Goal: Task Accomplishment & Management: Manage account settings

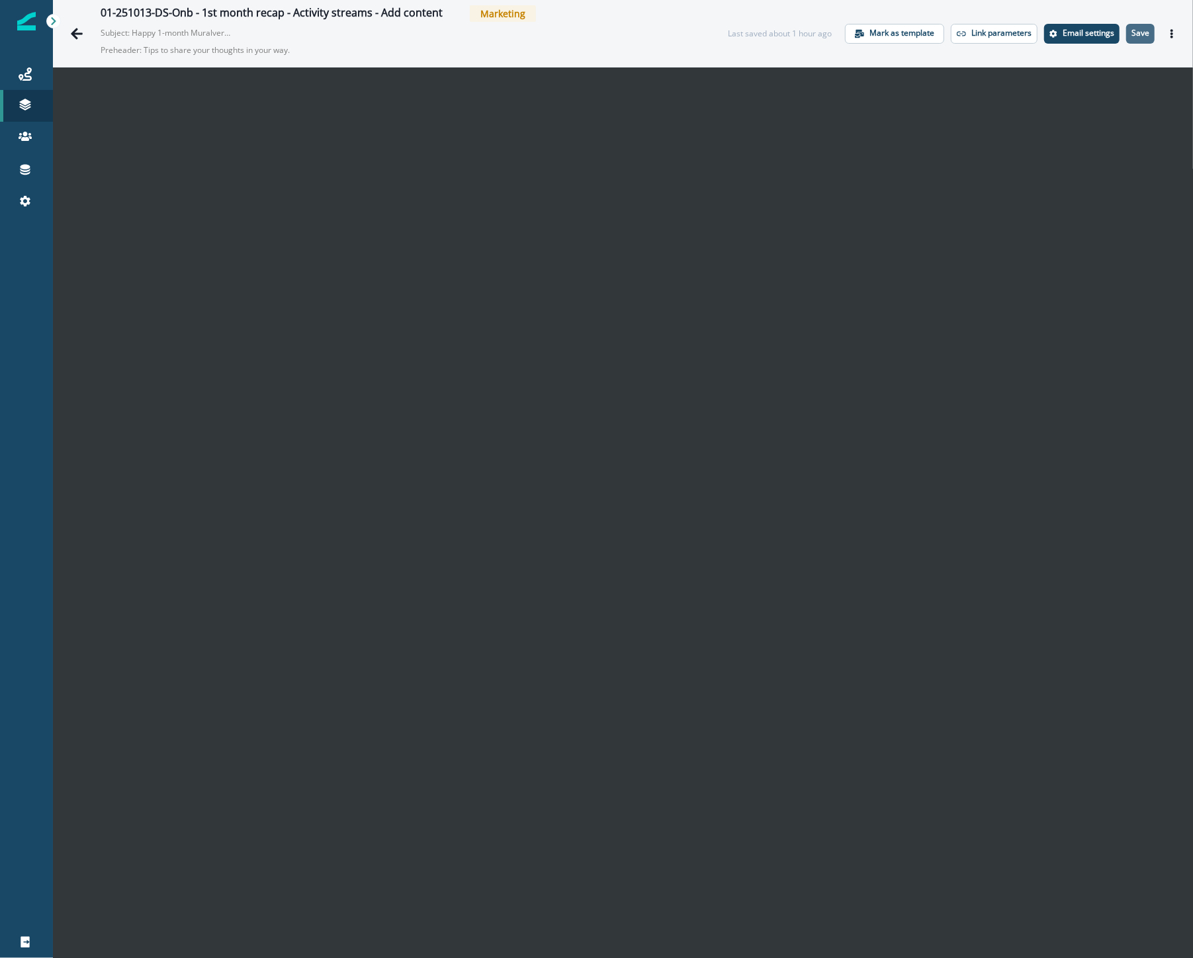
click at [1132, 29] on p "Save" at bounding box center [1141, 32] width 18 height 9
click at [1168, 31] on icon "Actions" at bounding box center [1172, 33] width 9 height 9
click at [1105, 111] on button "Send test email" at bounding box center [1098, 114] width 147 height 24
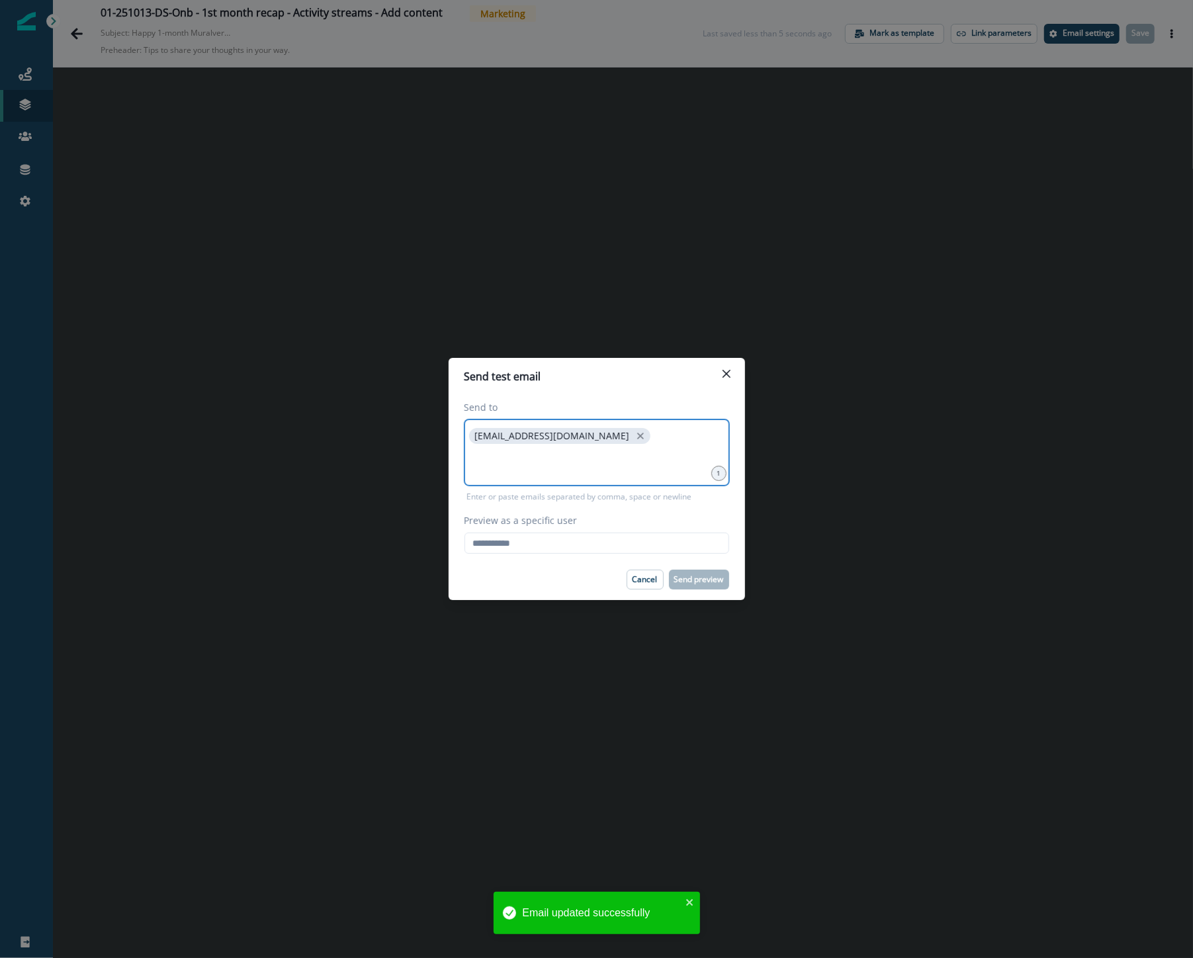
click at [549, 468] on input at bounding box center [597, 463] width 261 height 26
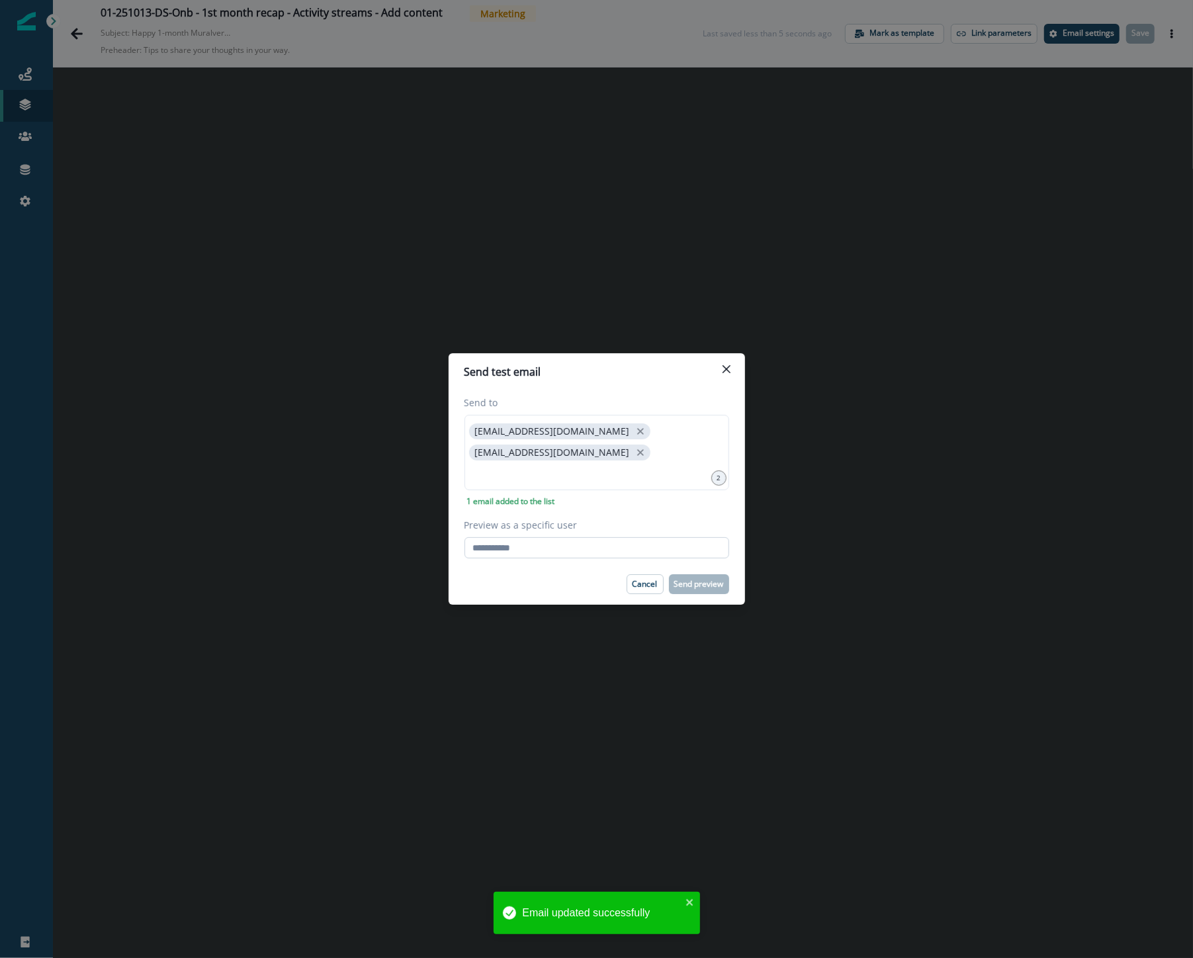
click at [502, 555] on input "Preview as a specific user" at bounding box center [597, 547] width 265 height 21
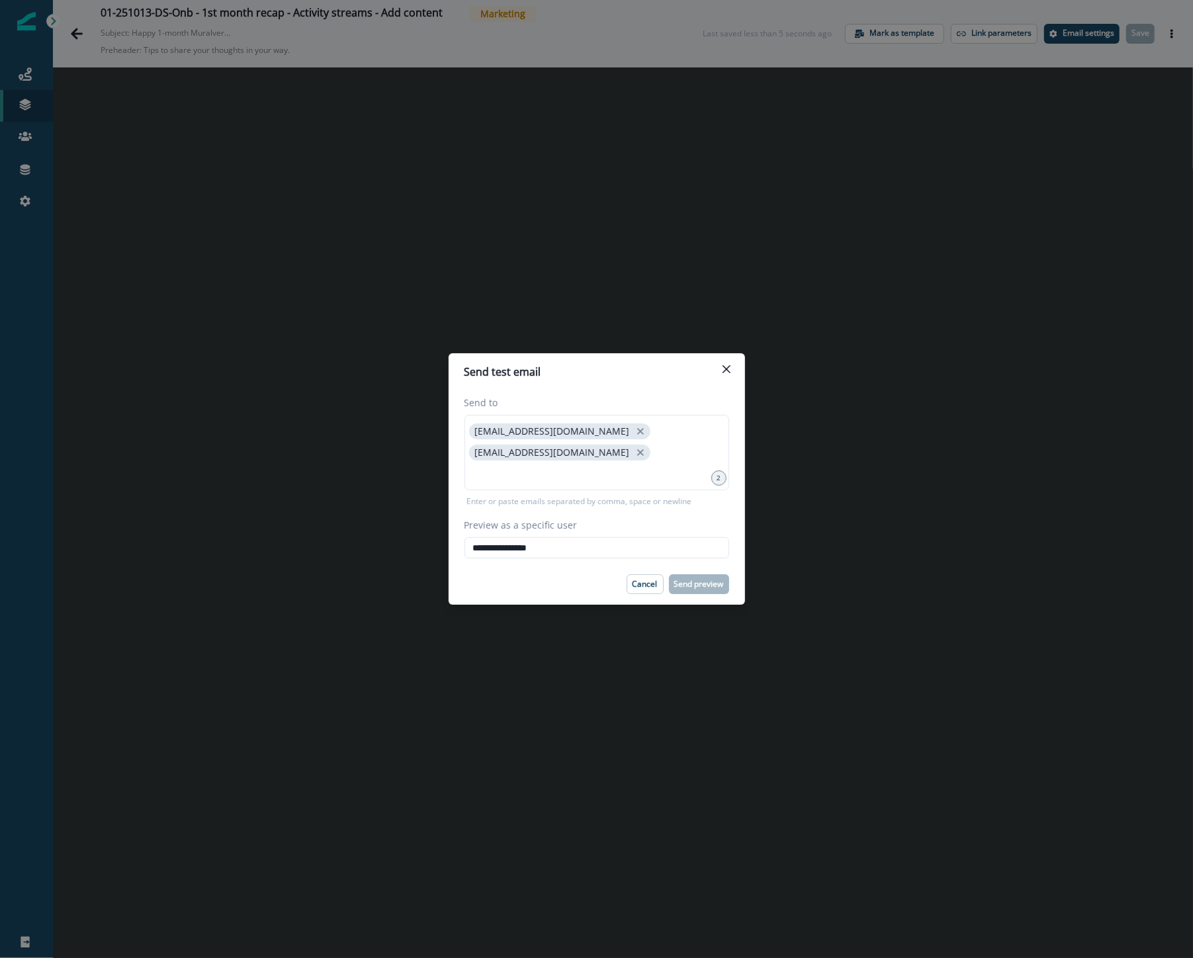
type input "**********"
click at [485, 581] on div "Cancel Send preview" at bounding box center [597, 585] width 265 height 20
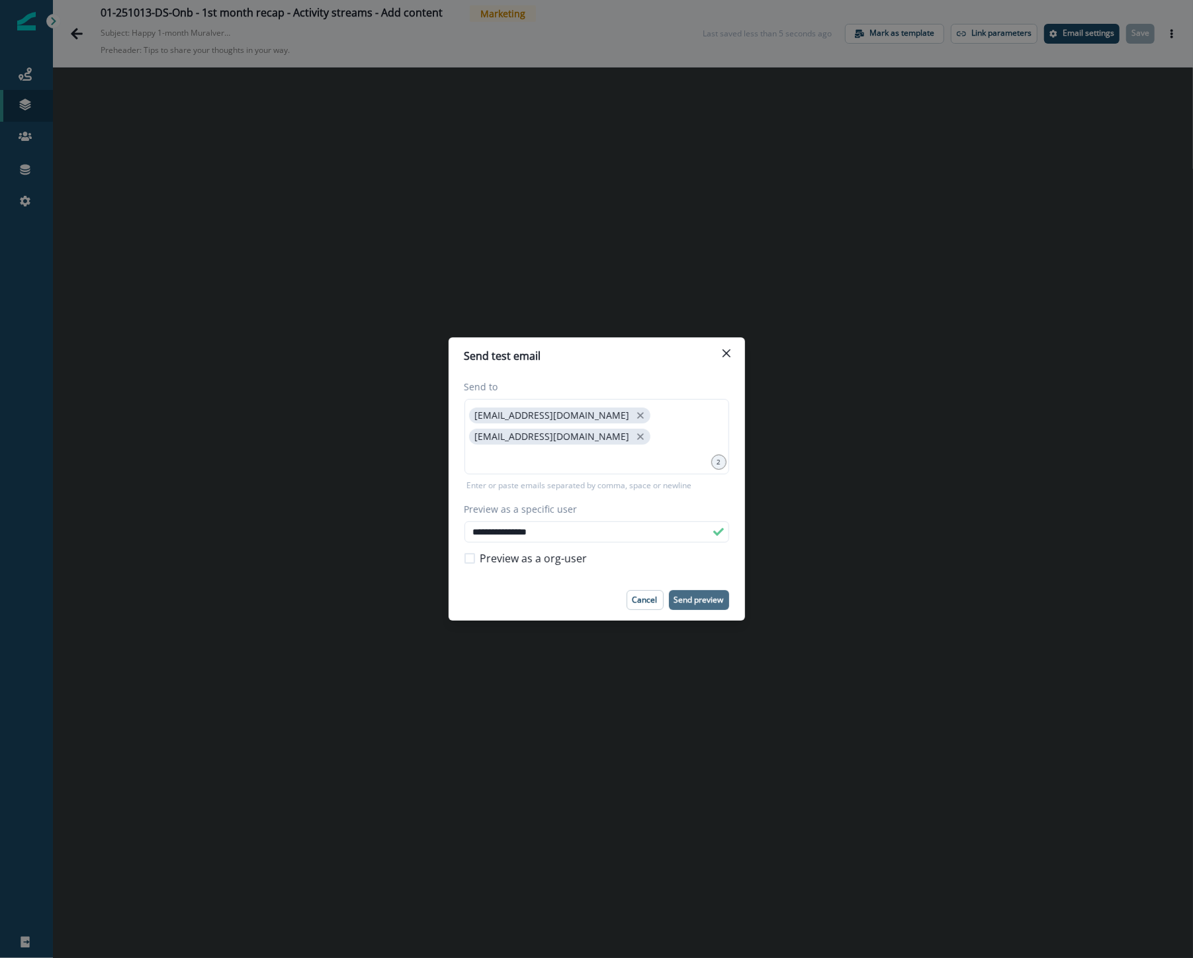
click at [706, 590] on button "Send preview" at bounding box center [699, 600] width 60 height 20
click at [720, 353] on button "Close" at bounding box center [726, 353] width 21 height 21
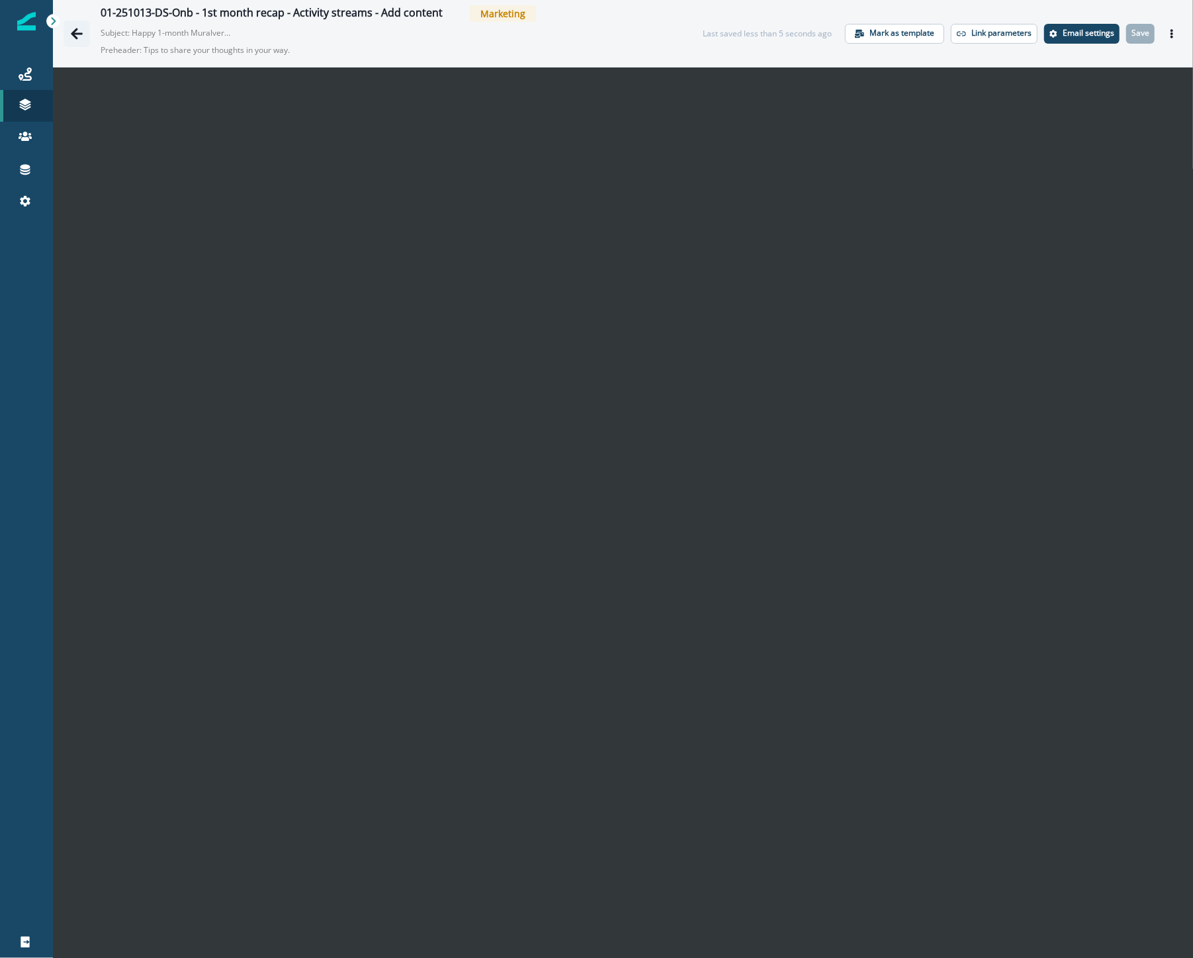
click at [75, 32] on icon "Go back" at bounding box center [77, 33] width 12 height 11
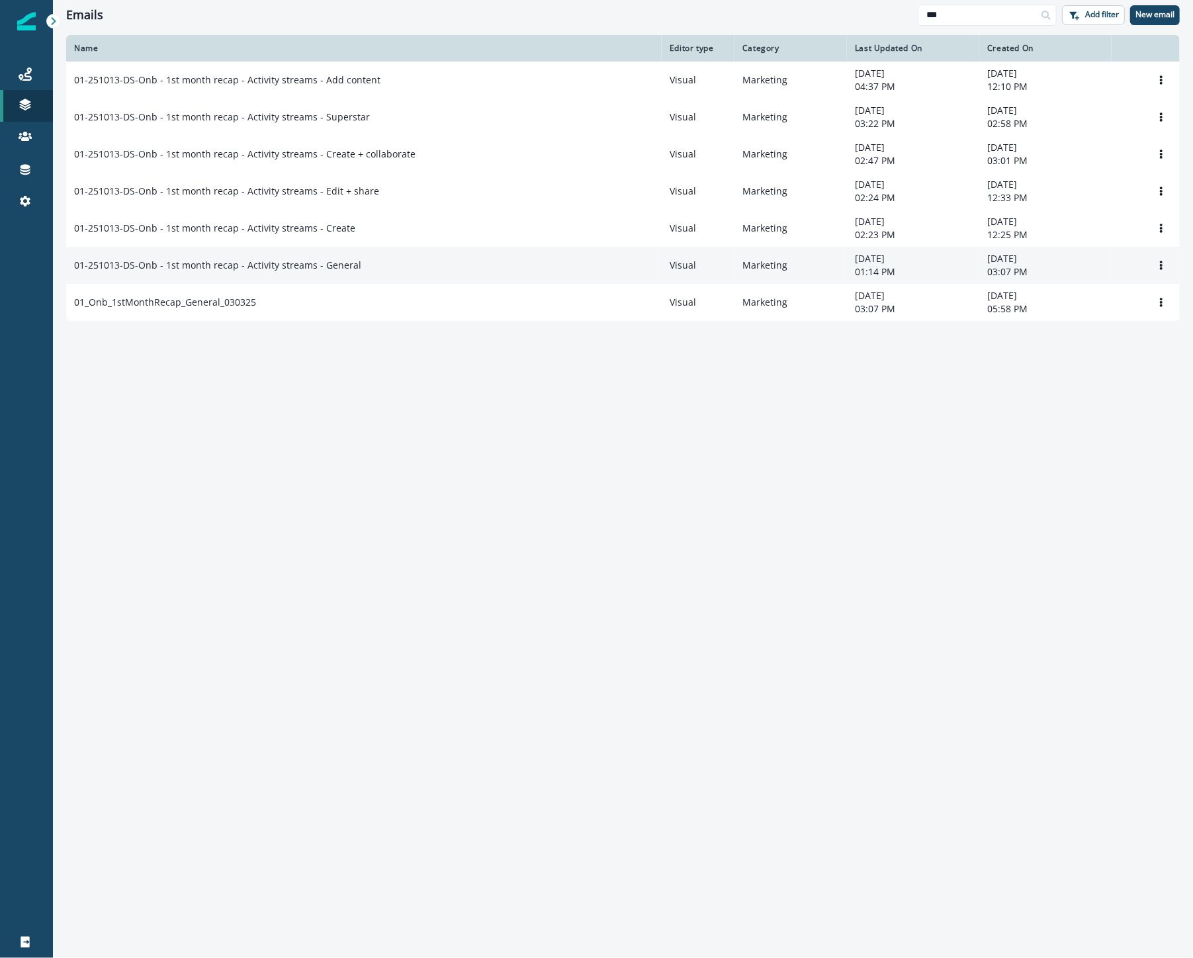
click at [561, 265] on div "01-251013-DS-Onb - 1st month recap - Activity streams - General" at bounding box center [364, 265] width 580 height 13
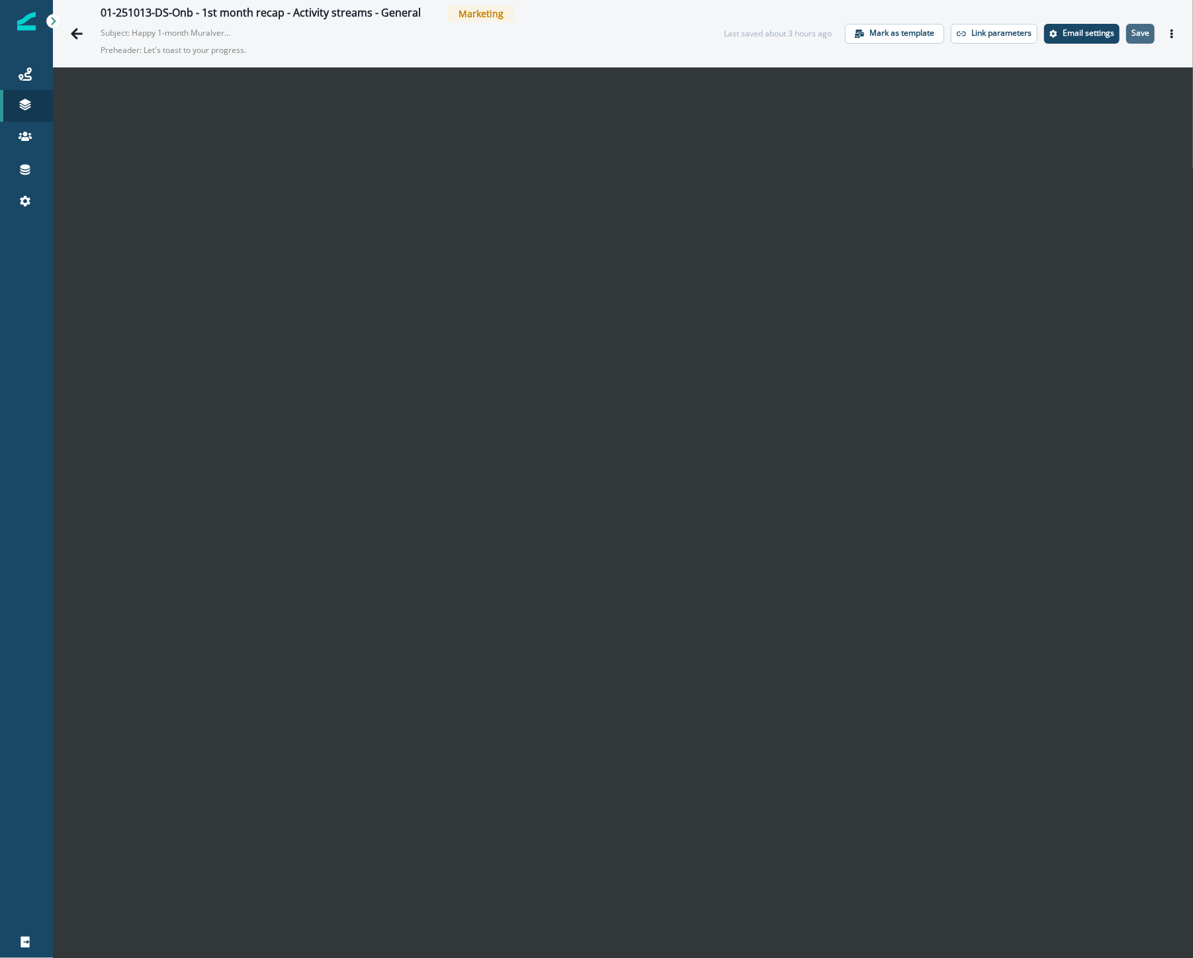
click at [1131, 26] on button "Save" at bounding box center [1141, 34] width 28 height 20
click at [1168, 31] on icon "Actions" at bounding box center [1172, 33] width 9 height 9
click at [1075, 113] on button "Send test email" at bounding box center [1098, 114] width 147 height 24
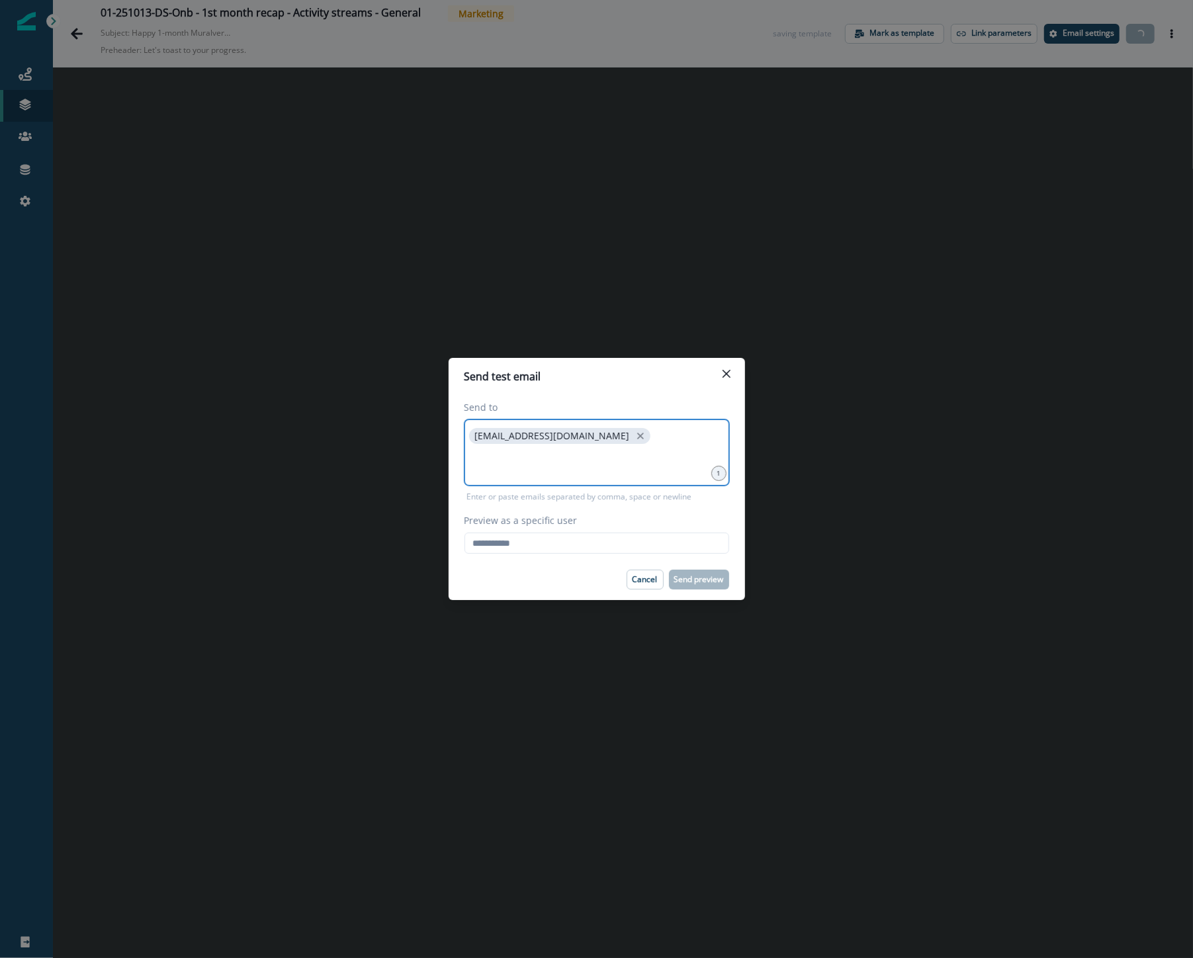
click at [554, 453] on input at bounding box center [597, 463] width 261 height 26
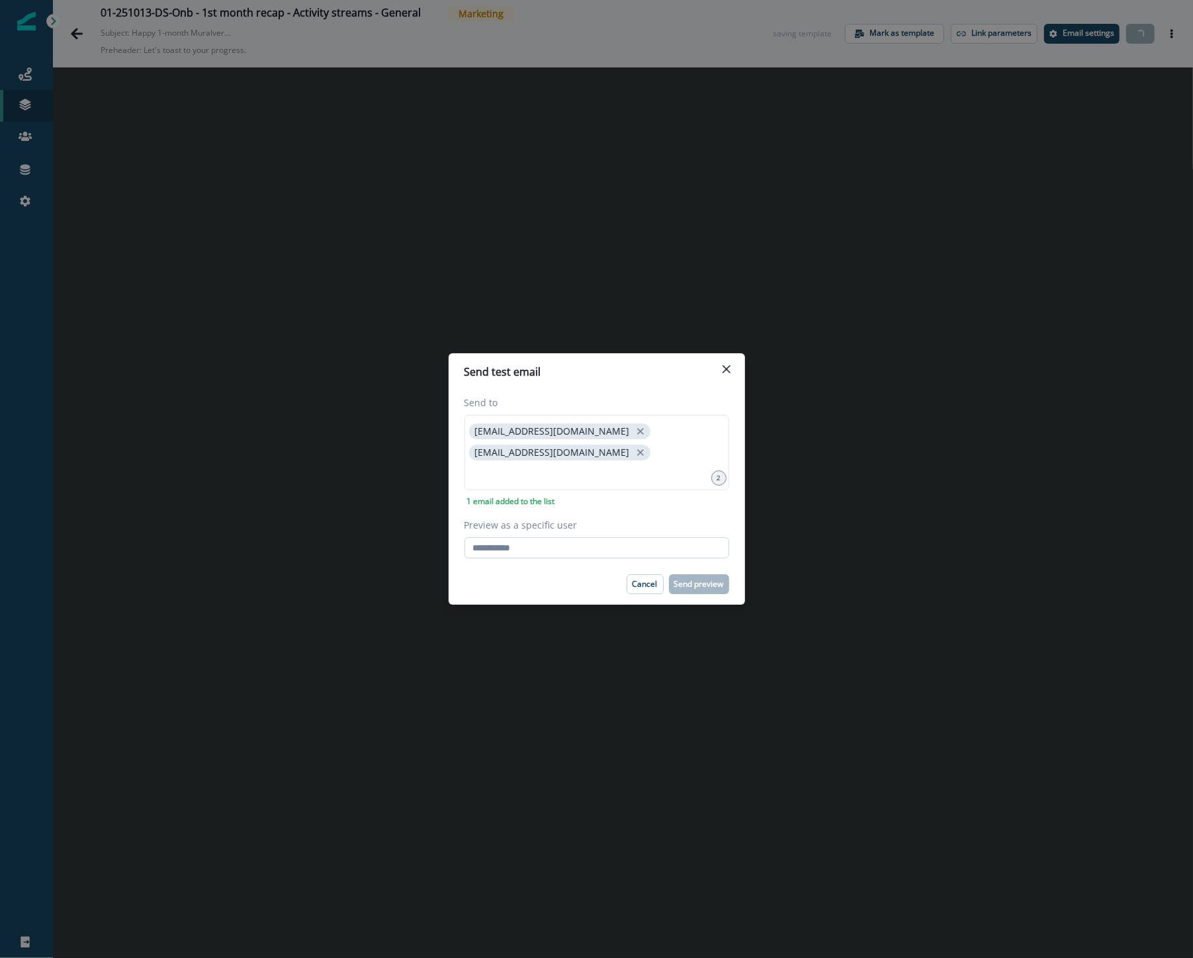
click at [473, 543] on input "Preview as a specific user" at bounding box center [597, 547] width 265 height 21
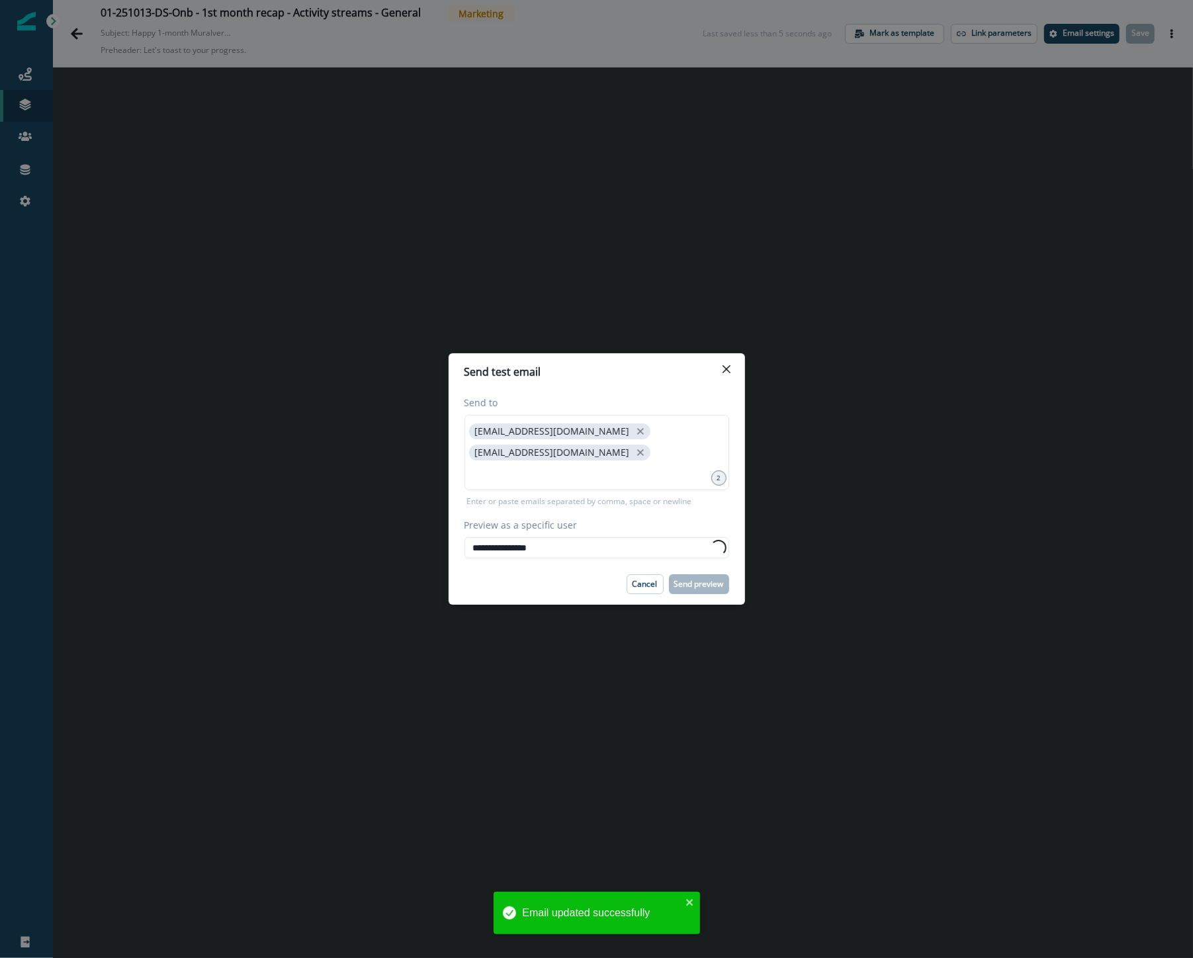
type input "**********"
click at [481, 580] on div "Cancel Send preview" at bounding box center [597, 585] width 265 height 20
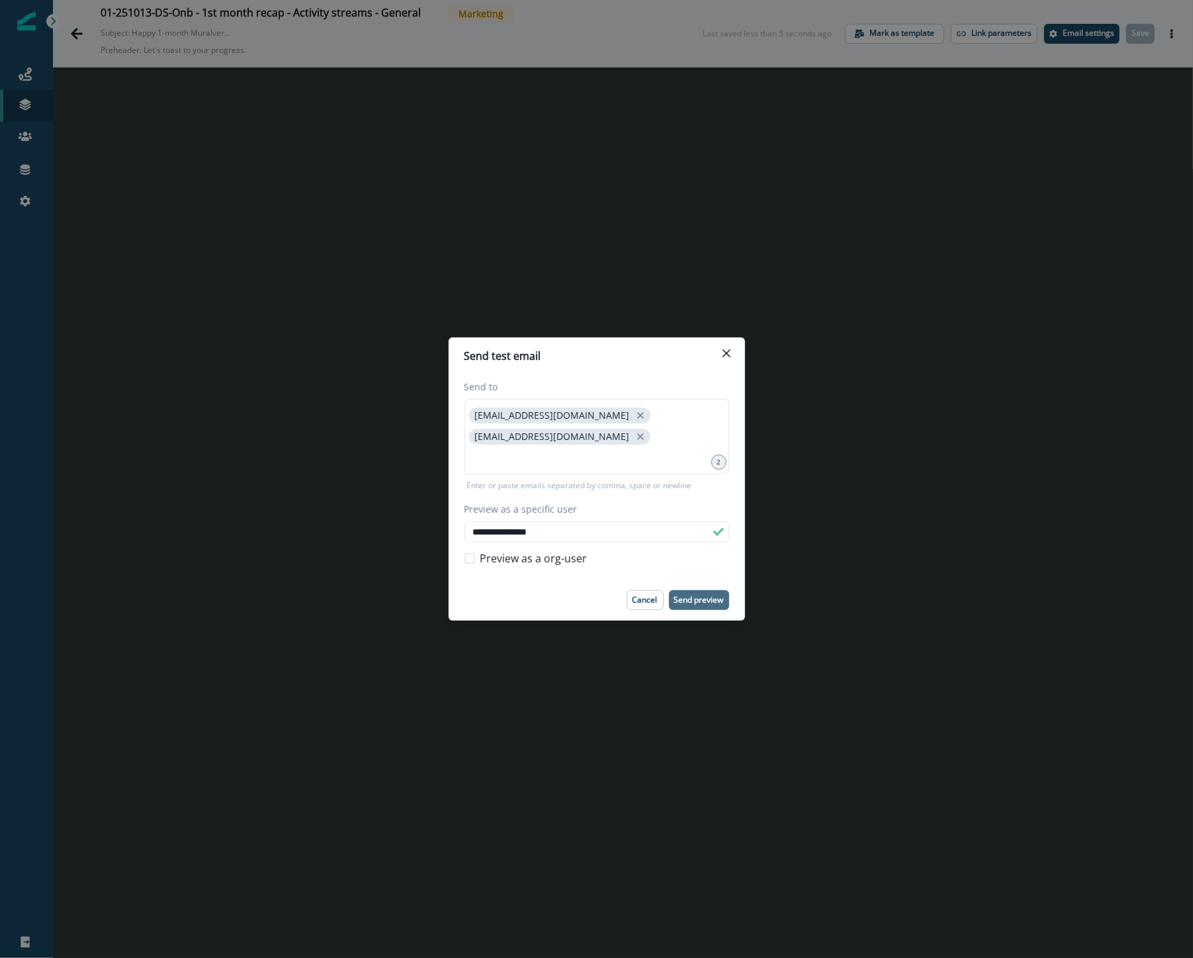
click at [702, 596] on p "Send preview" at bounding box center [700, 600] width 50 height 9
click at [730, 350] on icon "Close" at bounding box center [727, 354] width 8 height 8
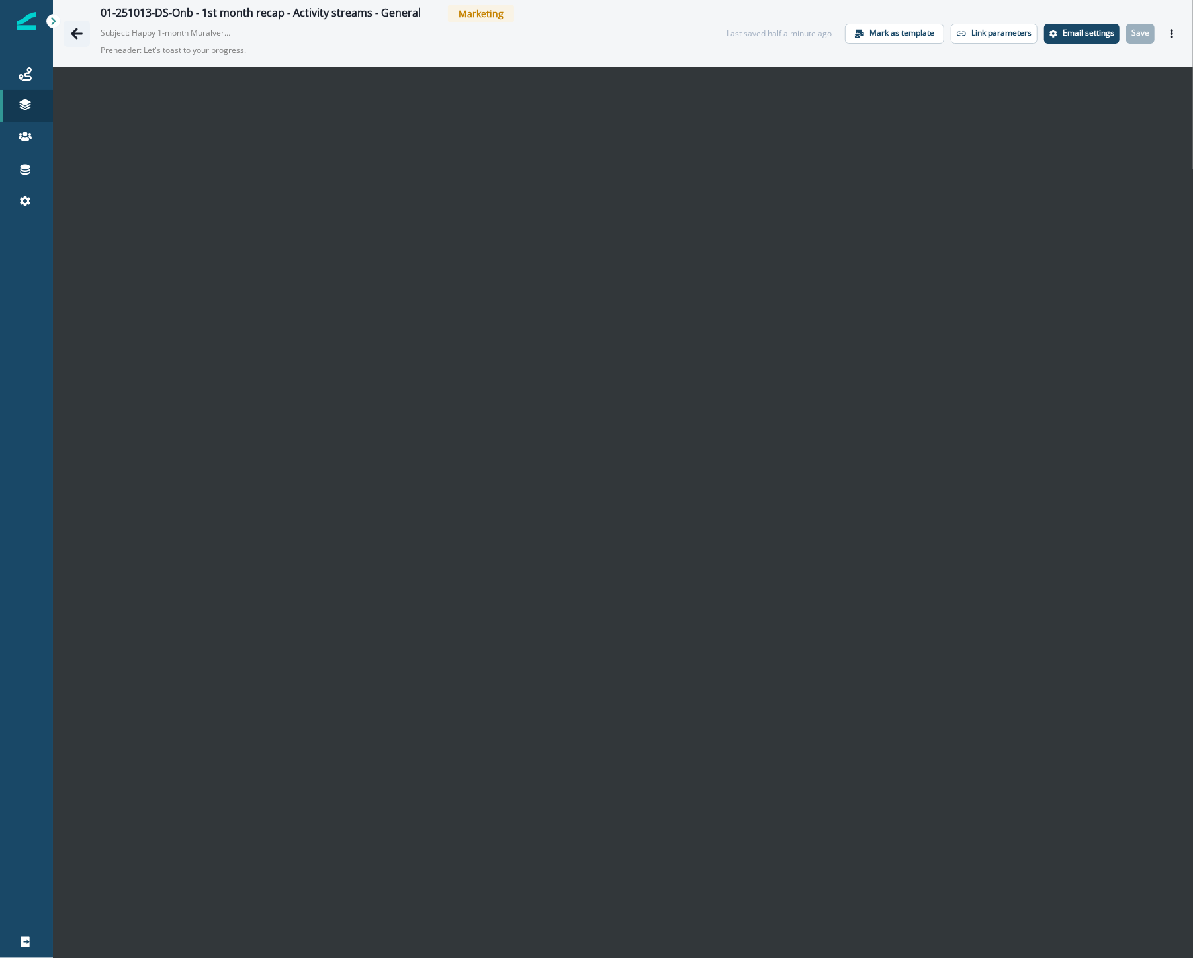
click at [75, 32] on icon "Go back" at bounding box center [77, 33] width 12 height 11
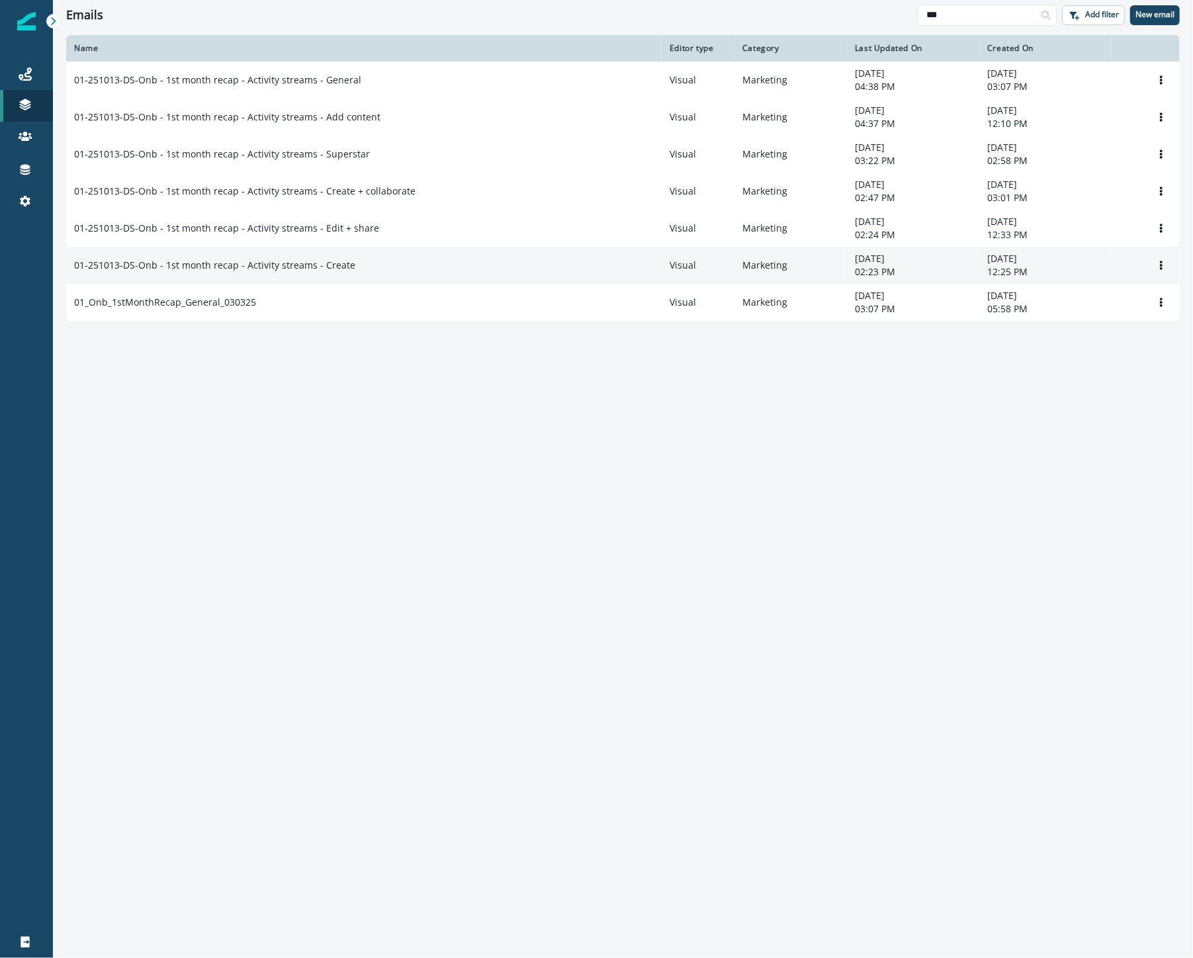
click at [458, 272] on div "01-251013-DS-Onb - 1st month recap - Activity streams - Create" at bounding box center [364, 265] width 580 height 13
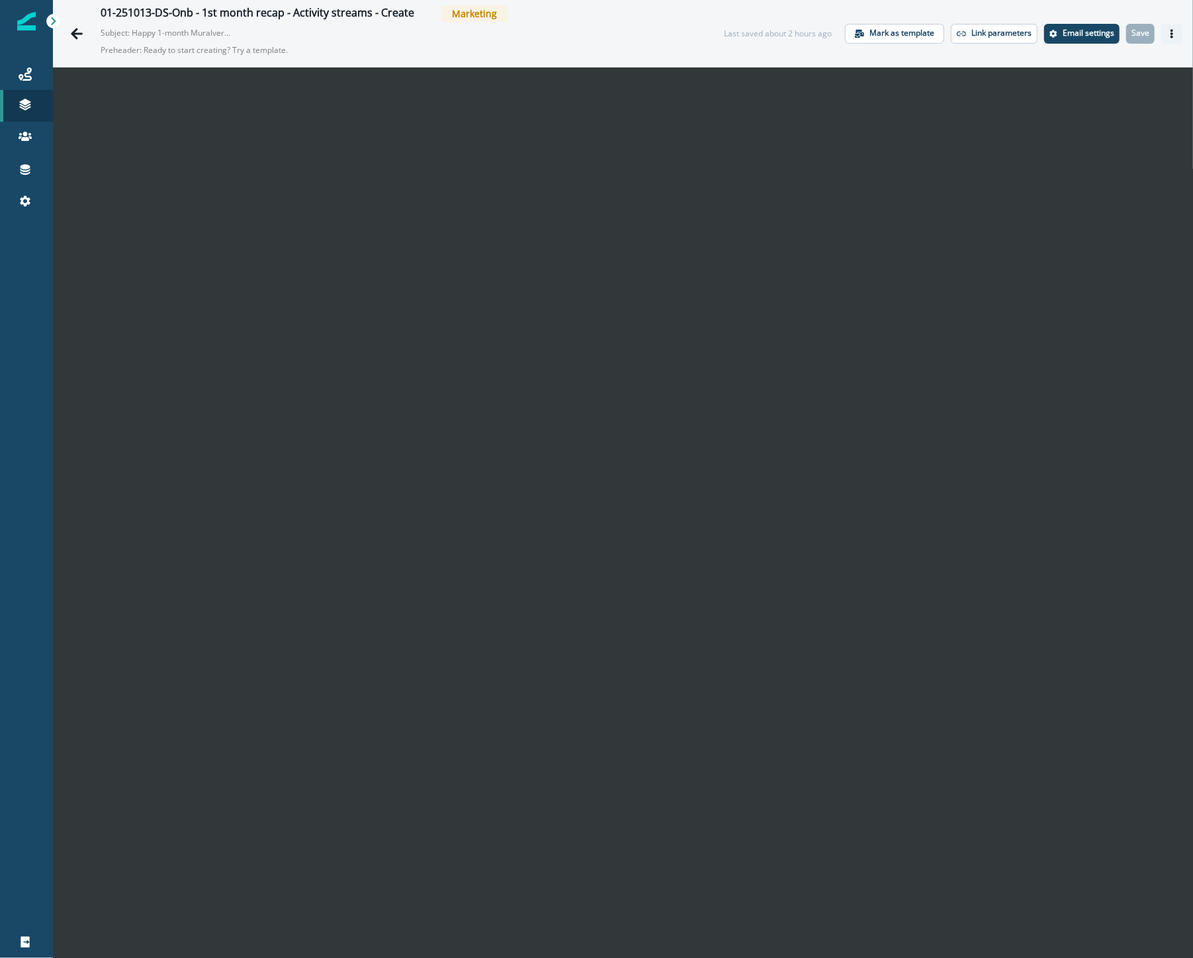
click at [1168, 34] on icon "Actions" at bounding box center [1172, 33] width 9 height 9
click at [1076, 37] on p "Email settings" at bounding box center [1089, 32] width 52 height 9
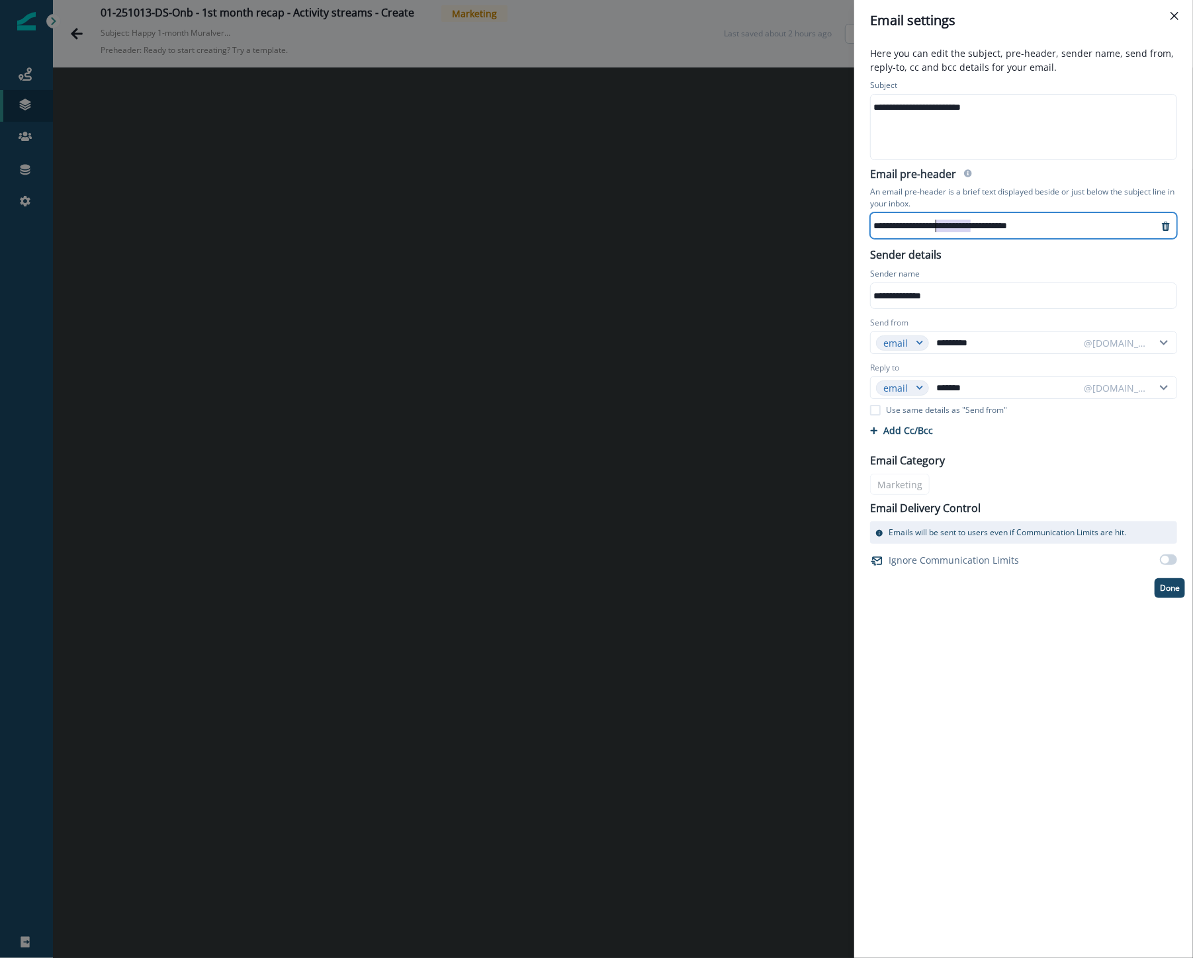
drag, startPoint x: 970, startPoint y: 224, endPoint x: 937, endPoint y: 217, distance: 34.4
click at [937, 217] on div "**********" at bounding box center [1014, 226] width 287 height 20
click at [1086, 732] on div "**********" at bounding box center [1024, 499] width 339 height 917
click at [1177, 593] on button "Done" at bounding box center [1170, 589] width 30 height 20
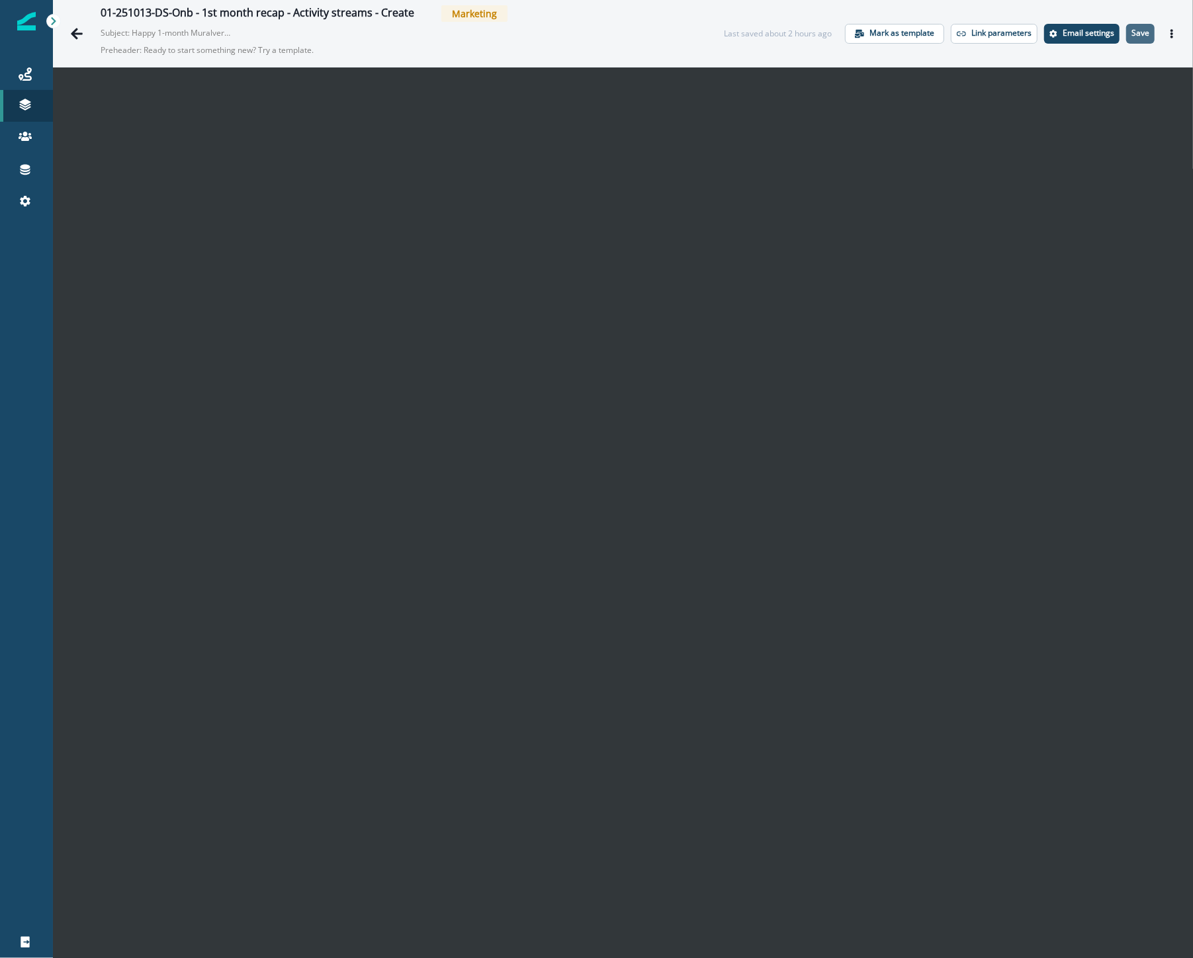
click at [1136, 34] on p "Save" at bounding box center [1141, 32] width 18 height 9
click at [1132, 28] on p "Save" at bounding box center [1141, 32] width 18 height 9
click at [1132, 30] on p "Save" at bounding box center [1141, 32] width 18 height 9
click at [1168, 31] on icon "Actions" at bounding box center [1172, 33] width 9 height 9
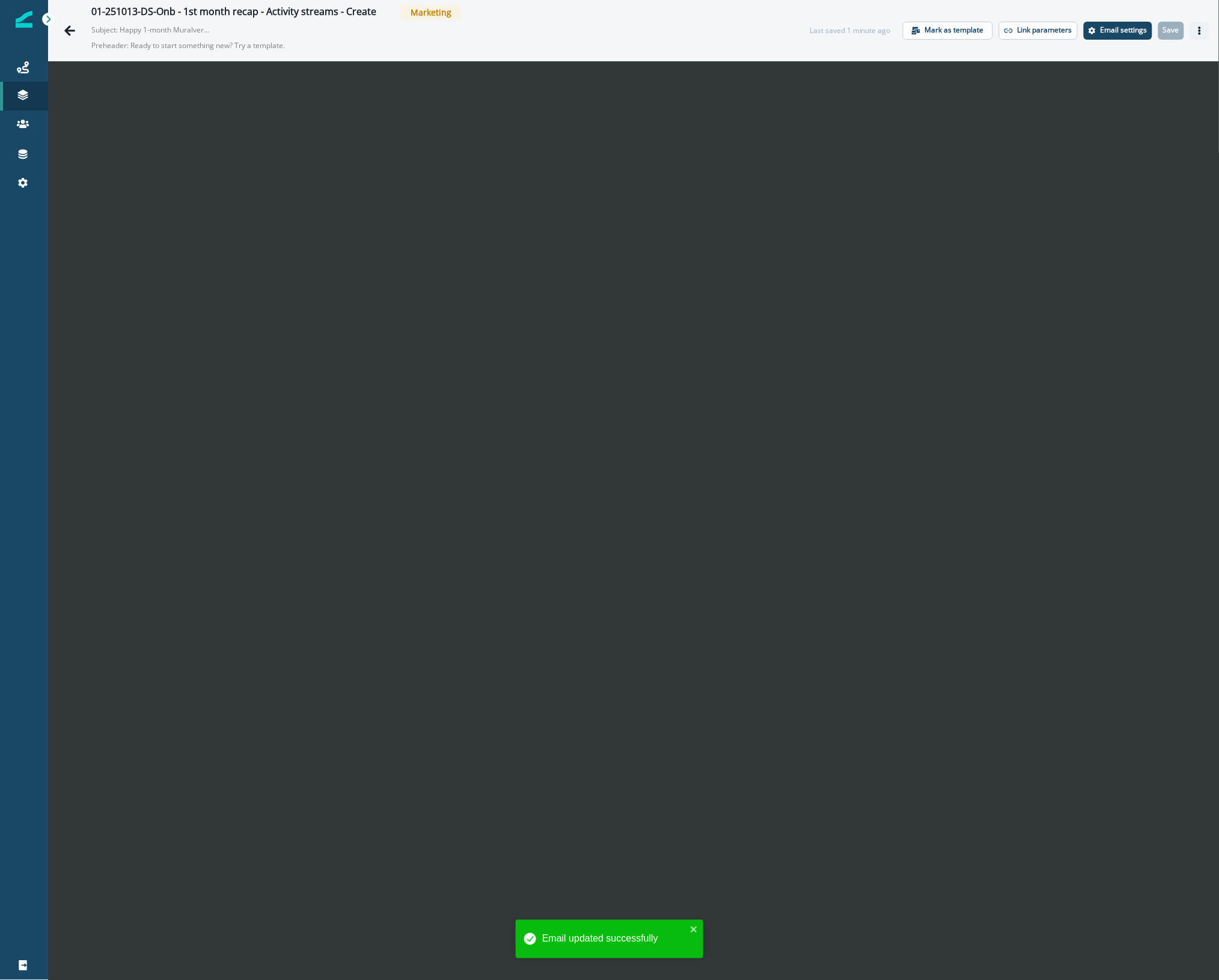
click at [1191, 25] on button "Actions" at bounding box center [1200, 31] width 19 height 18
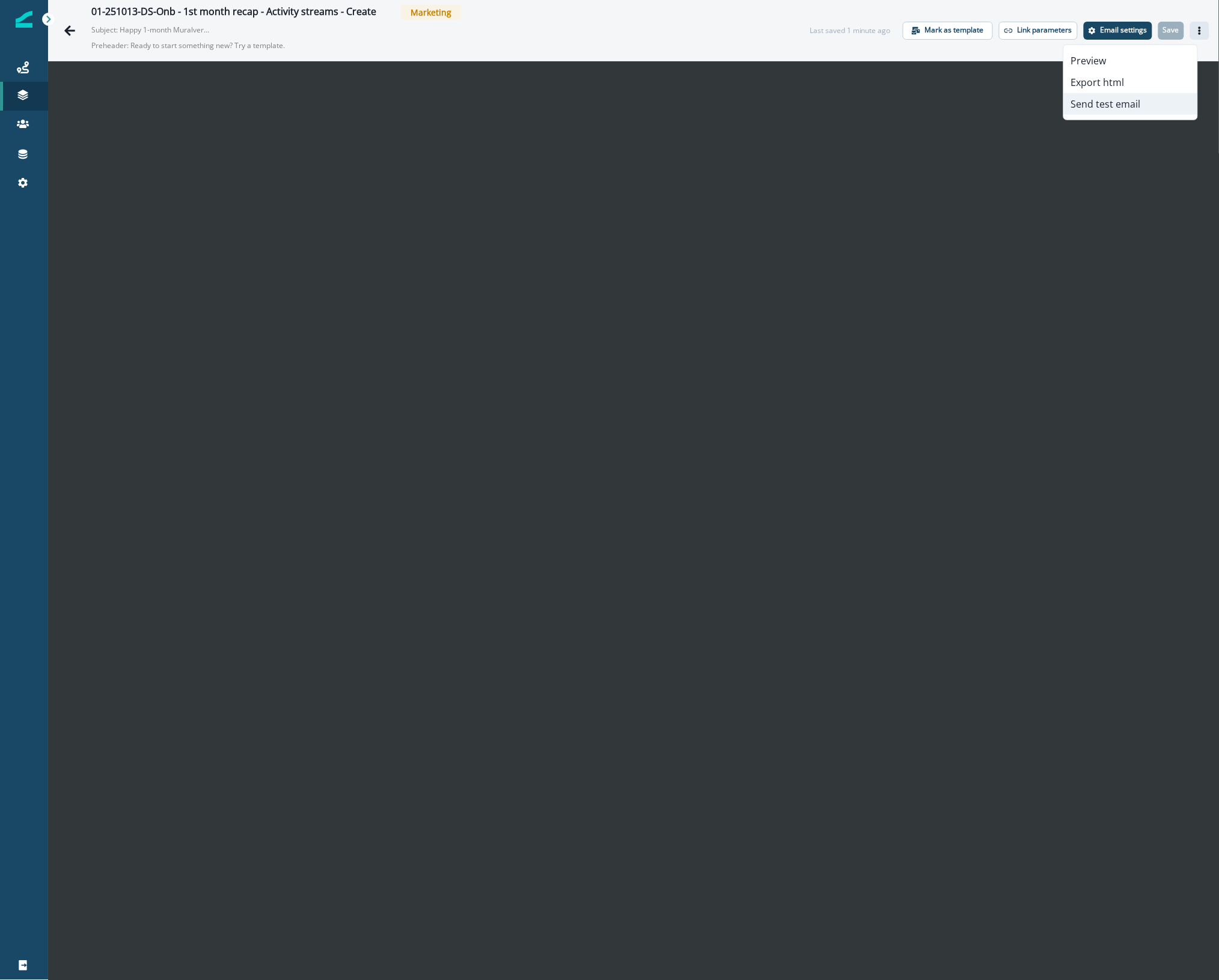
click at [1093, 106] on button "Send test email" at bounding box center [1131, 104] width 134 height 22
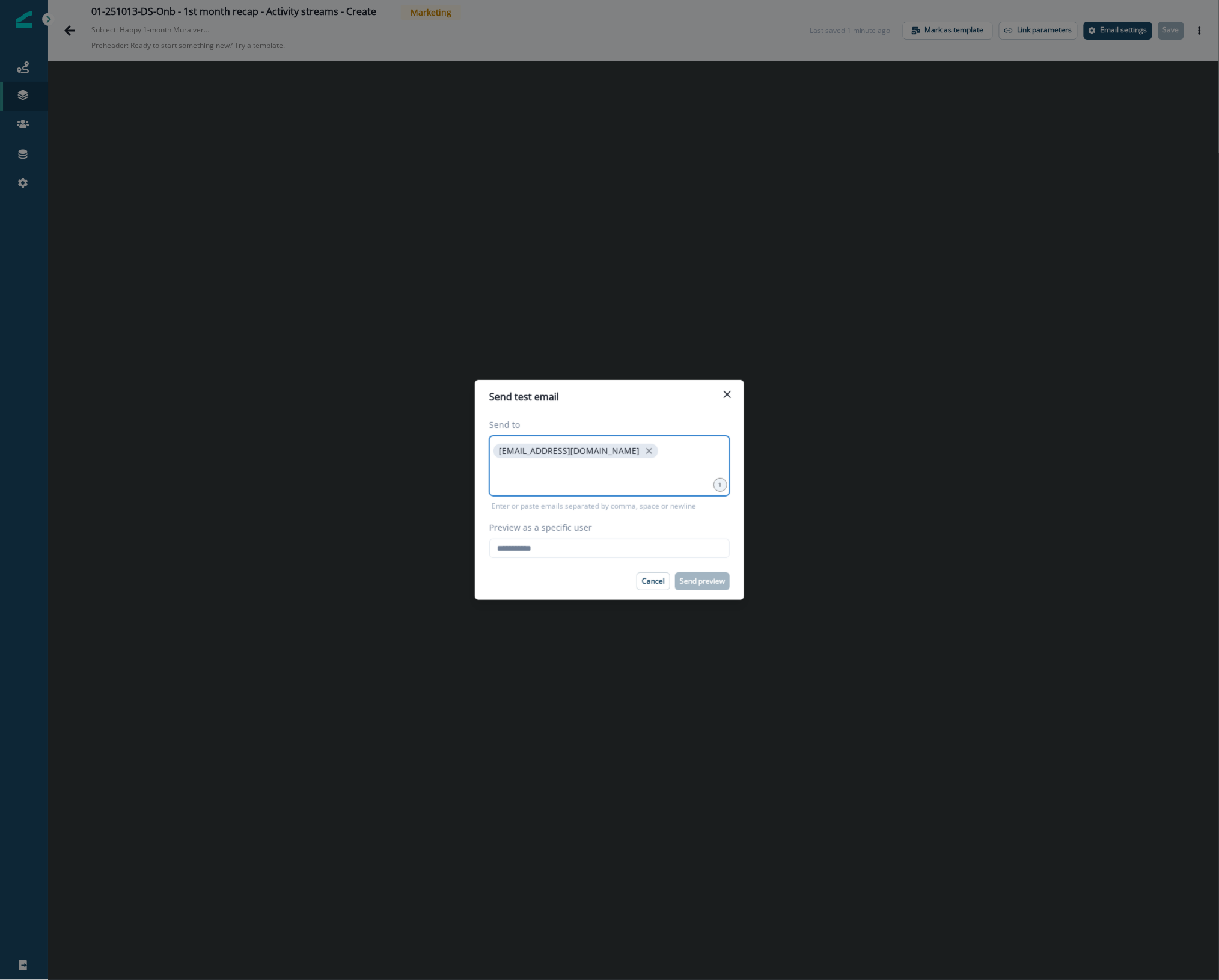
click at [602, 475] on input at bounding box center [610, 475] width 237 height 24
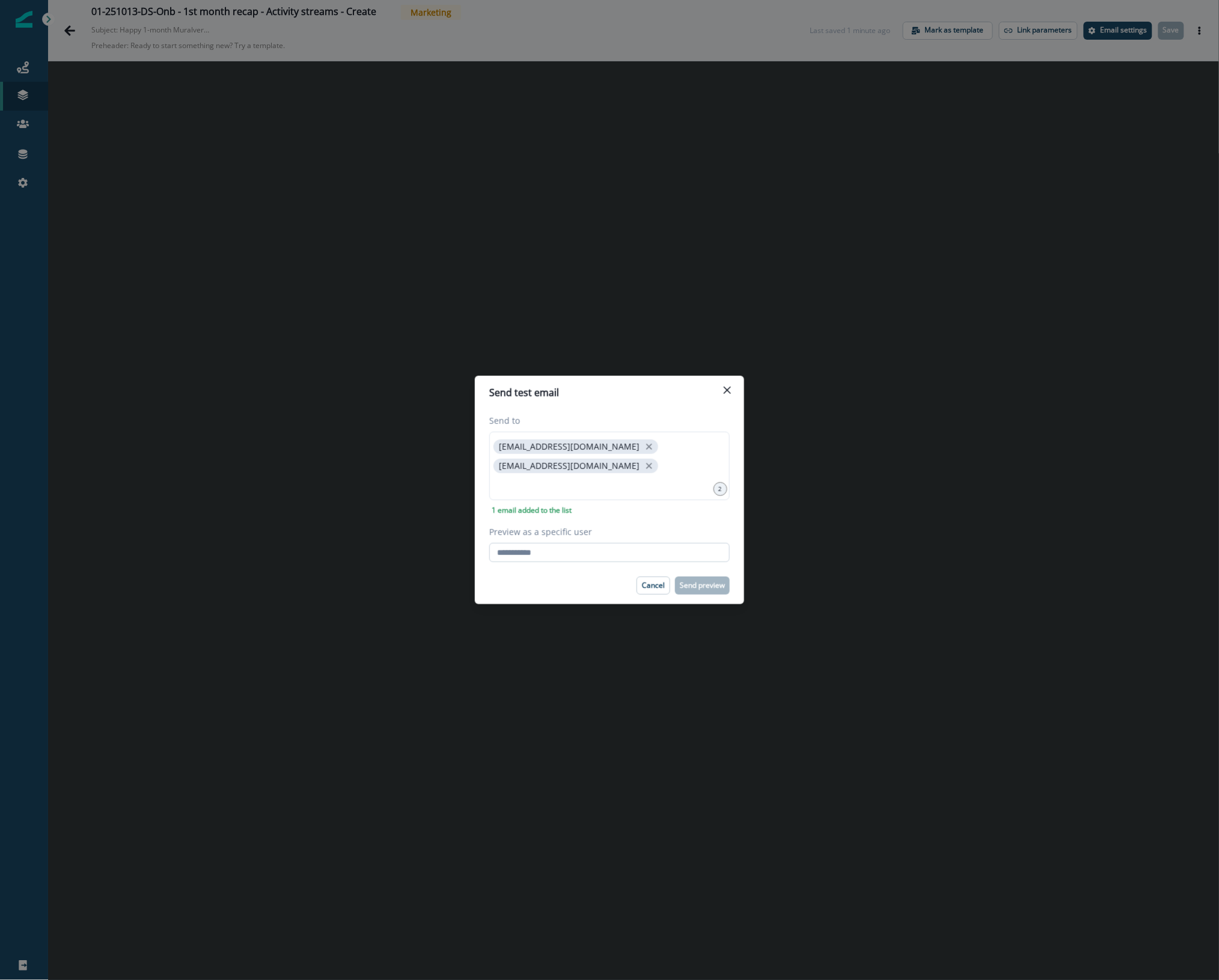
click at [530, 556] on input "Preview as a specific user" at bounding box center [610, 552] width 241 height 19
type input "**********"
click at [522, 582] on div "Cancel Send preview" at bounding box center [610, 586] width 241 height 18
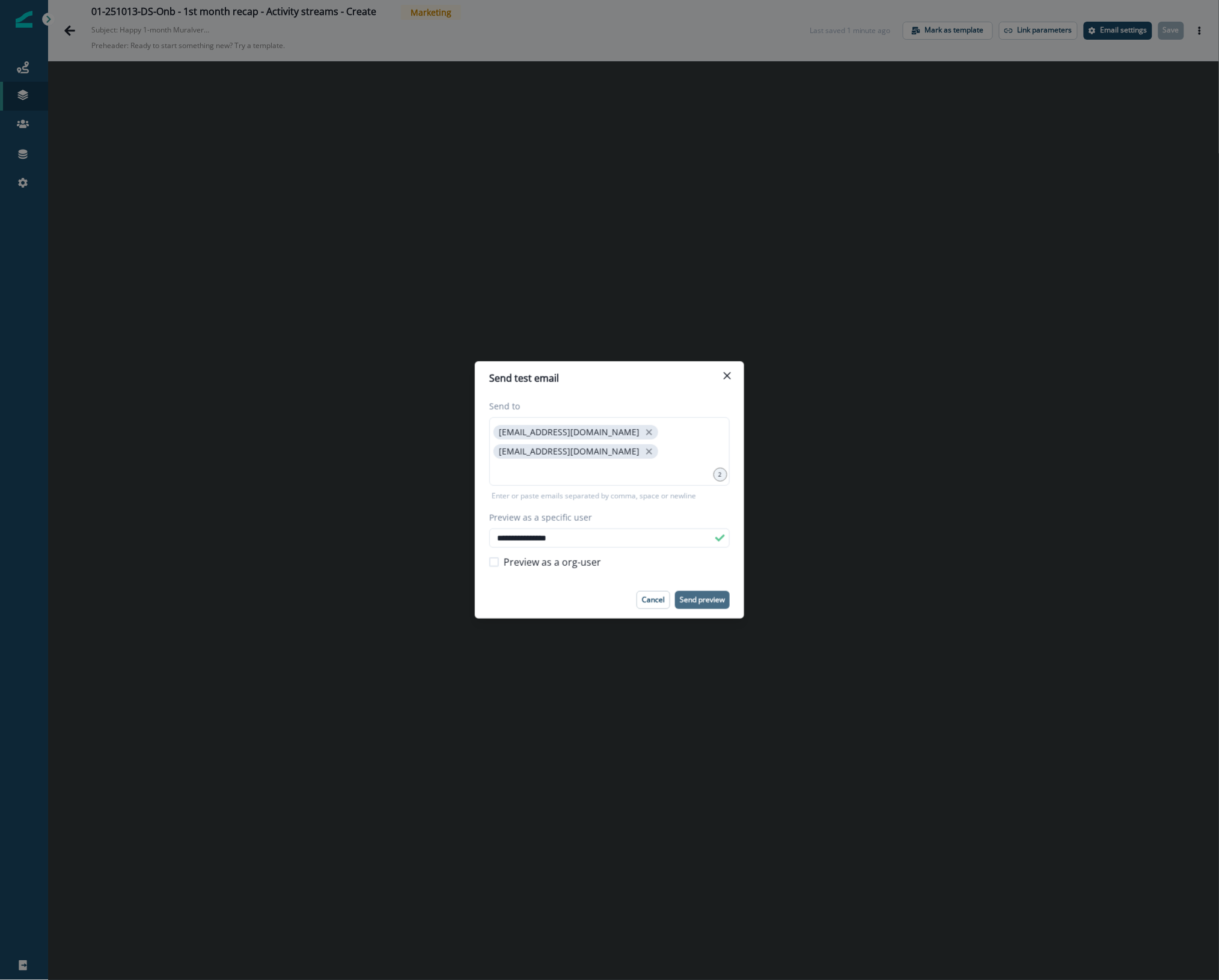
click at [710, 599] on p "Send preview" at bounding box center [703, 599] width 45 height 8
click at [90, 78] on div "**********" at bounding box center [610, 490] width 1219 height 980
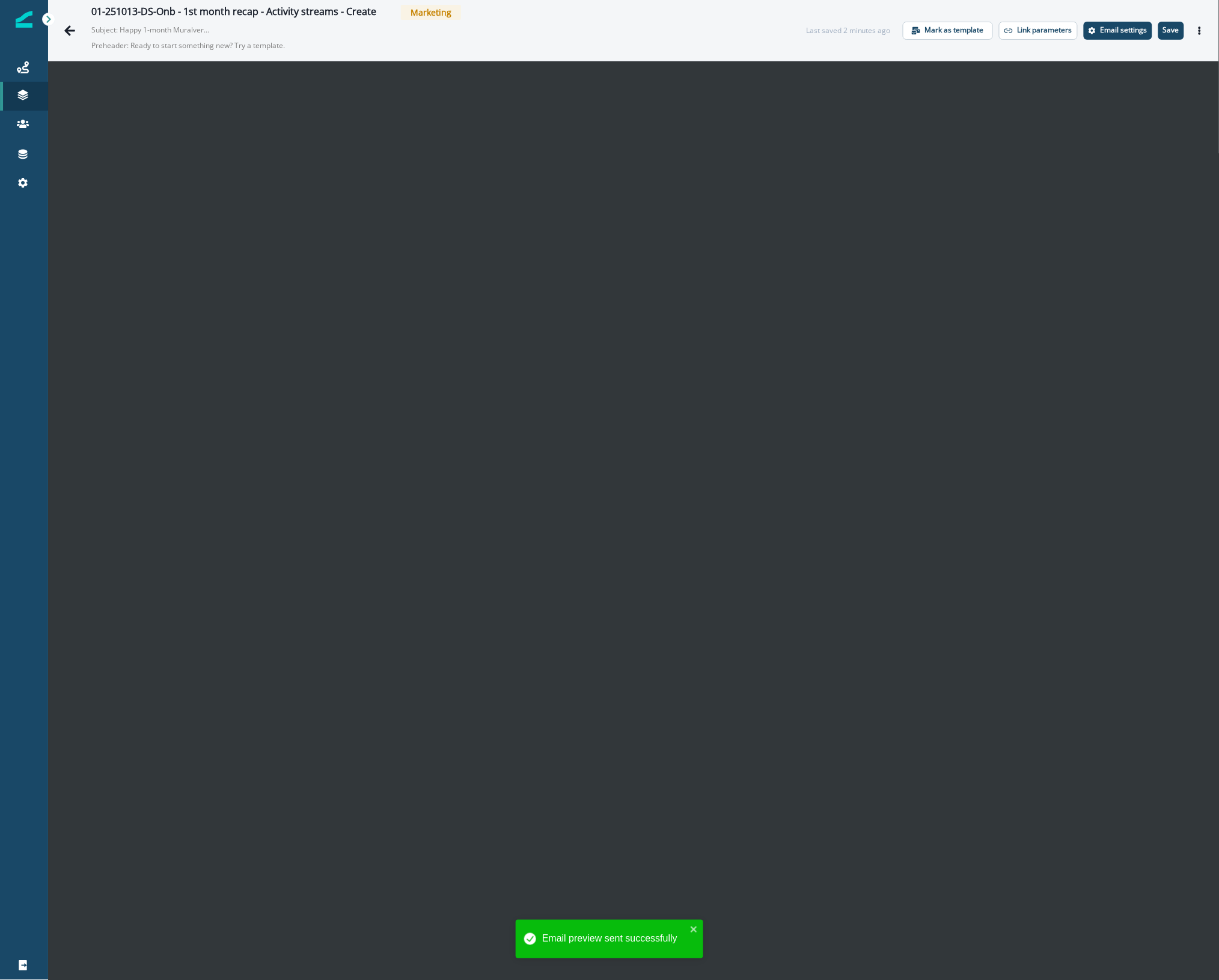
scroll to position [19, 0]
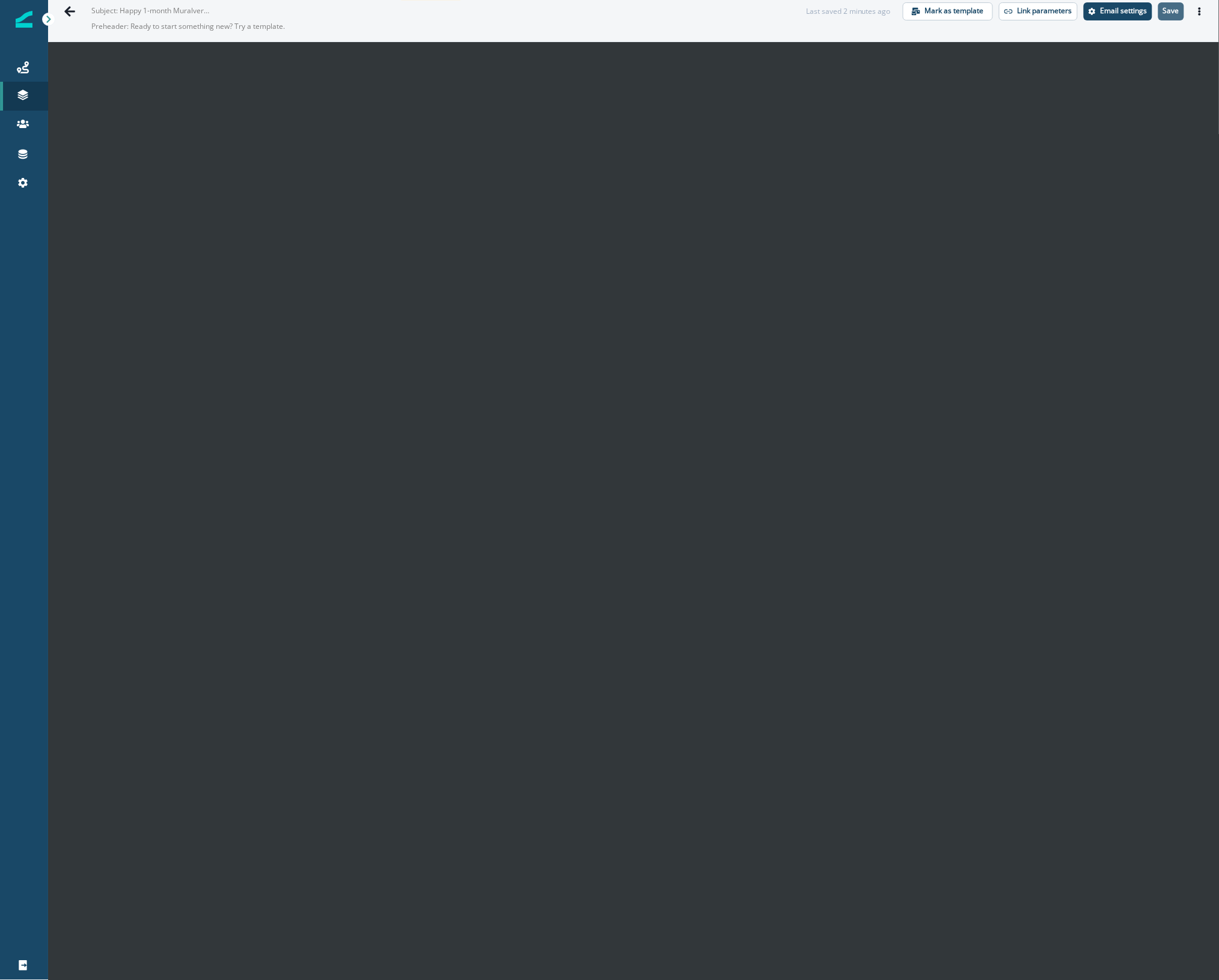
click at [1164, 14] on p "Save" at bounding box center [1172, 10] width 16 height 8
click at [1199, 13] on icon "Actions" at bounding box center [1200, 11] width 3 height 8
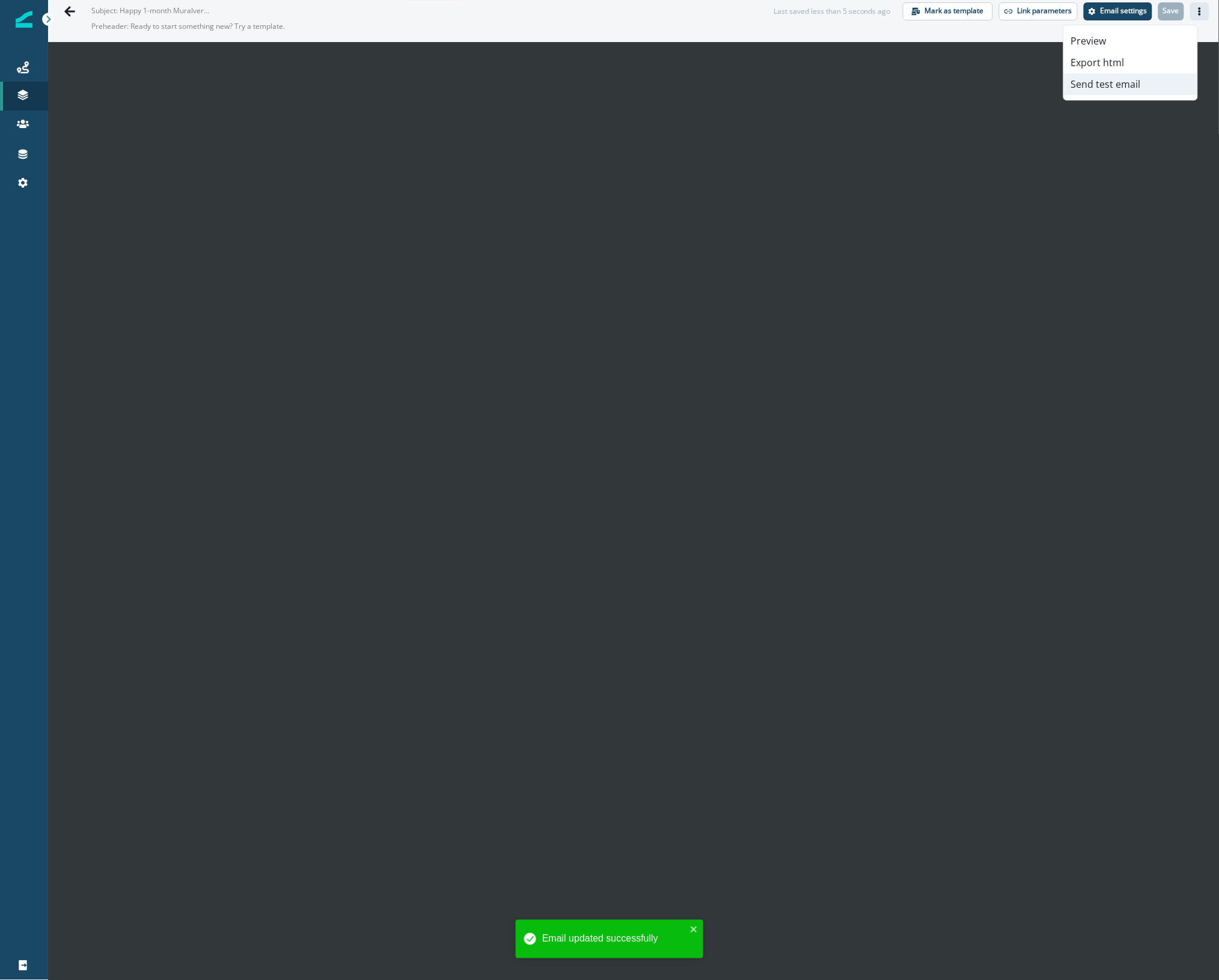
click at [1105, 86] on button "Send test email" at bounding box center [1131, 84] width 134 height 22
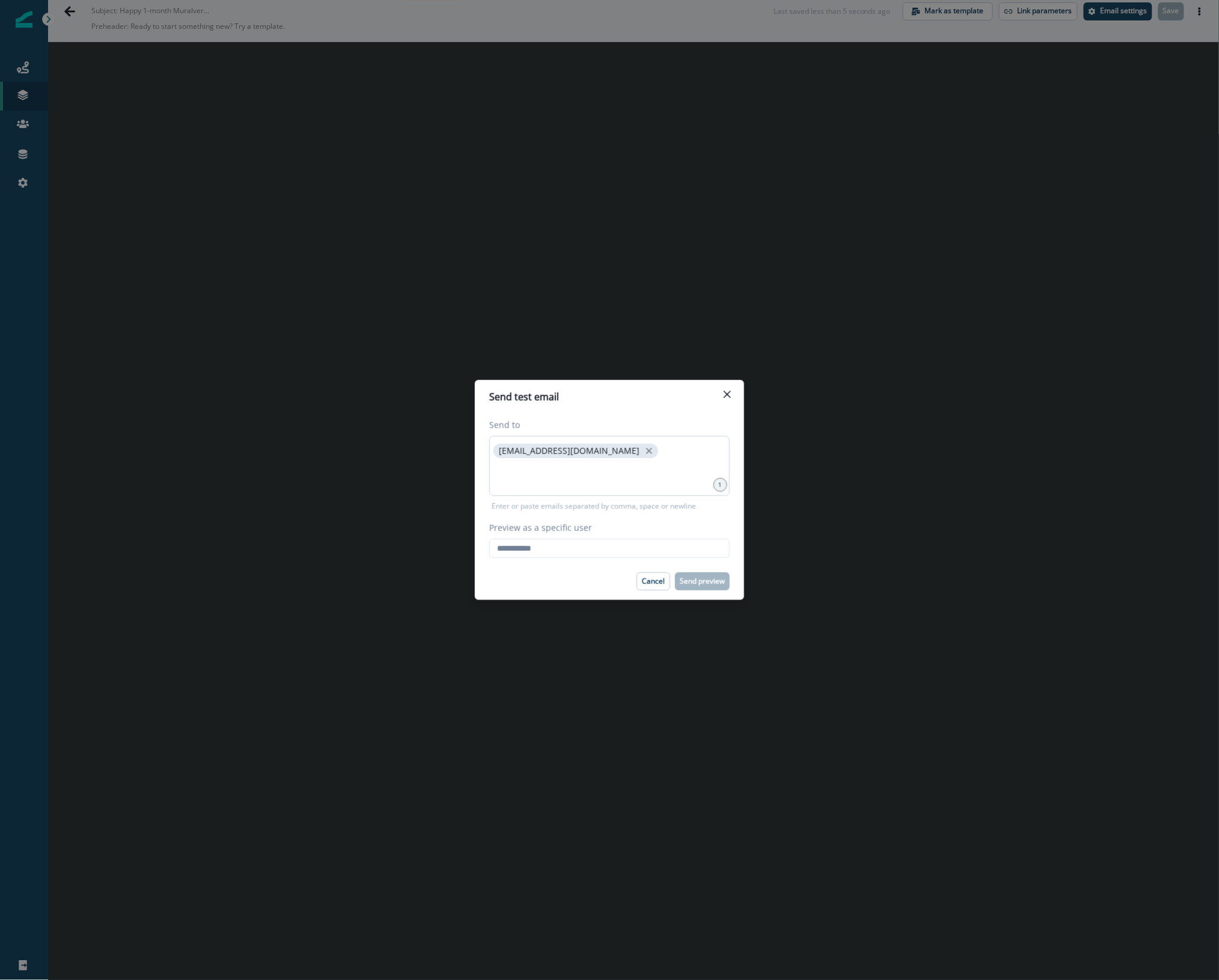
click at [616, 461] on div "kmcgill@mural.co" at bounding box center [610, 466] width 241 height 60
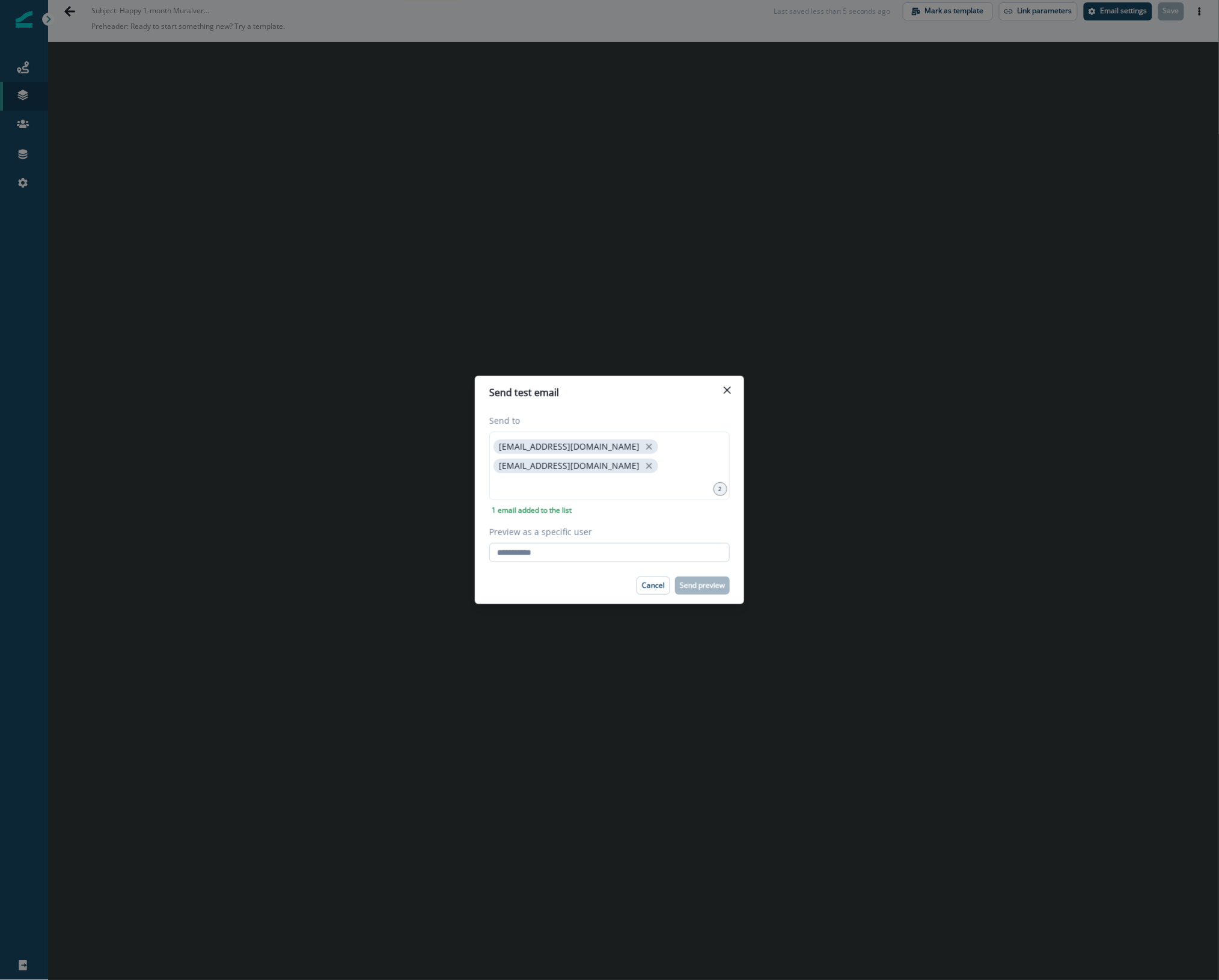
click at [641, 554] on input "Preview as a specific user" at bounding box center [610, 552] width 241 height 19
type input "**********"
click at [522, 586] on div "Cancel Send preview" at bounding box center [610, 586] width 241 height 18
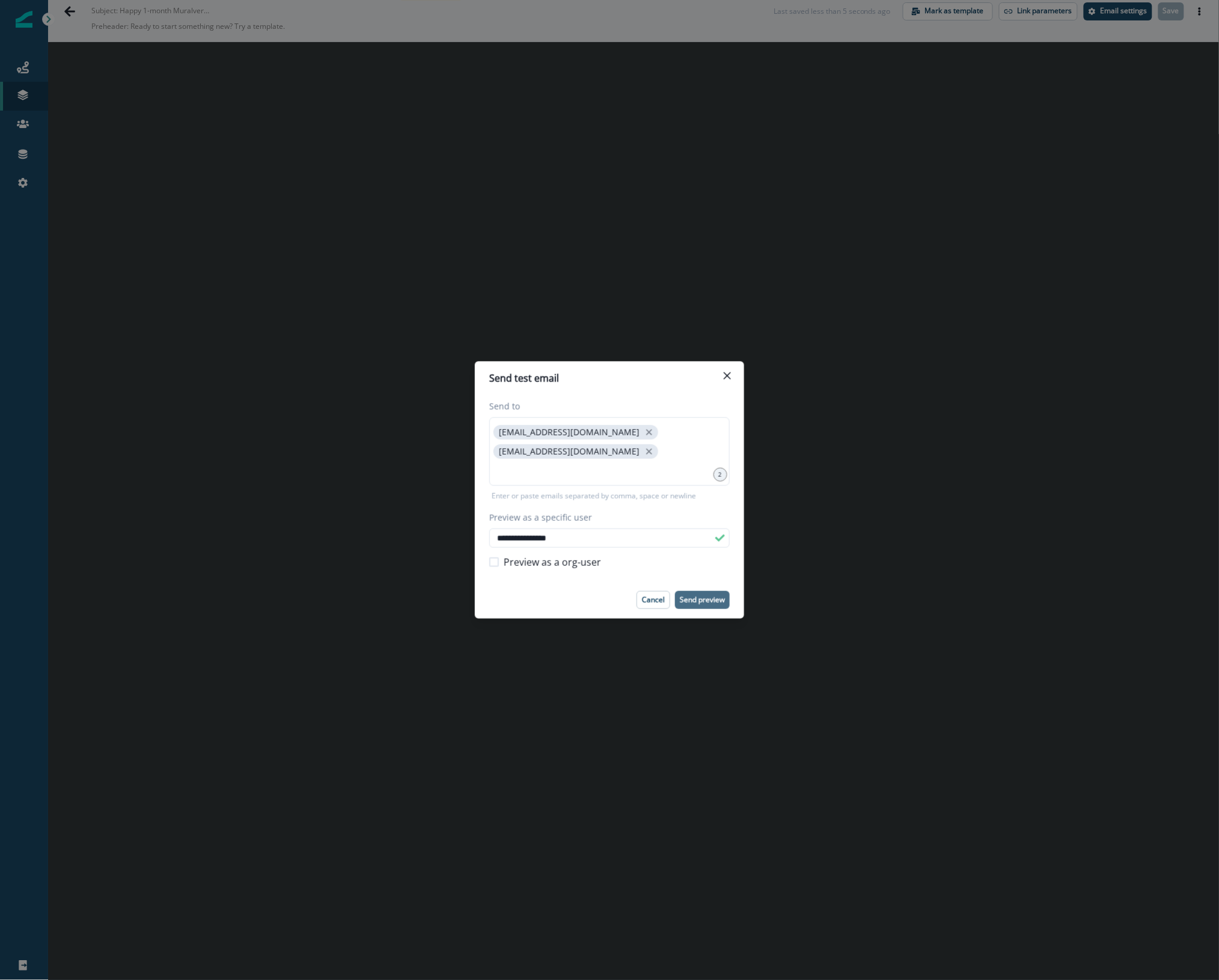
click at [708, 592] on button "Send preview" at bounding box center [702, 600] width 55 height 18
click at [554, 674] on div "**********" at bounding box center [610, 490] width 1219 height 980
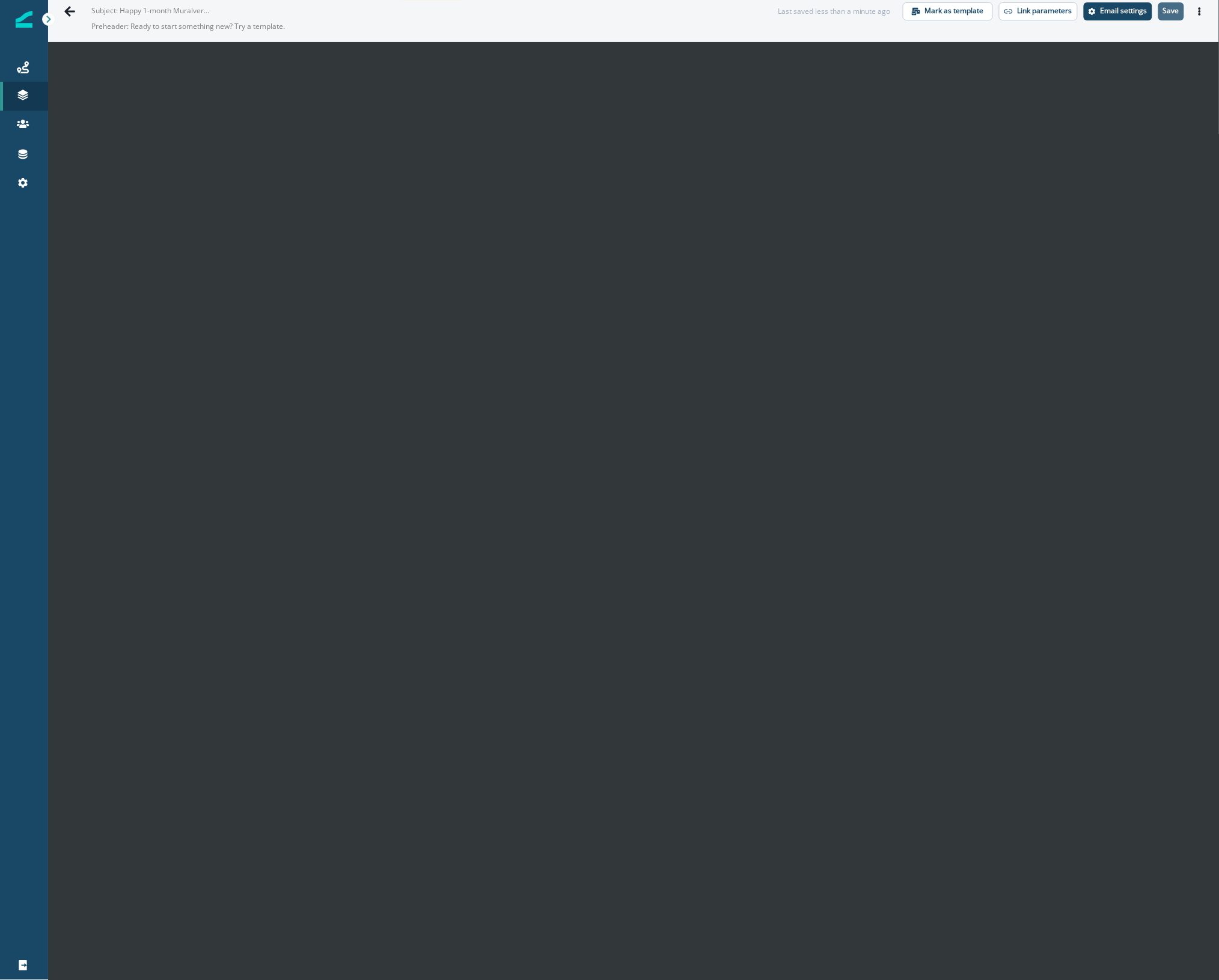
click at [1161, 5] on button "Save" at bounding box center [1172, 12] width 25 height 18
click at [1196, 9] on icon "Actions" at bounding box center [1200, 11] width 8 height 8
click at [1087, 82] on button "Send test email" at bounding box center [1131, 84] width 134 height 22
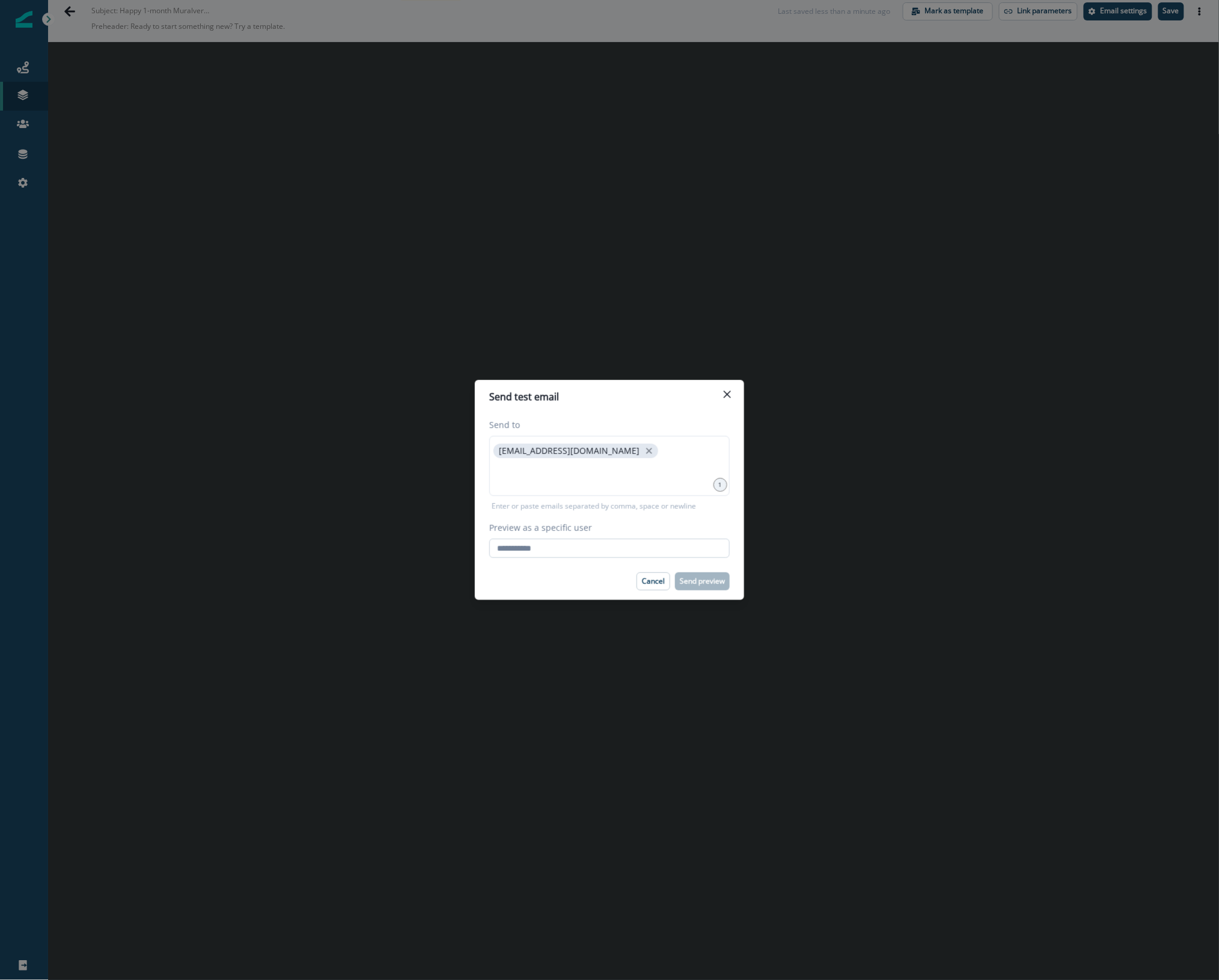
click at [569, 546] on input "Preview as a specific user" at bounding box center [610, 548] width 241 height 19
type input "**********"
click at [507, 594] on footer "Cancel Send preview" at bounding box center [610, 581] width 270 height 37
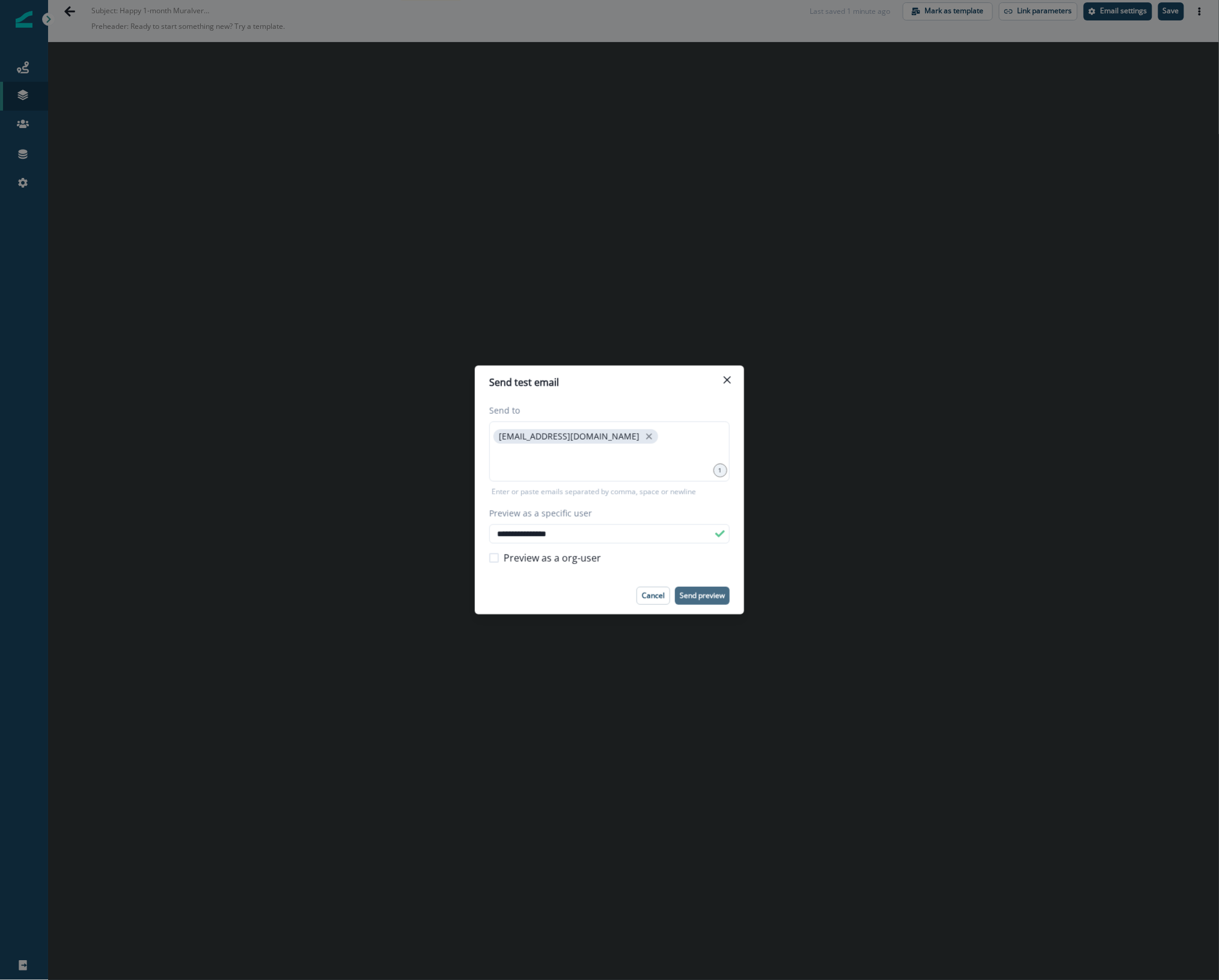
click at [696, 600] on button "Send preview" at bounding box center [702, 596] width 55 height 18
click at [728, 383] on icon "Close" at bounding box center [728, 380] width 7 height 7
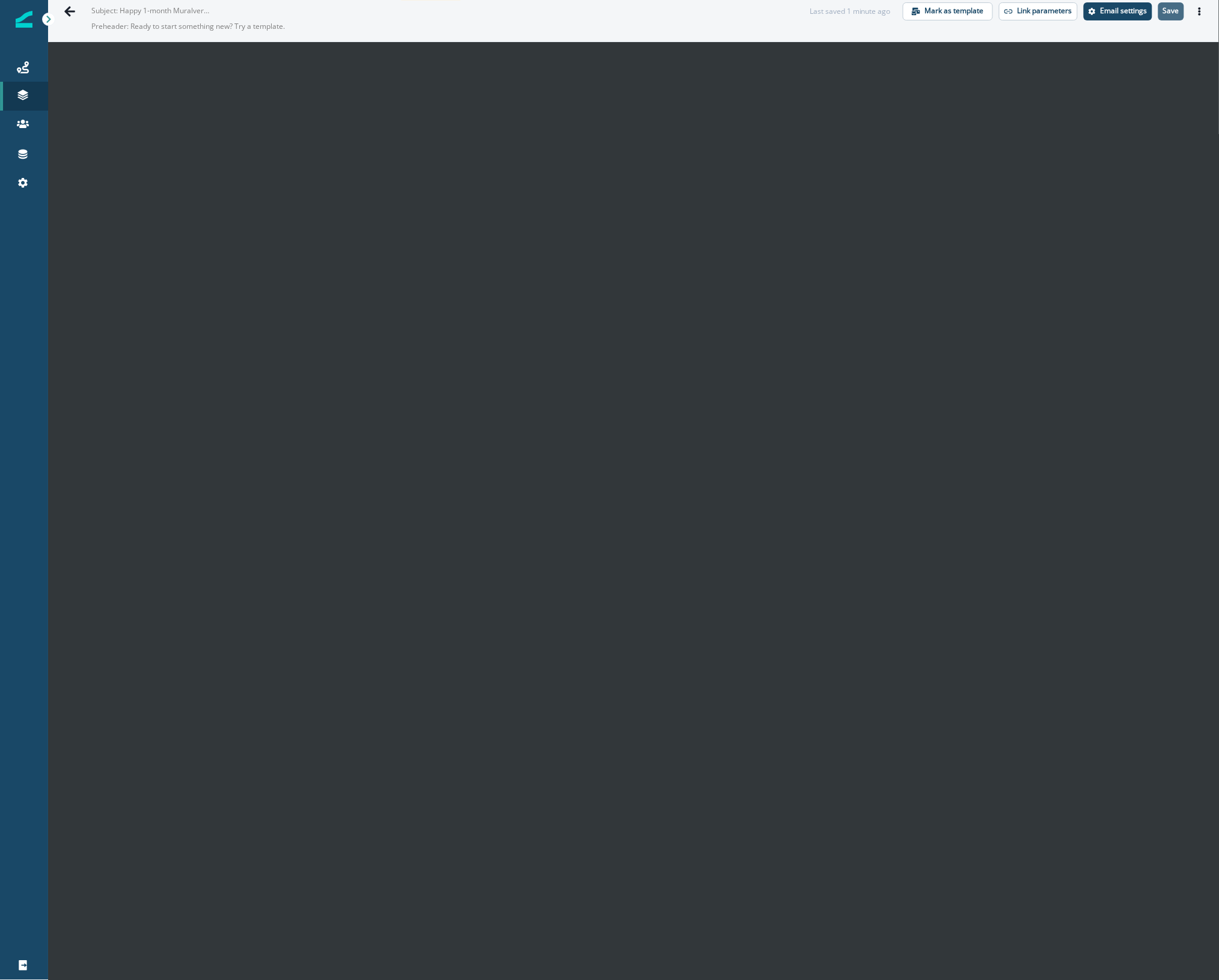
click at [1164, 13] on p "Save" at bounding box center [1172, 10] width 16 height 8
click at [1164, 14] on p "Save" at bounding box center [1172, 10] width 16 height 8
click at [1196, 14] on icon "Actions" at bounding box center [1200, 11] width 8 height 8
click at [1107, 78] on button "Send test email" at bounding box center [1131, 84] width 134 height 22
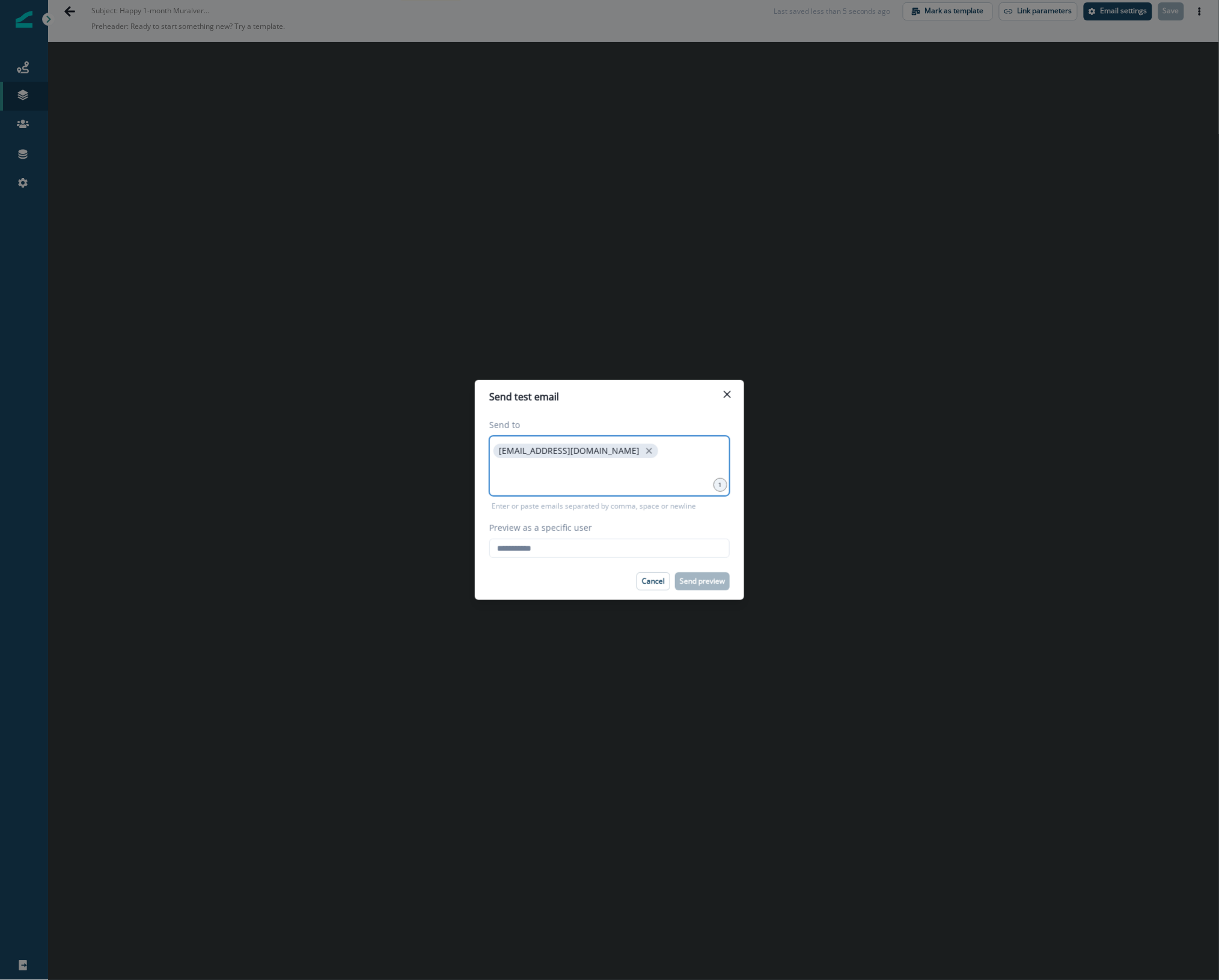
click at [606, 470] on input at bounding box center [610, 475] width 237 height 24
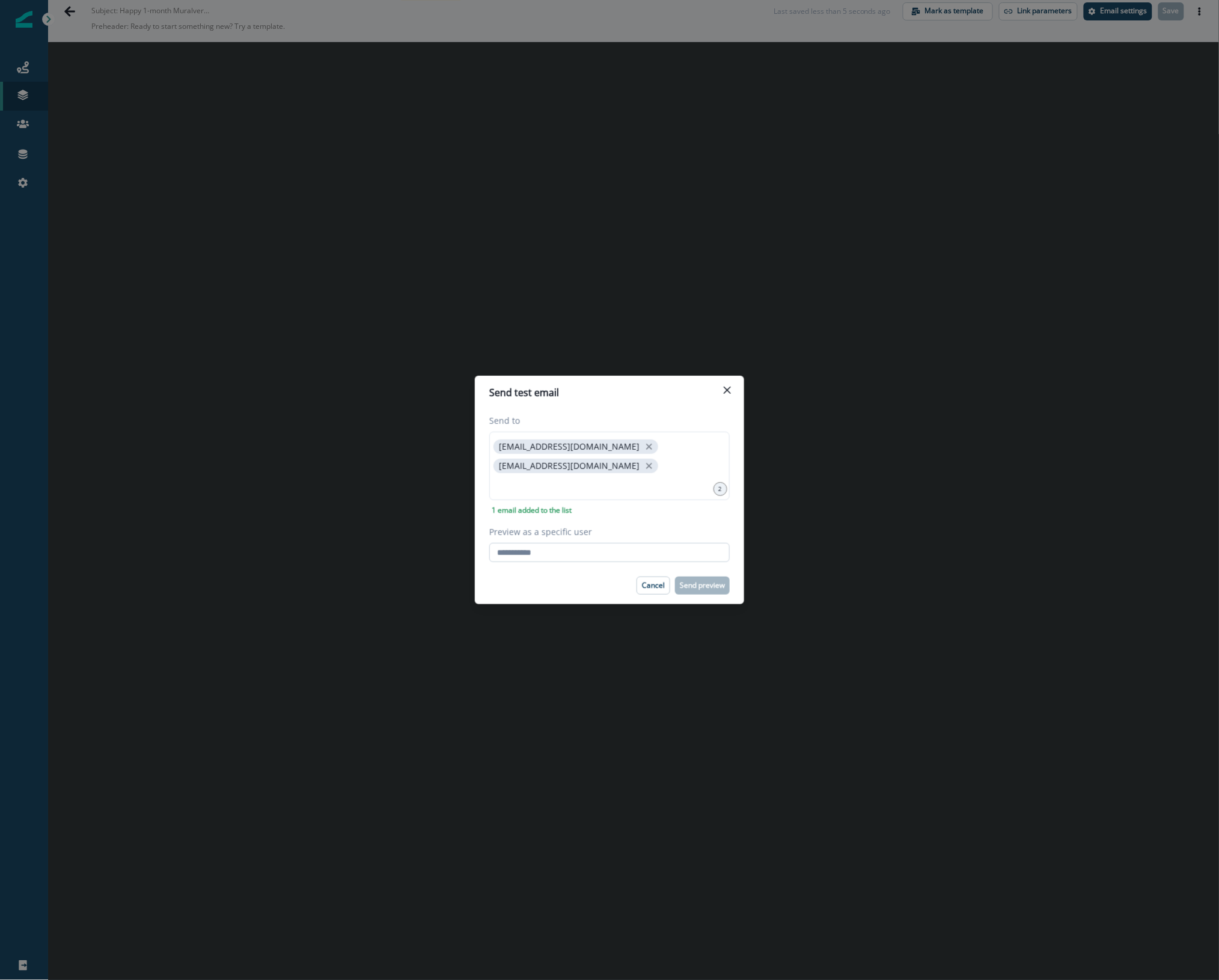
click at [543, 549] on input "Preview as a specific user" at bounding box center [610, 552] width 241 height 19
type input "**********"
click at [530, 593] on div "Cancel Send preview" at bounding box center [610, 586] width 241 height 18
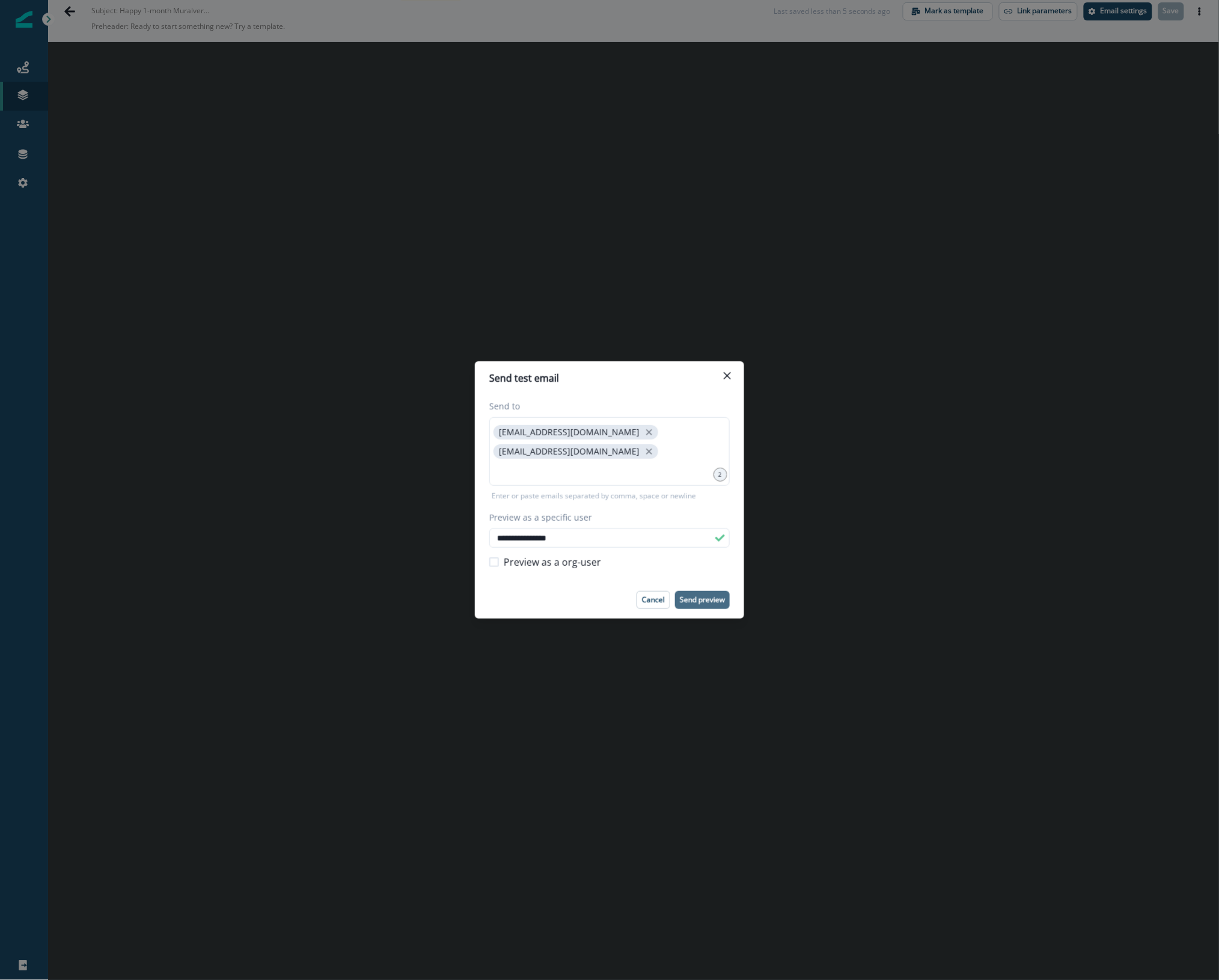
click at [718, 593] on button "Send preview" at bounding box center [702, 600] width 55 height 18
click at [725, 31] on div "**********" at bounding box center [610, 490] width 1219 height 980
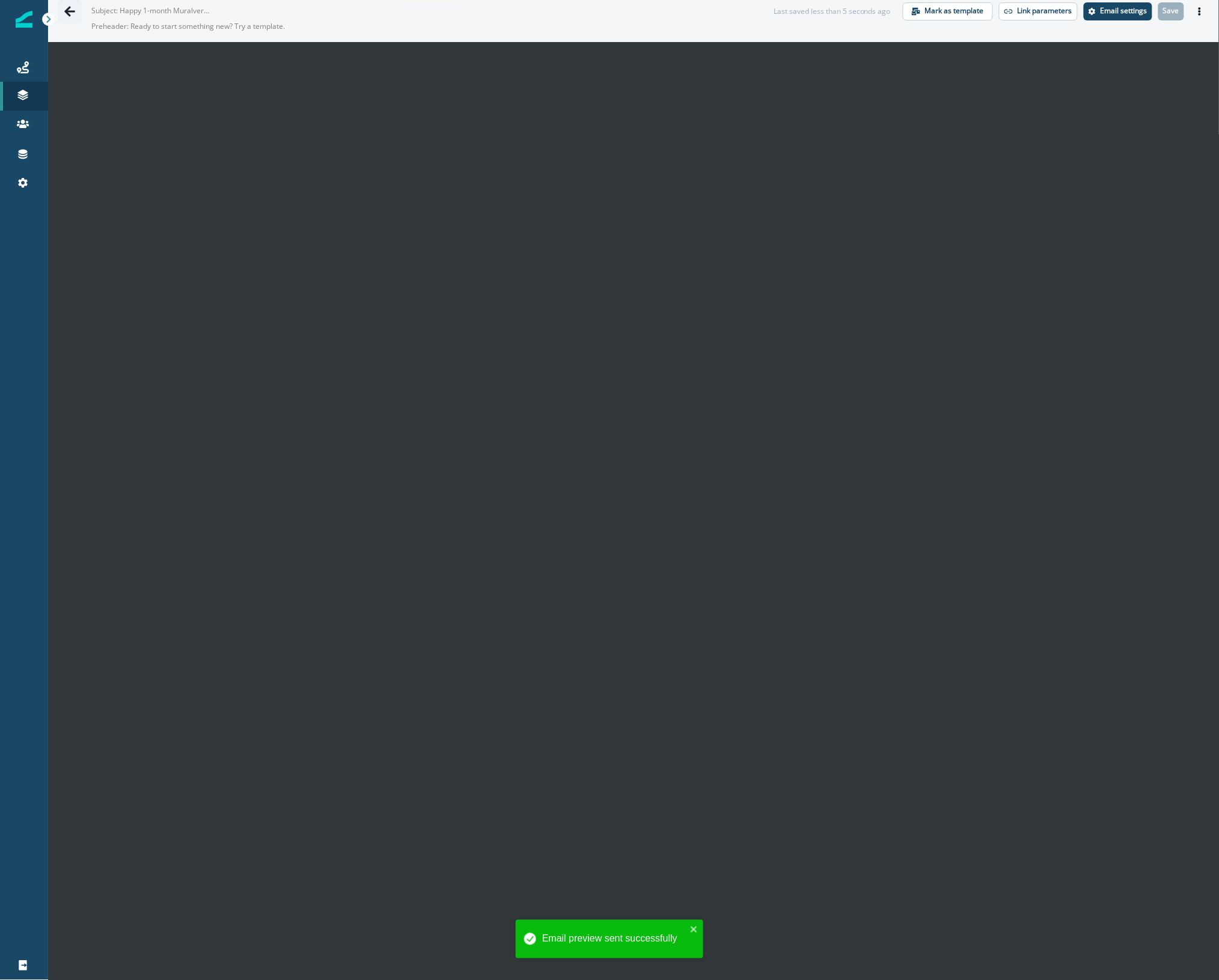
click at [59, 12] on button "Go back" at bounding box center [70, 11] width 24 height 24
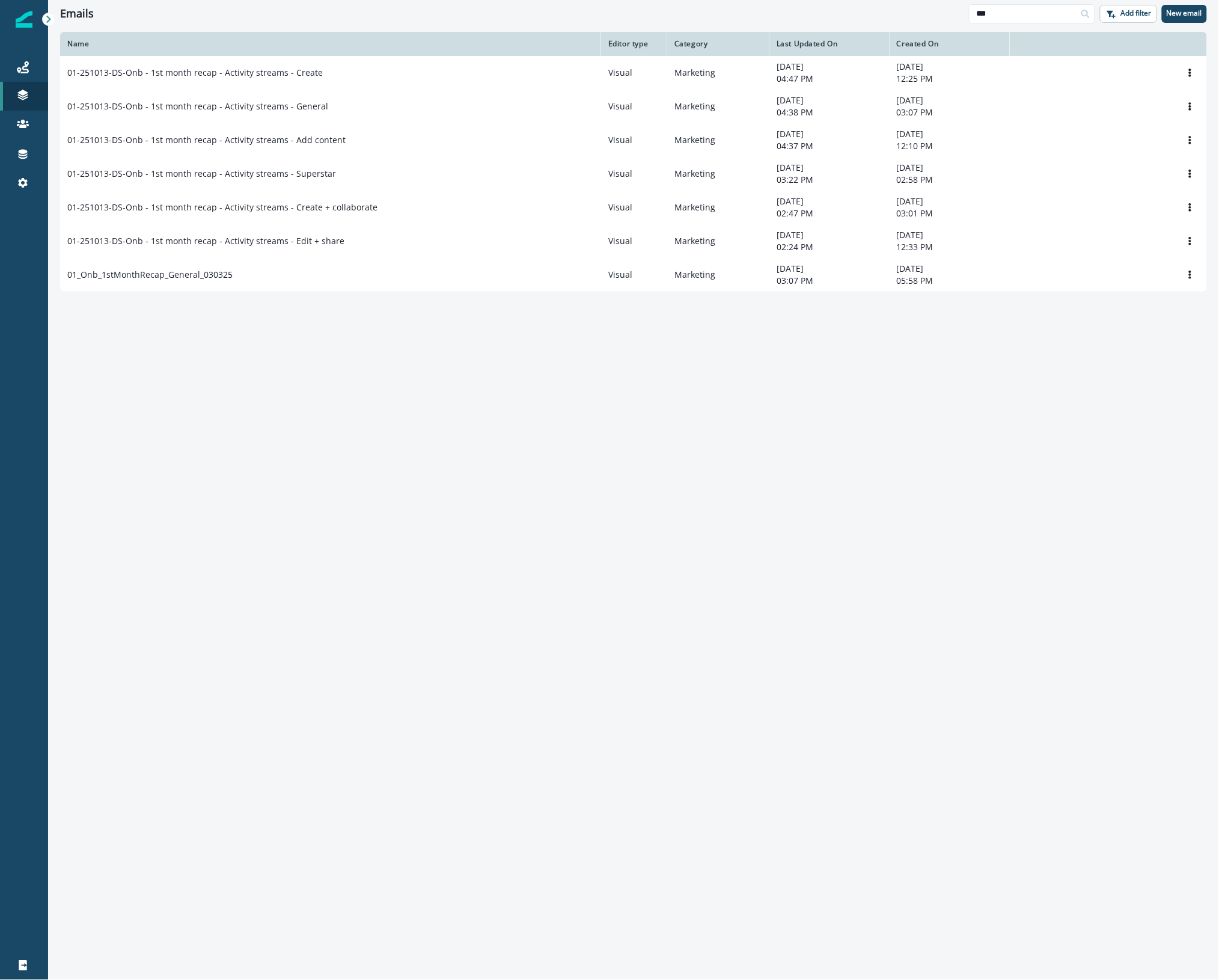
click at [331, 142] on p "01-251013-DS-Onb - 1st month recap - Activity streams - Add content" at bounding box center [206, 140] width 278 height 12
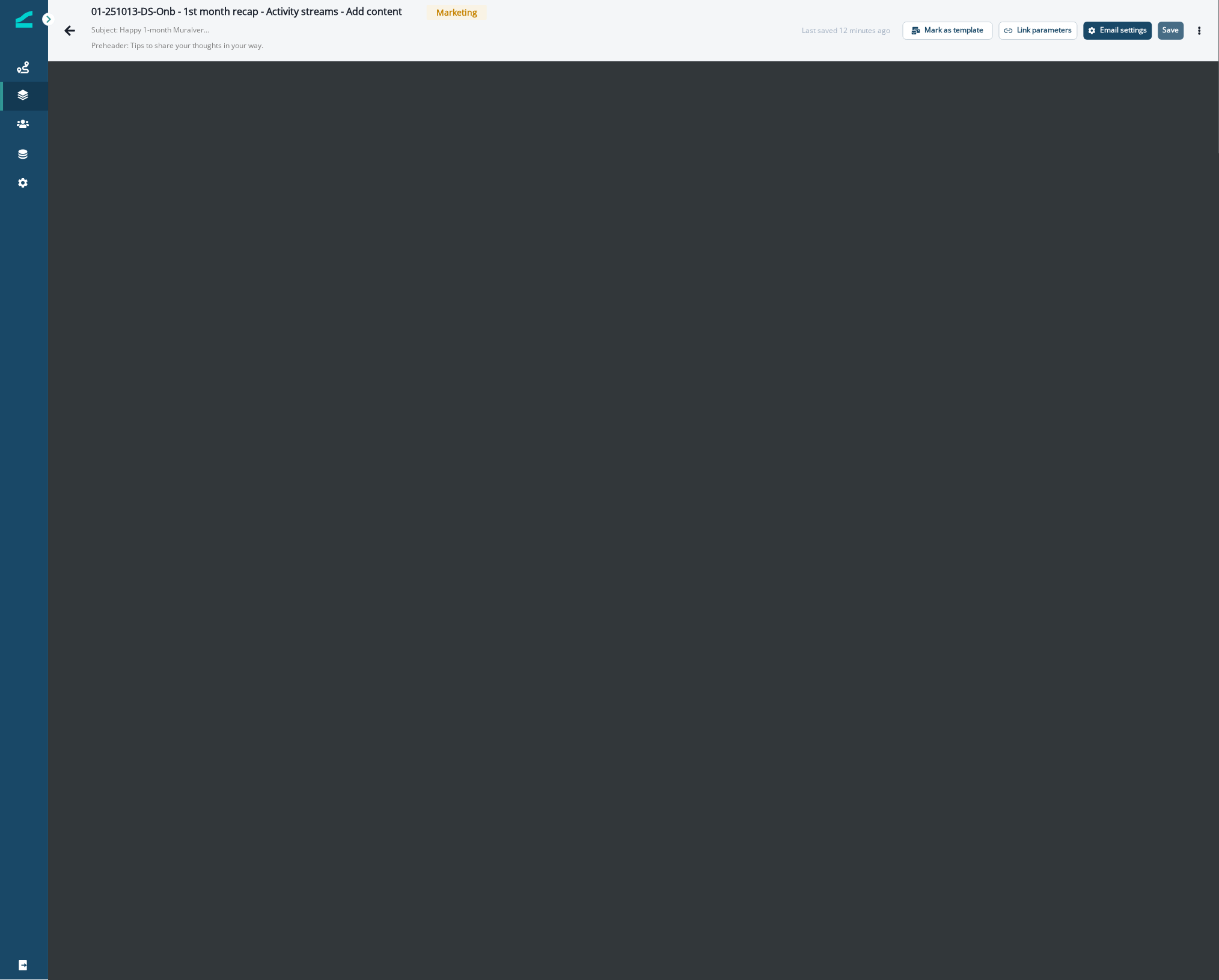
click at [1164, 28] on p "Save" at bounding box center [1172, 29] width 16 height 8
click at [1196, 27] on icon "Actions" at bounding box center [1200, 30] width 8 height 8
click at [1106, 97] on button "Send test email" at bounding box center [1131, 104] width 134 height 22
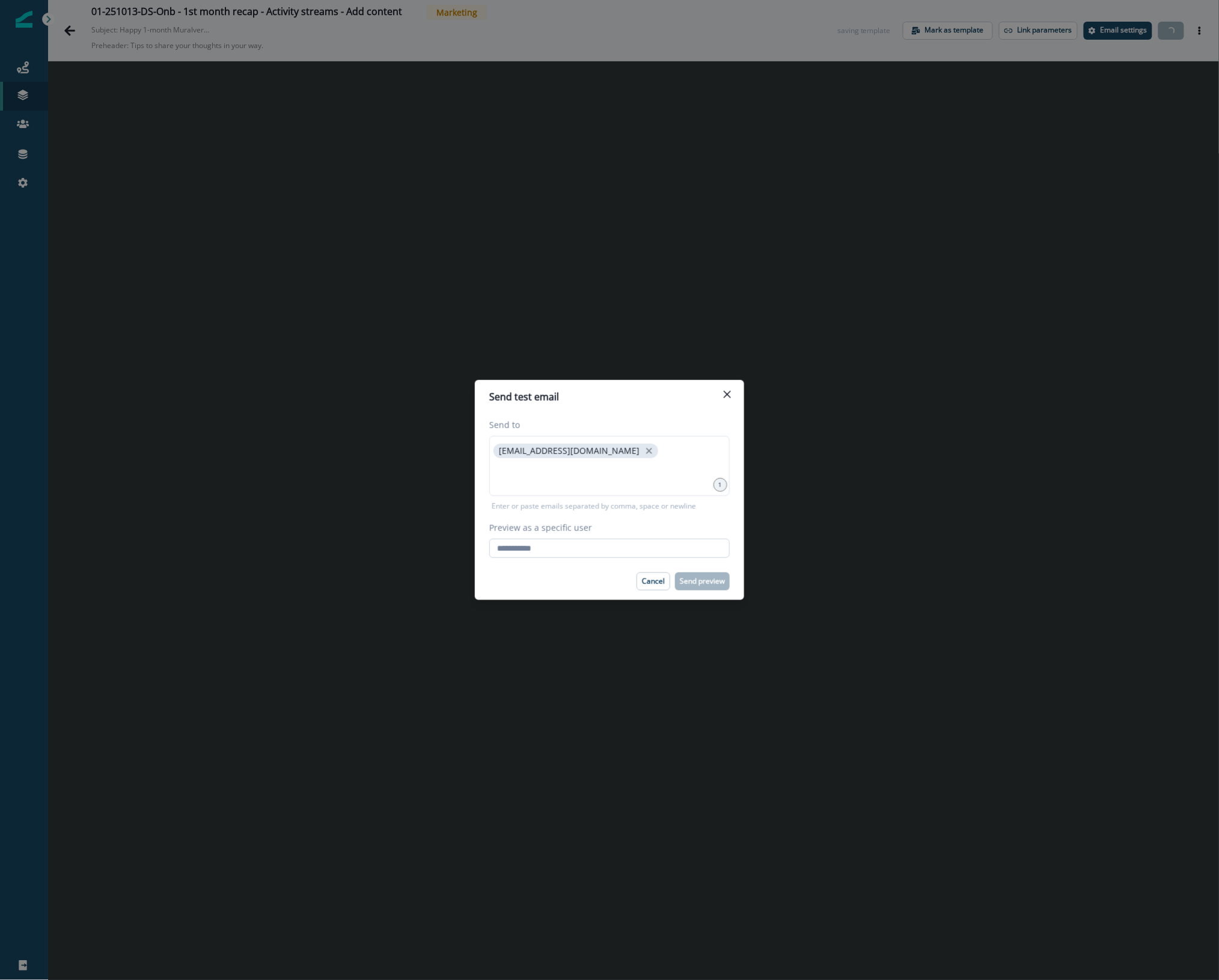
click at [596, 549] on input "Preview as a specific user" at bounding box center [610, 548] width 241 height 19
type input "**********"
drag, startPoint x: 512, startPoint y: 472, endPoint x: 522, endPoint y: 475, distance: 10.4
click at [512, 472] on input at bounding box center [610, 475] width 237 height 24
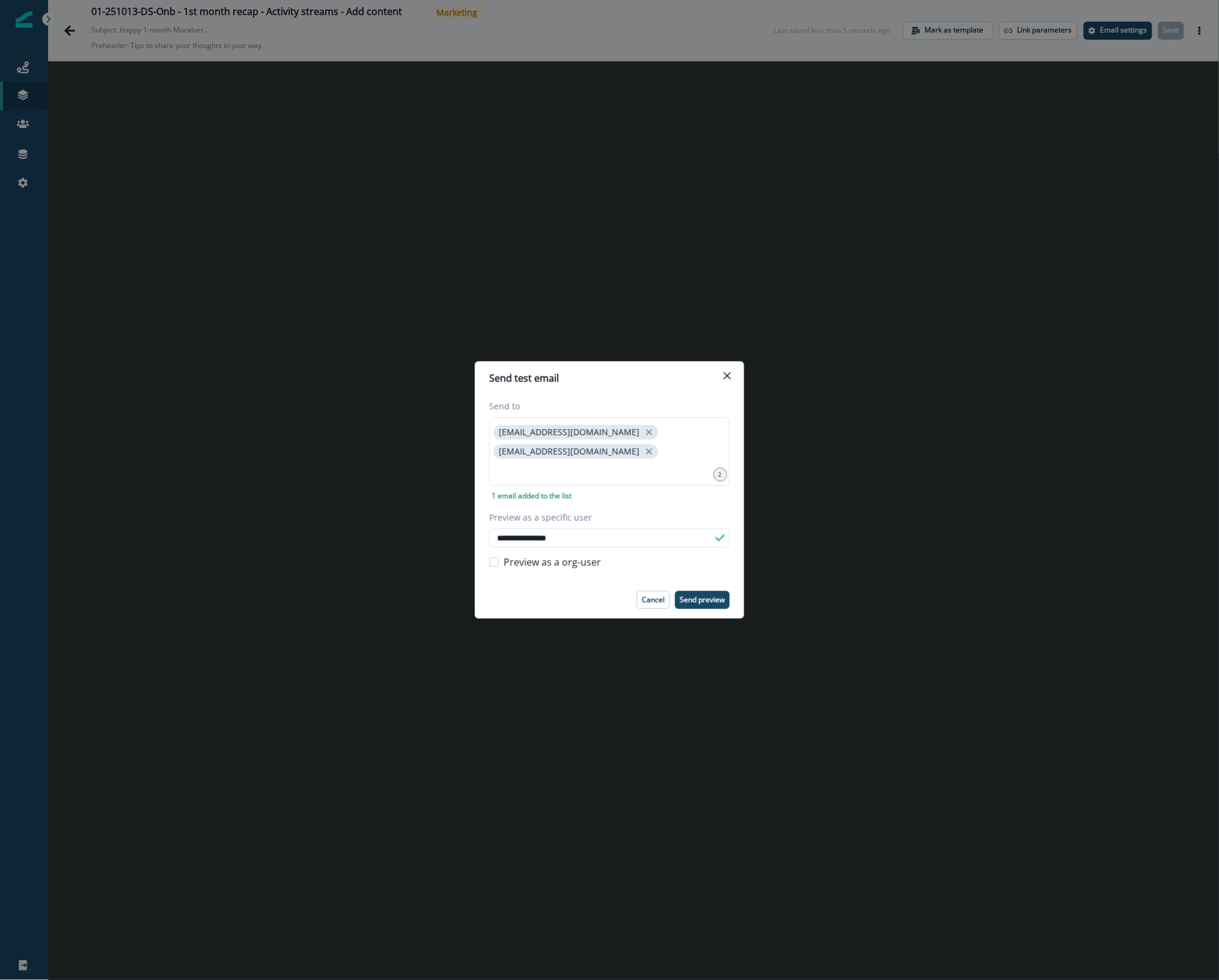
drag, startPoint x: 716, startPoint y: 601, endPoint x: 702, endPoint y: 567, distance: 36.8
click at [716, 601] on p "Send preview" at bounding box center [703, 599] width 45 height 8
click at [67, 30] on div "**********" at bounding box center [610, 490] width 1219 height 980
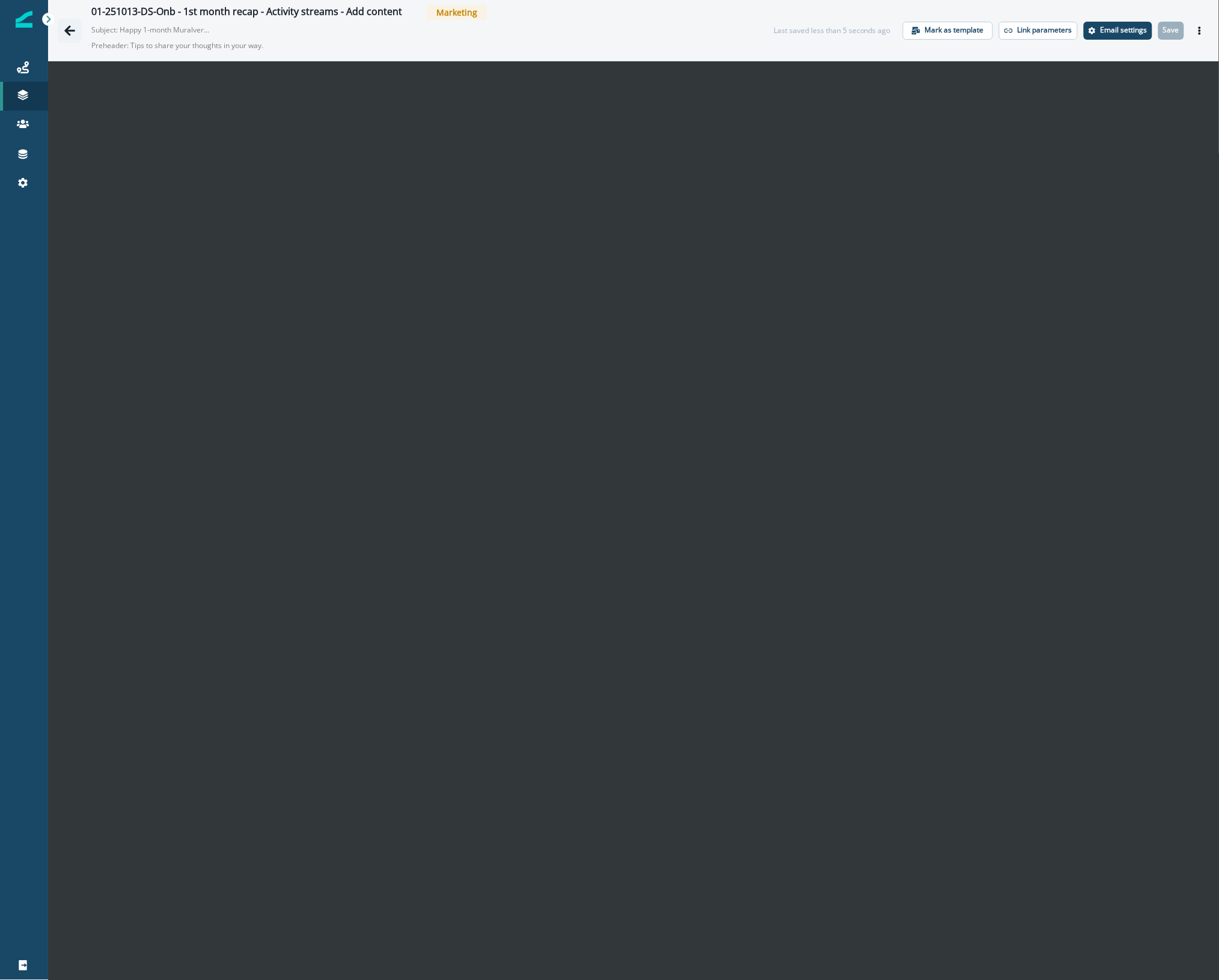
click at [69, 27] on icon "Go back" at bounding box center [70, 30] width 11 height 10
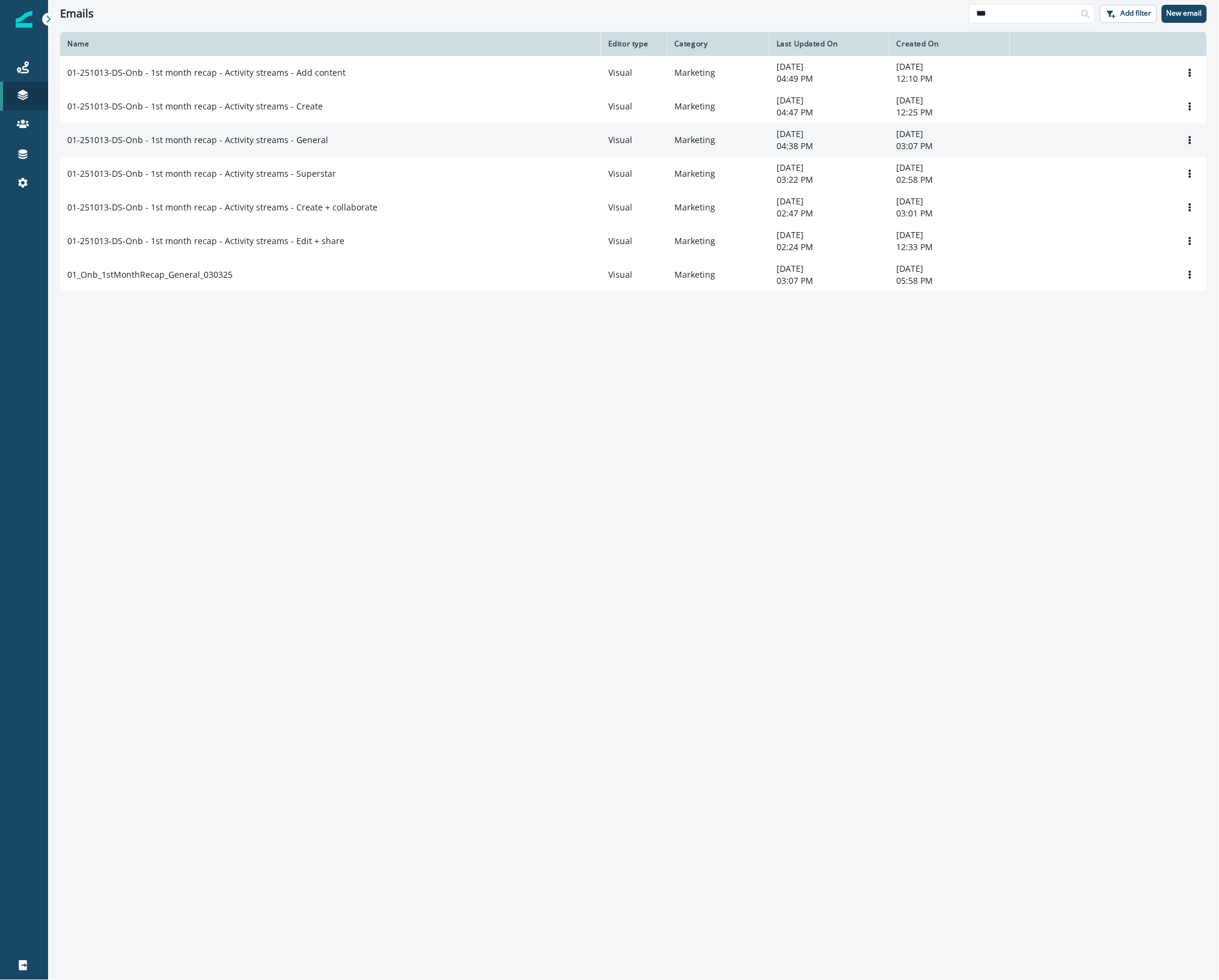
click at [420, 144] on div "01-251013-DS-Onb - 1st month recap - Activity streams - General" at bounding box center [331, 140] width 527 height 12
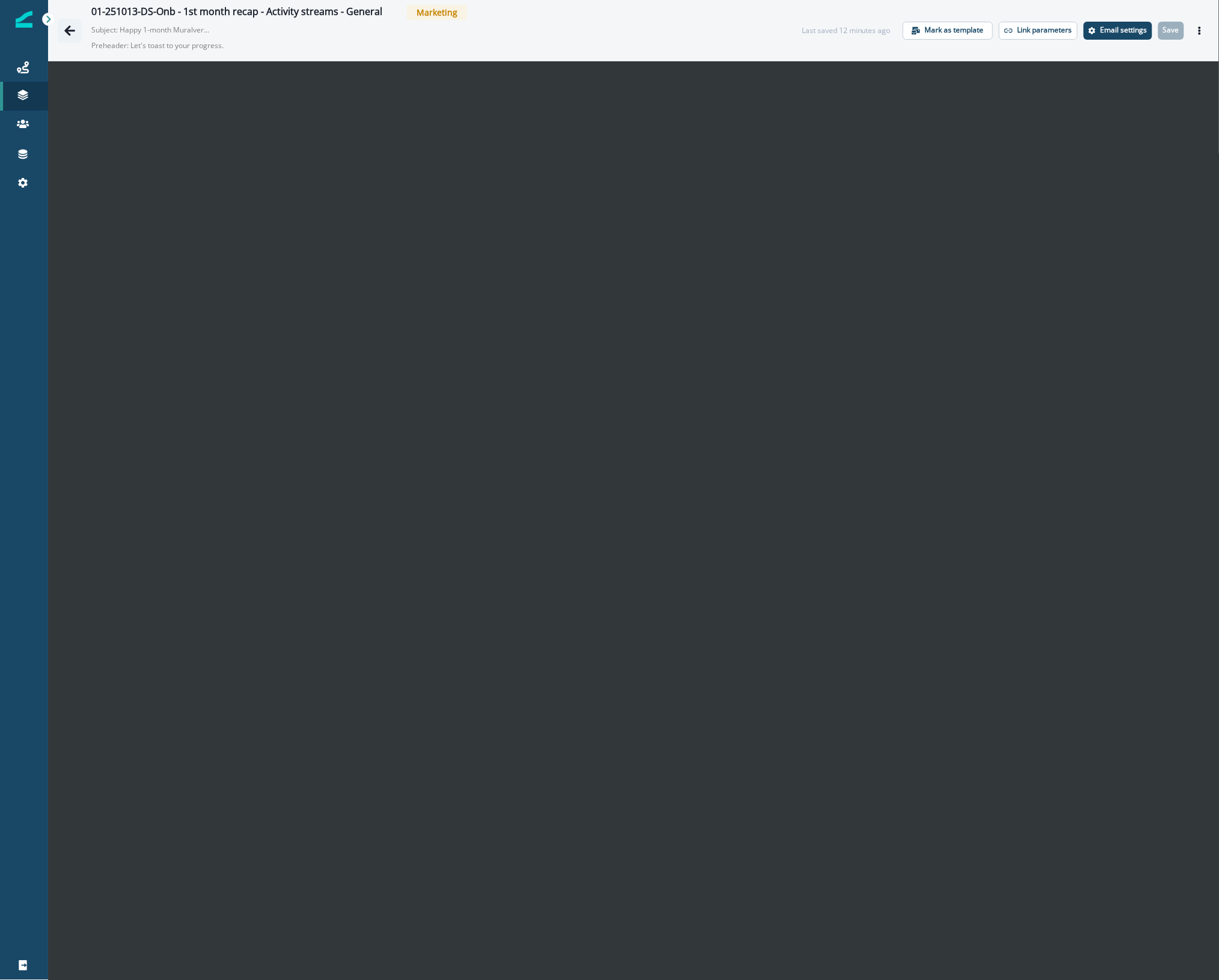
click at [75, 30] on button "Go back" at bounding box center [70, 31] width 24 height 24
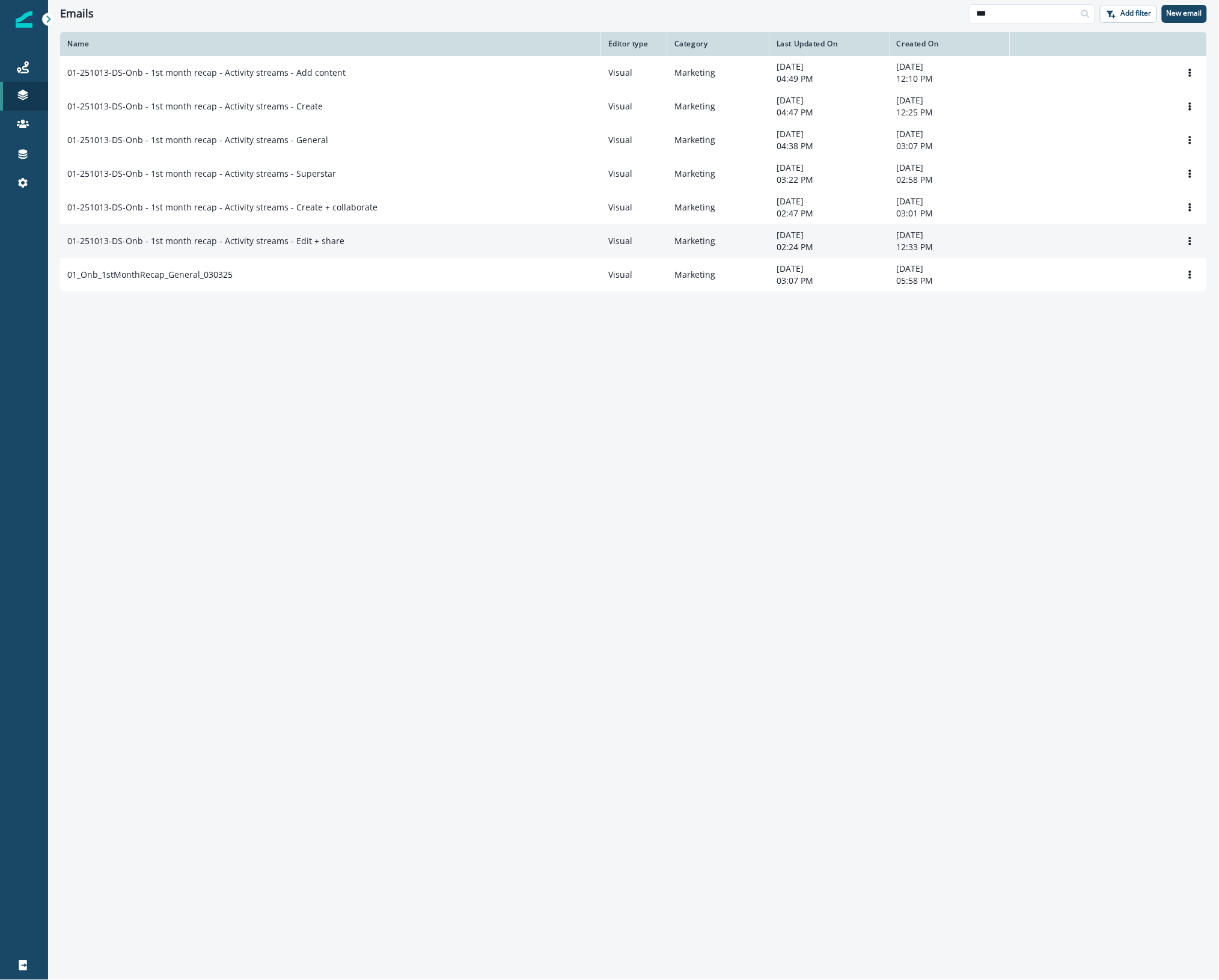
click at [429, 239] on div "01-251013-DS-Onb - 1st month recap - Activity streams - Edit + share" at bounding box center [331, 241] width 527 height 12
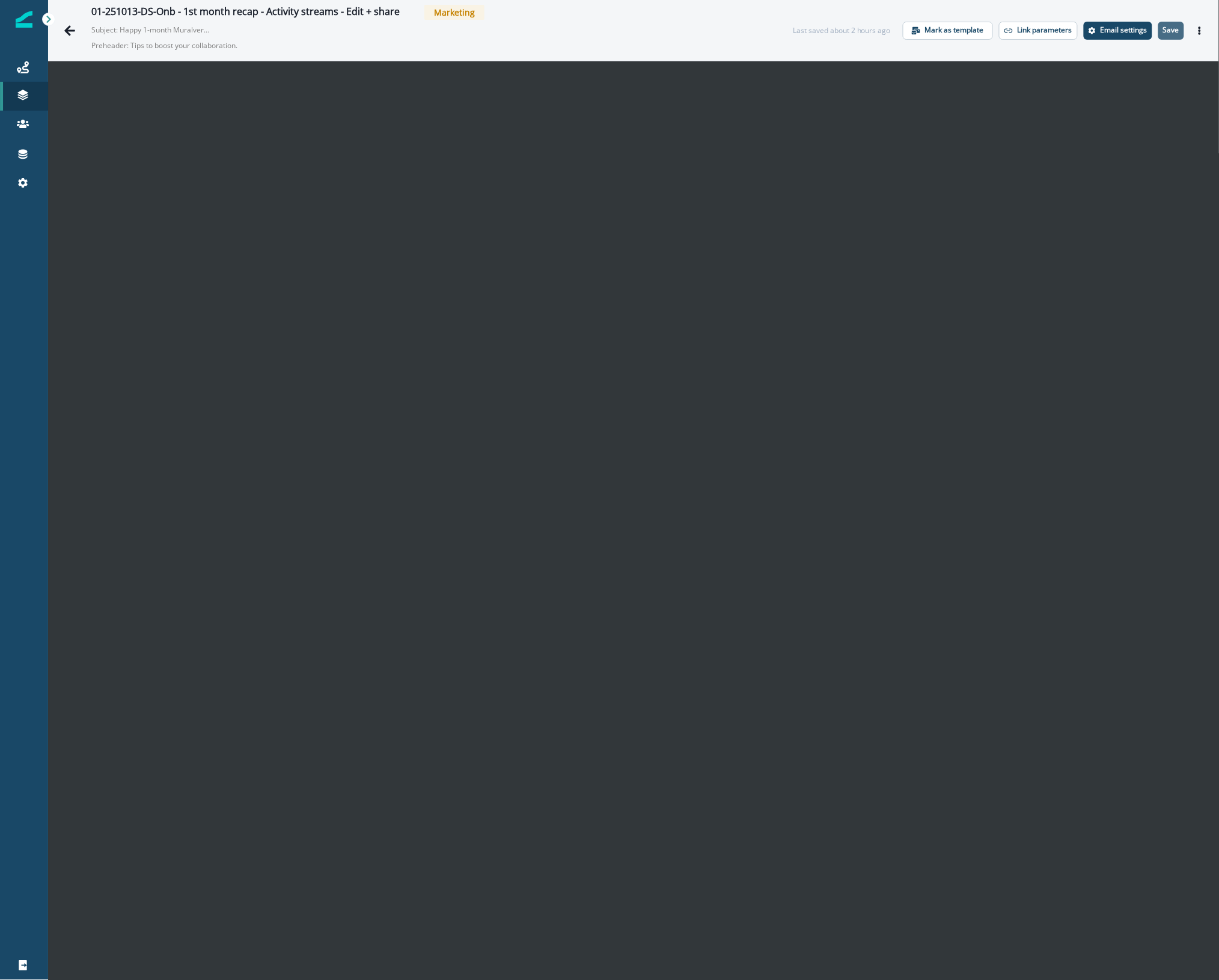
click at [1164, 31] on p "Save" at bounding box center [1172, 29] width 16 height 8
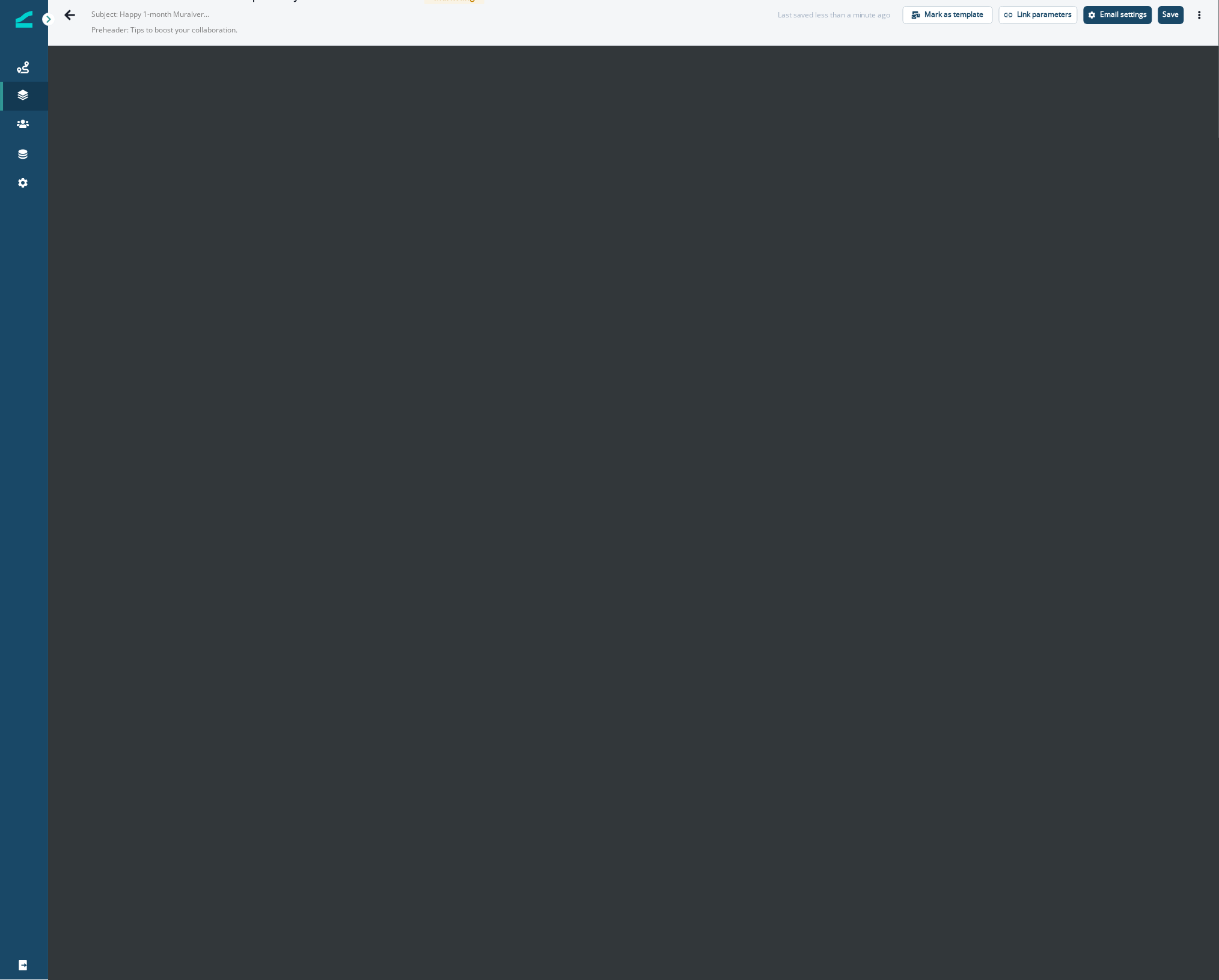
scroll to position [19, 0]
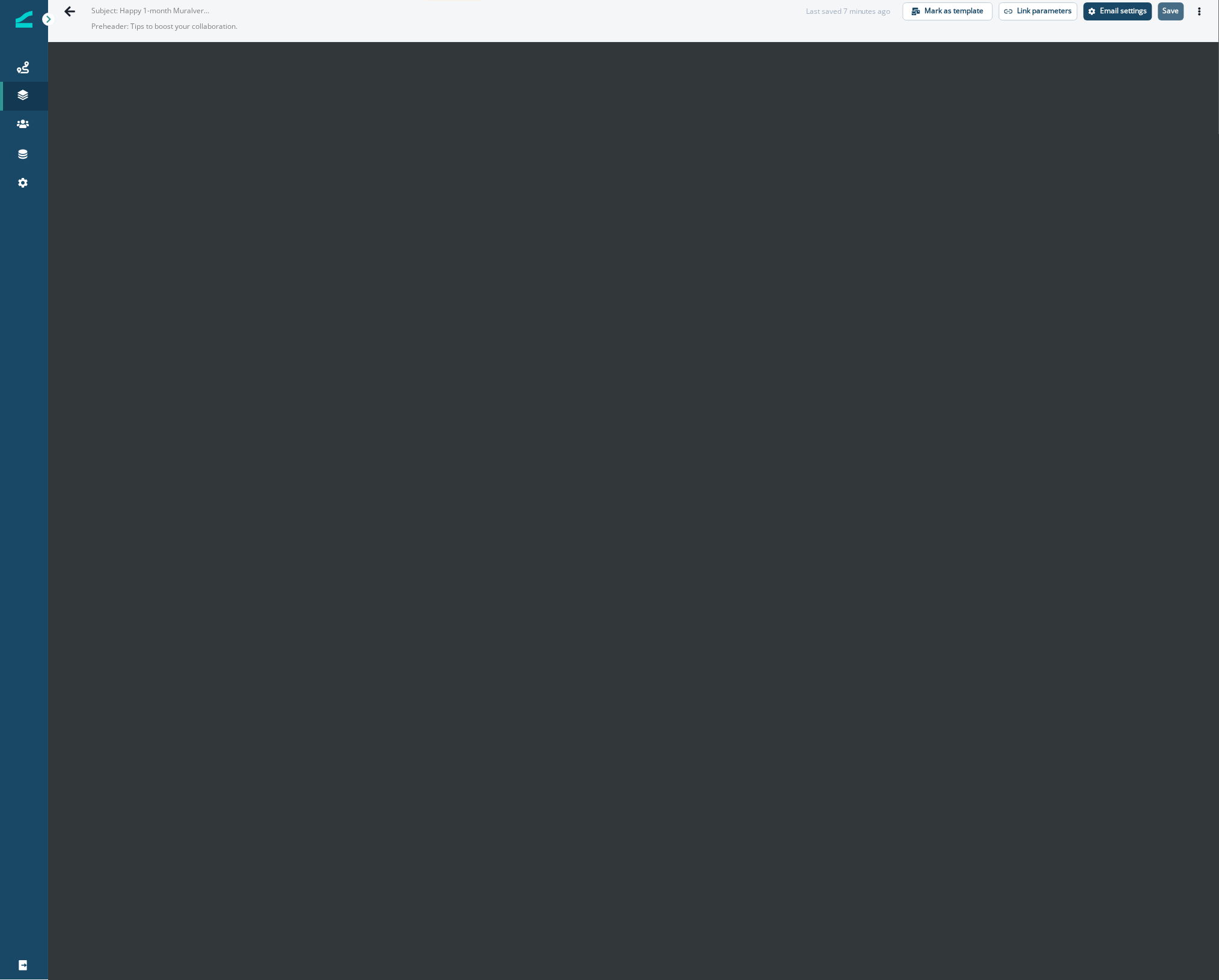
click at [1165, 9] on p "Save" at bounding box center [1172, 10] width 16 height 8
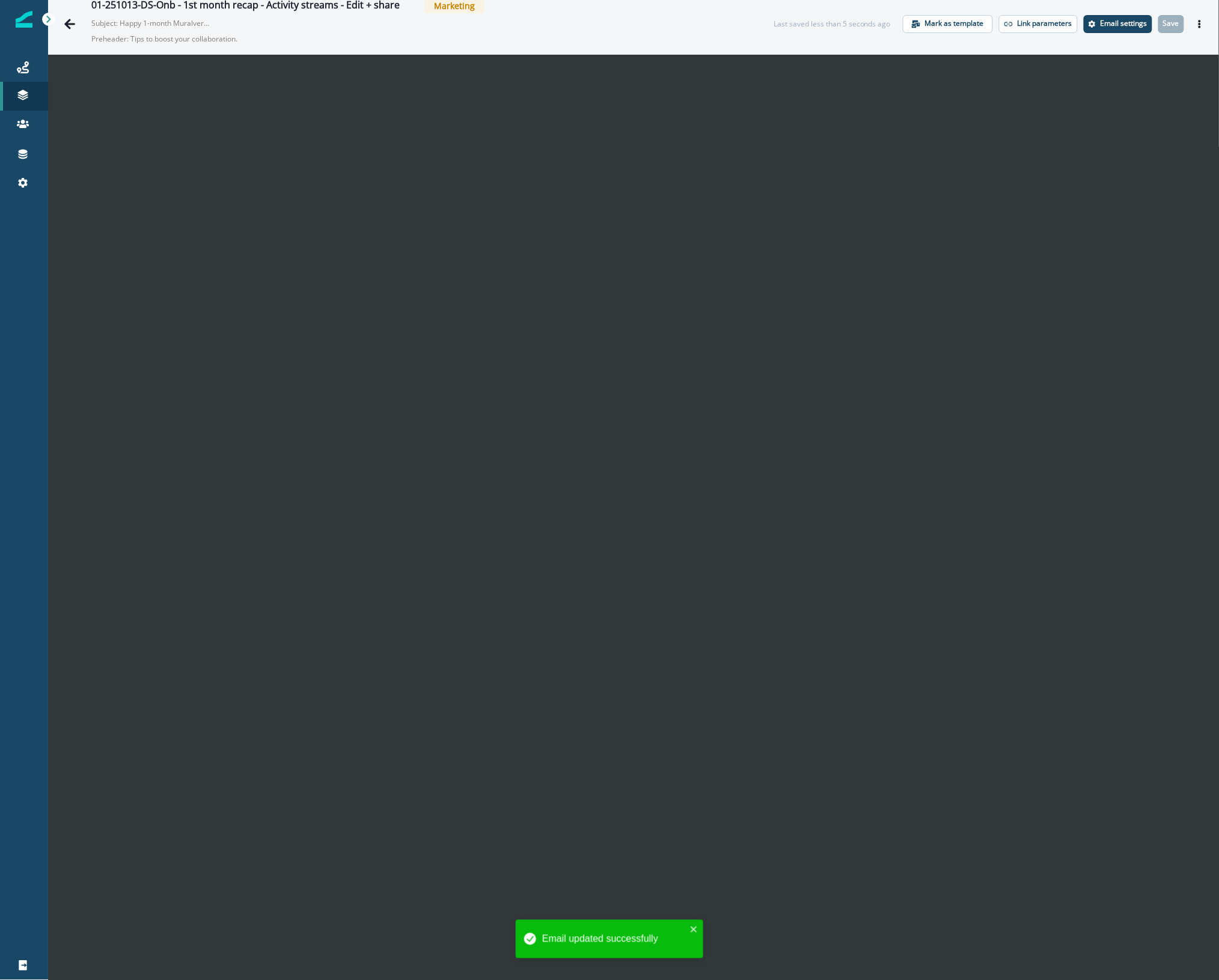
scroll to position [0, 0]
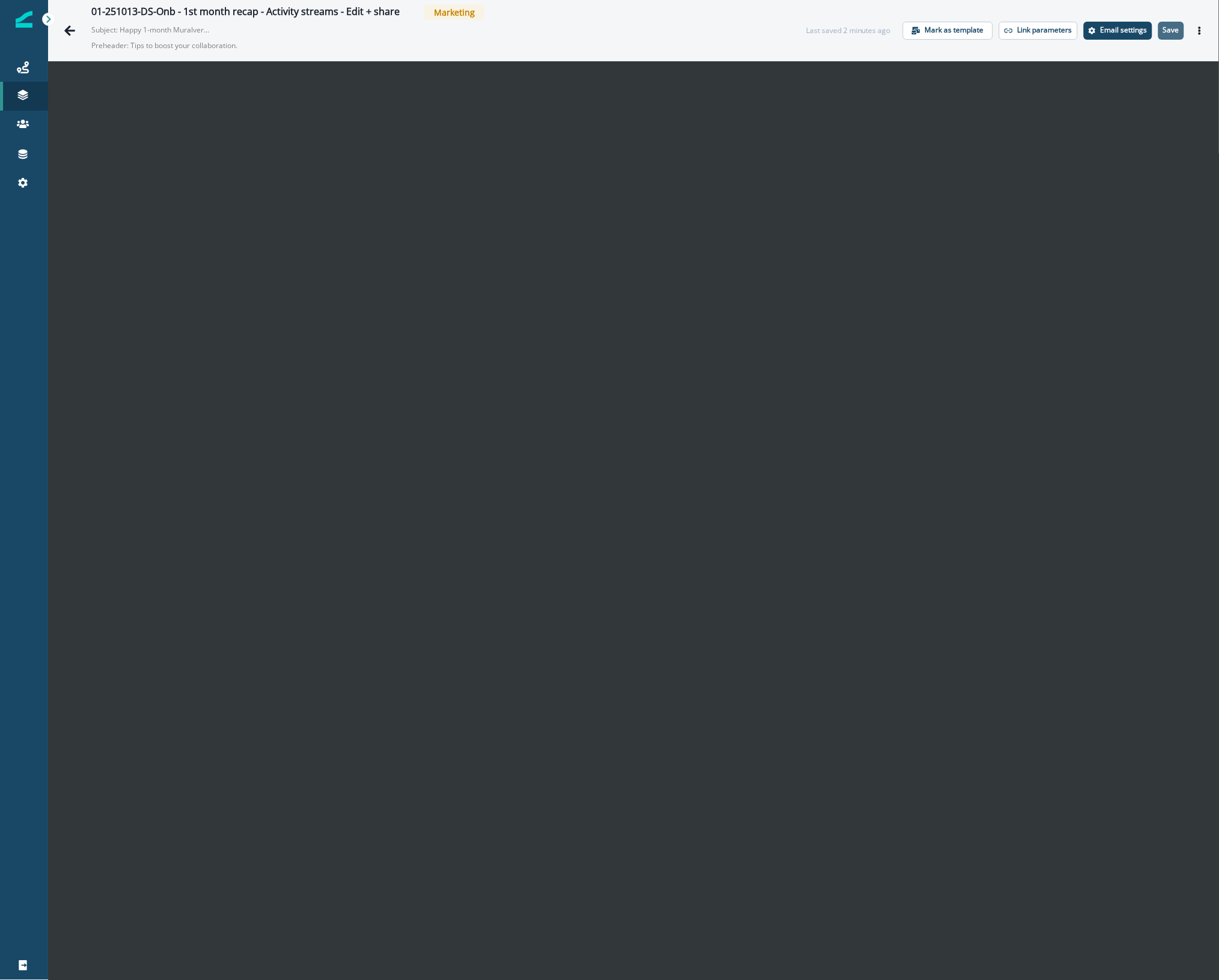
click at [1164, 23] on button "Save" at bounding box center [1172, 31] width 25 height 18
click at [1196, 31] on icon "Actions" at bounding box center [1200, 30] width 8 height 8
click at [1115, 103] on button "Send test email" at bounding box center [1131, 104] width 134 height 22
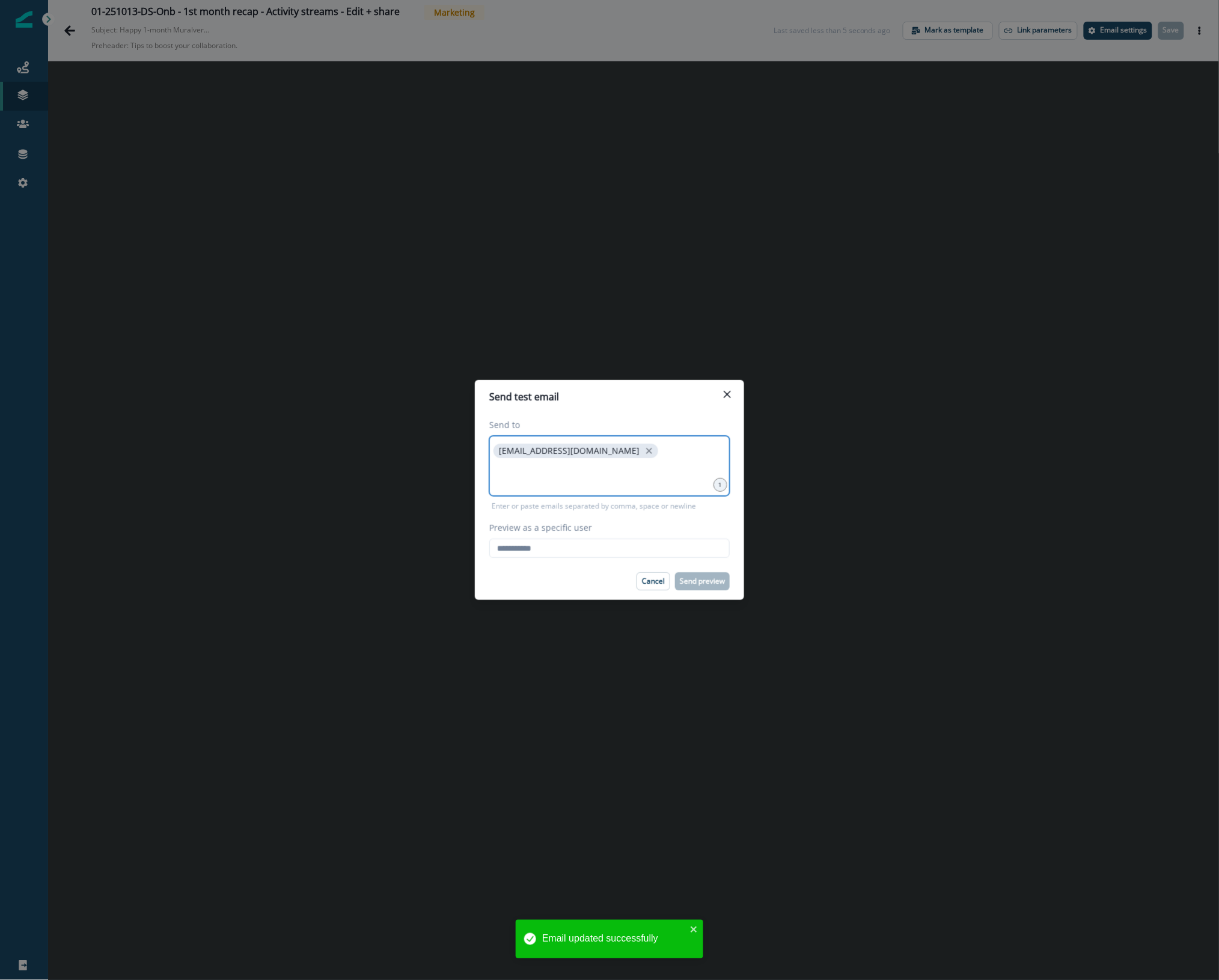
drag, startPoint x: 563, startPoint y: 465, endPoint x: 577, endPoint y: 485, distance: 24.4
click at [563, 465] on input at bounding box center [610, 475] width 237 height 24
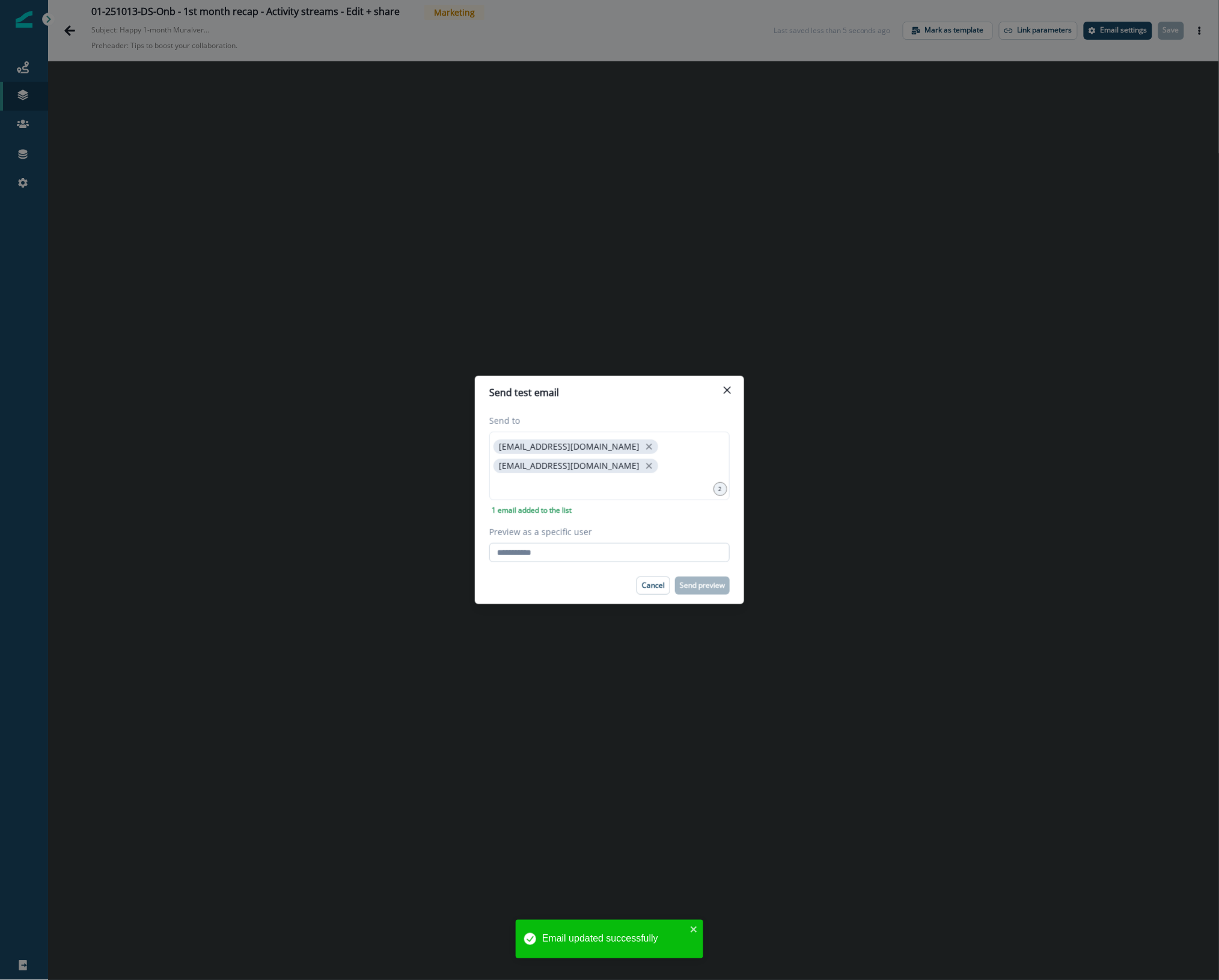
click at [546, 552] on input "Preview as a specific user" at bounding box center [610, 552] width 241 height 19
type input "**********"
drag, startPoint x: 488, startPoint y: 584, endPoint x: 550, endPoint y: 588, distance: 62.1
click at [488, 584] on footer "Cancel Send preview" at bounding box center [610, 585] width 270 height 37
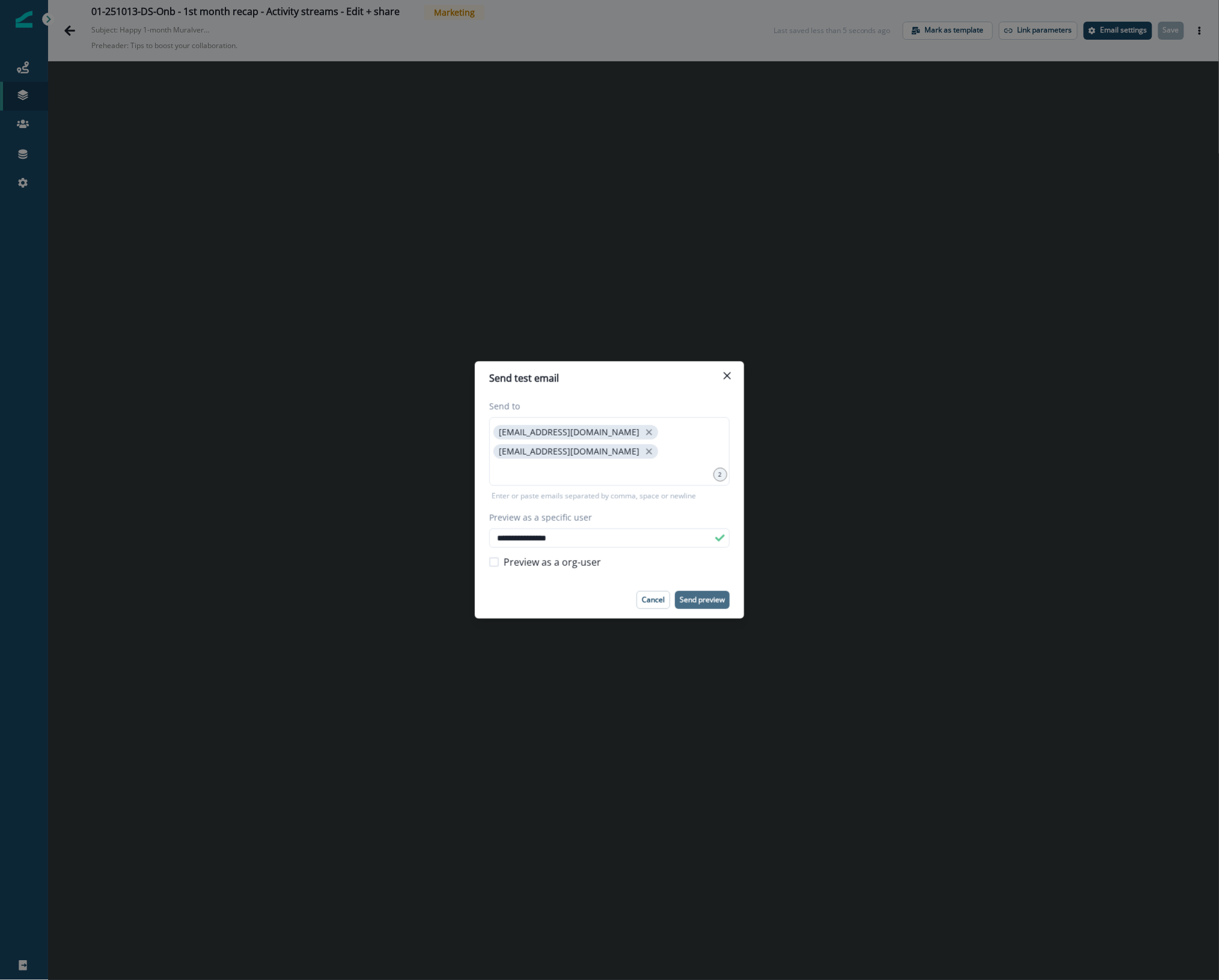
click at [713, 602] on p "Send preview" at bounding box center [703, 599] width 45 height 8
drag, startPoint x: 1202, startPoint y: 3, endPoint x: 794, endPoint y: 131, distance: 427.6
click at [794, 131] on div "**********" at bounding box center [610, 490] width 1219 height 980
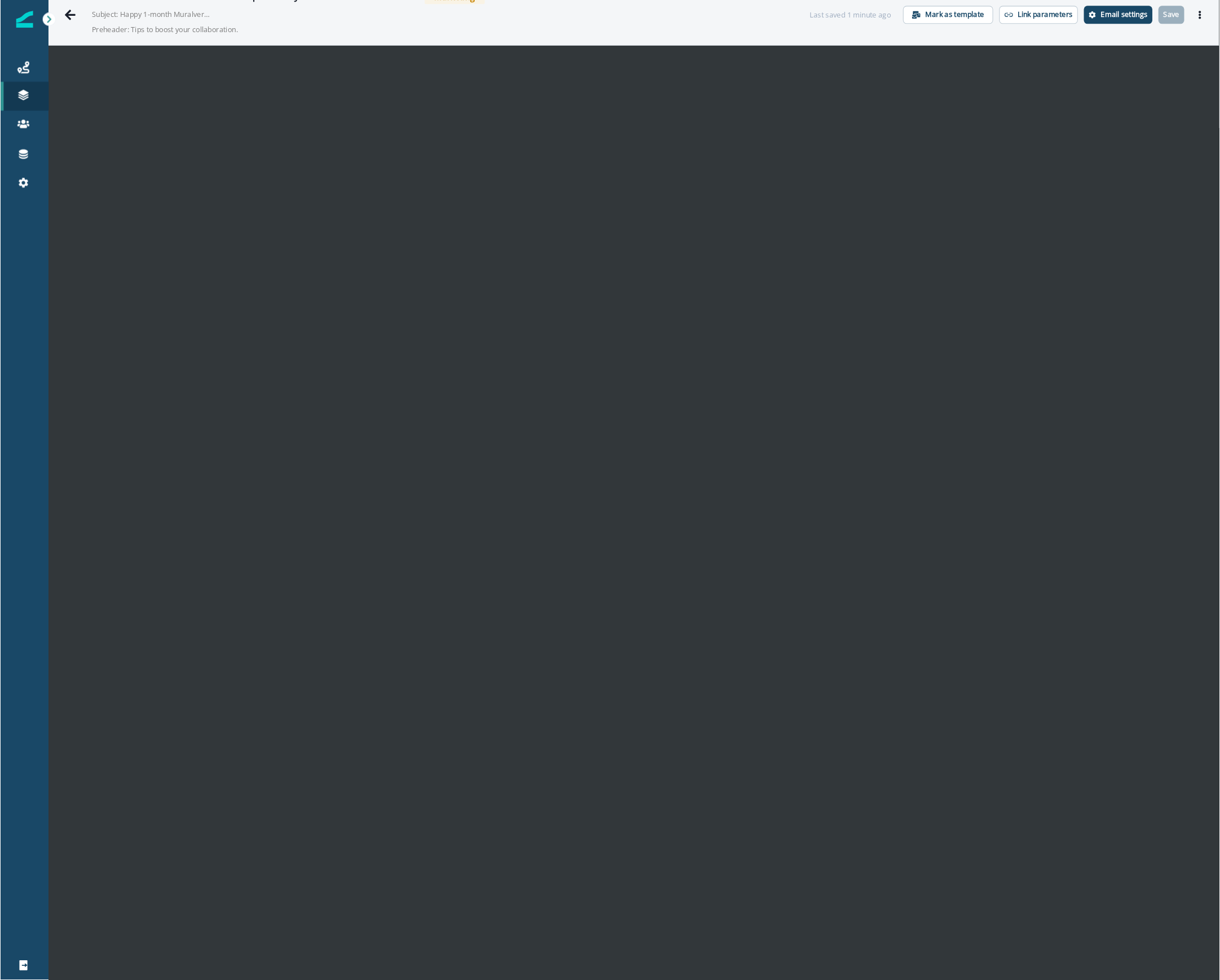
scroll to position [18, 0]
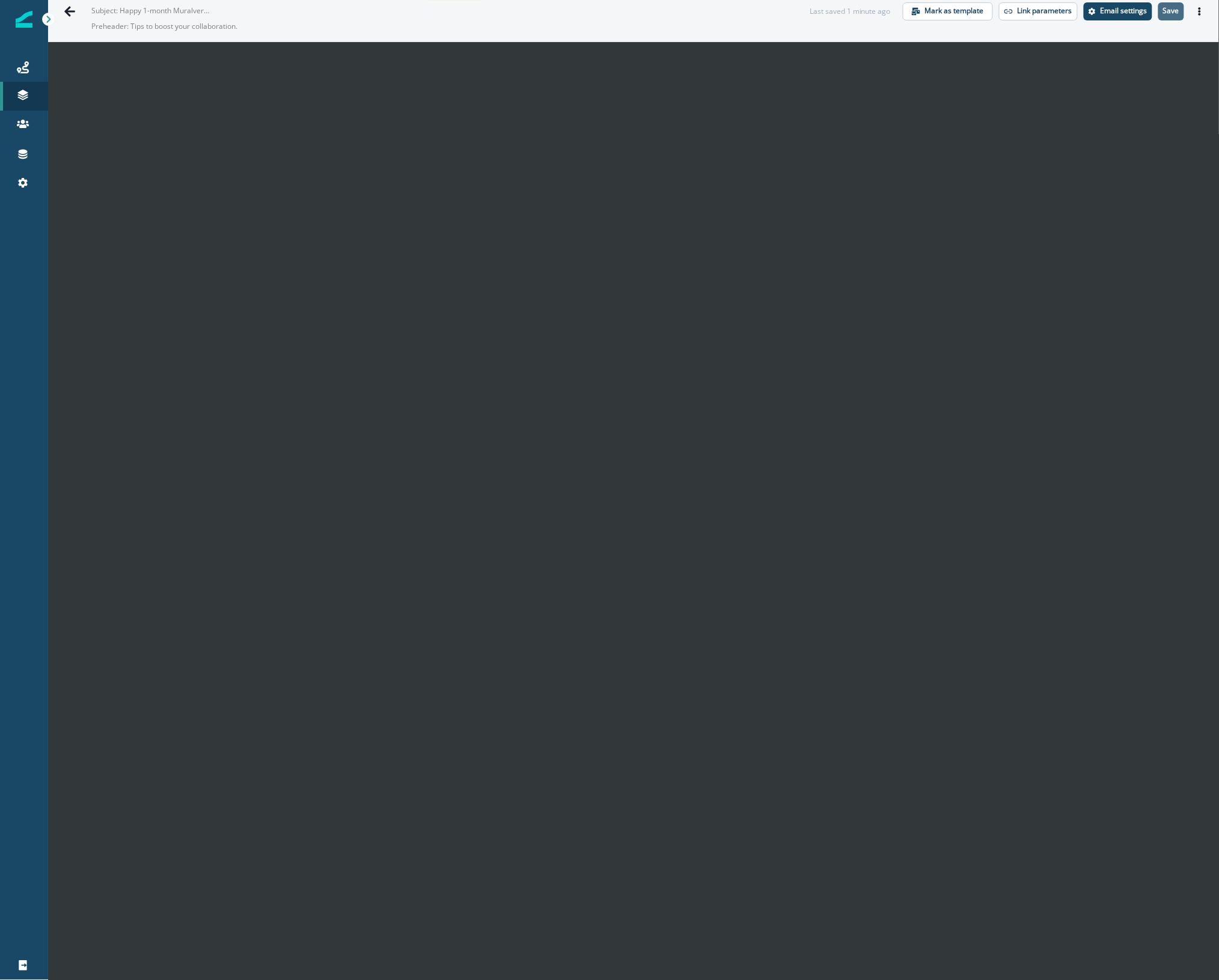
click at [1159, 17] on button "Save" at bounding box center [1172, 12] width 25 height 18
click at [1196, 10] on icon "Actions" at bounding box center [1200, 11] width 8 height 8
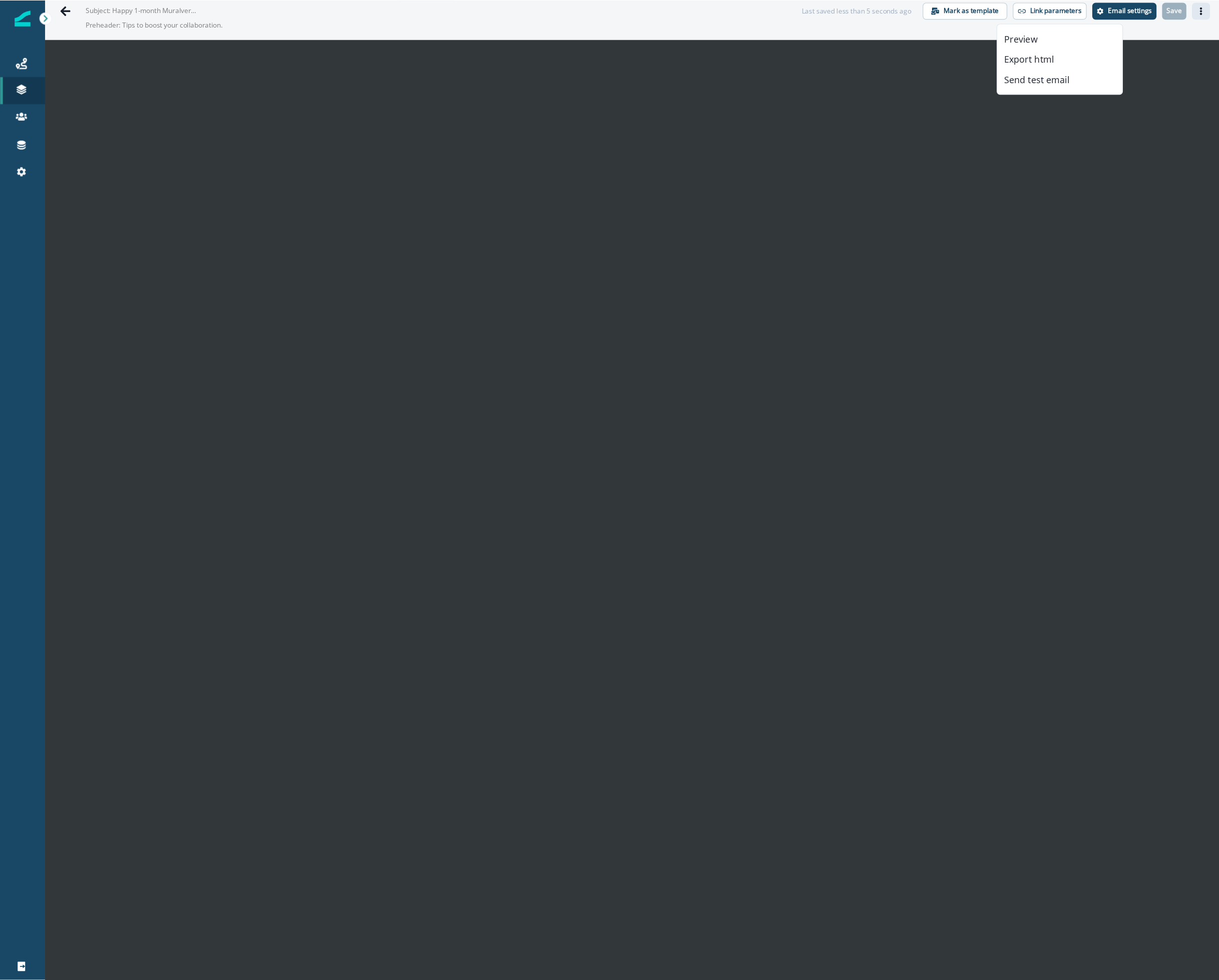
scroll to position [16, 0]
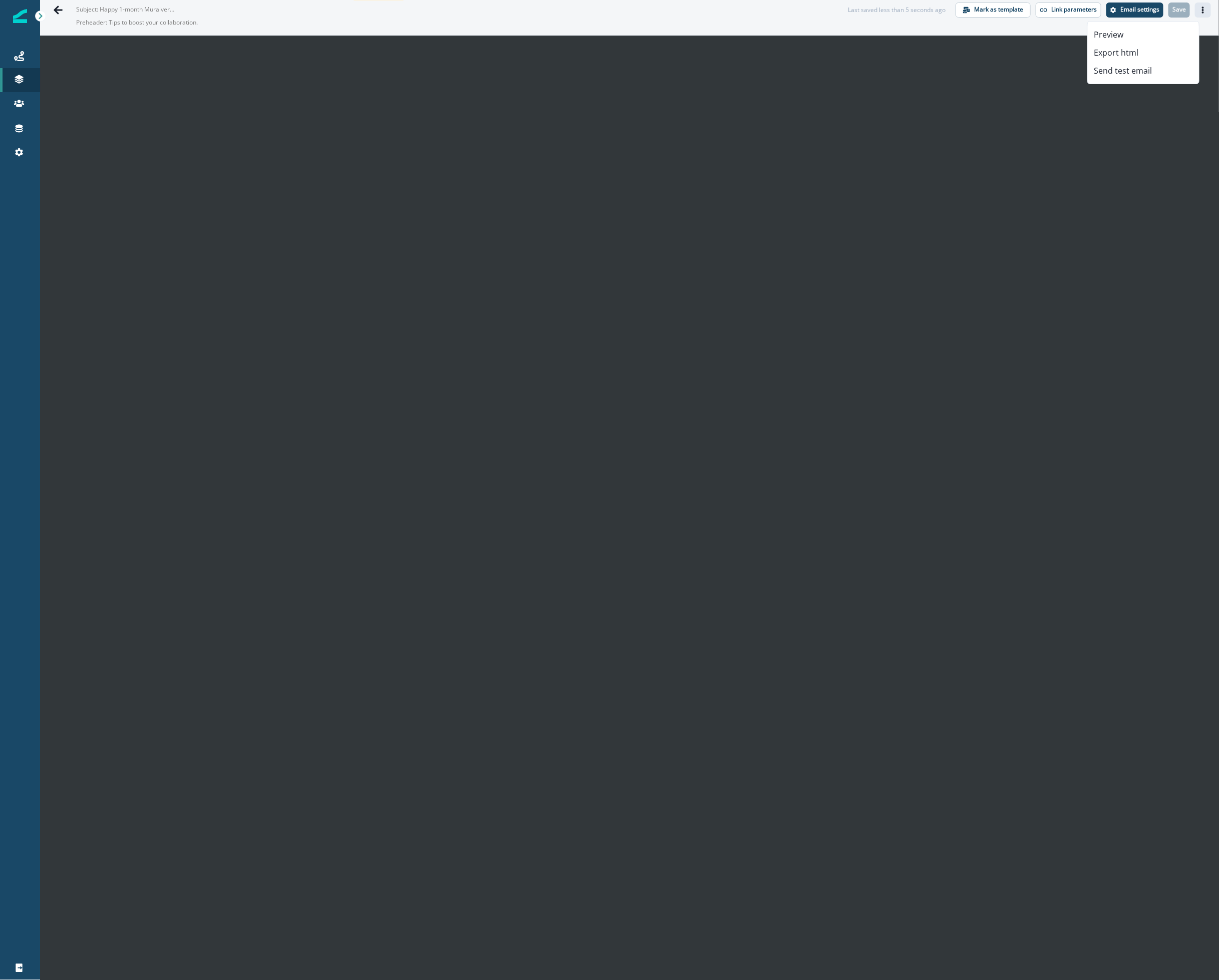
click at [1017, 30] on div "01-251013-DS-Onb - 1st month recap - Activity streams - Edit + share Marketing …" at bounding box center [630, 9] width 1179 height 51
click at [58, 9] on icon "Go back" at bounding box center [58, 9] width 9 height 8
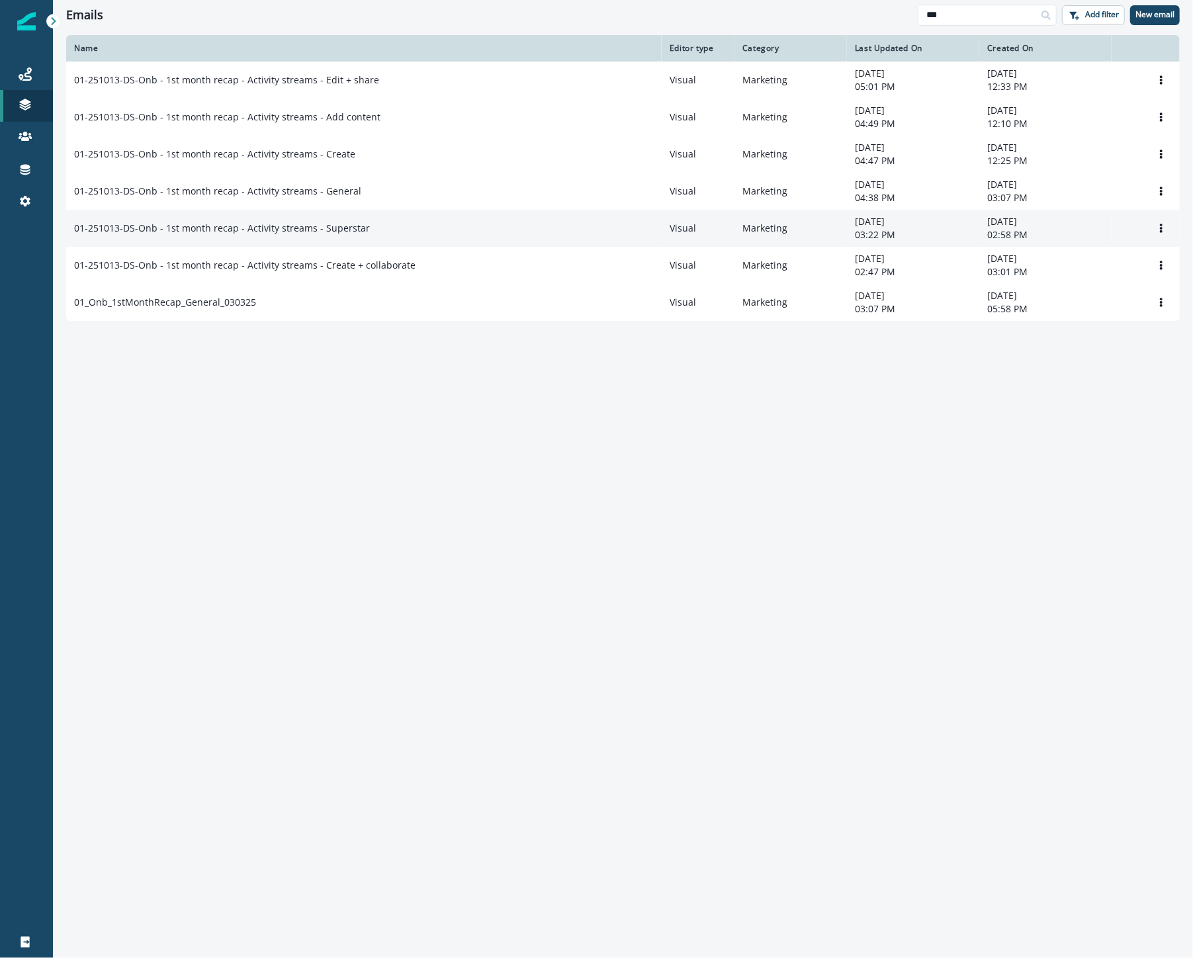
drag, startPoint x: 1402, startPoint y: 2, endPoint x: 418, endPoint y: 236, distance: 1011.2
click at [418, 235] on div "01-251013-DS-Onb - 1st month recap - Activity streams - Superstar" at bounding box center [364, 228] width 580 height 13
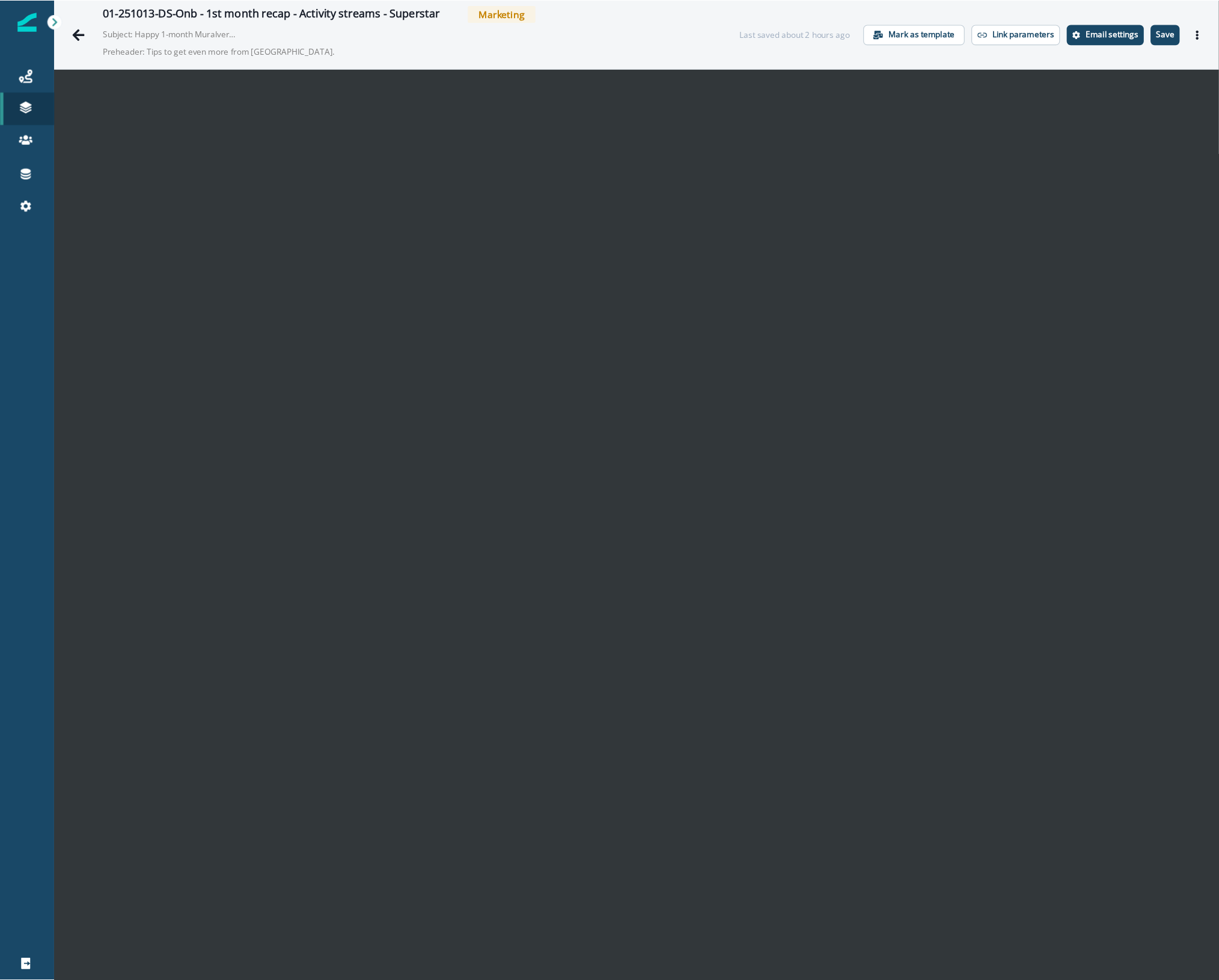
scroll to position [19, 0]
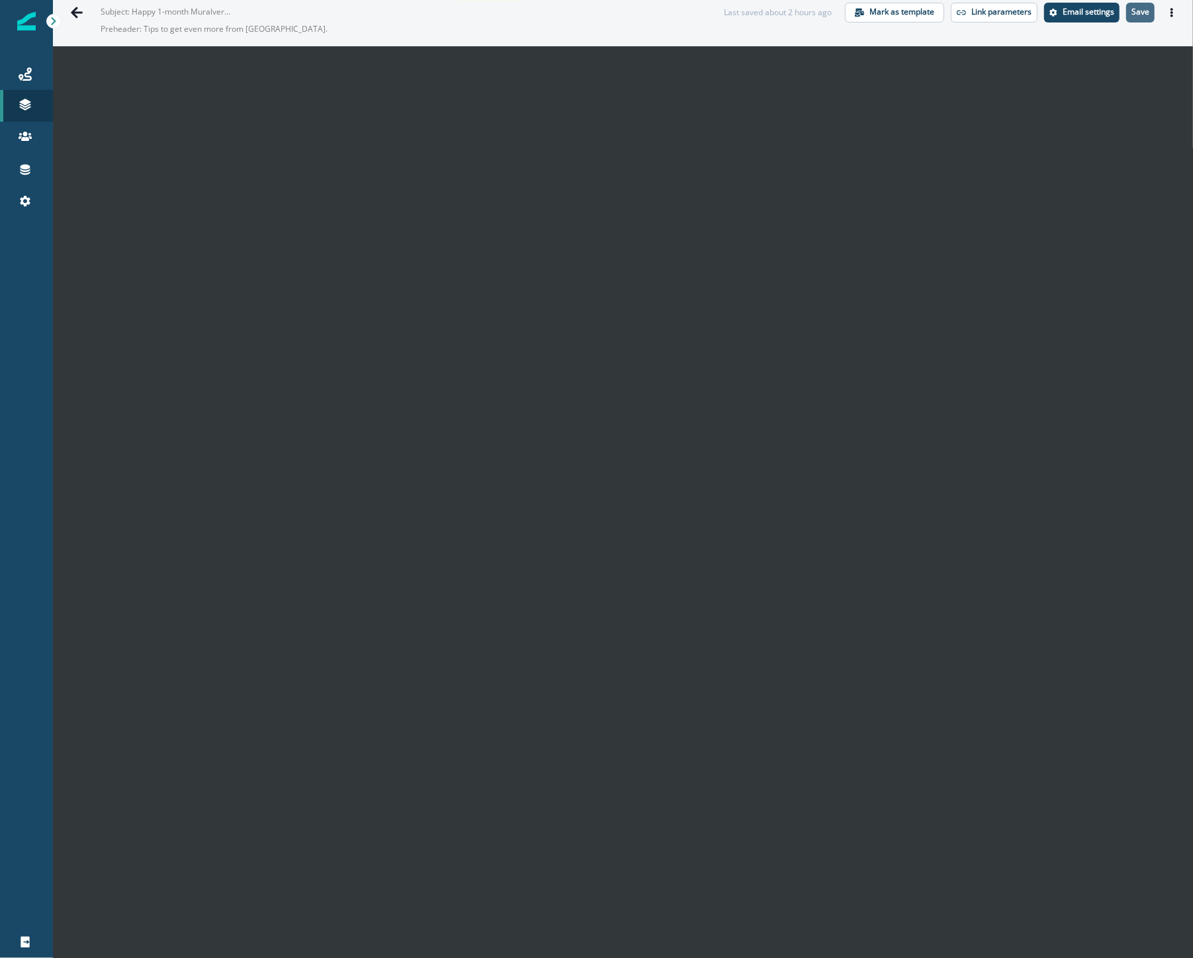
click at [1133, 17] on button "Save" at bounding box center [1141, 13] width 28 height 20
click at [1132, 13] on p "Save" at bounding box center [1141, 11] width 18 height 9
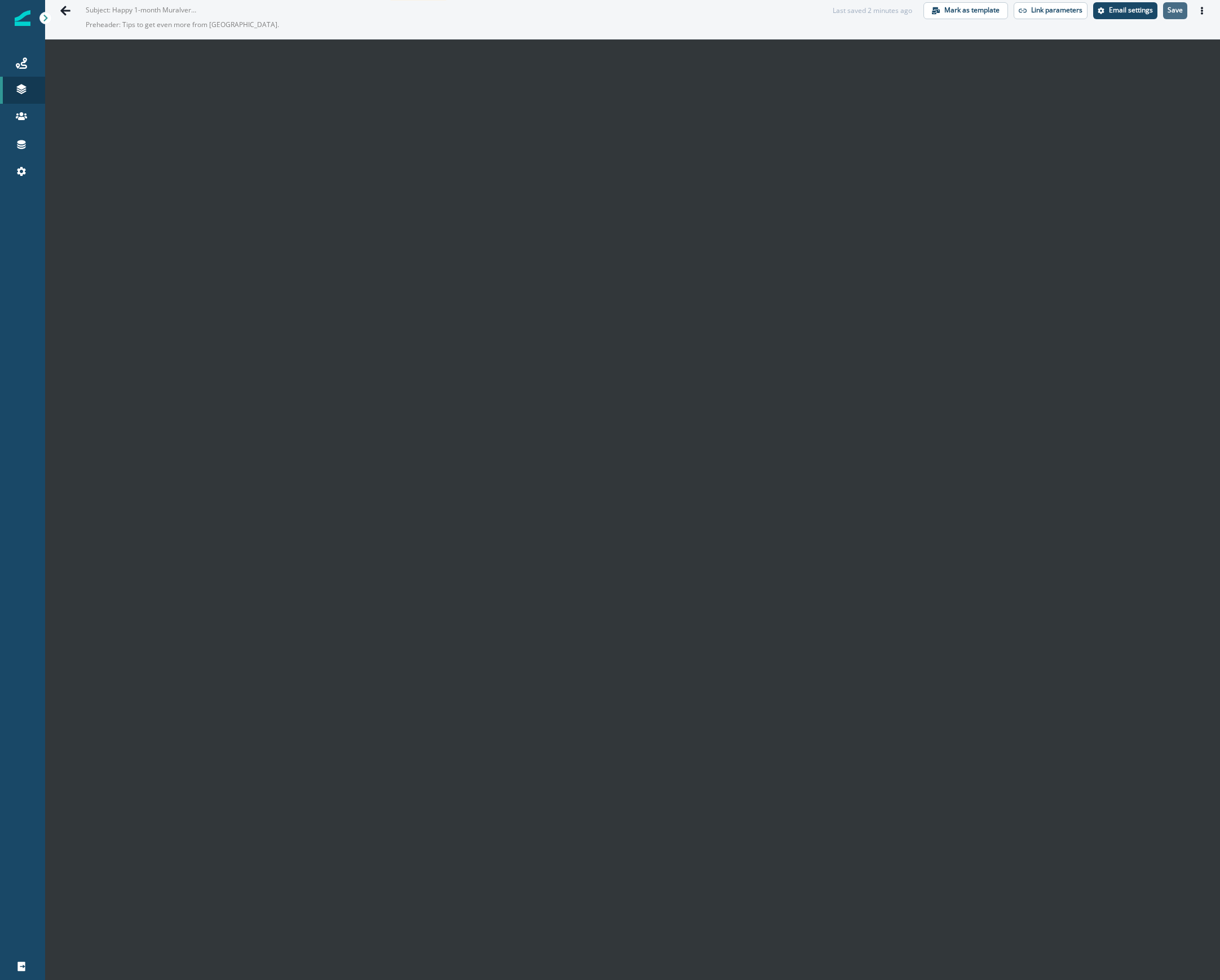
click at [1171, 12] on p "Save" at bounding box center [1176, 9] width 15 height 8
click at [1201, 13] on icon "Actions" at bounding box center [1202, 10] width 3 height 8
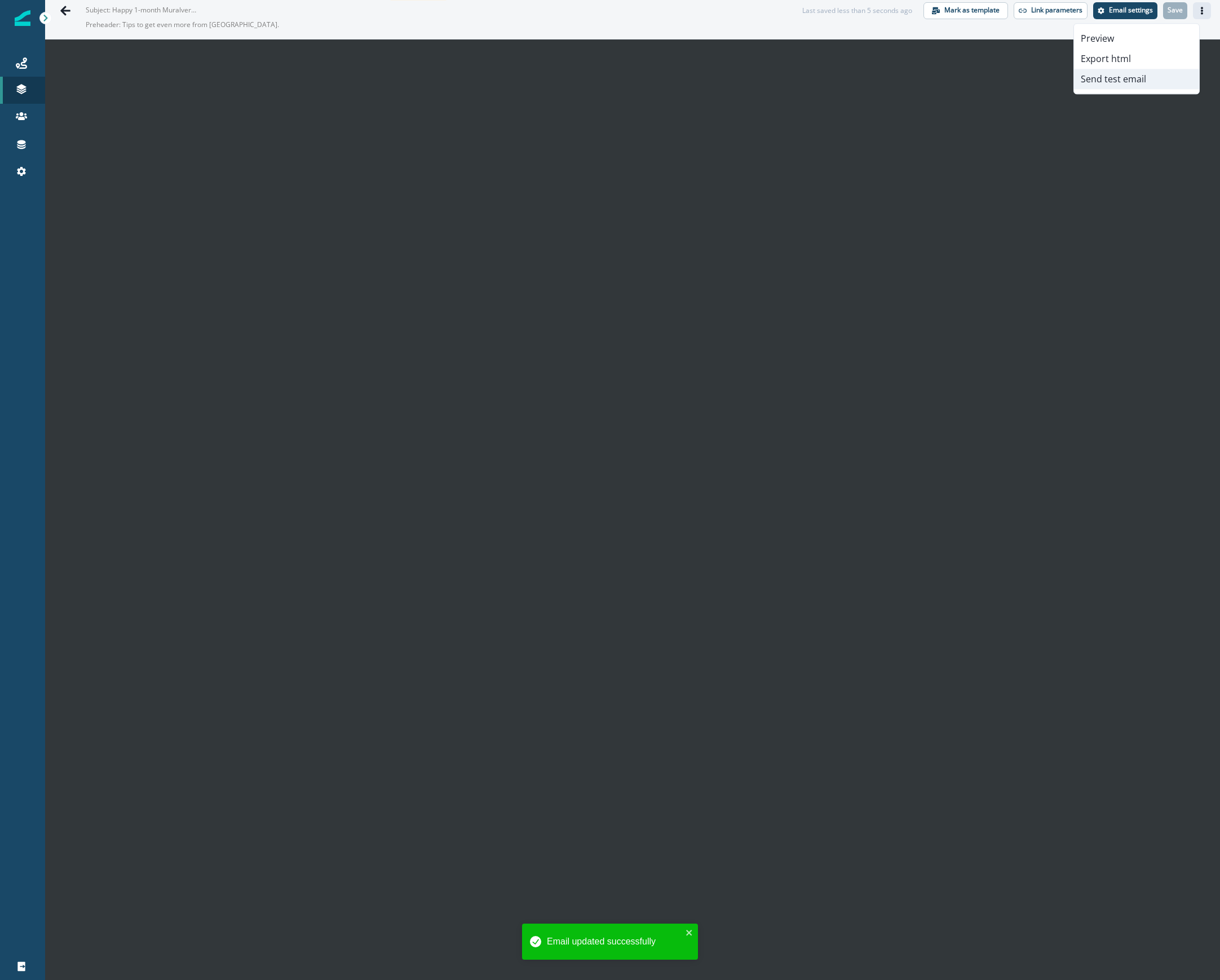
click at [1115, 87] on button "Send test email" at bounding box center [1137, 79] width 125 height 20
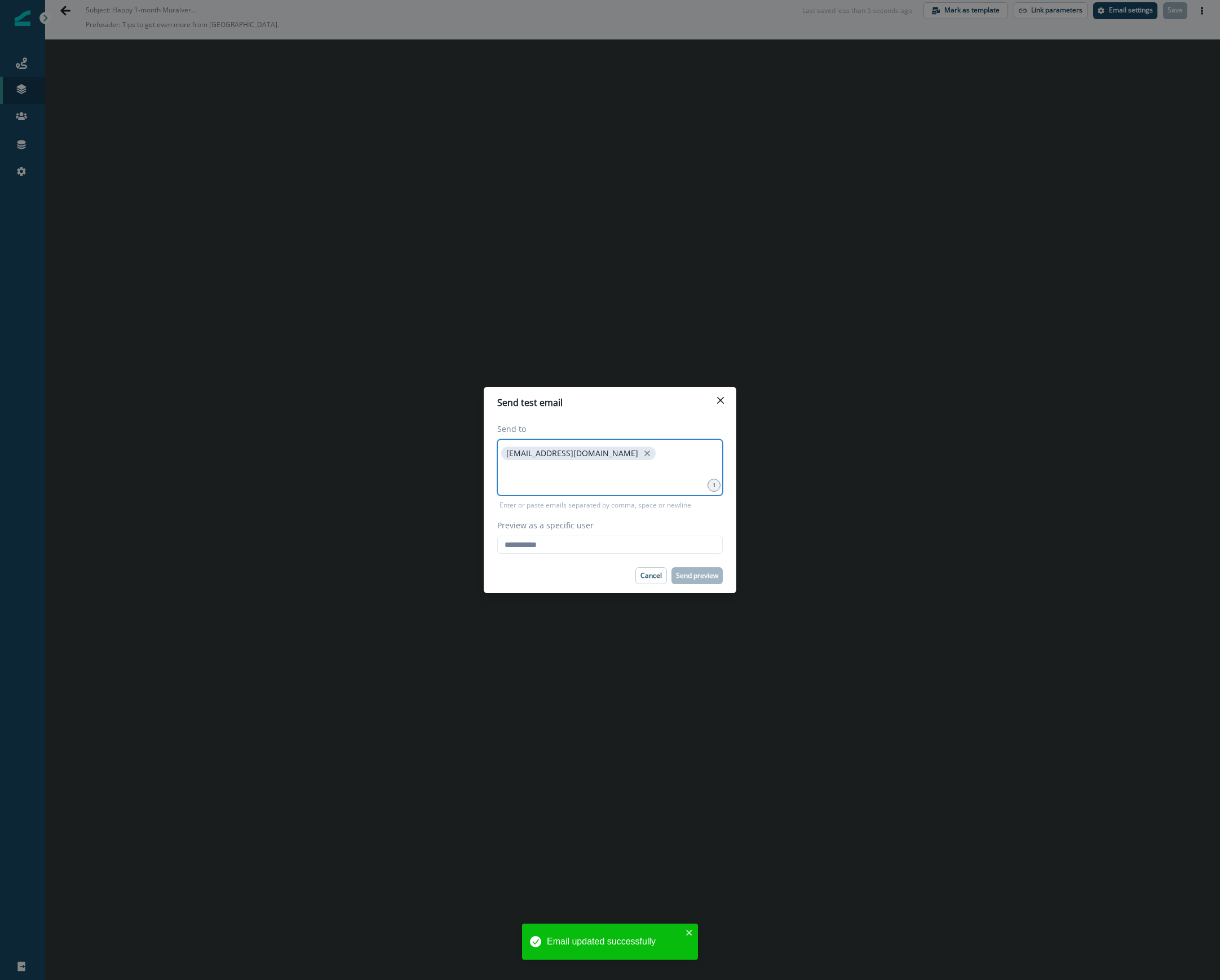
drag, startPoint x: 556, startPoint y: 472, endPoint x: 578, endPoint y: 484, distance: 25.1
click at [556, 472] on input at bounding box center [610, 476] width 222 height 22
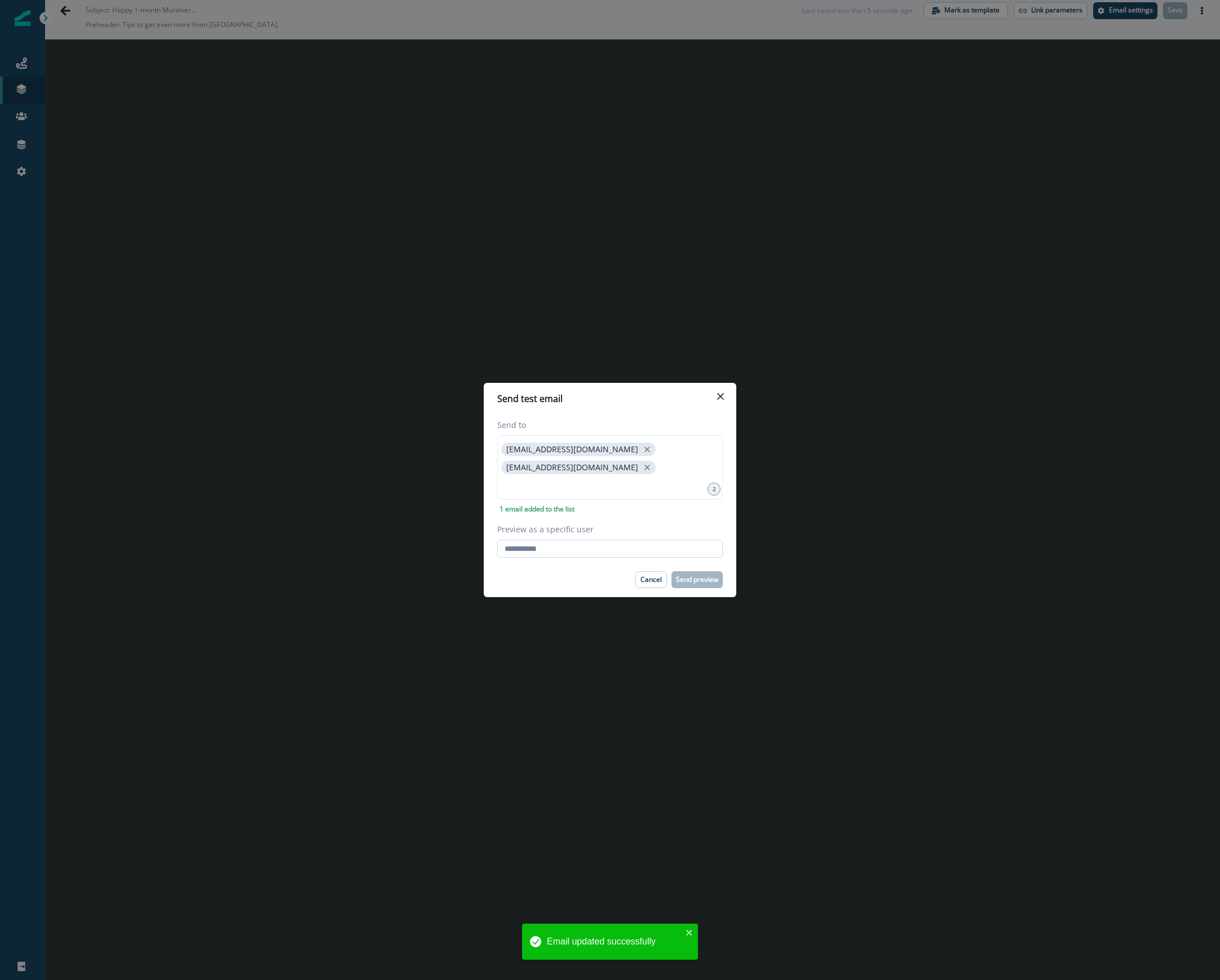
drag, startPoint x: 543, startPoint y: 550, endPoint x: 548, endPoint y: 543, distance: 8.6
click at [543, 550] on input "Preview as a specific user" at bounding box center [610, 548] width 226 height 18
type input "**********"
click at [512, 568] on footer "Cancel Send preview" at bounding box center [610, 579] width 253 height 35
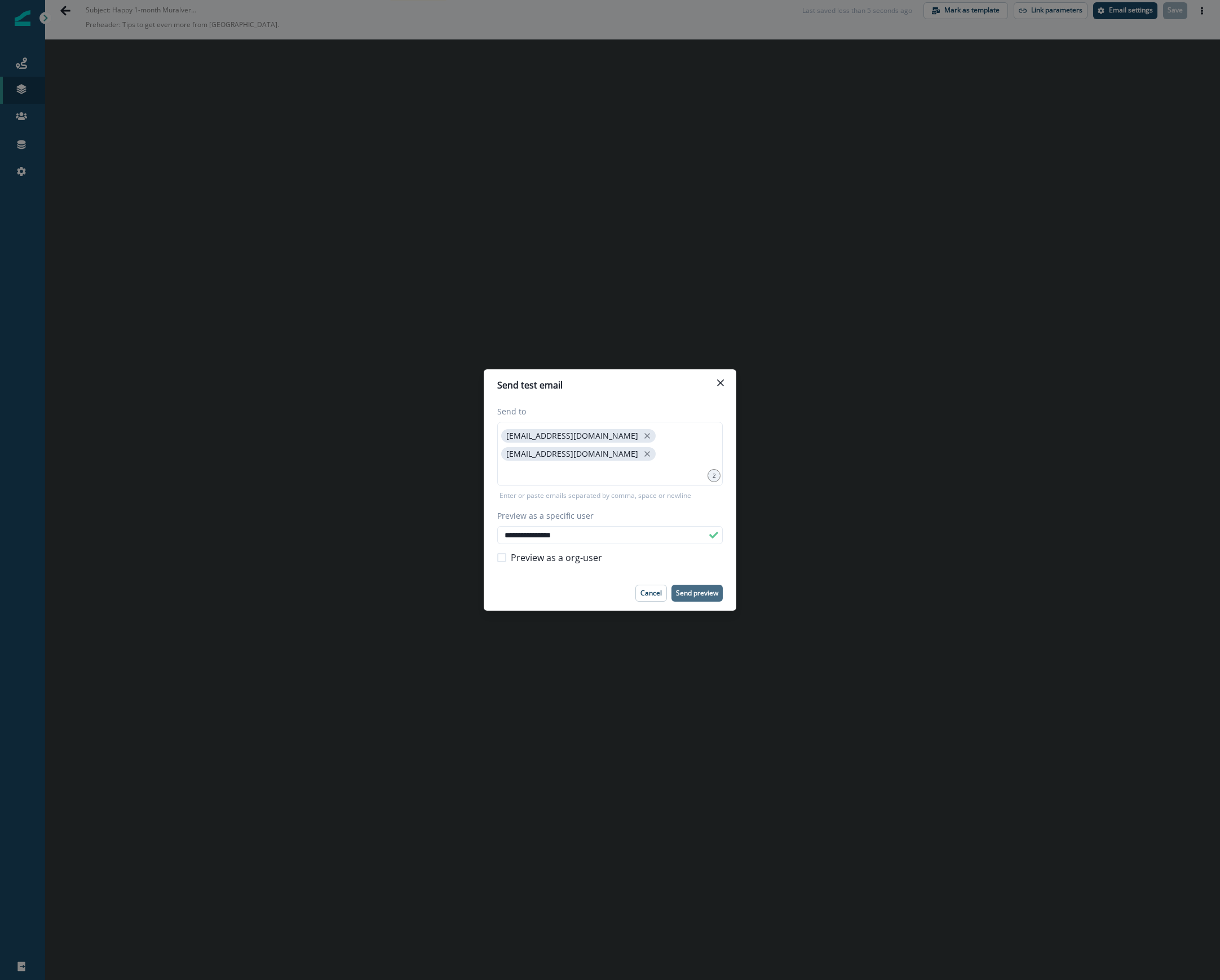
click at [705, 586] on button "Send preview" at bounding box center [697, 593] width 51 height 17
click at [723, 384] on icon "Close" at bounding box center [721, 383] width 7 height 7
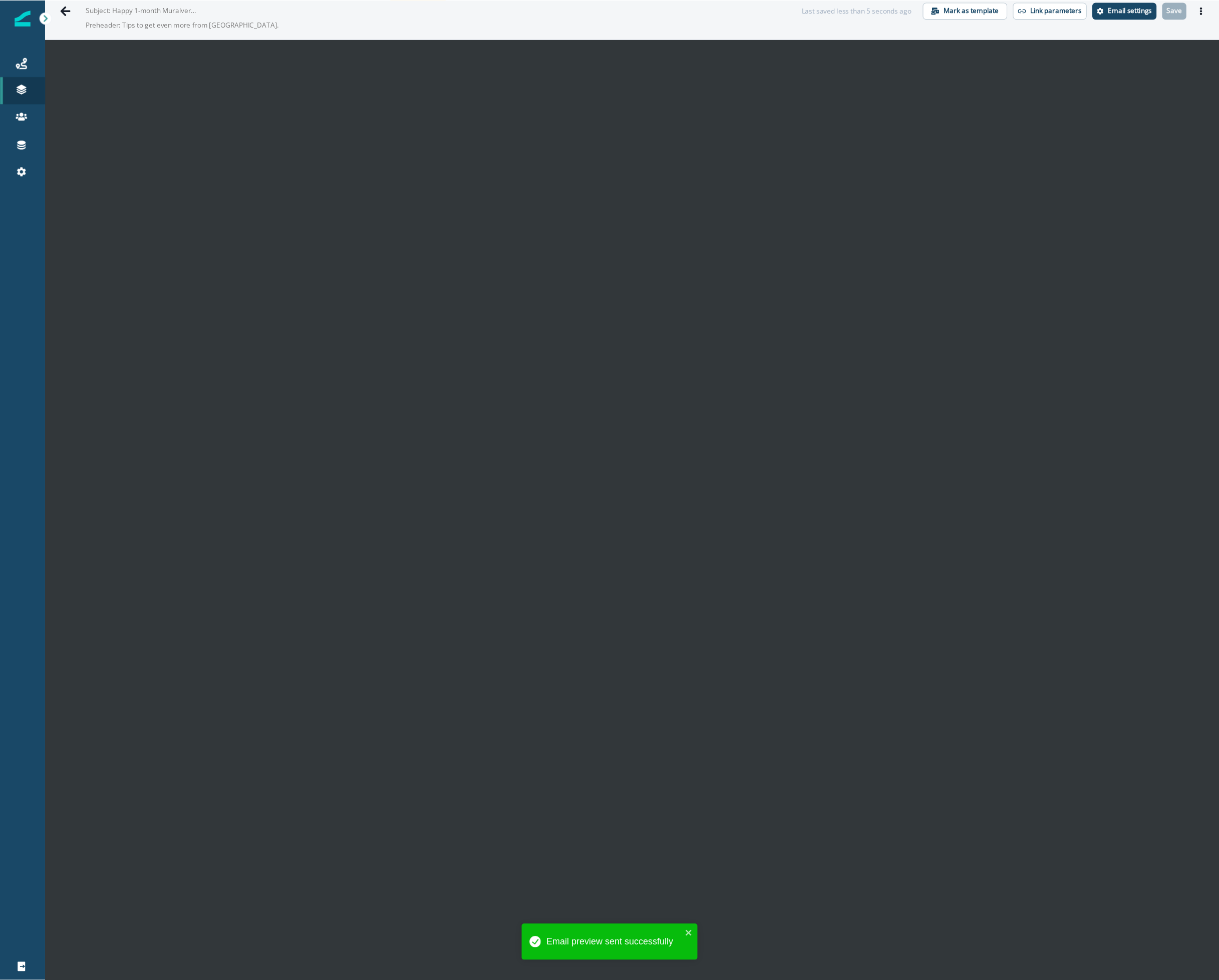
scroll to position [16, 0]
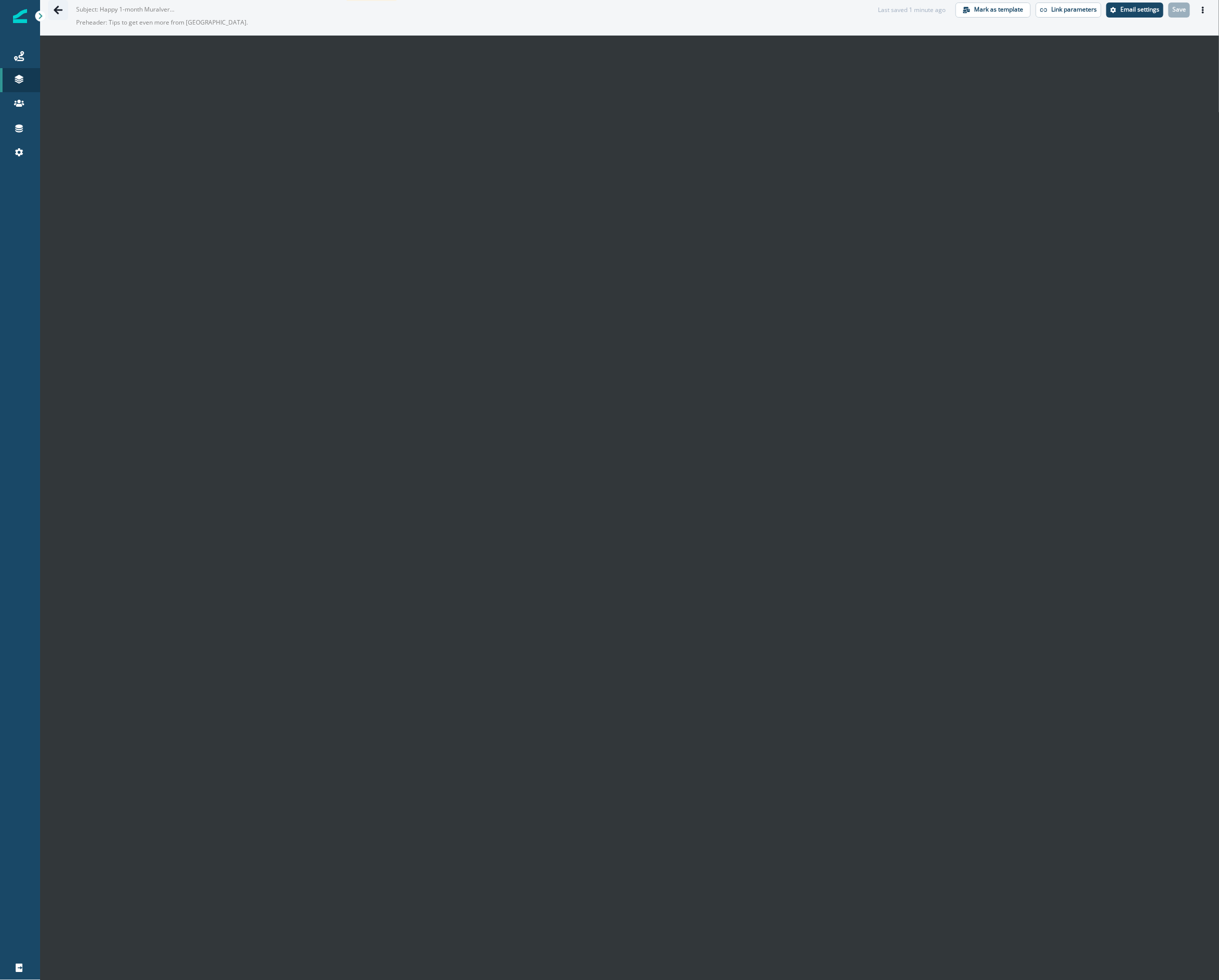
click at [58, 11] on icon "Go back" at bounding box center [58, 10] width 10 height 10
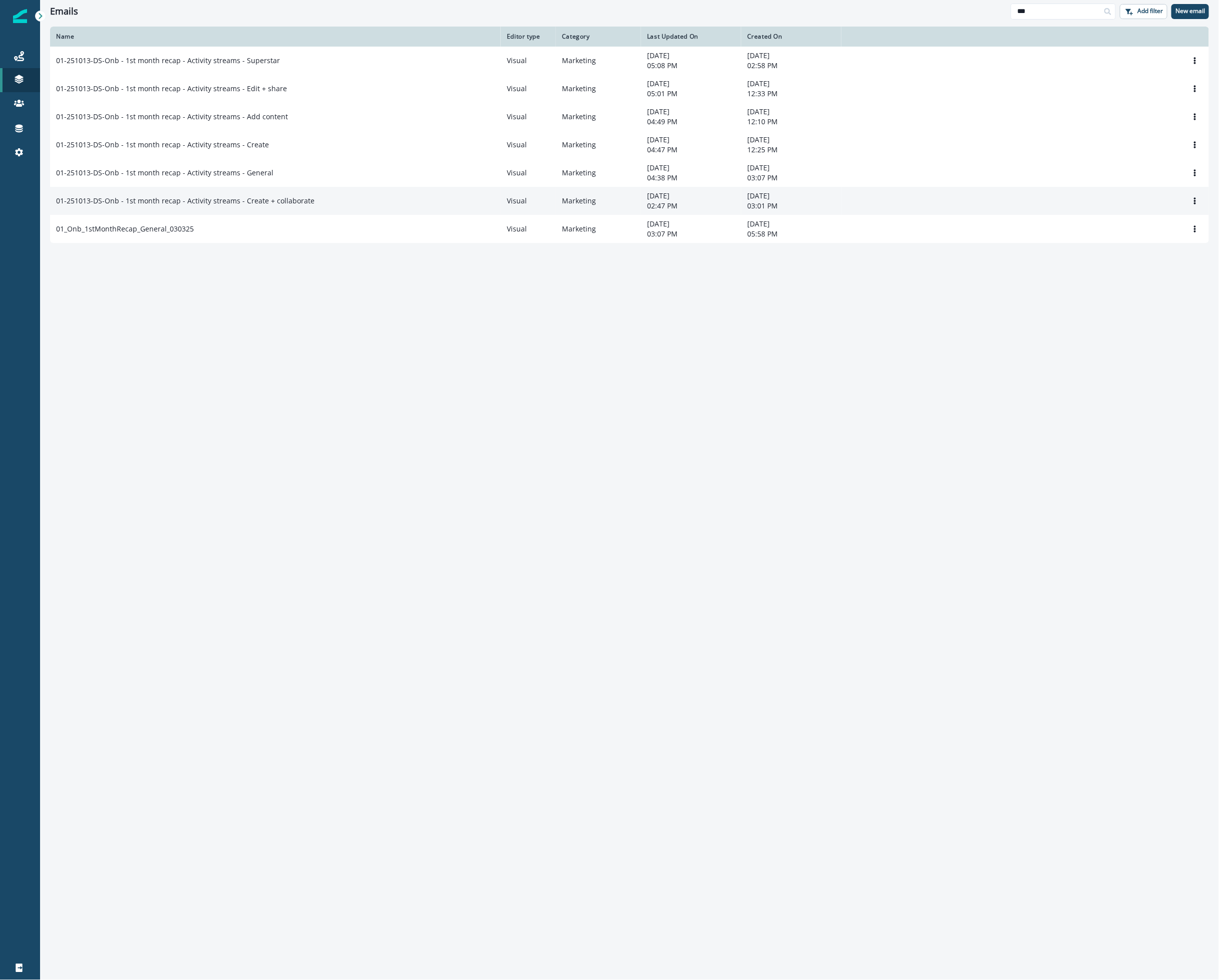
click at [334, 206] on div "01-251013-DS-Onb - 1st month recap - Activity streams - Create + collaborate" at bounding box center [275, 201] width 439 height 10
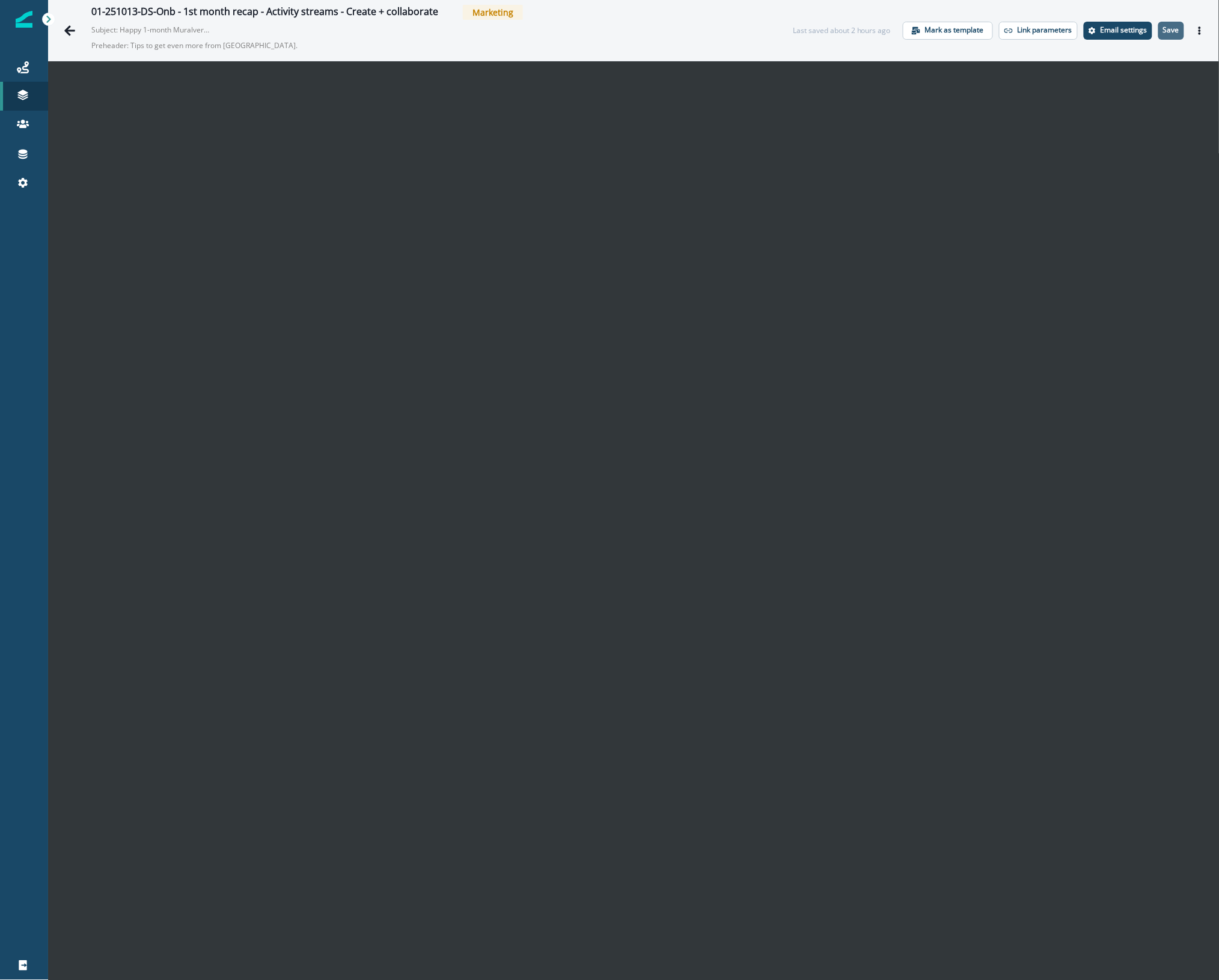
click at [1164, 27] on p "Save" at bounding box center [1172, 29] width 16 height 8
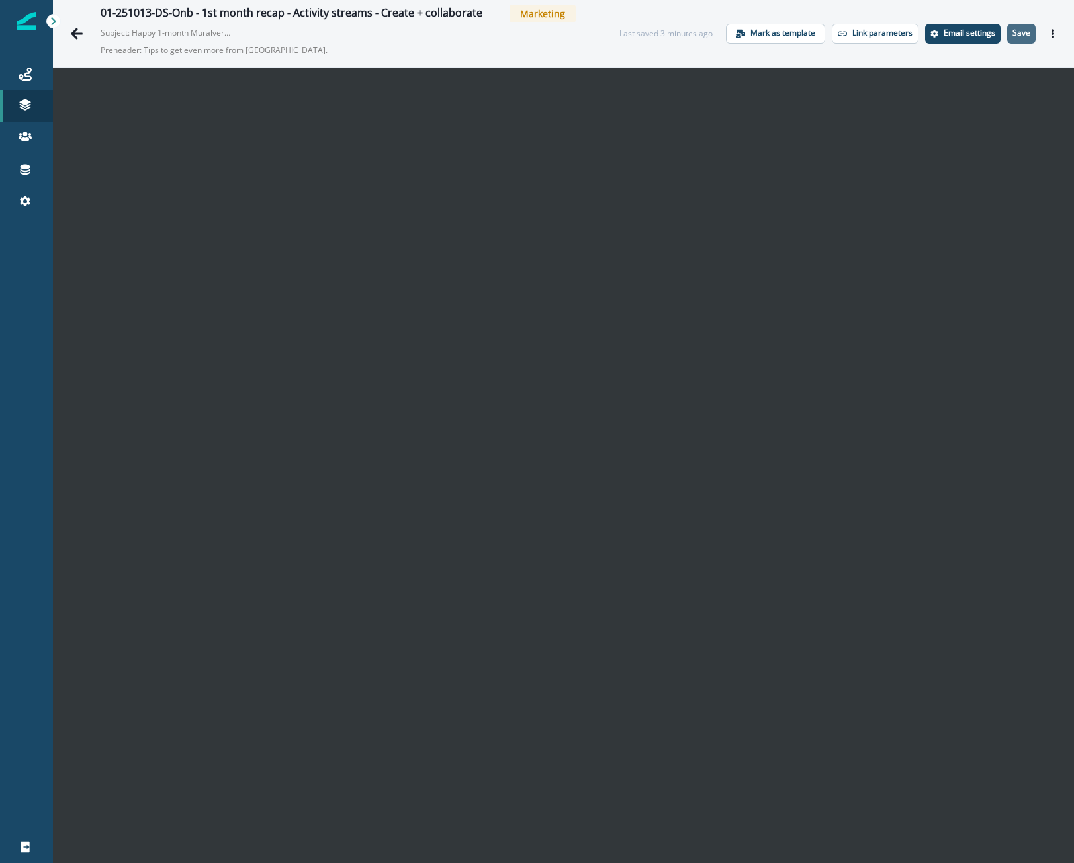
click at [1015, 30] on p "Save" at bounding box center [1022, 32] width 18 height 9
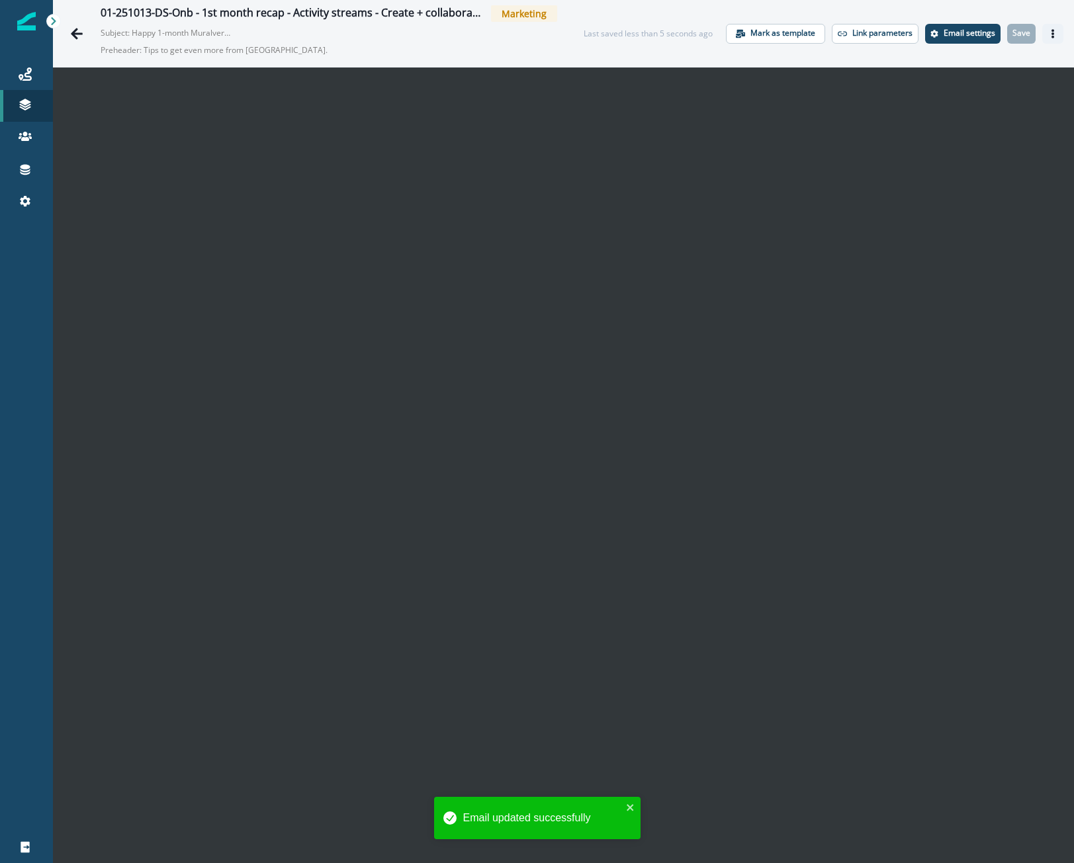
click at [1049, 34] on button "Actions" at bounding box center [1053, 34] width 21 height 20
click at [976, 109] on button "Send test email" at bounding box center [979, 115] width 147 height 24
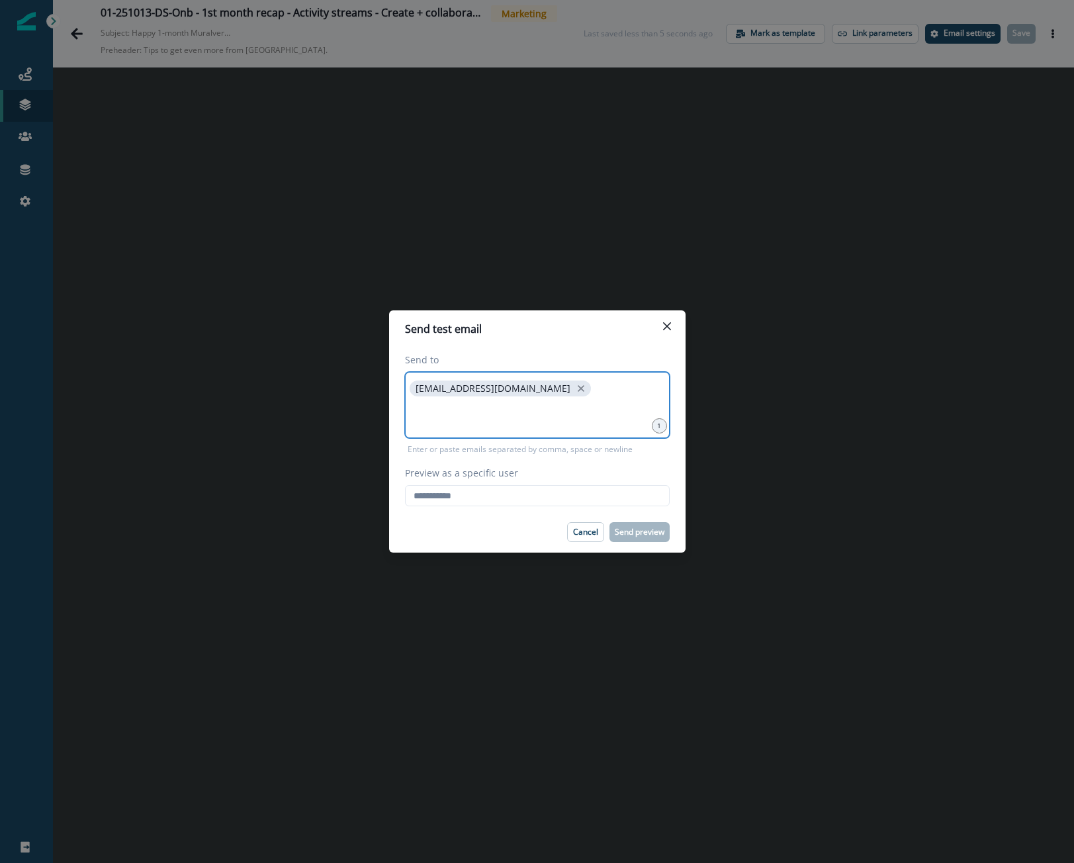
click at [426, 423] on input at bounding box center [537, 415] width 261 height 26
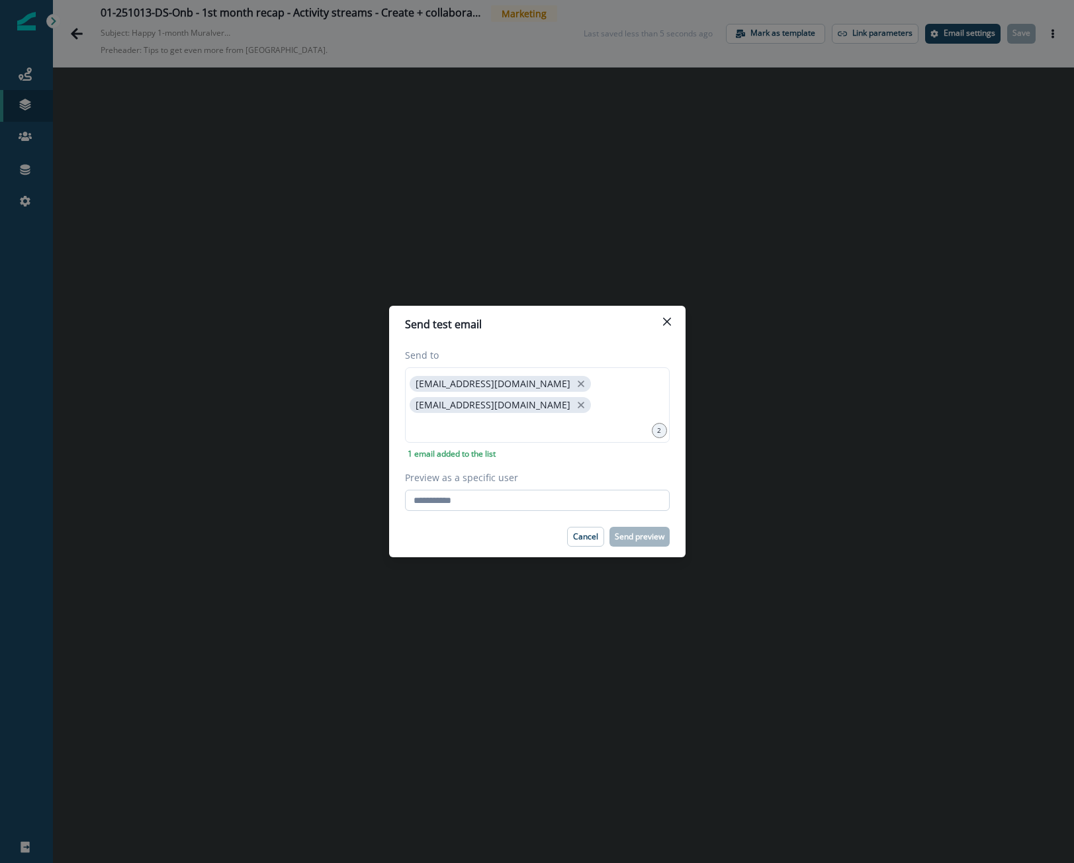
click at [449, 508] on input "Preview as a specific user" at bounding box center [537, 500] width 265 height 21
type input "**********"
drag, startPoint x: 445, startPoint y: 532, endPoint x: 445, endPoint y: 524, distance: 8.6
click at [445, 532] on div "Cancel Send preview" at bounding box center [537, 537] width 265 height 20
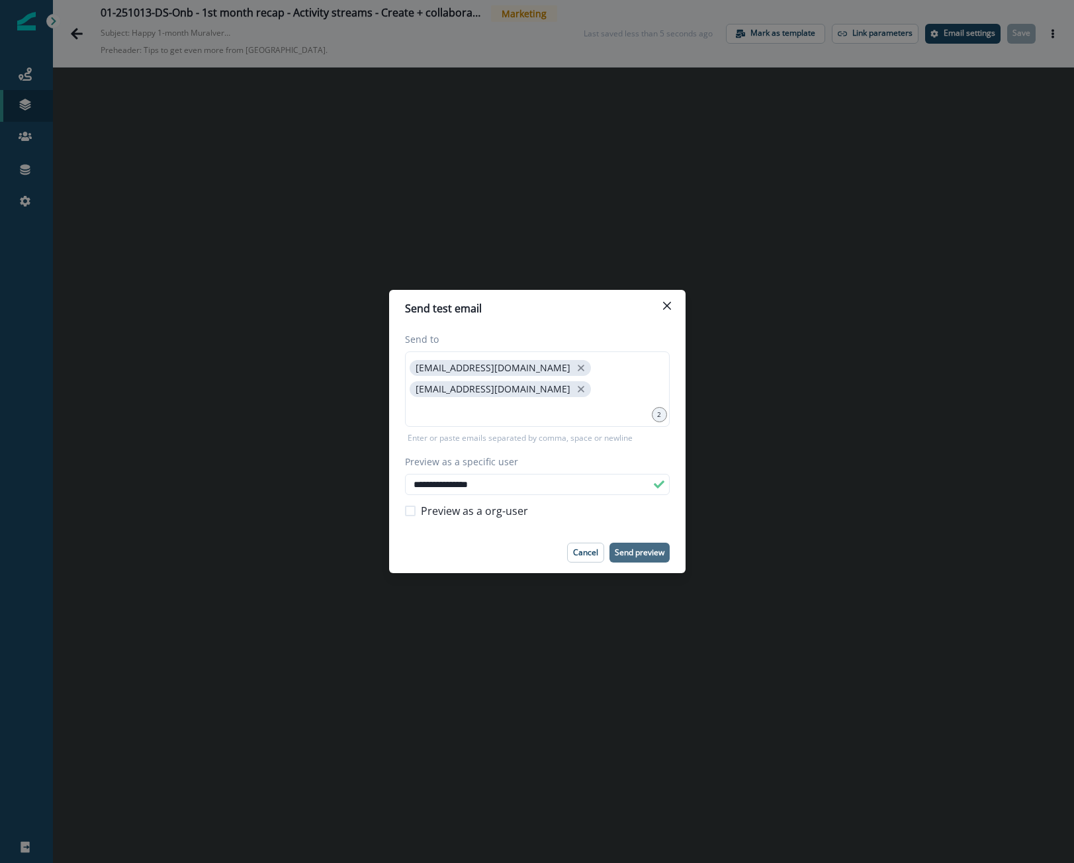
click at [647, 550] on p "Send preview" at bounding box center [640, 552] width 50 height 9
click at [77, 33] on div "**********" at bounding box center [537, 431] width 1074 height 863
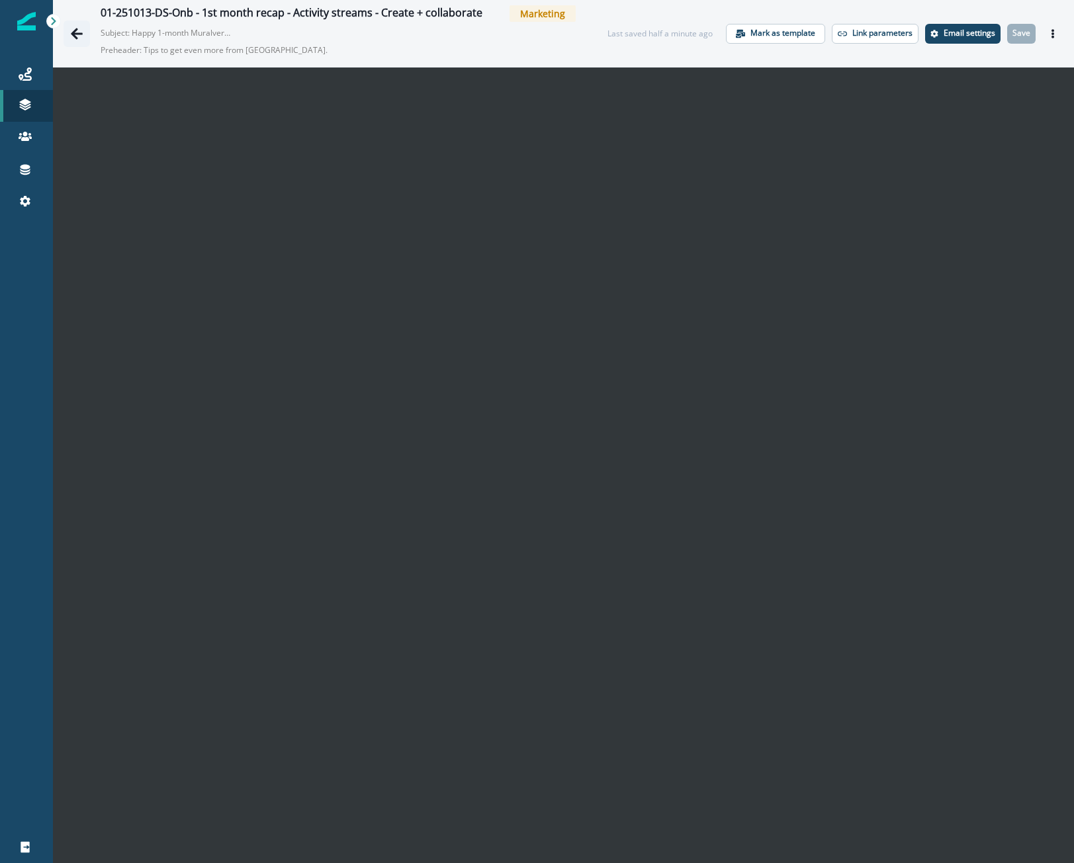
click at [79, 34] on icon "Go back" at bounding box center [77, 33] width 12 height 11
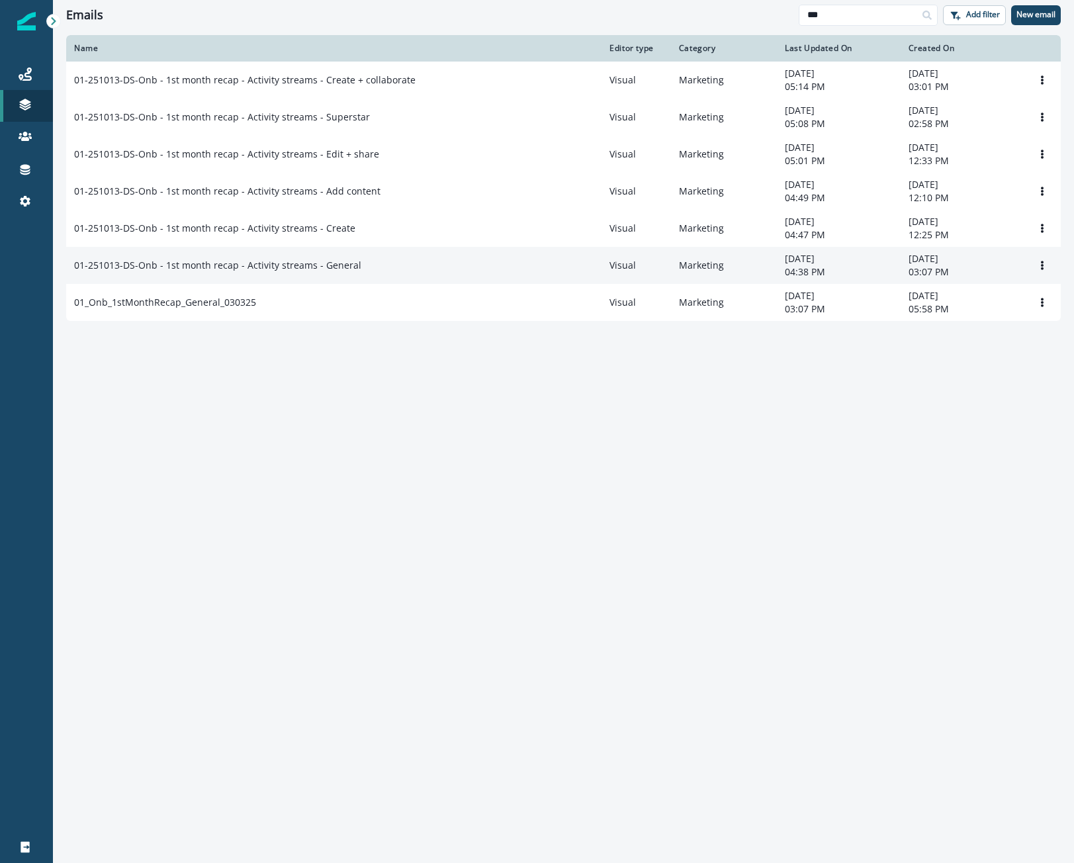
click at [398, 261] on td "01-251013-DS-Onb - 1st month recap - Activity streams - General" at bounding box center [334, 265] width 536 height 37
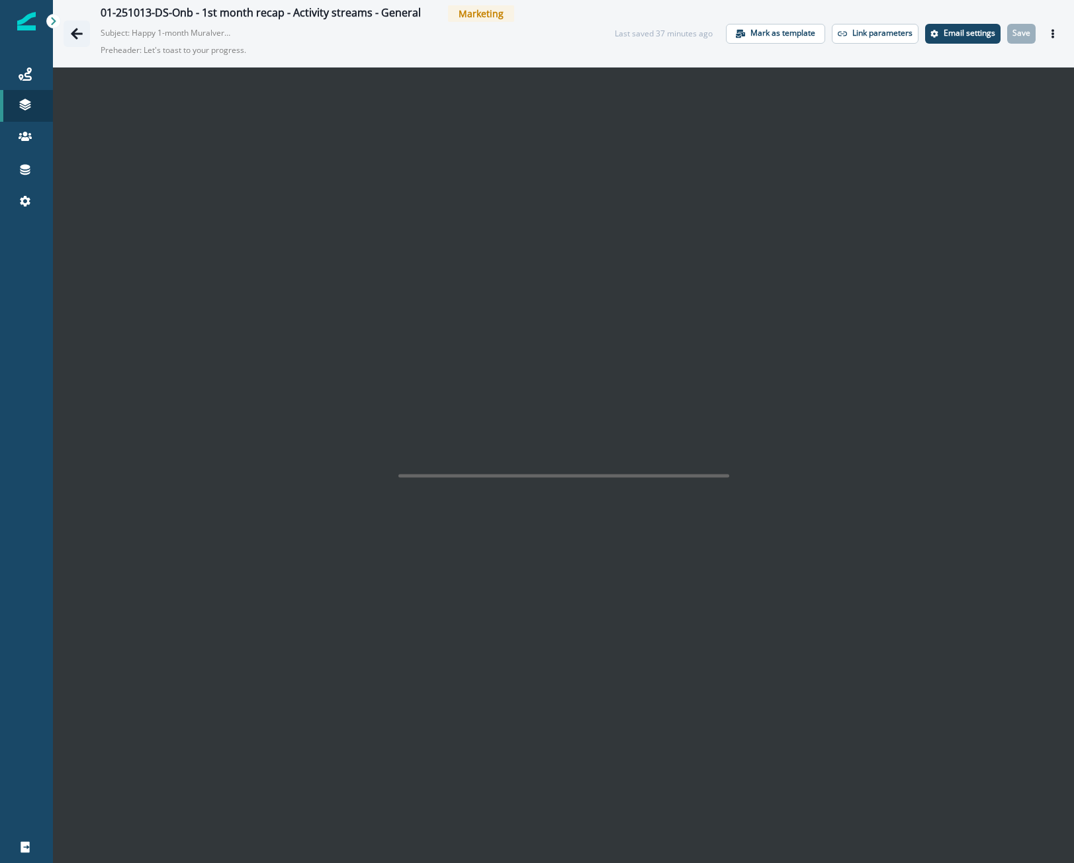
click at [81, 15] on div "01-251013-DS-Onb - 1st month recap - Activity streams - General Marketing Subje…" at bounding box center [326, 33] width 525 height 56
click at [83, 34] on icon "Go back" at bounding box center [76, 33] width 13 height 13
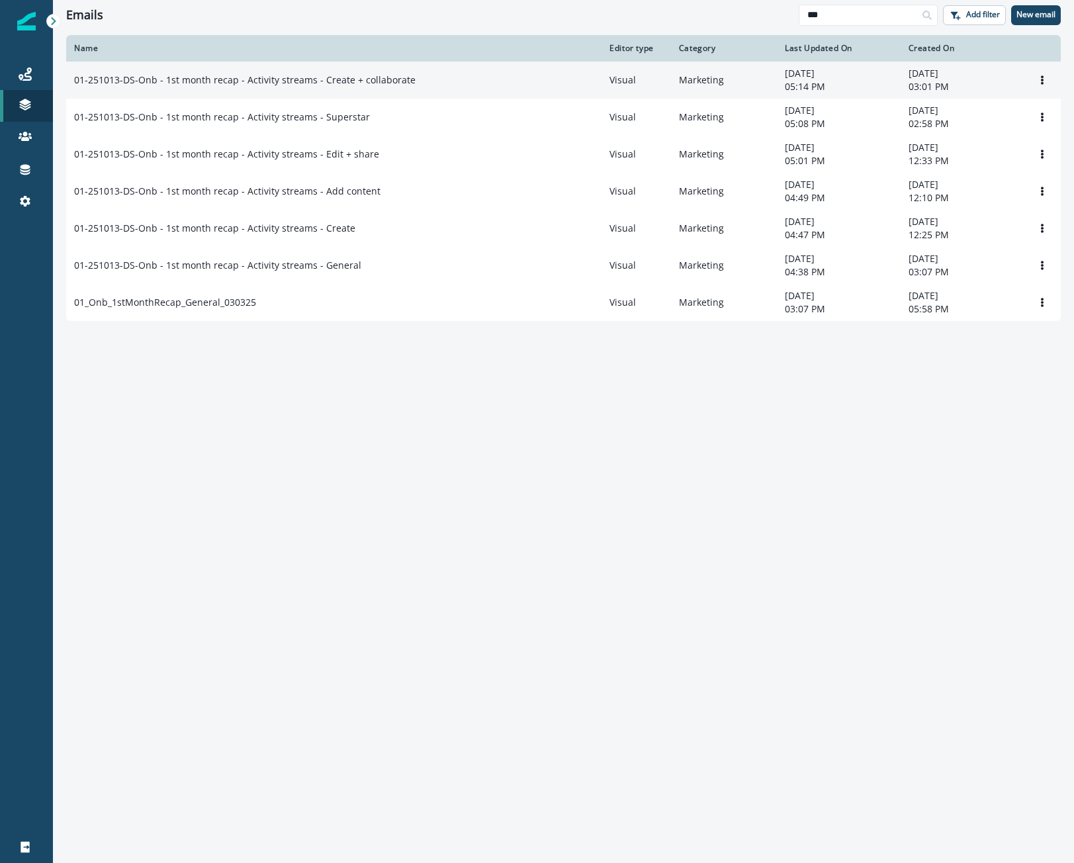
click at [364, 83] on p "01-251013-DS-Onb - 1st month recap - Activity streams - Create + collaborate" at bounding box center [245, 79] width 342 height 13
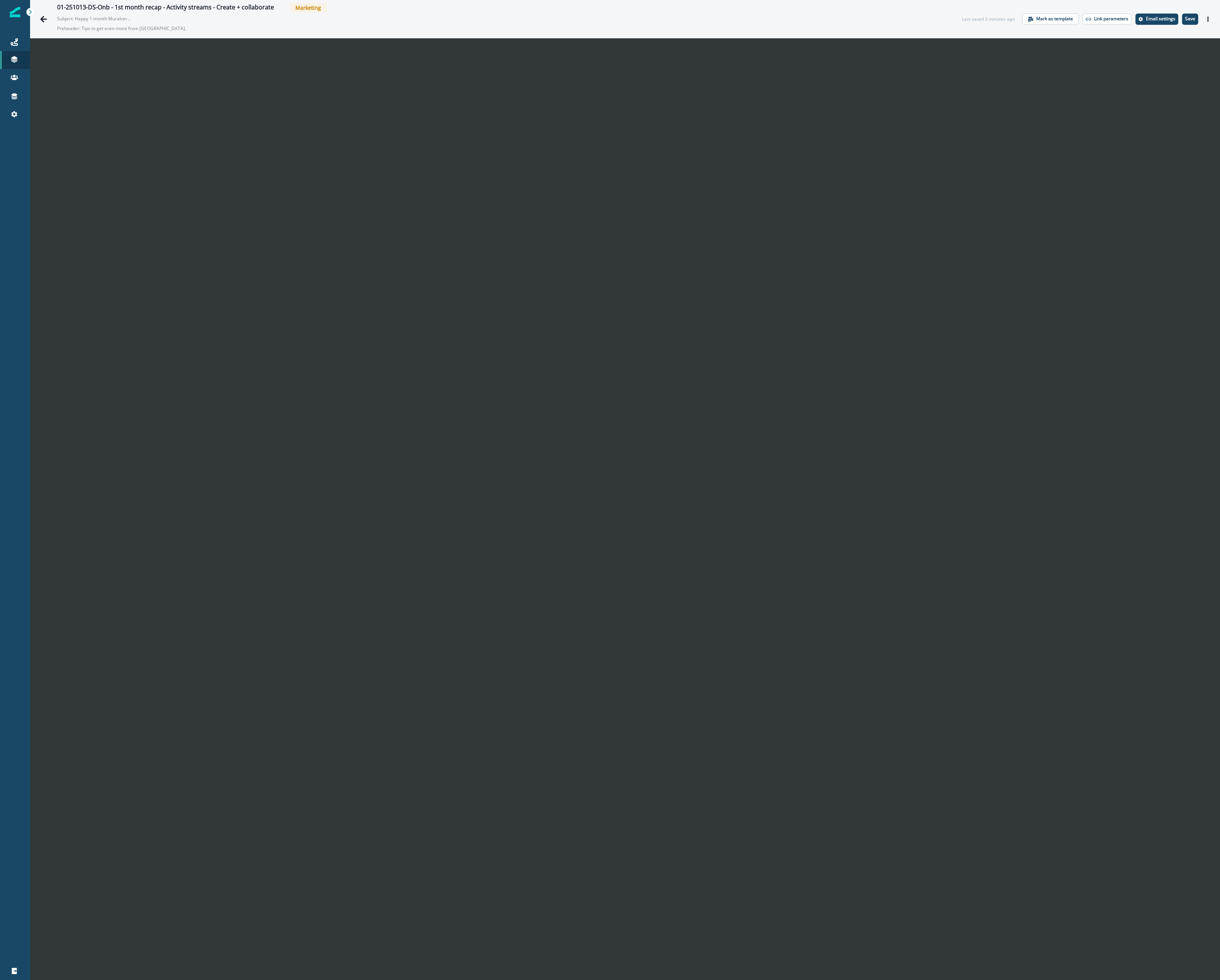
click at [914, 16] on div "01-251013-DS-Onb - 1st month recap - Activity streams - Create + collaborate Ma…" at bounding box center [502, 19] width 890 height 32
click at [914, 19] on button "Actions" at bounding box center [1208, 19] width 12 height 11
click at [914, 19] on p "Save" at bounding box center [1190, 18] width 10 height 5
click at [47, 16] on icon "Go back" at bounding box center [43, 19] width 7 height 7
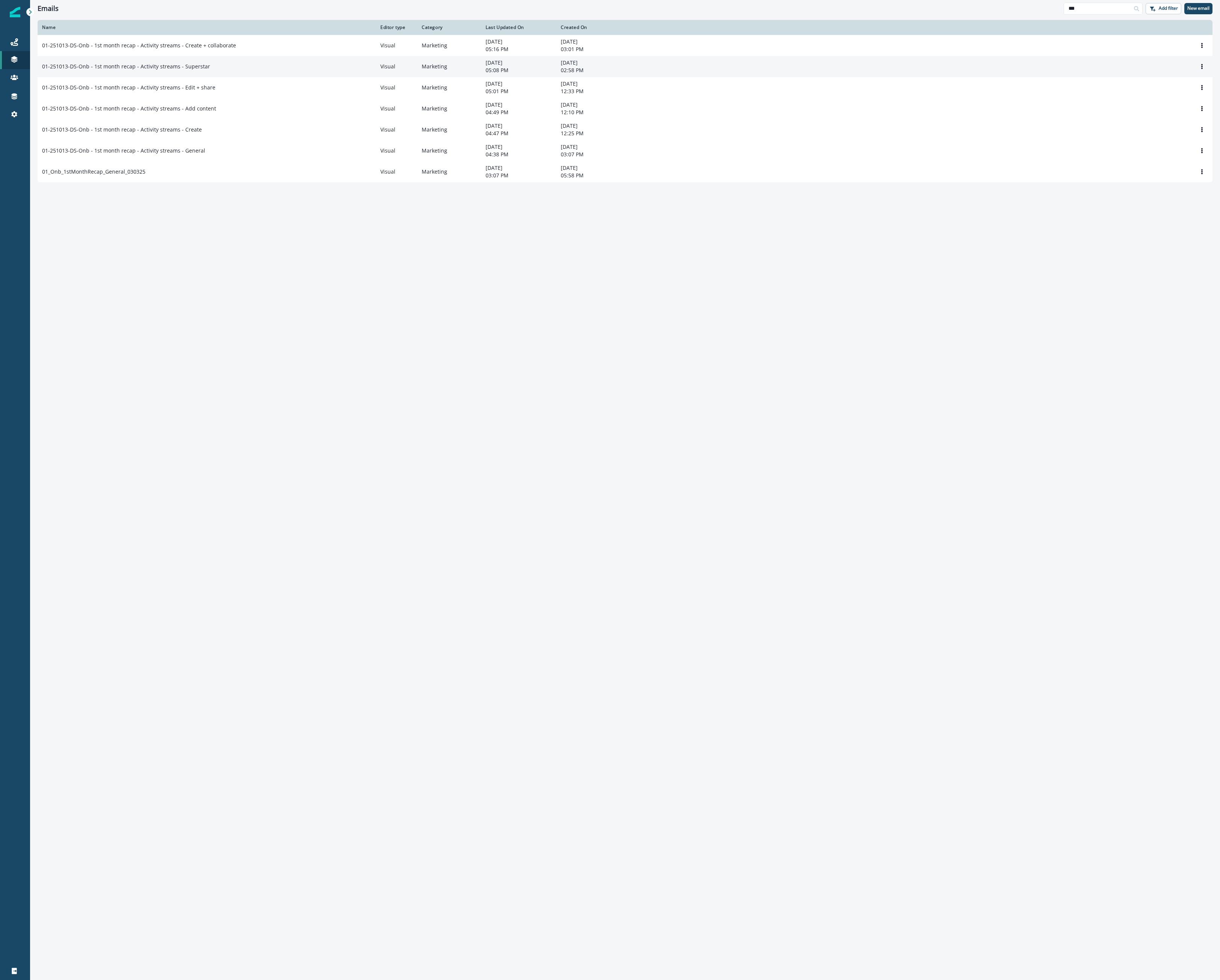
click at [267, 56] on td "01-251013-DS-Onb - 1st month recap - Activity streams - Superstar" at bounding box center [207, 66] width 338 height 21
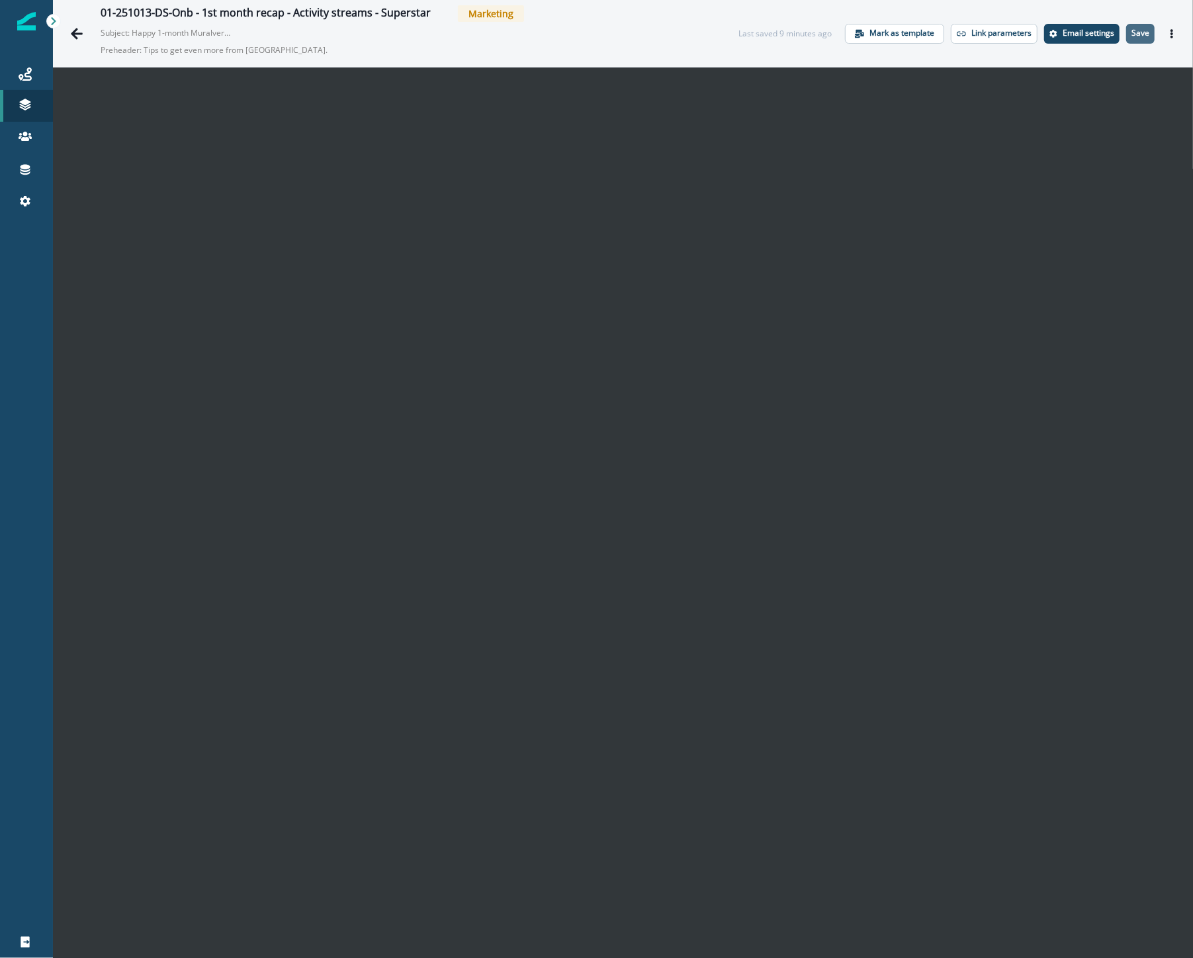
click at [1132, 35] on p "Save" at bounding box center [1141, 32] width 18 height 9
click at [67, 35] on button "Go back" at bounding box center [77, 34] width 26 height 26
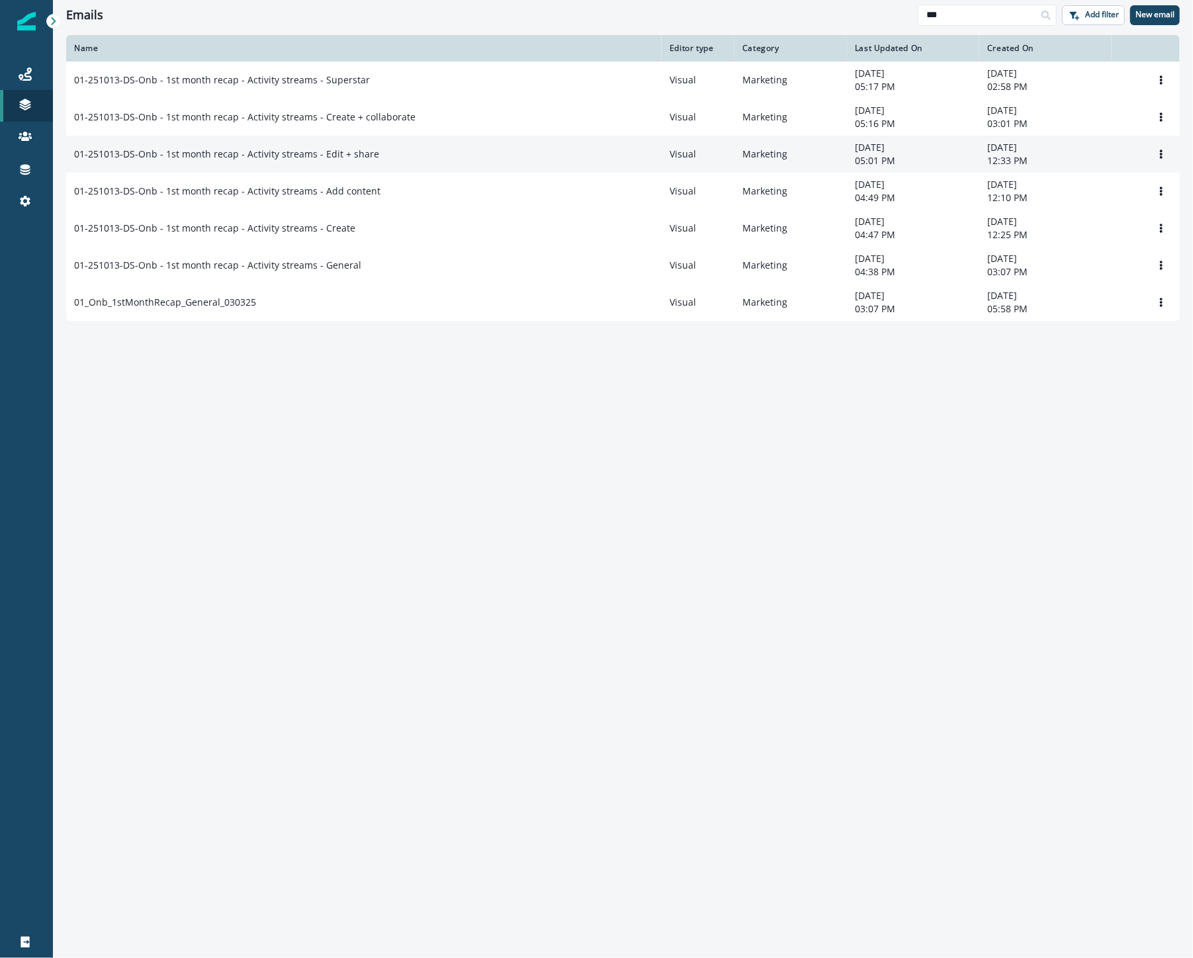
click at [391, 159] on div "01-251013-DS-Onb - 1st month recap - Activity streams - Edit + share" at bounding box center [364, 154] width 580 height 13
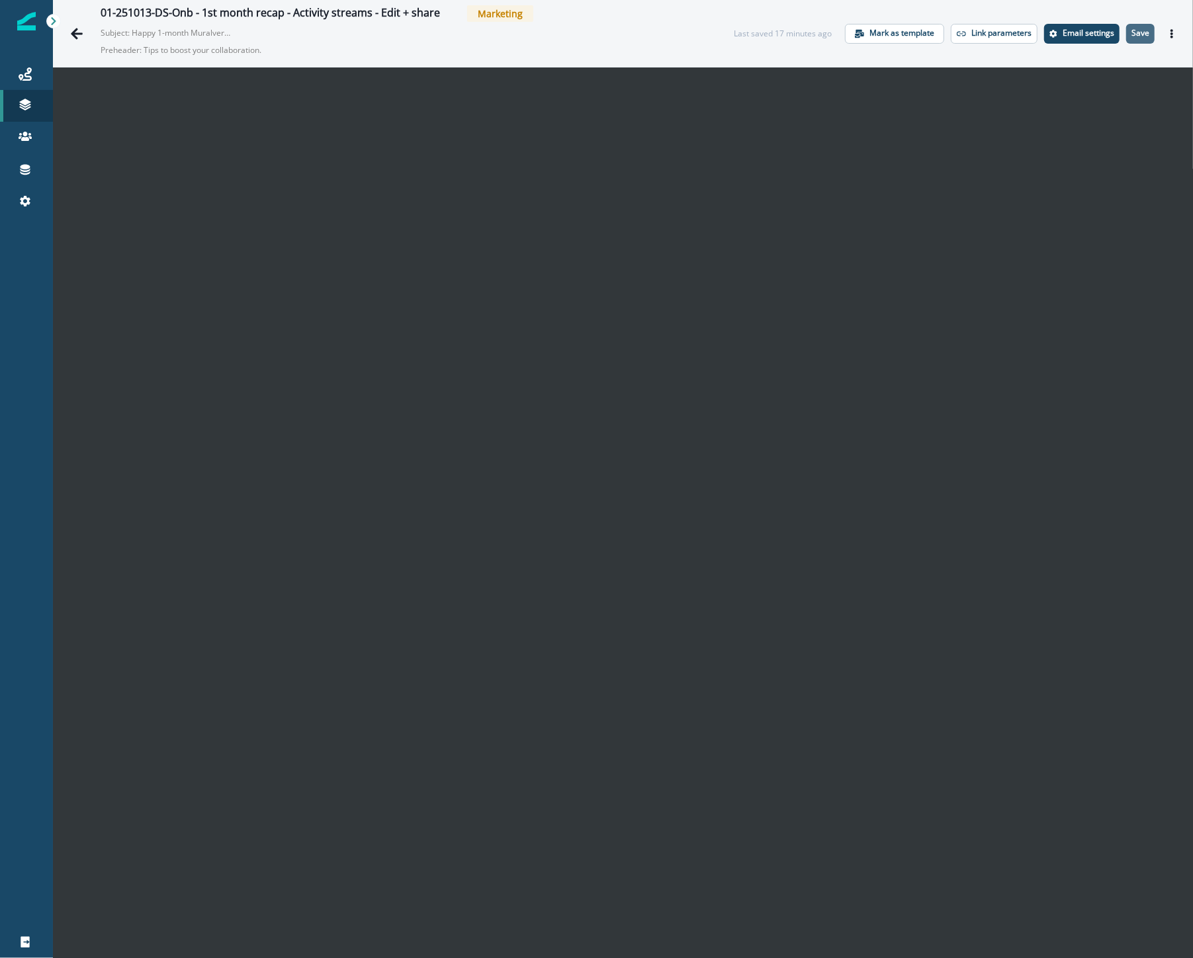
click at [1133, 34] on p "Save" at bounding box center [1141, 32] width 18 height 9
click at [83, 36] on button "Go back" at bounding box center [77, 34] width 26 height 26
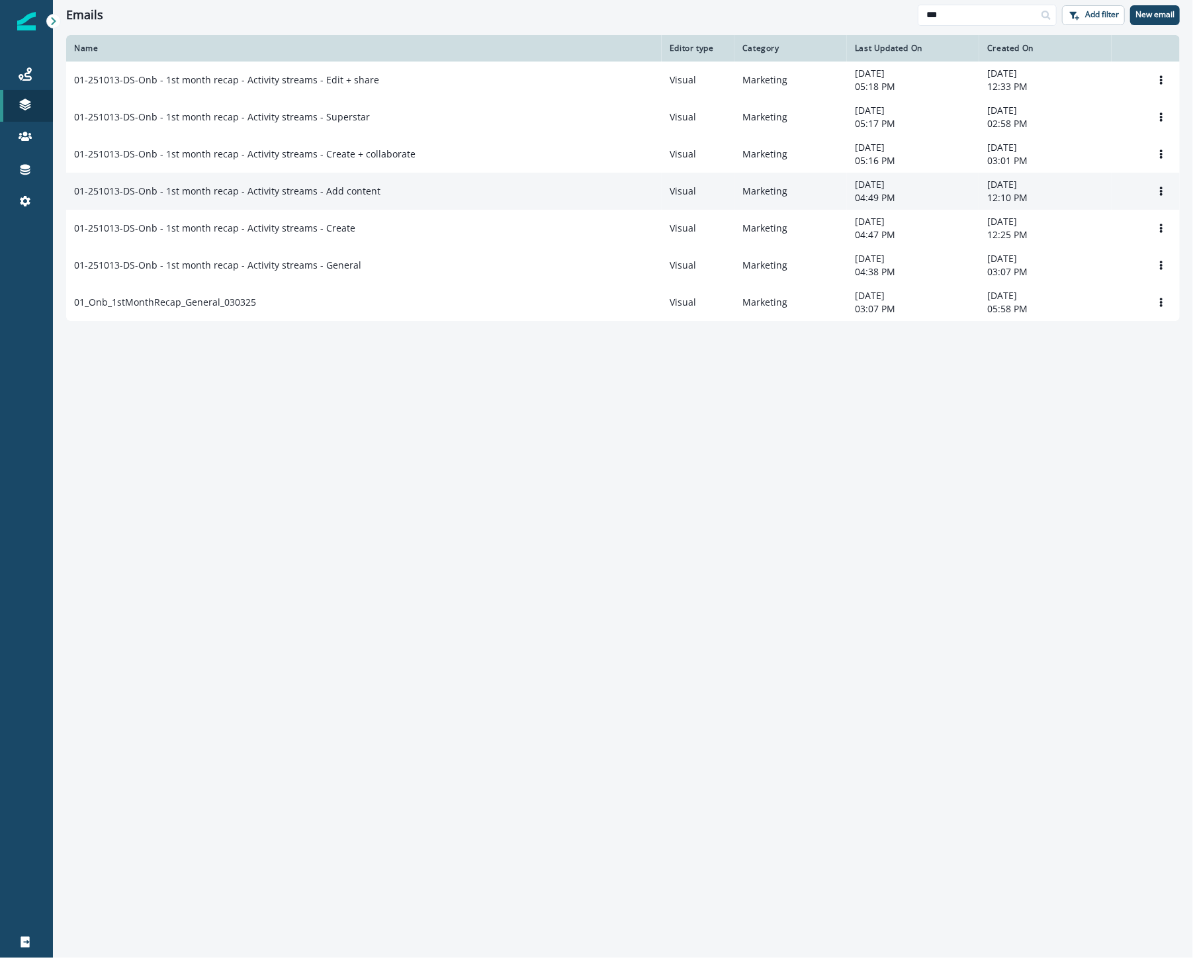
click at [367, 197] on p "01-251013-DS-Onb - 1st month recap - Activity streams - Add content" at bounding box center [227, 191] width 306 height 13
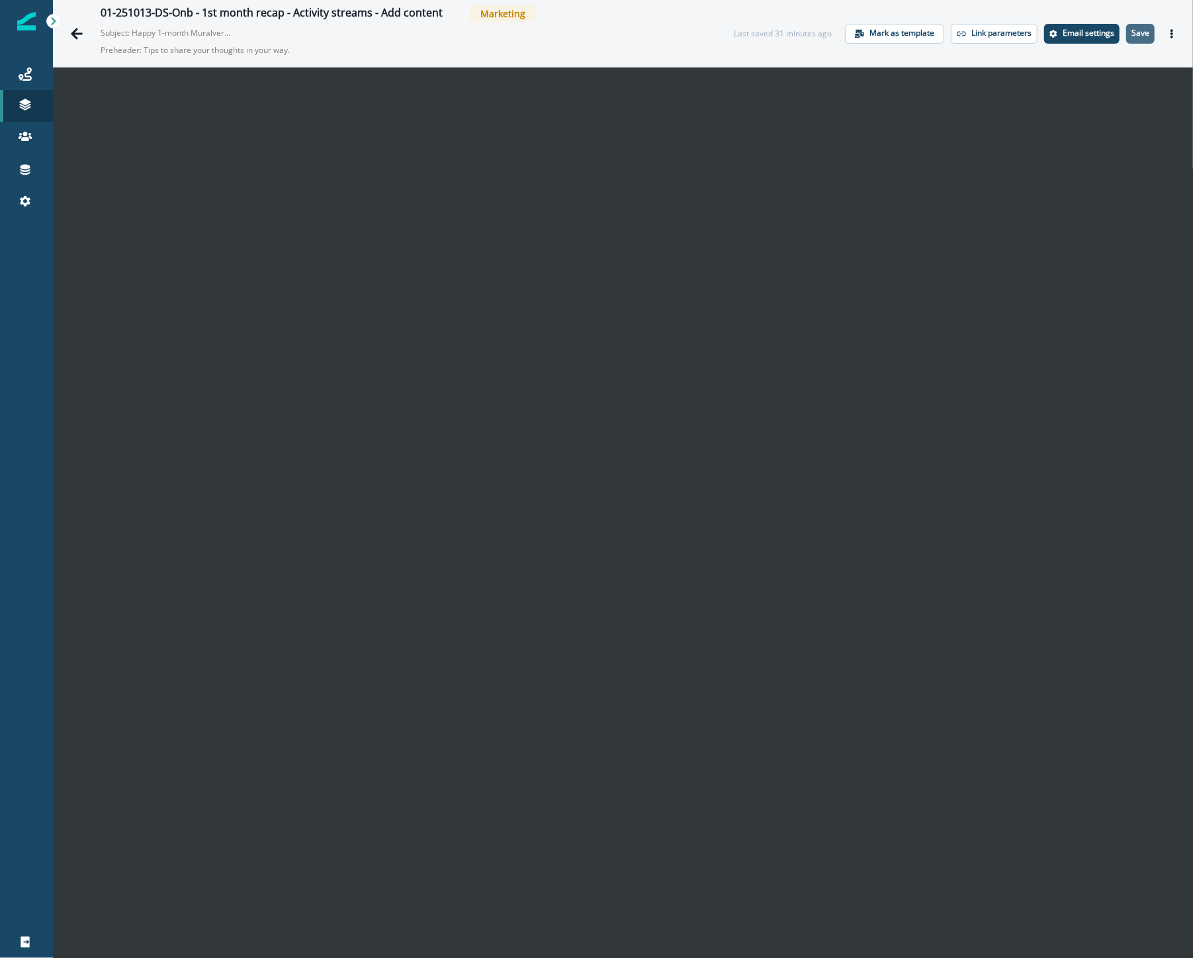
click at [1132, 30] on p "Save" at bounding box center [1141, 32] width 18 height 9
click at [77, 24] on button "Go back" at bounding box center [77, 34] width 26 height 26
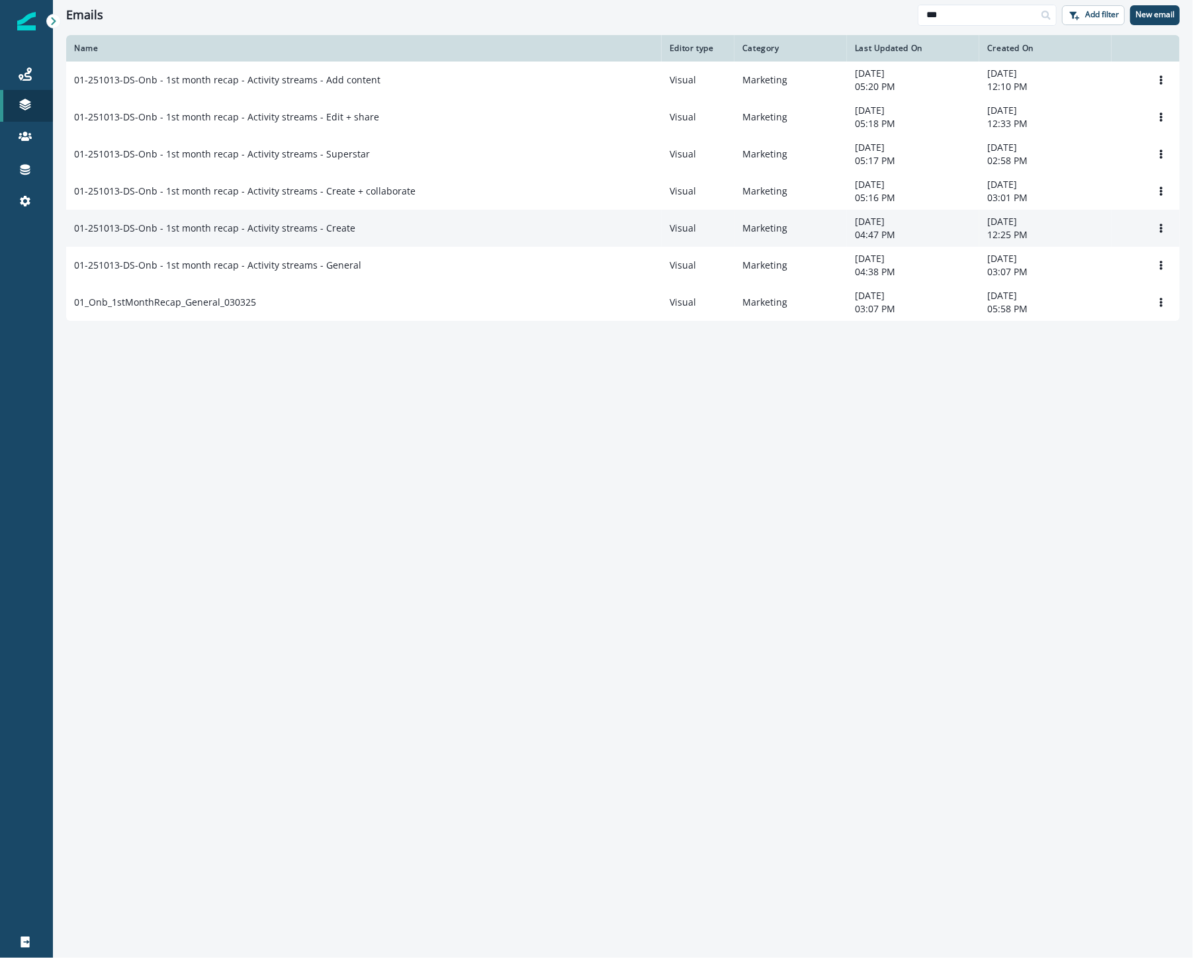
click at [378, 234] on div "01-251013-DS-Onb - 1st month recap - Activity streams - Create" at bounding box center [364, 228] width 580 height 13
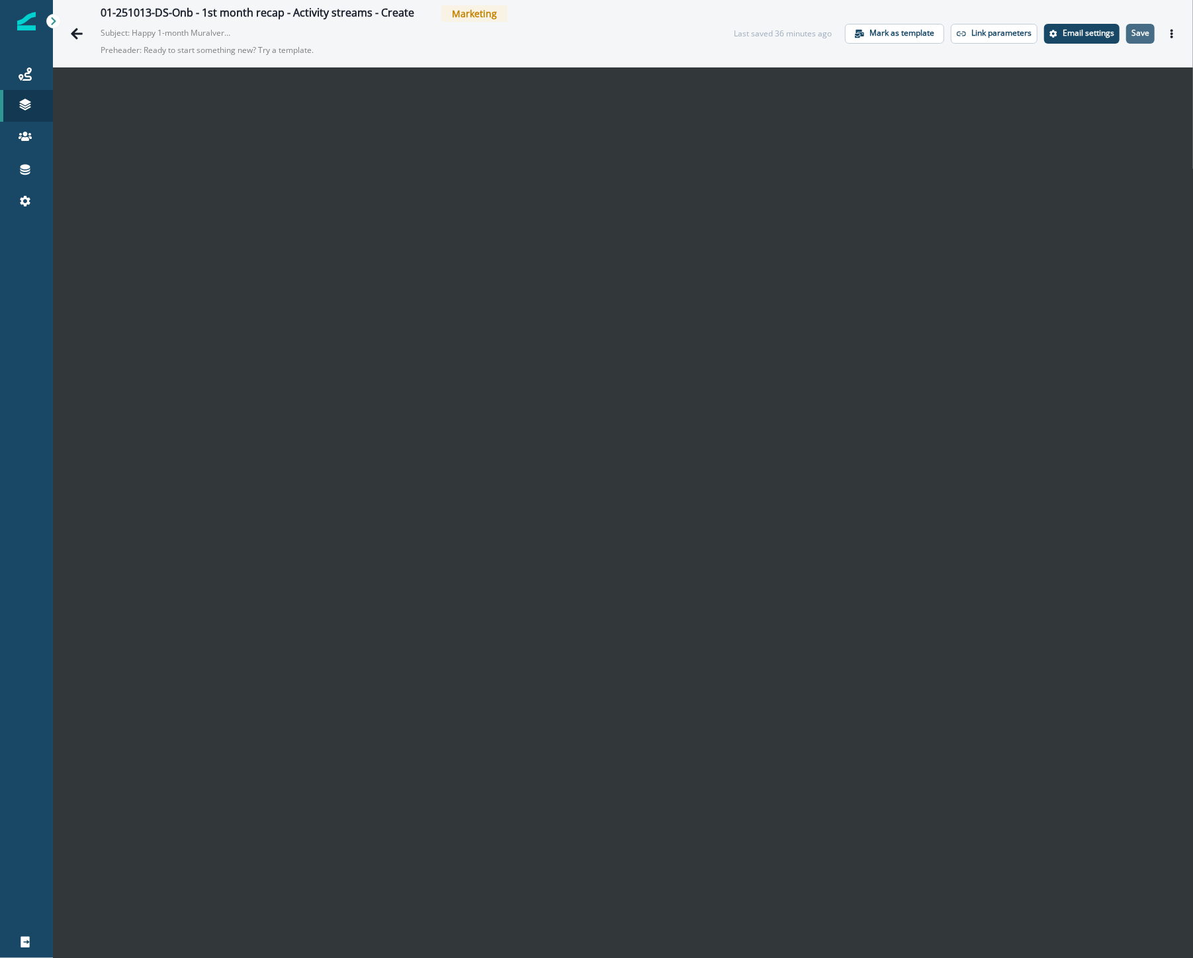
click at [1132, 34] on p "Save" at bounding box center [1141, 32] width 18 height 9
click at [1171, 33] on icon "Actions" at bounding box center [1172, 33] width 3 height 9
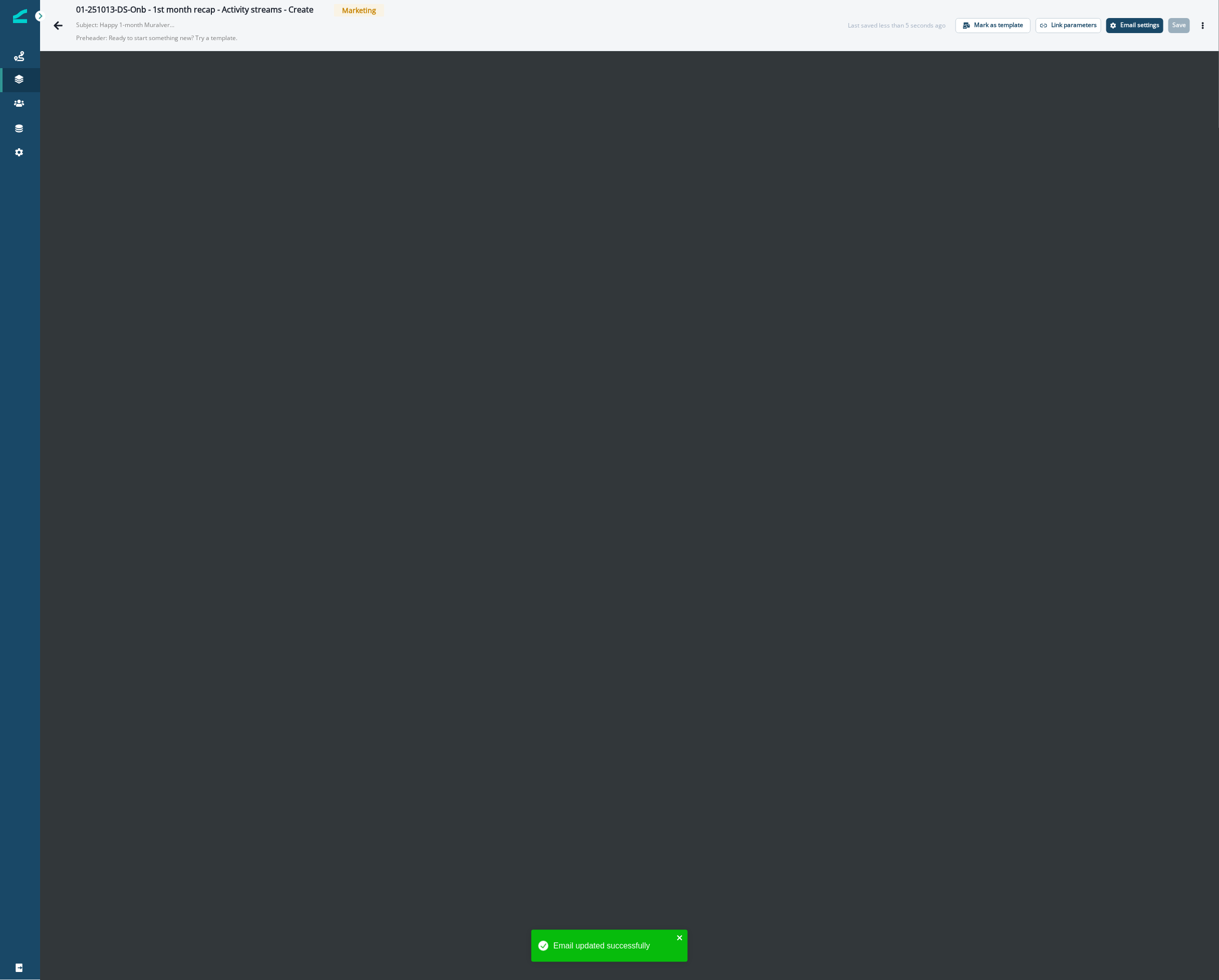
click at [683, 935] on icon "close" at bounding box center [679, 938] width 7 height 8
click at [1173, 26] on p "Save" at bounding box center [1180, 24] width 14 height 7
click at [1173, 24] on p "Save" at bounding box center [1180, 24] width 14 height 7
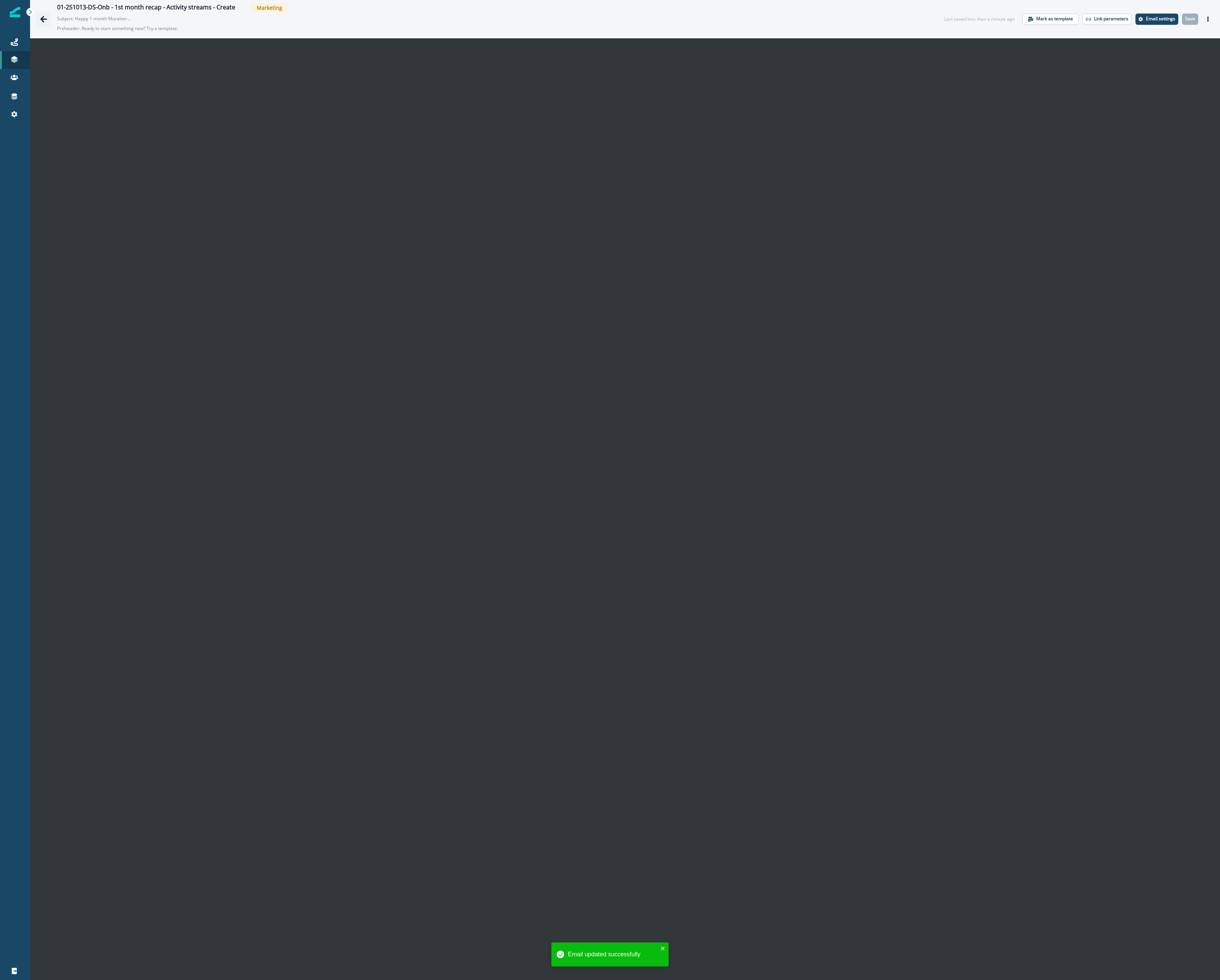
click at [39, 17] on button "Go back" at bounding box center [44, 19] width 15 height 15
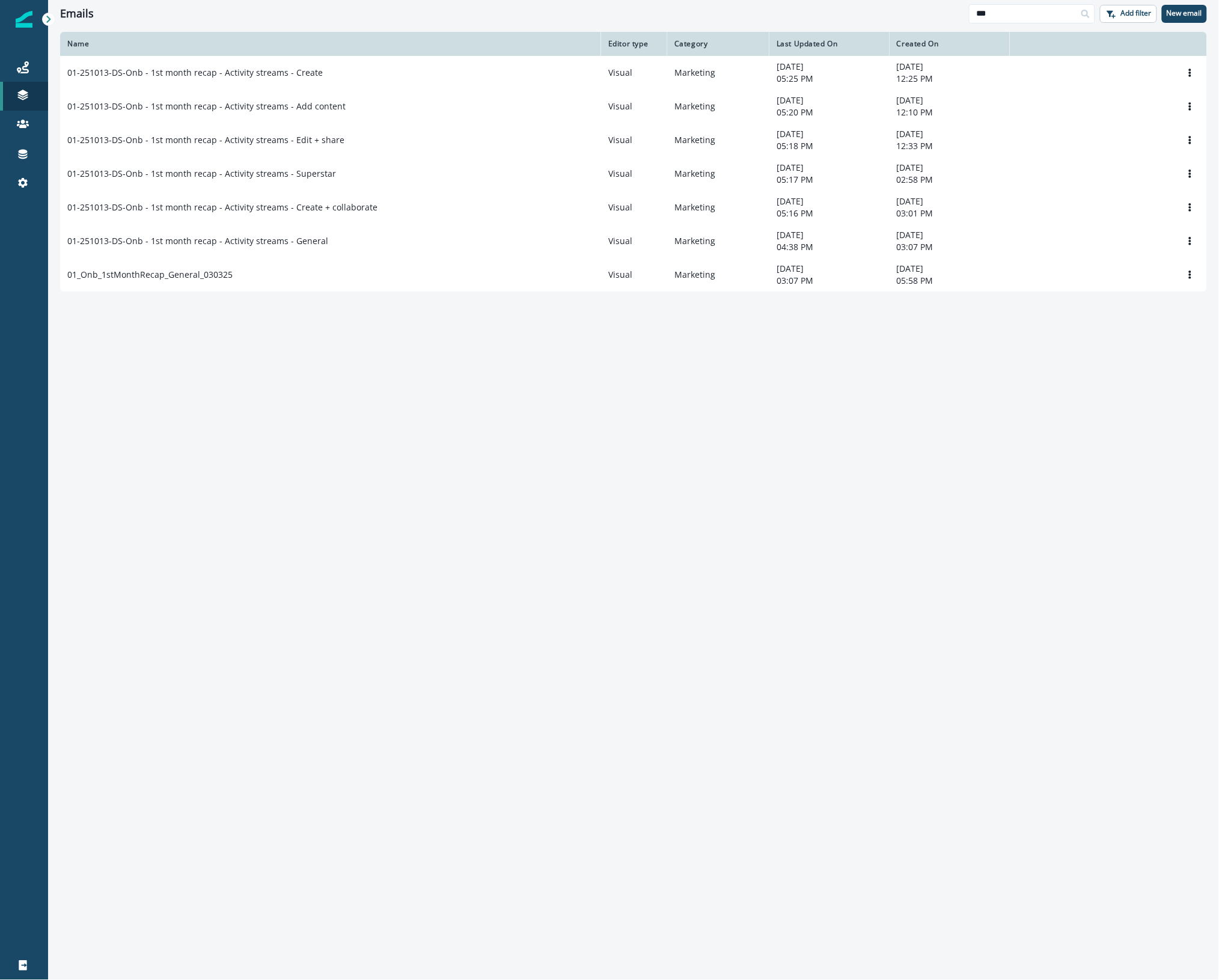
drag, startPoint x: 1938, startPoint y: 4, endPoint x: 416, endPoint y: 549, distance: 1616.6
click at [415, 560] on div "Name Editor type Category Last Updated On Created On 01-251013-DS-Onb - 1st mon…" at bounding box center [633, 505] width 1171 height 947
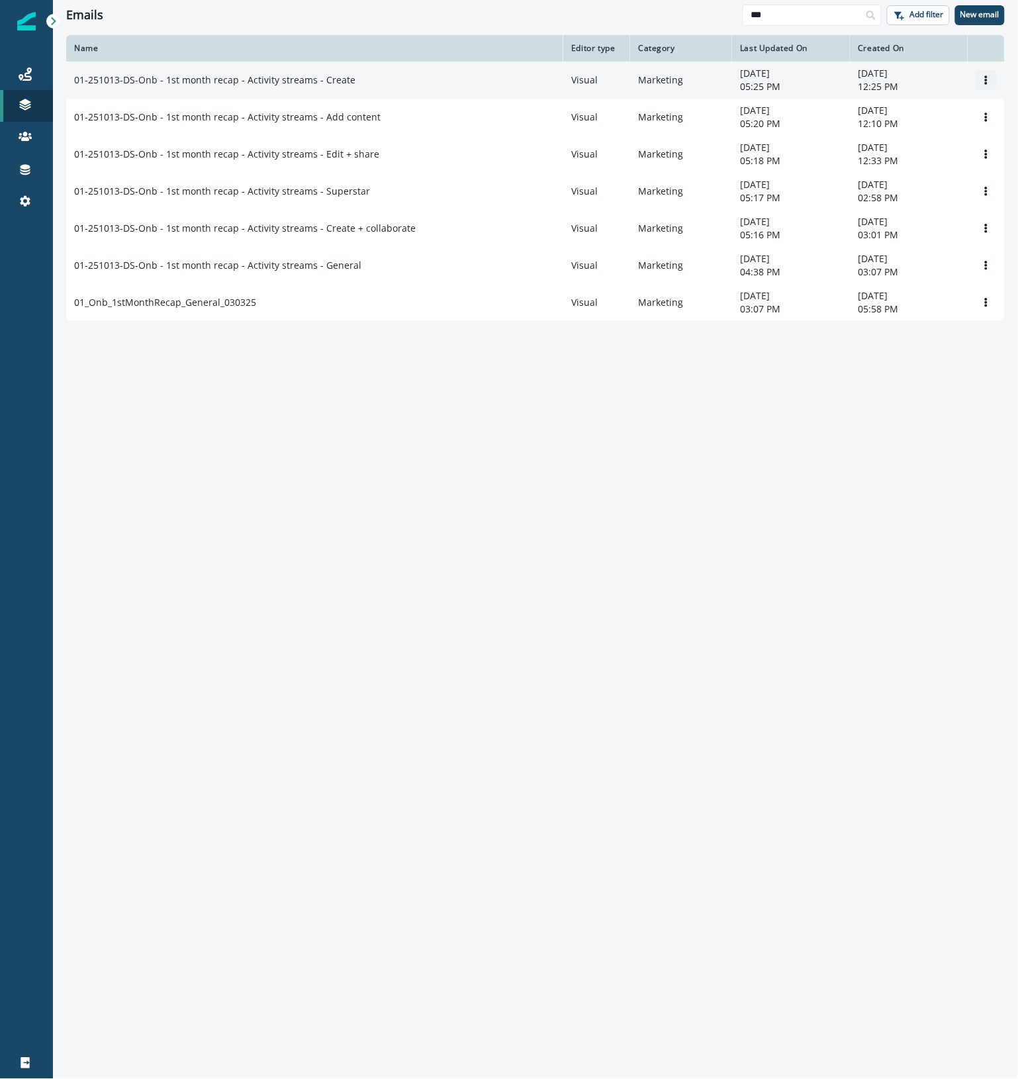
click at [985, 87] on button "Options" at bounding box center [986, 80] width 21 height 20
click at [901, 136] on button "Rename" at bounding box center [922, 133] width 147 height 21
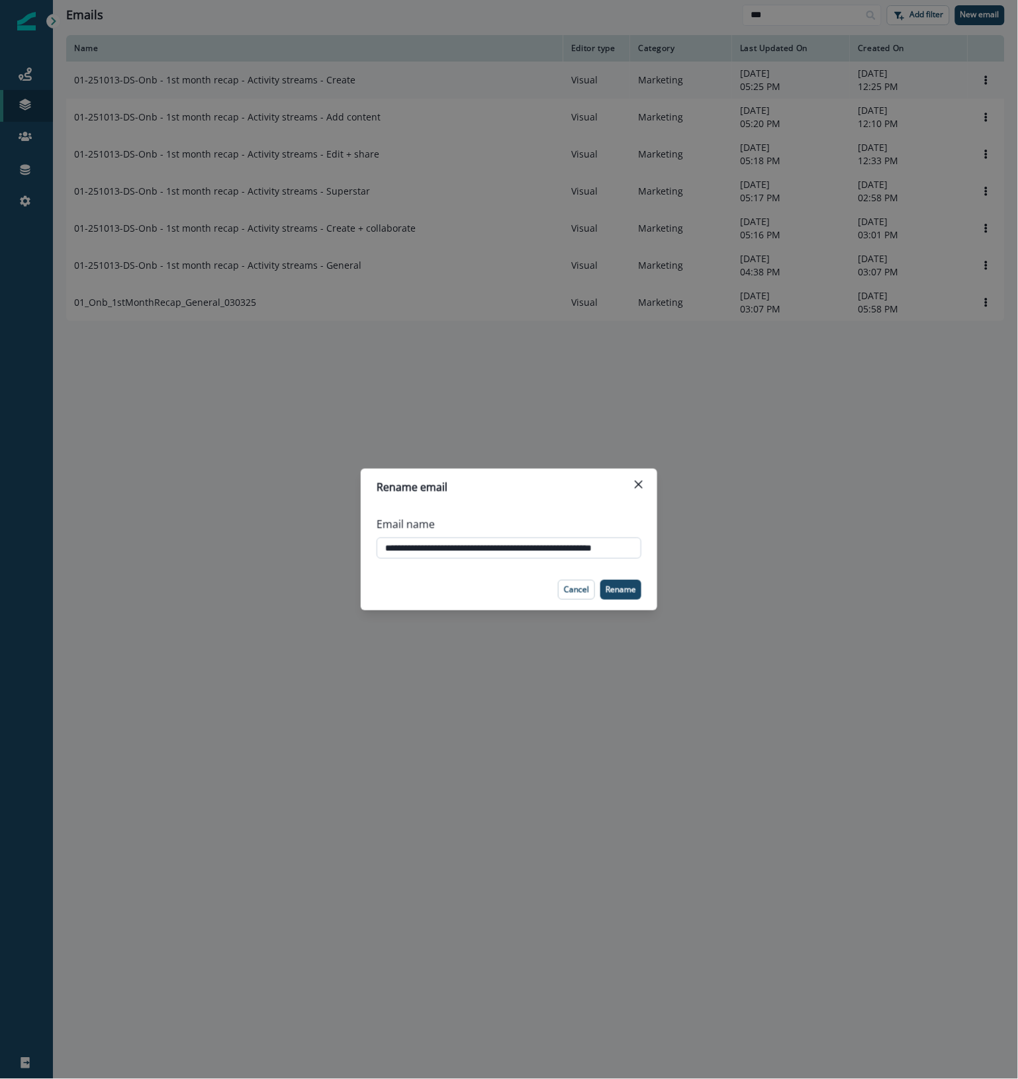
click at [430, 546] on input "**********" at bounding box center [509, 547] width 265 height 21
type input "**********"
click at [616, 588] on p "Rename" at bounding box center [621, 589] width 30 height 9
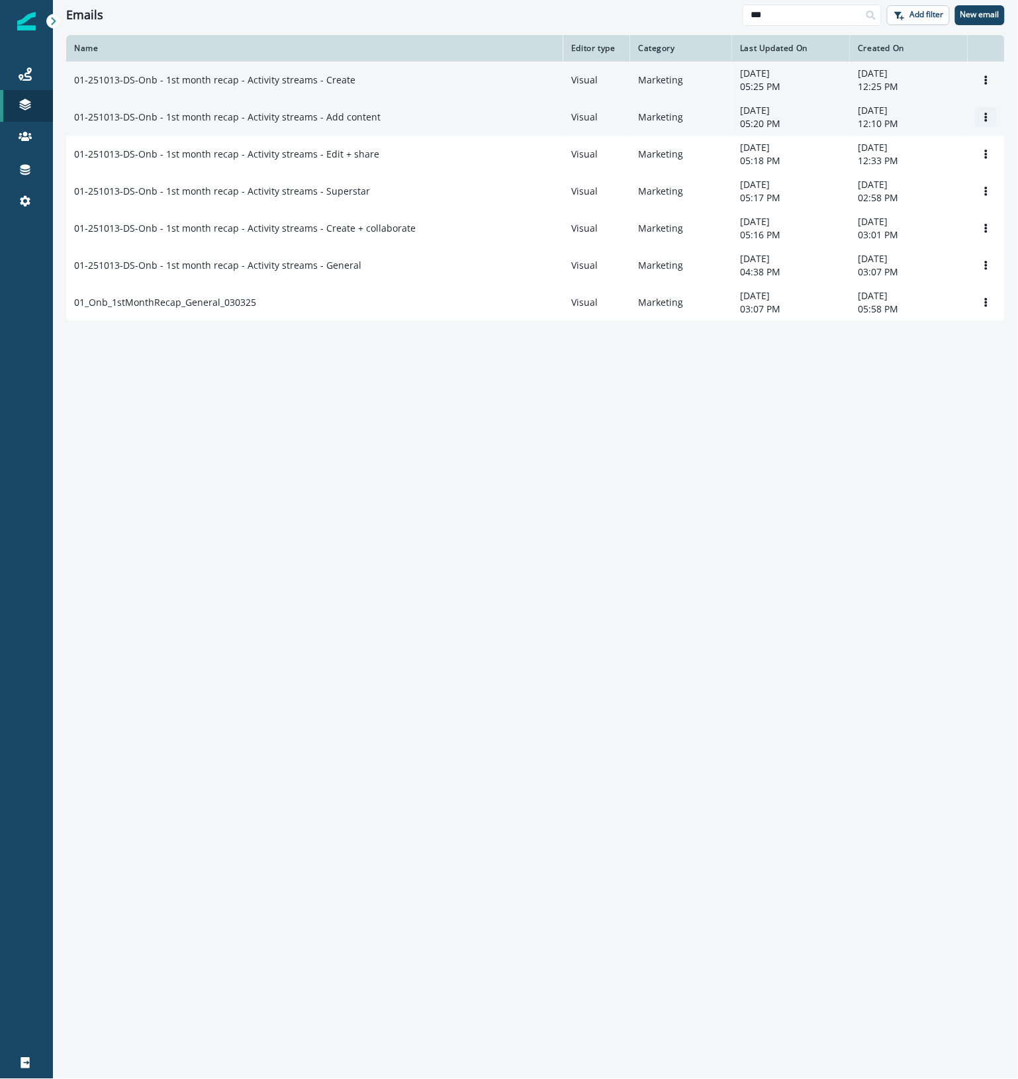
click at [986, 117] on icon "Options" at bounding box center [986, 117] width 3 height 9
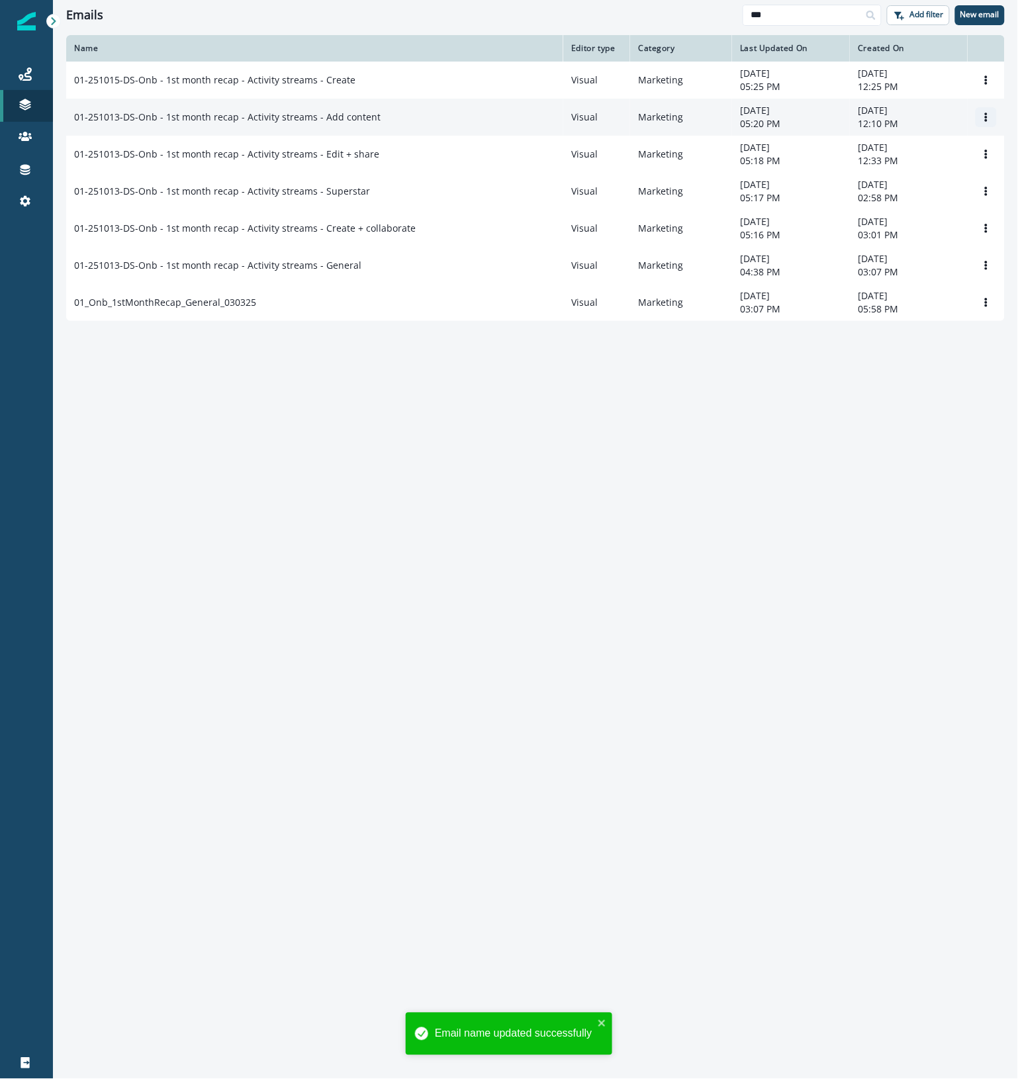
click at [984, 116] on icon "Options" at bounding box center [986, 117] width 9 height 9
click at [892, 169] on button "Rename" at bounding box center [922, 170] width 147 height 21
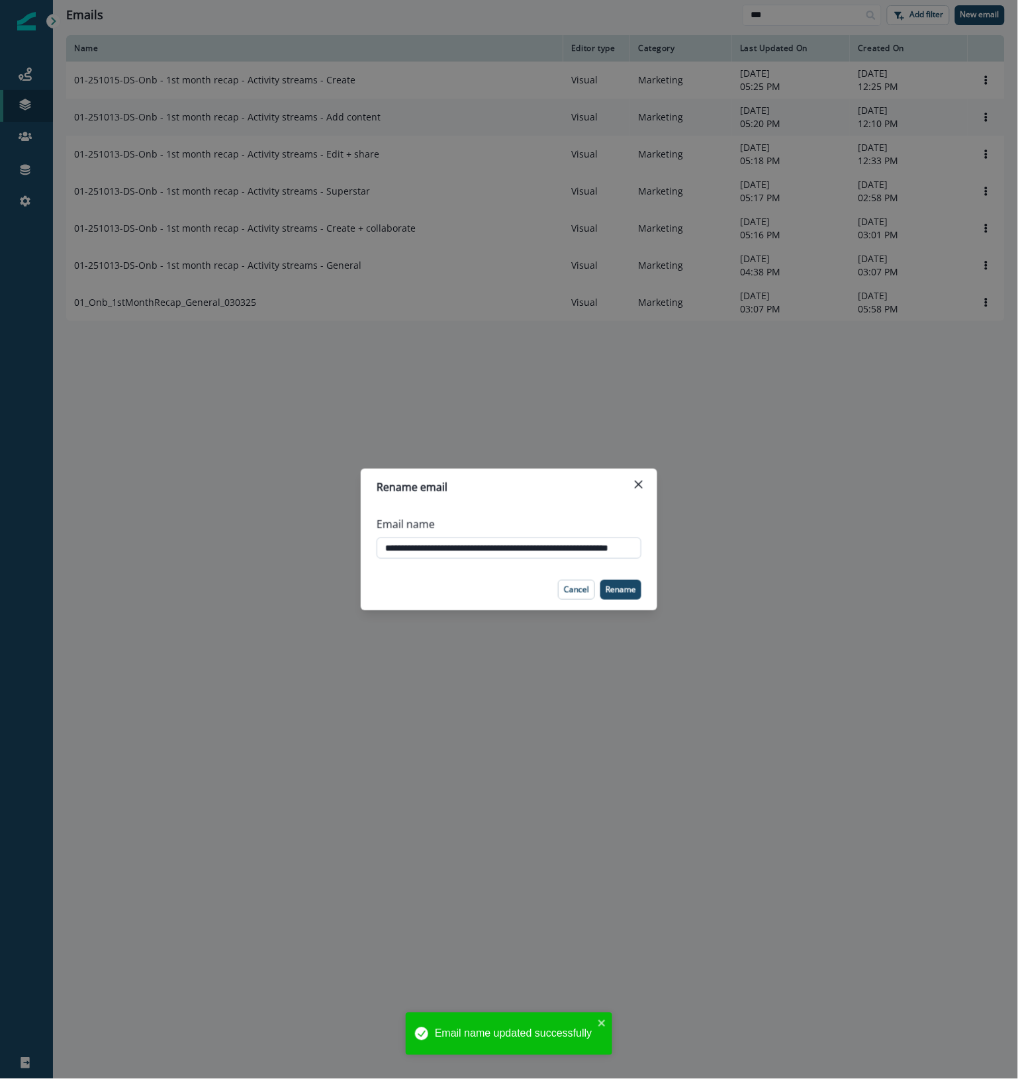
click at [429, 545] on input "**********" at bounding box center [509, 547] width 265 height 21
type input "**********"
click at [611, 590] on p "Rename" at bounding box center [621, 589] width 30 height 9
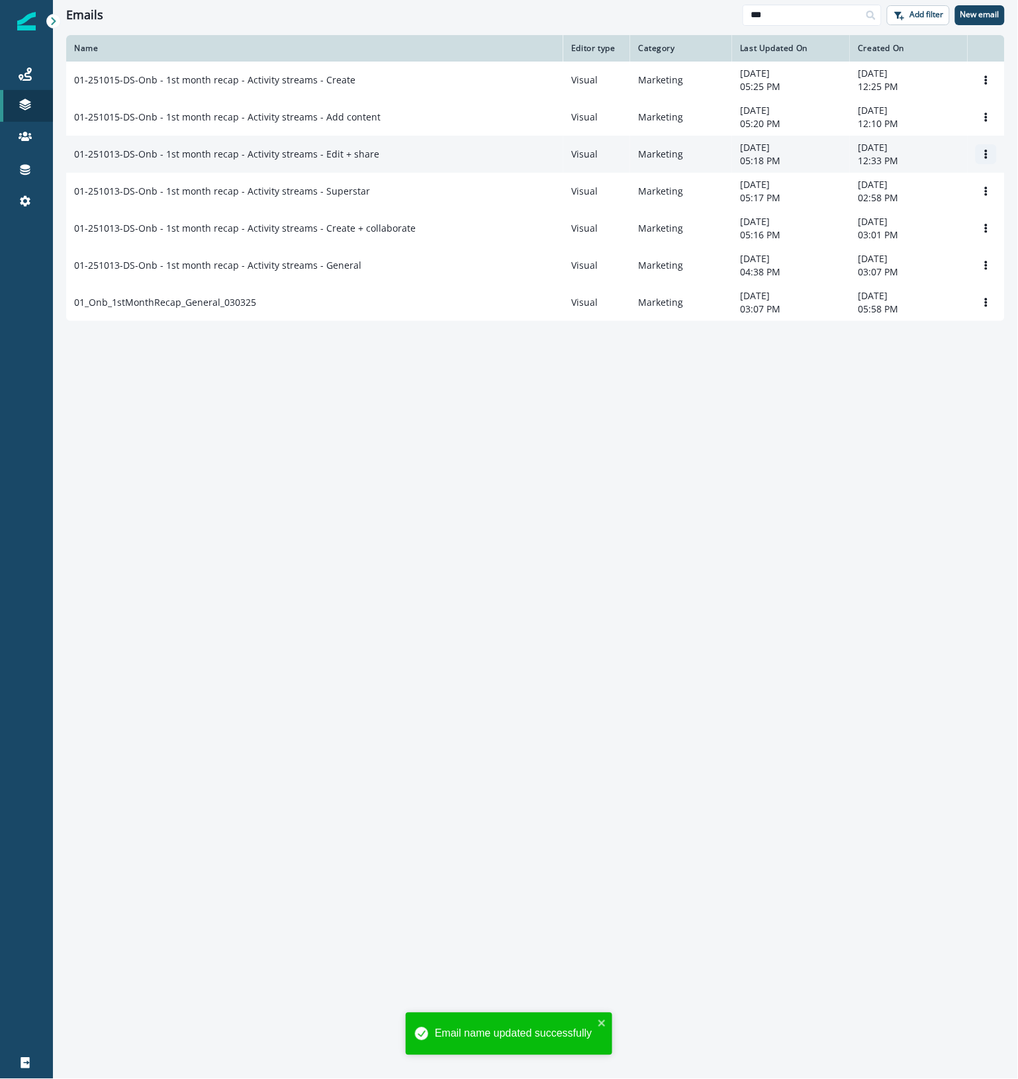
click at [986, 154] on icon "Options" at bounding box center [986, 154] width 3 height 9
click at [902, 207] on button "Rename" at bounding box center [922, 209] width 147 height 21
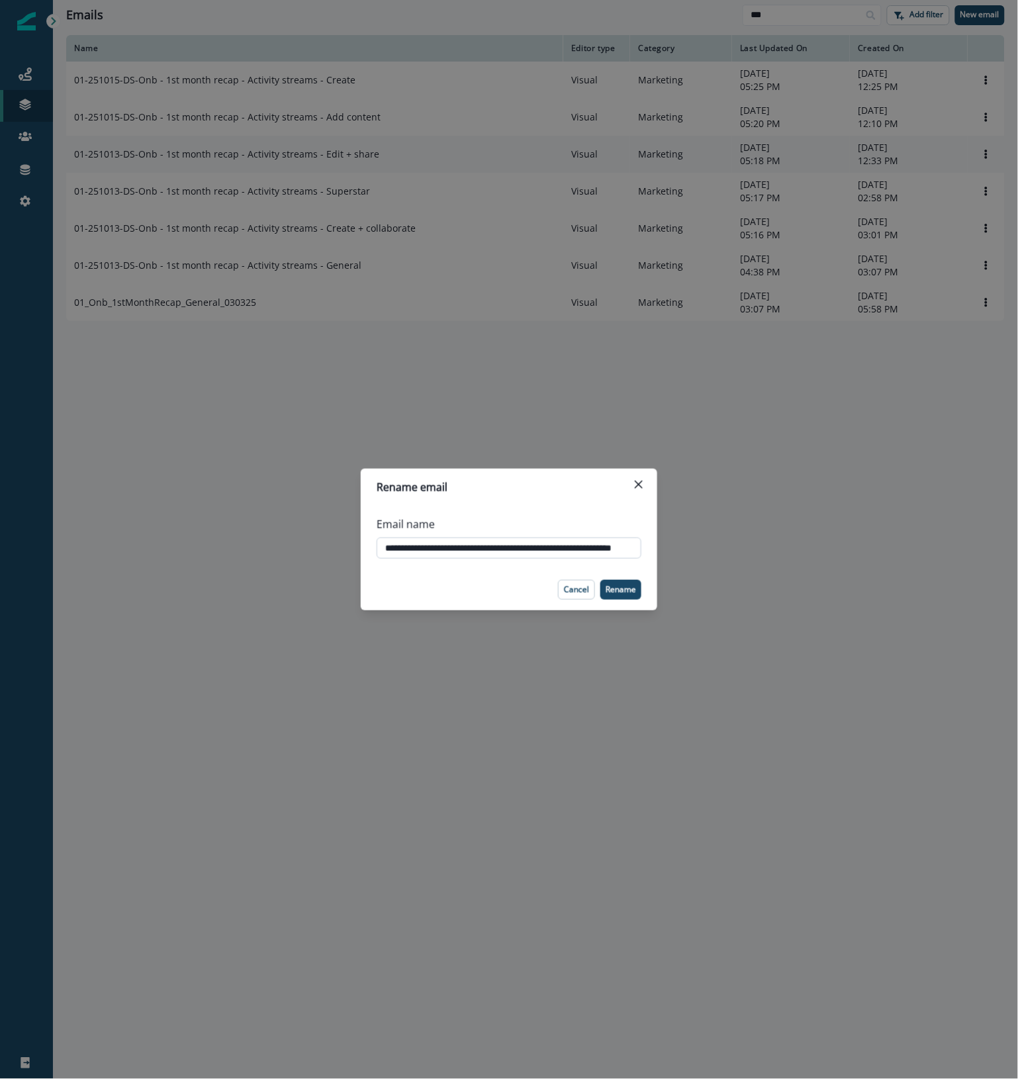
click at [428, 547] on input "**********" at bounding box center [509, 547] width 265 height 21
type input "**********"
click at [622, 586] on p "Rename" at bounding box center [621, 589] width 30 height 9
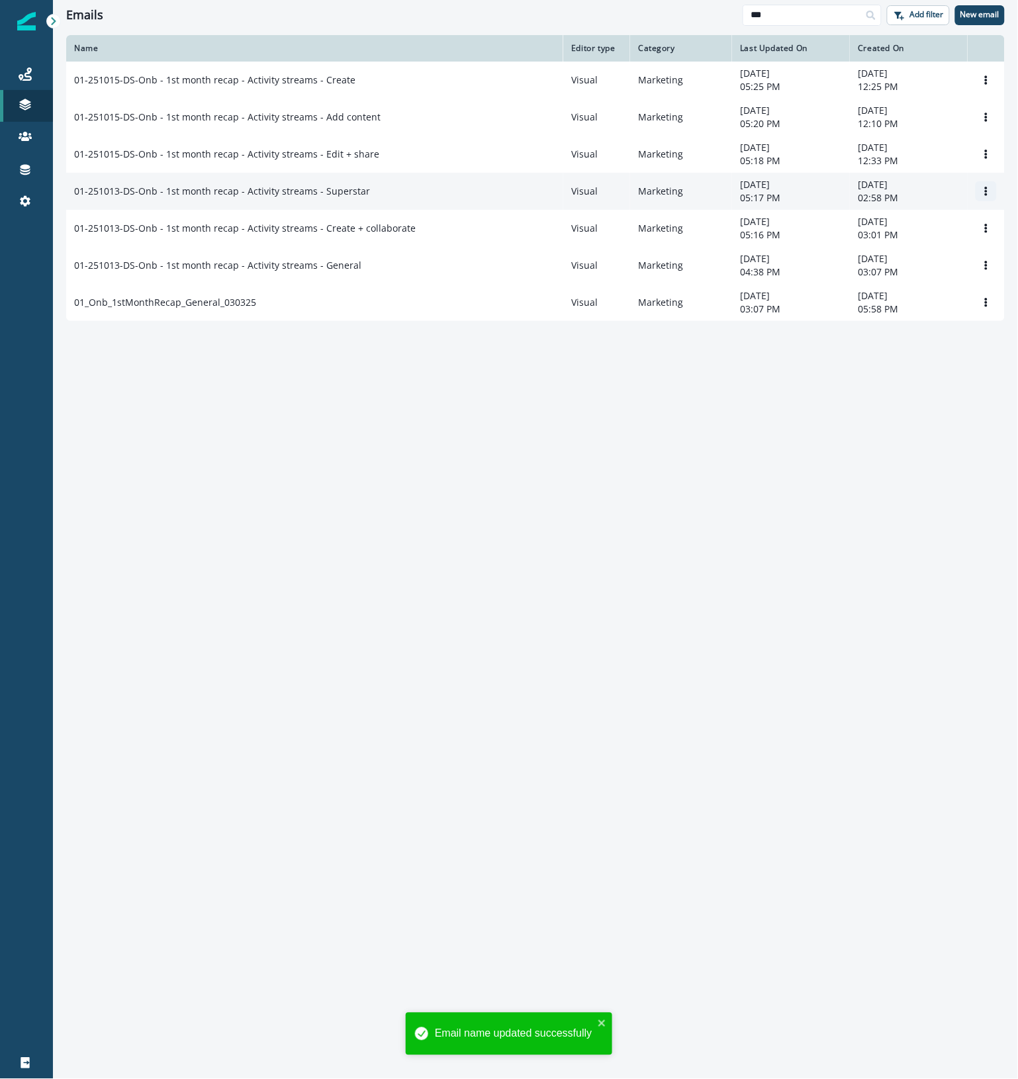
click at [988, 189] on icon "Options" at bounding box center [986, 191] width 9 height 9
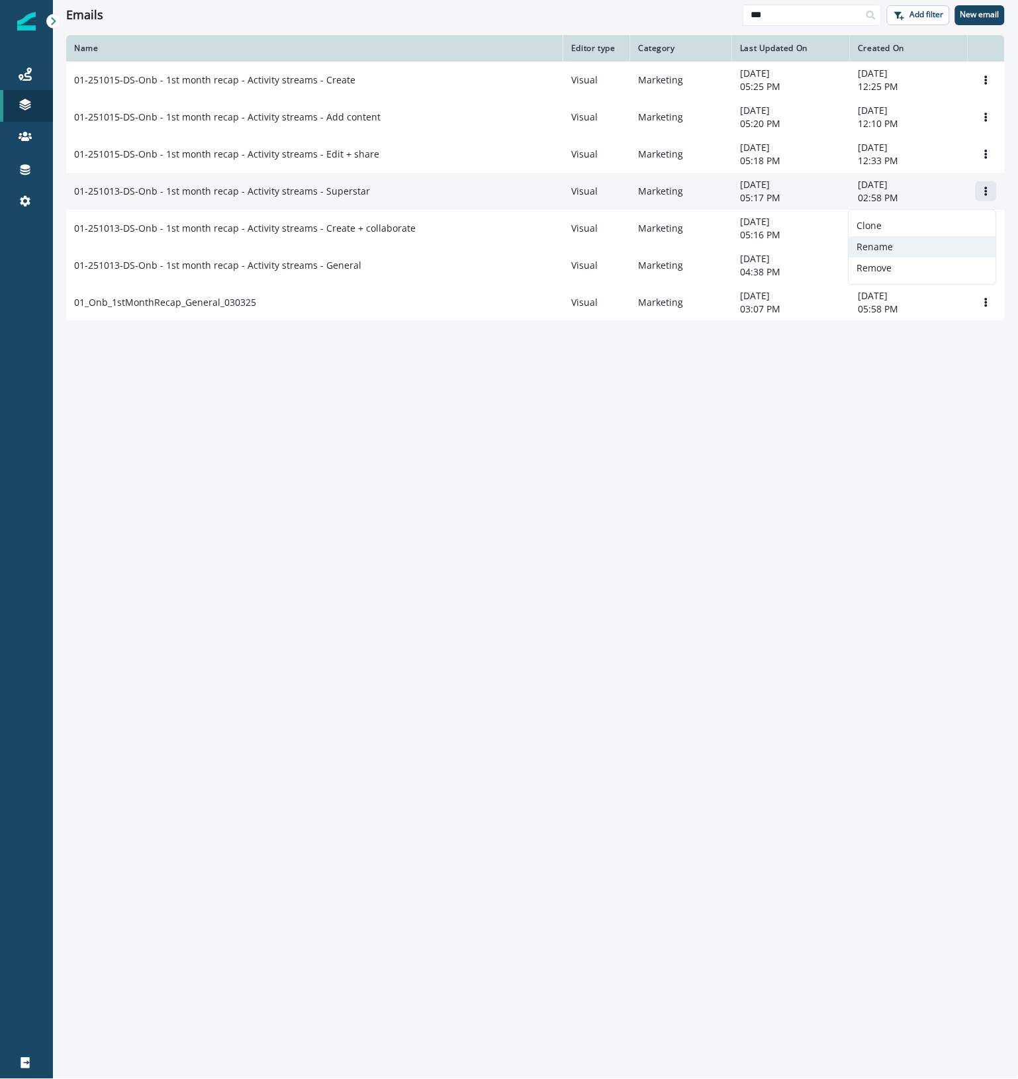
click at [895, 252] on button "Rename" at bounding box center [922, 246] width 147 height 21
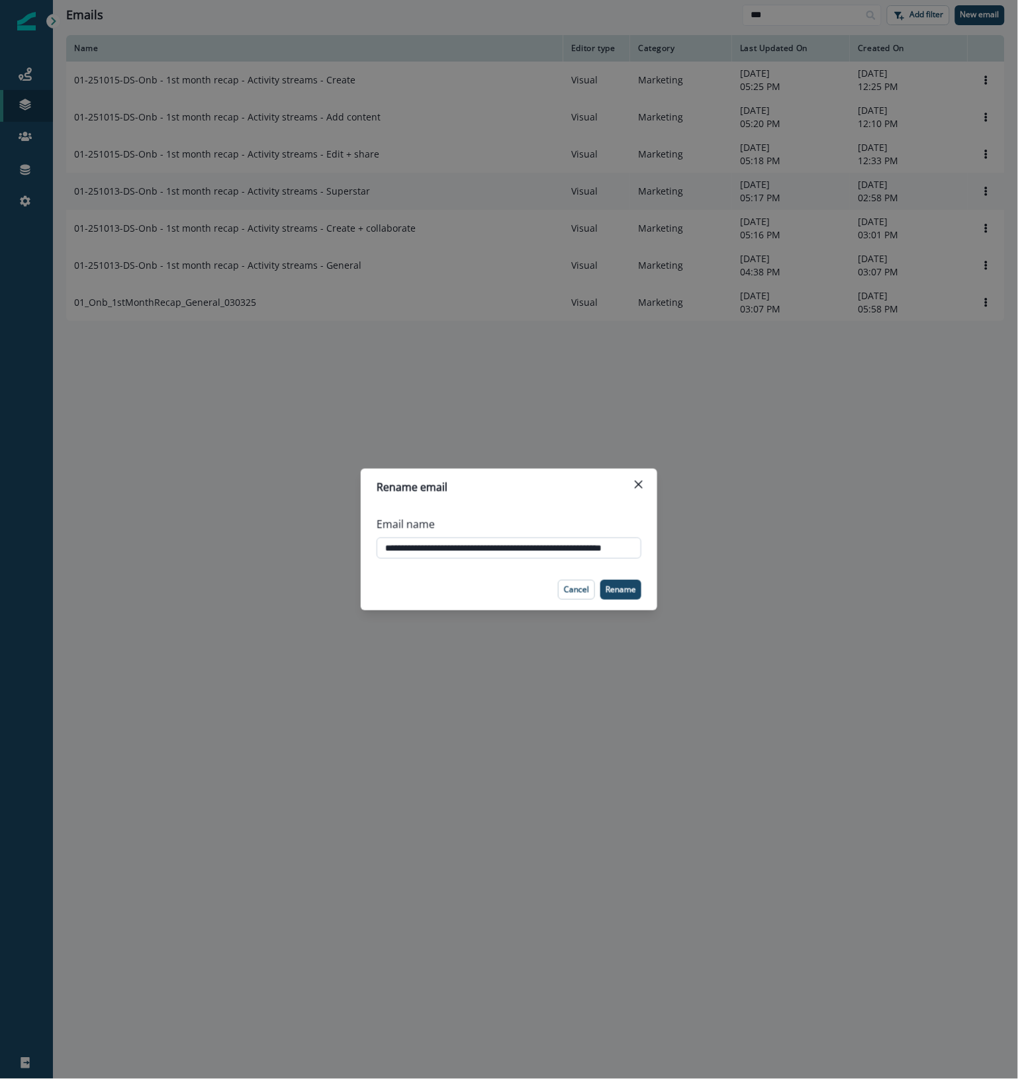
click at [428, 549] on input "**********" at bounding box center [509, 547] width 265 height 21
type input "**********"
click at [624, 589] on p "Rename" at bounding box center [621, 589] width 30 height 9
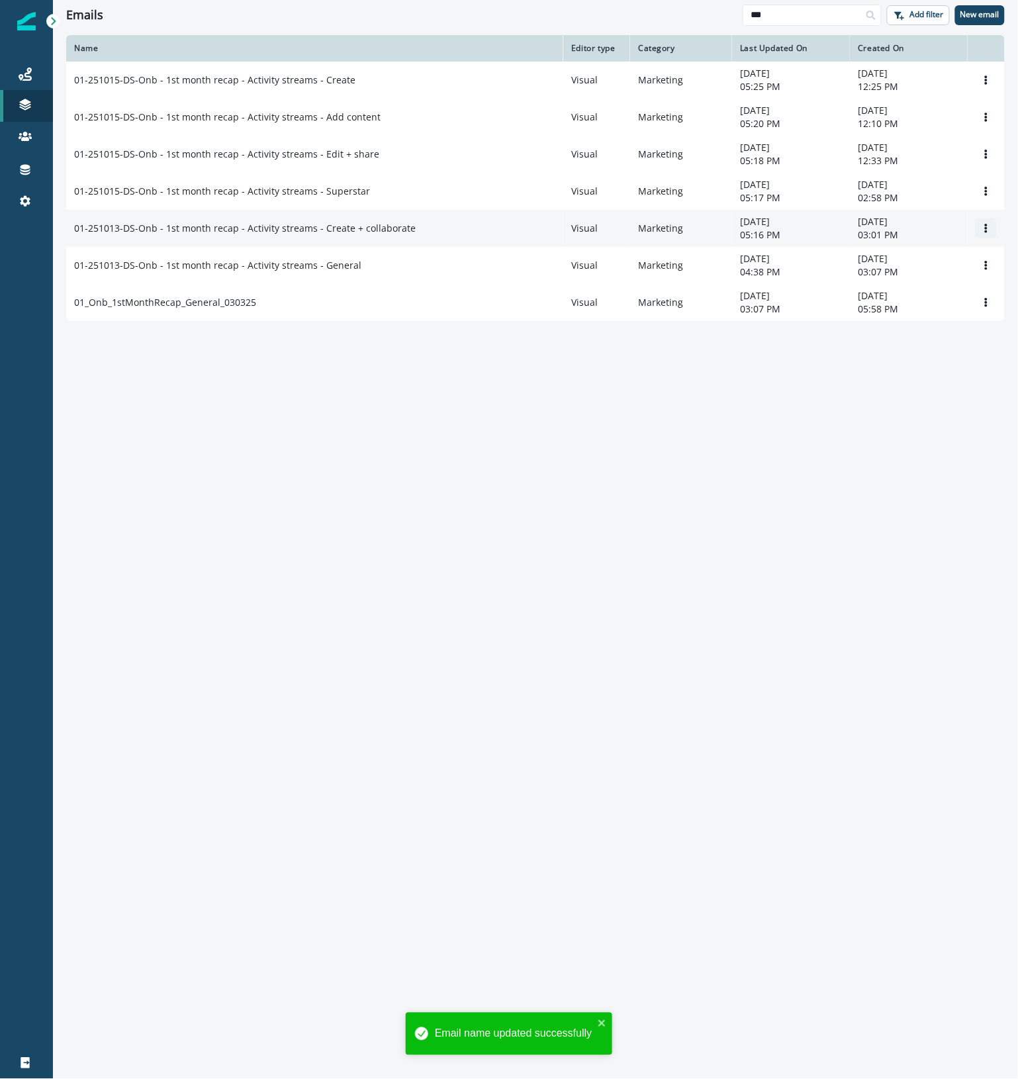
click at [985, 229] on icon "Options" at bounding box center [986, 228] width 9 height 9
click at [898, 288] on button "Rename" at bounding box center [922, 285] width 147 height 21
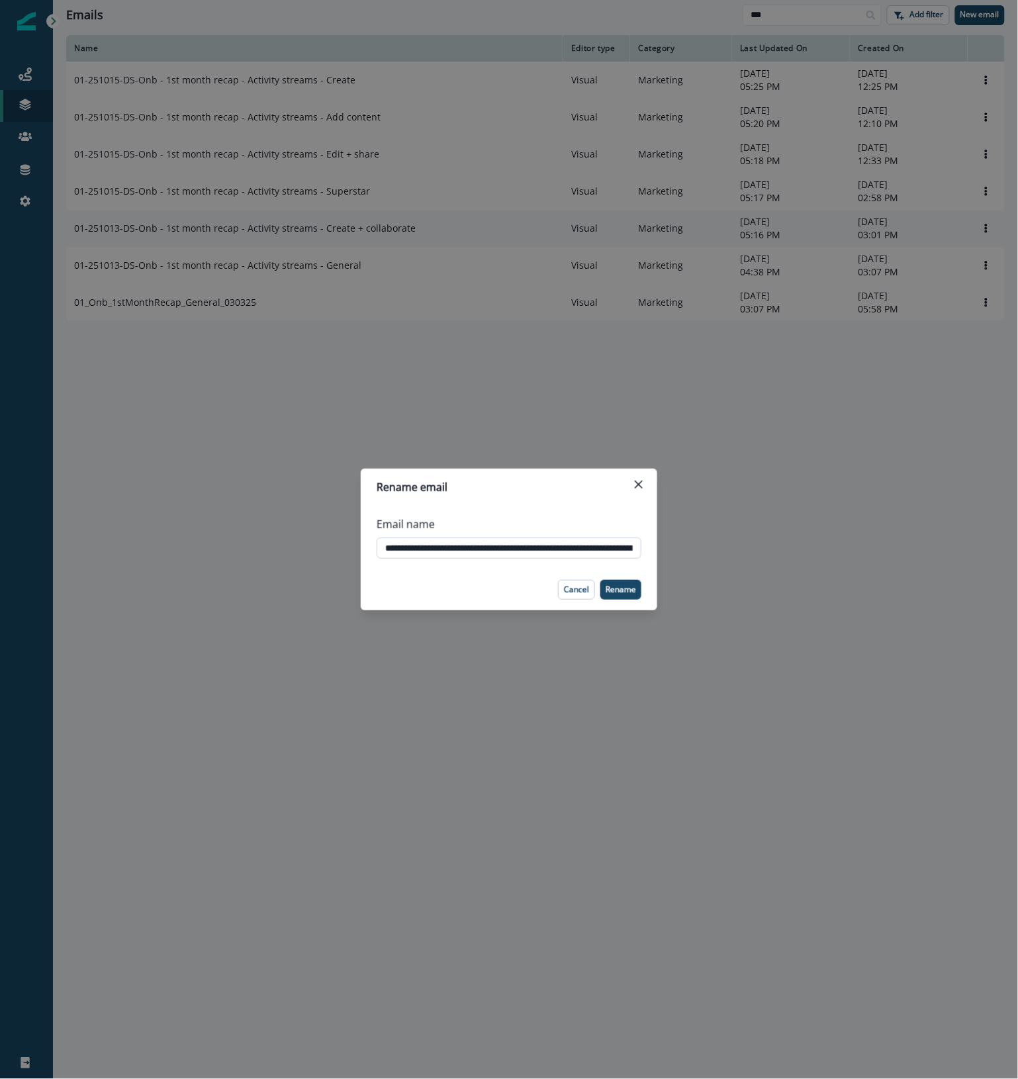
click at [424, 546] on input "**********" at bounding box center [509, 547] width 265 height 21
type input "**********"
click at [614, 588] on p "Rename" at bounding box center [621, 589] width 30 height 9
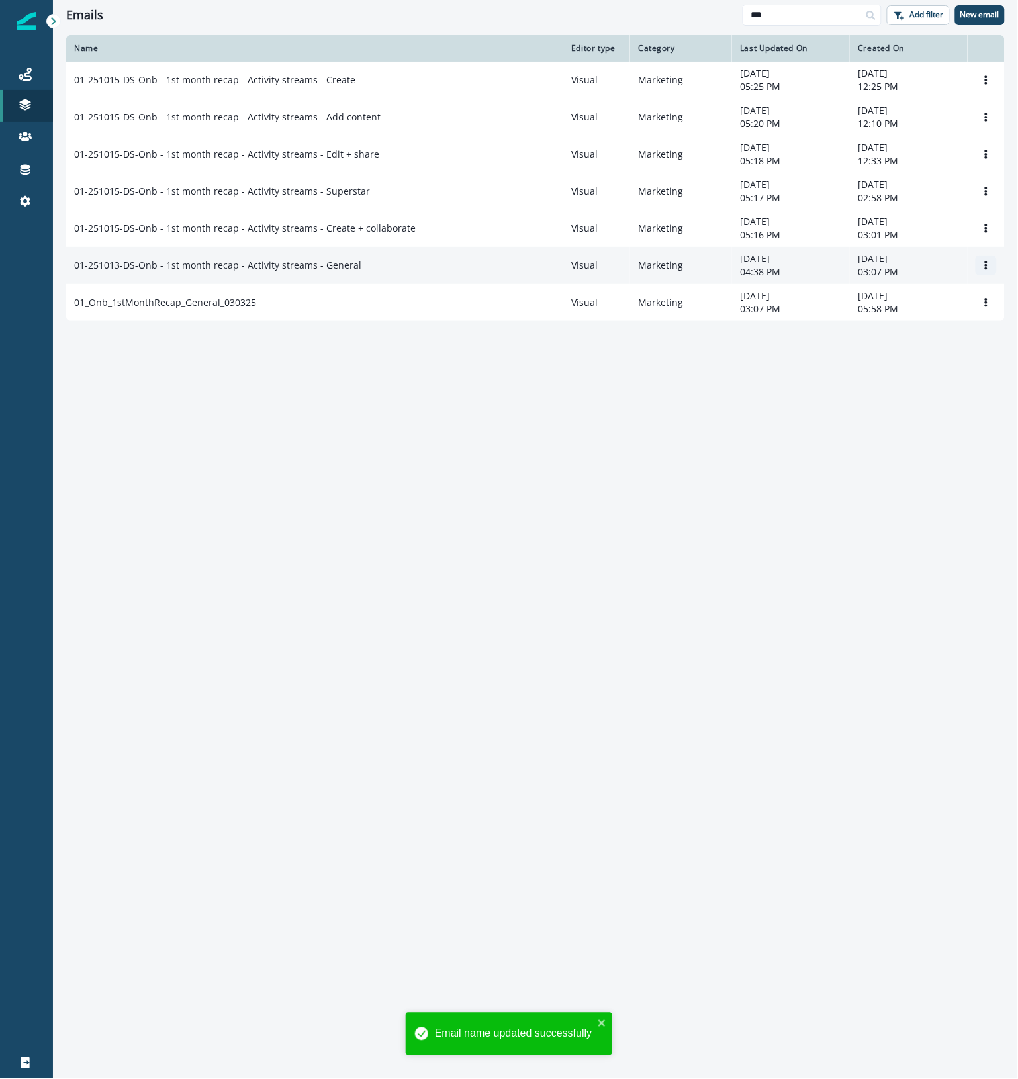
click at [985, 269] on icon "Options" at bounding box center [986, 265] width 9 height 9
click at [890, 328] on button "Rename" at bounding box center [922, 322] width 147 height 21
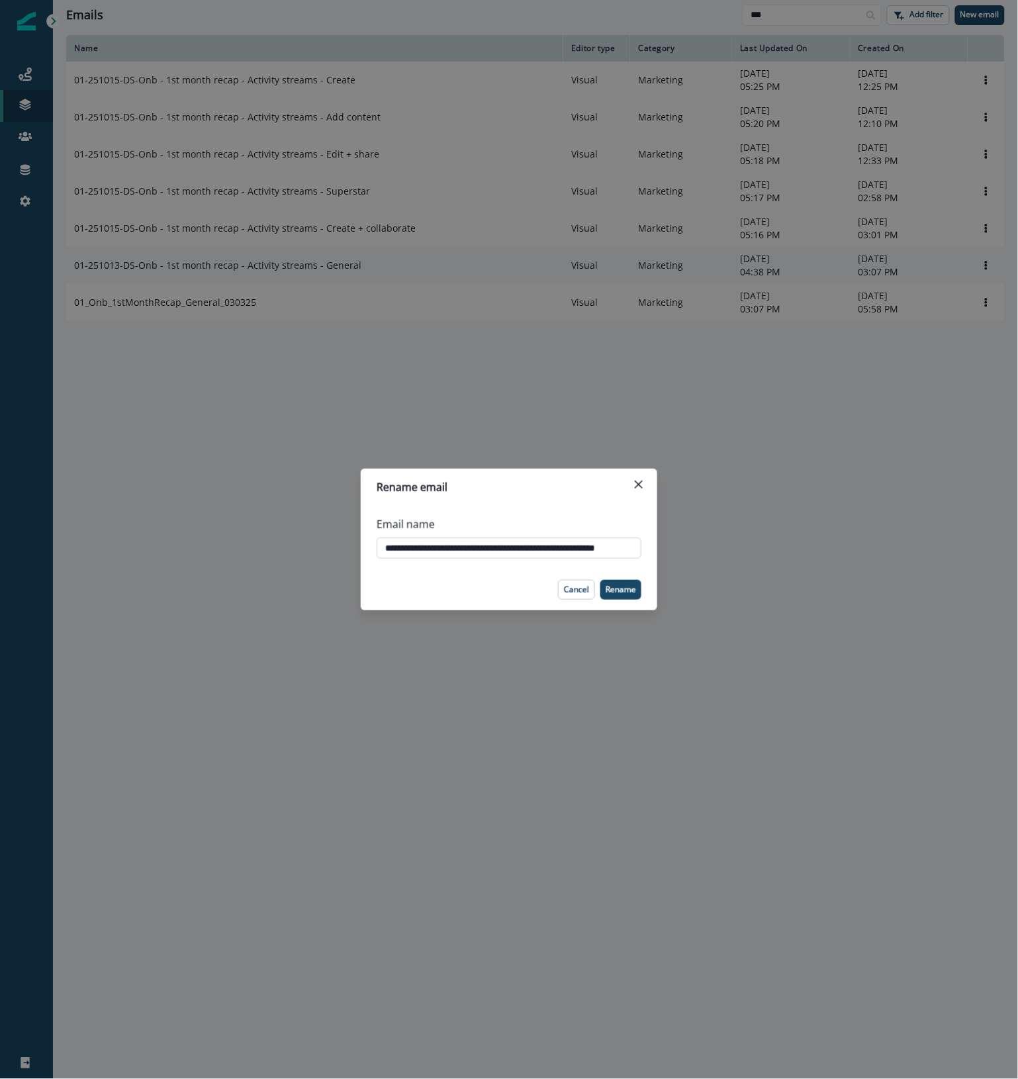
click at [425, 546] on input "**********" at bounding box center [509, 547] width 265 height 21
type input "**********"
click at [626, 586] on p "Rename" at bounding box center [621, 589] width 30 height 9
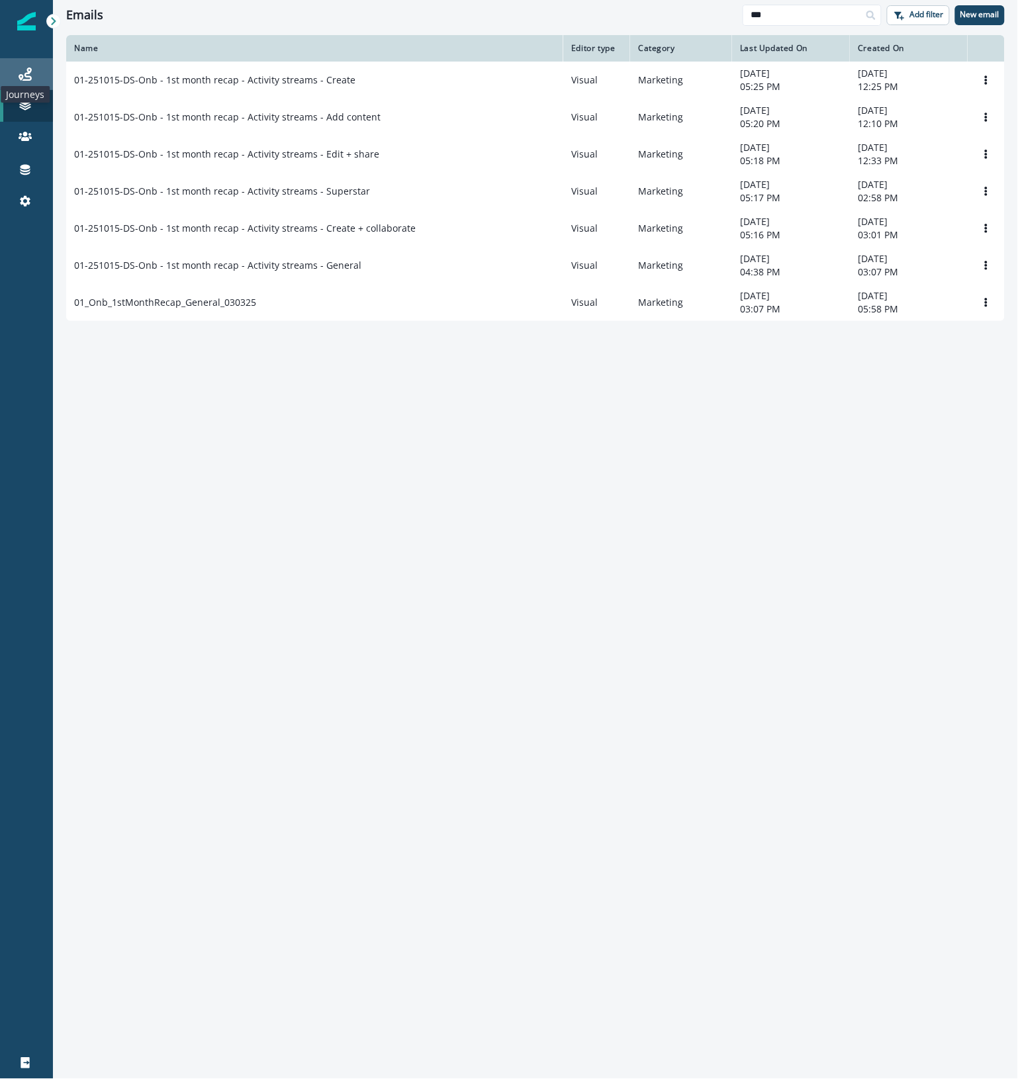
click at [21, 76] on icon at bounding box center [25, 74] width 13 height 13
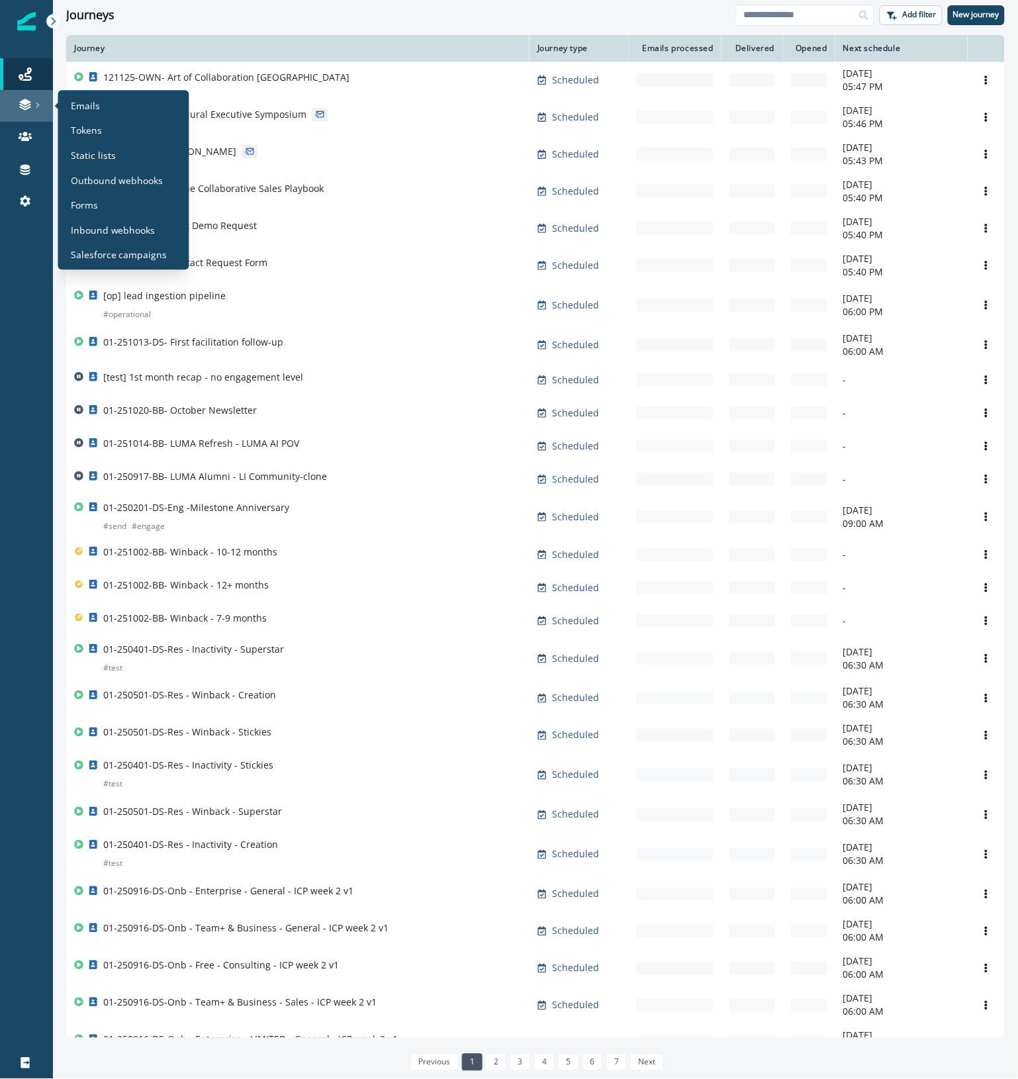
click at [11, 103] on div at bounding box center [26, 104] width 42 height 13
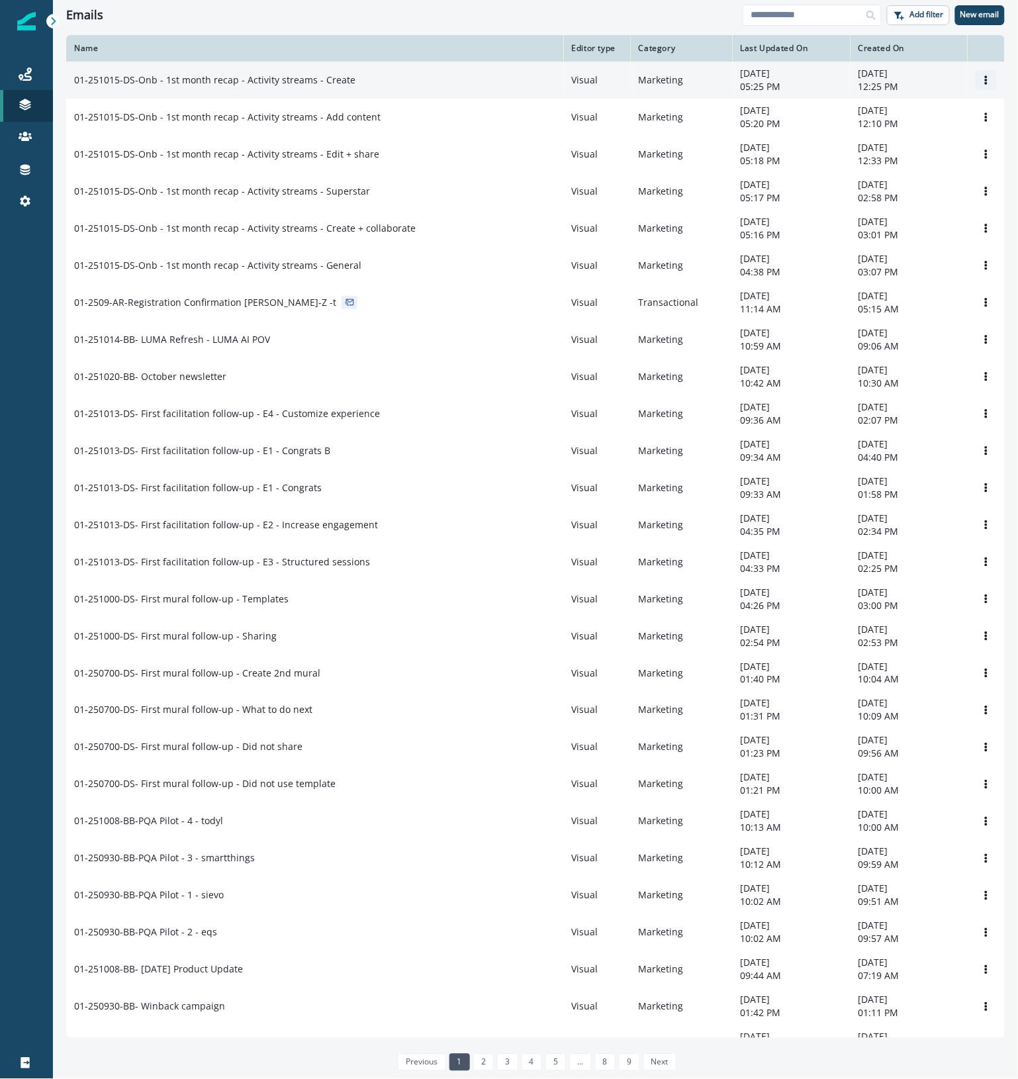
click at [982, 77] on icon "Options" at bounding box center [986, 79] width 9 height 9
click at [899, 134] on button "Rename" at bounding box center [910, 133] width 147 height 21
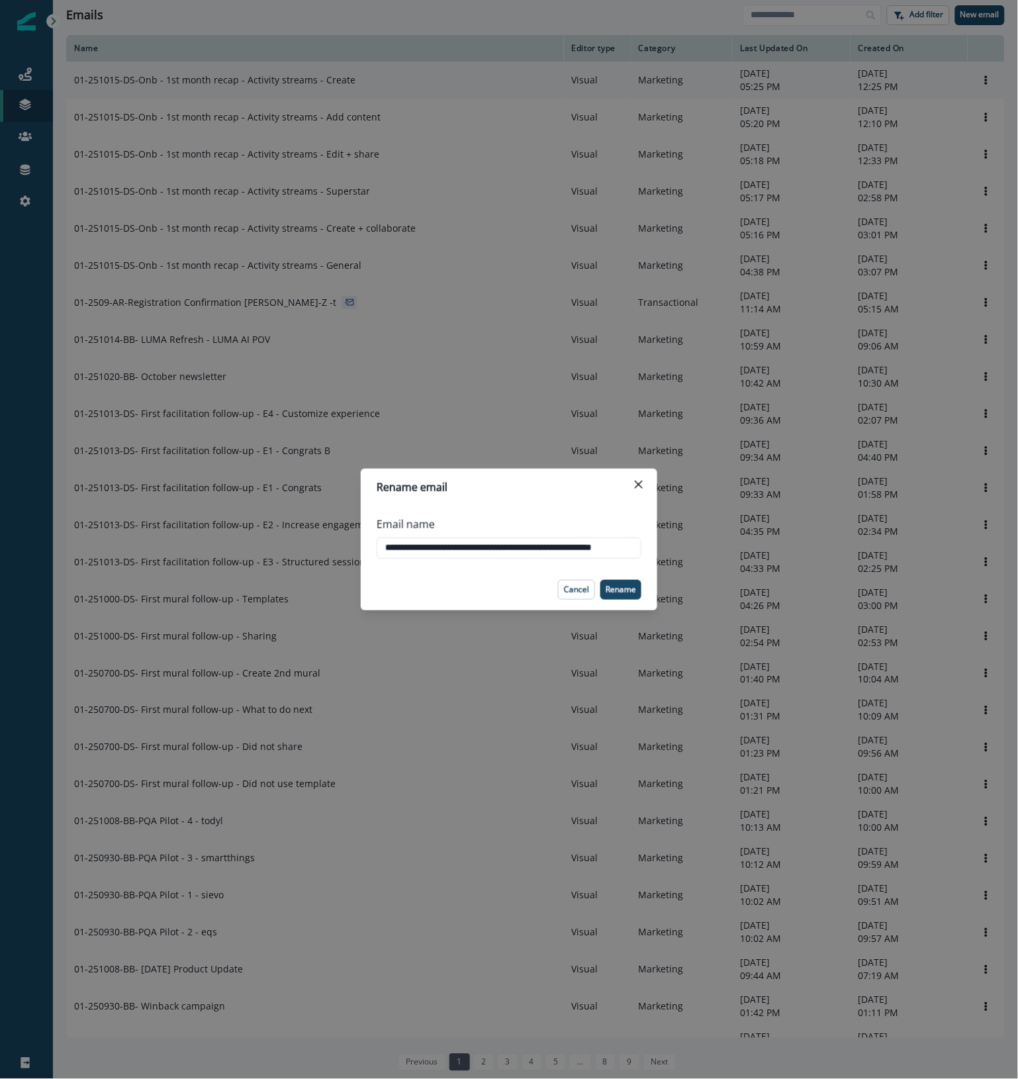
drag, startPoint x: 622, startPoint y: 549, endPoint x: 334, endPoint y: 537, distance: 288.2
click at [334, 537] on div "**********" at bounding box center [509, 539] width 1018 height 1079
click at [536, 545] on input "**********" at bounding box center [509, 547] width 265 height 21
drag, startPoint x: 621, startPoint y: 547, endPoint x: 553, endPoint y: 547, distance: 67.5
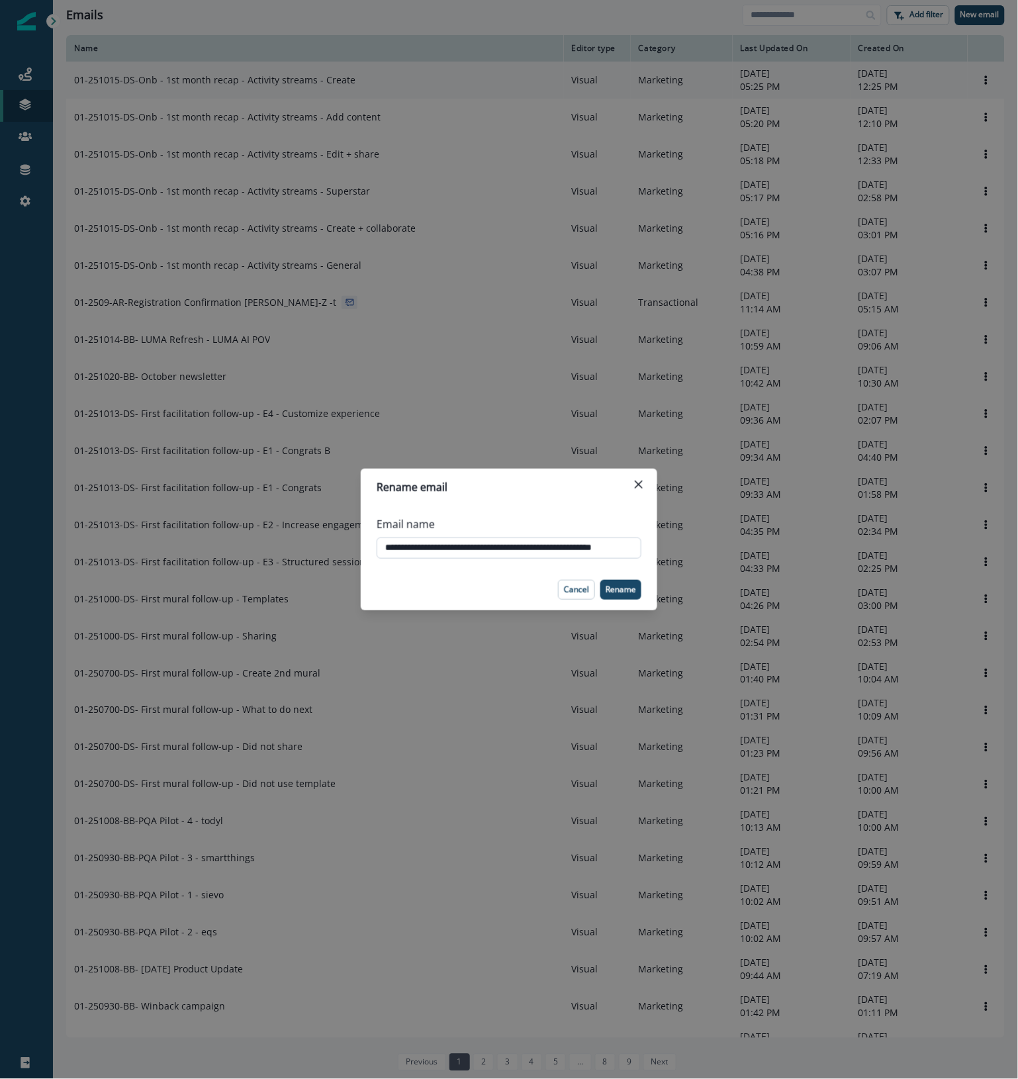
click at [553, 547] on input "**********" at bounding box center [509, 547] width 265 height 21
type input "**********"
click at [530, 555] on input "**********" at bounding box center [509, 547] width 265 height 21
drag, startPoint x: 622, startPoint y: 547, endPoint x: 331, endPoint y: 541, distance: 291.3
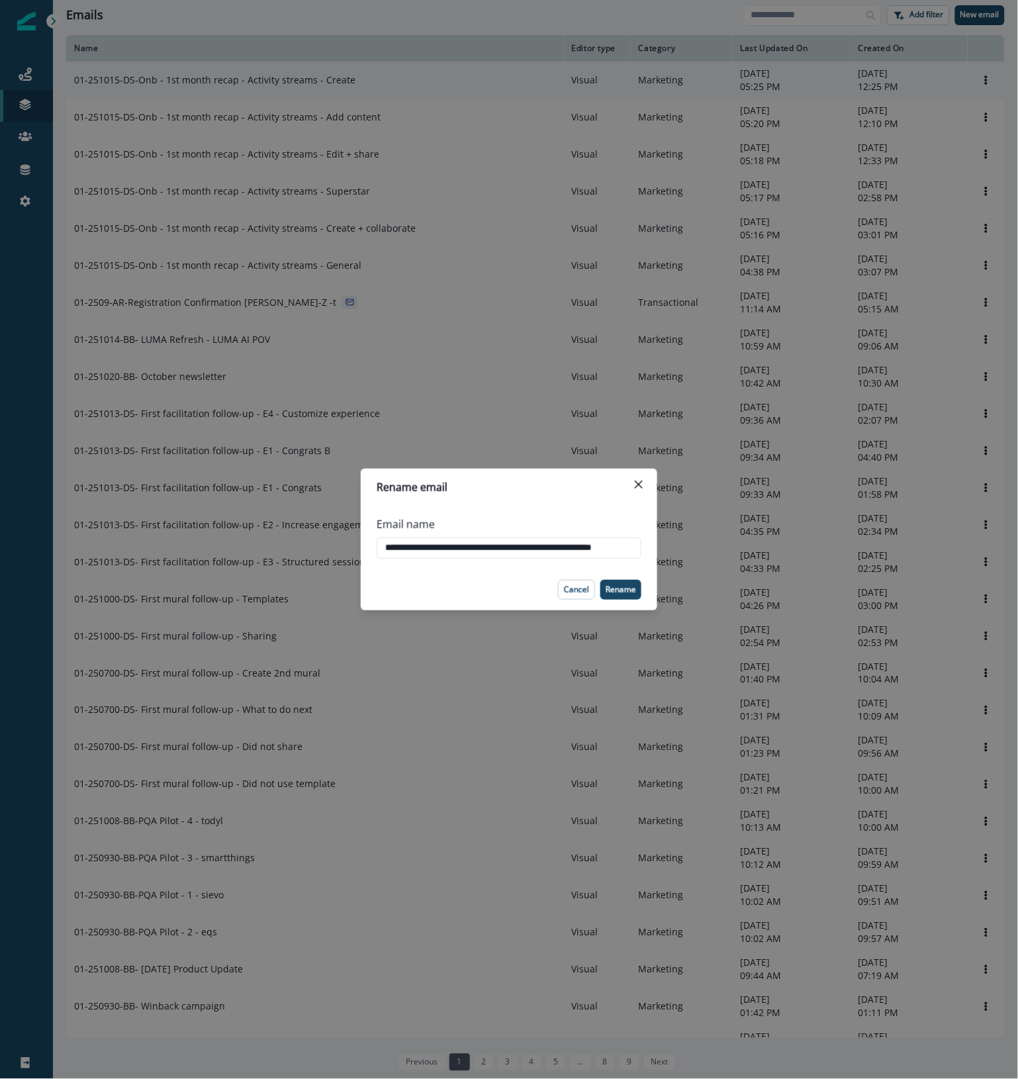
click at [331, 541] on div "**********" at bounding box center [509, 539] width 1018 height 1079
click at [642, 481] on icon "Close" at bounding box center [639, 485] width 8 height 8
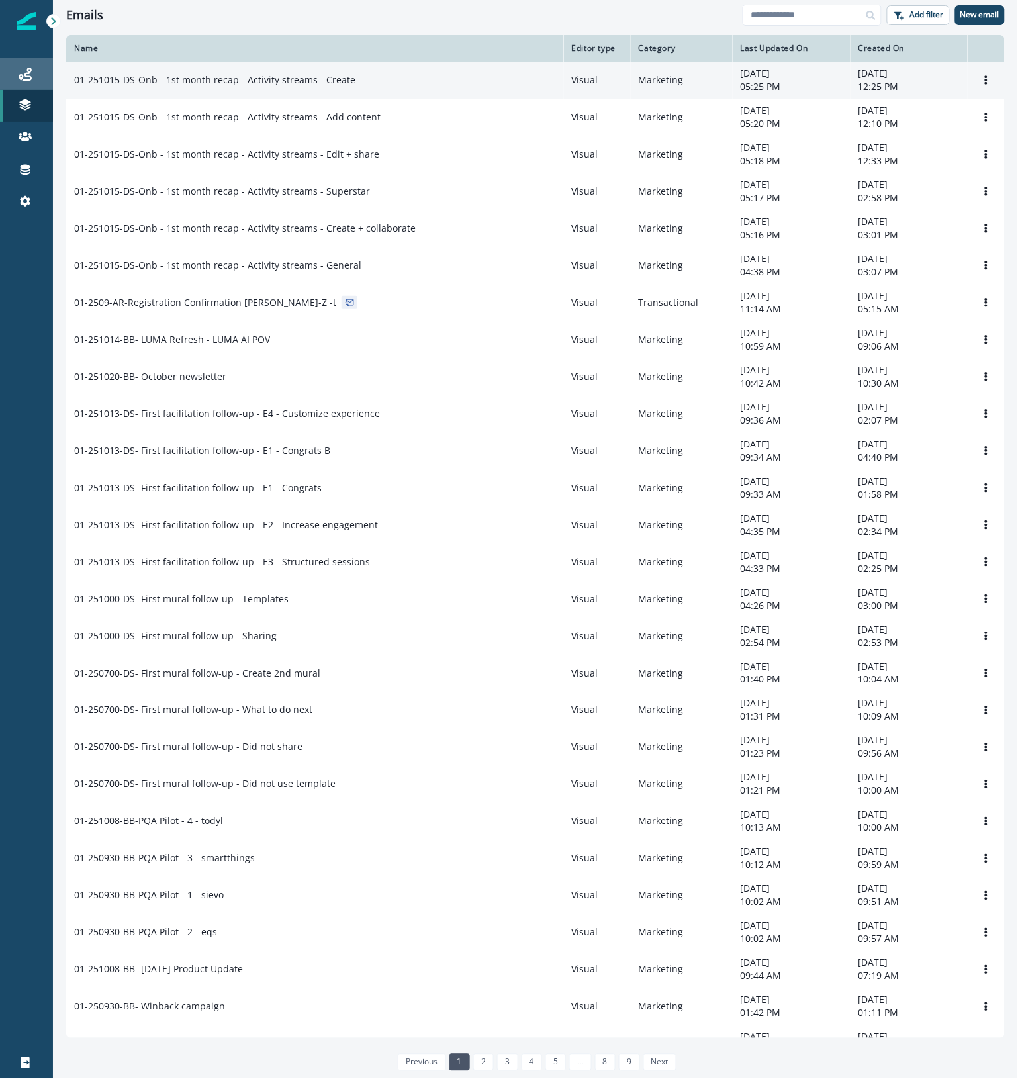
click at [30, 78] on icon at bounding box center [25, 74] width 13 height 13
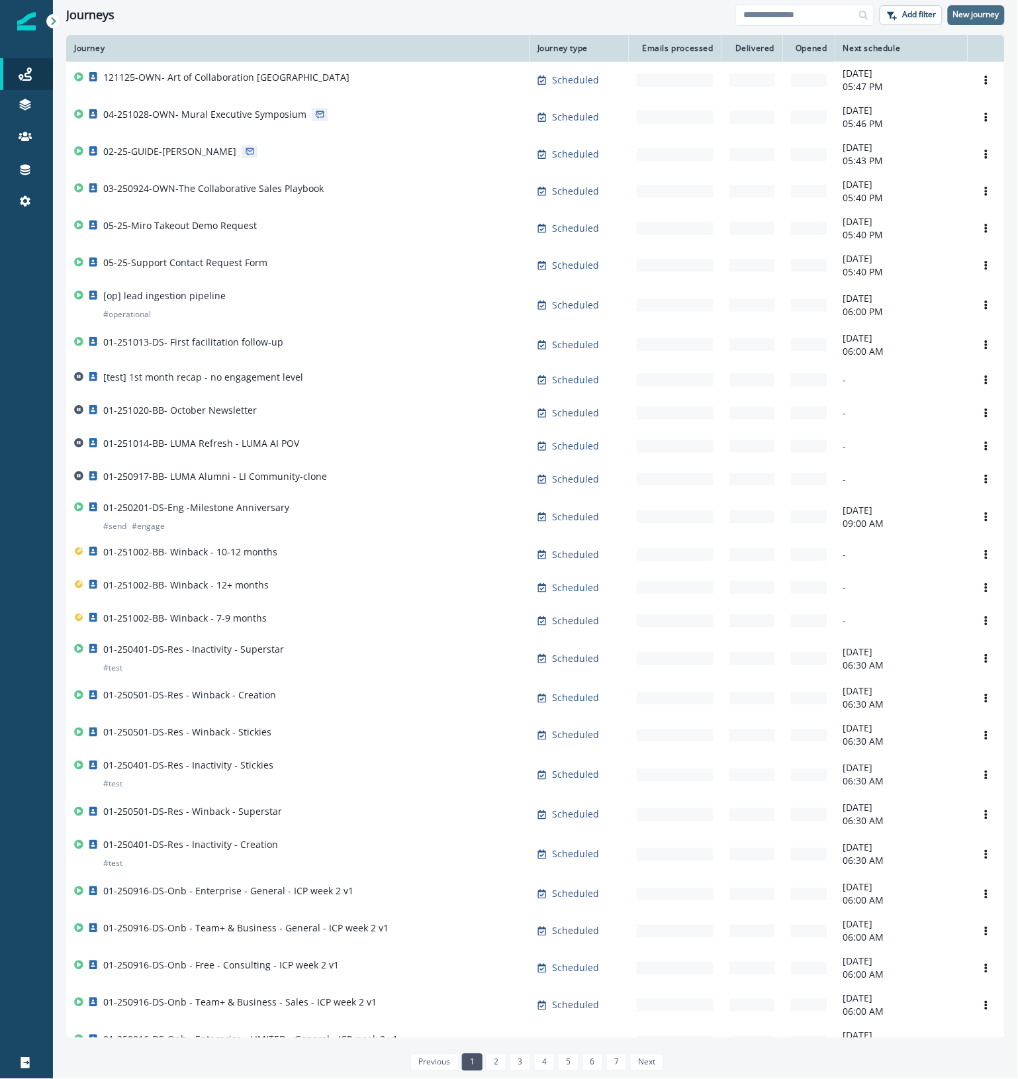
click at [982, 14] on p "New journey" at bounding box center [976, 14] width 46 height 9
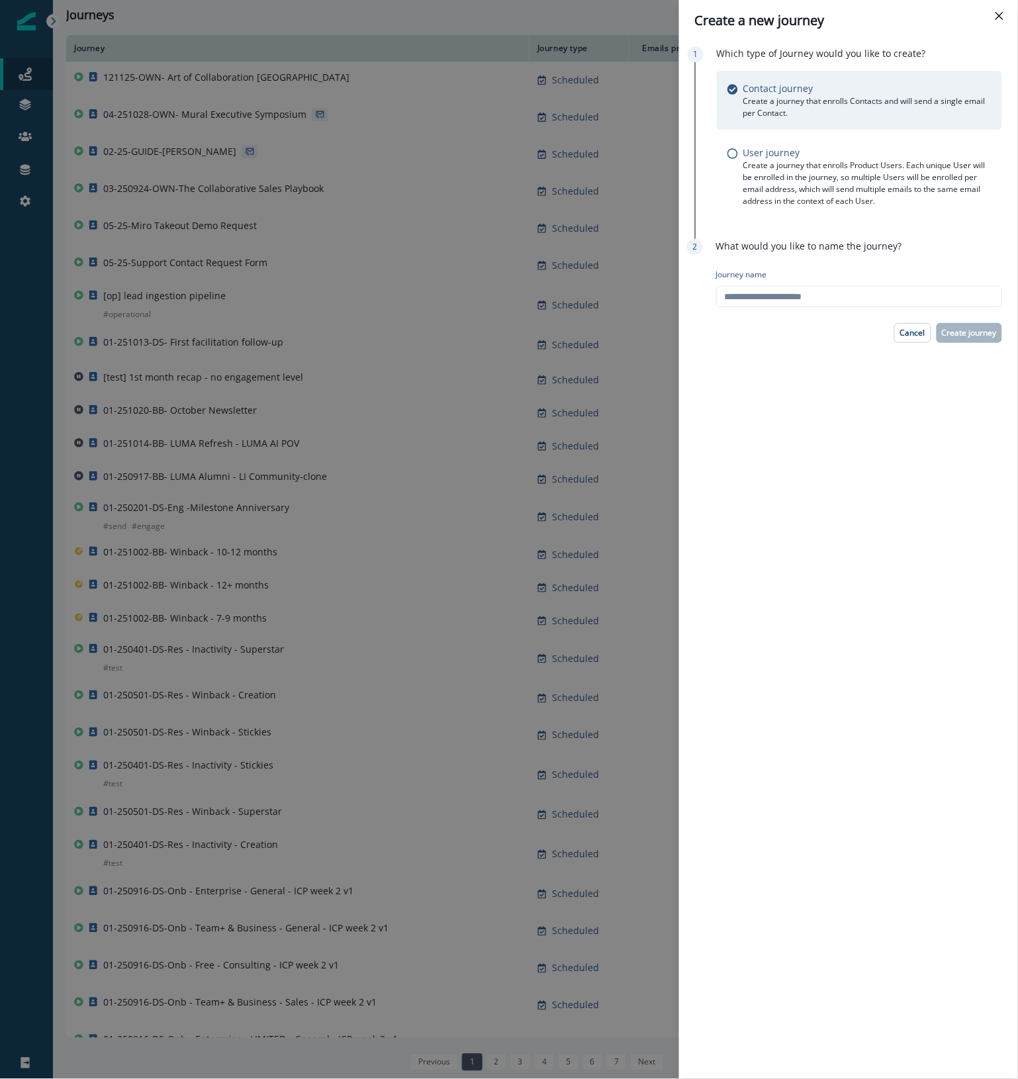
click at [763, 308] on div "Journey name" at bounding box center [859, 287] width 286 height 49
click at [769, 298] on input "Journey name" at bounding box center [859, 296] width 286 height 21
paste input "**********"
type input "**********"
click at [984, 330] on p "Create journey" at bounding box center [969, 332] width 55 height 9
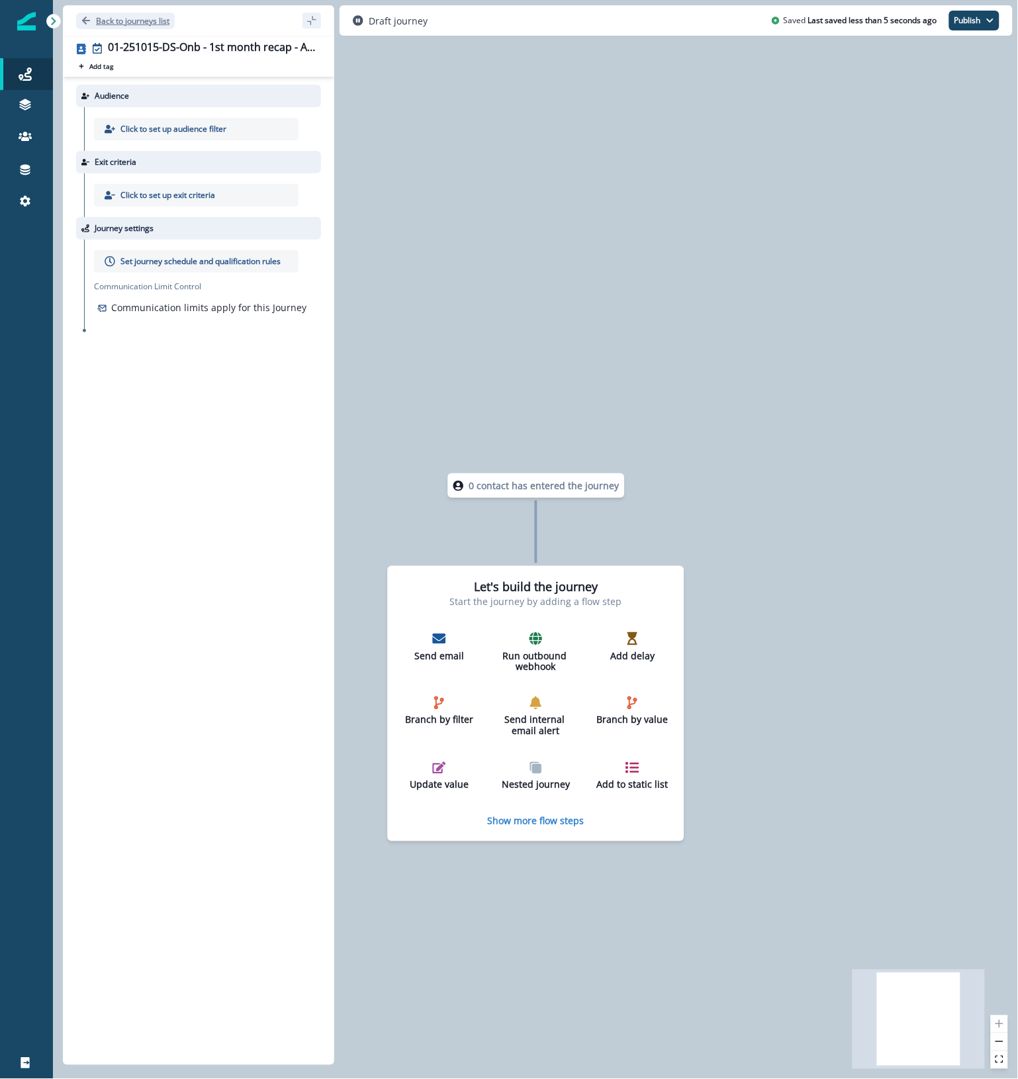
click at [163, 19] on p "Back to journeys list" at bounding box center [132, 20] width 73 height 11
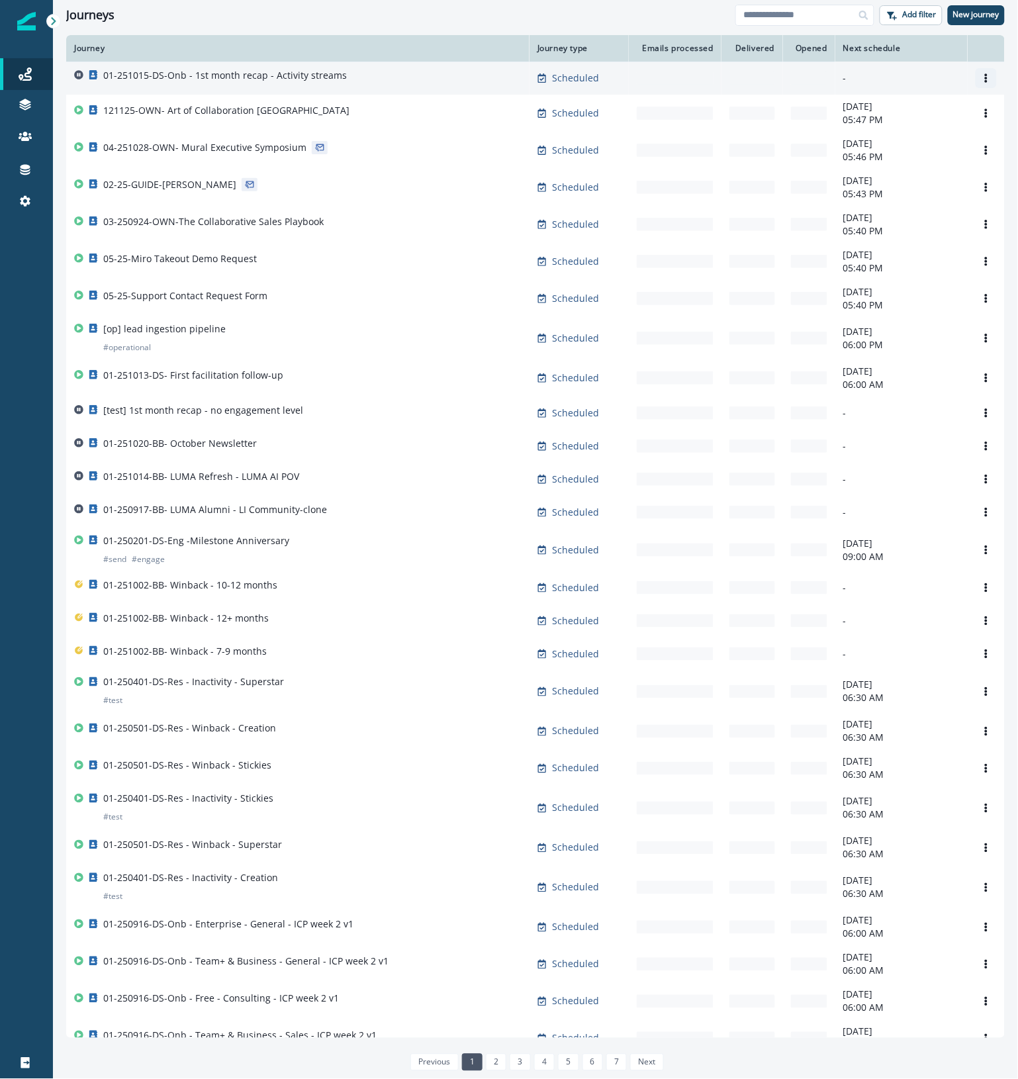
click at [982, 77] on icon "Options" at bounding box center [986, 77] width 9 height 9
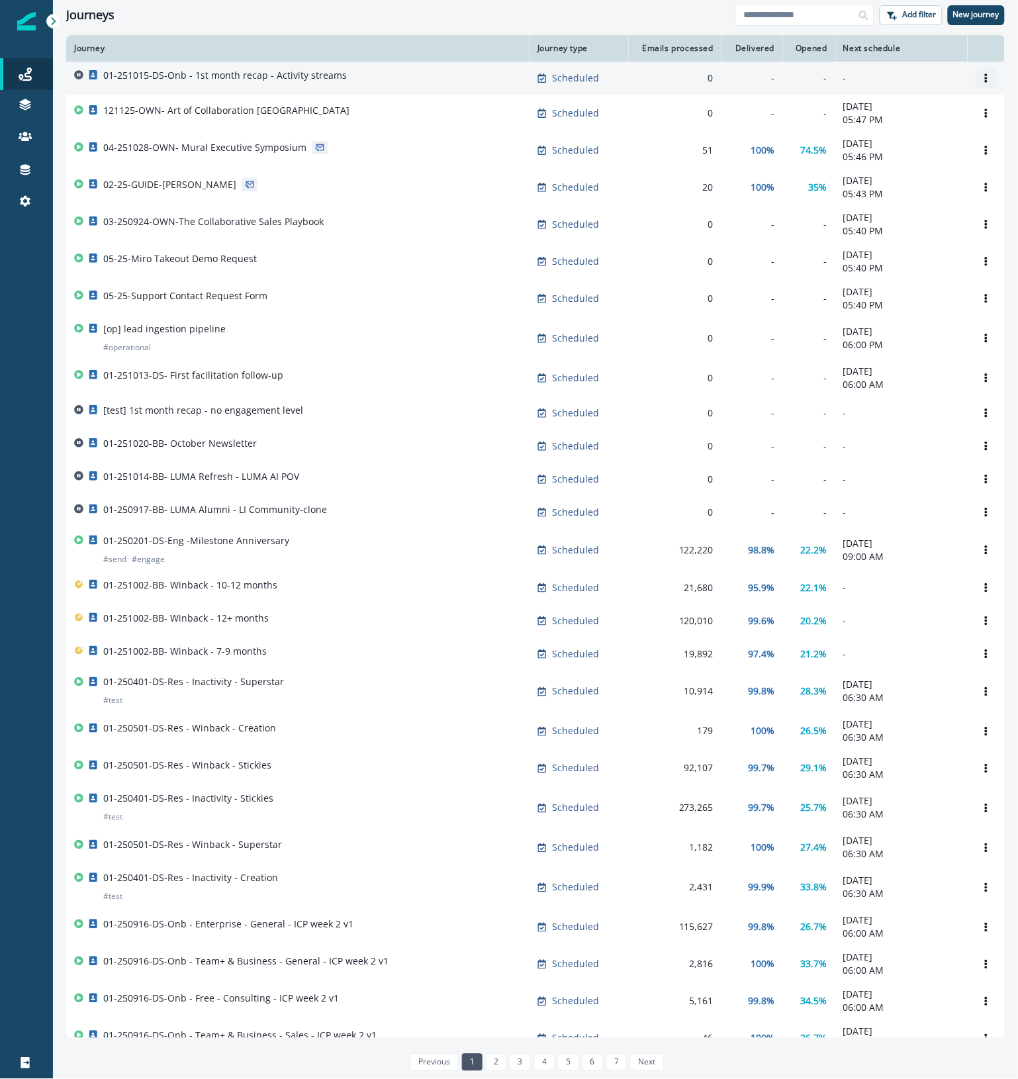
click at [982, 79] on icon "Options" at bounding box center [986, 77] width 9 height 9
click at [861, 156] on button "Remove" at bounding box center [910, 152] width 147 height 21
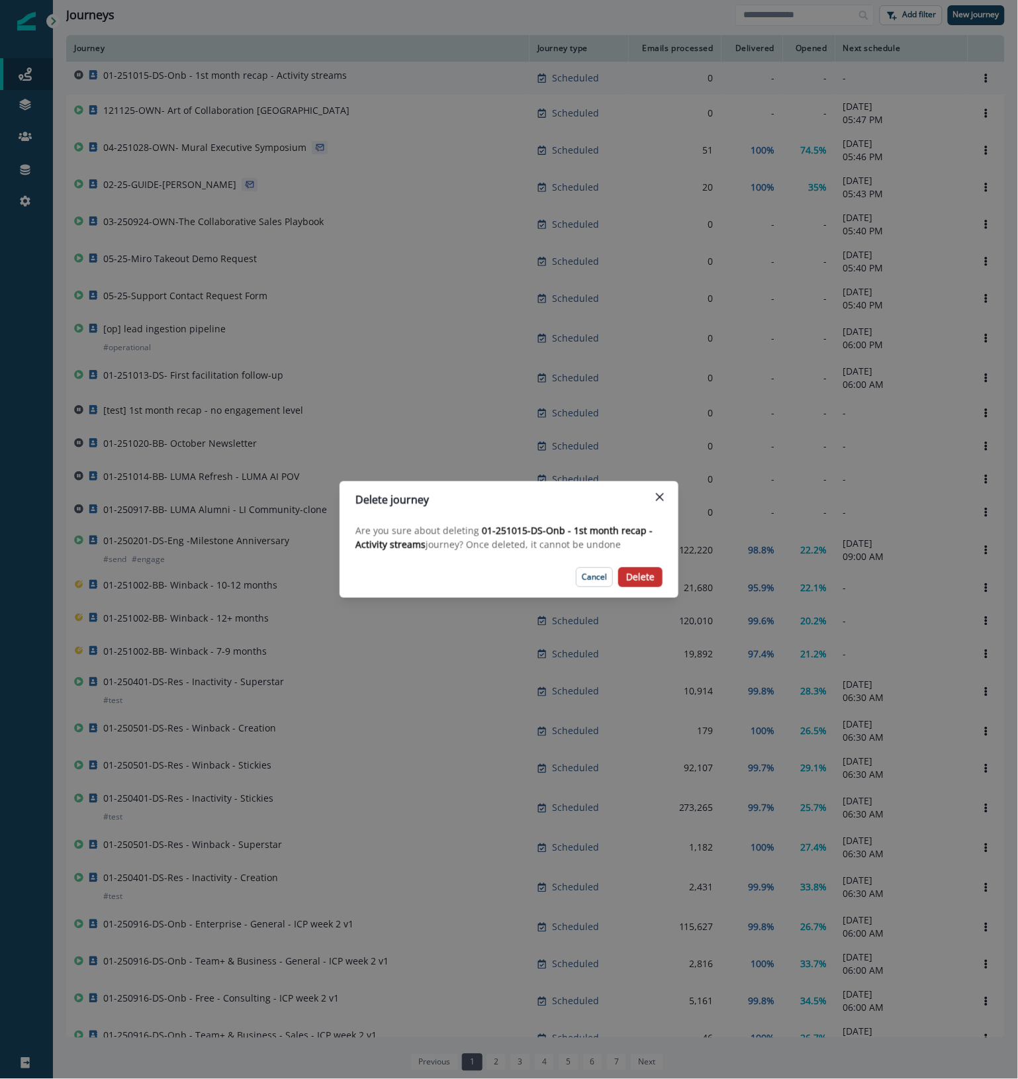
click at [639, 574] on p "Delete" at bounding box center [640, 577] width 28 height 11
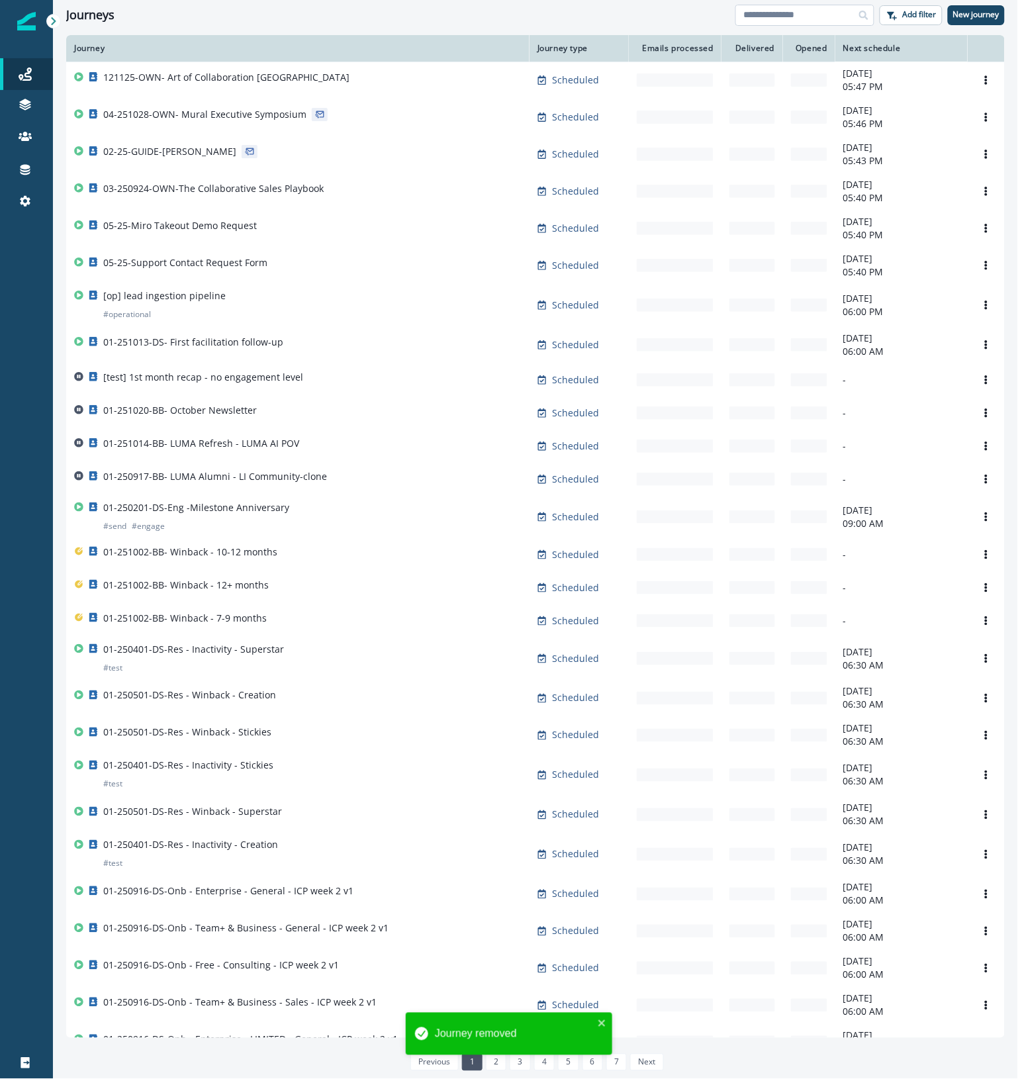
click at [796, 15] on input at bounding box center [804, 15] width 139 height 21
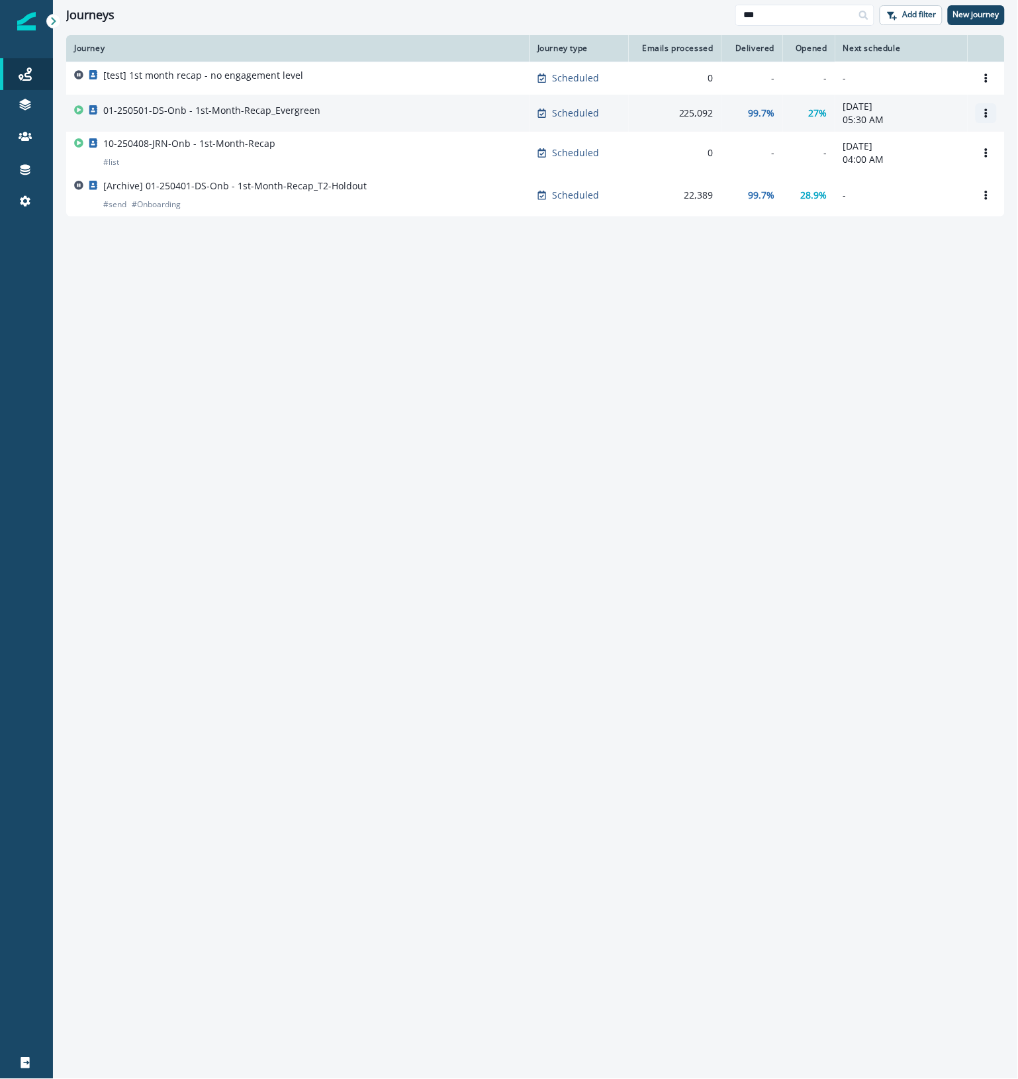
type input "***"
click at [987, 111] on icon "Options" at bounding box center [986, 113] width 9 height 9
click at [892, 193] on button "Remove" at bounding box center [922, 187] width 147 height 21
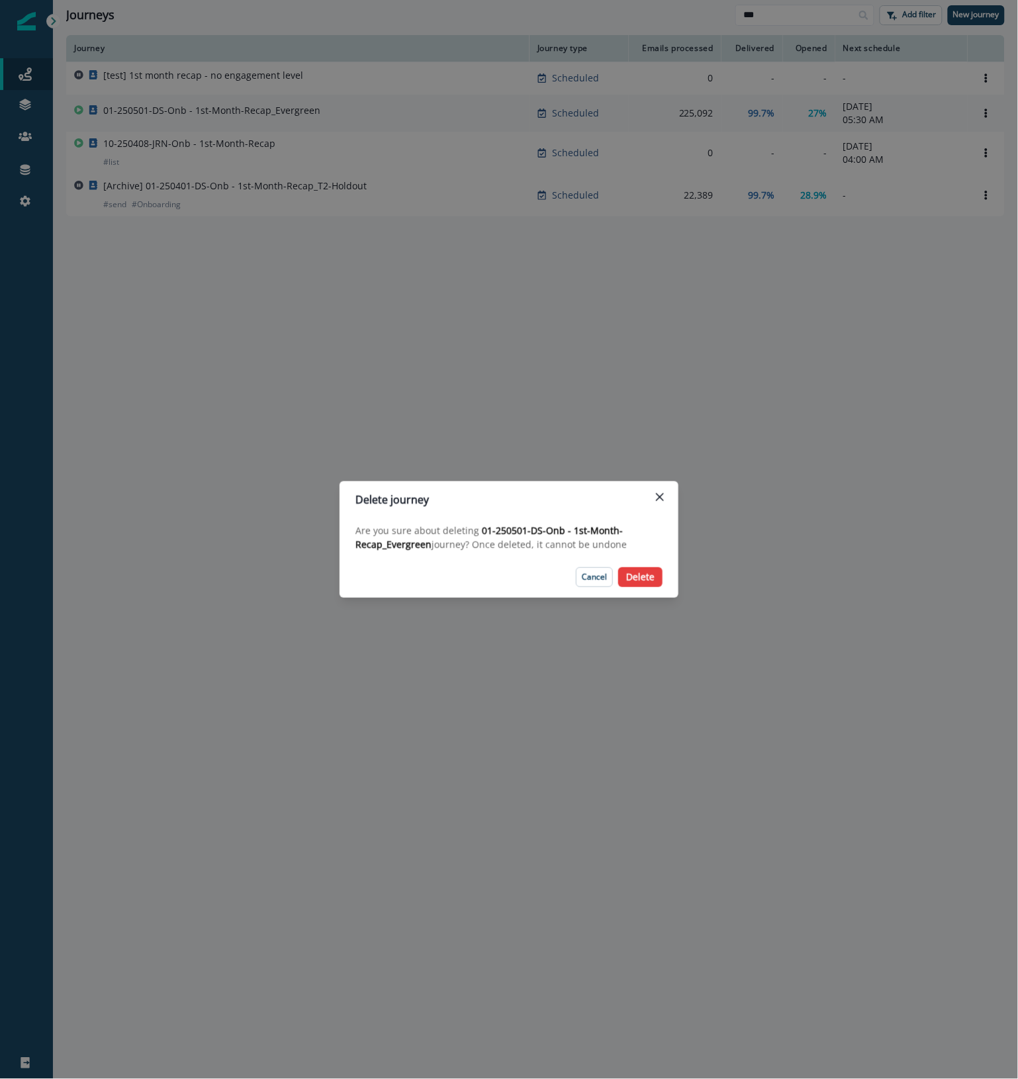
drag, startPoint x: 649, startPoint y: 579, endPoint x: 778, endPoint y: 447, distance: 184.4
click at [778, 447] on div "Delete journey Are you sure about deleting 01-250501-DS-Onb - 1st-Month-Recap_E…" at bounding box center [509, 539] width 1018 height 1079
click at [879, 343] on div "Delete journey Are you sure about deleting 01-250501-DS-Onb - 1st-Month-Recap_E…" at bounding box center [509, 539] width 1018 height 1079
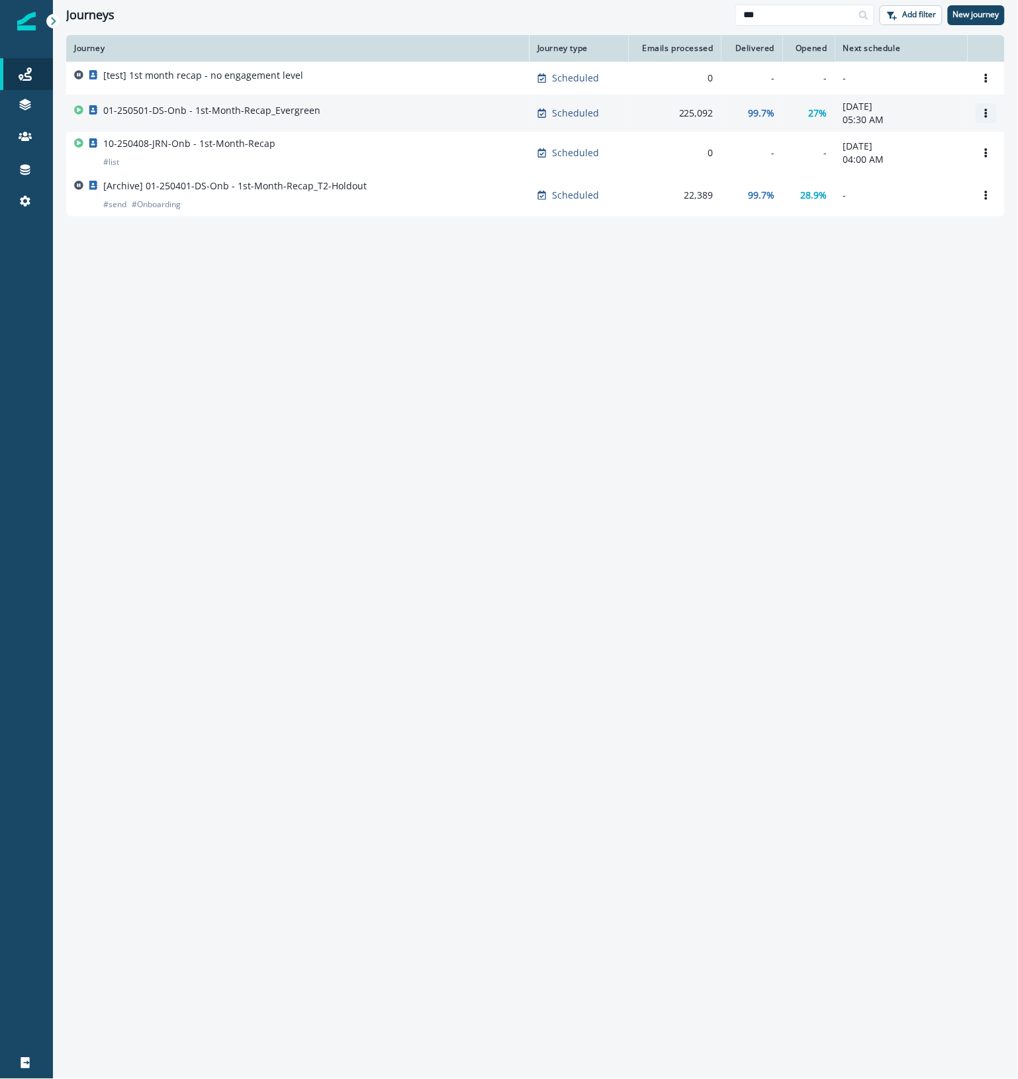
click at [985, 106] on button "Options" at bounding box center [986, 113] width 21 height 20
click at [899, 153] on button "Clone" at bounding box center [922, 145] width 147 height 21
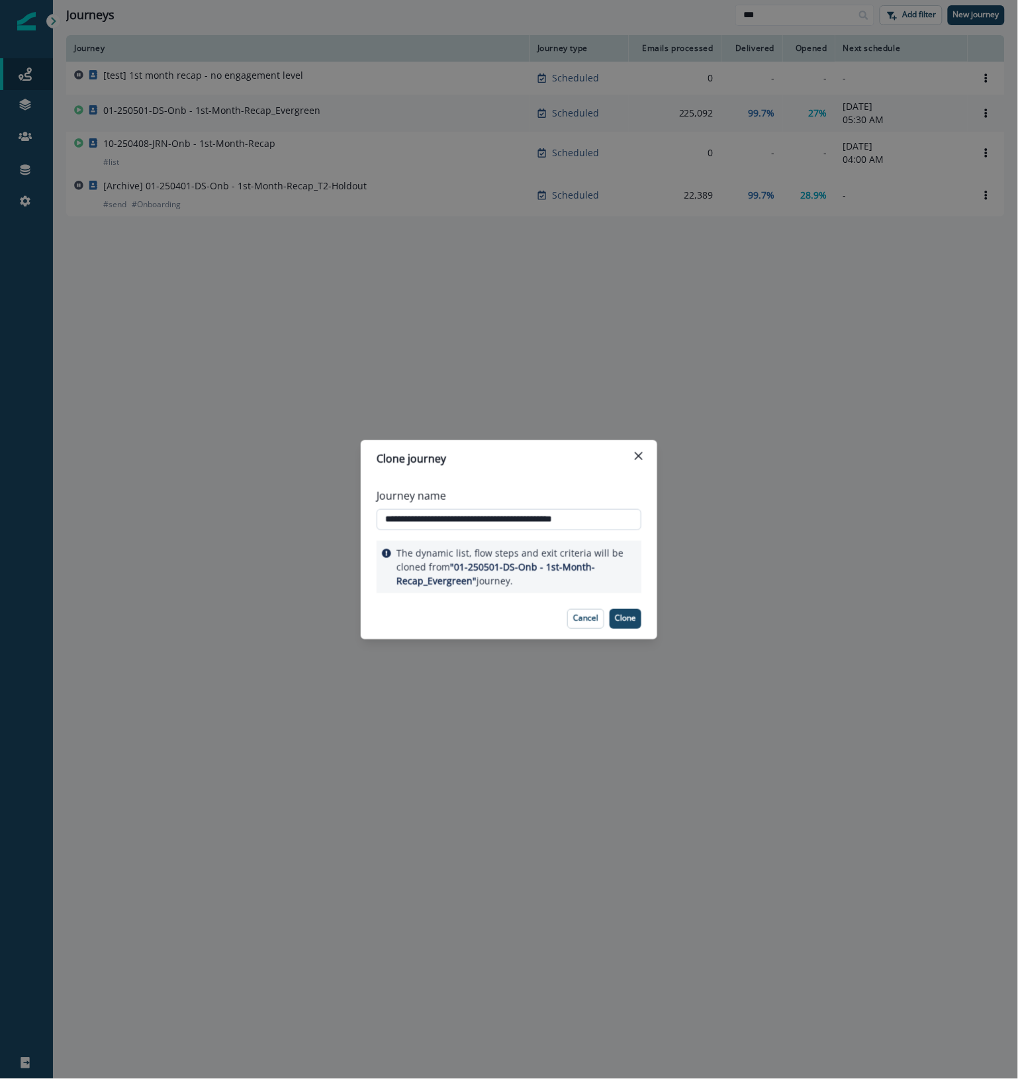
click at [418, 515] on input "**********" at bounding box center [509, 519] width 265 height 21
type input "**********"
click at [516, 478] on div "**********" at bounding box center [509, 537] width 297 height 121
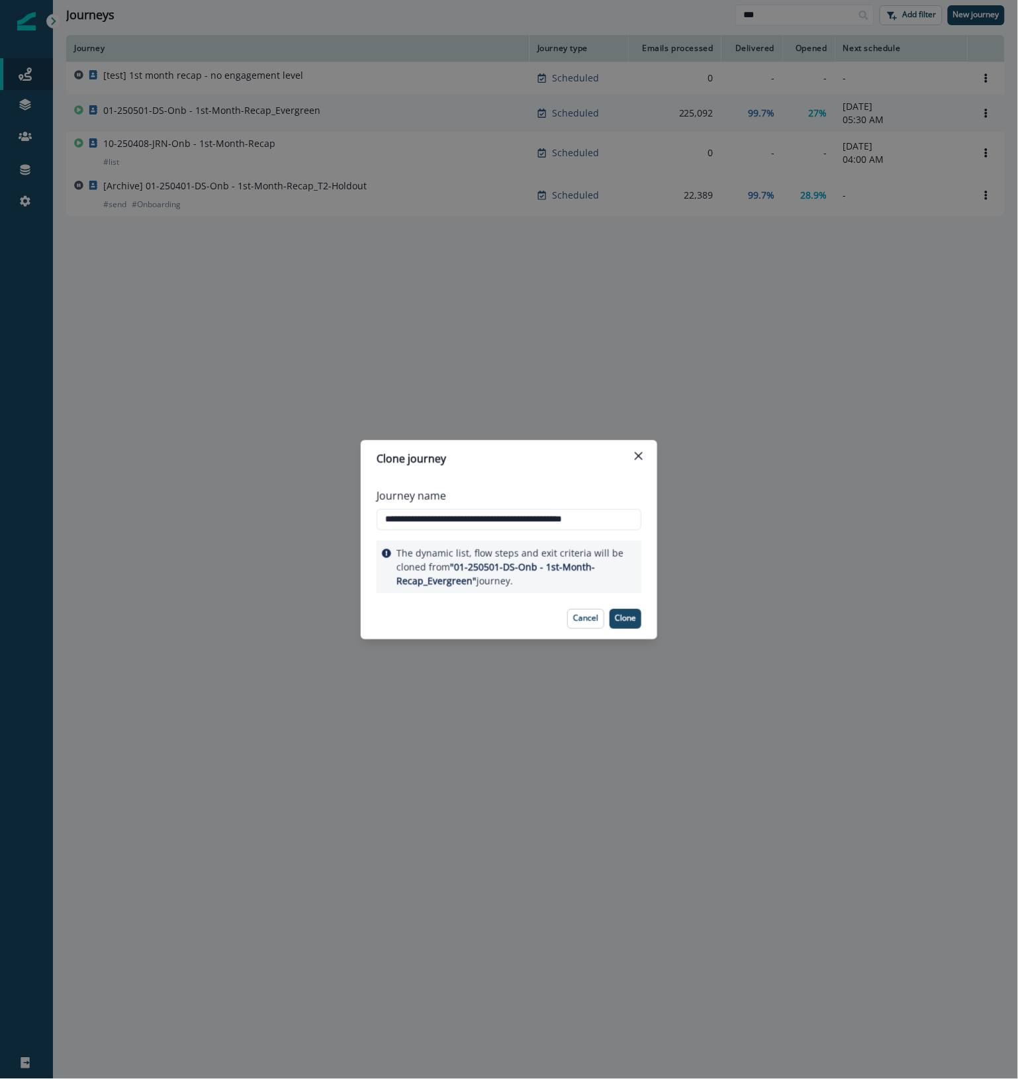
drag, startPoint x: 554, startPoint y: 518, endPoint x: 811, endPoint y: 514, distance: 256.9
click at [811, 514] on div "**********" at bounding box center [509, 539] width 1018 height 1079
drag, startPoint x: 569, startPoint y: 479, endPoint x: 579, endPoint y: 490, distance: 15.0
click at [569, 479] on div "**********" at bounding box center [509, 537] width 297 height 121
click at [624, 624] on button "Clone" at bounding box center [626, 619] width 32 height 20
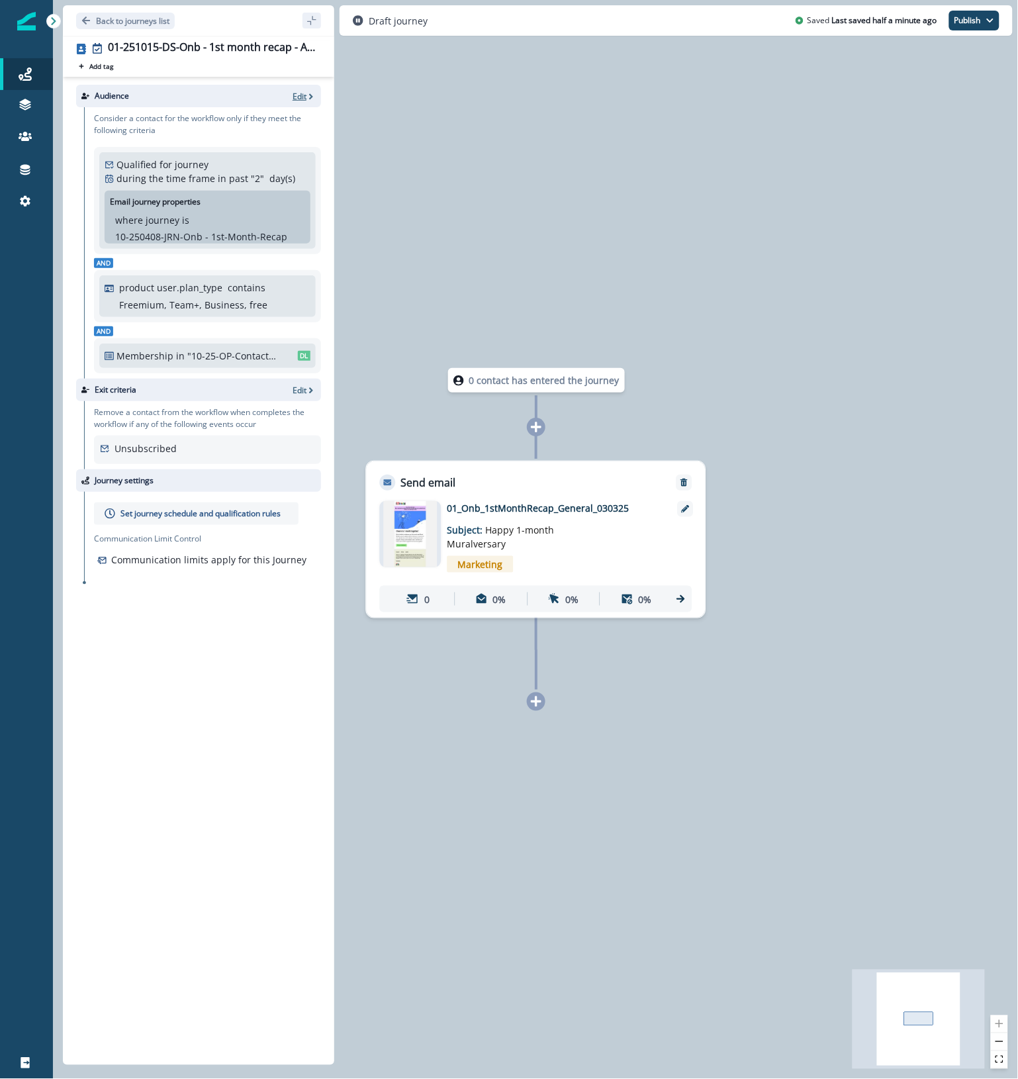
click at [306, 94] on icon "button" at bounding box center [310, 96] width 9 height 9
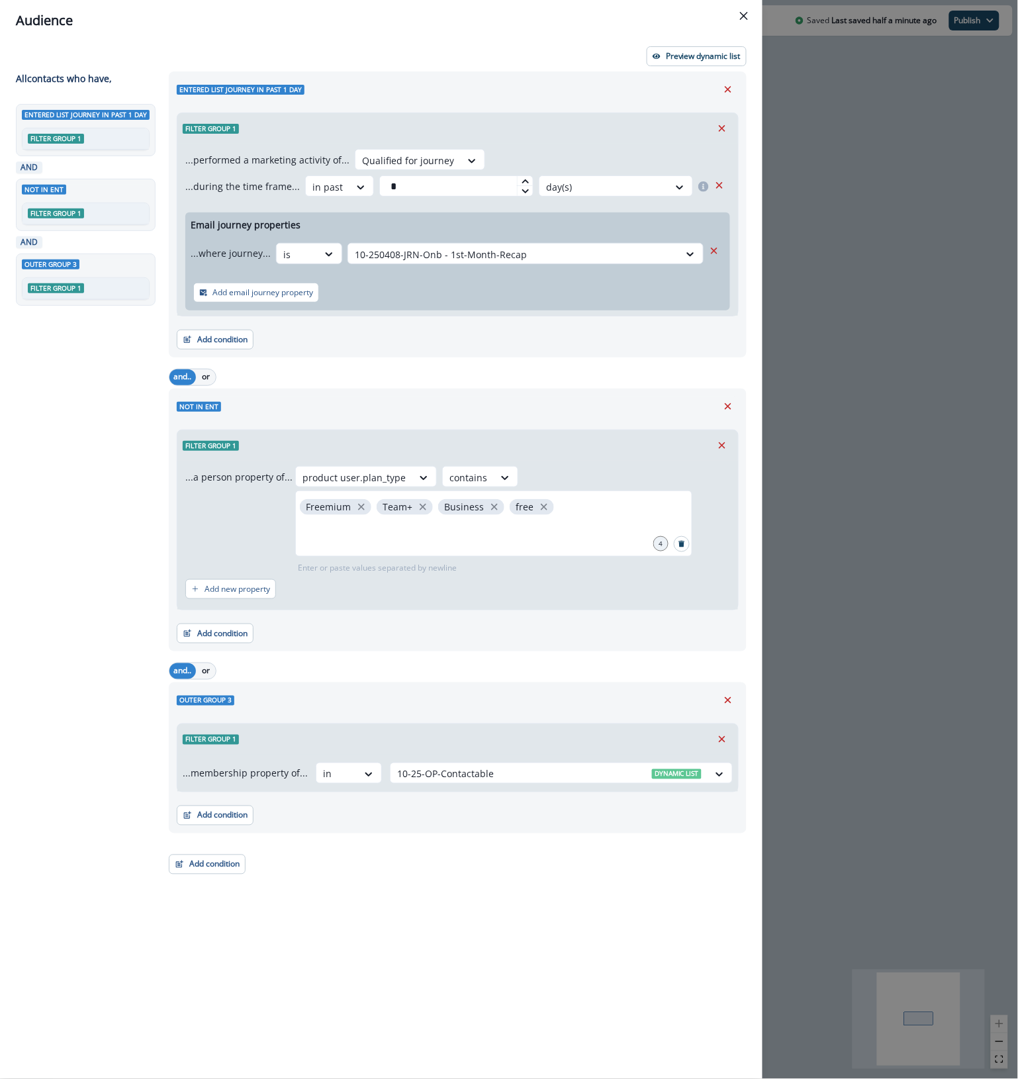
click at [237, 864] on div "Entered list journey in past 1 day Filter group 1 ...performed a marketing acti…" at bounding box center [454, 550] width 586 height 959
click at [202, 855] on button "Add condition" at bounding box center [207, 865] width 77 height 20
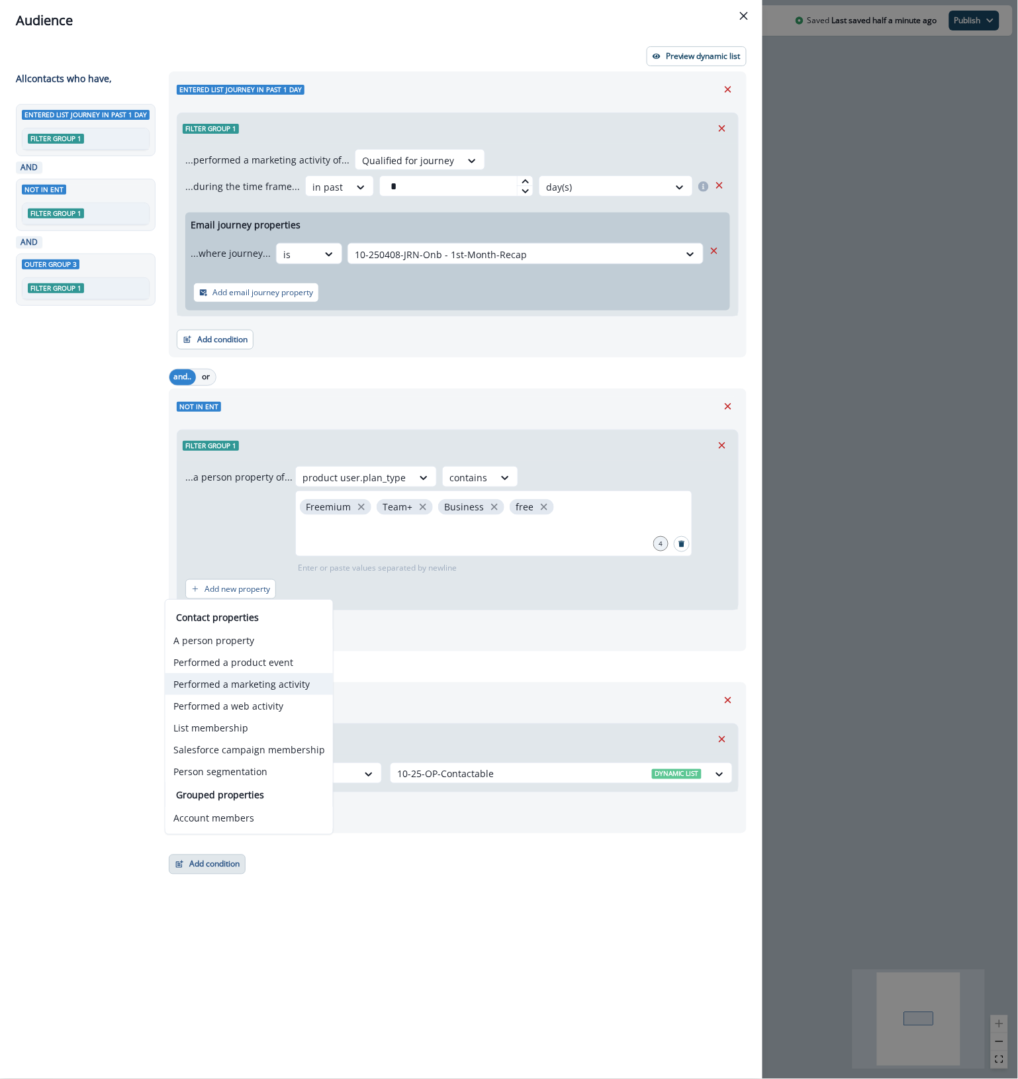
click at [254, 682] on button "Performed a marketing activity" at bounding box center [248, 684] width 167 height 22
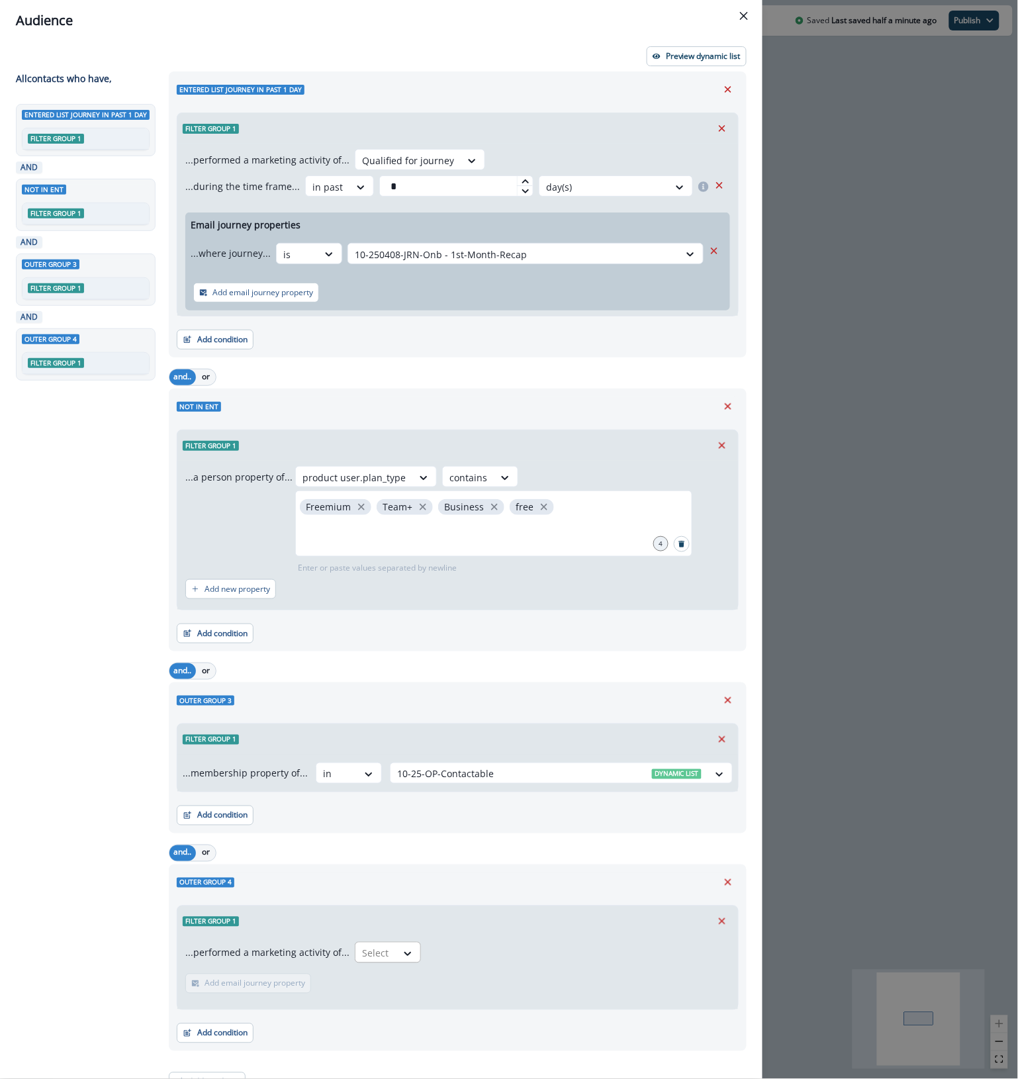
click at [386, 943] on div "Select" at bounding box center [375, 954] width 41 height 22
click at [391, 985] on div "Qualified for journey" at bounding box center [439, 984] width 187 height 24
drag, startPoint x: 235, startPoint y: 990, endPoint x: 321, endPoint y: 994, distance: 86.1
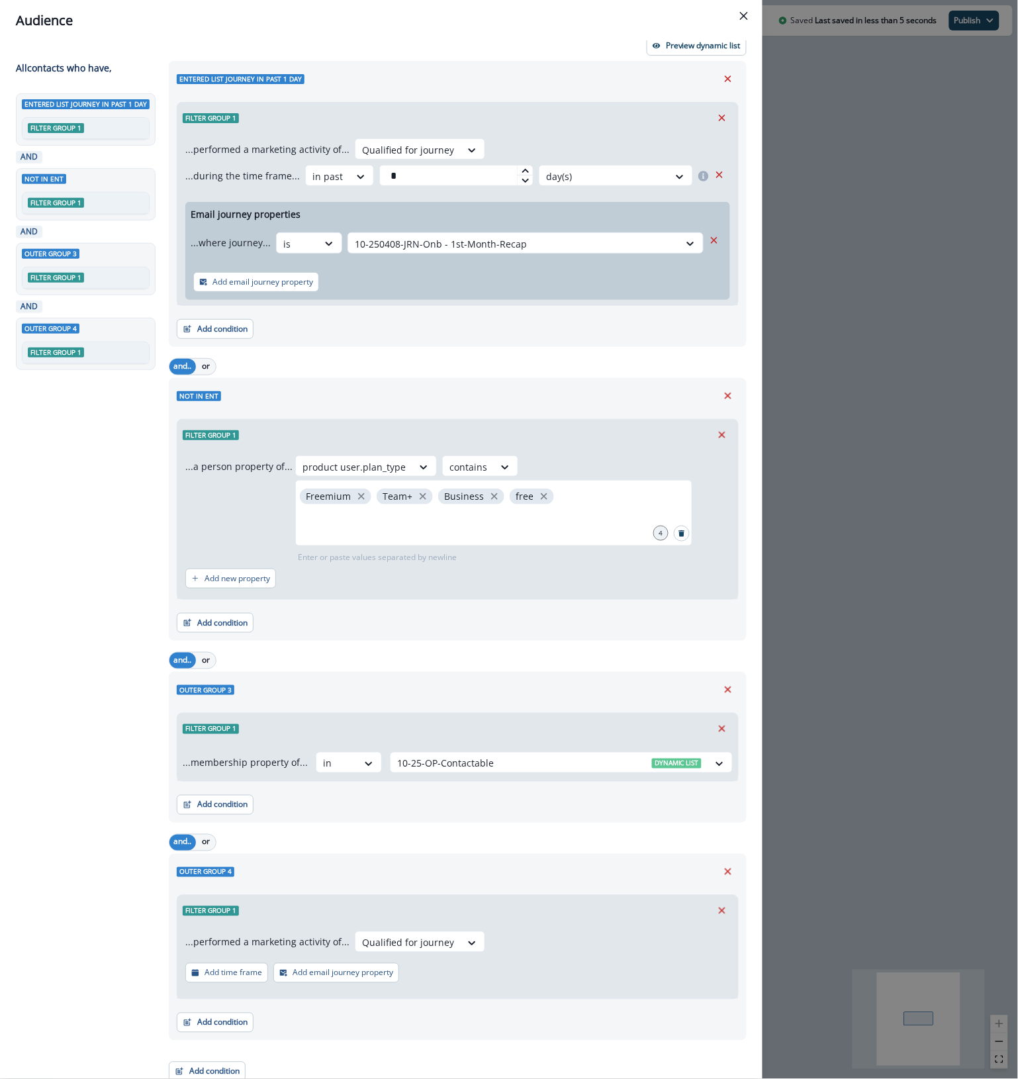
scroll to position [19, 0]
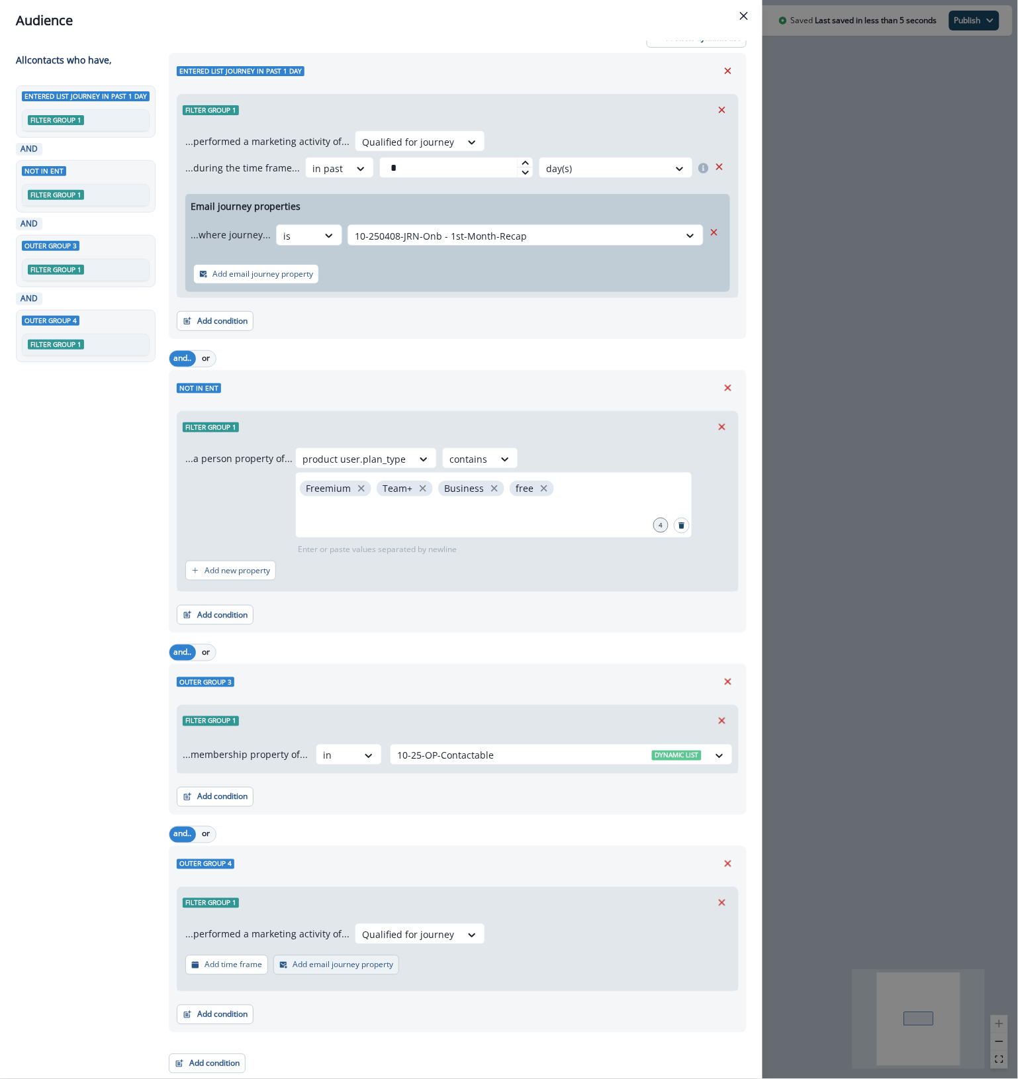
click at [334, 970] on p "Add email journey property" at bounding box center [343, 964] width 101 height 9
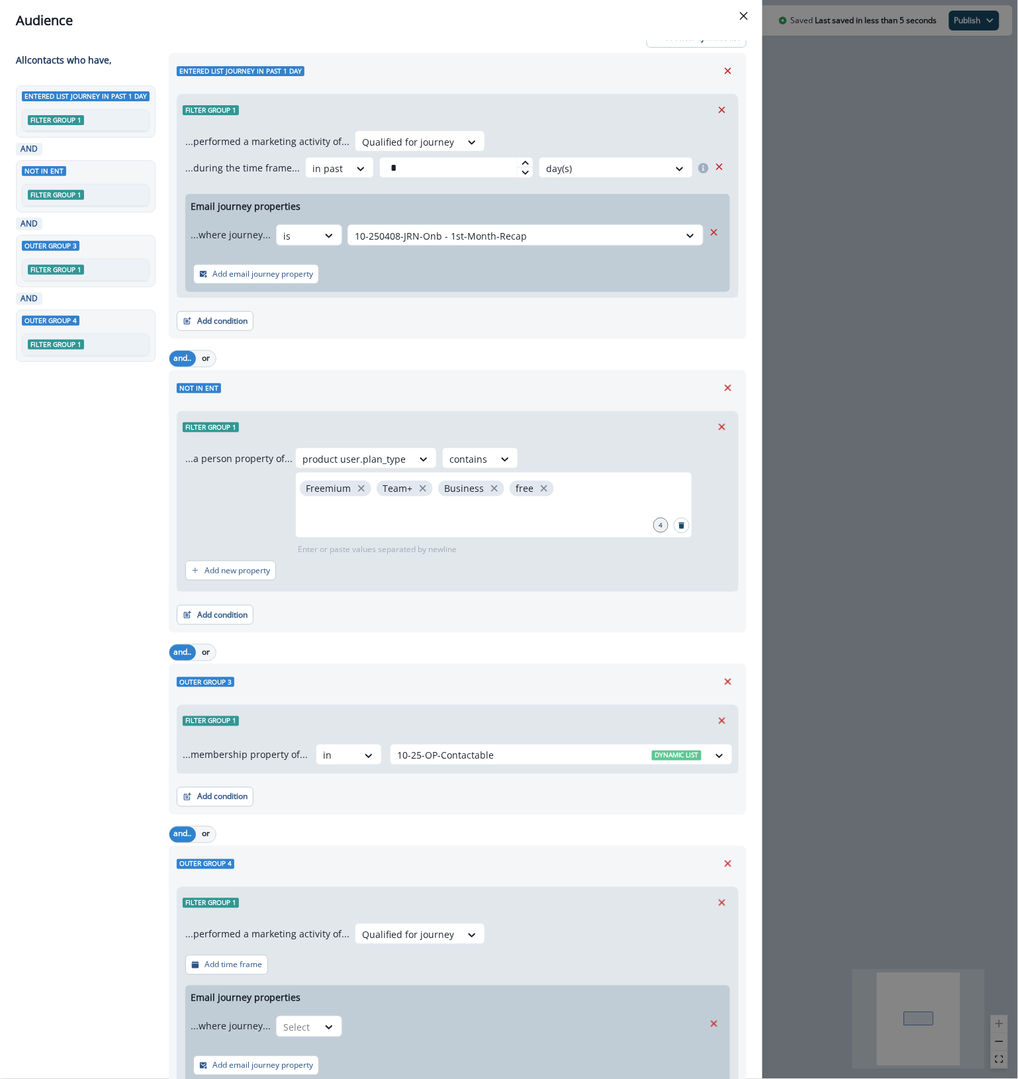
scroll to position [117, 0]
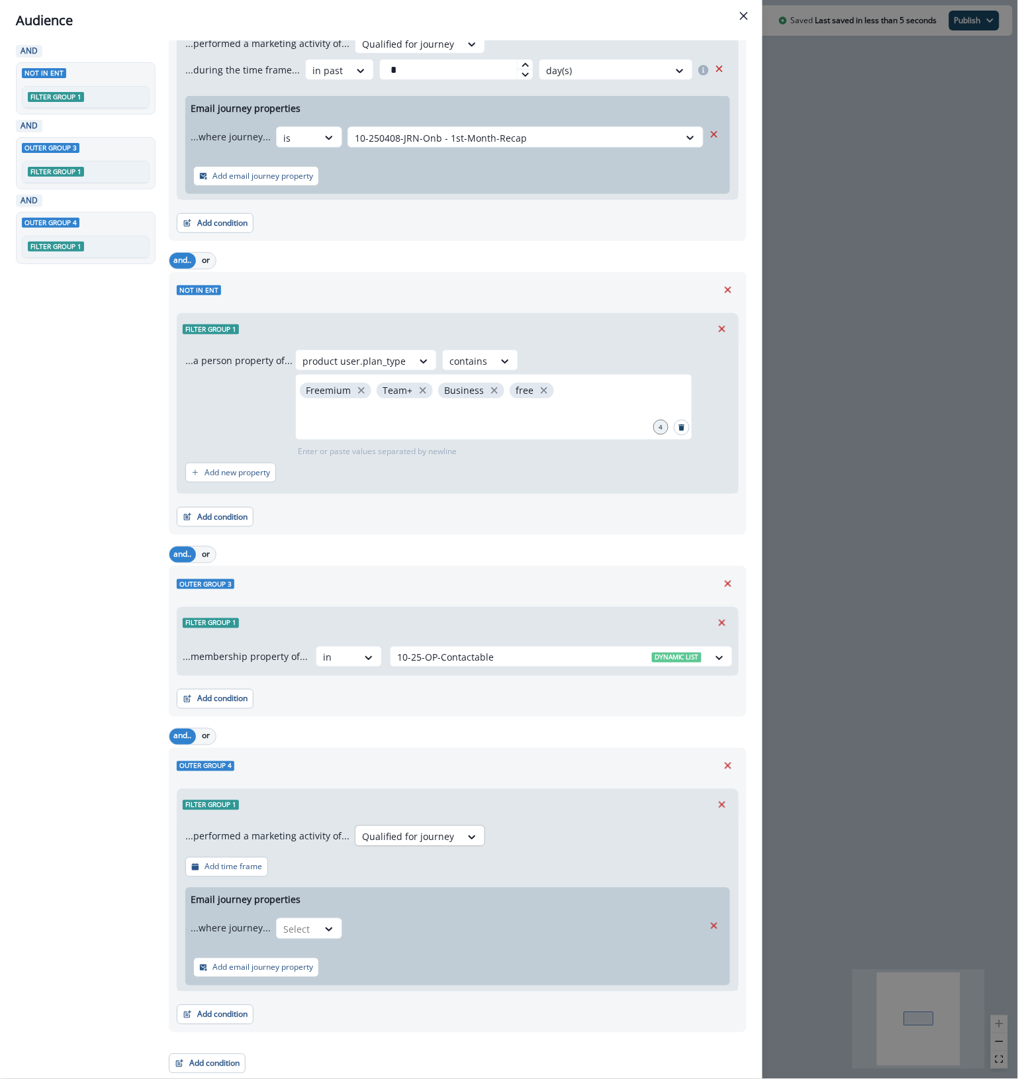
click at [448, 837] on div "Qualified for journey" at bounding box center [407, 837] width 105 height 22
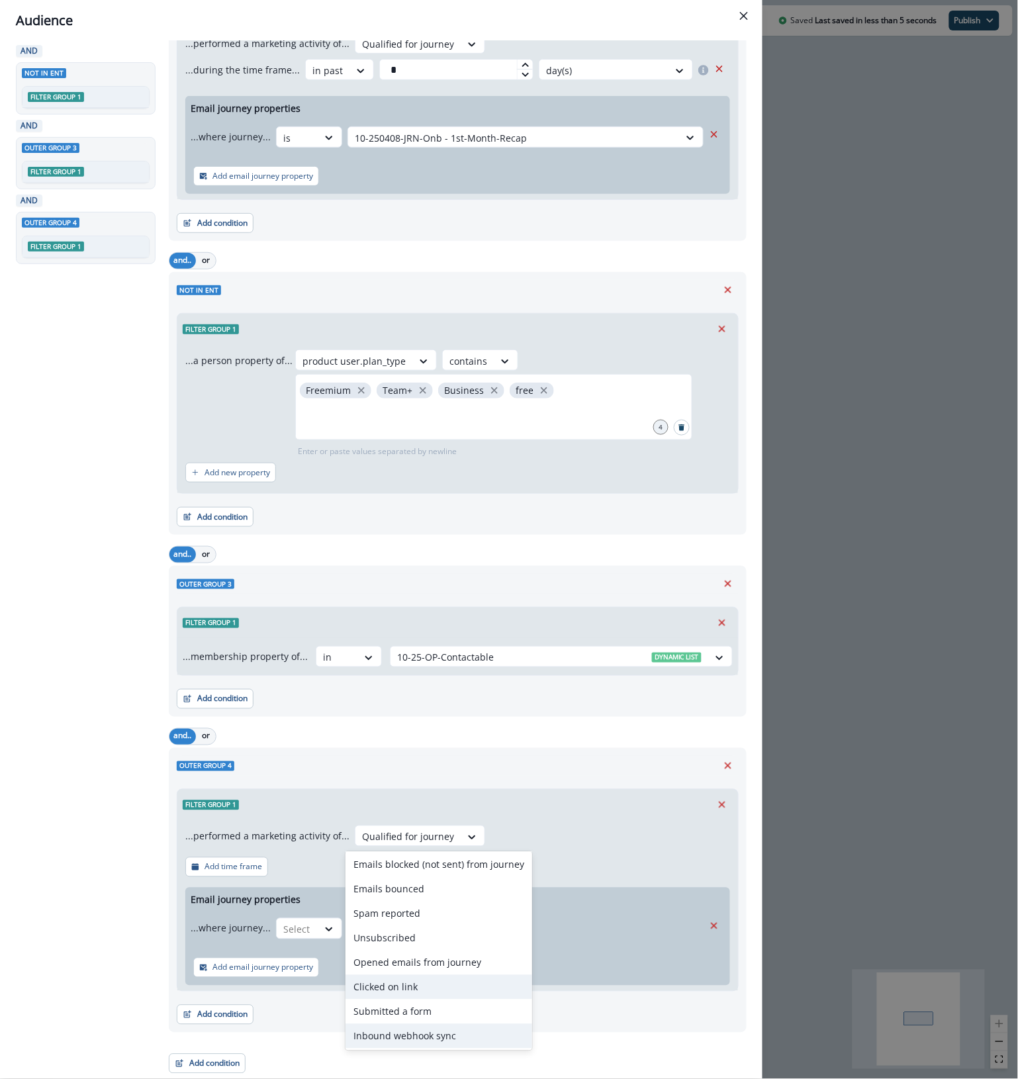
scroll to position [0, 0]
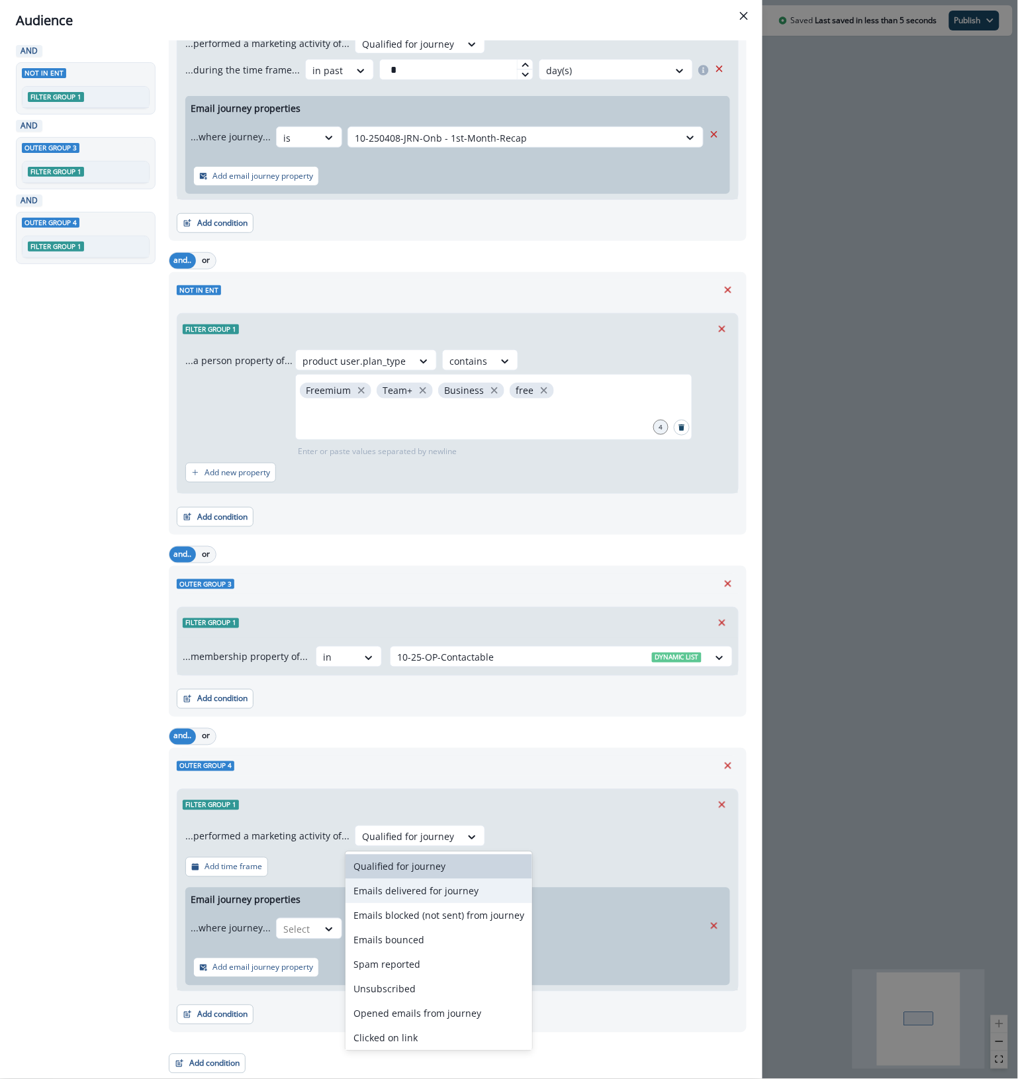
click at [500, 894] on div "Emails delivered for journey" at bounding box center [439, 891] width 187 height 24
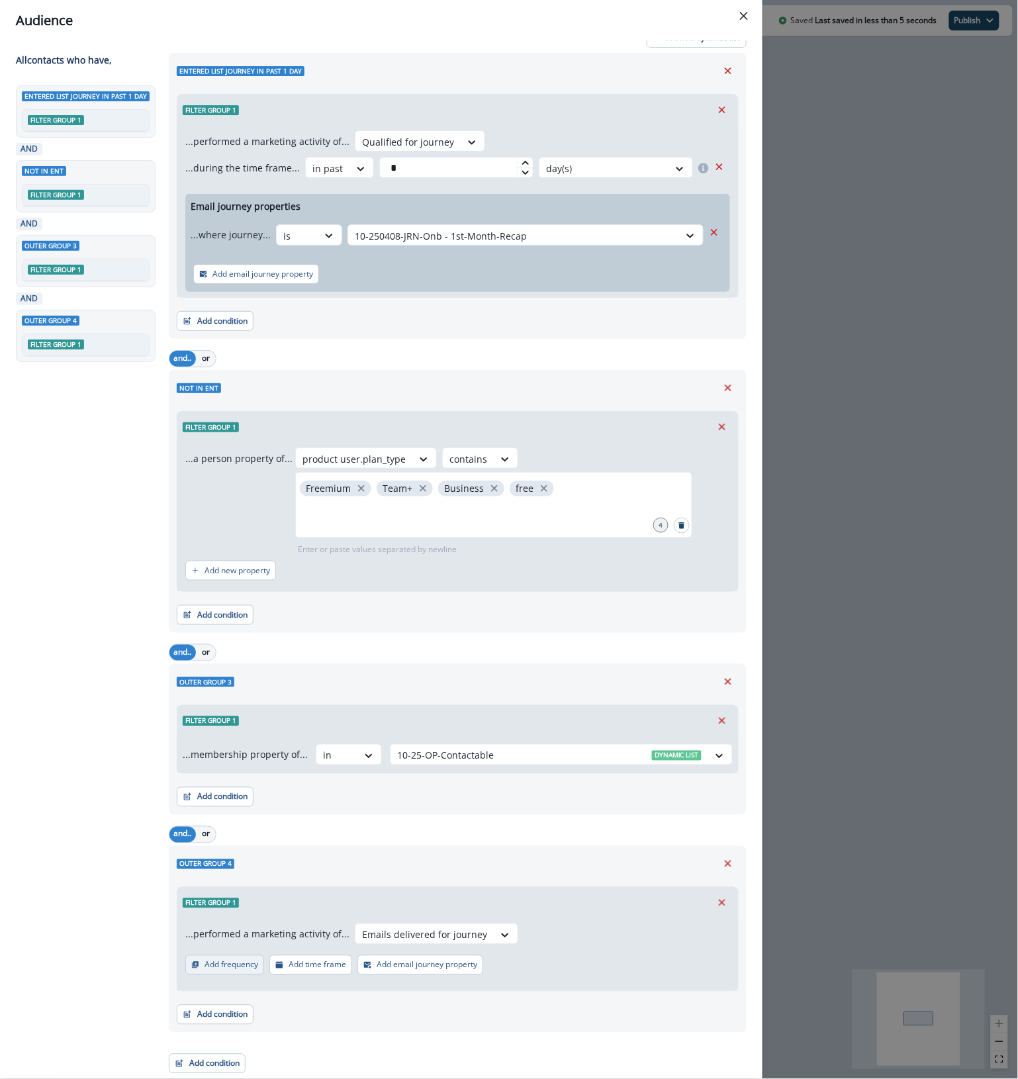
click at [220, 965] on p "Add frequency" at bounding box center [232, 964] width 54 height 9
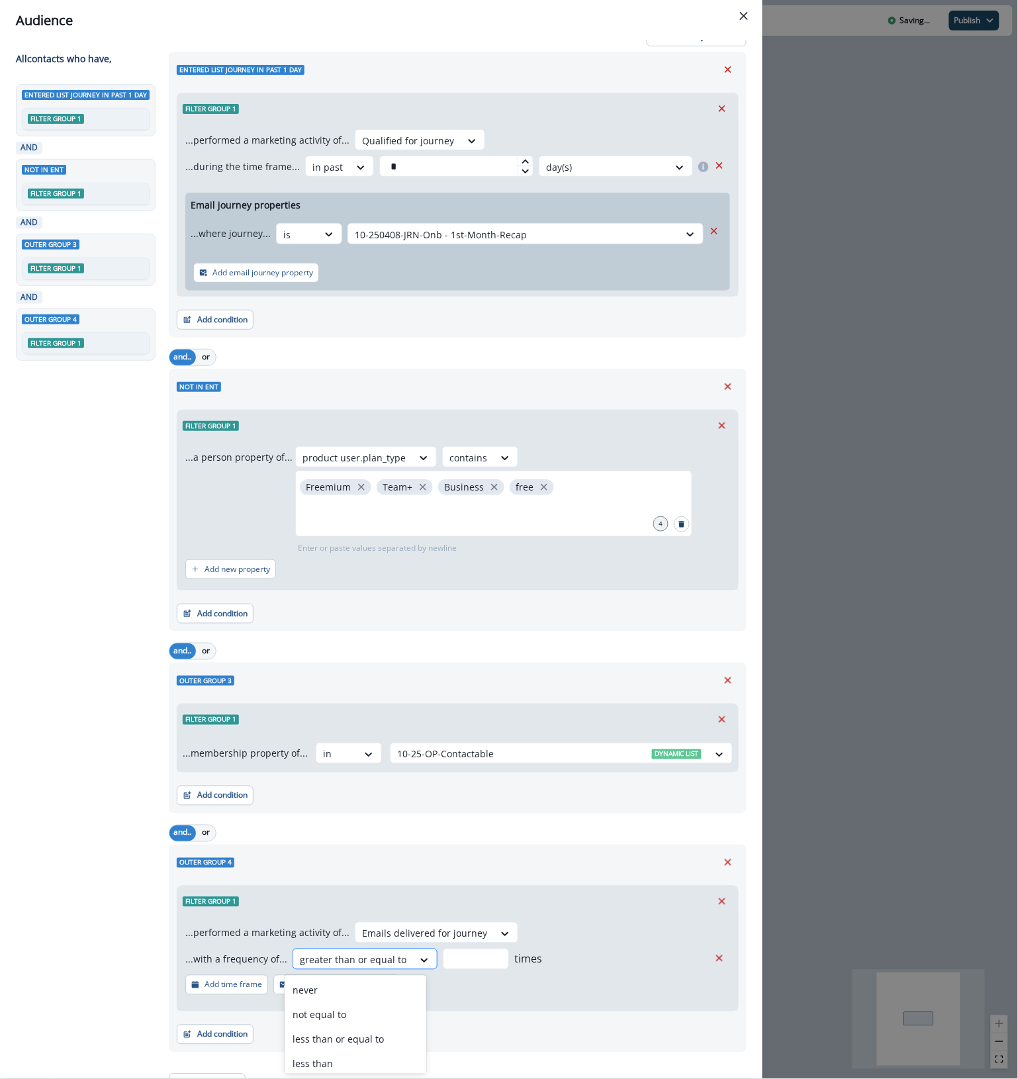
click at [400, 964] on div "greater than or equal to" at bounding box center [353, 960] width 120 height 22
click at [386, 993] on div "never" at bounding box center [356, 990] width 142 height 24
click at [331, 990] on p "Add email journey property" at bounding box center [343, 984] width 101 height 9
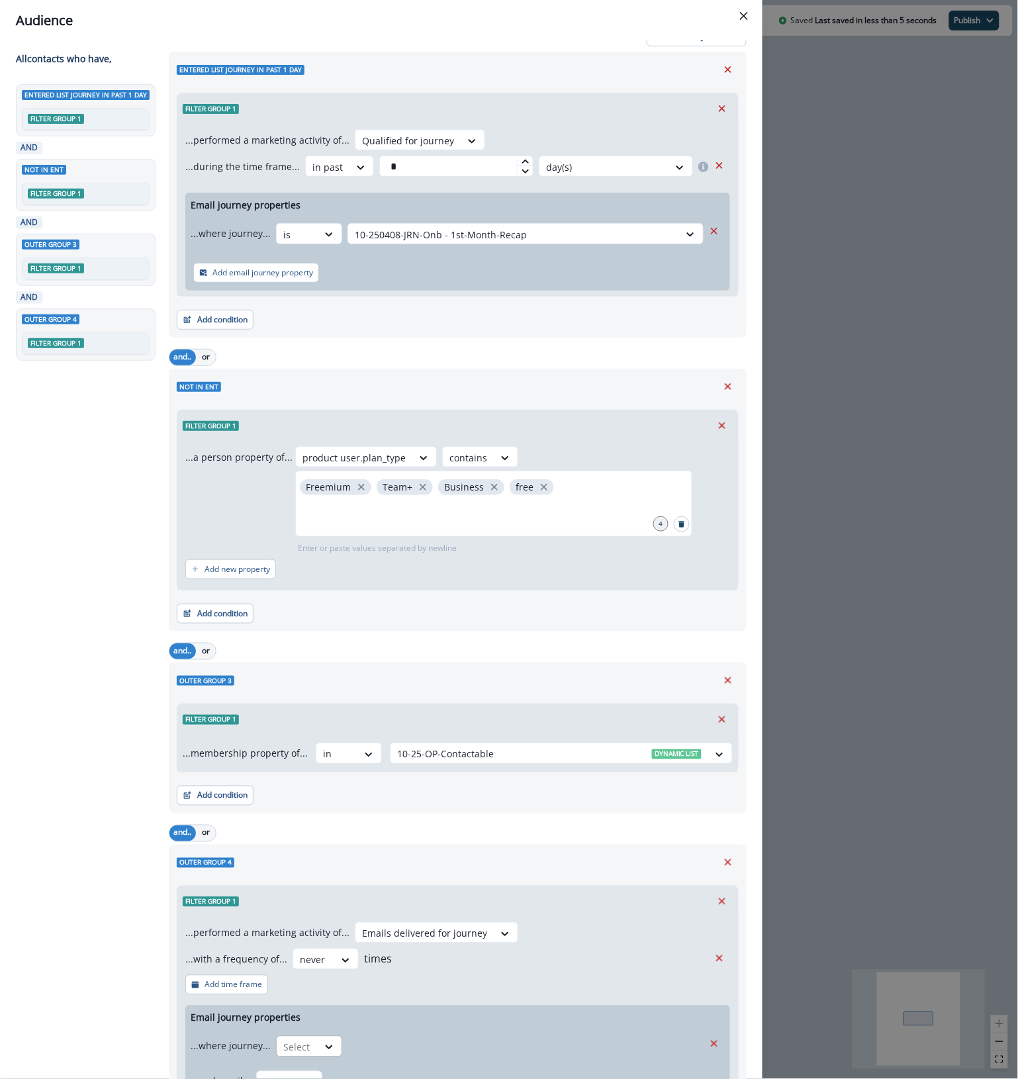
click at [306, 1047] on div "Select" at bounding box center [297, 1048] width 41 height 22
click at [319, 974] on div "is" at bounding box center [331, 967] width 124 height 24
click at [435, 1041] on div at bounding box center [514, 1047] width 318 height 17
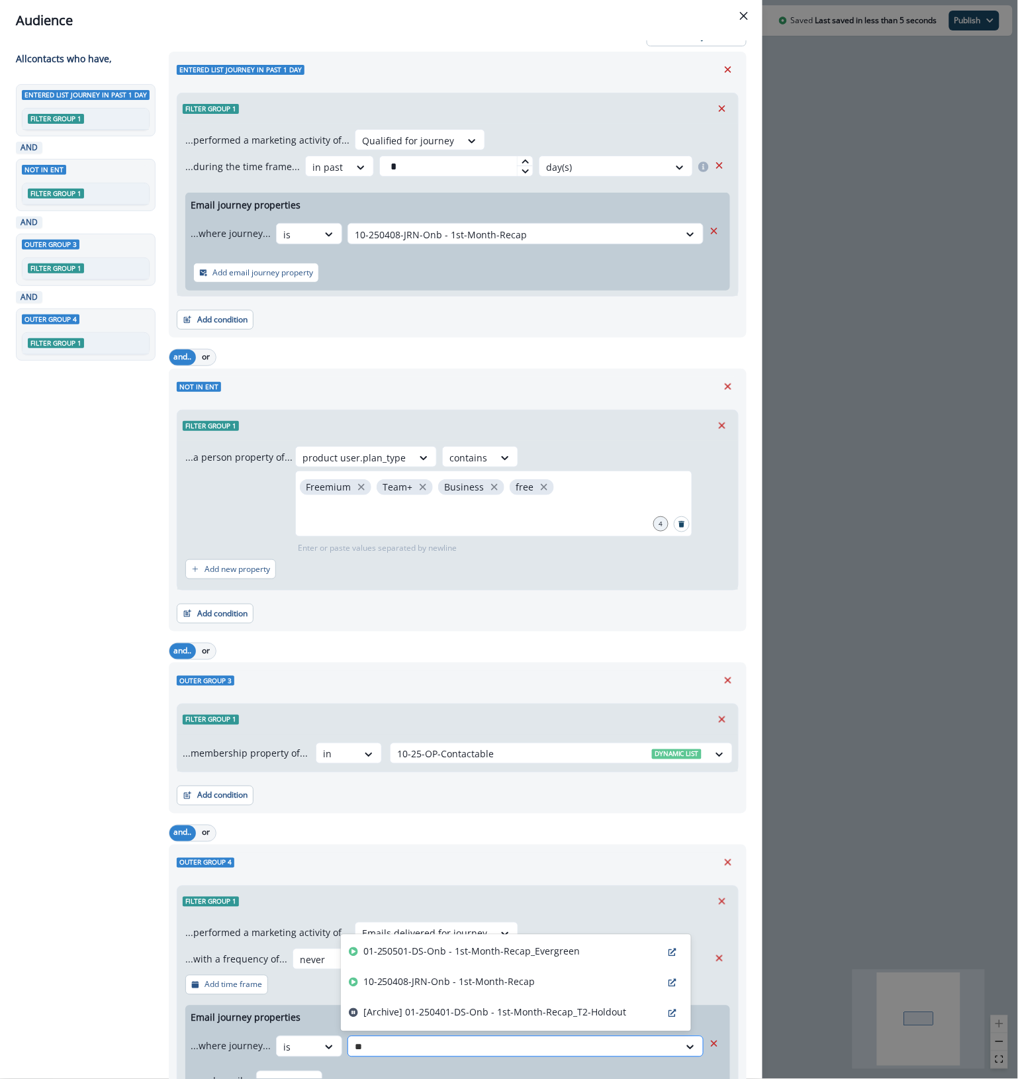
type input "***"
click at [489, 957] on p "01-250501-DS-Onb - 1st-Month-Recap_Evergreen" at bounding box center [471, 952] width 217 height 14
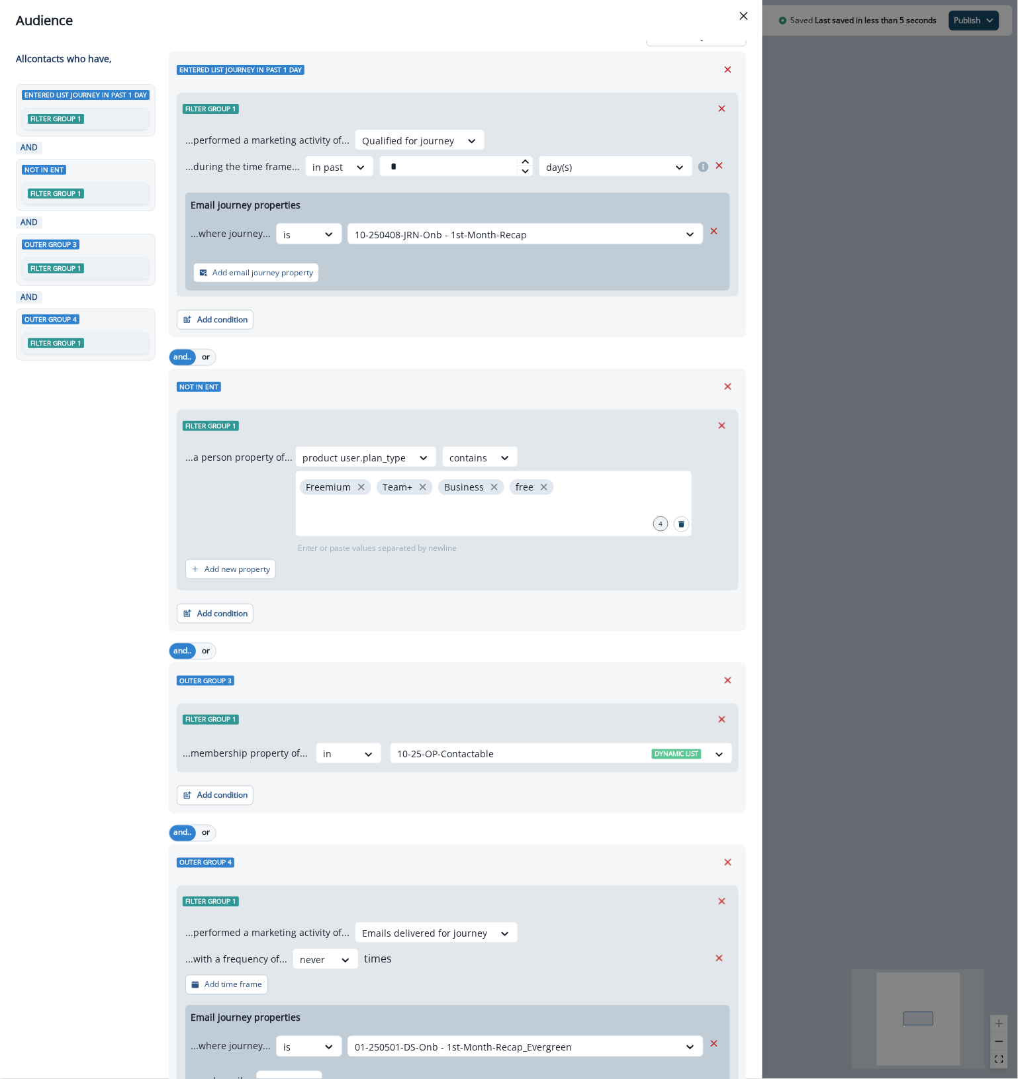
scroll to position [173, 0]
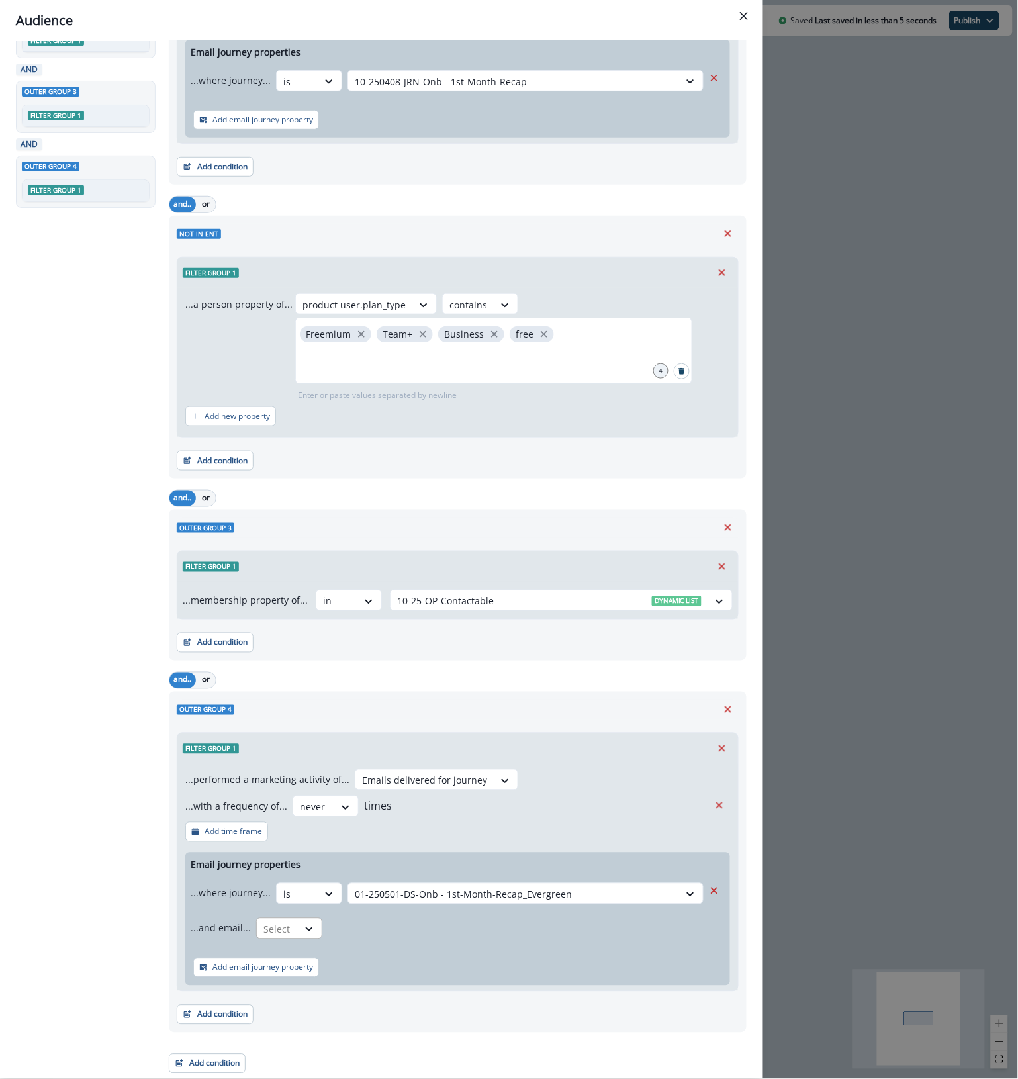
click at [276, 932] on div at bounding box center [277, 929] width 28 height 17
click at [303, 977] on div "Name contains" at bounding box center [312, 983] width 124 height 24
click at [303, 977] on button "Add email journey property" at bounding box center [256, 968] width 126 height 20
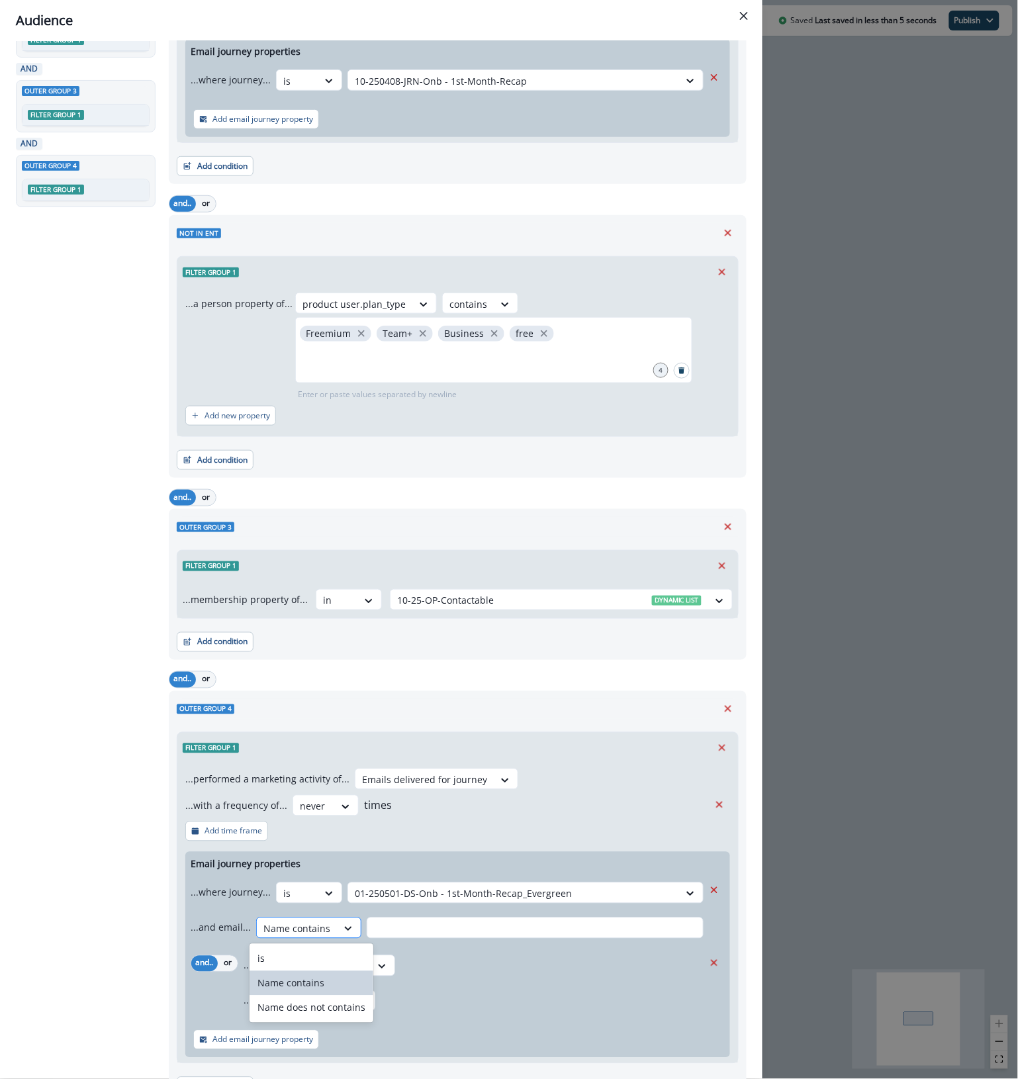
click at [322, 927] on div "Name contains" at bounding box center [297, 929] width 80 height 22
click at [303, 961] on div "is" at bounding box center [312, 959] width 124 height 24
click at [708, 963] on icon "Remove" at bounding box center [714, 963] width 12 height 12
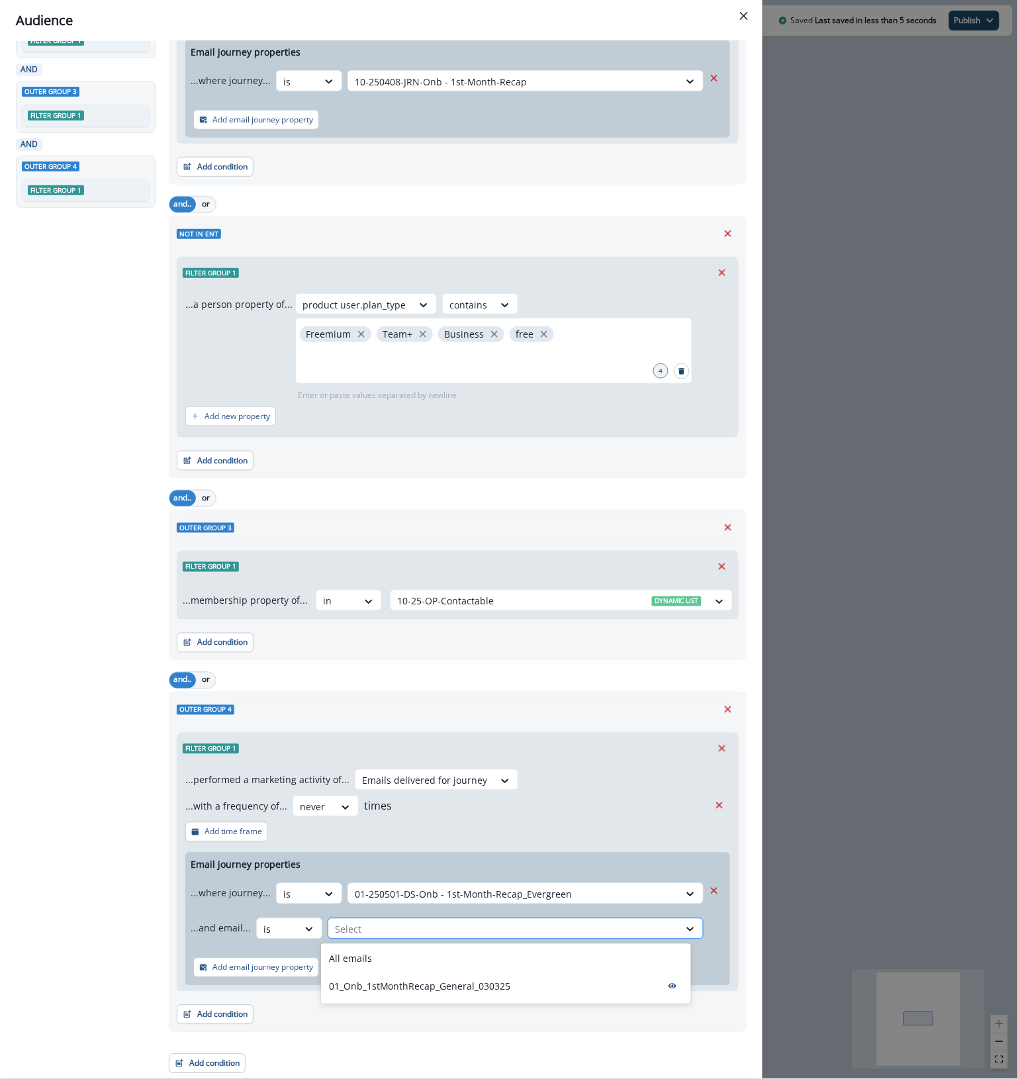
click at [451, 927] on div at bounding box center [504, 929] width 338 height 17
click at [400, 962] on div "All emails" at bounding box center [506, 959] width 370 height 24
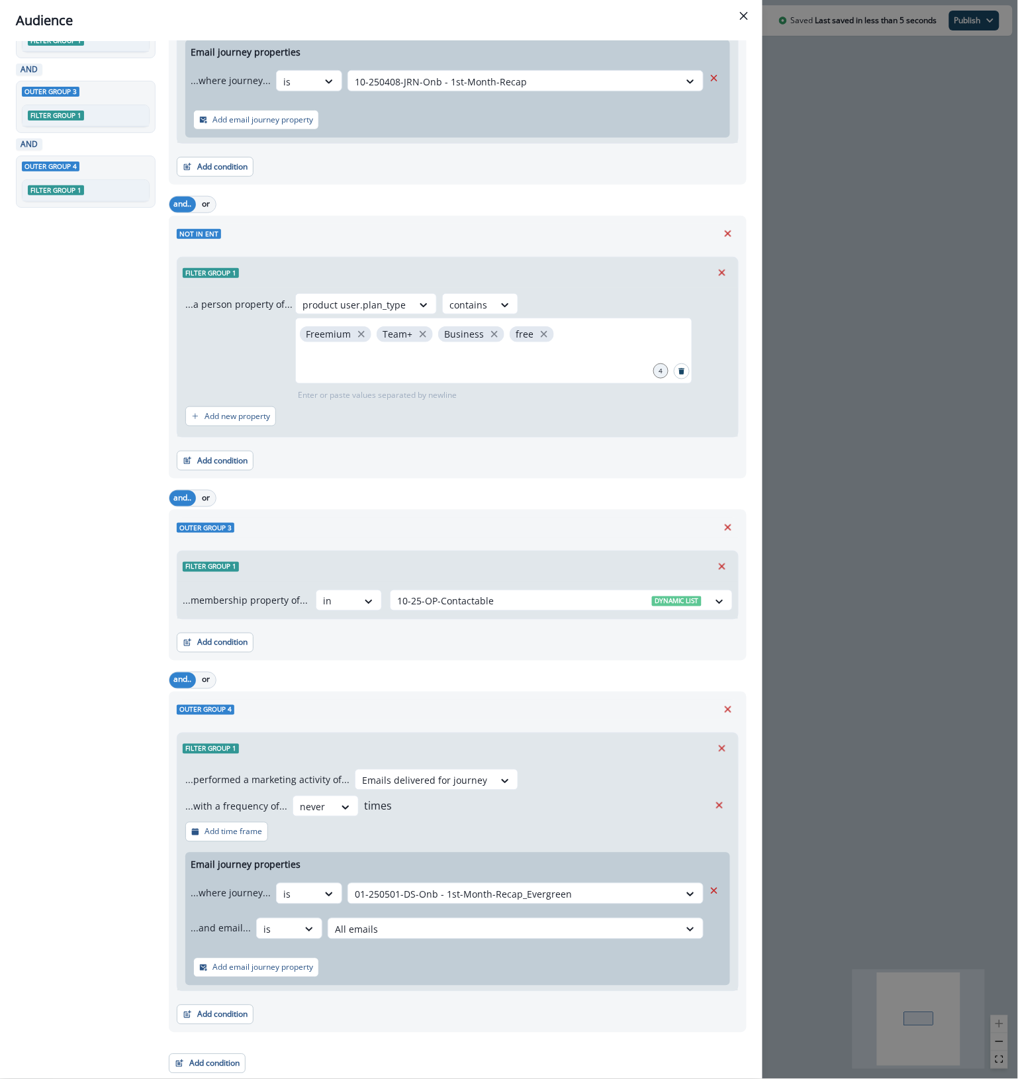
click at [428, 1051] on div "Entered list journey in past 1 day Filter group 1 ...performed a marketing acti…" at bounding box center [454, 486] width 586 height 1175
drag, startPoint x: 590, startPoint y: 892, endPoint x: 398, endPoint y: 896, distance: 192.0
click at [398, 896] on div at bounding box center [514, 894] width 318 height 17
drag, startPoint x: 346, startPoint y: 896, endPoint x: 592, endPoint y: 895, distance: 246.2
click at [592, 895] on div "01-250501-DS-Onb - 1st-Month-Recap_Evergreen" at bounding box center [513, 895] width 331 height 22
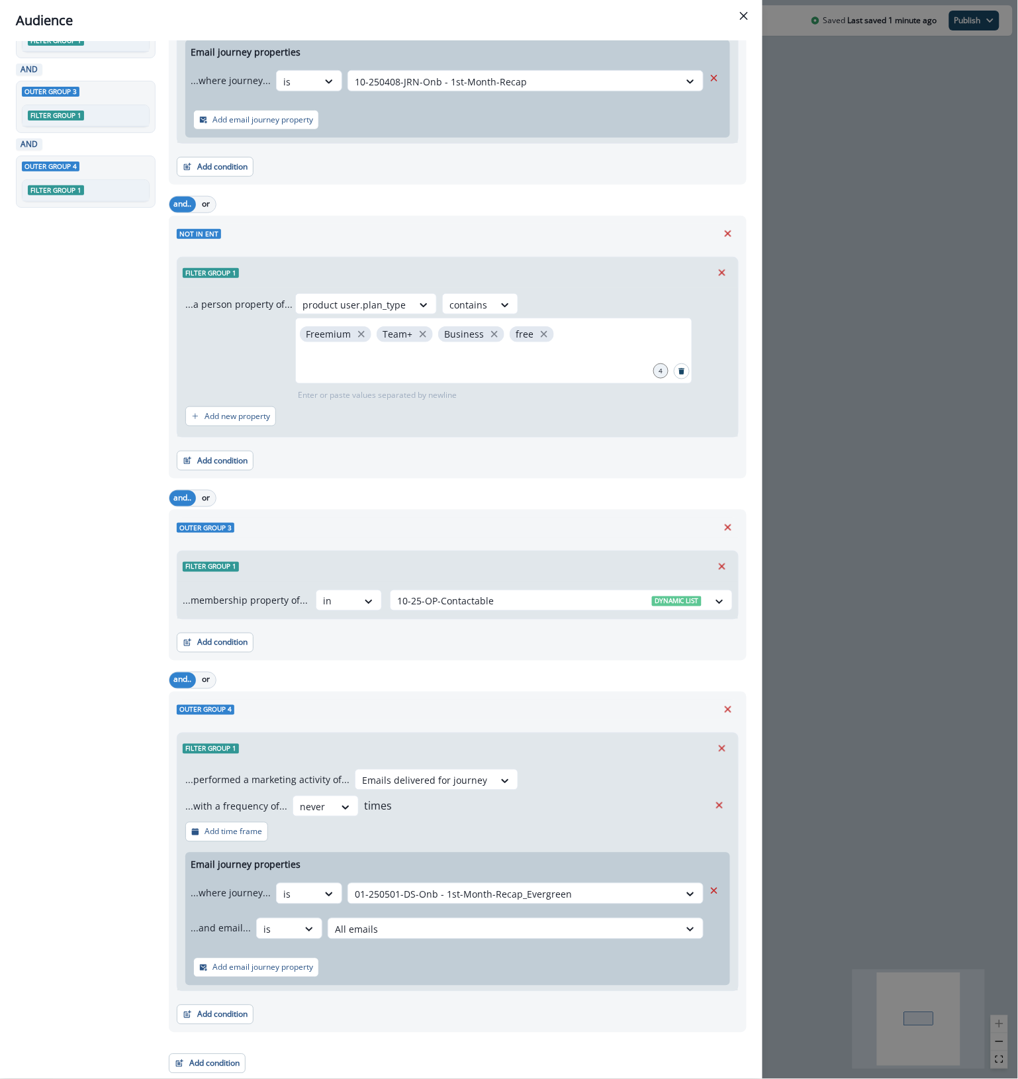
click at [282, 491] on div "and.. or" at bounding box center [458, 498] width 578 height 23
click at [230, 1064] on button "Add condition" at bounding box center [207, 1064] width 77 height 20
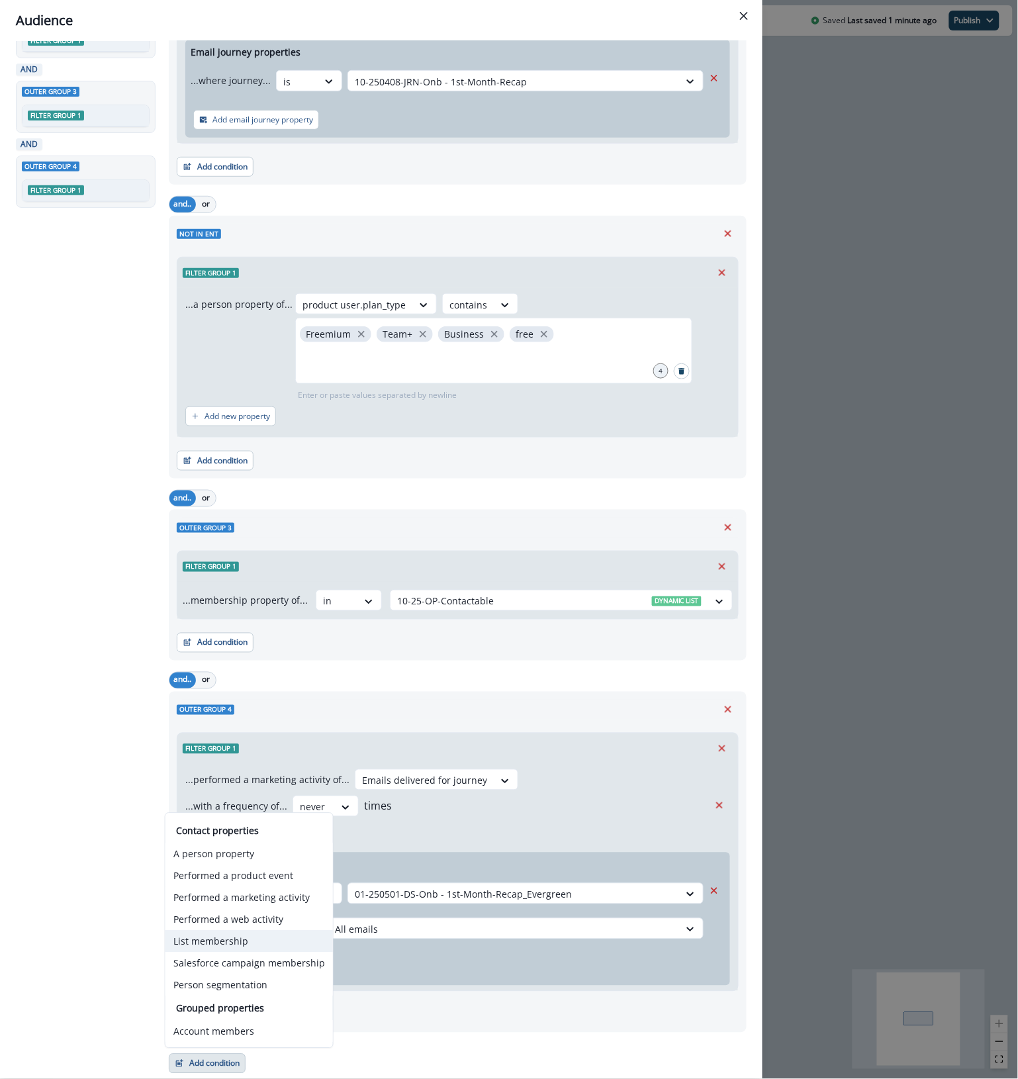
click at [262, 938] on button "List membership" at bounding box center [248, 942] width 167 height 22
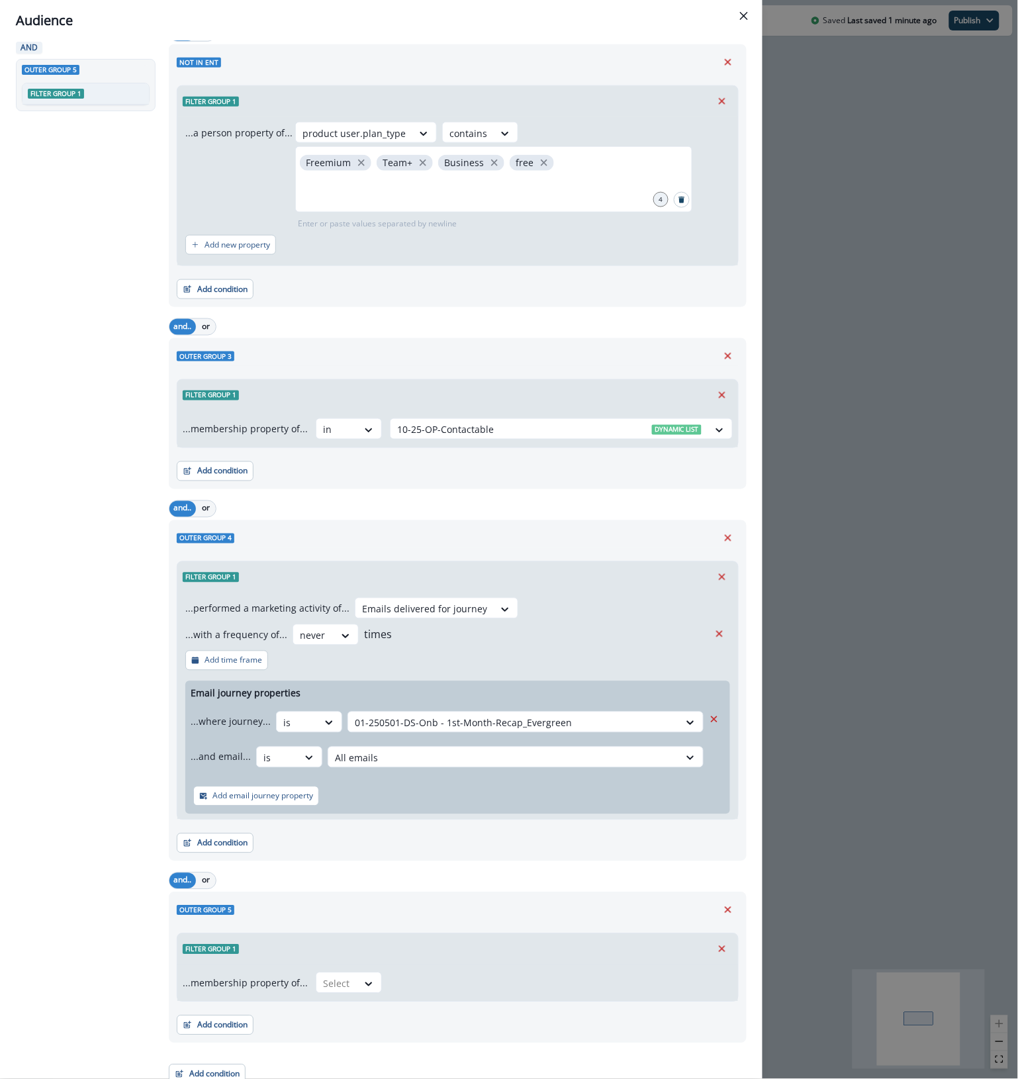
scroll to position [355, 0]
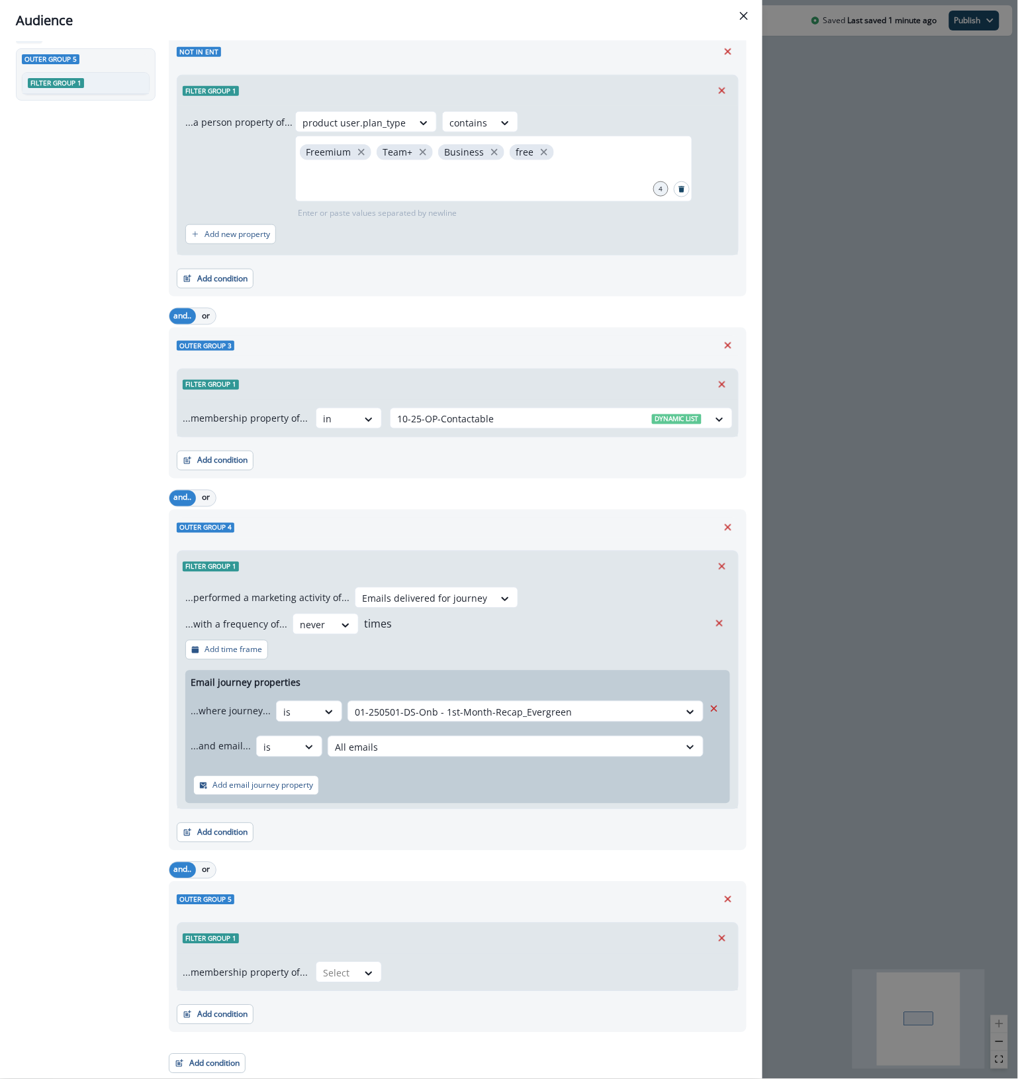
click at [333, 972] on div at bounding box center [337, 973] width 28 height 17
click at [342, 1004] on div "not in" at bounding box center [341, 1003] width 66 height 24
click at [438, 967] on div at bounding box center [549, 973] width 304 height 17
type input "********"
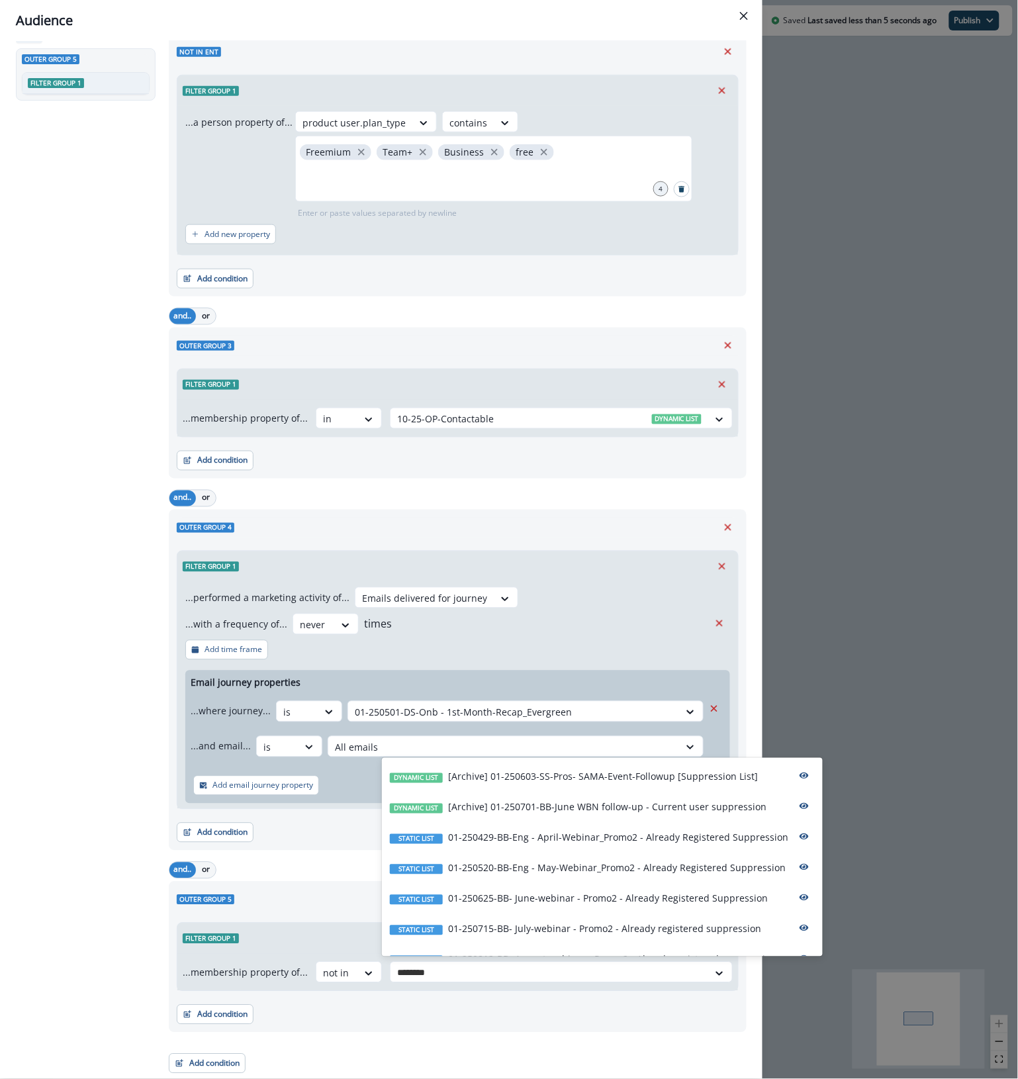
scroll to position [111, 0]
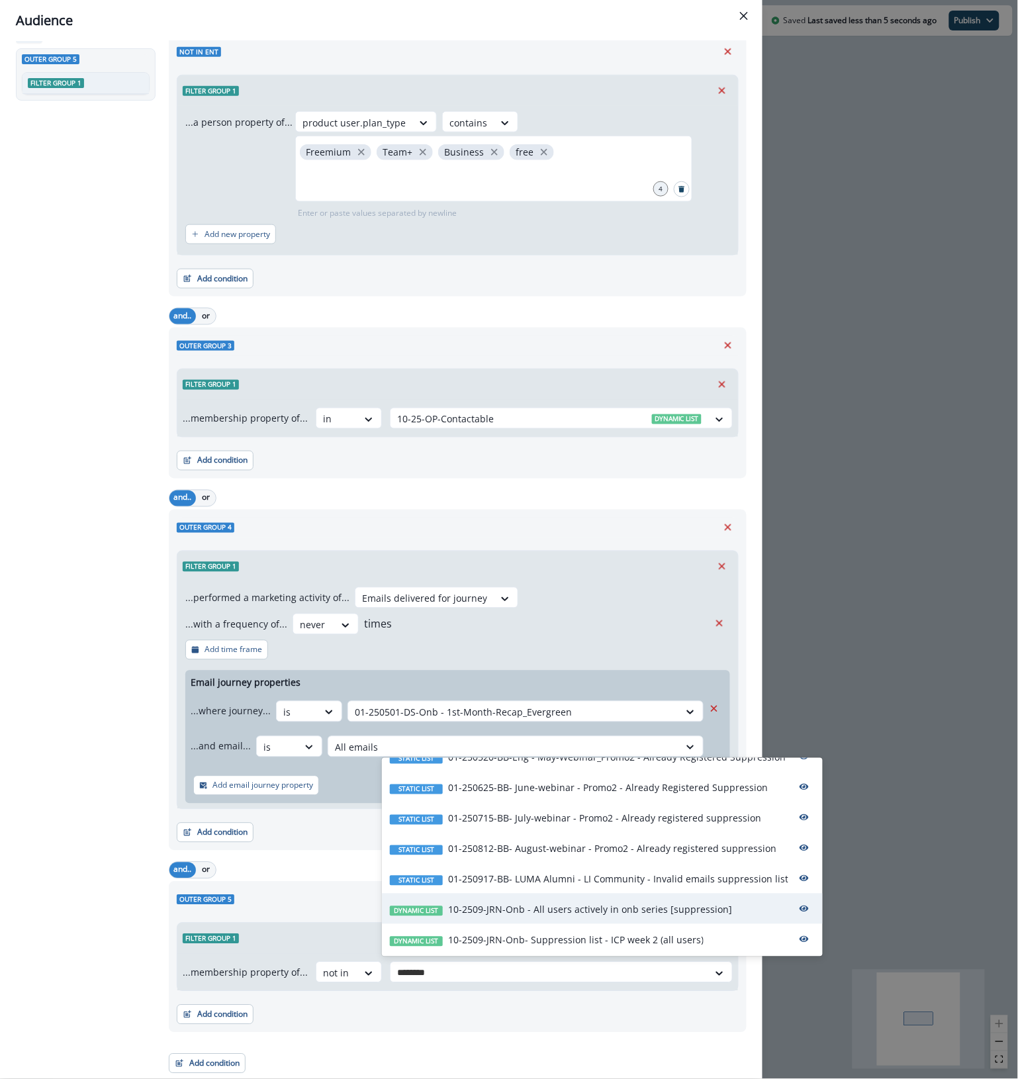
click at [729, 912] on div "Dynamic list 10-2509-JRN-Onb - All users actively in onb series [suppression]" at bounding box center [602, 909] width 441 height 30
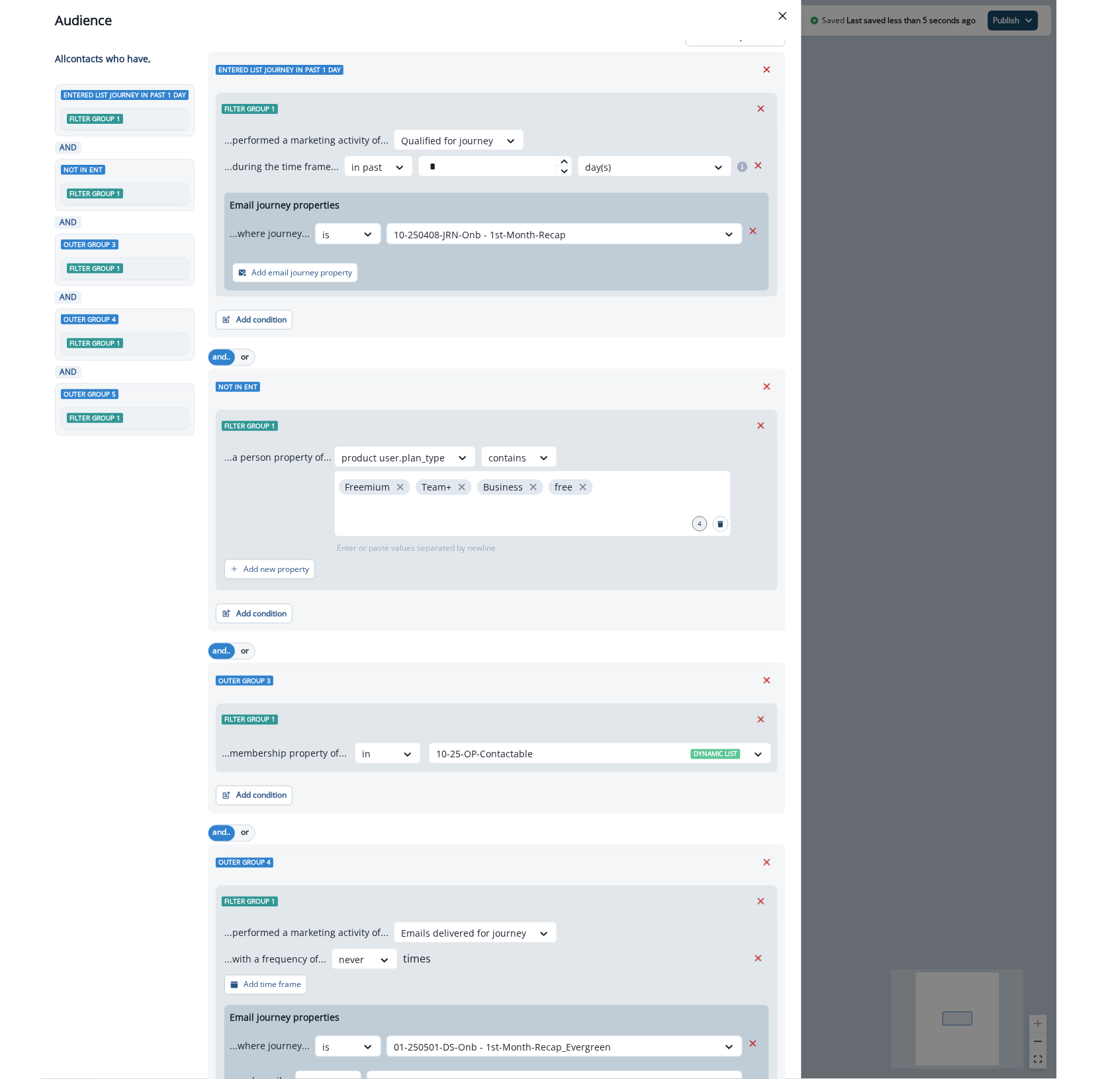
scroll to position [0, 0]
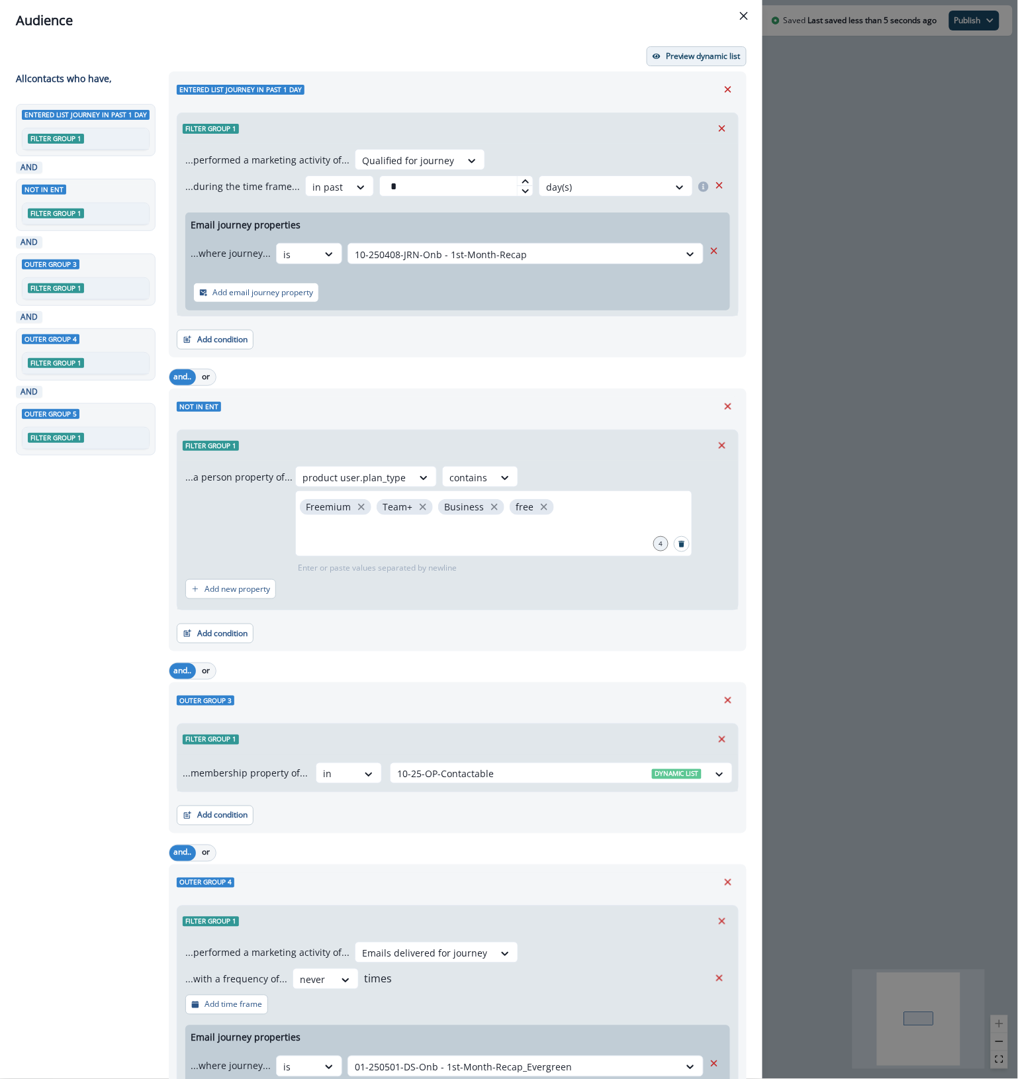
click at [690, 57] on p "Preview dynamic list" at bounding box center [703, 56] width 75 height 9
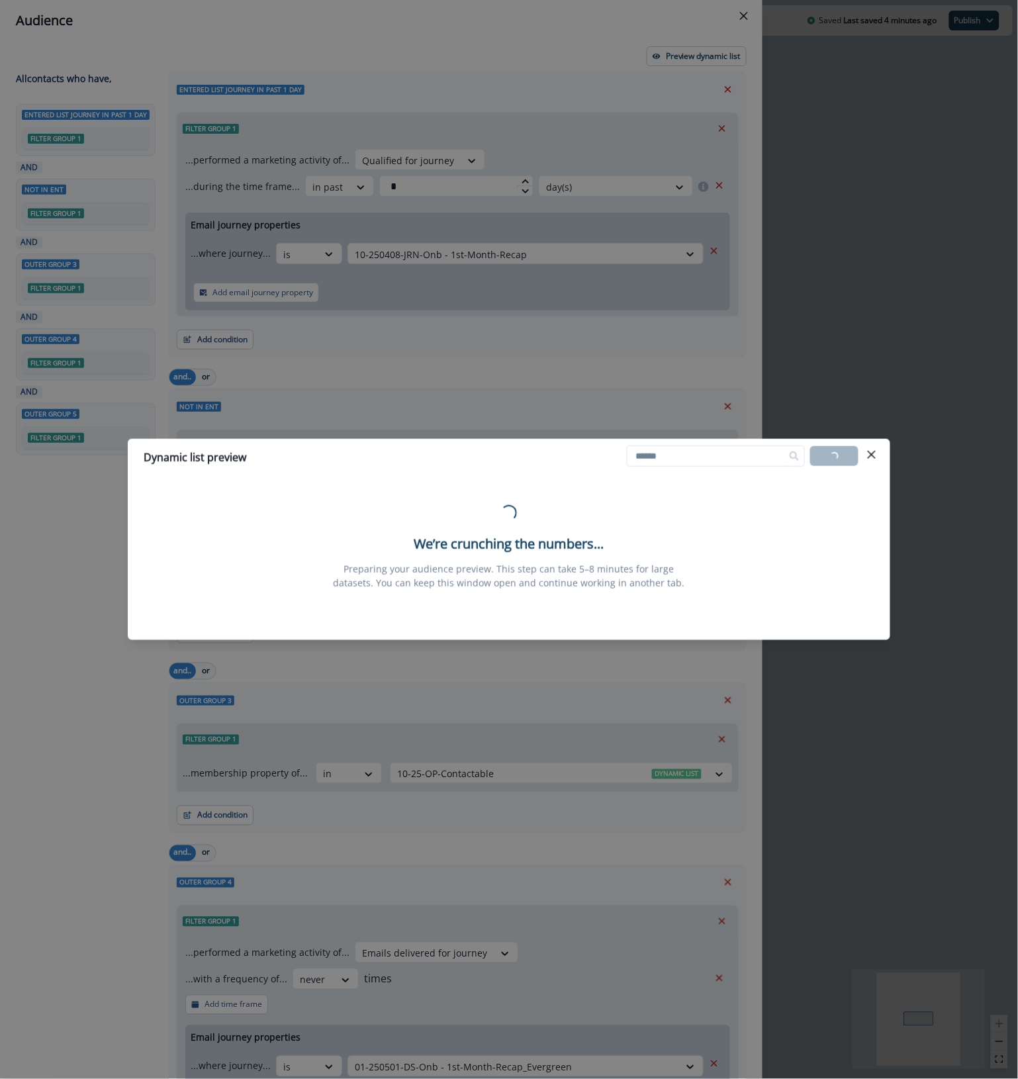
click at [917, 877] on div "Dynamic list preview Loading... Export list Loading... We’re crunching the numb…" at bounding box center [509, 539] width 1018 height 1079
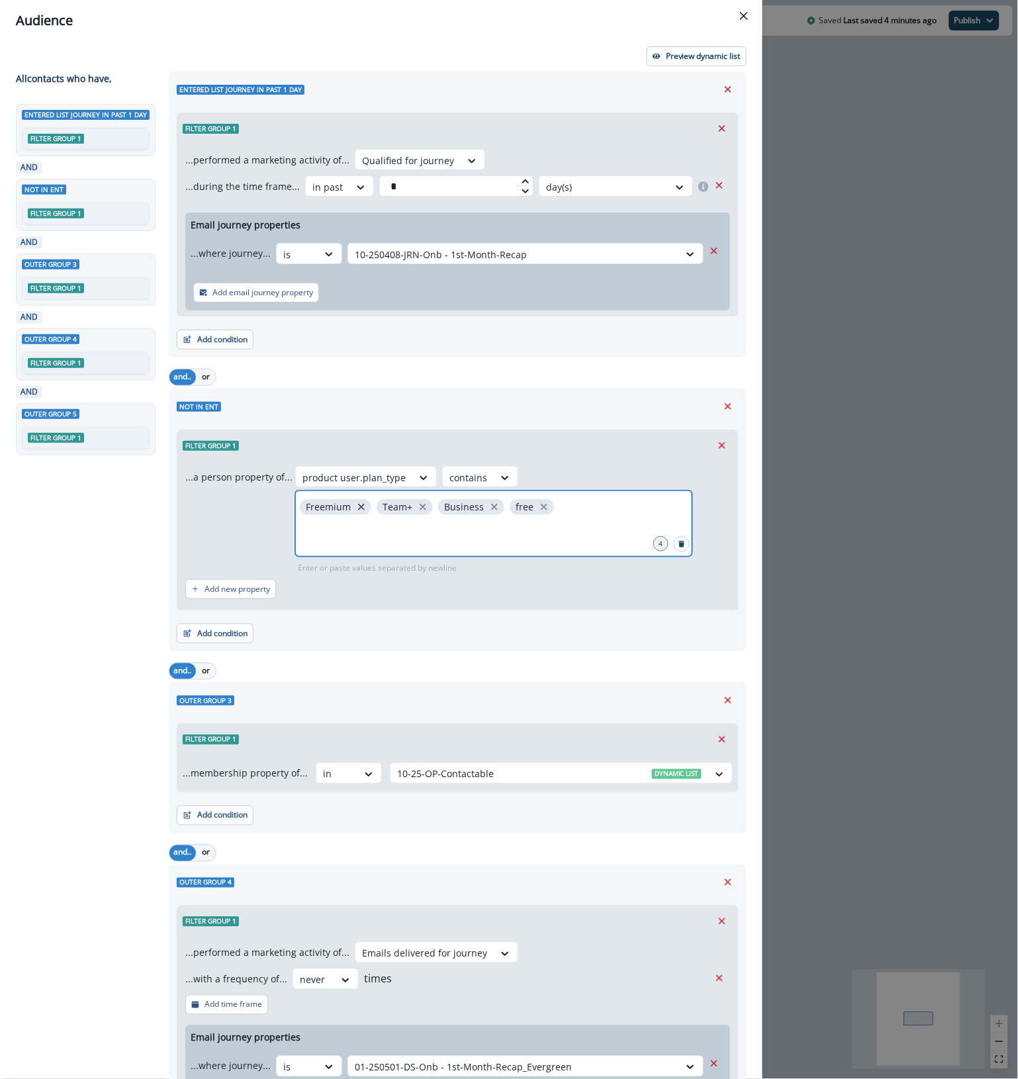
click at [355, 504] on icon "close" at bounding box center [361, 507] width 12 height 12
click at [933, 527] on div "Audience Preview dynamic list All contact s who have, Entered list journey in p…" at bounding box center [509, 539] width 1018 height 1079
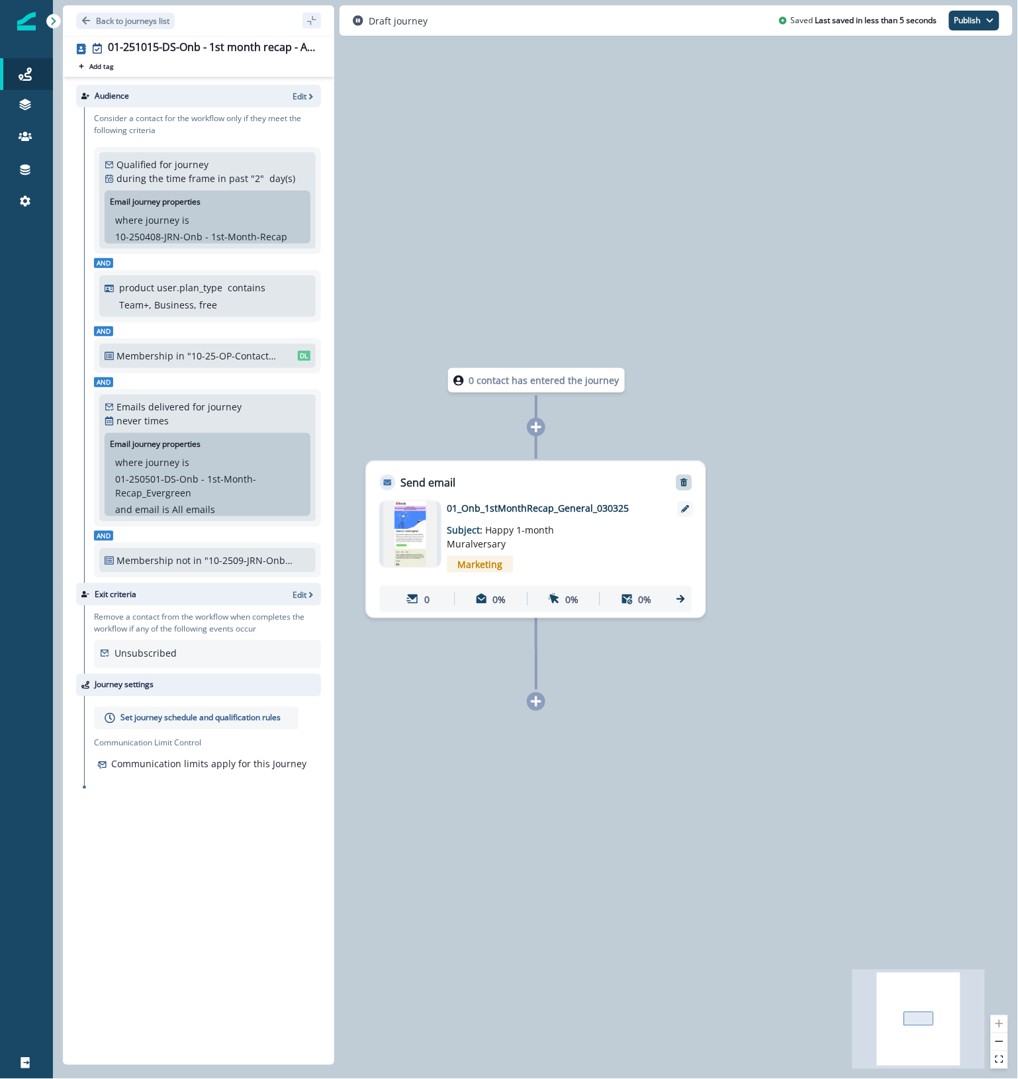
click at [684, 483] on icon "Remove" at bounding box center [683, 483] width 7 height 8
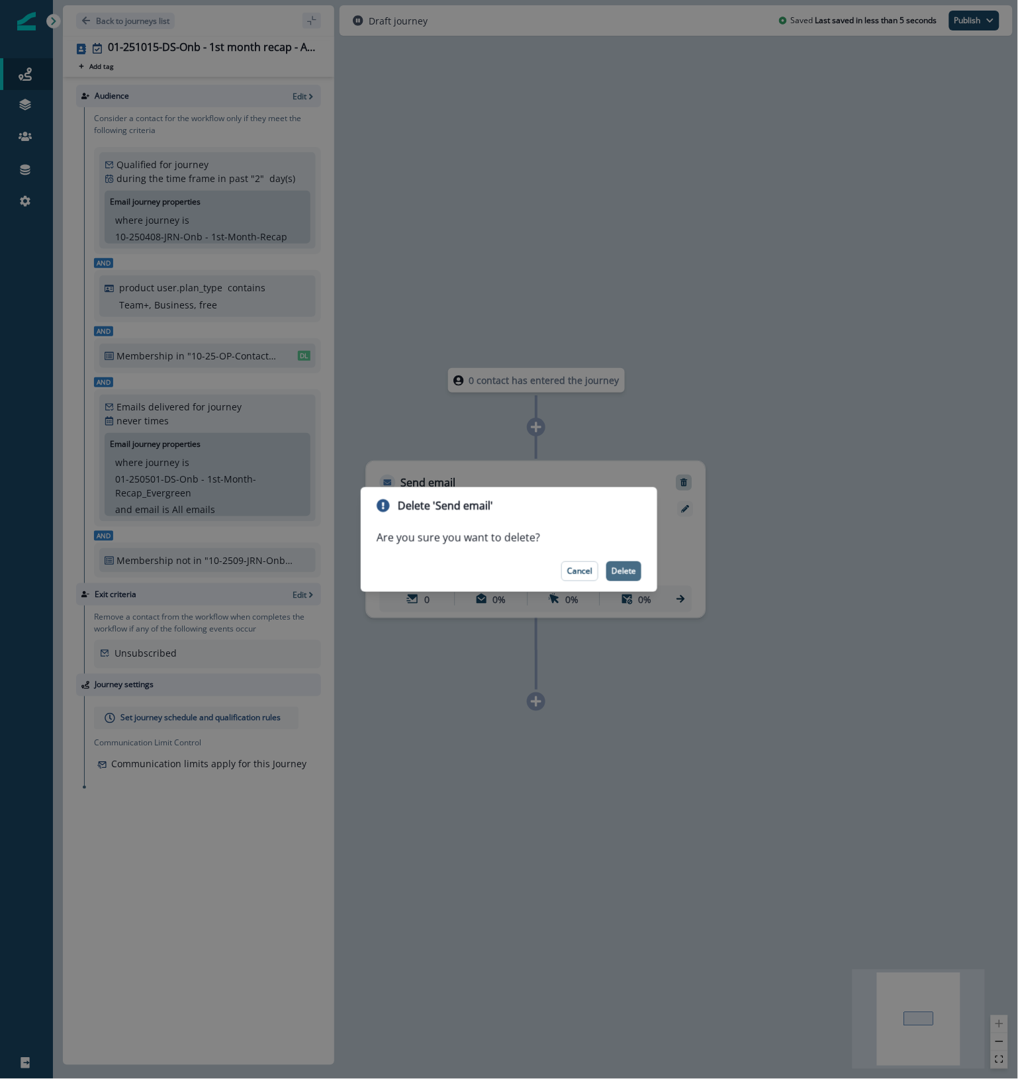
click at [620, 565] on button "Delete" at bounding box center [623, 571] width 35 height 20
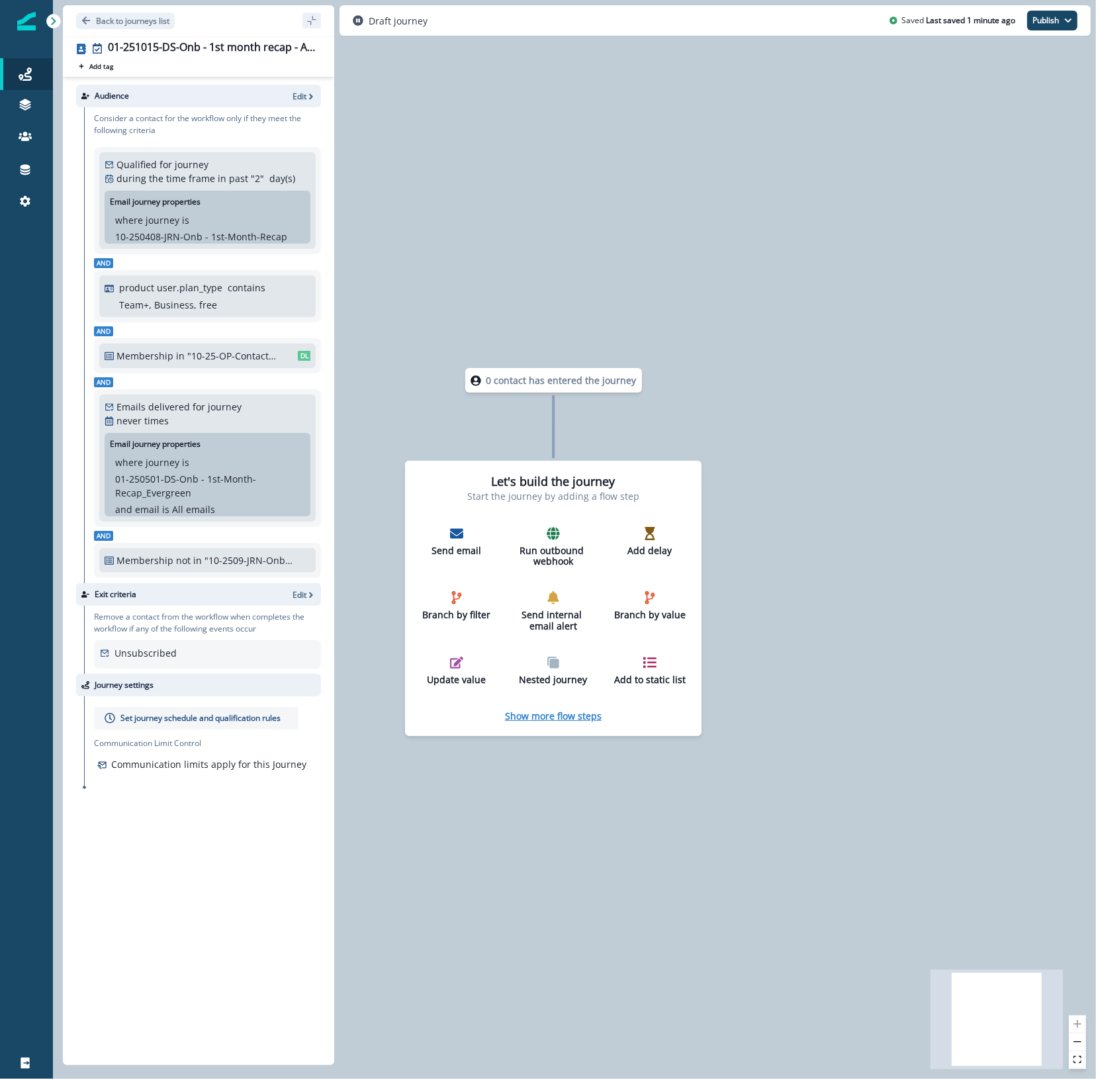
click at [561, 716] on p "Show more flow steps" at bounding box center [553, 716] width 97 height 13
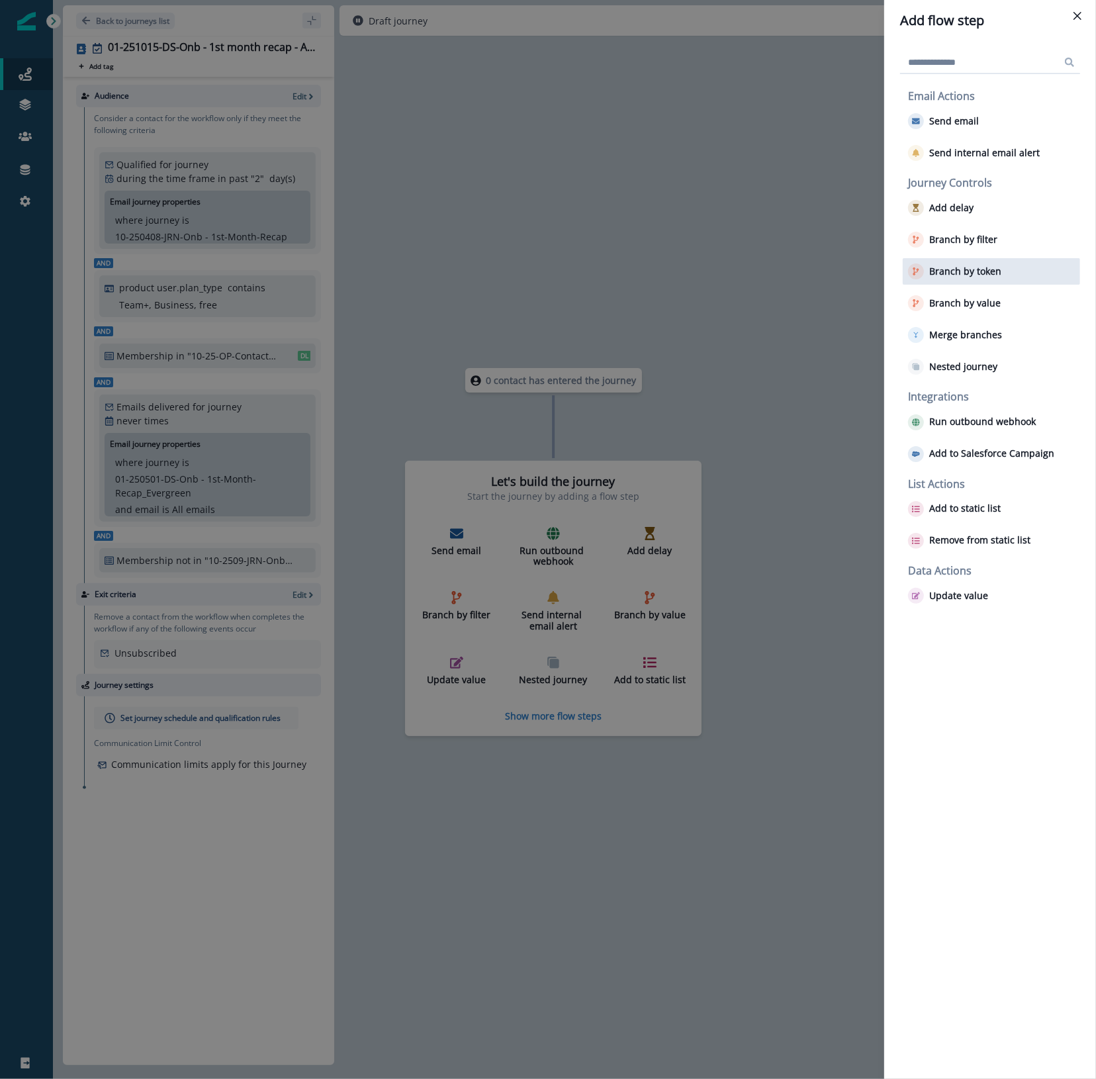
click at [977, 270] on p "Branch by token" at bounding box center [965, 271] width 72 height 11
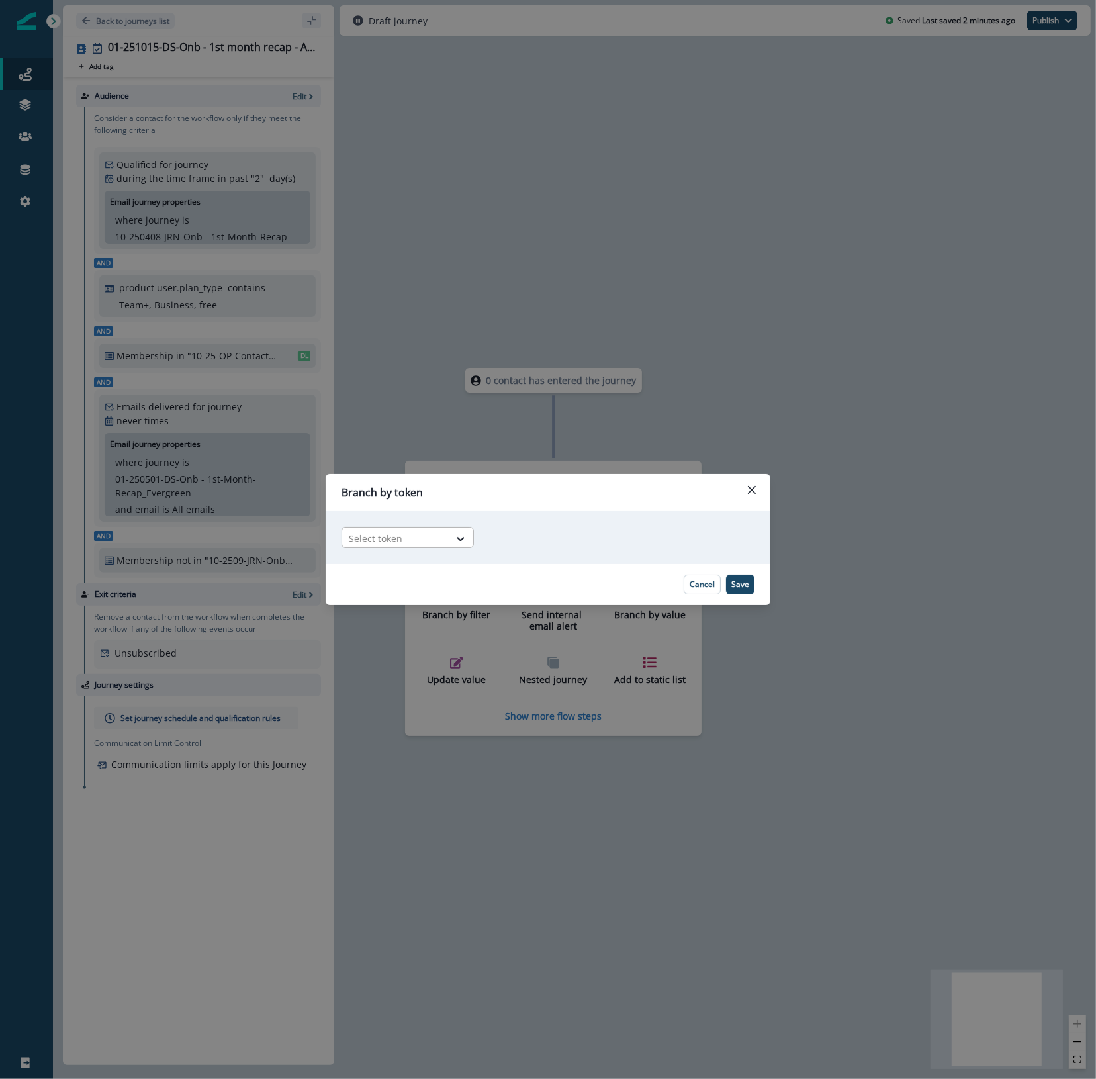
click at [427, 548] on div "Select token" at bounding box center [395, 539] width 107 height 22
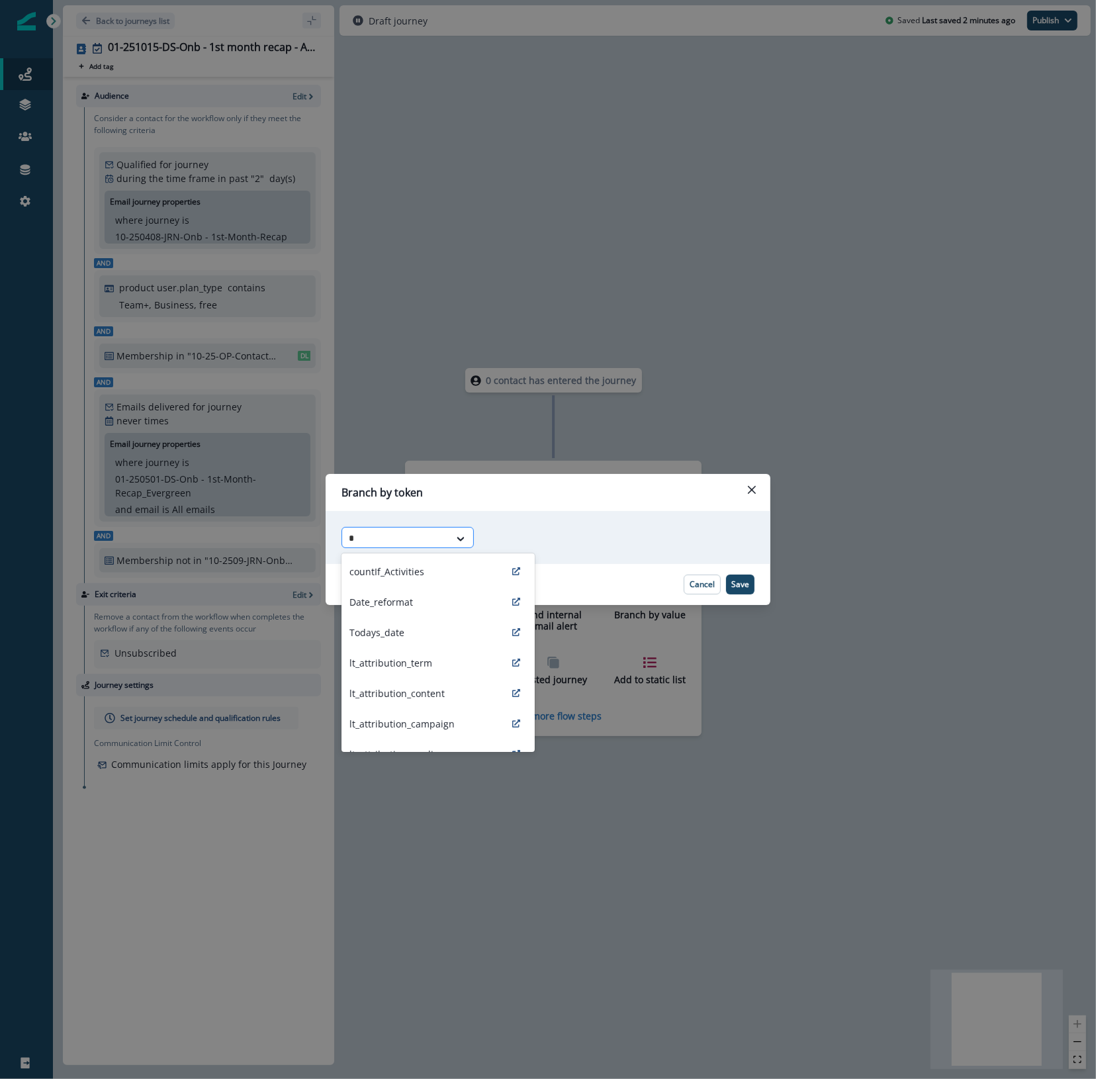
type input "**"
click at [406, 566] on div "ab_test_2" at bounding box center [438, 571] width 193 height 30
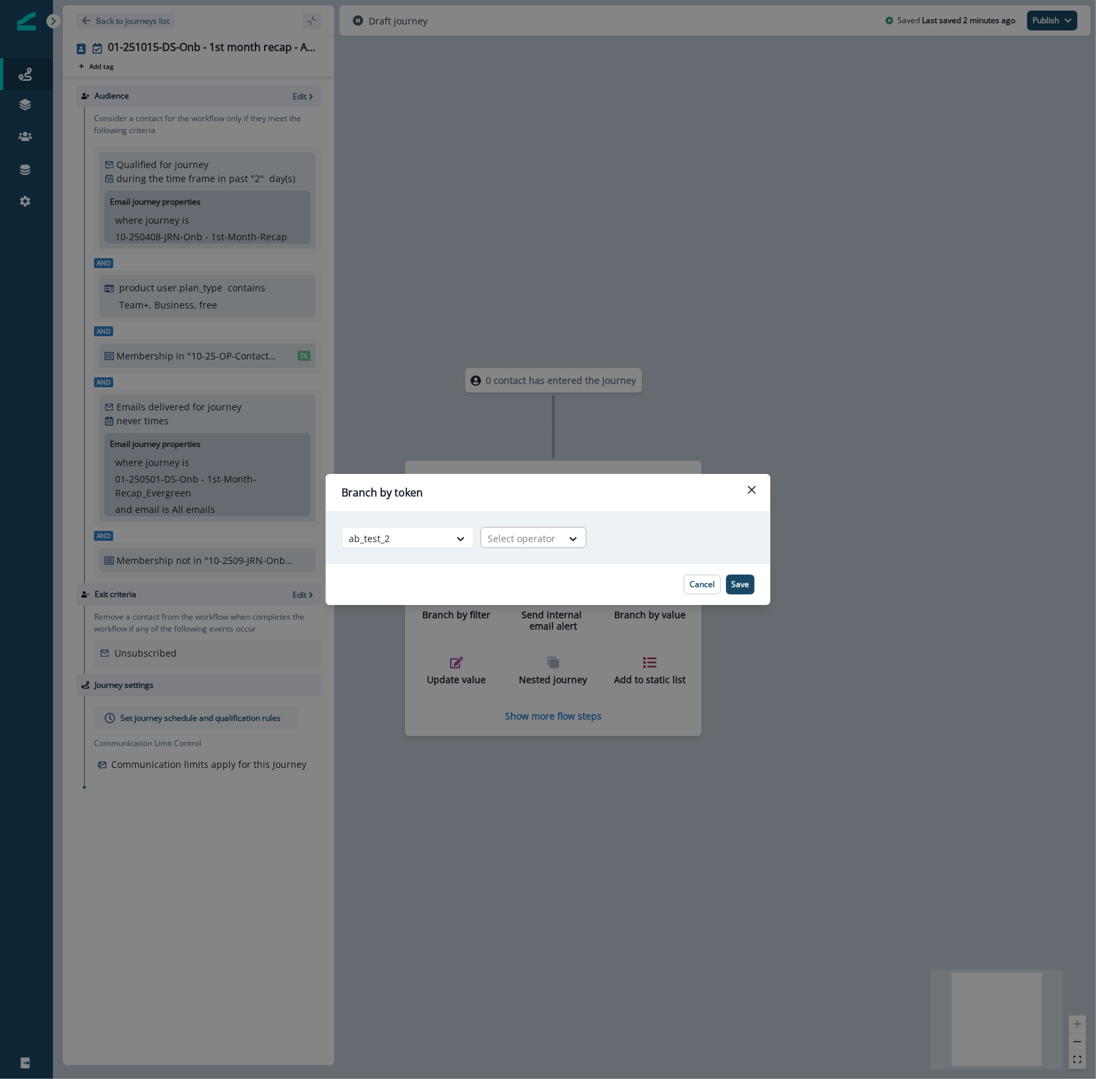
click at [543, 541] on div at bounding box center [522, 538] width 68 height 17
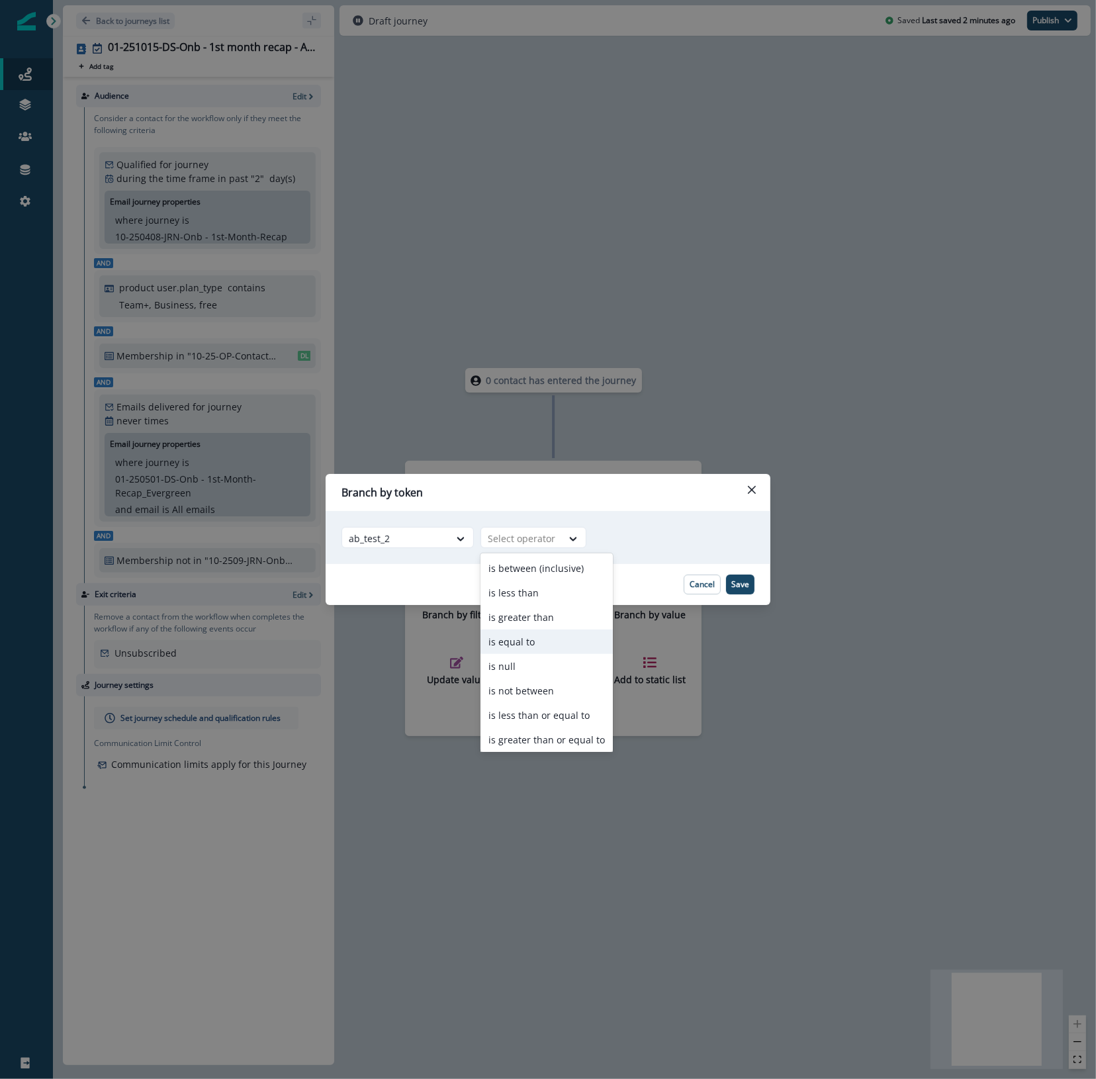
click at [540, 641] on div "is equal to" at bounding box center [547, 642] width 132 height 24
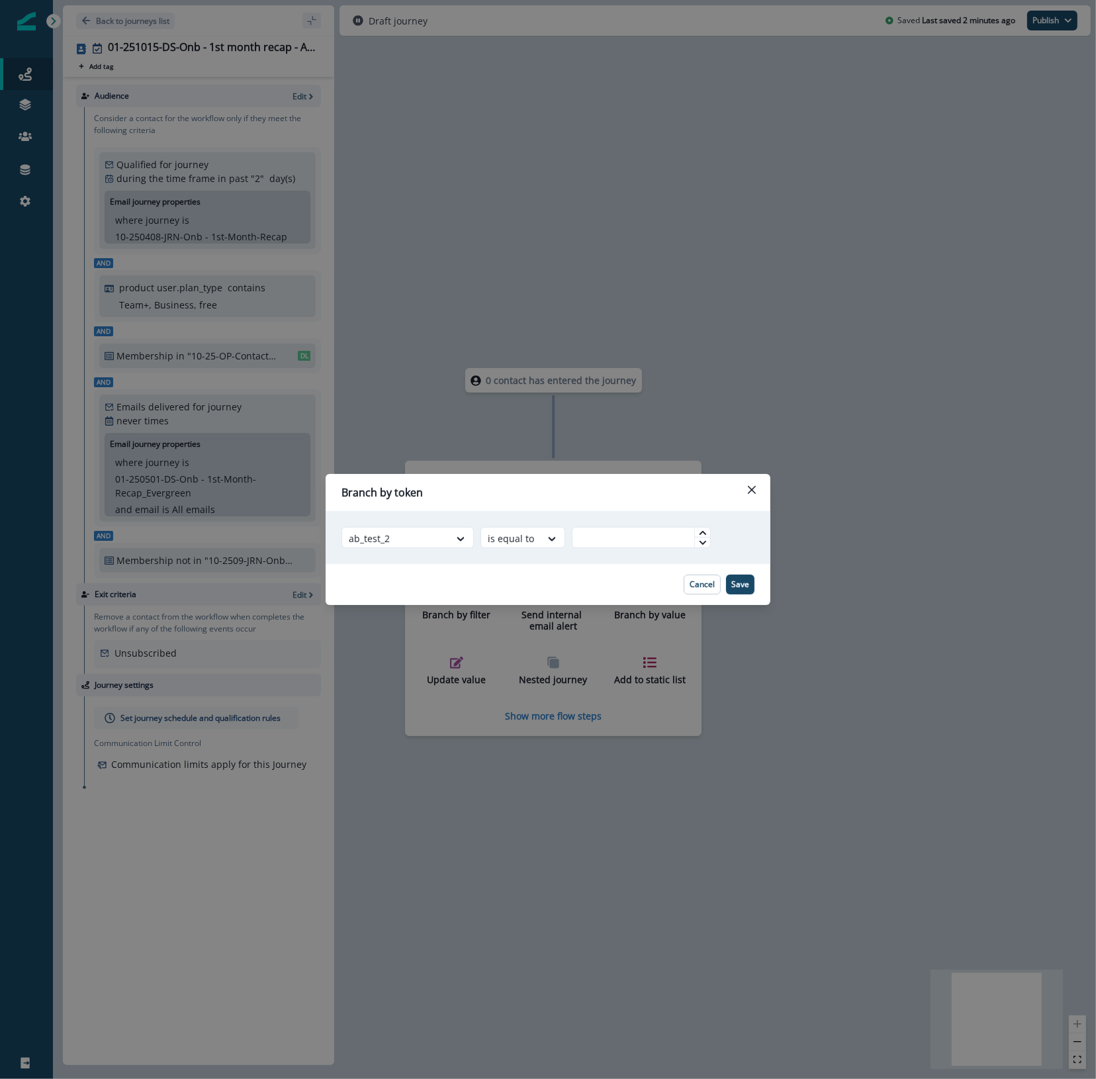
click at [614, 541] on input "text" at bounding box center [641, 537] width 139 height 21
type input "*"
click at [745, 590] on button "Save" at bounding box center [740, 585] width 28 height 20
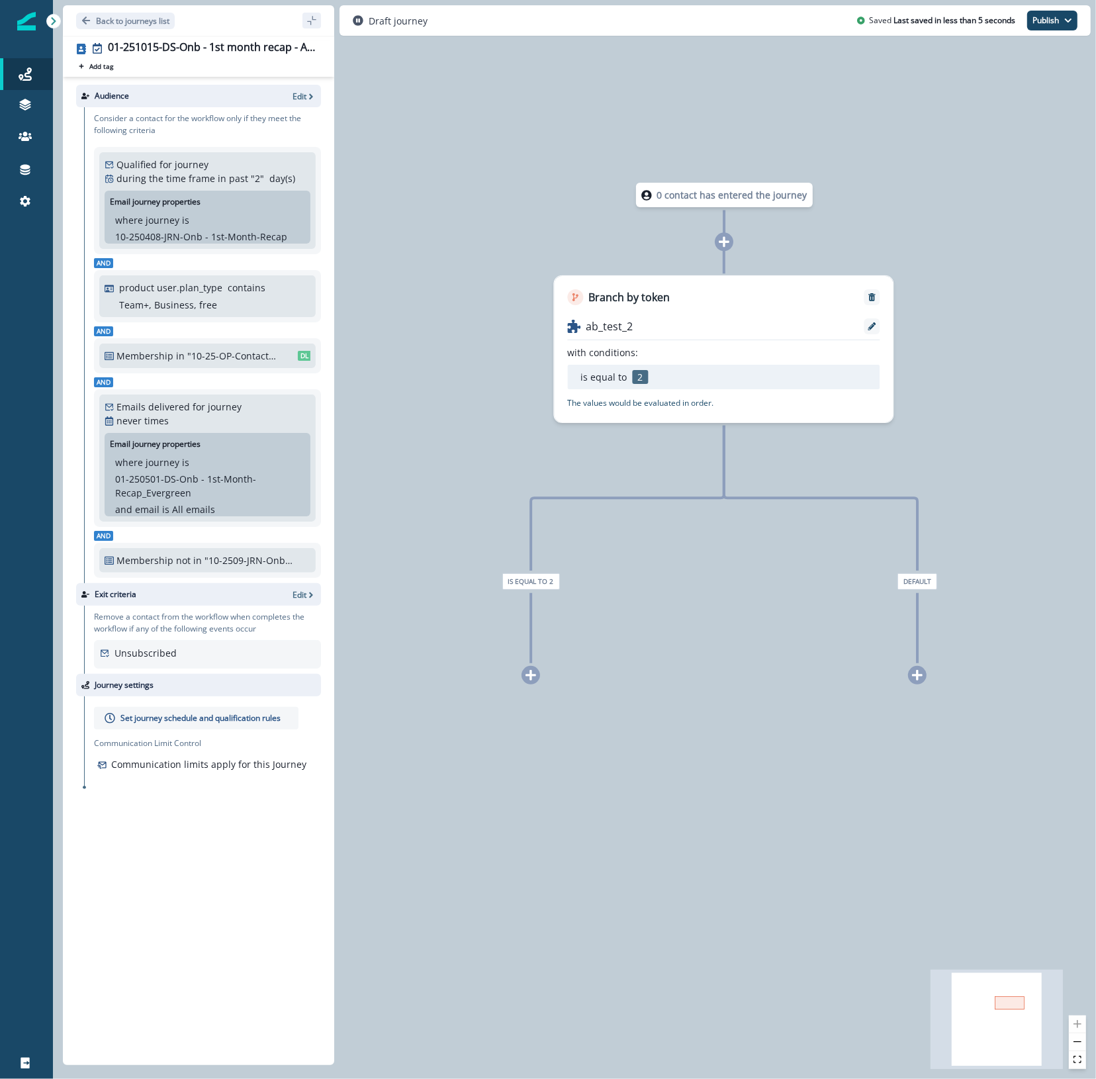
drag, startPoint x: 594, startPoint y: 899, endPoint x: 765, endPoint y: 714, distance: 252.0
click at [765, 714] on div "0 contact has entered the journey Branch by token ab_test_2 with conditions: is…" at bounding box center [574, 539] width 1043 height 1079
click at [537, 679] on div at bounding box center [531, 675] width 19 height 19
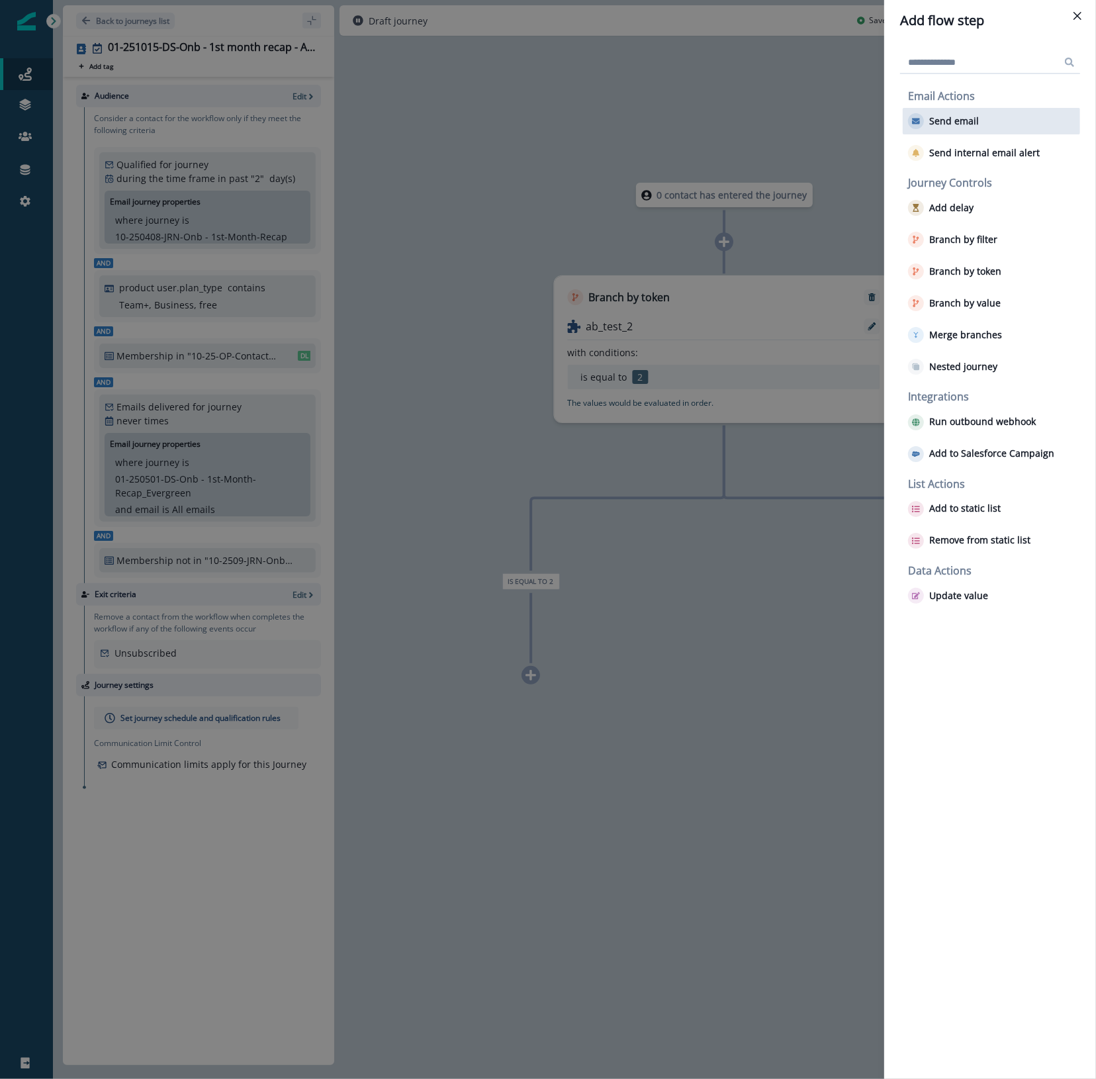
click at [965, 122] on p "Send email" at bounding box center [954, 121] width 50 height 11
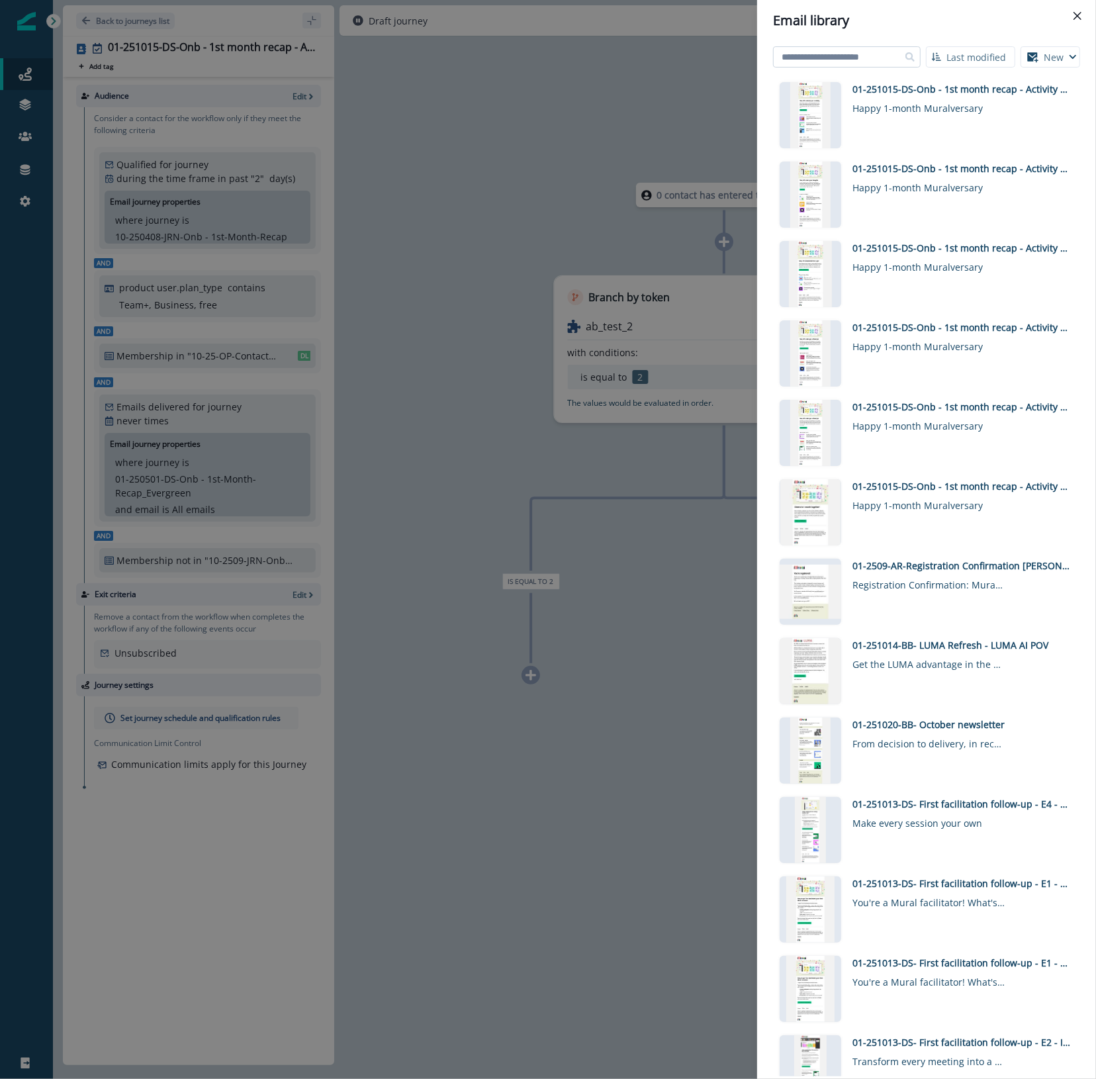
click at [867, 53] on input at bounding box center [847, 56] width 148 height 21
click at [912, 494] on div "Happy 1-month Muralversary" at bounding box center [929, 502] width 152 height 19
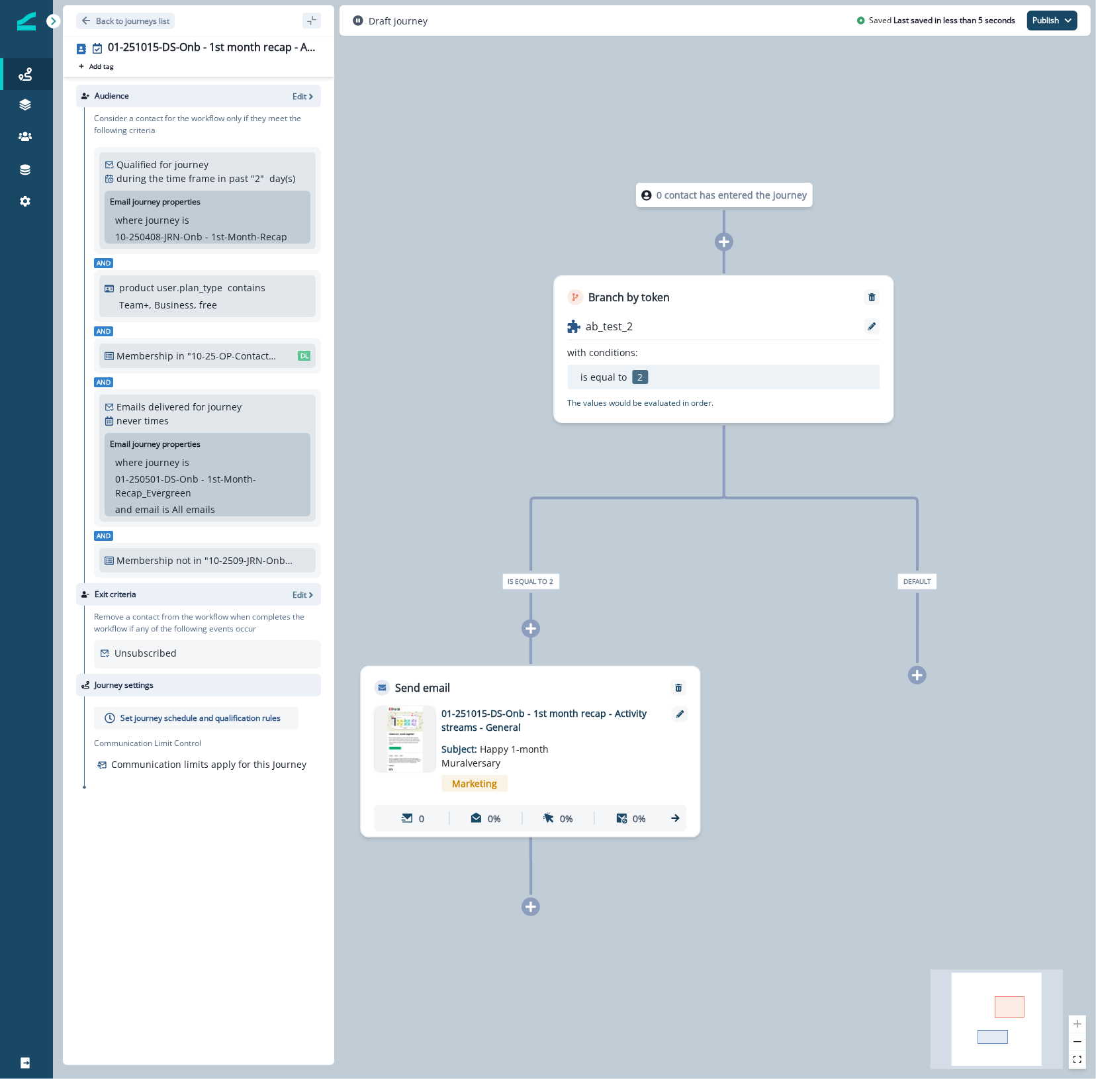
click at [913, 676] on icon at bounding box center [917, 675] width 11 height 11
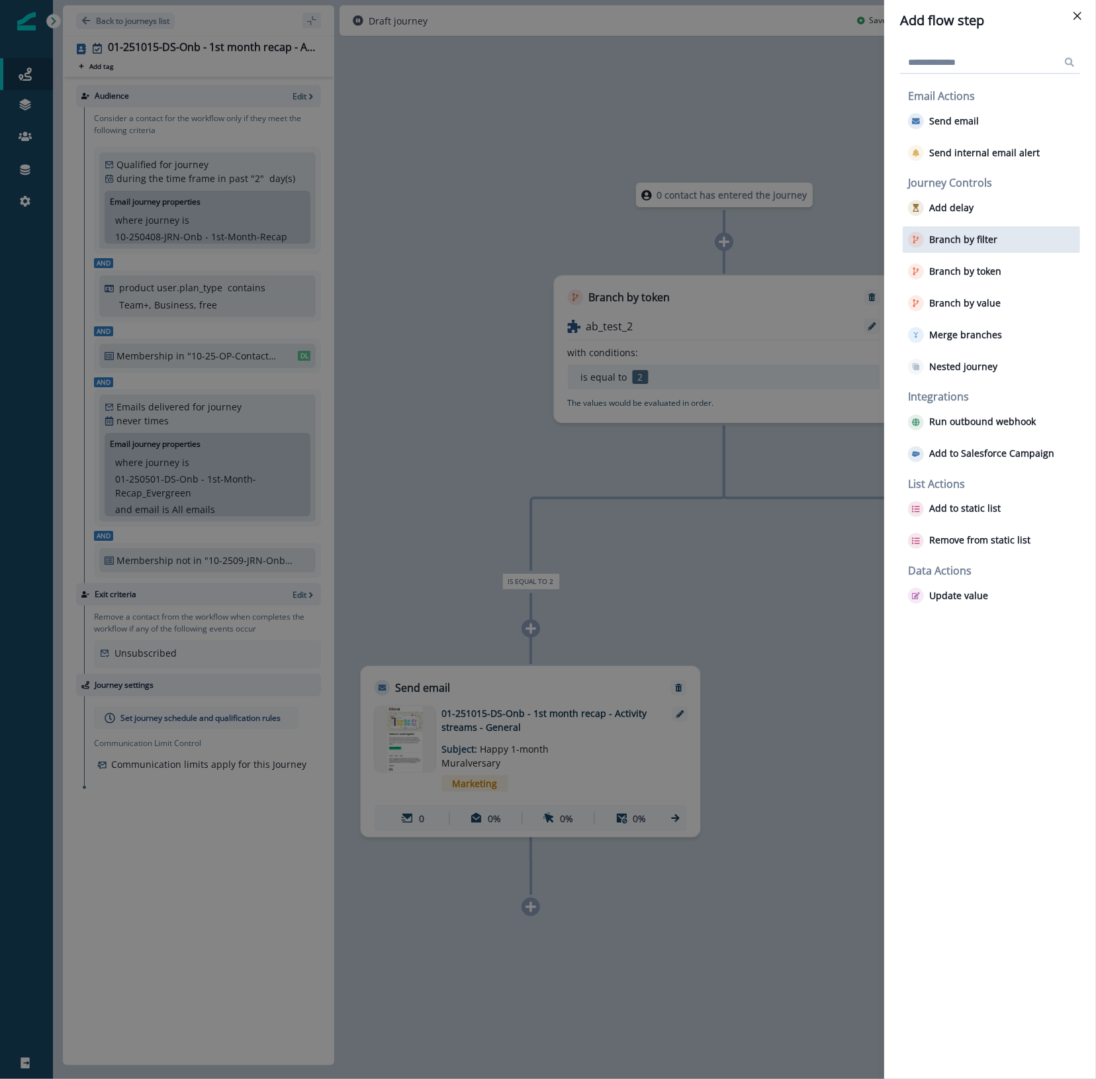
click at [974, 232] on button "Branch by filter" at bounding box center [952, 240] width 89 height 16
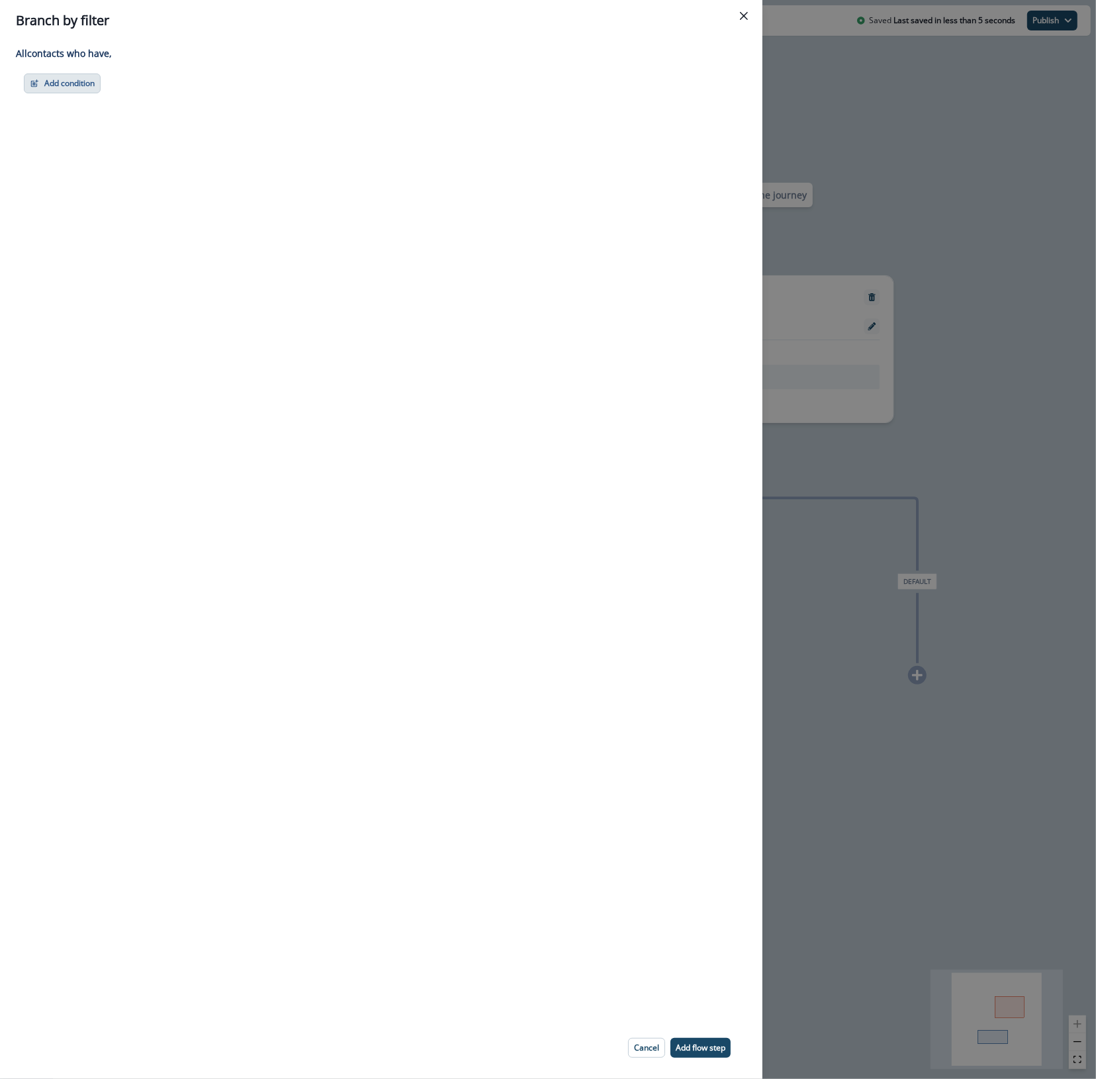
click at [74, 83] on button "Add condition" at bounding box center [62, 83] width 77 height 20
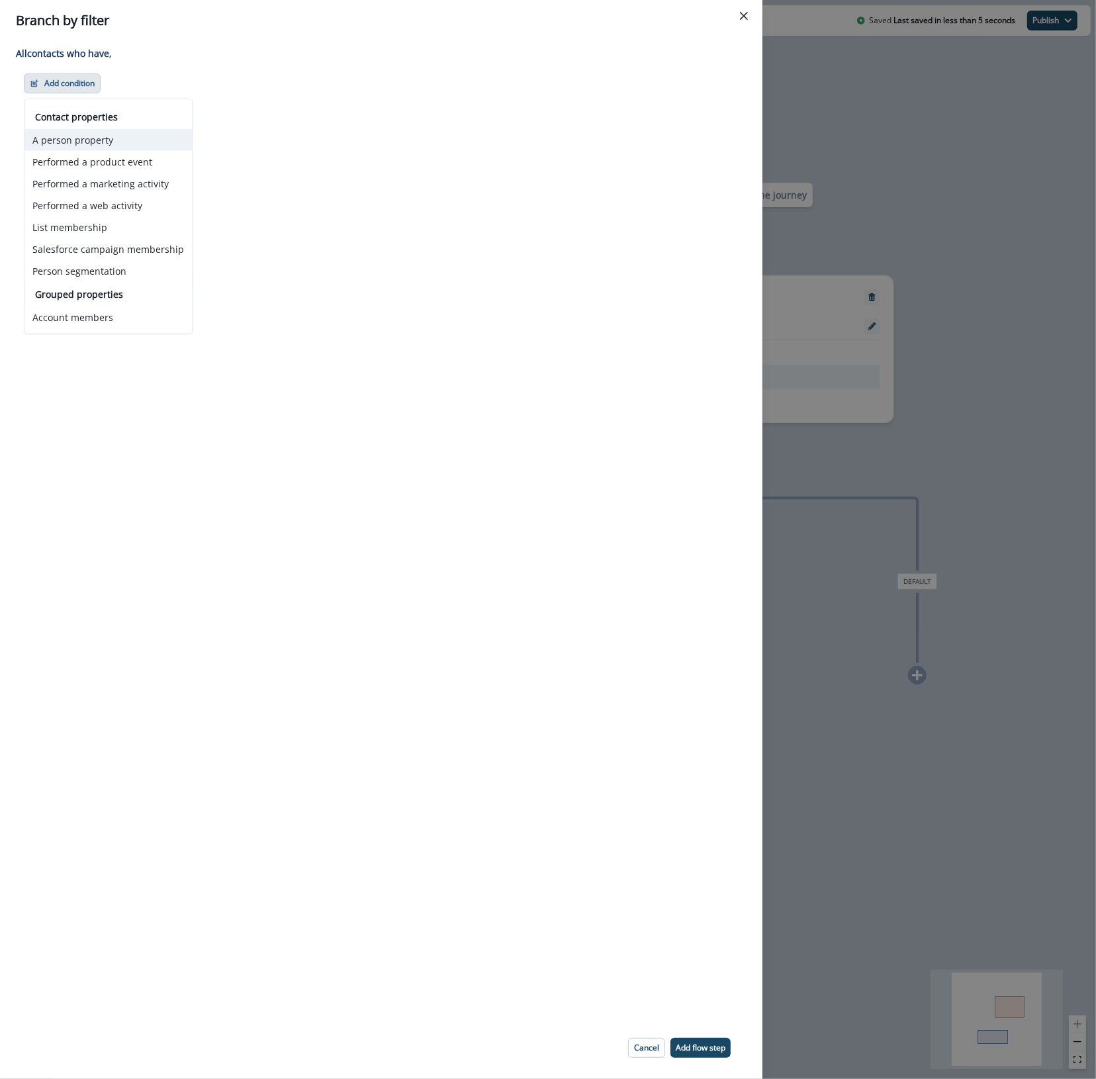
click at [103, 136] on button "A person property" at bounding box center [107, 140] width 167 height 22
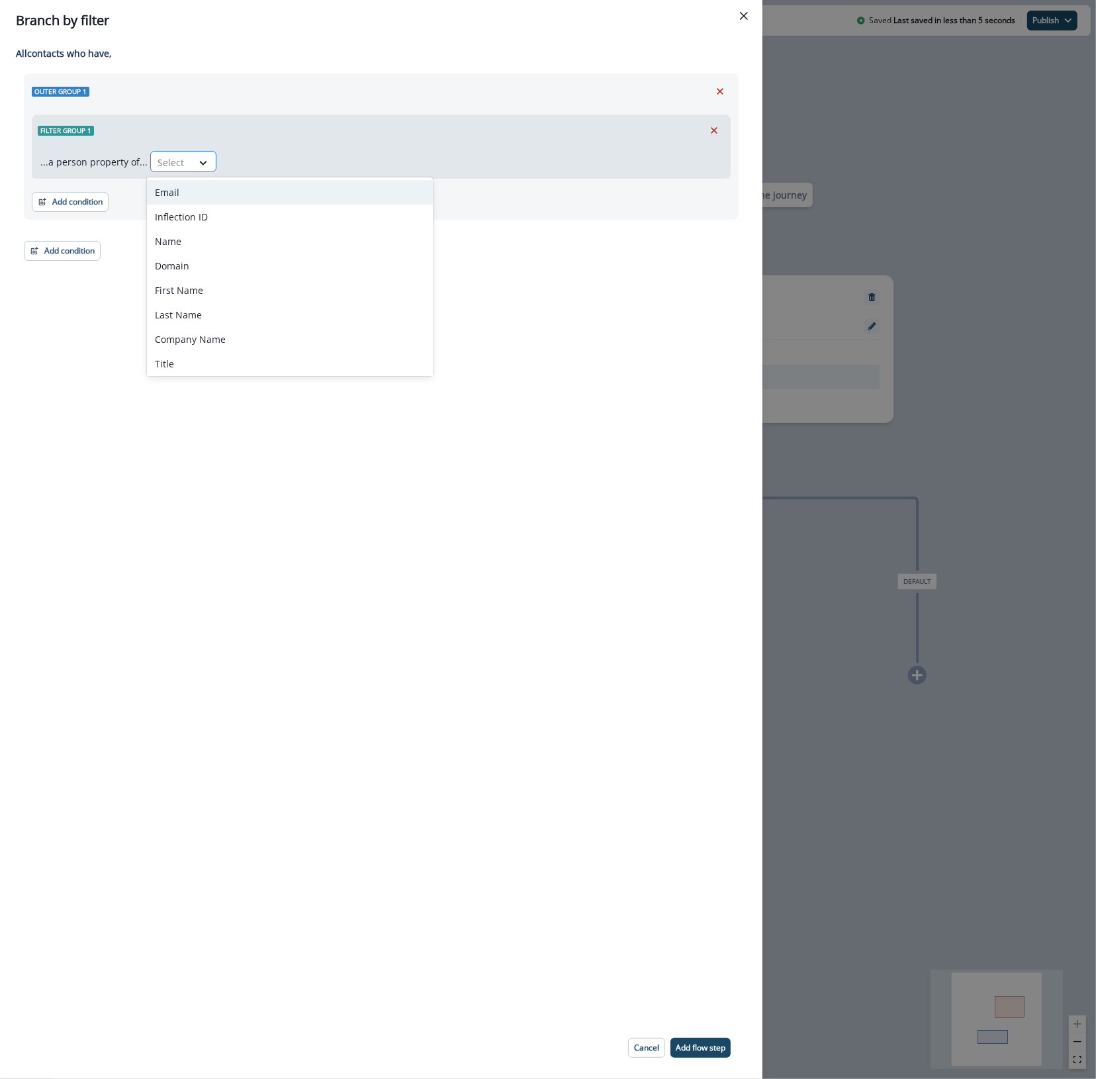
click at [176, 159] on div at bounding box center [172, 162] width 28 height 17
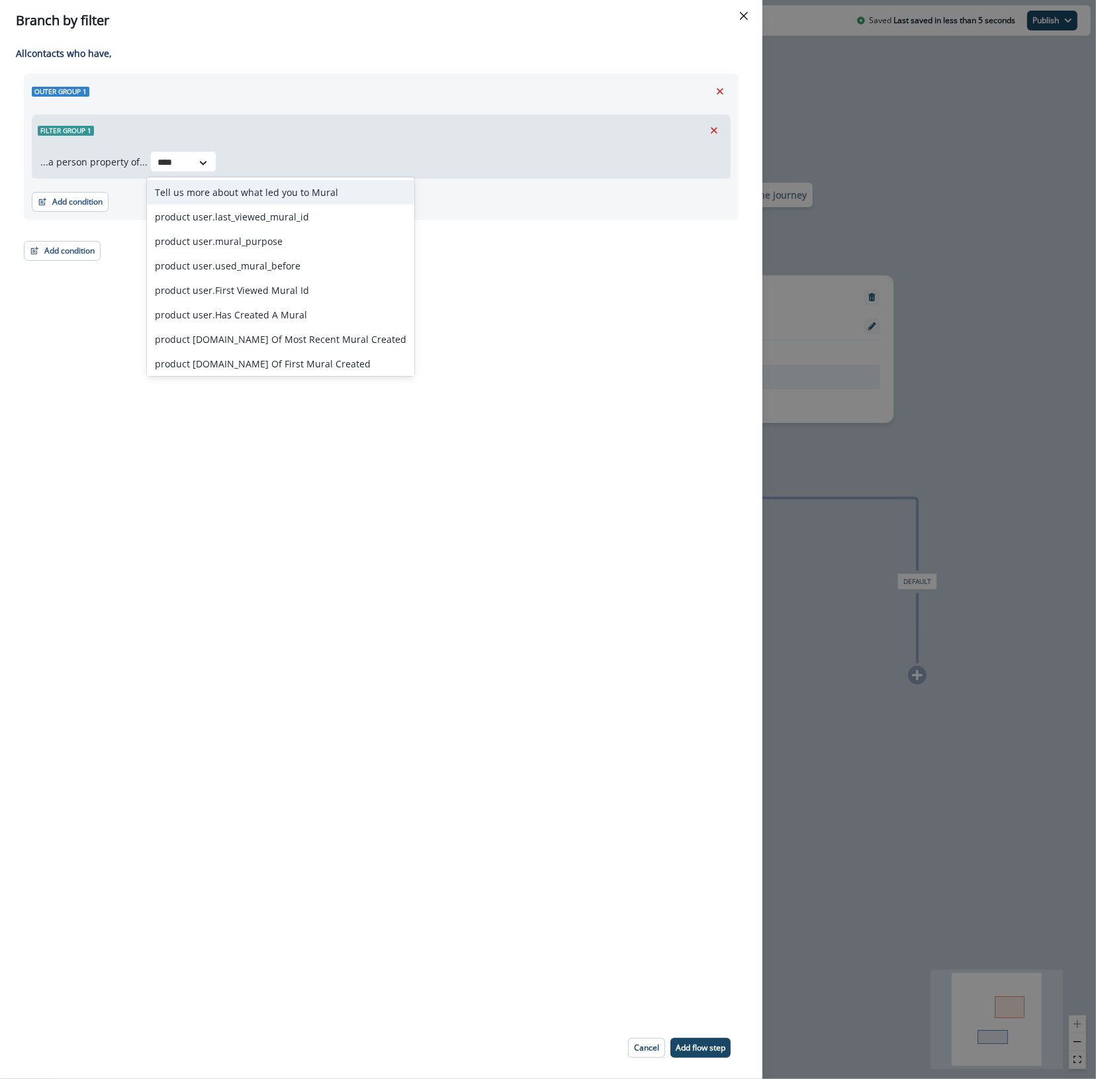
type input "*****"
click at [297, 305] on div "product user.Has Created A Mural" at bounding box center [280, 315] width 267 height 24
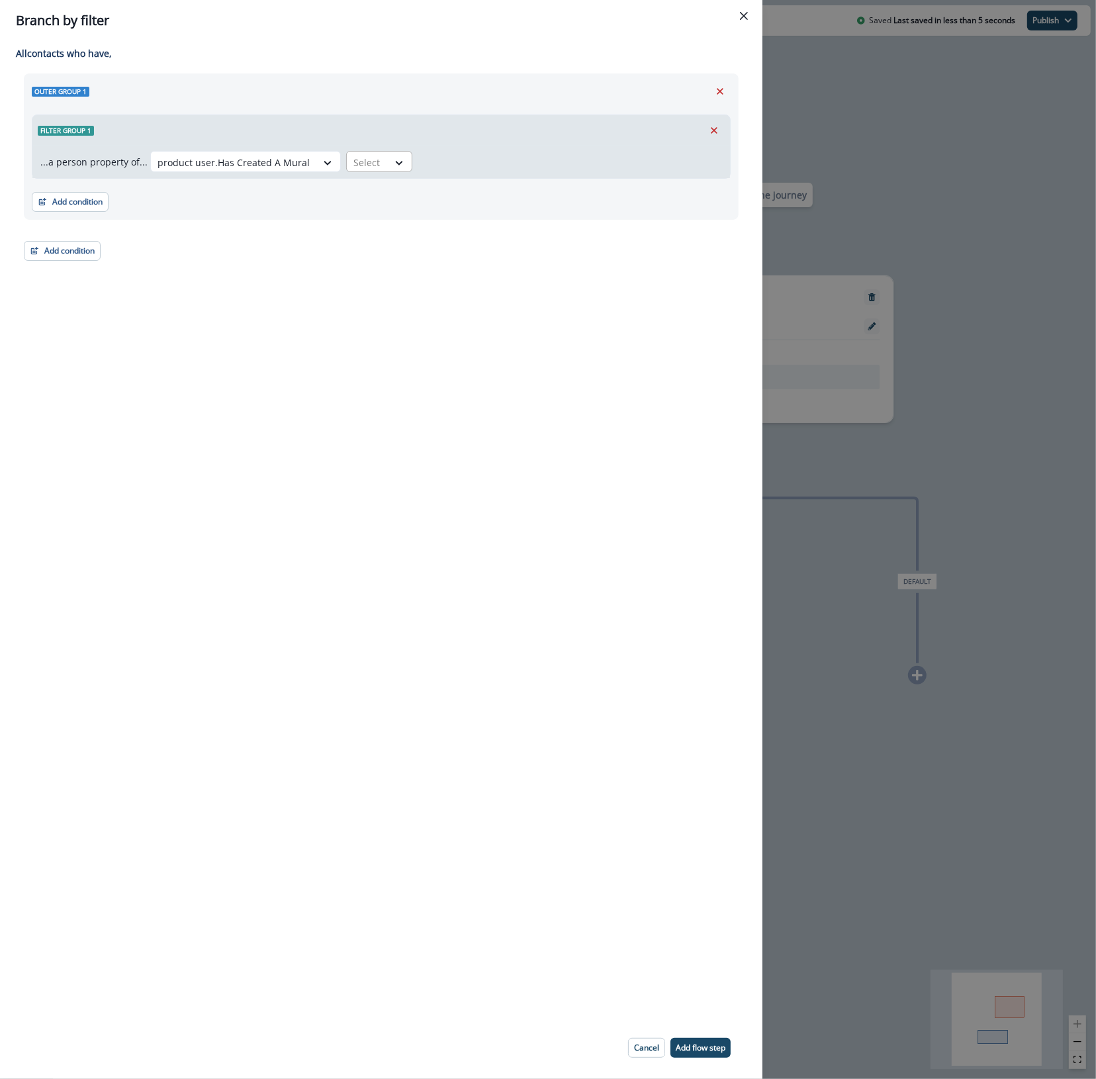
click at [354, 159] on div at bounding box center [367, 162] width 28 height 17
click at [349, 191] on div "true" at bounding box center [371, 192] width 66 height 24
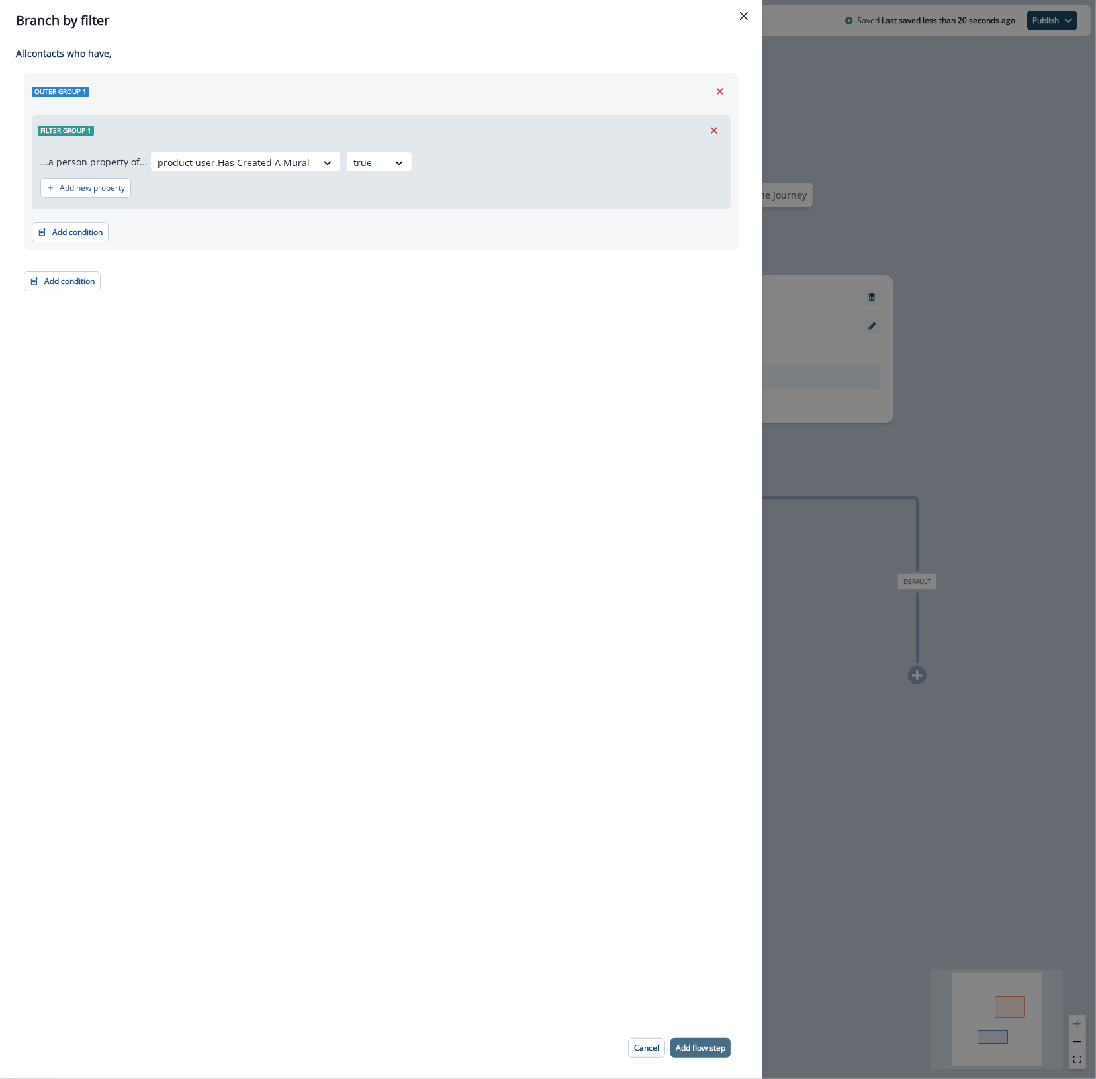
click at [716, 1047] on p "Add flow step" at bounding box center [701, 1047] width 50 height 9
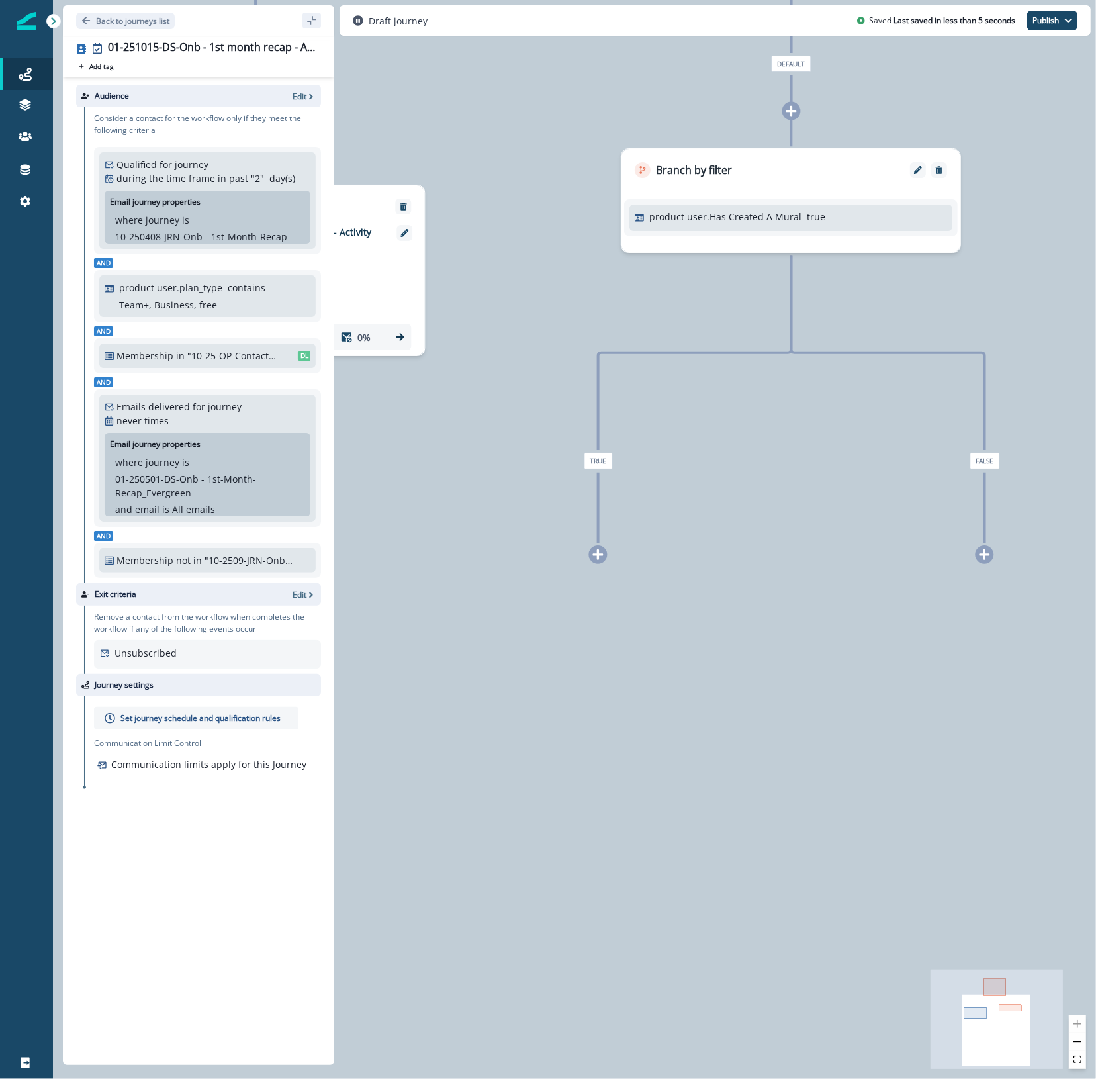
drag, startPoint x: 713, startPoint y: 725, endPoint x: 584, endPoint y: 325, distance: 420.1
click at [584, 325] on div "0 contact has entered the journey Branch by token ab_test_2 with conditions: is…" at bounding box center [574, 539] width 1043 height 1079
click at [596, 557] on icon at bounding box center [598, 555] width 12 height 12
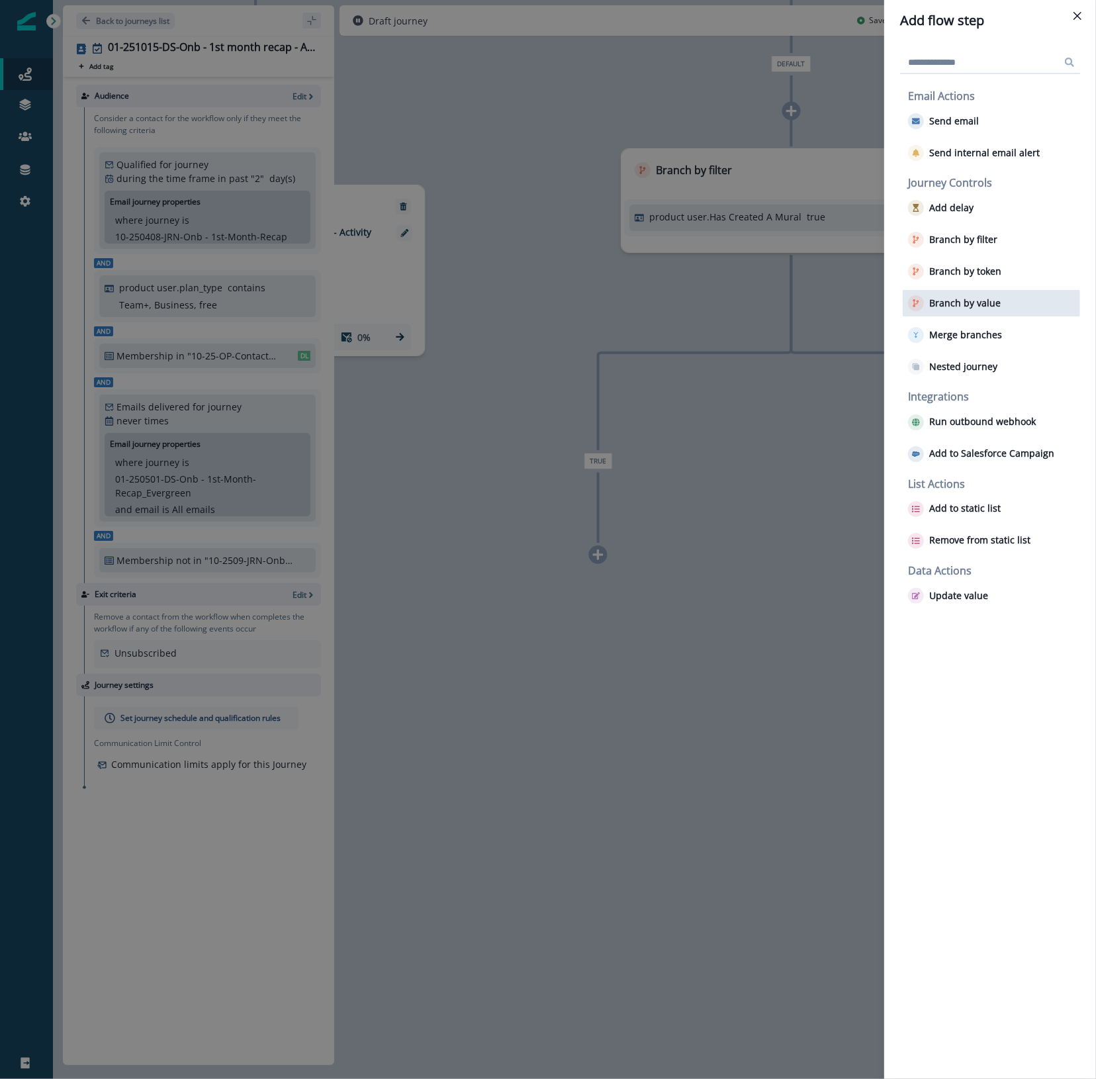
click at [981, 306] on p "Branch by value" at bounding box center [964, 303] width 71 height 11
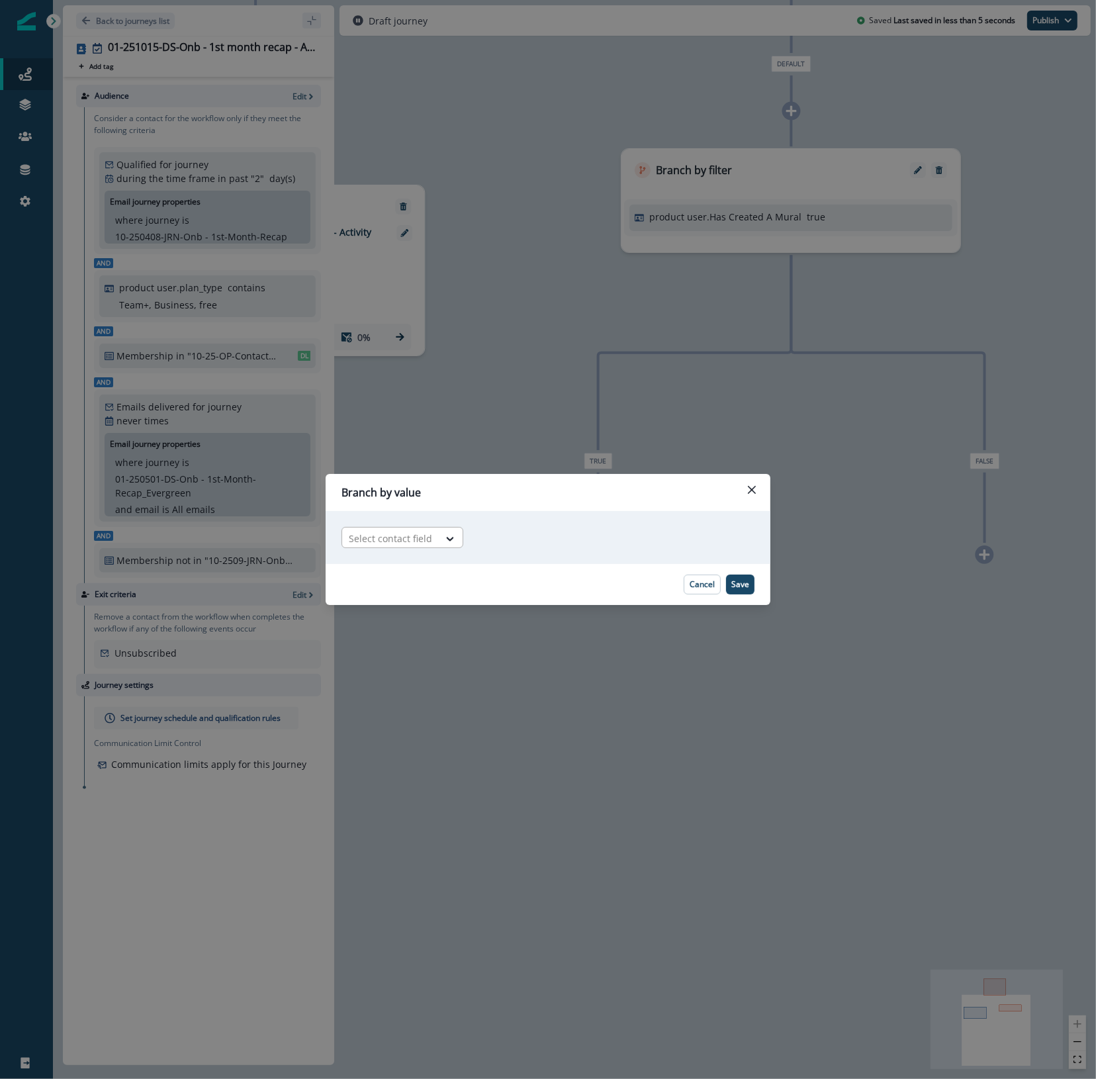
click at [431, 536] on div "Select contact field" at bounding box center [390, 539] width 97 height 22
type input "*****"
click at [432, 587] on div "product user.Engagement Level" at bounding box center [420, 593] width 157 height 24
click at [579, 541] on div at bounding box center [569, 538] width 68 height 17
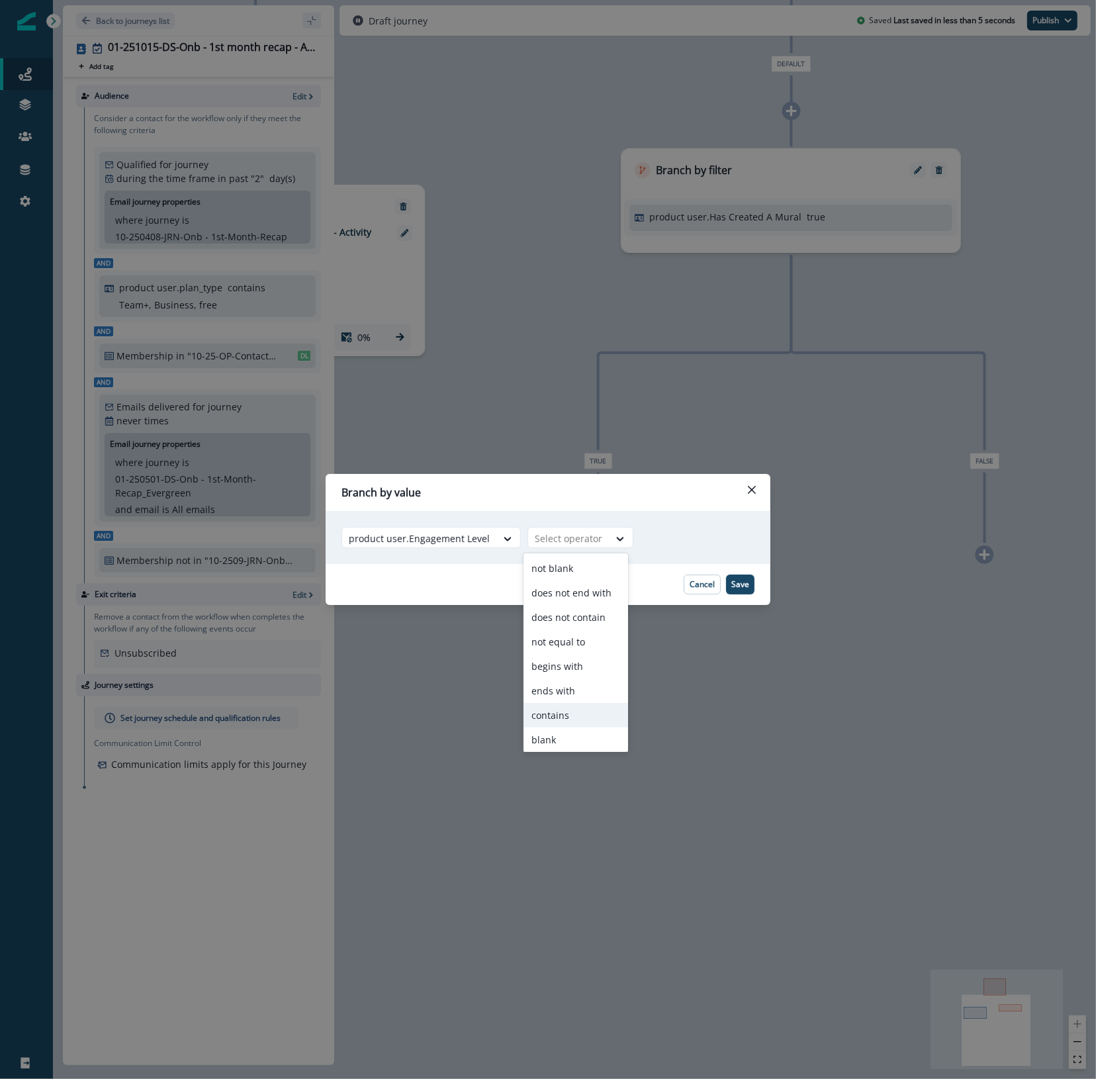
click at [566, 720] on div "contains" at bounding box center [576, 715] width 105 height 24
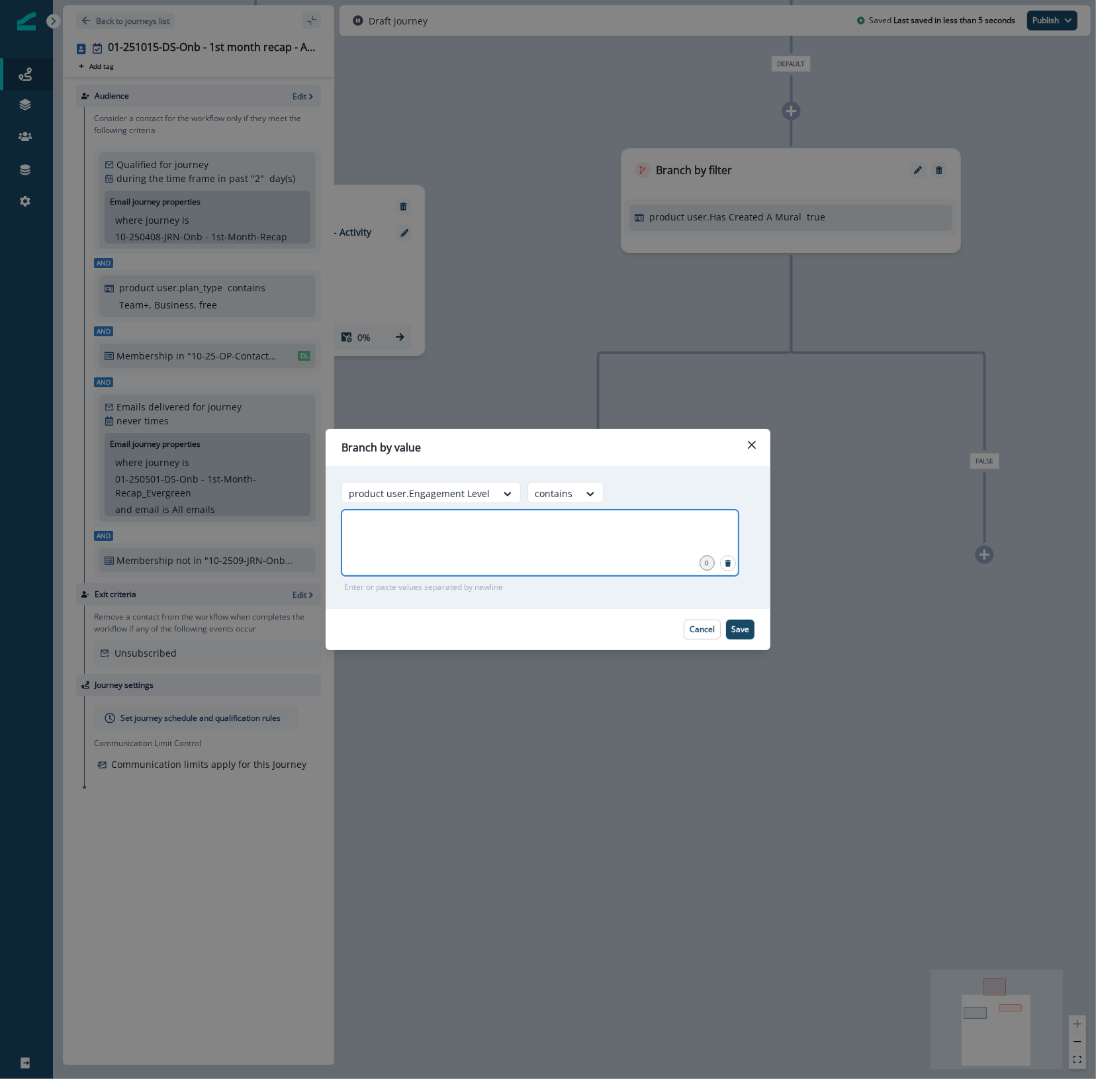
click at [632, 535] on input "text" at bounding box center [540, 526] width 393 height 26
type input "******"
click at [745, 631] on p "Save" at bounding box center [740, 629] width 18 height 9
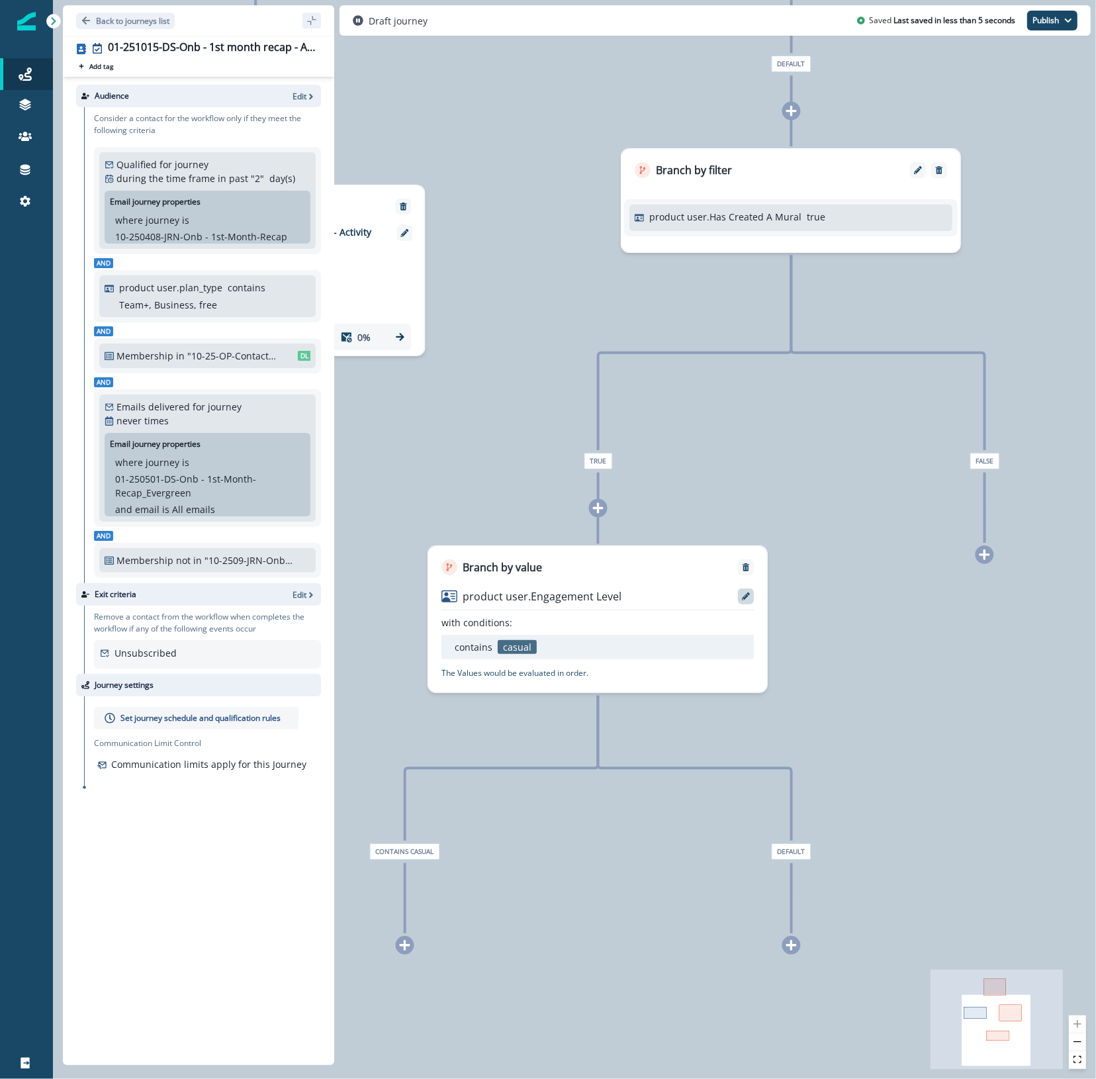
click at [743, 596] on icon at bounding box center [746, 596] width 8 height 8
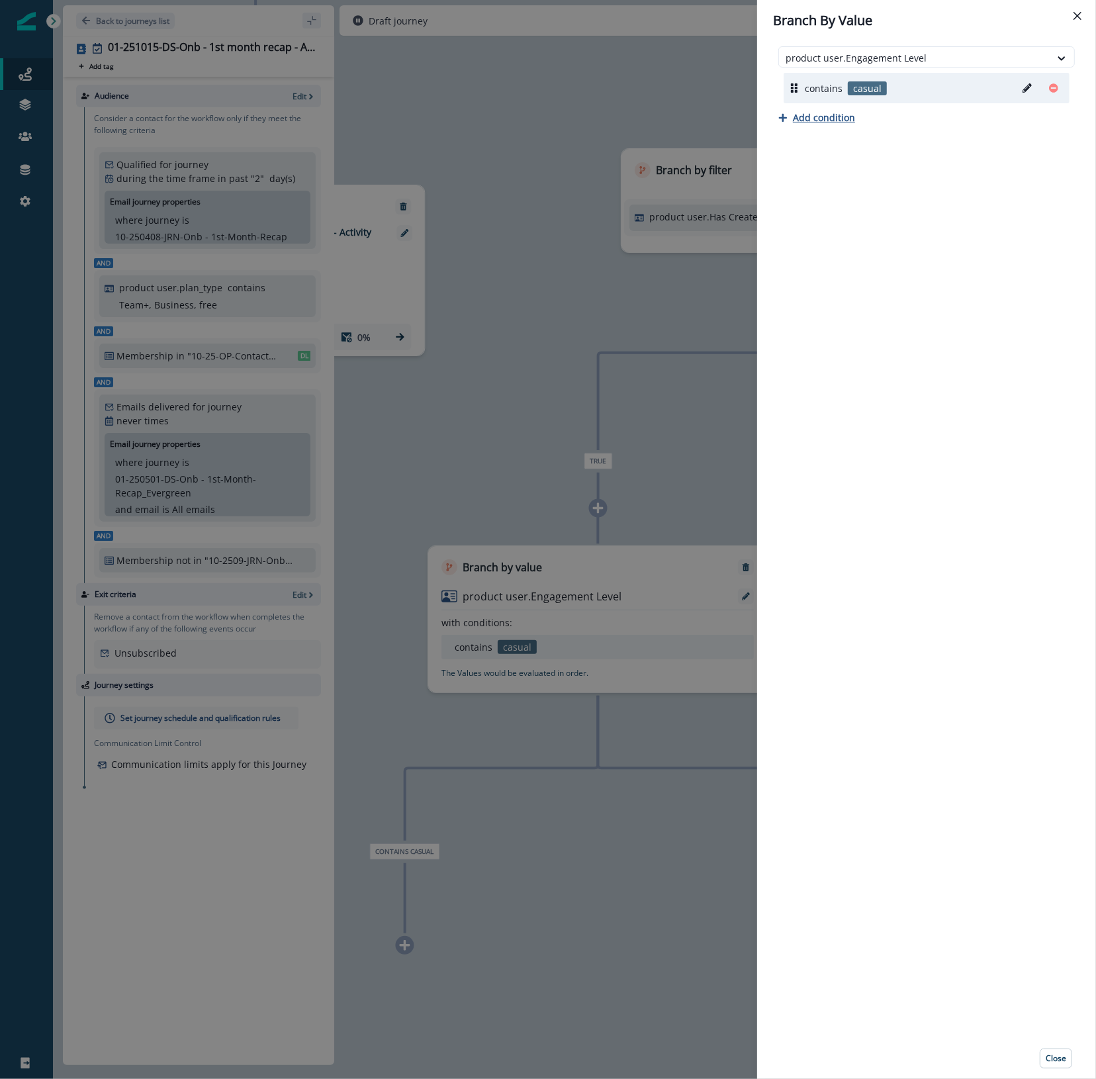
click at [819, 111] on p "Add condition" at bounding box center [824, 117] width 62 height 13
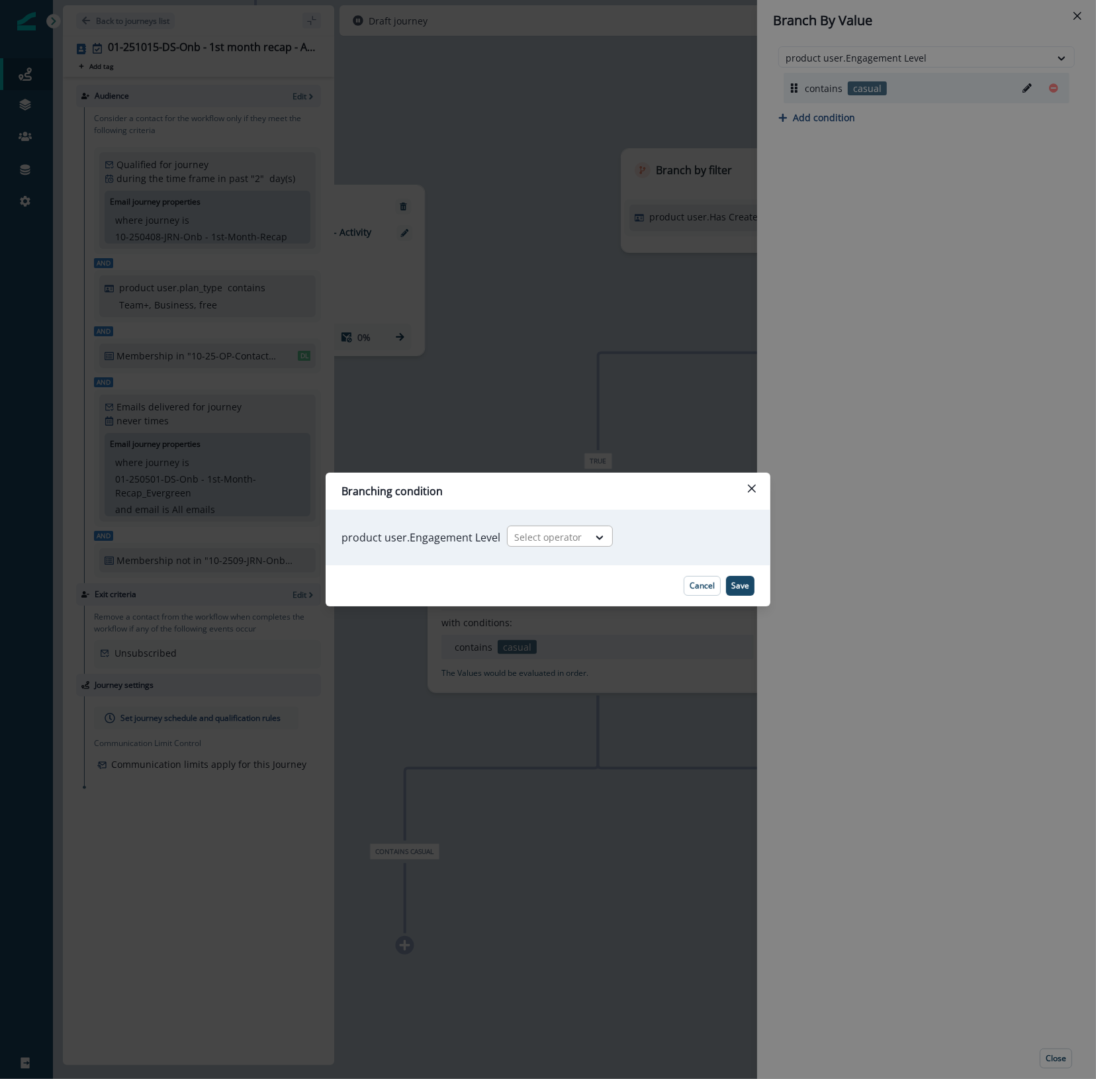
click at [543, 539] on div at bounding box center [548, 537] width 68 height 17
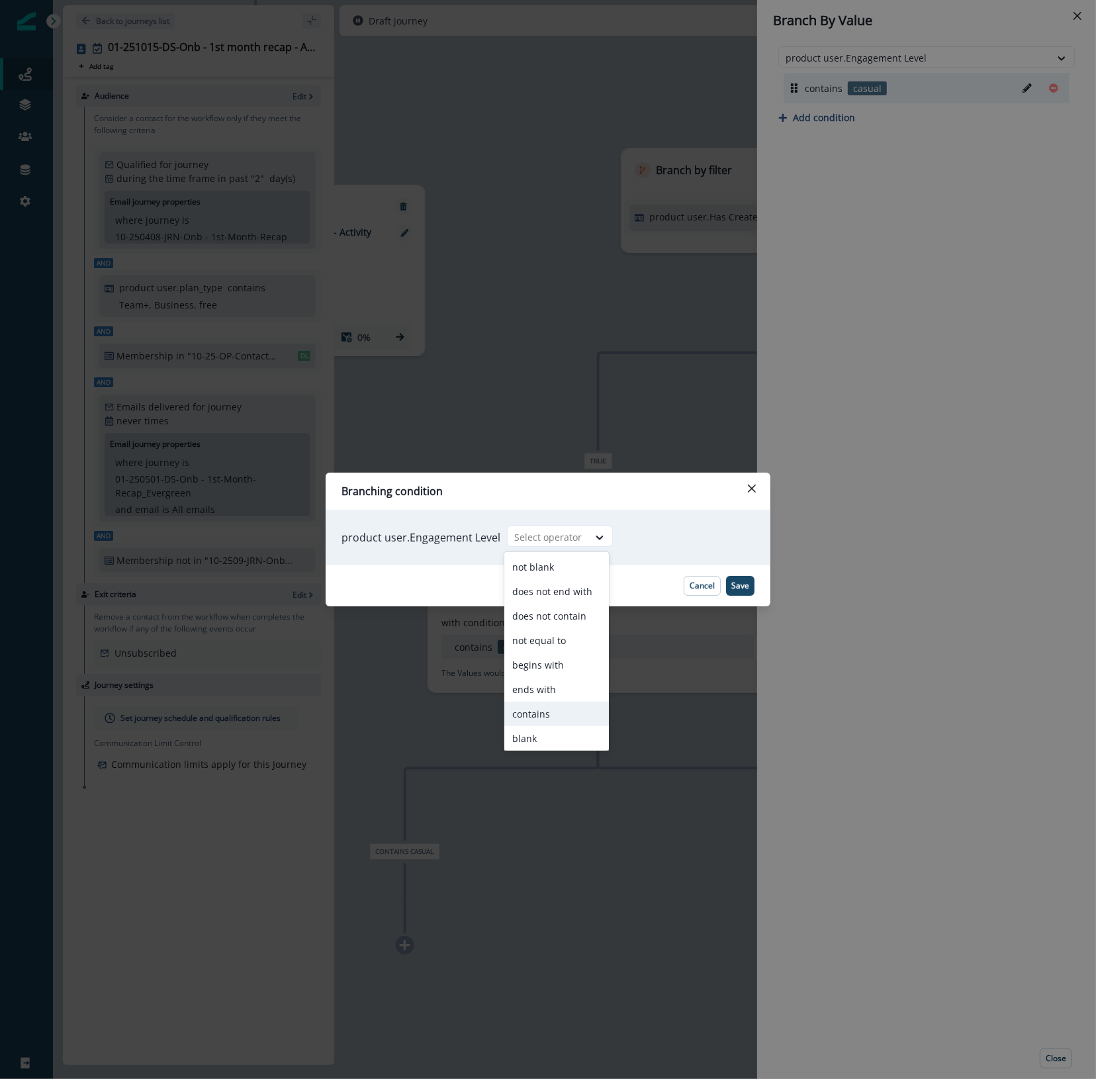
click at [541, 716] on div "contains" at bounding box center [556, 714] width 105 height 24
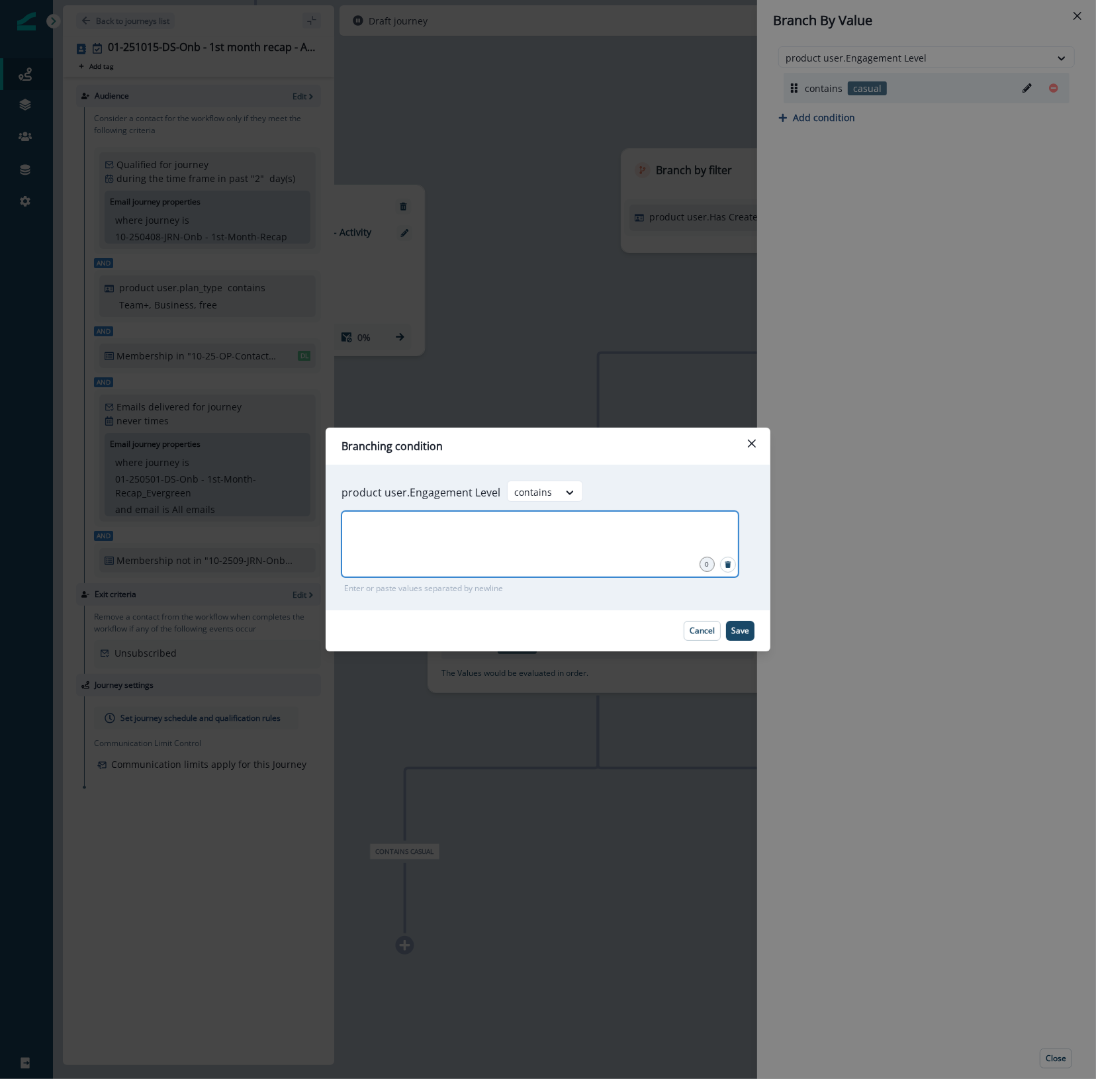
click at [598, 539] on input "text" at bounding box center [540, 527] width 393 height 26
type input "****"
click at [746, 633] on p "Save" at bounding box center [740, 630] width 18 height 9
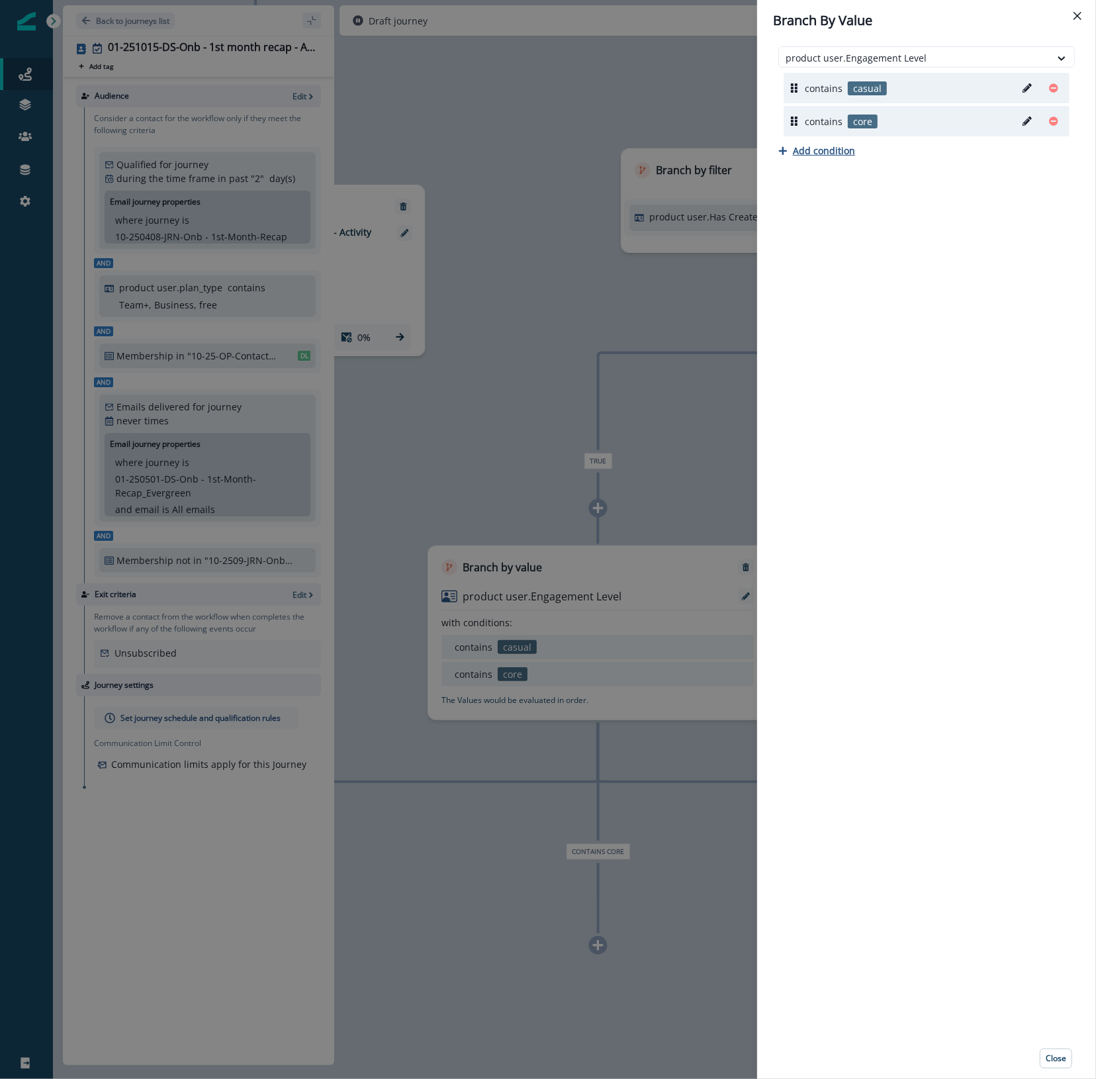
click at [796, 151] on p "Add condition" at bounding box center [824, 150] width 62 height 13
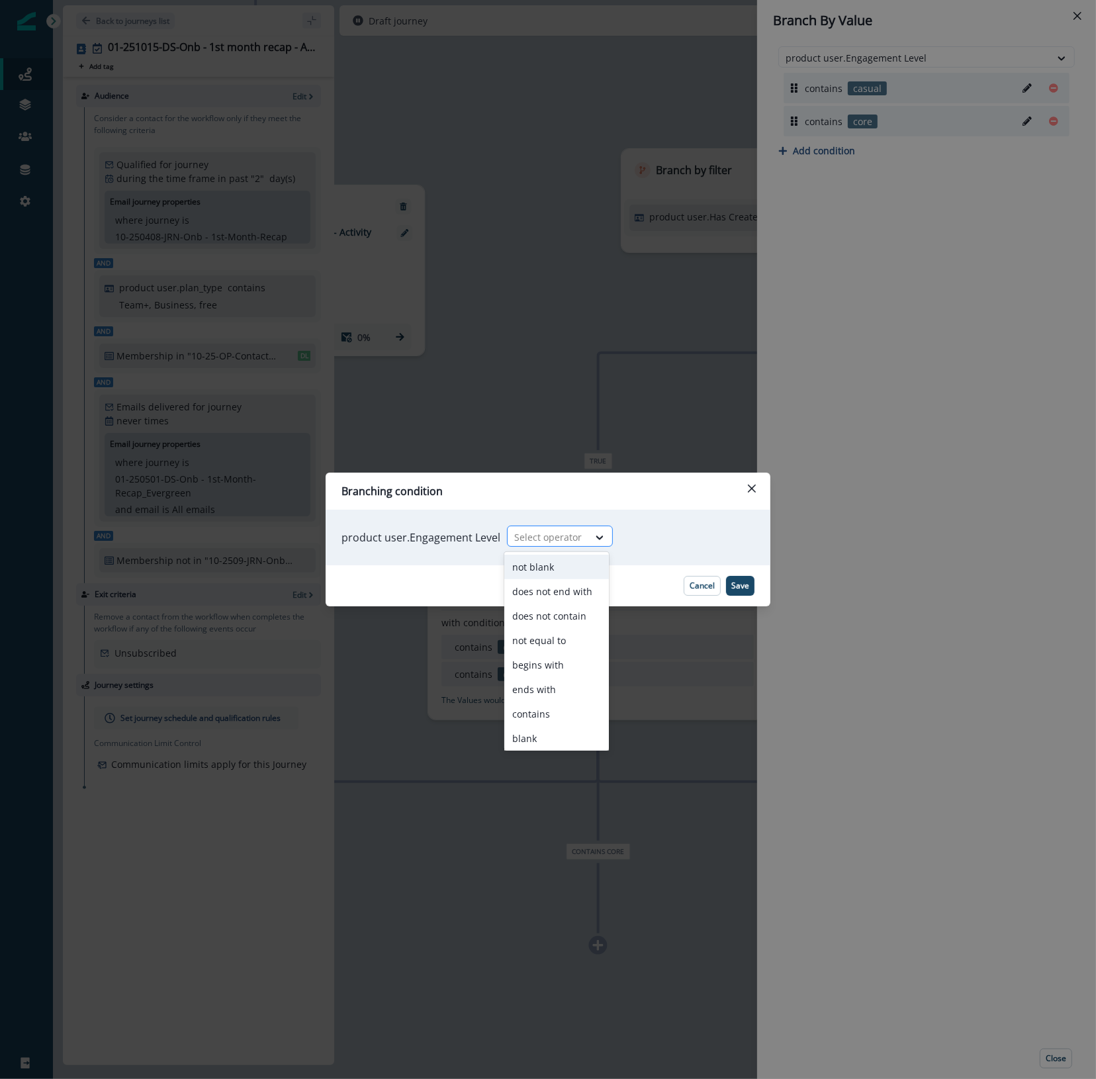
click at [560, 536] on div at bounding box center [548, 537] width 68 height 17
drag, startPoint x: 551, startPoint y: 715, endPoint x: 550, endPoint y: 647, distance: 68.2
click at [551, 715] on div "contains" at bounding box center [556, 714] width 105 height 24
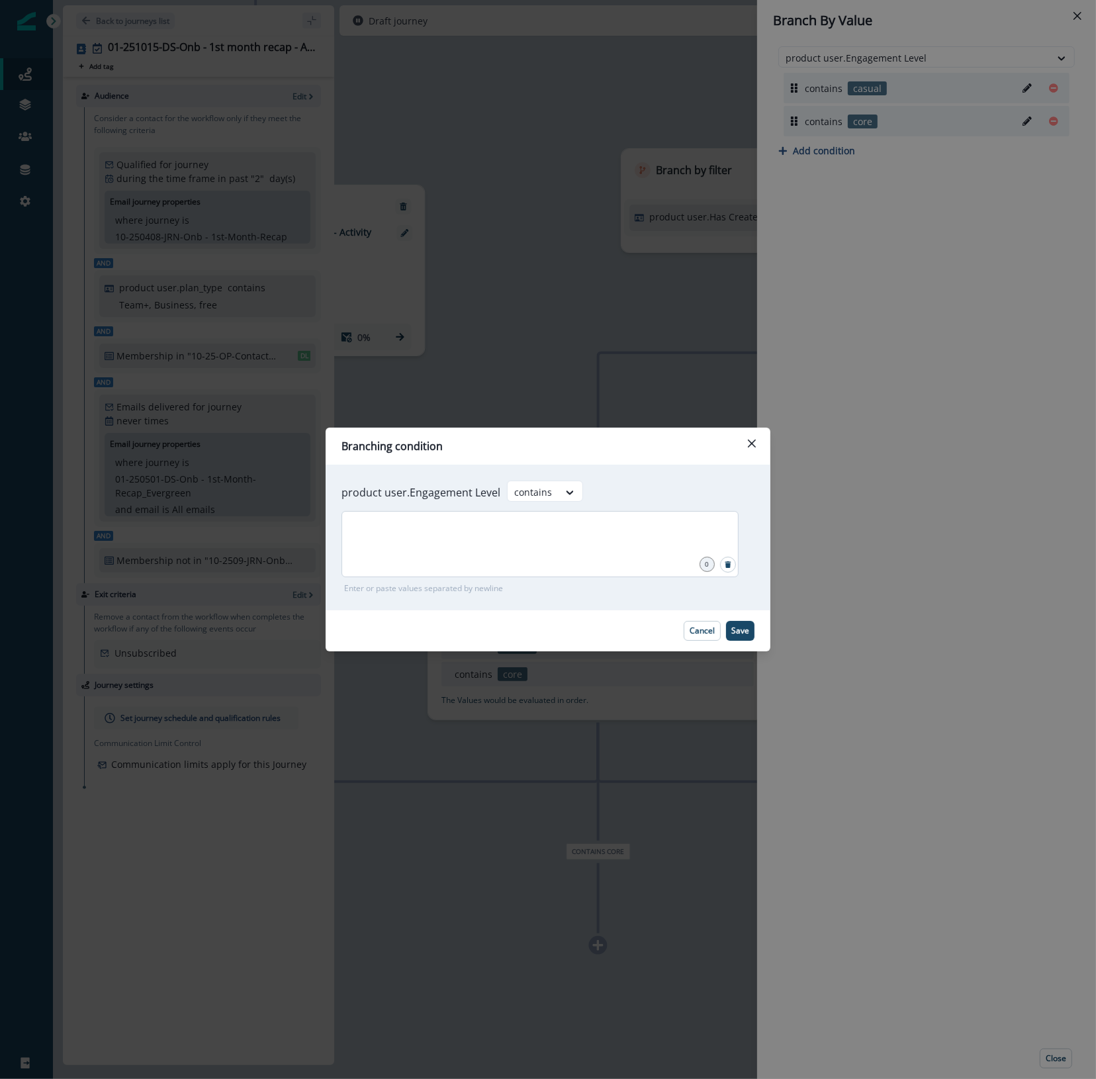
click at [583, 553] on div at bounding box center [540, 544] width 397 height 66
type input "*****"
click at [738, 633] on p "Save" at bounding box center [740, 630] width 18 height 9
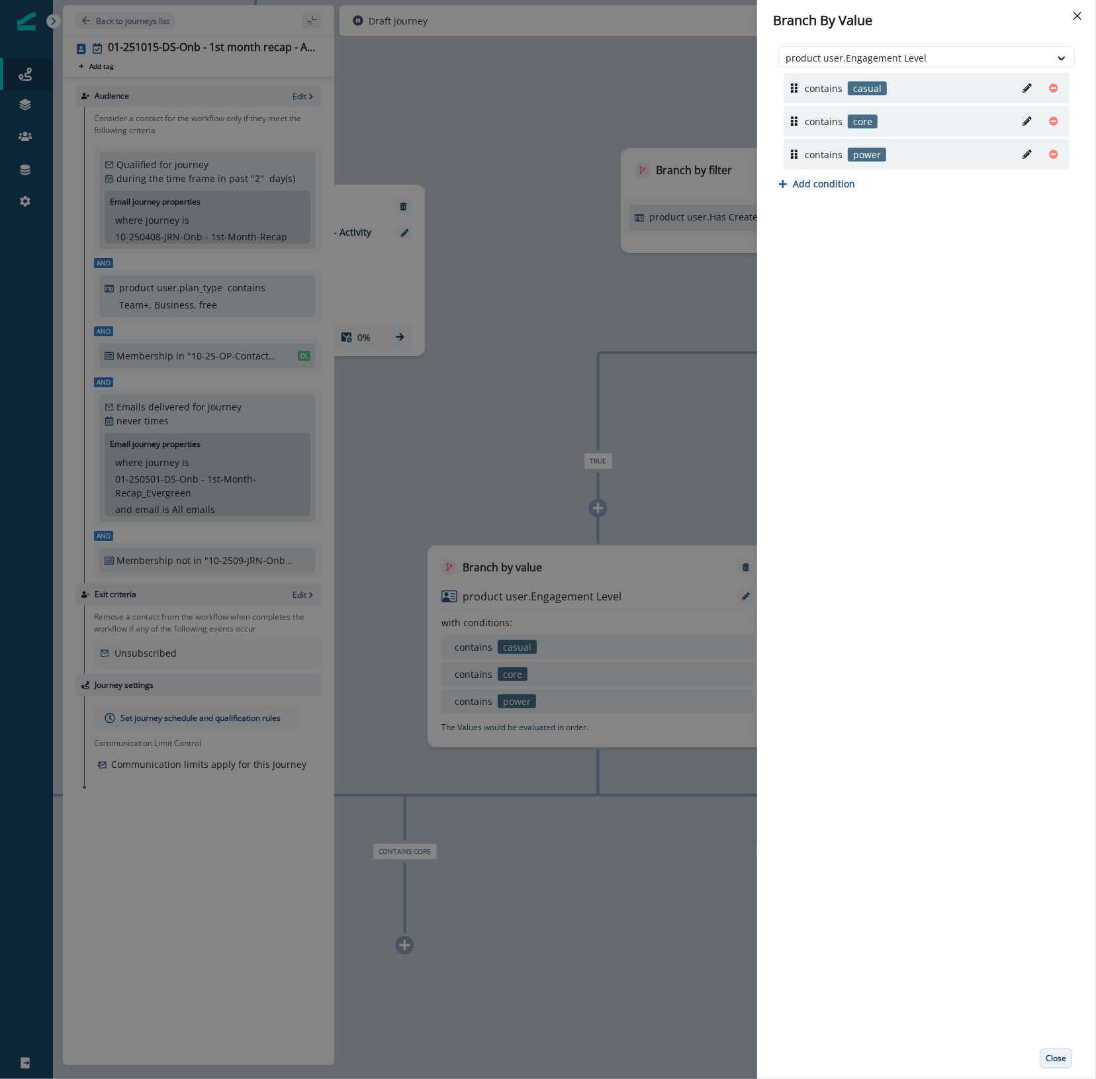
click at [1060, 1058] on p "Close" at bounding box center [1056, 1058] width 21 height 9
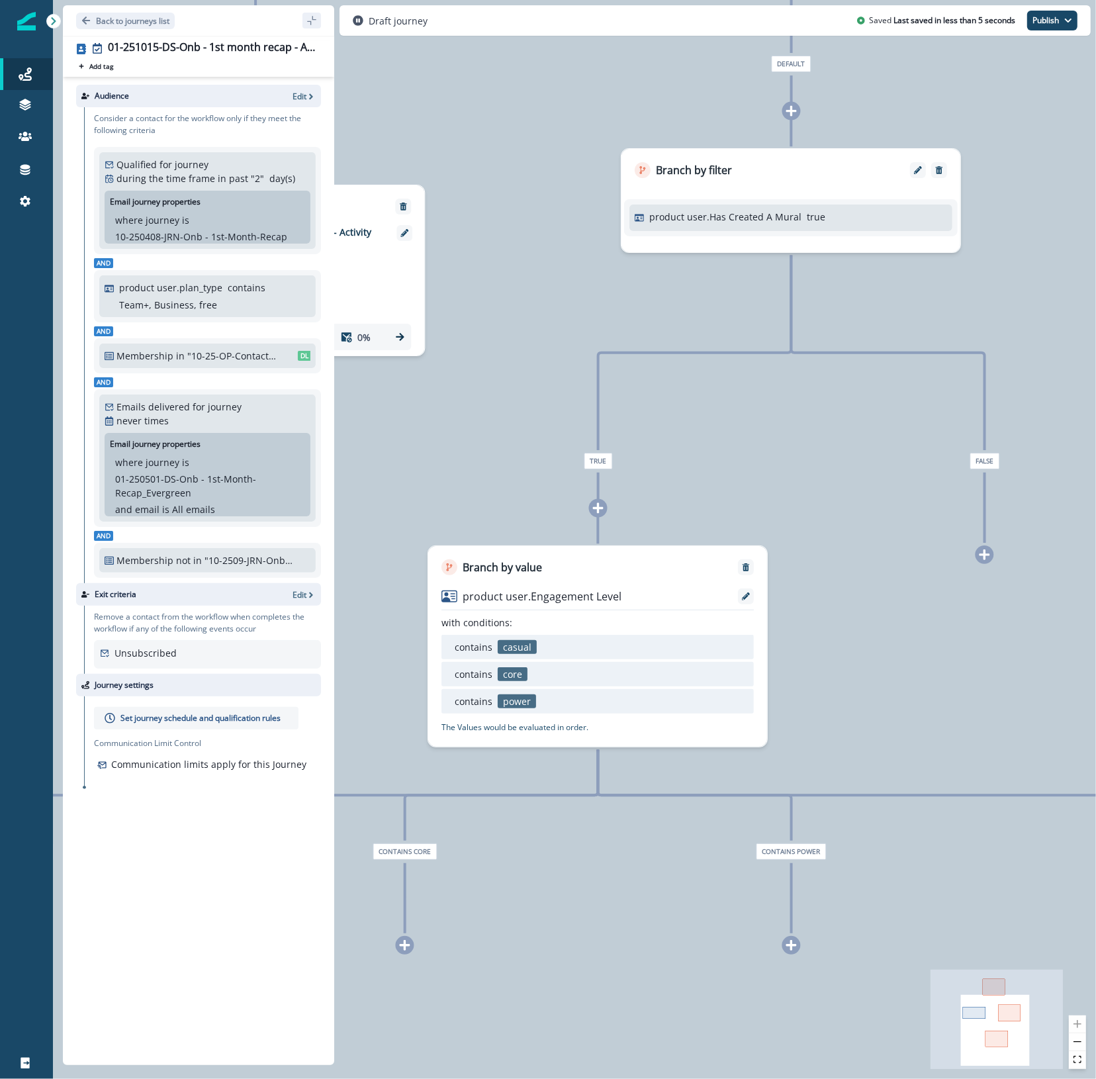
click at [683, 1023] on div "0 contact has entered the journey Branch by token ab_test_2 with conditions: is…" at bounding box center [574, 539] width 1043 height 1079
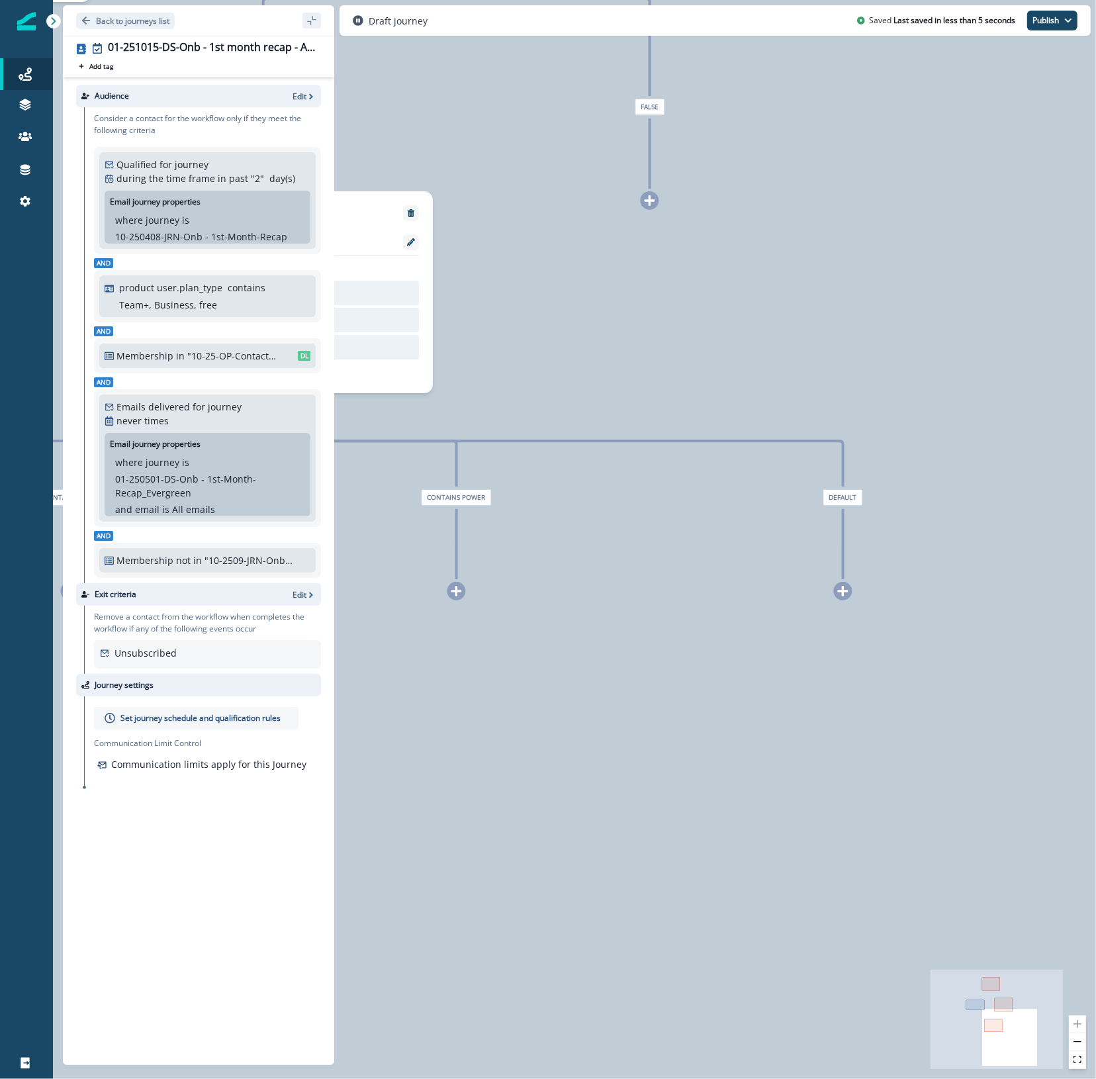
drag, startPoint x: 910, startPoint y: 907, endPoint x: 620, endPoint y: 657, distance: 383.0
click at [620, 657] on div "0 contact has entered the journey Branch by token ab_test_2 with conditions: is…" at bounding box center [574, 539] width 1043 height 1079
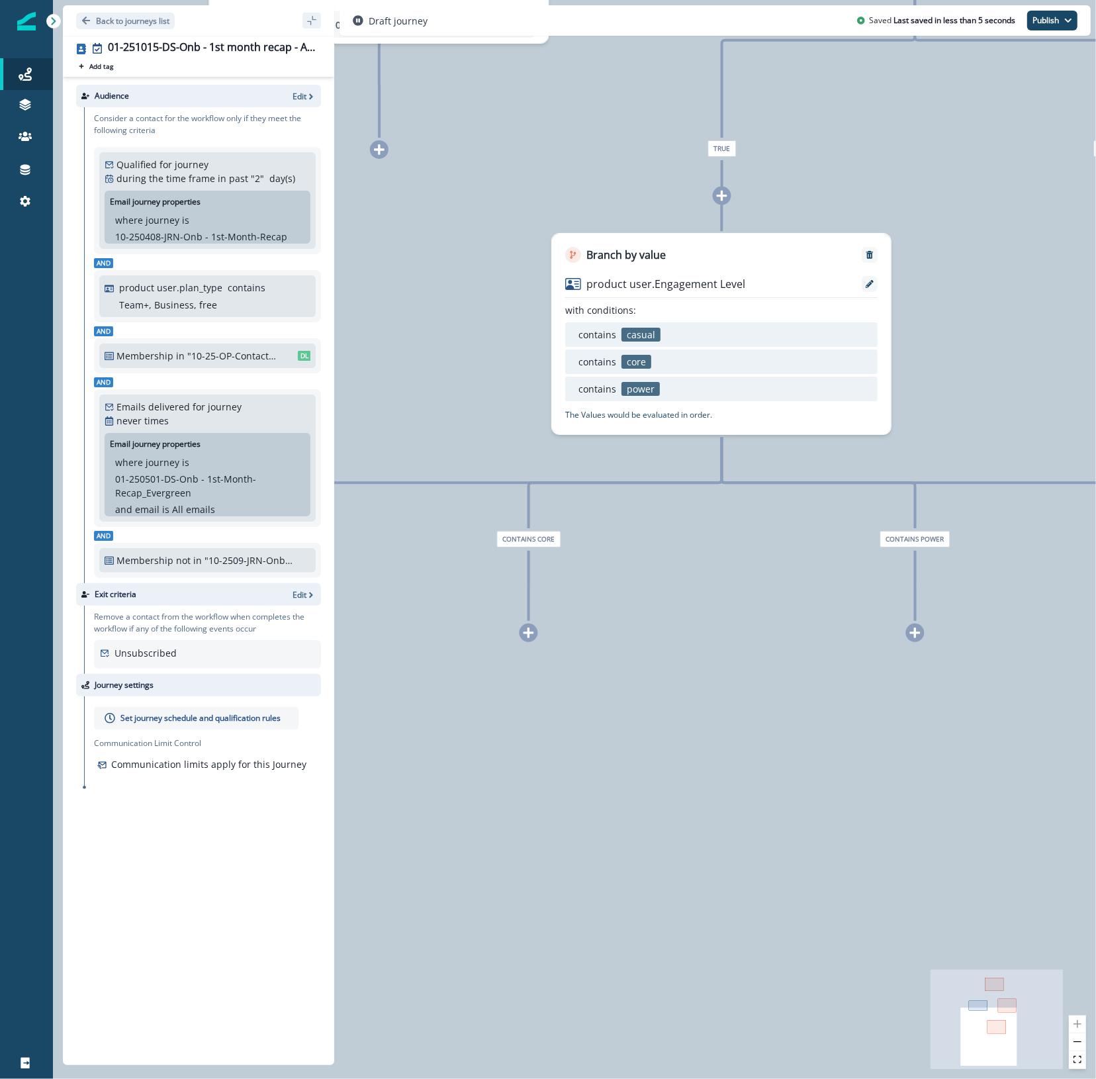
drag, startPoint x: 661, startPoint y: 824, endPoint x: 995, endPoint y: 833, distance: 334.4
click at [1096, 876] on html "A newer version of Inflection.io is available. Refresh your page to load the la…" at bounding box center [548, 539] width 1096 height 1079
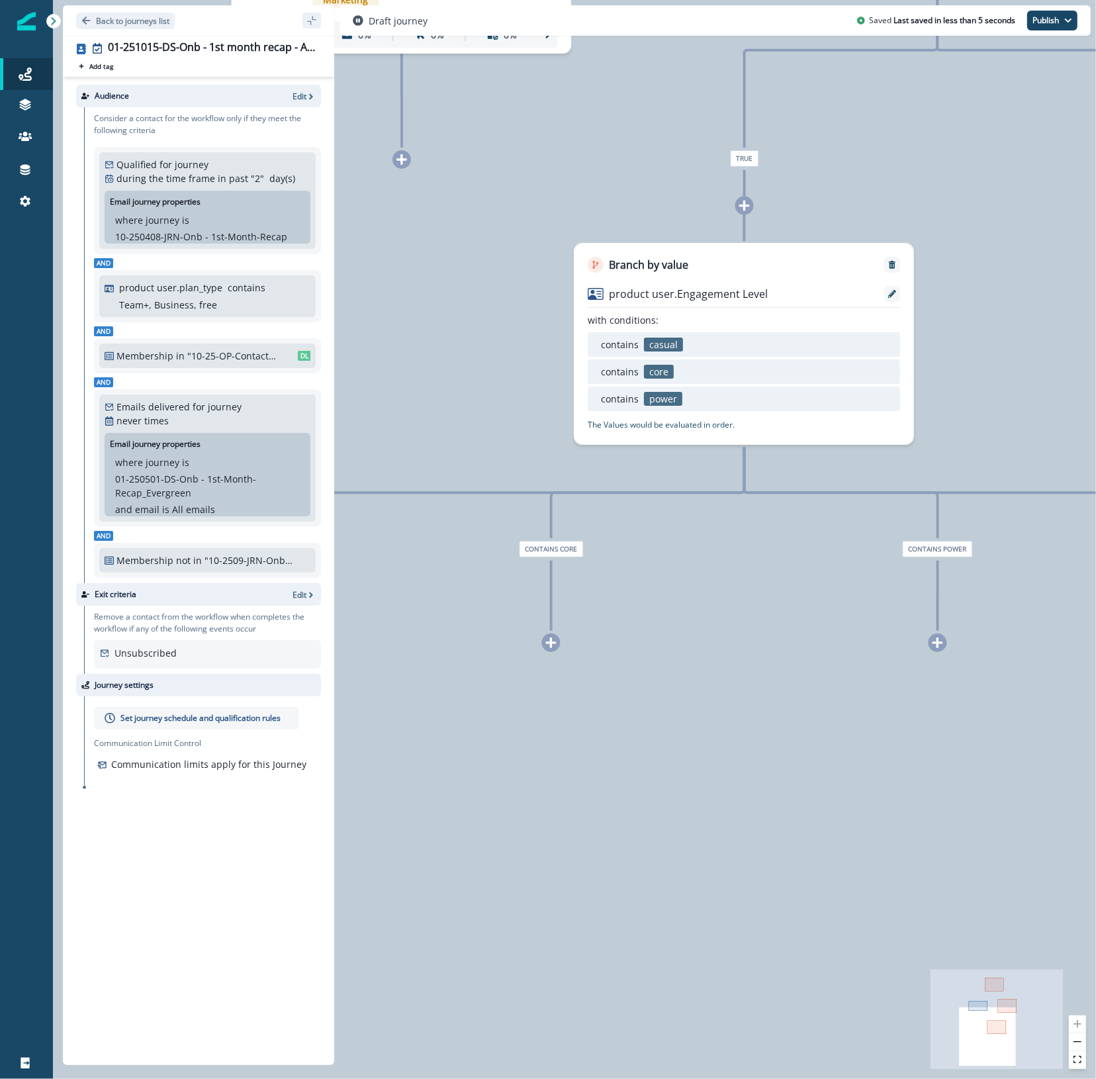
drag, startPoint x: 573, startPoint y: 768, endPoint x: 841, endPoint y: 771, distance: 268.1
click at [841, 771] on div "0 contact has entered the journey Branch by token ab_test_2 with conditions: is…" at bounding box center [574, 539] width 1043 height 1079
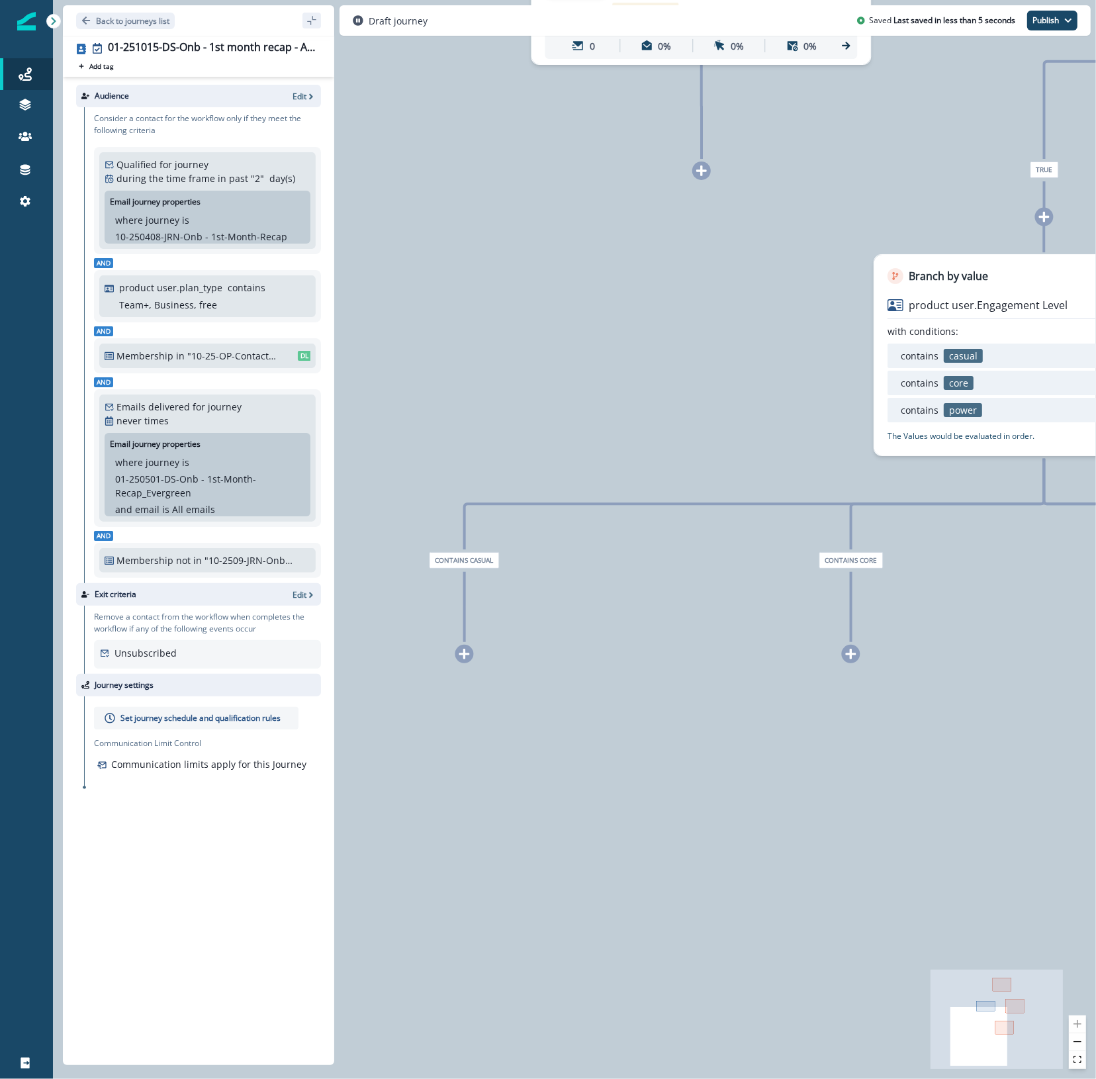
click at [465, 647] on div at bounding box center [464, 654] width 19 height 19
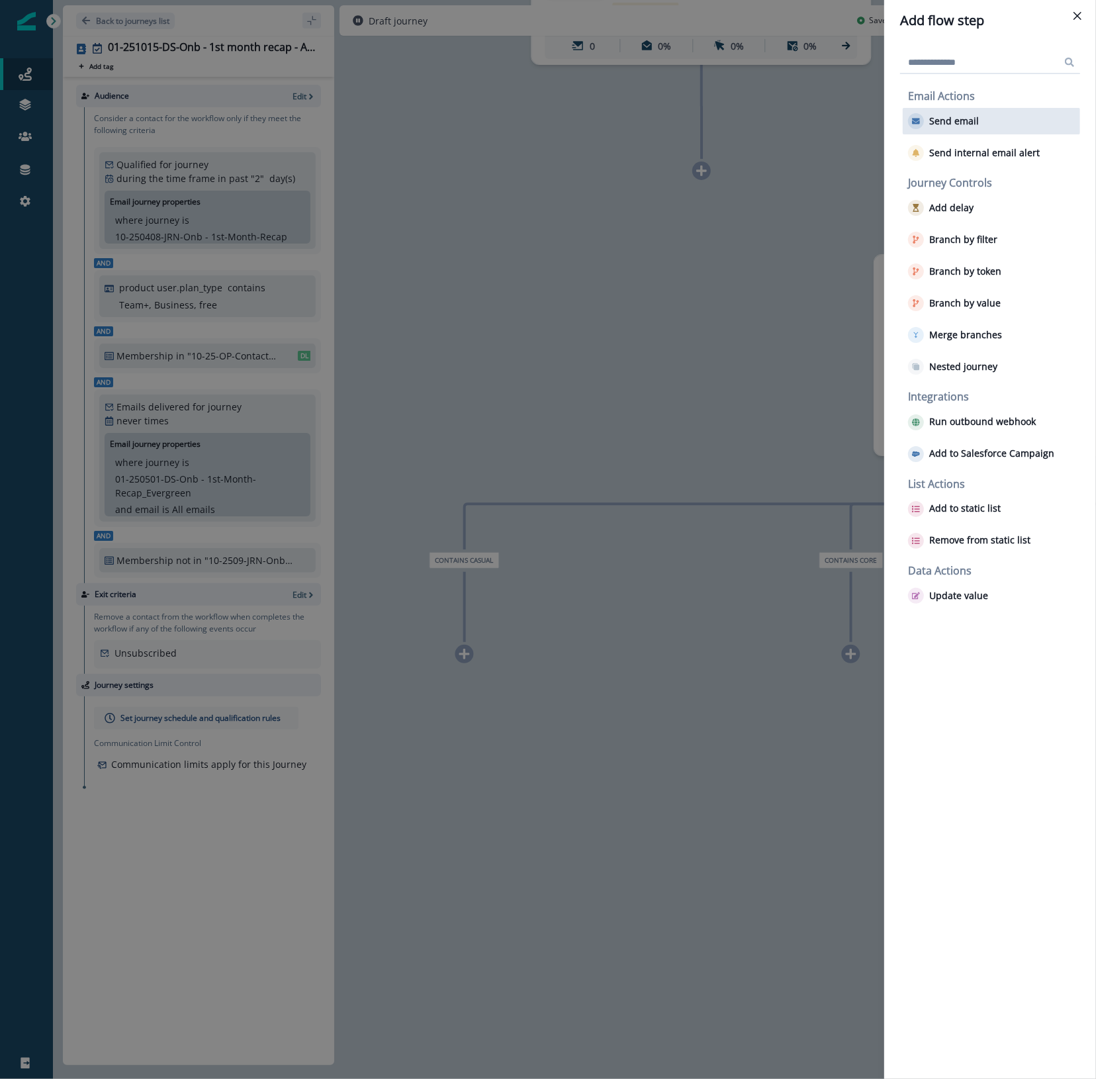
click at [988, 122] on div "Send email" at bounding box center [991, 121] width 177 height 26
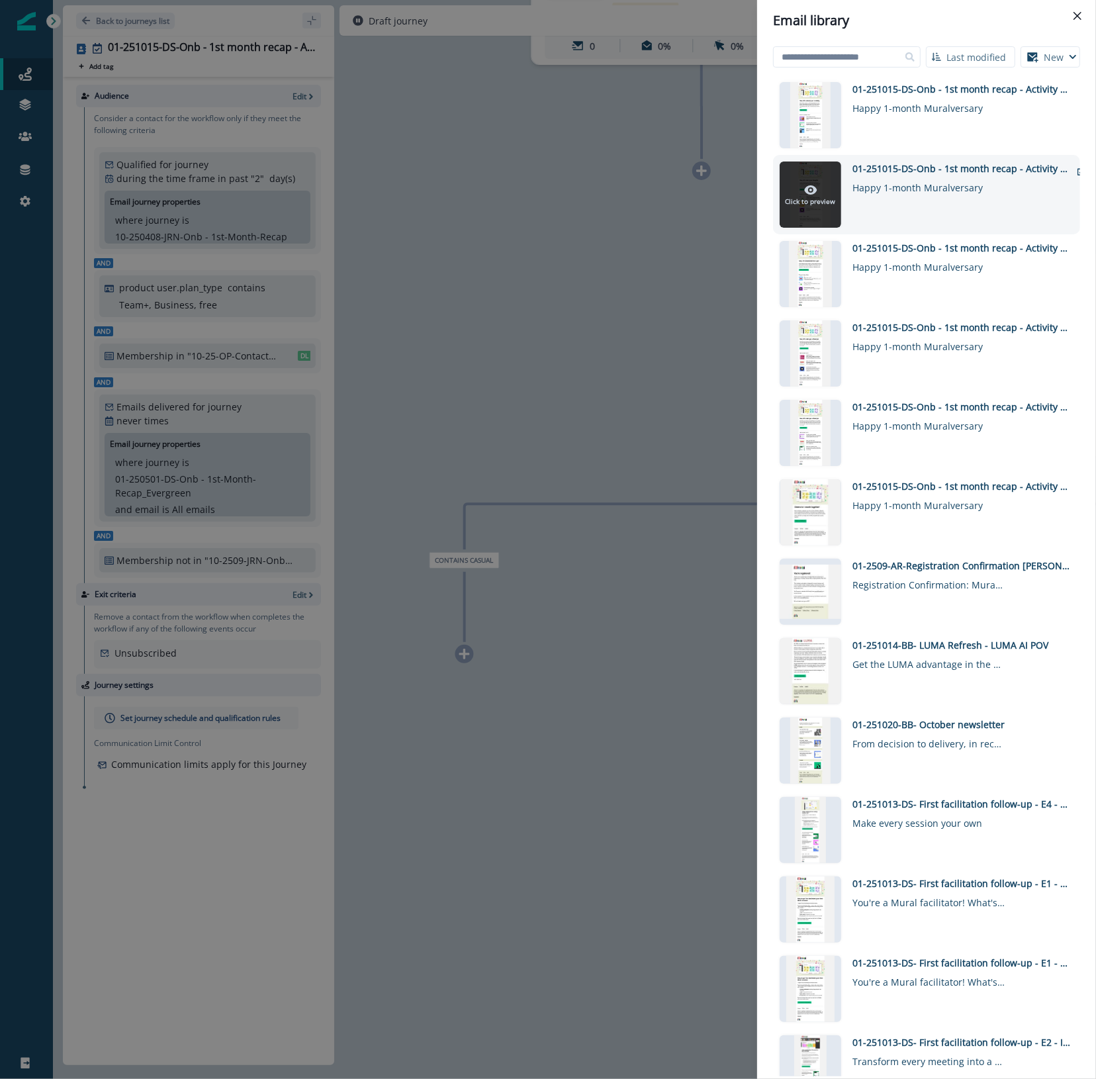
click at [809, 187] on icon at bounding box center [810, 189] width 13 height 13
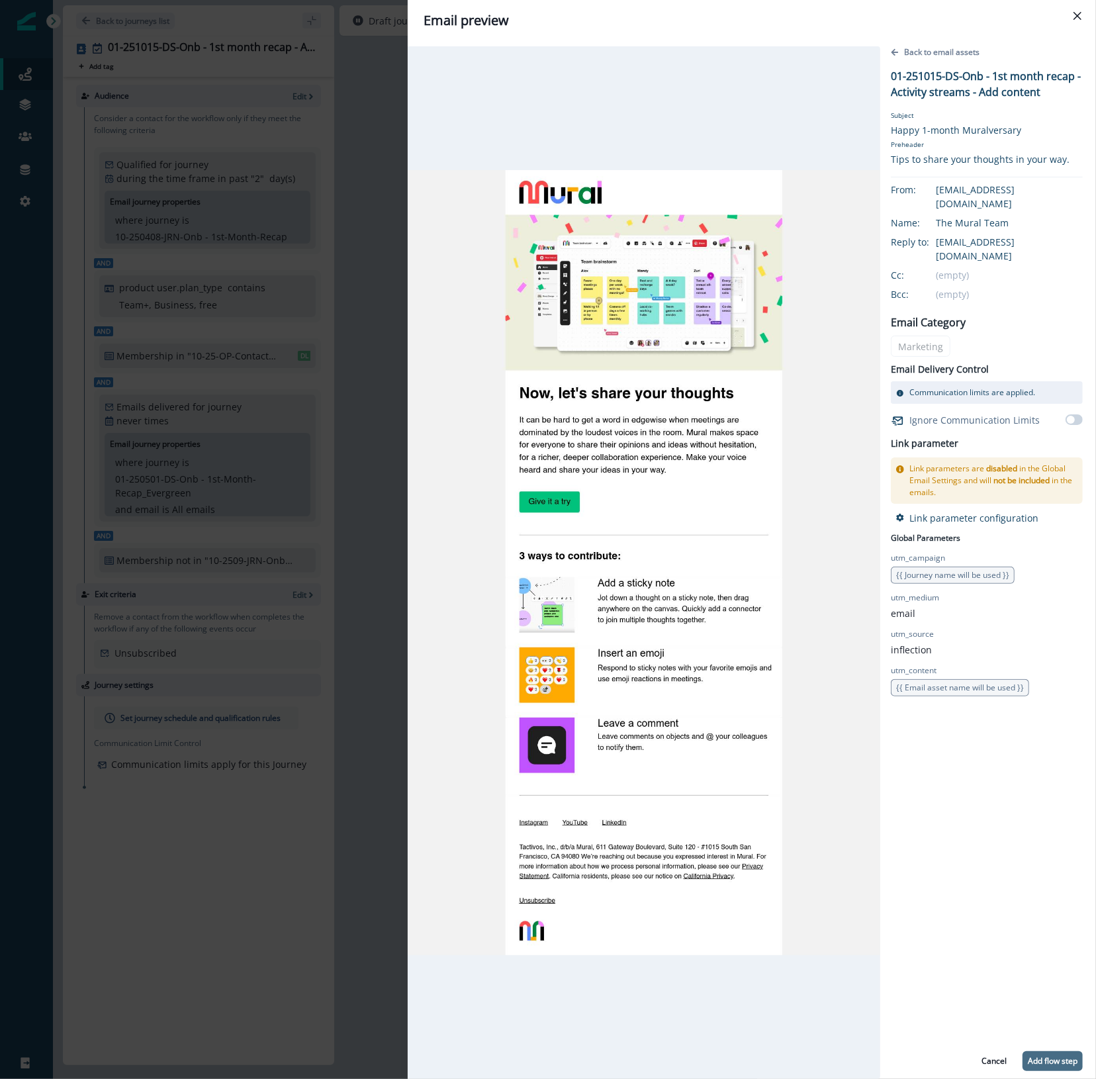
click at [1049, 1059] on p "Add flow step" at bounding box center [1053, 1060] width 50 height 9
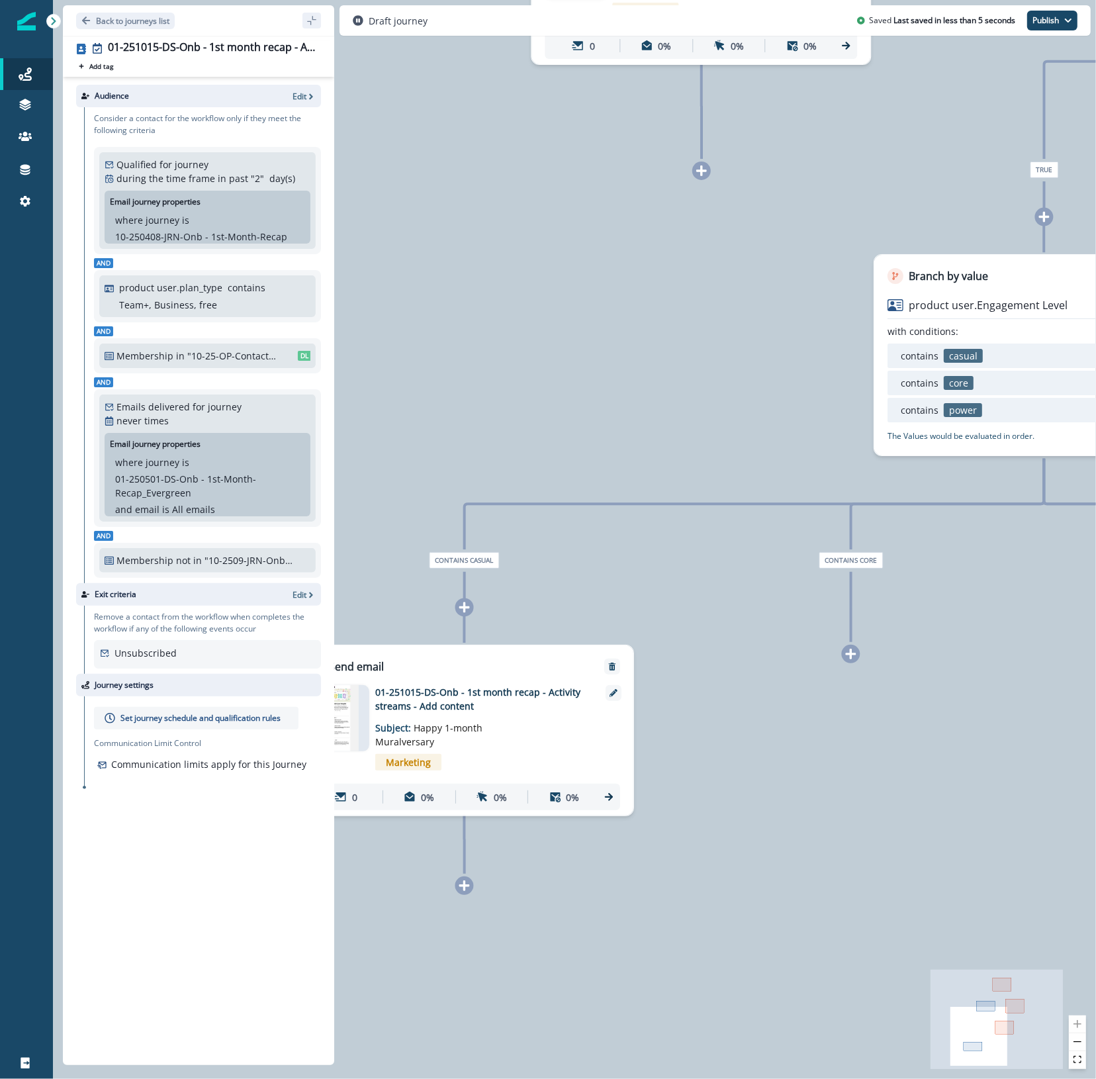
click at [852, 653] on icon at bounding box center [851, 654] width 11 height 11
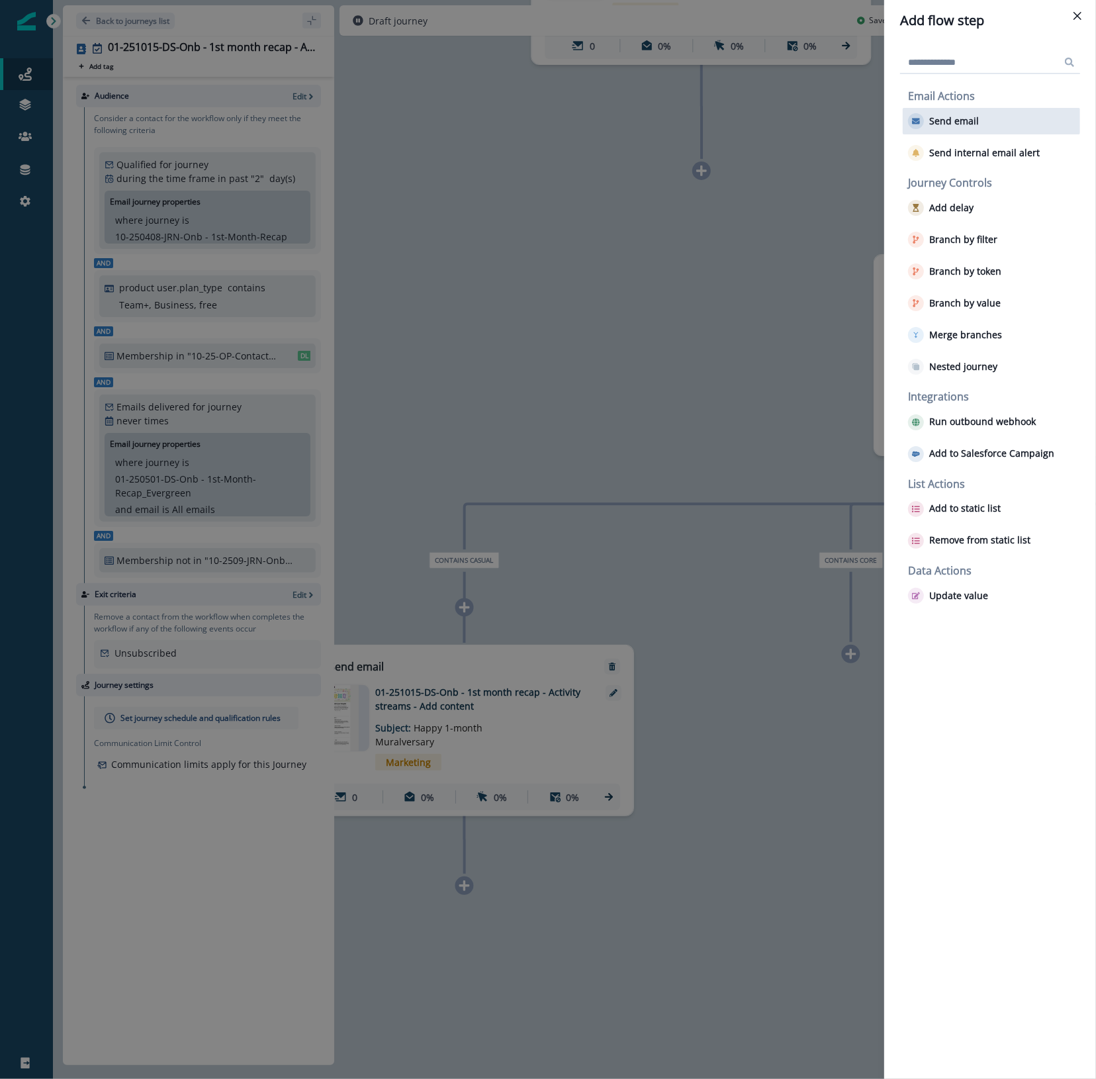
click at [951, 123] on p "Send email" at bounding box center [954, 121] width 50 height 11
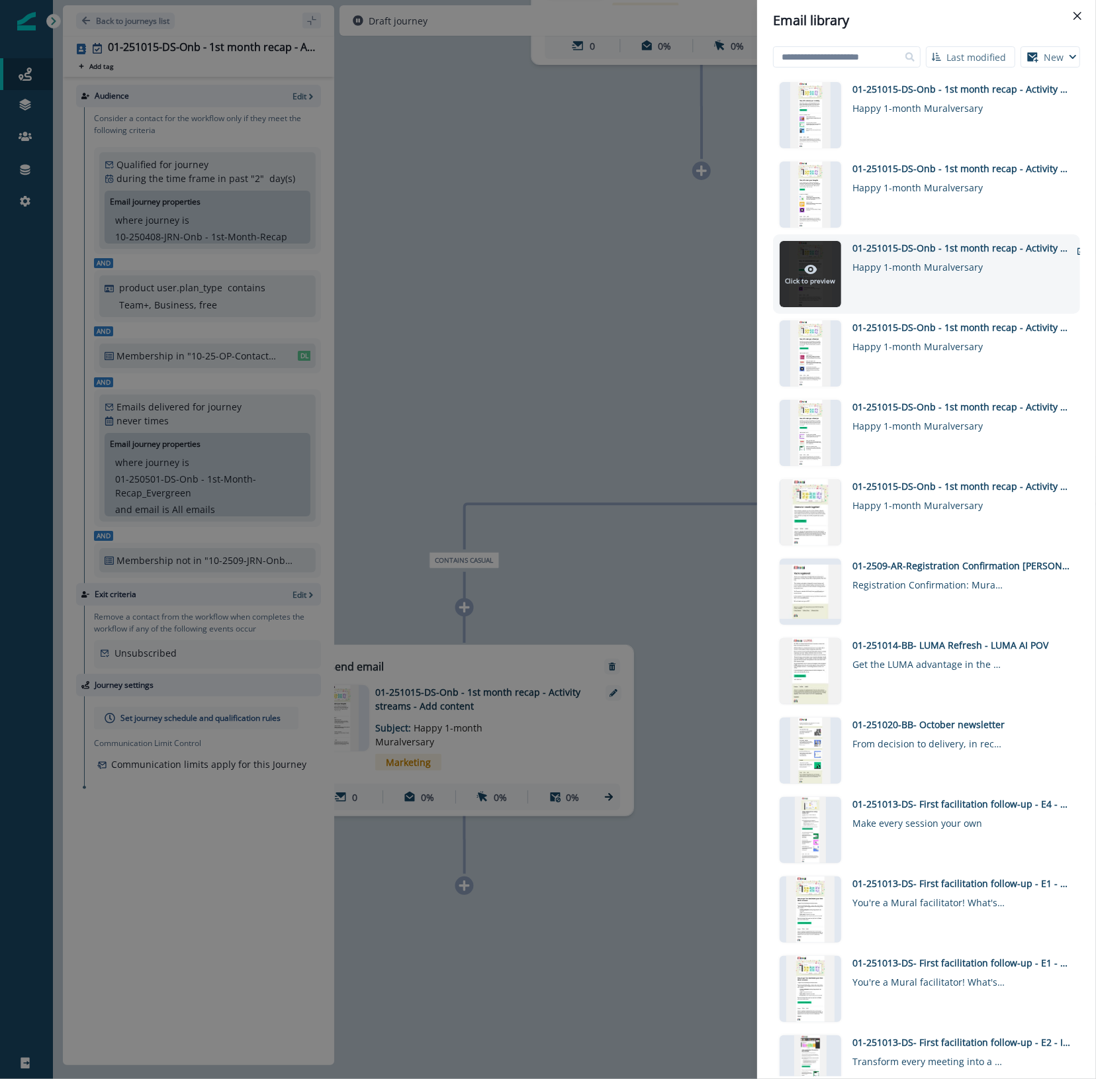
click at [811, 269] on icon at bounding box center [811, 269] width 3 height 3
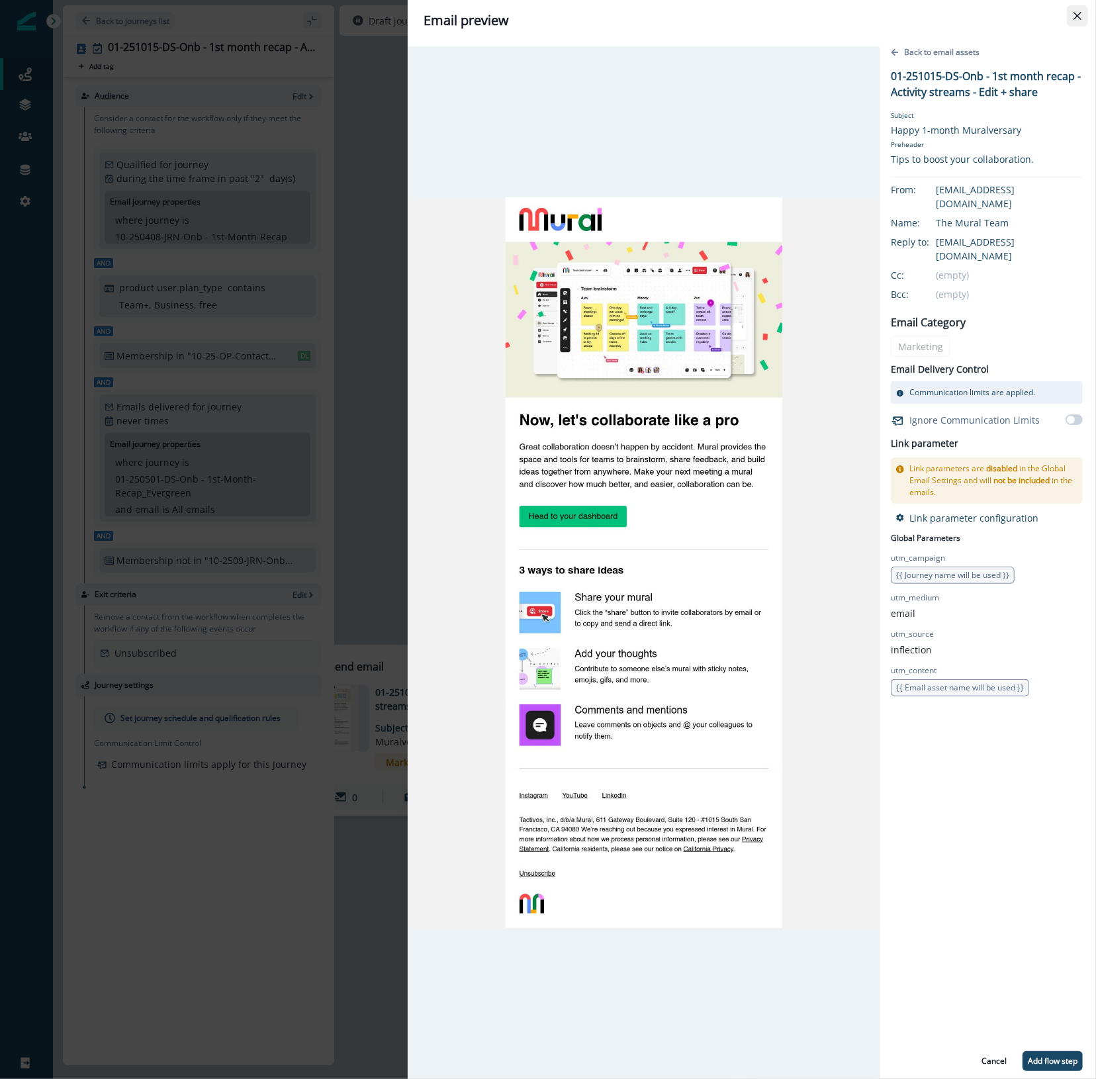
click at [1074, 17] on icon "Close" at bounding box center [1078, 16] width 8 height 8
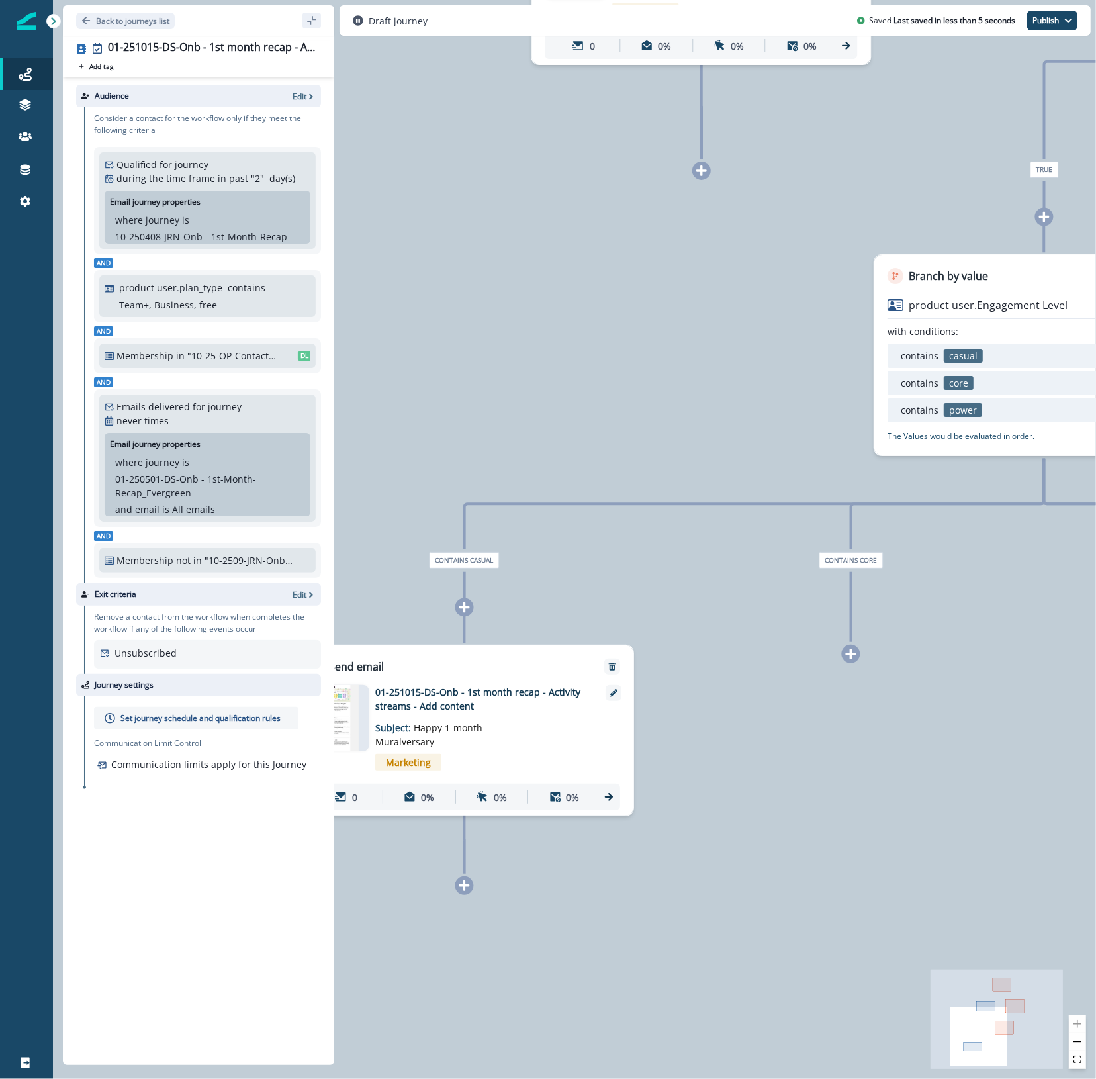
click at [853, 656] on icon at bounding box center [851, 654] width 12 height 12
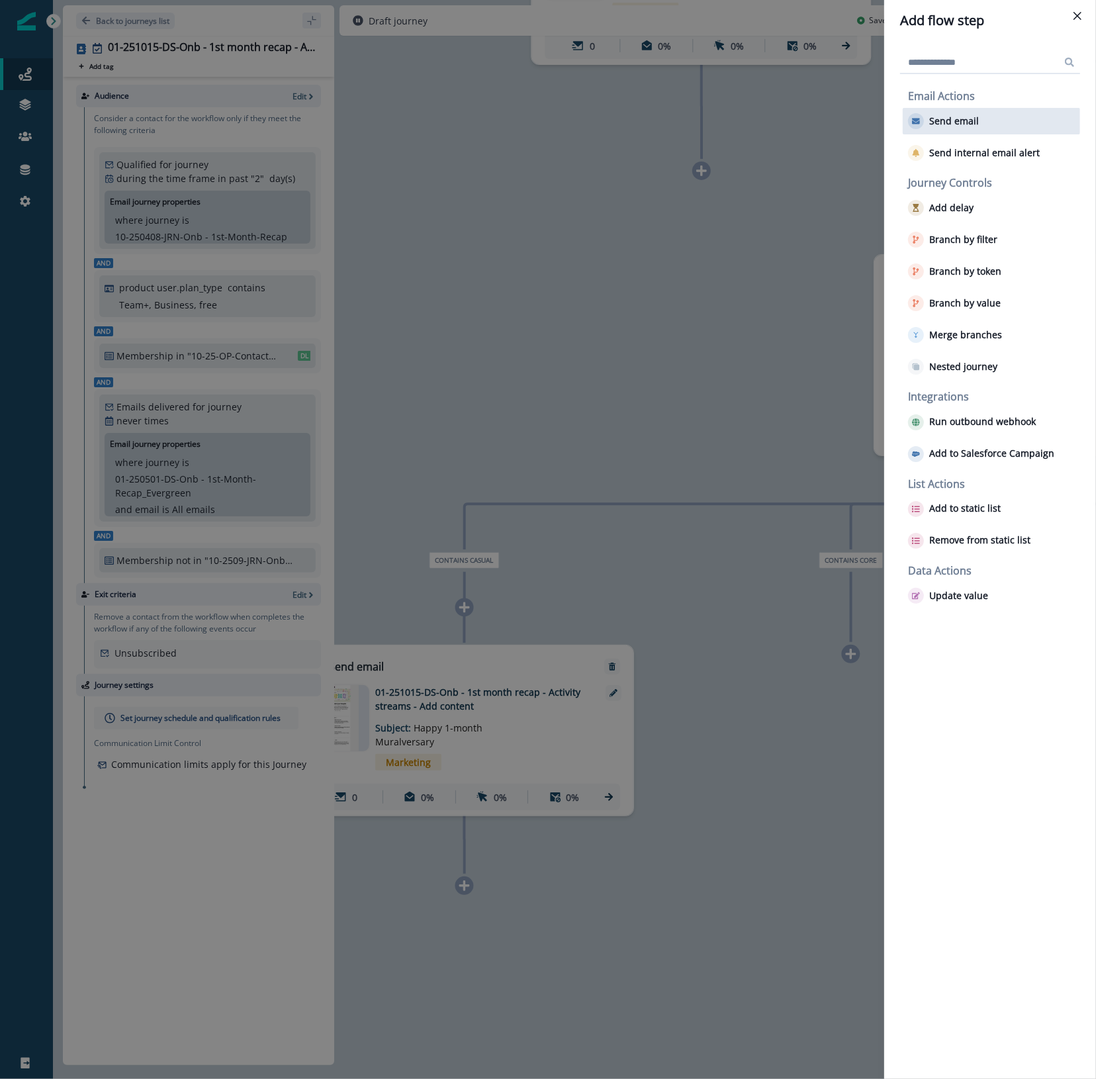
click at [984, 121] on div "Send email" at bounding box center [991, 121] width 177 height 26
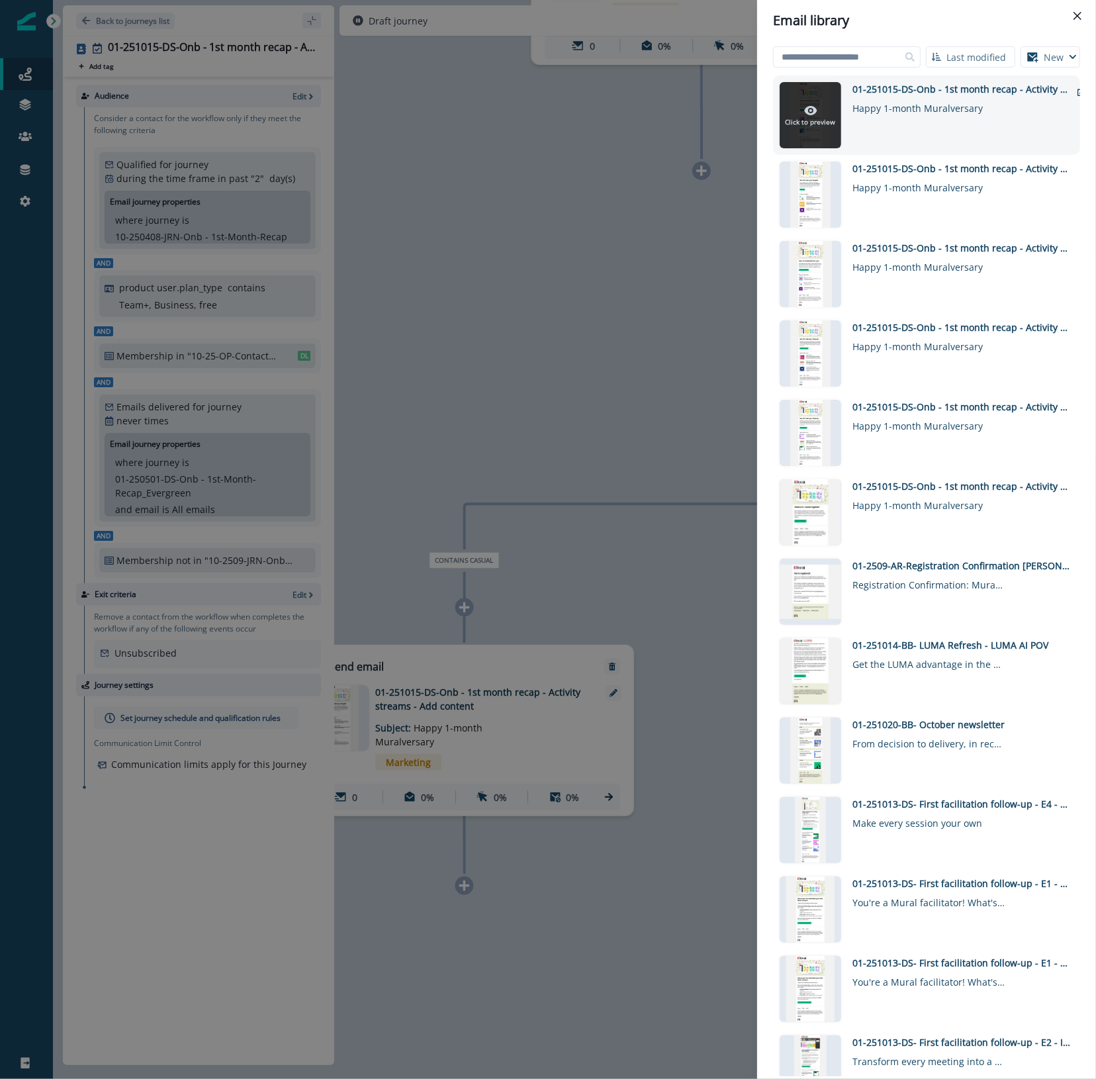
click at [809, 110] on icon at bounding box center [810, 110] width 13 height 13
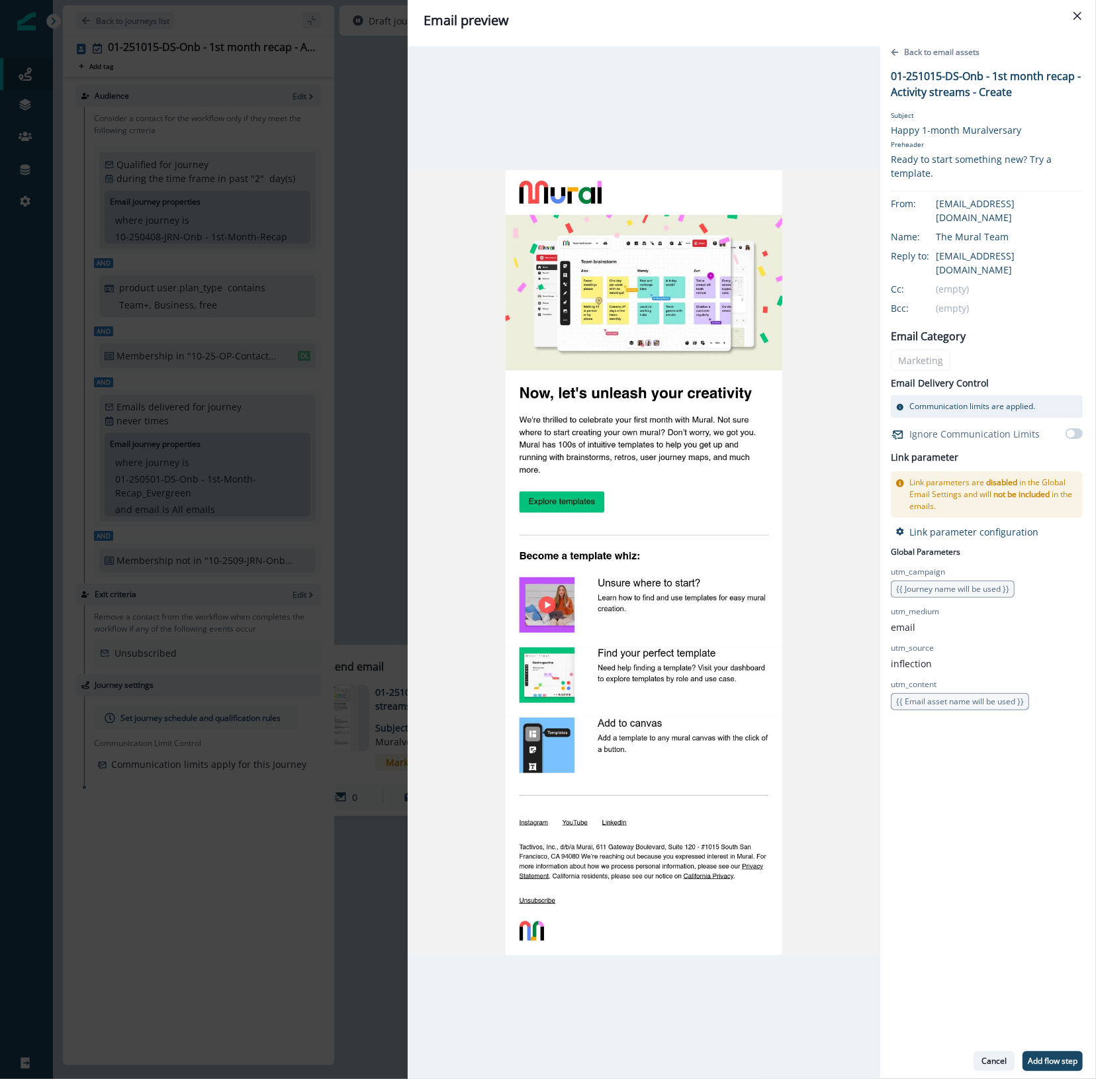
click at [995, 1060] on p "Cancel" at bounding box center [994, 1060] width 25 height 9
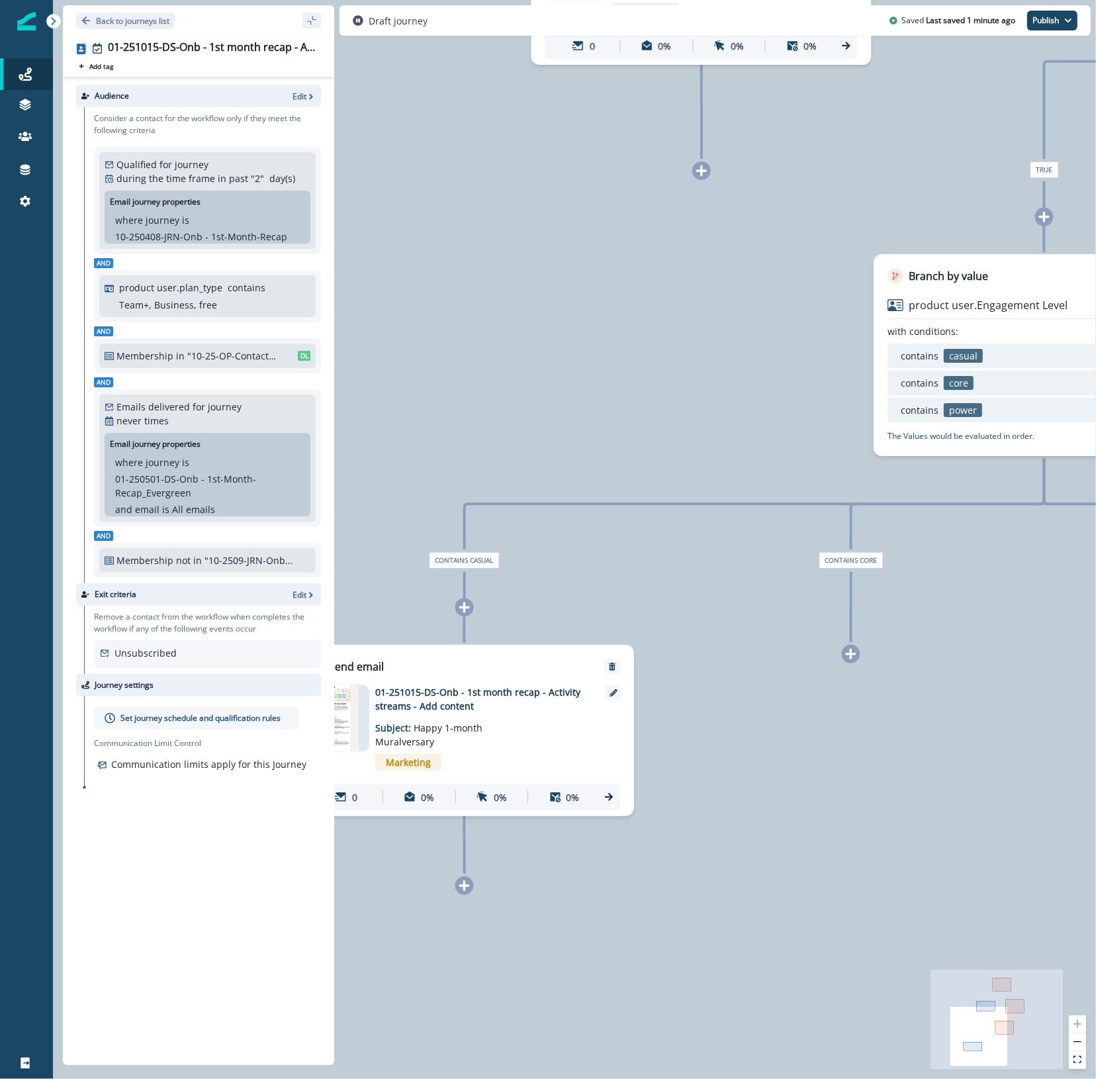
click at [849, 662] on div at bounding box center [851, 654] width 19 height 19
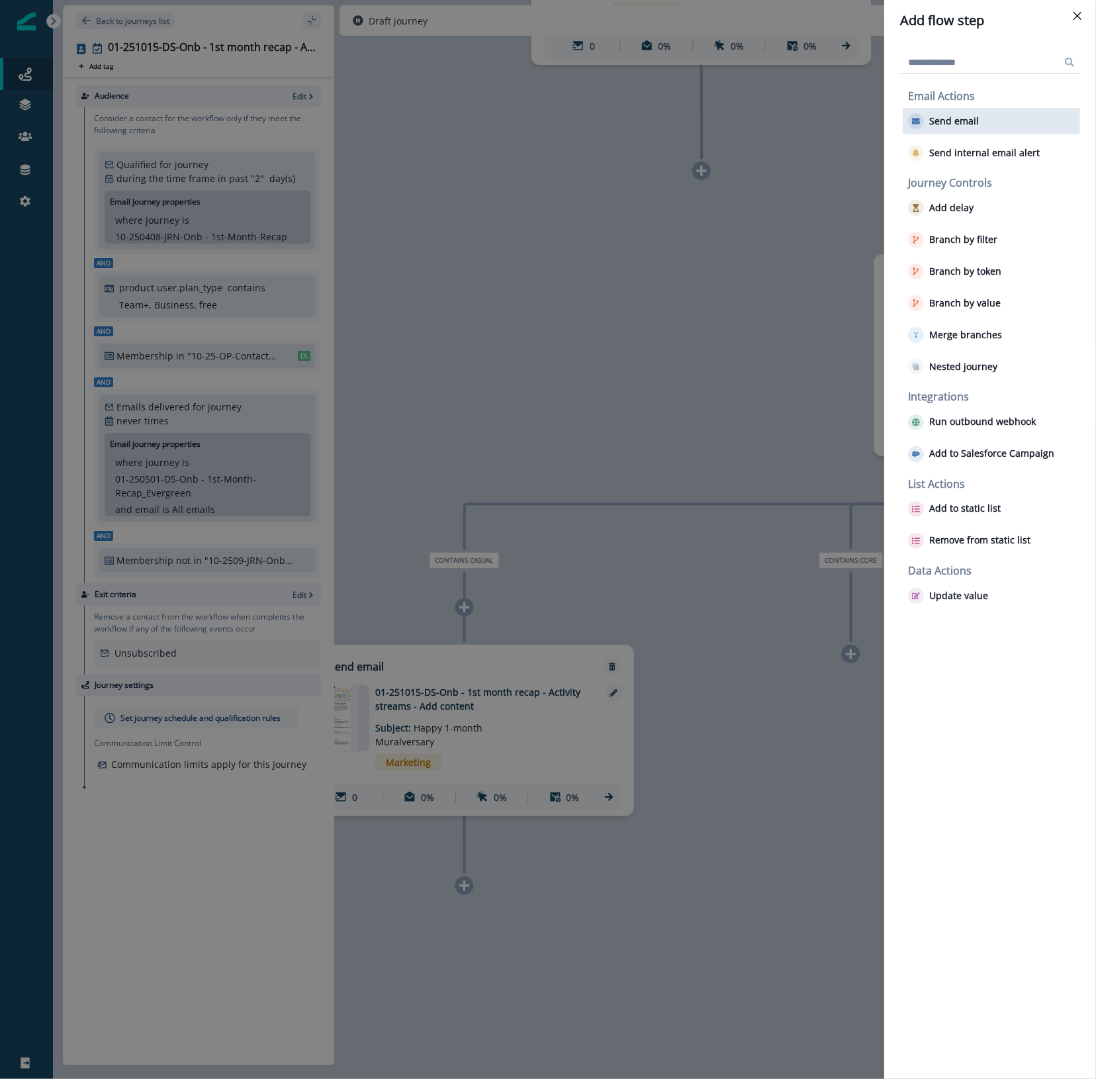
click at [980, 120] on div "Send email" at bounding box center [991, 121] width 177 height 26
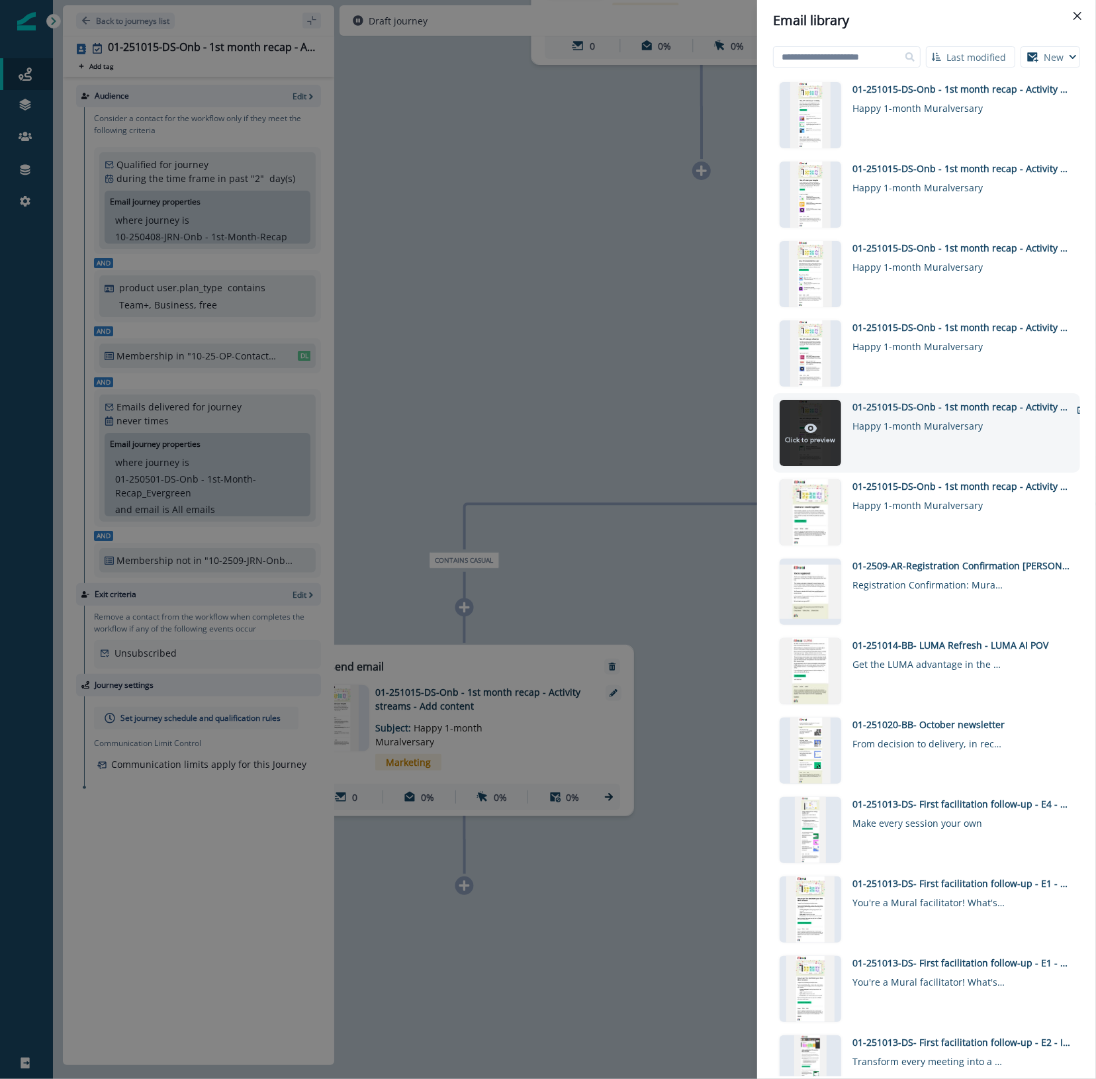
click at [806, 431] on icon at bounding box center [810, 428] width 13 height 13
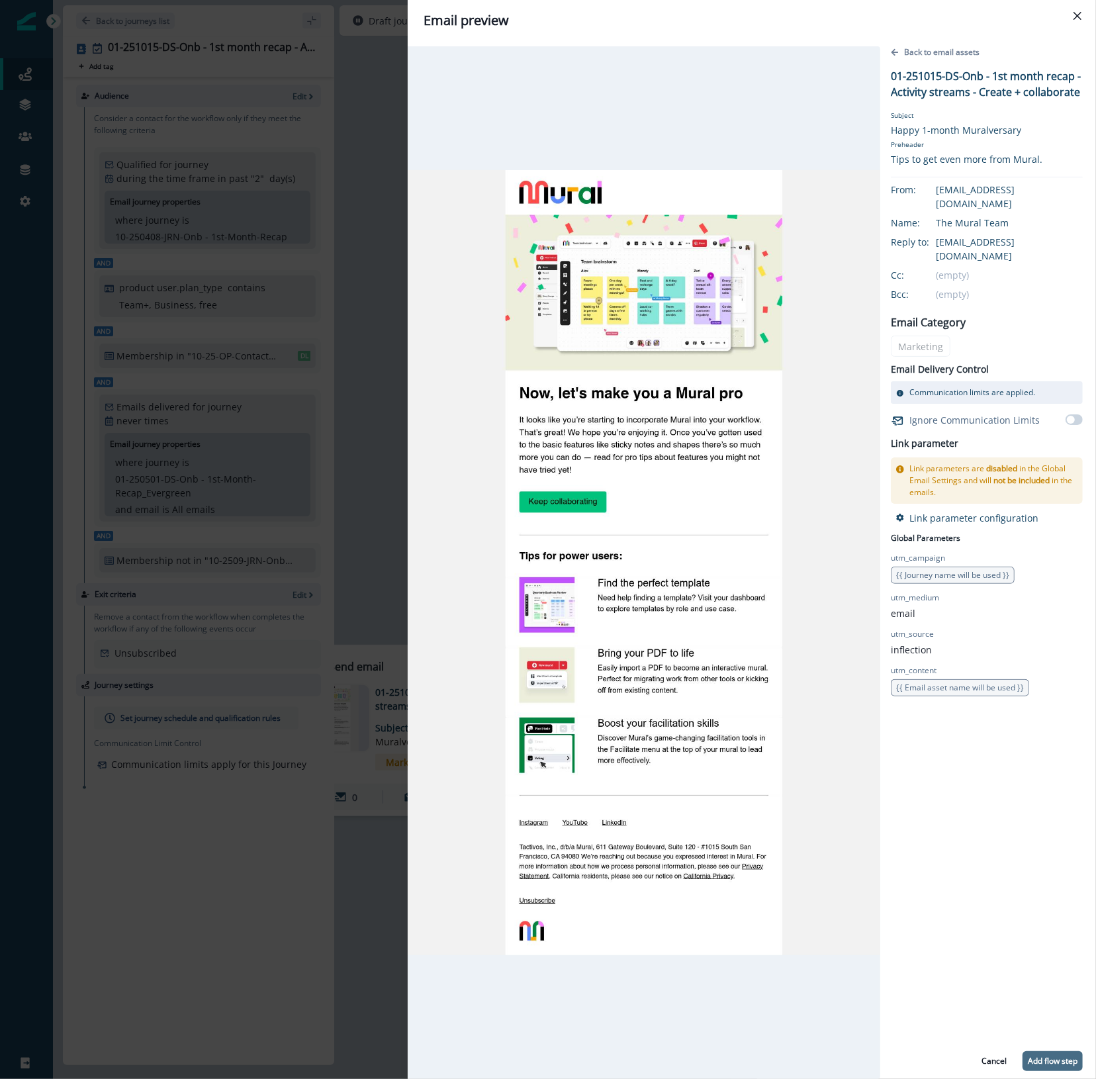
click at [1070, 1060] on p "Add flow step" at bounding box center [1053, 1060] width 50 height 9
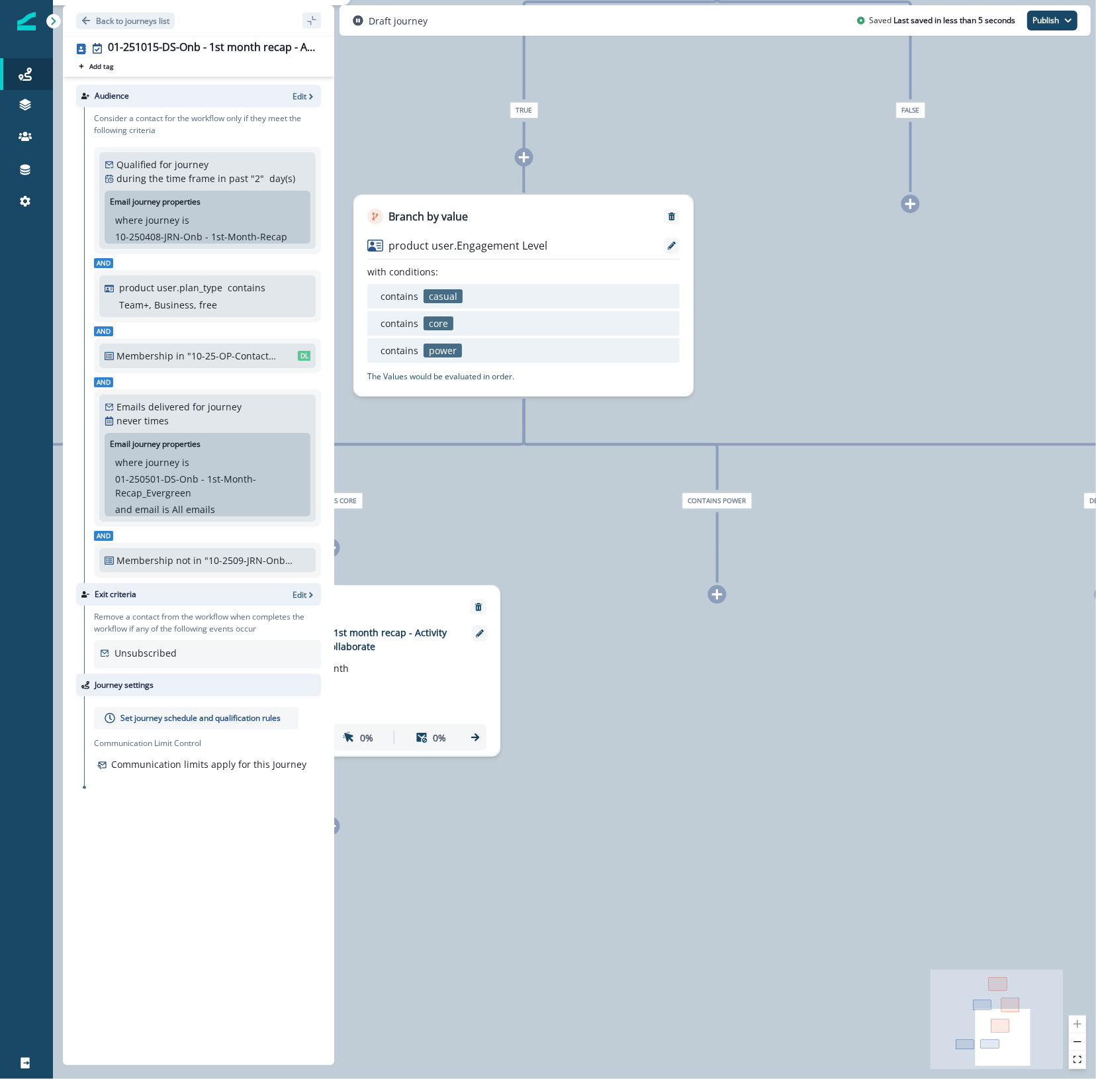
drag, startPoint x: 984, startPoint y: 884, endPoint x: 669, endPoint y: 583, distance: 435.9
click at [464, 823] on div "0 contact has entered the journey Branch by token ab_test_2 with conditions: is…" at bounding box center [574, 539] width 1043 height 1079
click at [716, 600] on div at bounding box center [717, 593] width 19 height 19
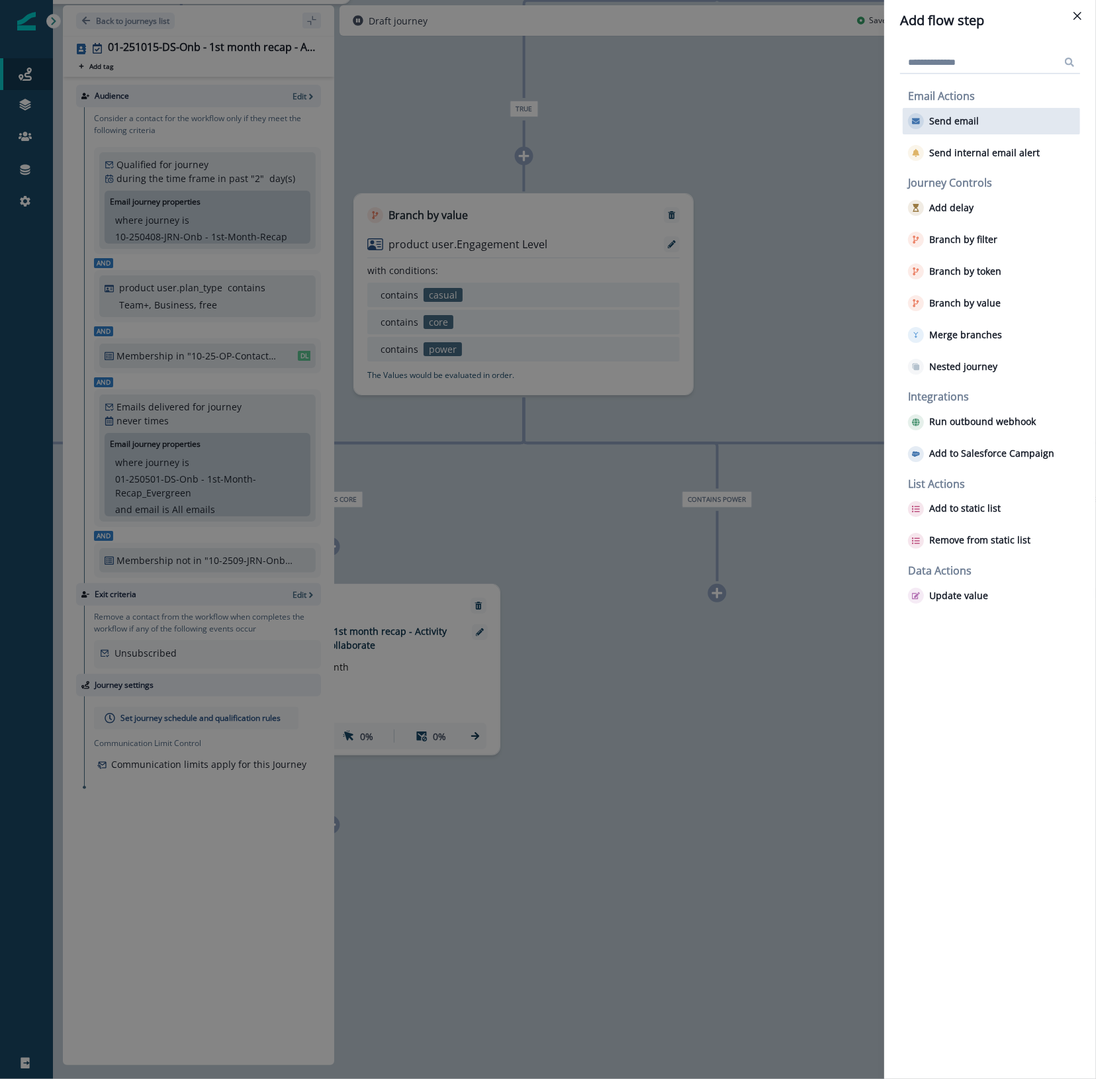
click at [977, 128] on div "Send email" at bounding box center [991, 121] width 177 height 26
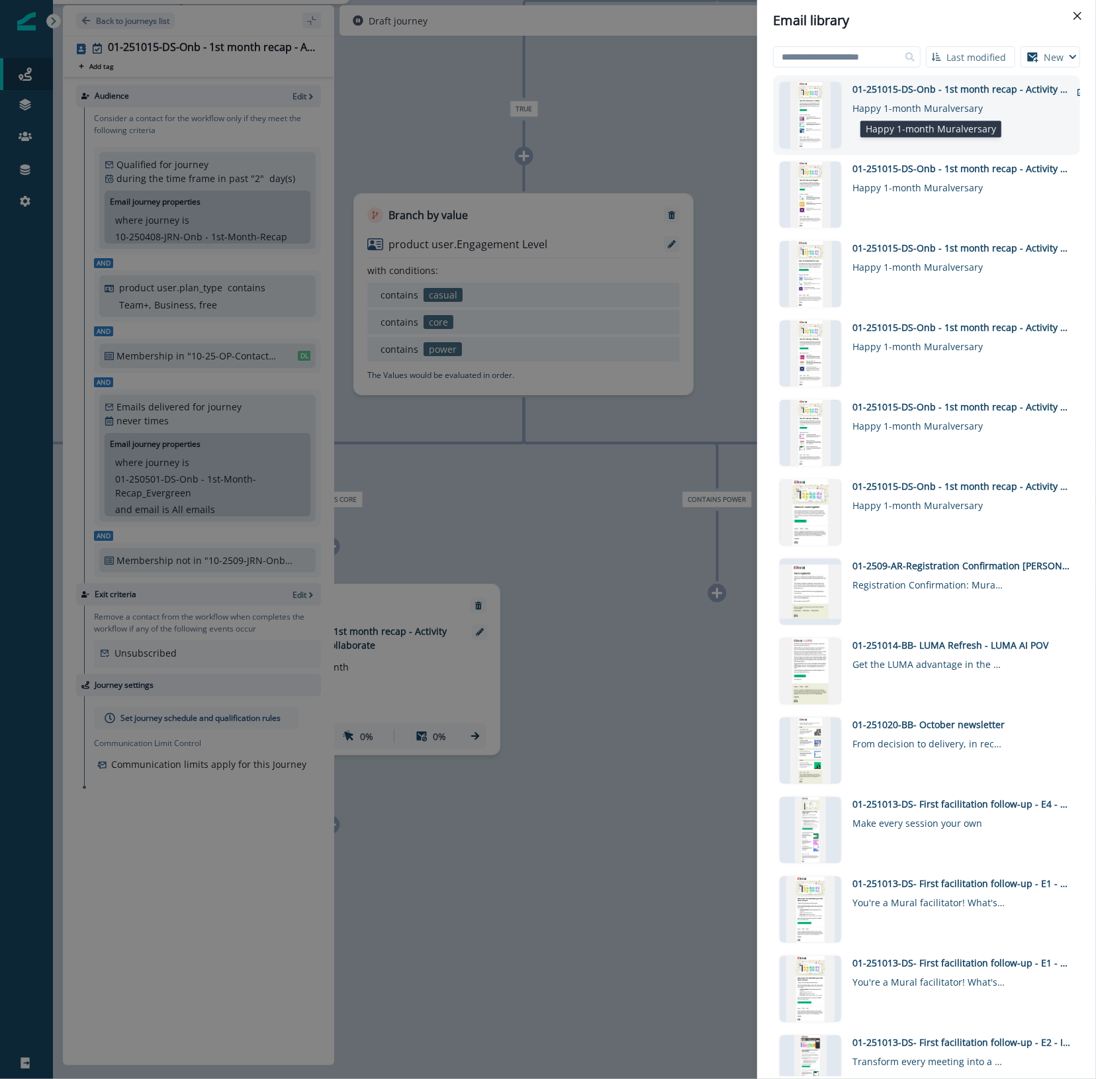
click at [910, 106] on div "Happy 1-month Muralversary" at bounding box center [929, 105] width 152 height 19
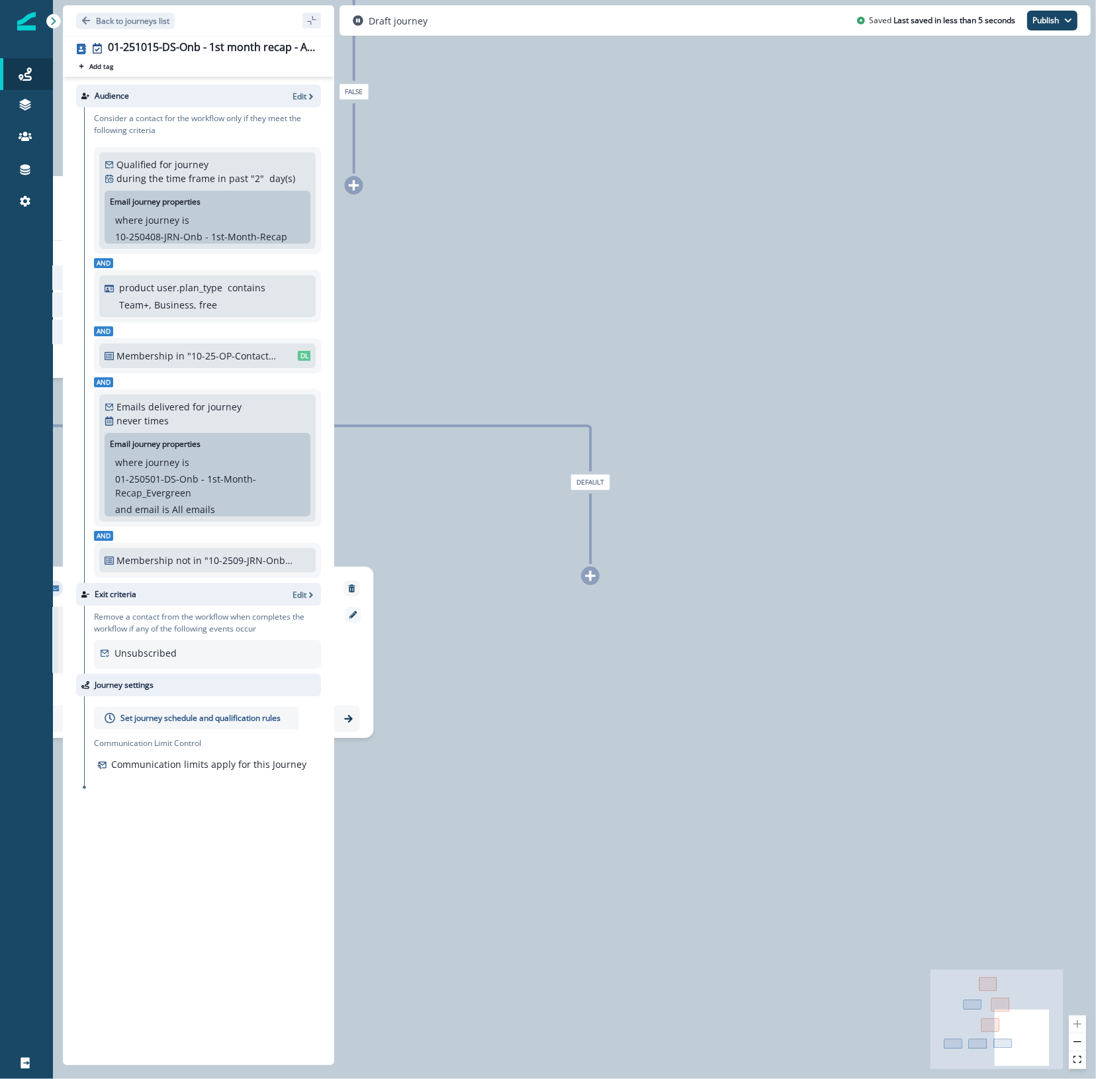
drag, startPoint x: 942, startPoint y: 805, endPoint x: 385, endPoint y: 788, distance: 557.0
click at [385, 788] on div "0 contact has entered the journey Branch by token ab_test_2 with conditions: is…" at bounding box center [574, 539] width 1043 height 1079
click at [590, 576] on icon at bounding box center [590, 577] width 11 height 11
click at [589, 577] on icon at bounding box center [590, 577] width 11 height 11
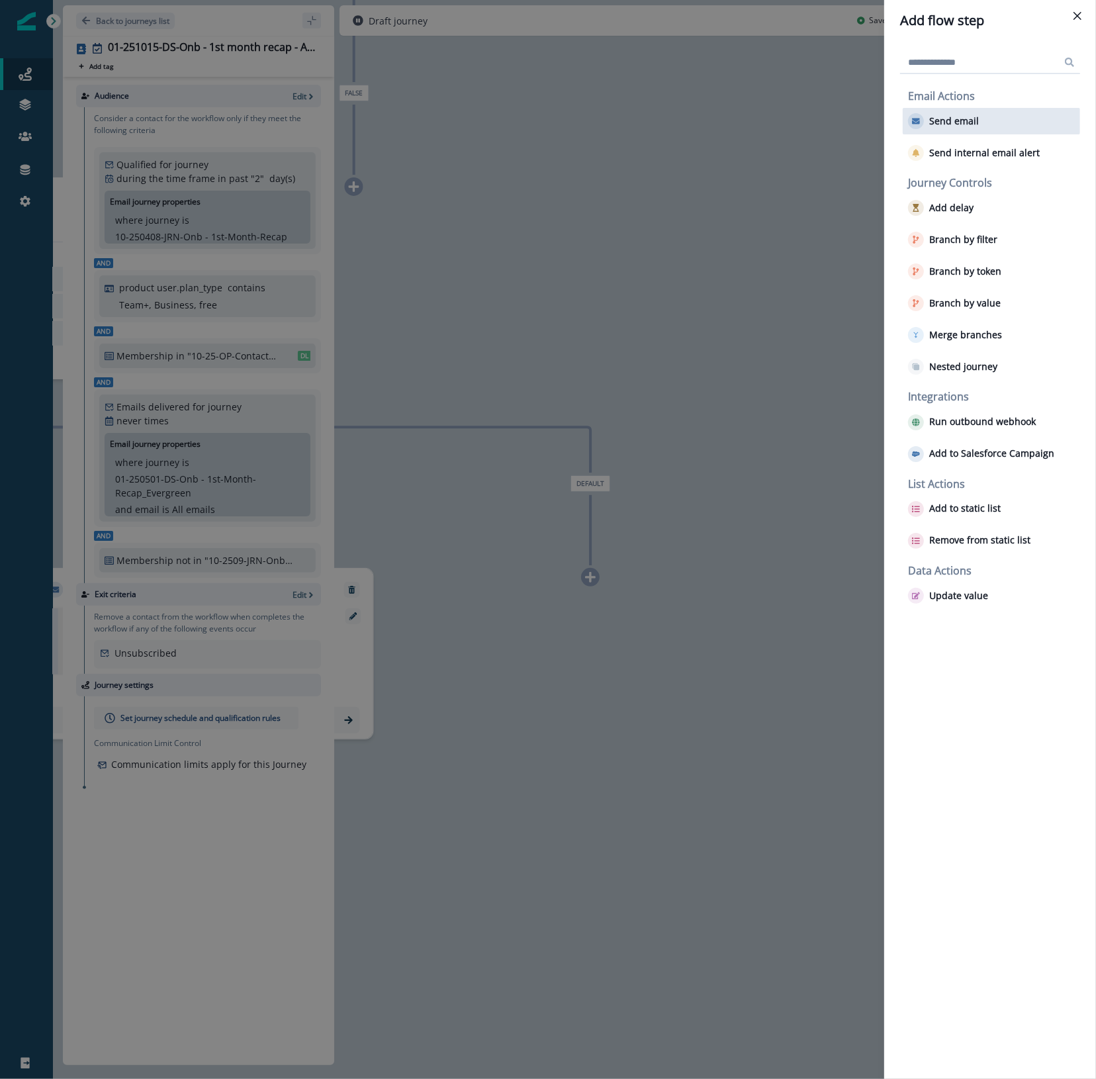
click at [986, 122] on div "Send email" at bounding box center [991, 121] width 177 height 26
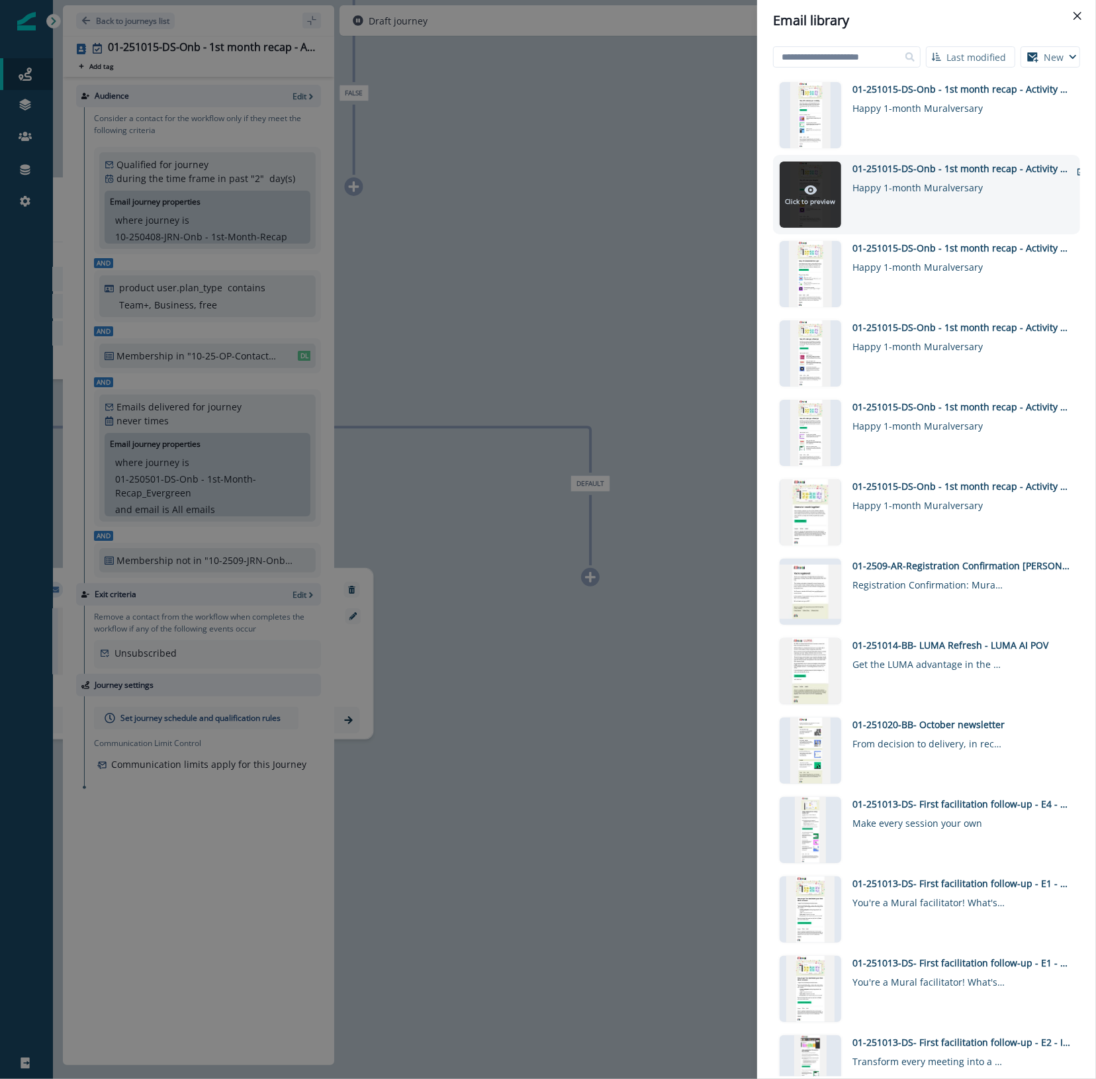
click at [804, 193] on icon at bounding box center [810, 189] width 13 height 13
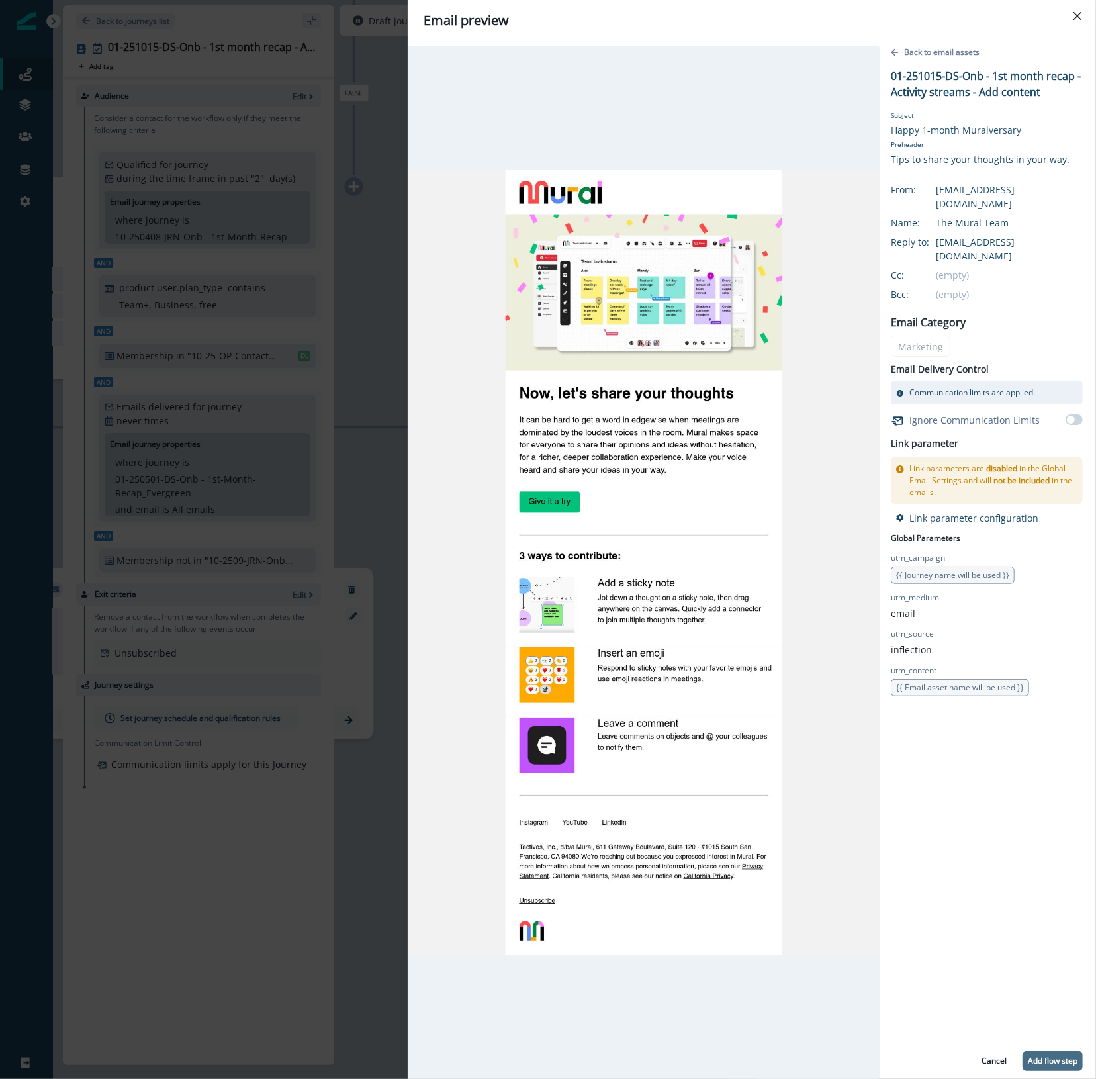
click at [1043, 1056] on p "Add flow step" at bounding box center [1053, 1060] width 50 height 9
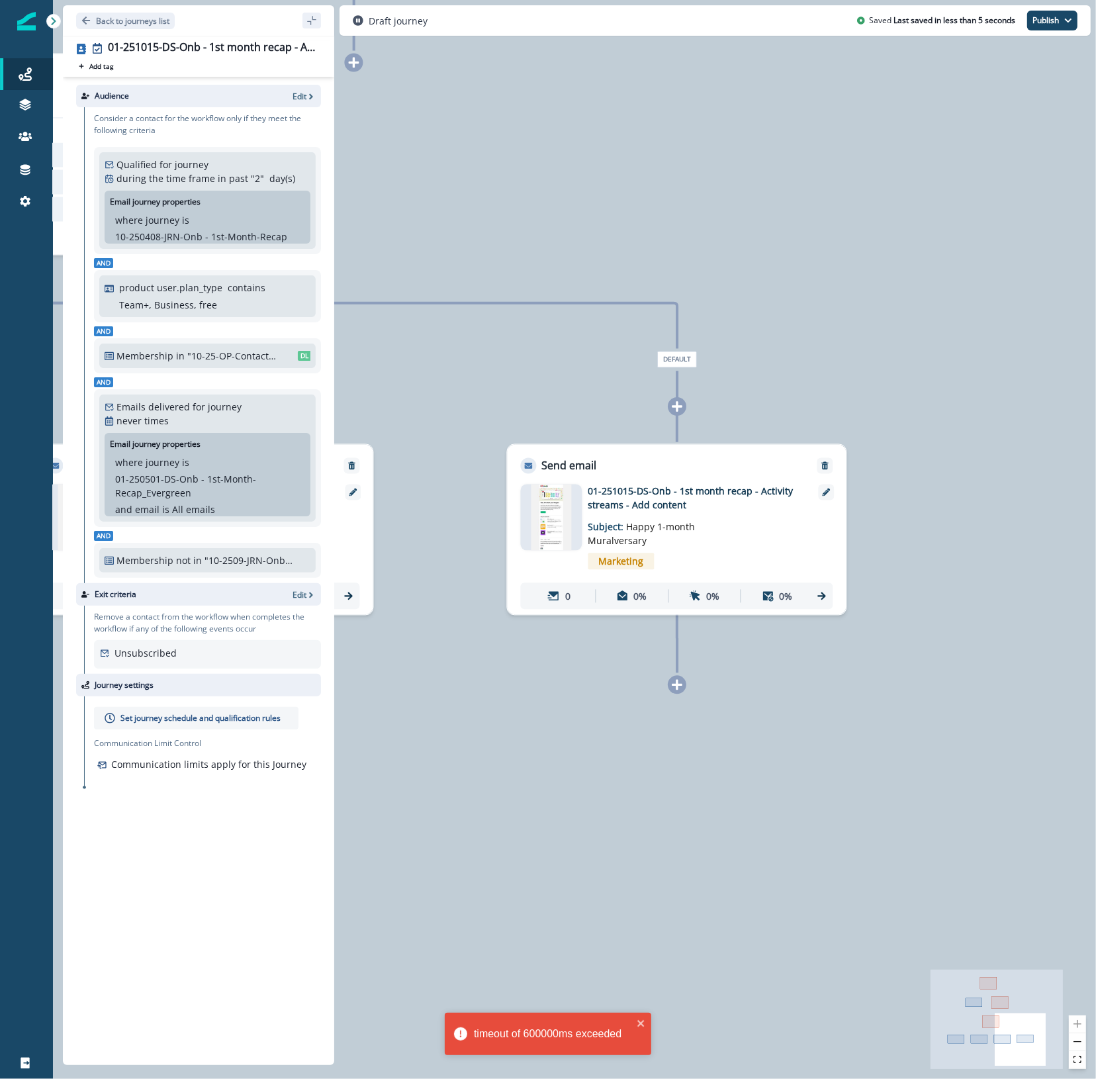
click at [826, 967] on div "0 contact has entered the journey Branch by token ab_test_2 with conditions: is…" at bounding box center [574, 539] width 1043 height 1079
click at [1077, 1043] on button "zoom out" at bounding box center [1077, 1042] width 17 height 18
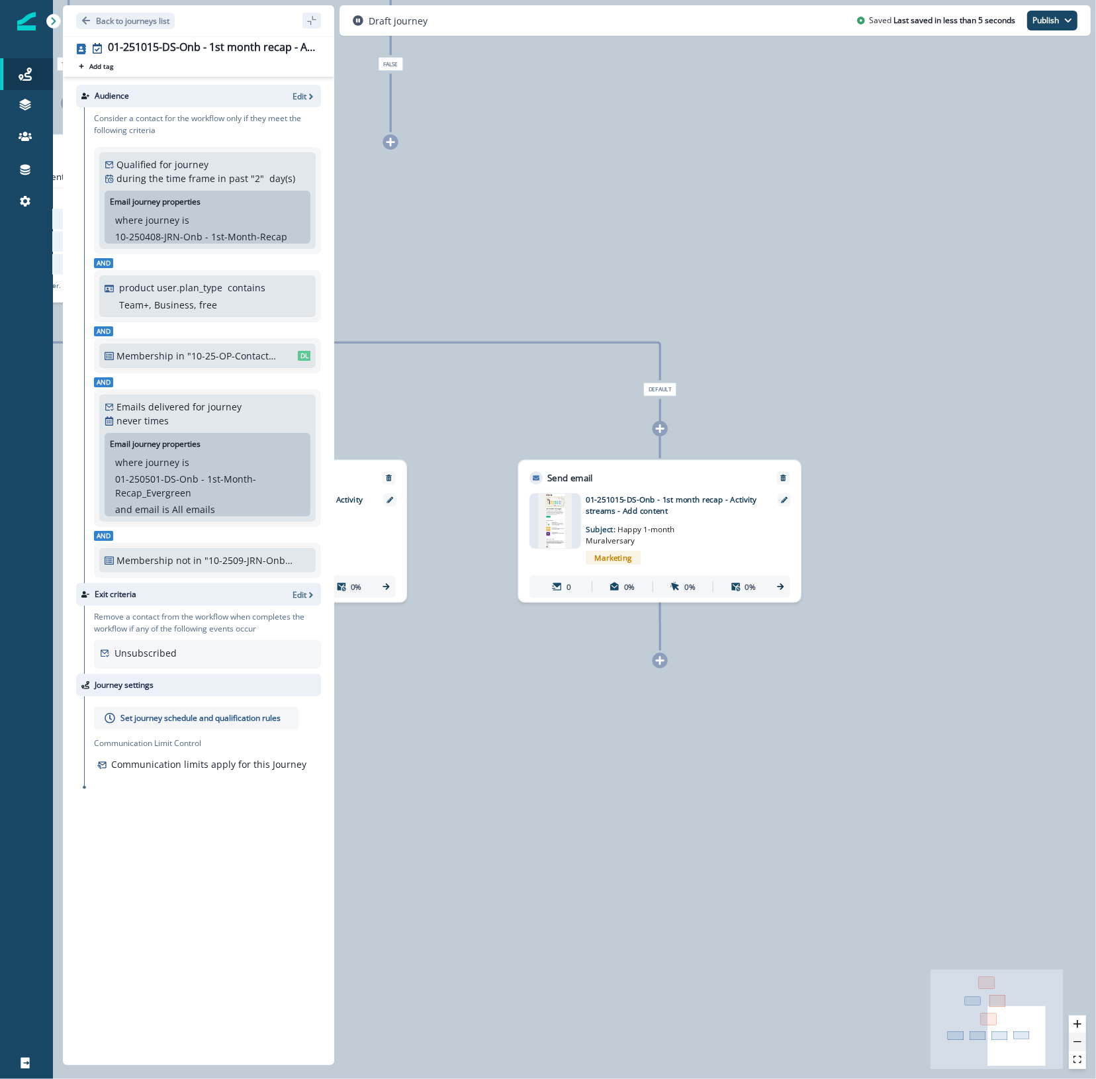
click at [1077, 1043] on button "zoom out" at bounding box center [1077, 1042] width 17 height 18
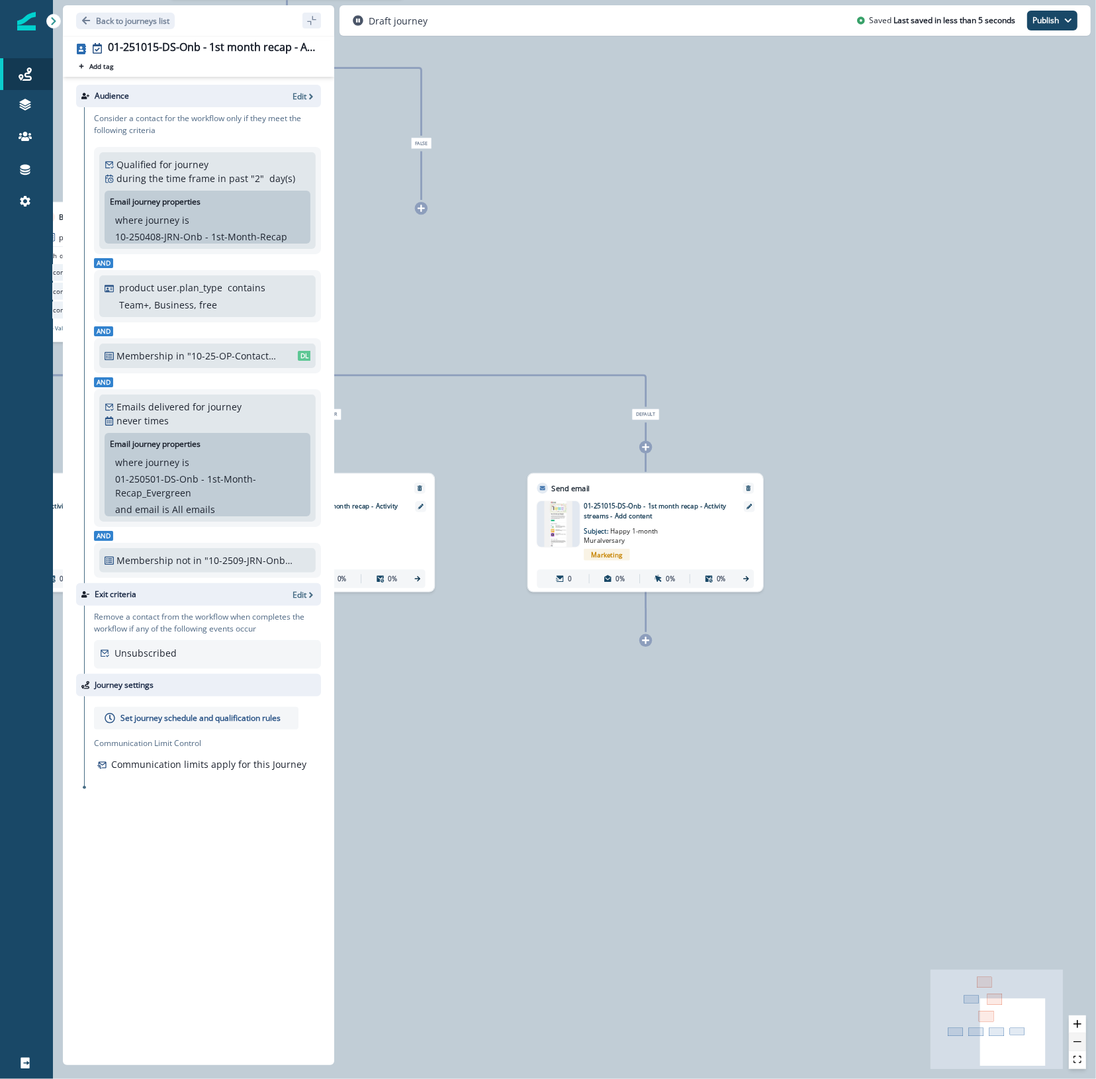
click at [1077, 1043] on button "zoom out" at bounding box center [1077, 1042] width 17 height 18
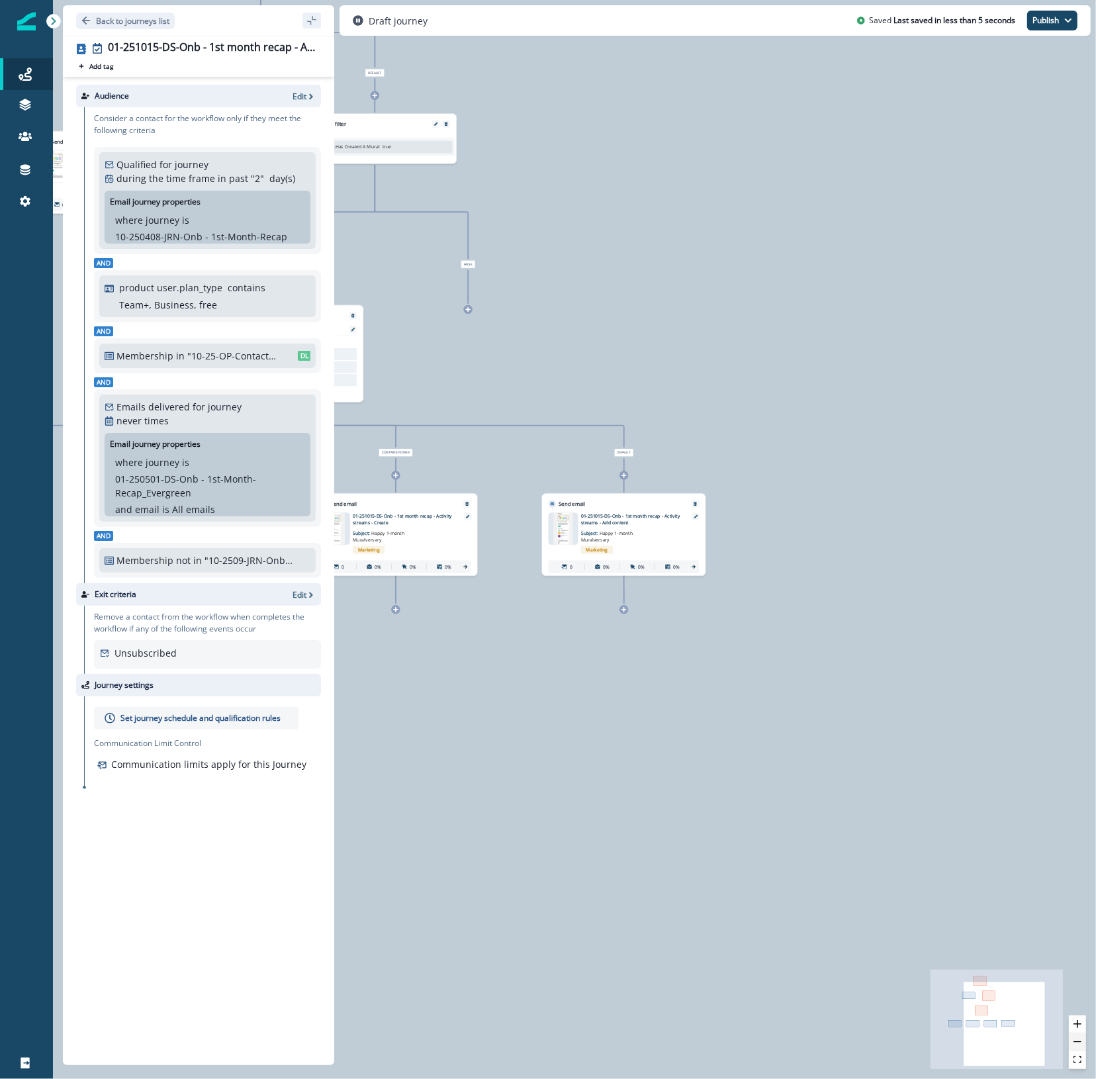
click at [1077, 1043] on button "zoom out" at bounding box center [1077, 1042] width 17 height 18
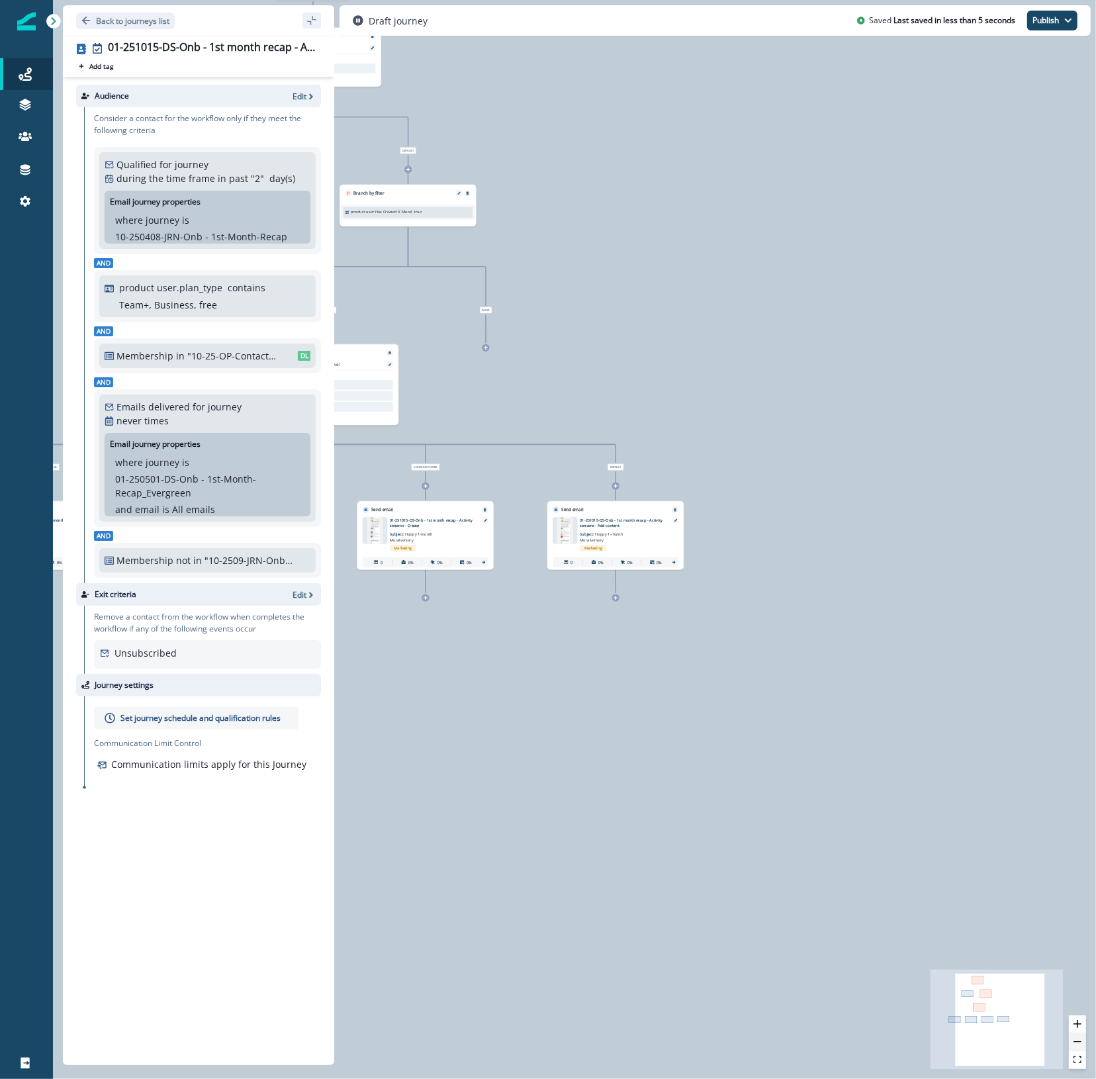
click at [1077, 1043] on button "zoom out" at bounding box center [1077, 1042] width 17 height 18
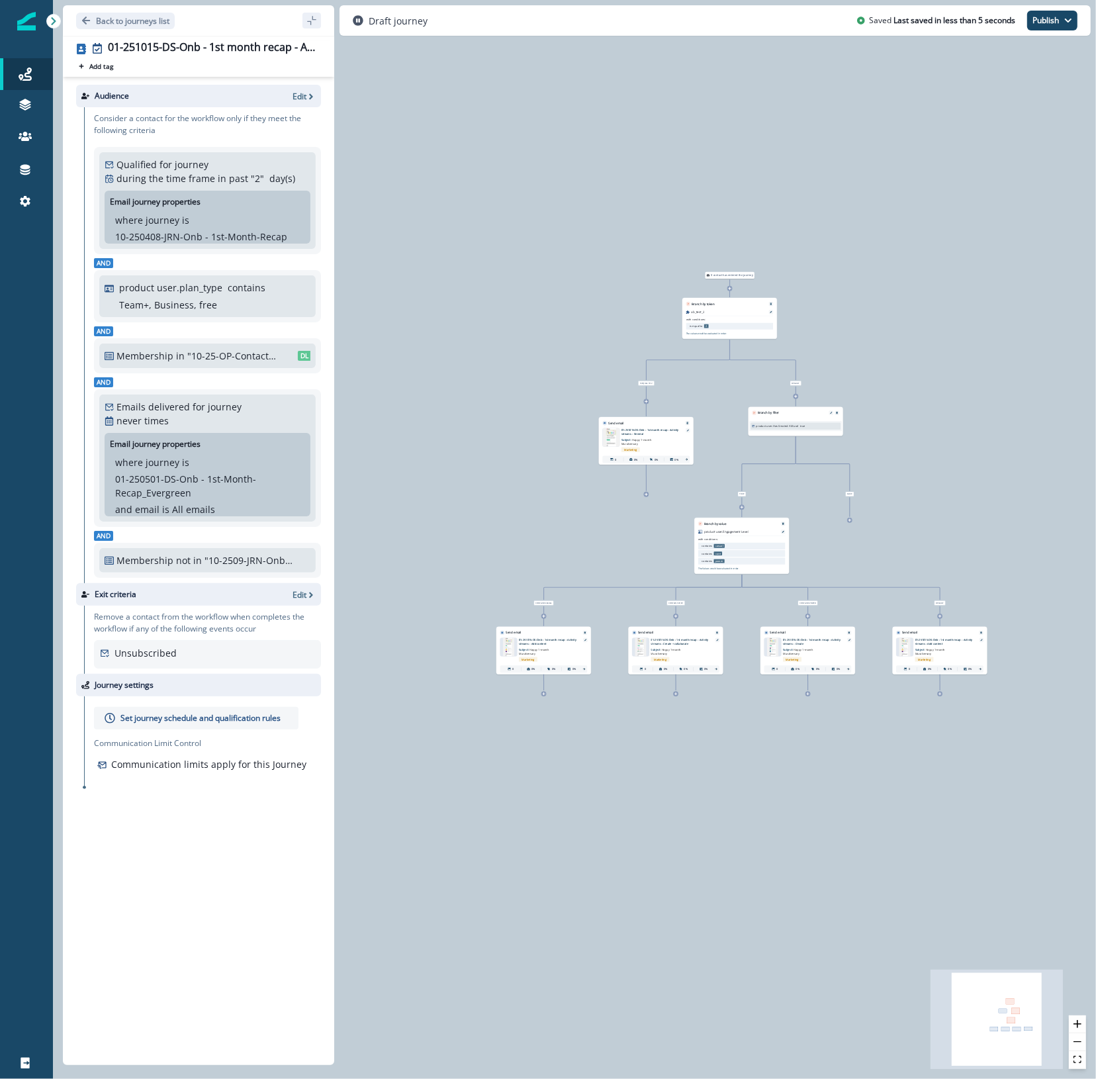
drag, startPoint x: 455, startPoint y: 793, endPoint x: 776, endPoint y: 847, distance: 325.6
click at [774, 891] on div "0 contact has entered the journey Branch by token ab_test_2 with conditions: is…" at bounding box center [574, 539] width 1043 height 1079
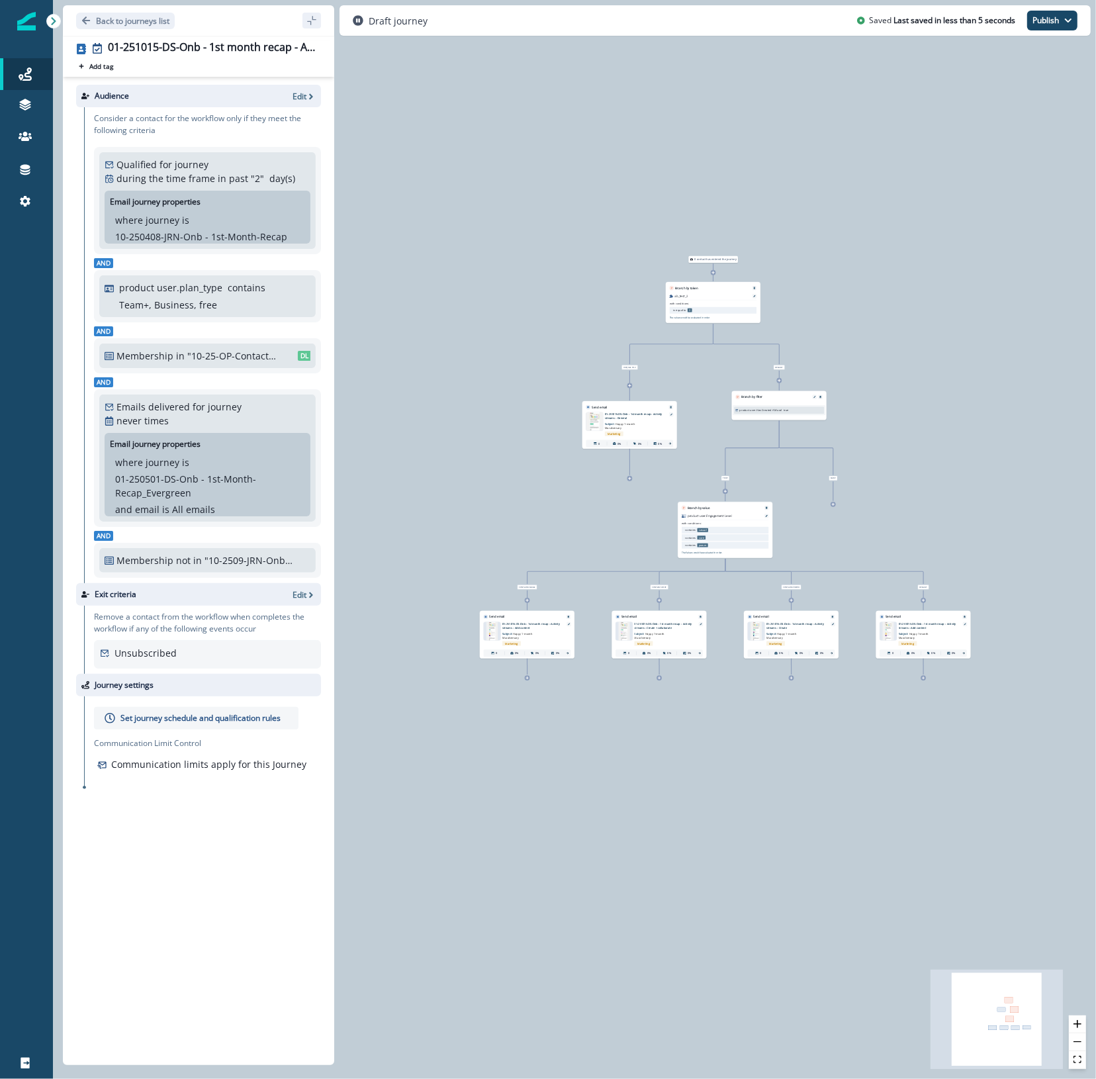
click at [832, 504] on icon at bounding box center [832, 503] width 3 height 3
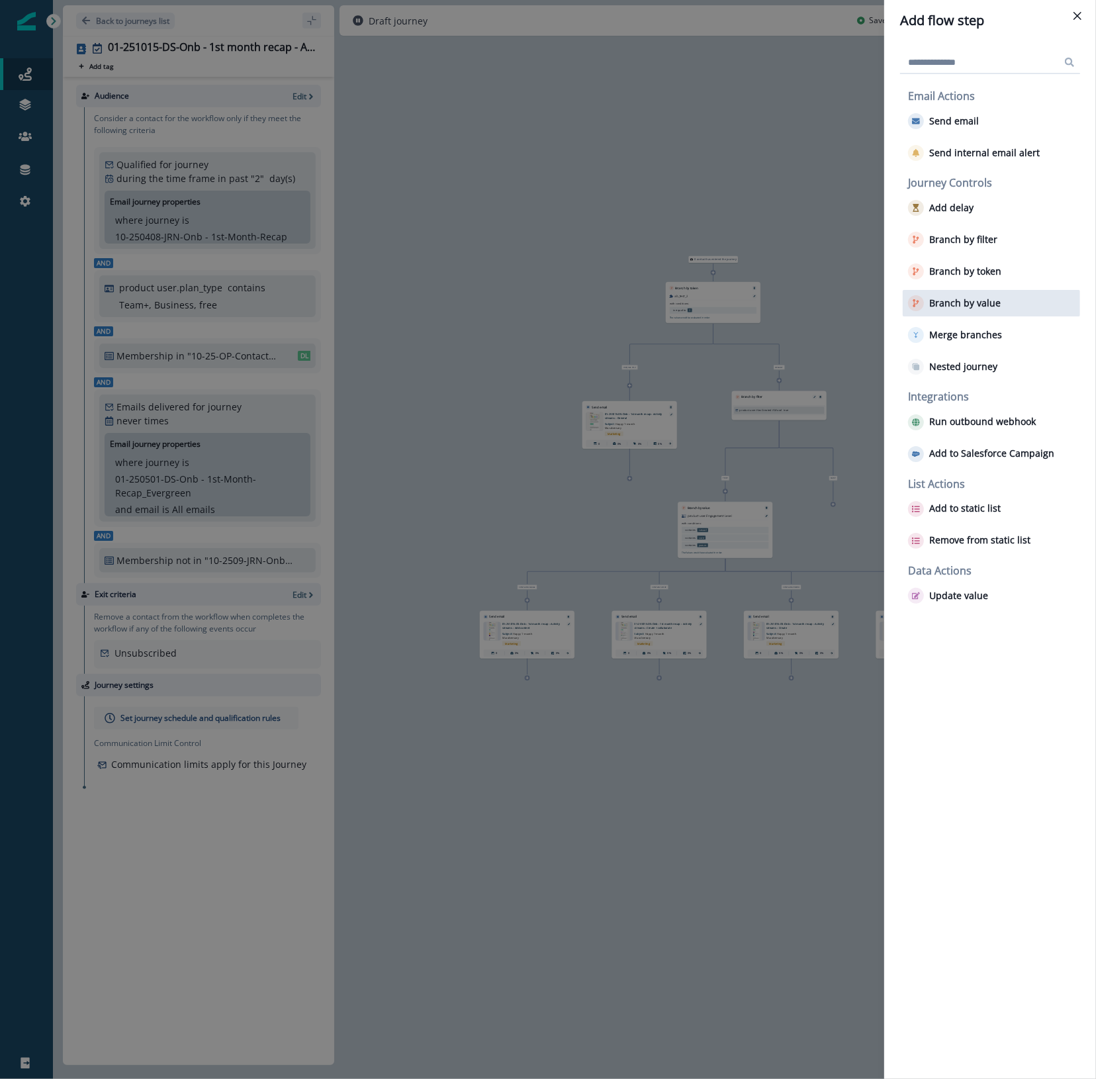
click at [1002, 297] on div "Branch by value" at bounding box center [991, 303] width 177 height 26
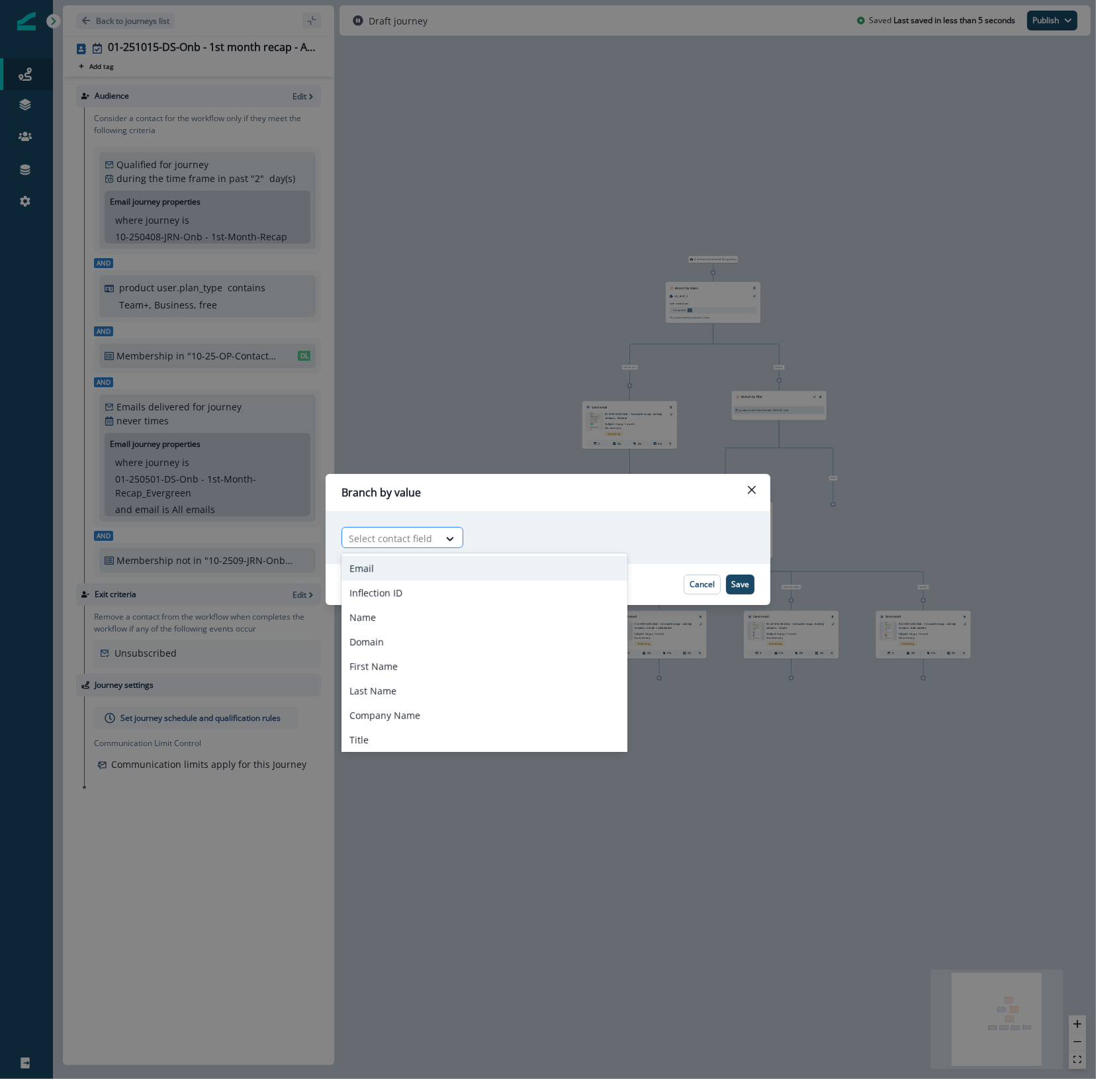
click at [422, 541] on div at bounding box center [390, 538] width 83 height 17
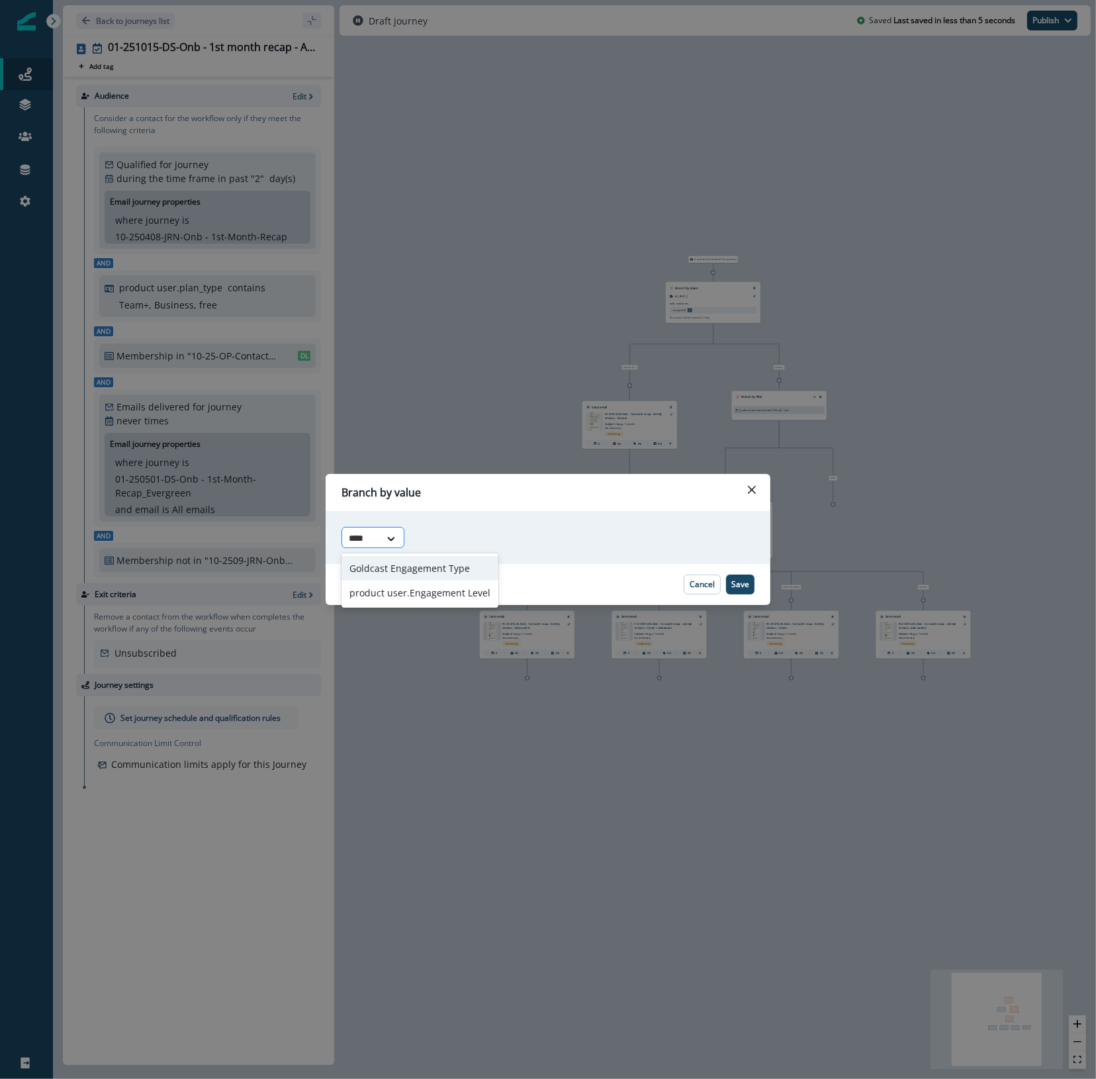
type input "*****"
click at [428, 593] on div "product user.Engagement Level" at bounding box center [420, 593] width 157 height 24
click at [569, 535] on div at bounding box center [569, 538] width 68 height 17
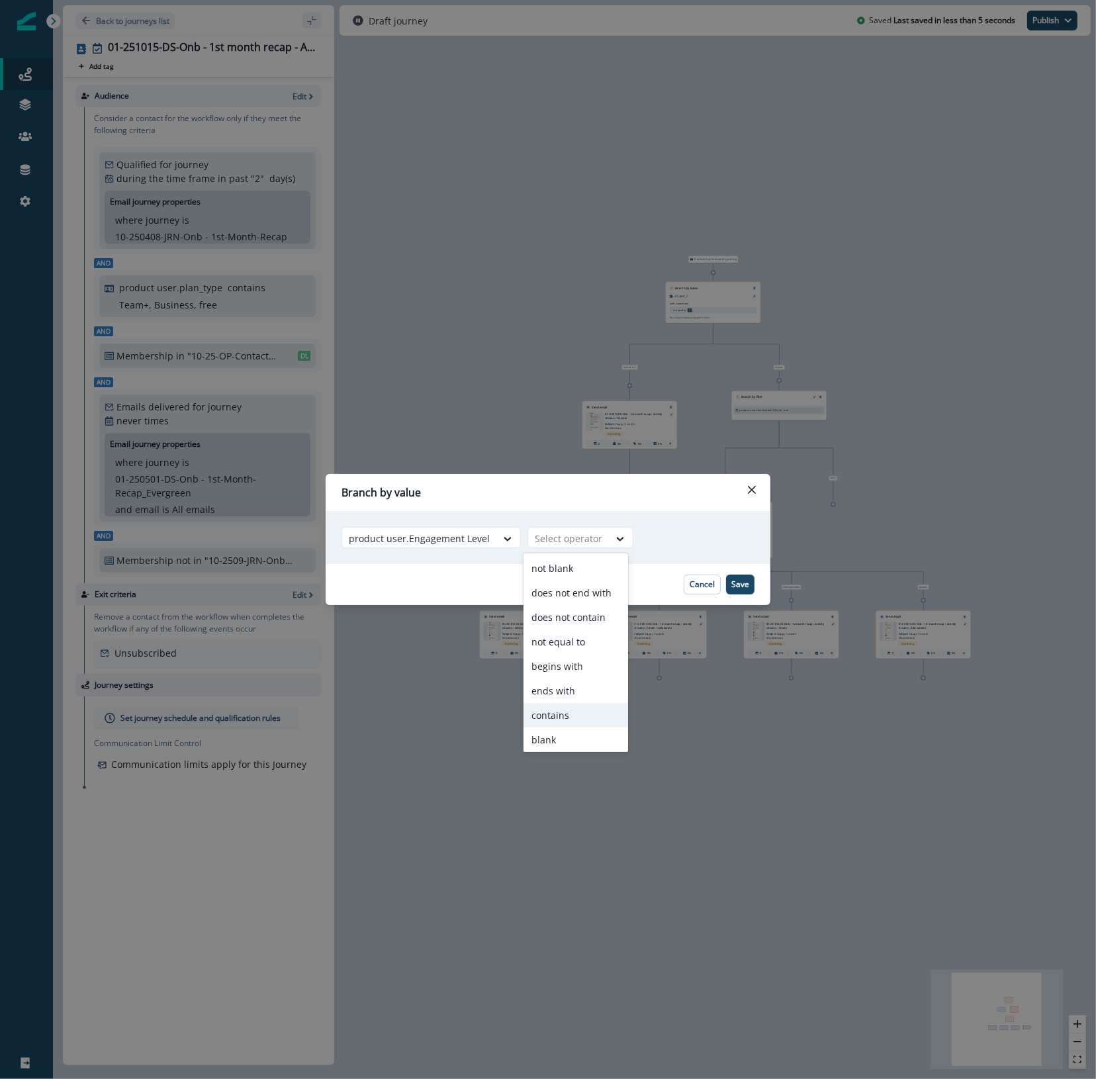
click at [563, 722] on div "contains" at bounding box center [576, 715] width 105 height 24
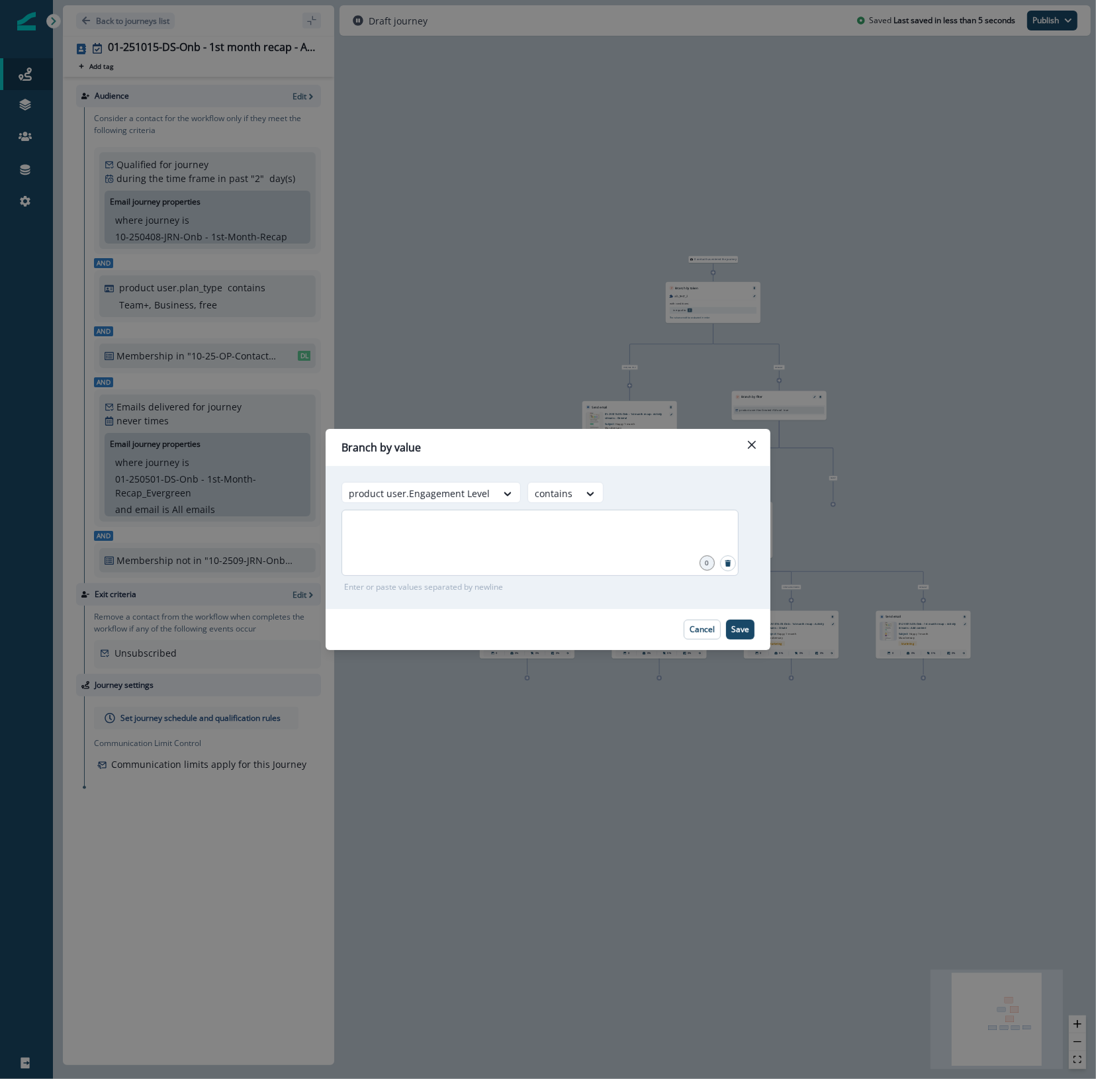
click at [606, 548] on div at bounding box center [540, 543] width 397 height 66
type input "******"
click at [743, 631] on p "Save" at bounding box center [740, 629] width 18 height 9
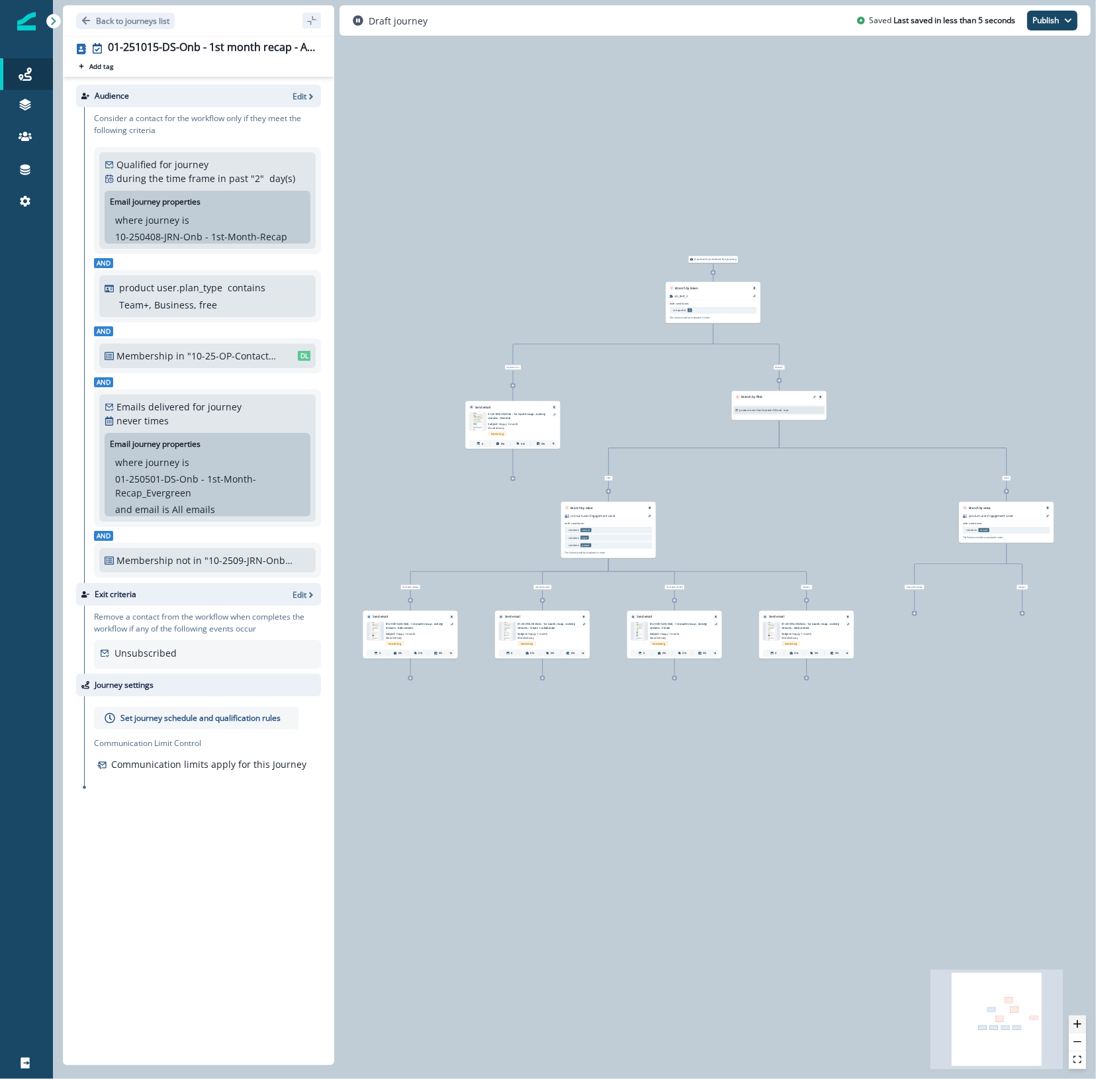
click at [1081, 1026] on icon "zoom in" at bounding box center [1078, 1024] width 8 height 8
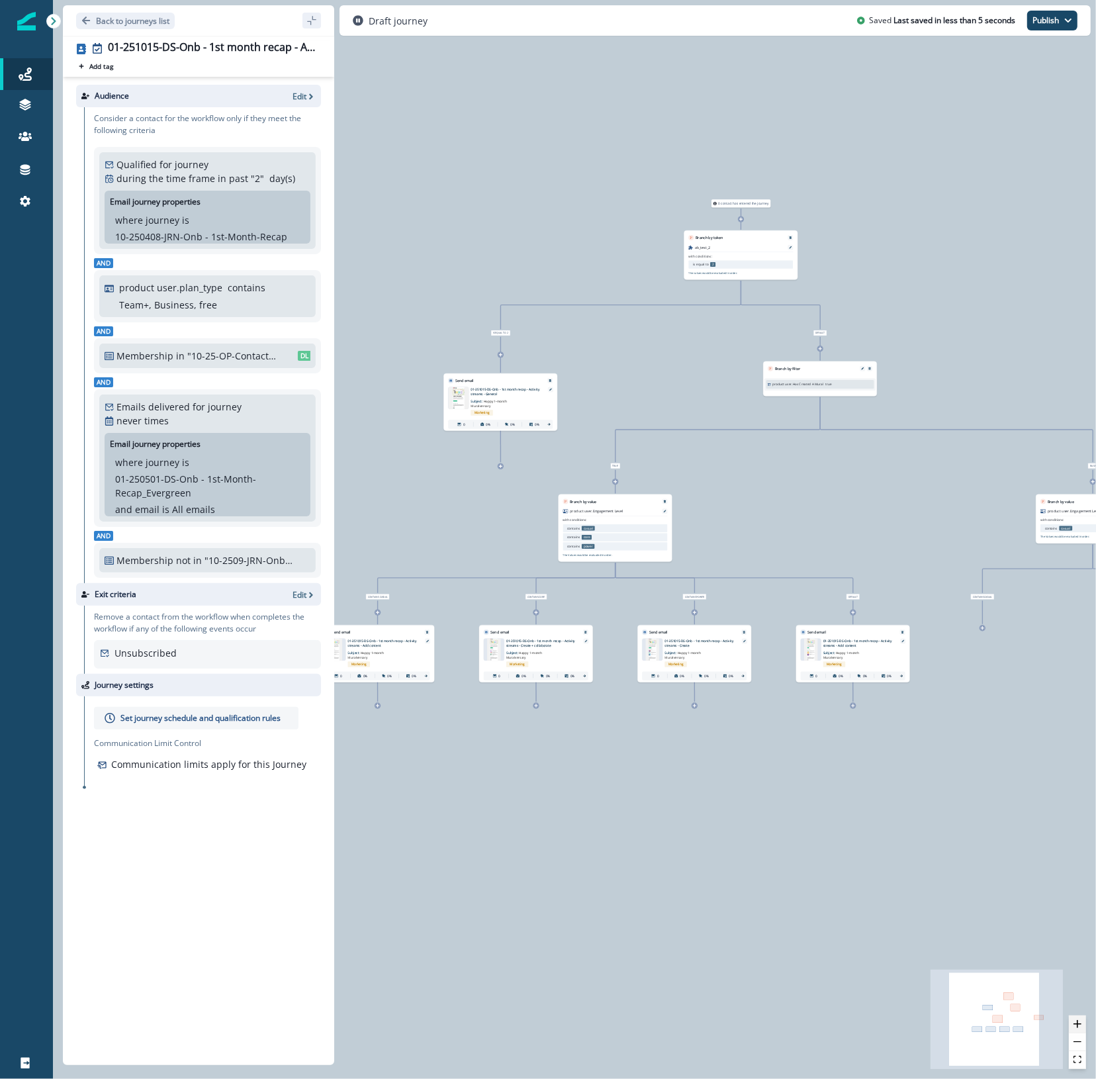
click at [1081, 1026] on icon "zoom in" at bounding box center [1078, 1024] width 8 height 8
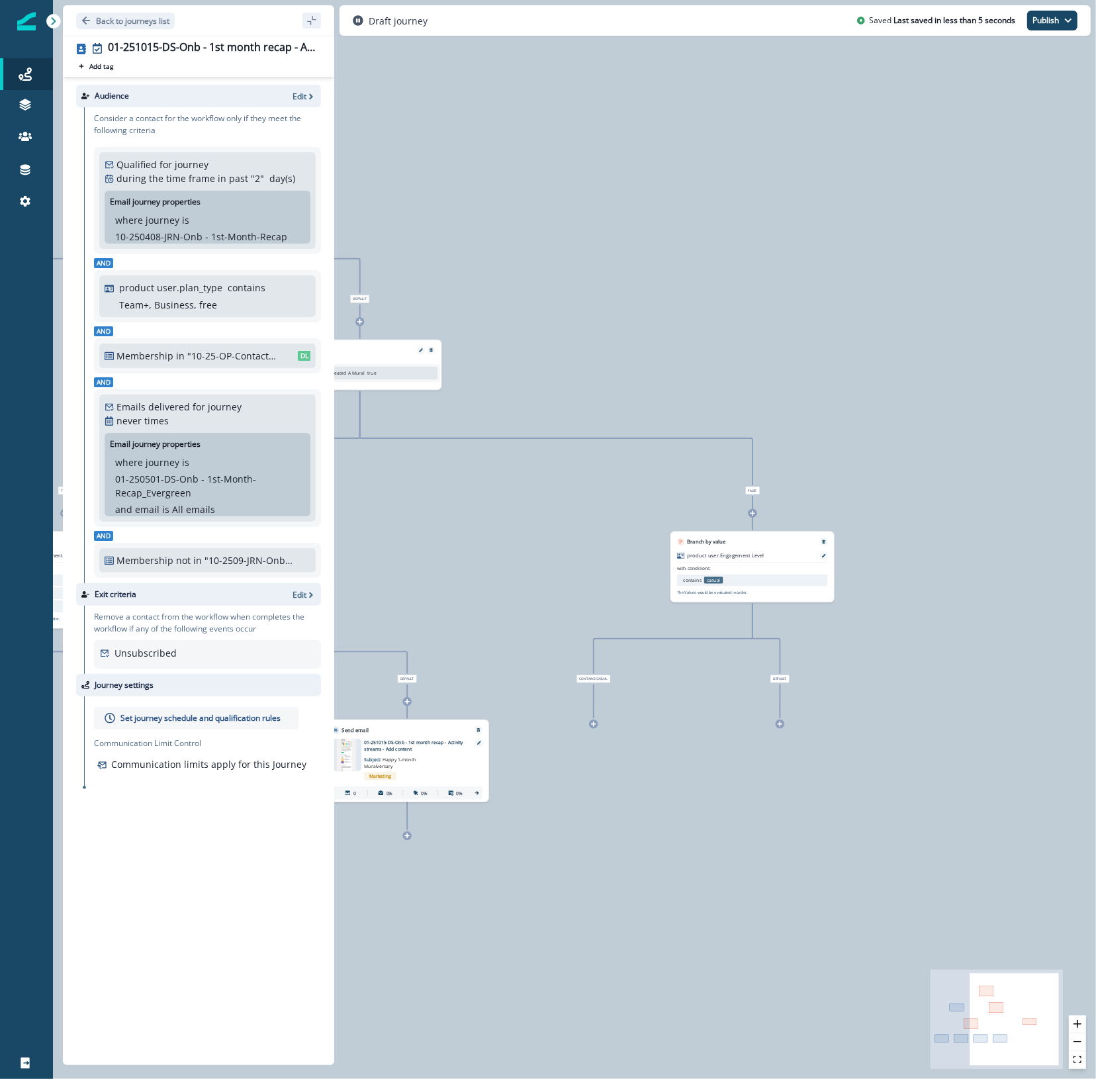
drag, startPoint x: 996, startPoint y: 862, endPoint x: 276, endPoint y: 884, distance: 720.5
click at [276, 884] on div "Back to journeys list 01-251015-DS-Onb - 1st month recap - Activity streams Add…" at bounding box center [574, 539] width 1043 height 1079
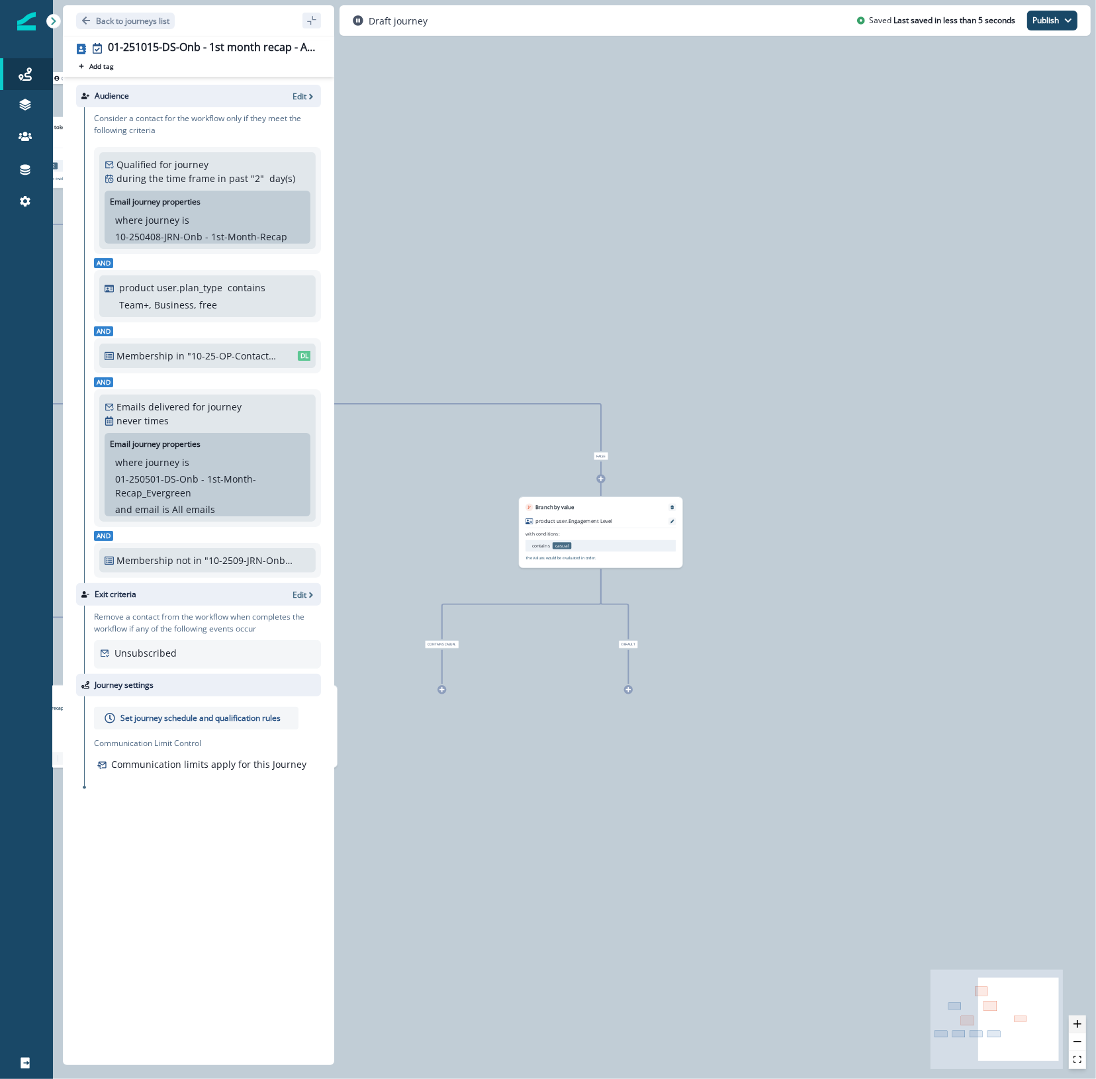
click at [1076, 1023] on icon "zoom in" at bounding box center [1078, 1024] width 8 height 8
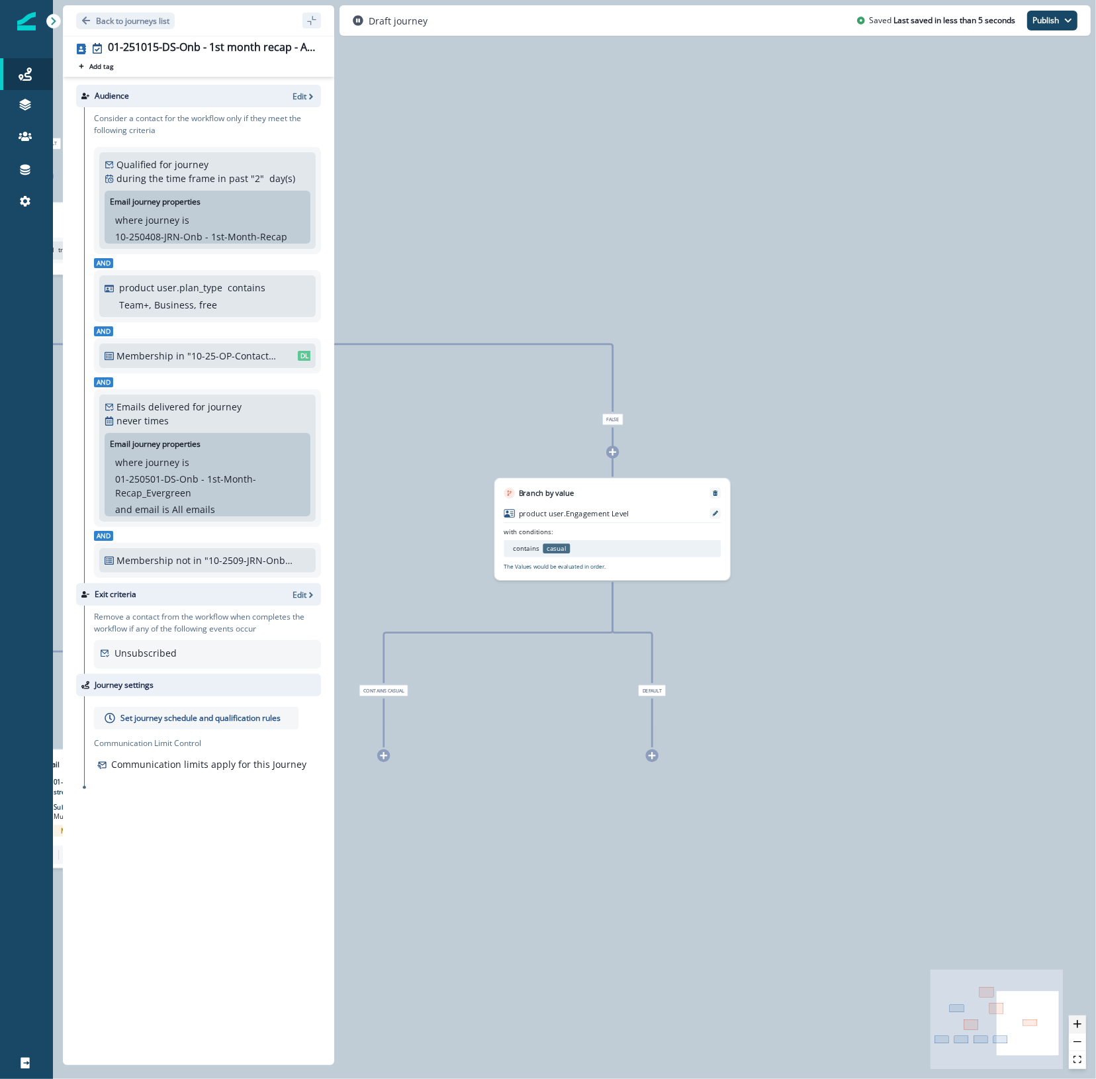
click at [1076, 1023] on icon "zoom in" at bounding box center [1078, 1024] width 8 height 8
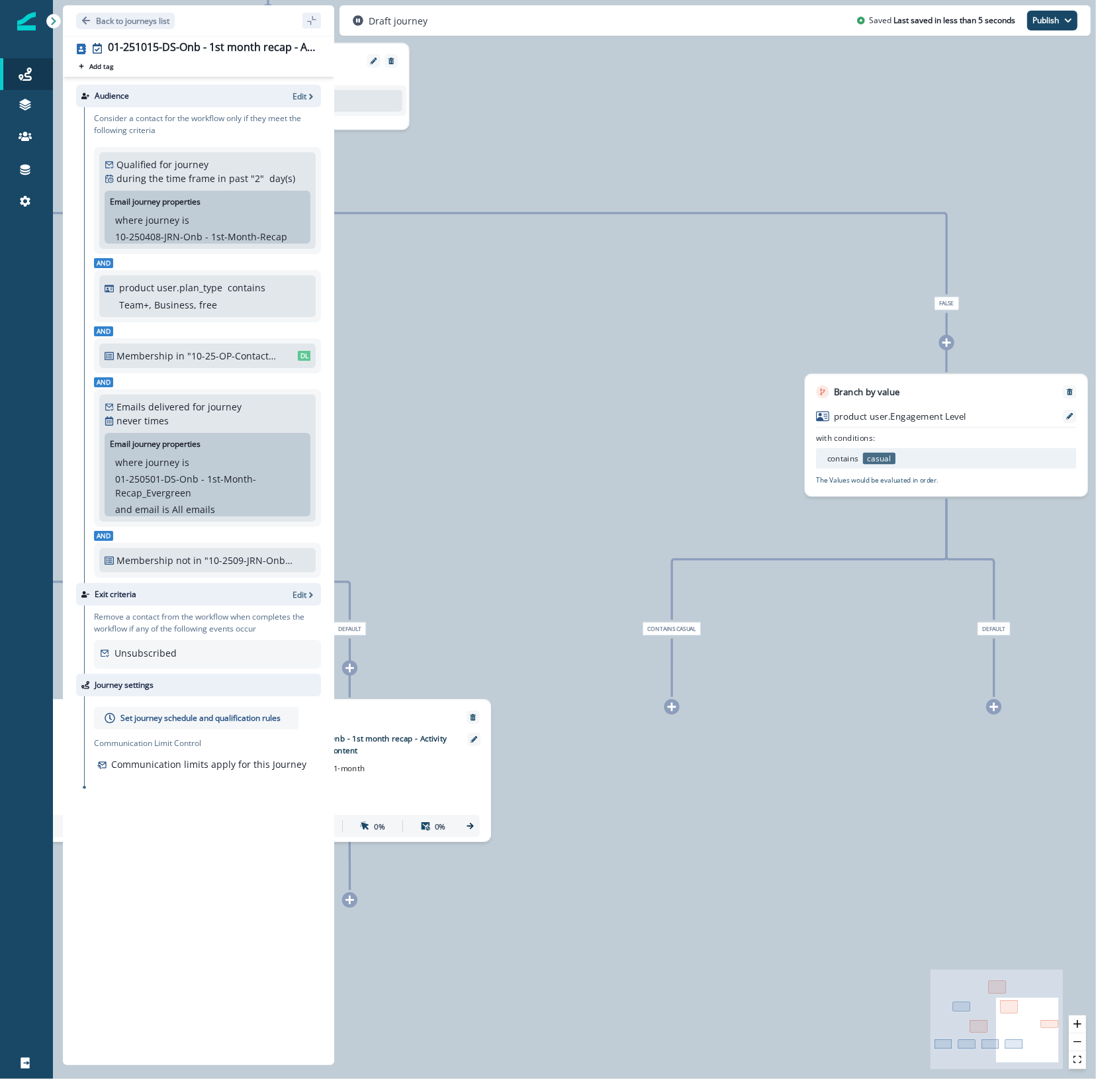
drag, startPoint x: 621, startPoint y: 973, endPoint x: 944, endPoint y: 885, distance: 334.8
click at [944, 885] on div "0 contact has entered the journey Branch by token ab_test_2 with conditions: is…" at bounding box center [574, 539] width 1043 height 1079
click at [1070, 414] on icon at bounding box center [1069, 416] width 7 height 7
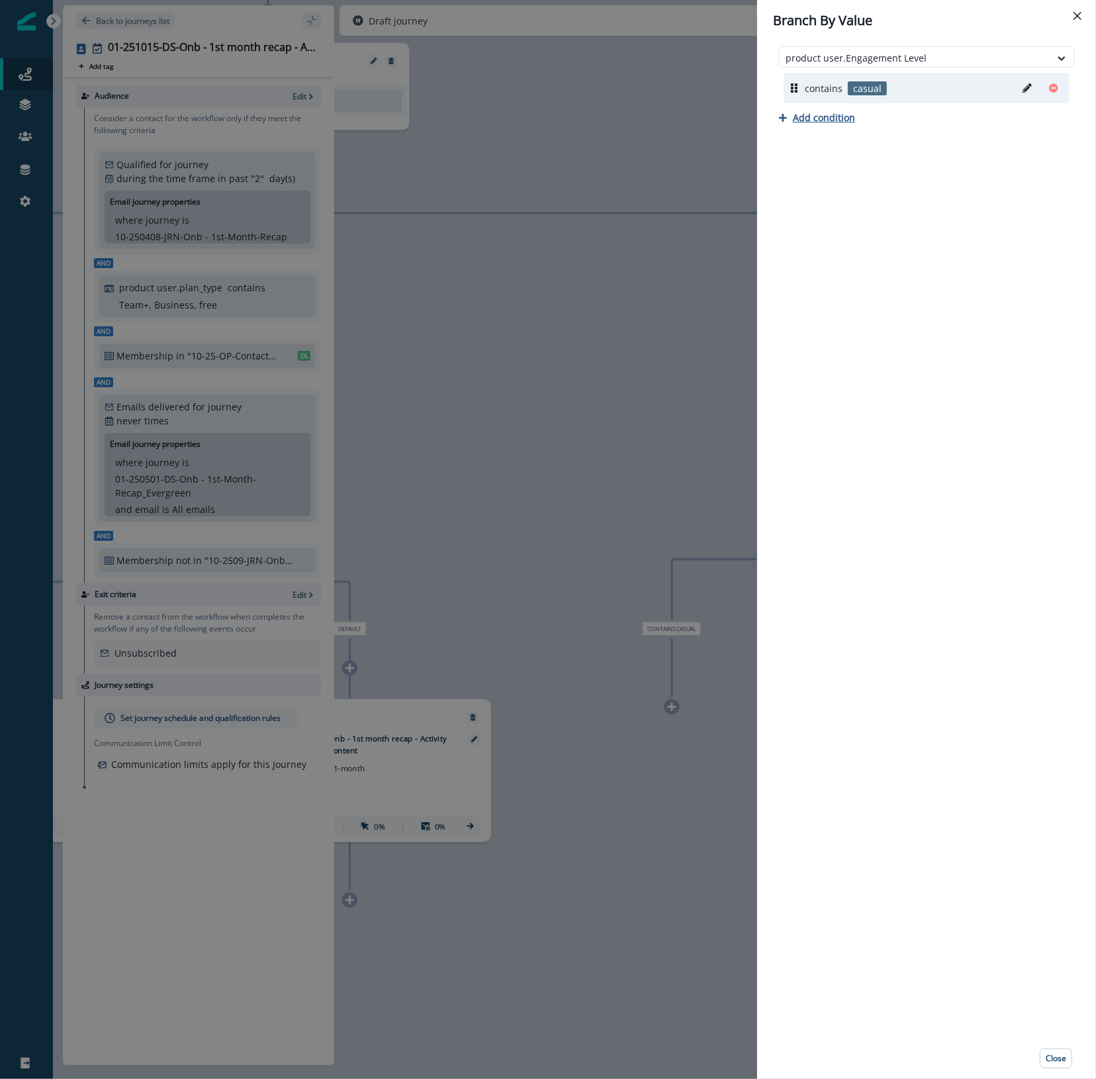
click at [803, 120] on p "Add condition" at bounding box center [824, 117] width 62 height 13
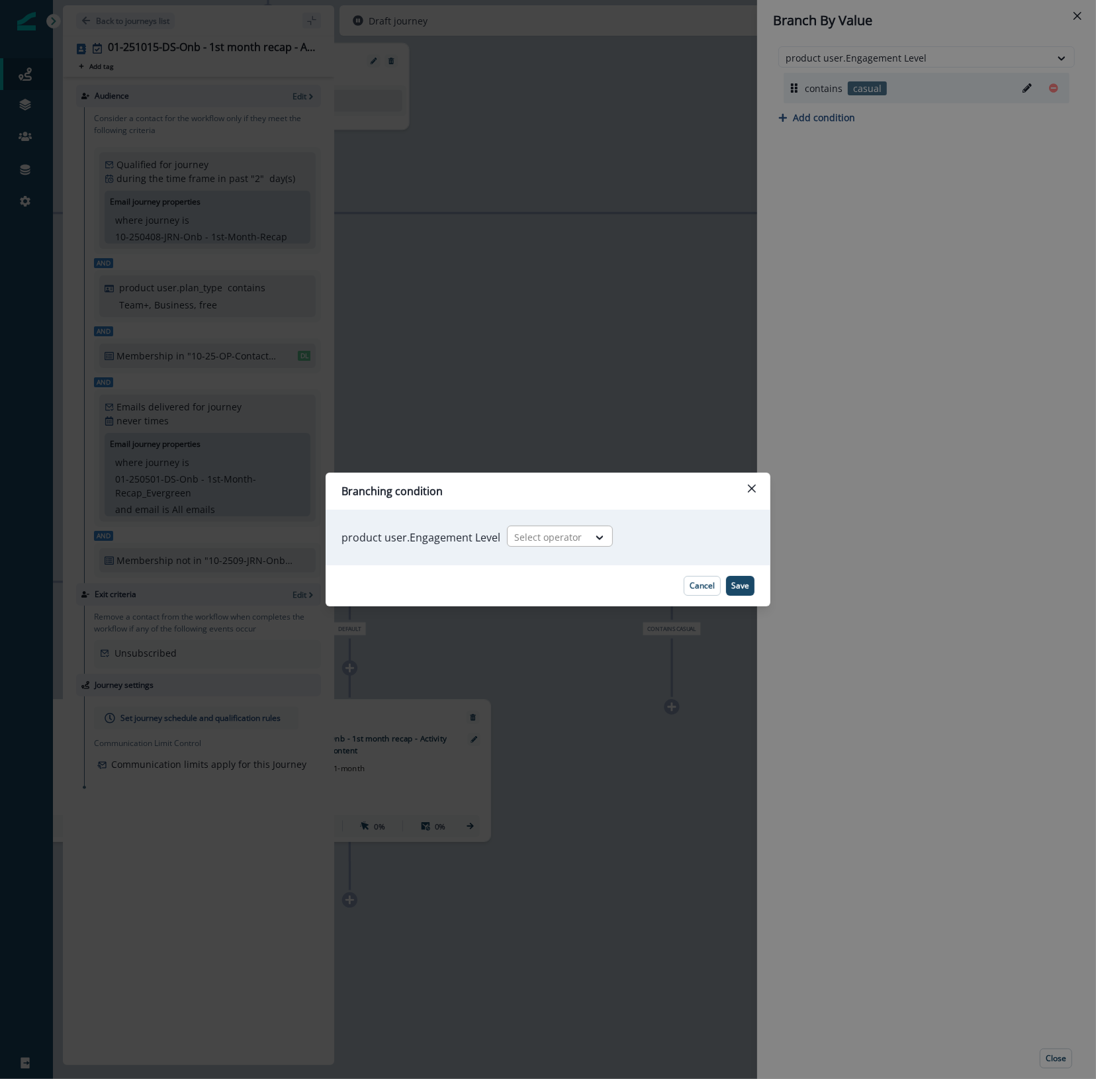
click at [541, 536] on div at bounding box center [548, 537] width 68 height 17
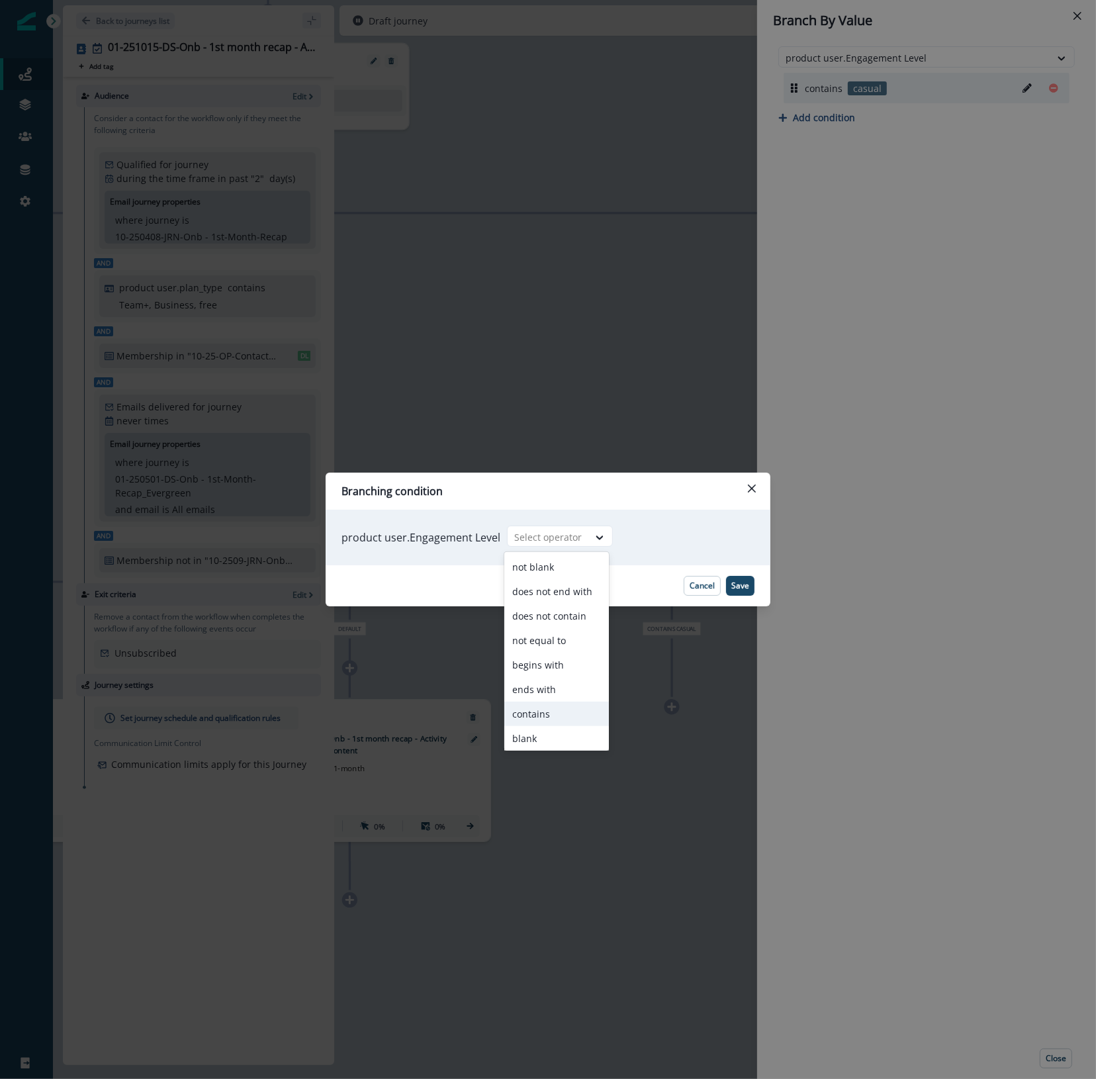
click at [537, 715] on div "contains" at bounding box center [556, 714] width 105 height 24
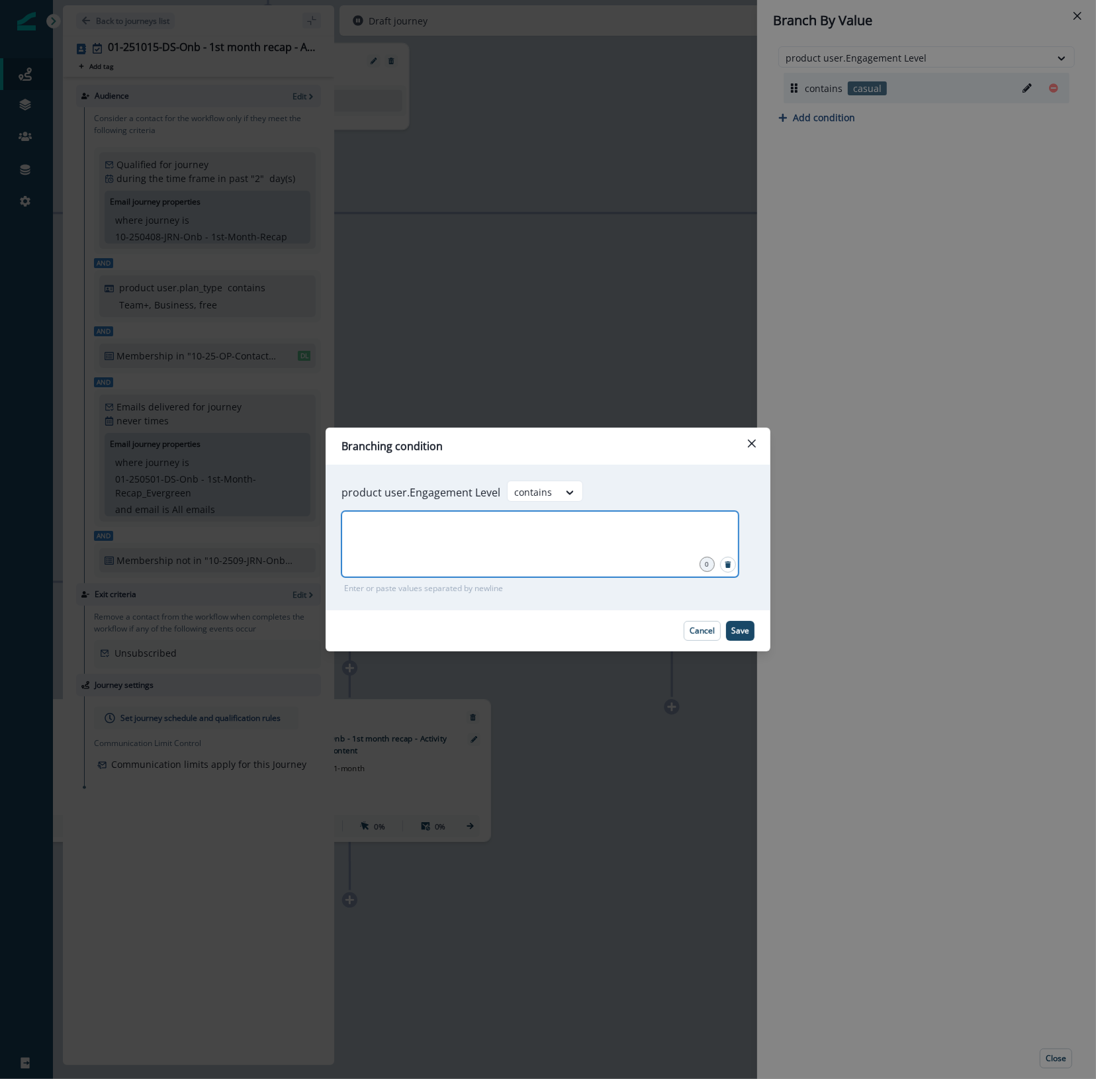
click at [604, 537] on input "text" at bounding box center [540, 527] width 393 height 26
type input "****"
click at [751, 630] on button "Save" at bounding box center [740, 631] width 28 height 20
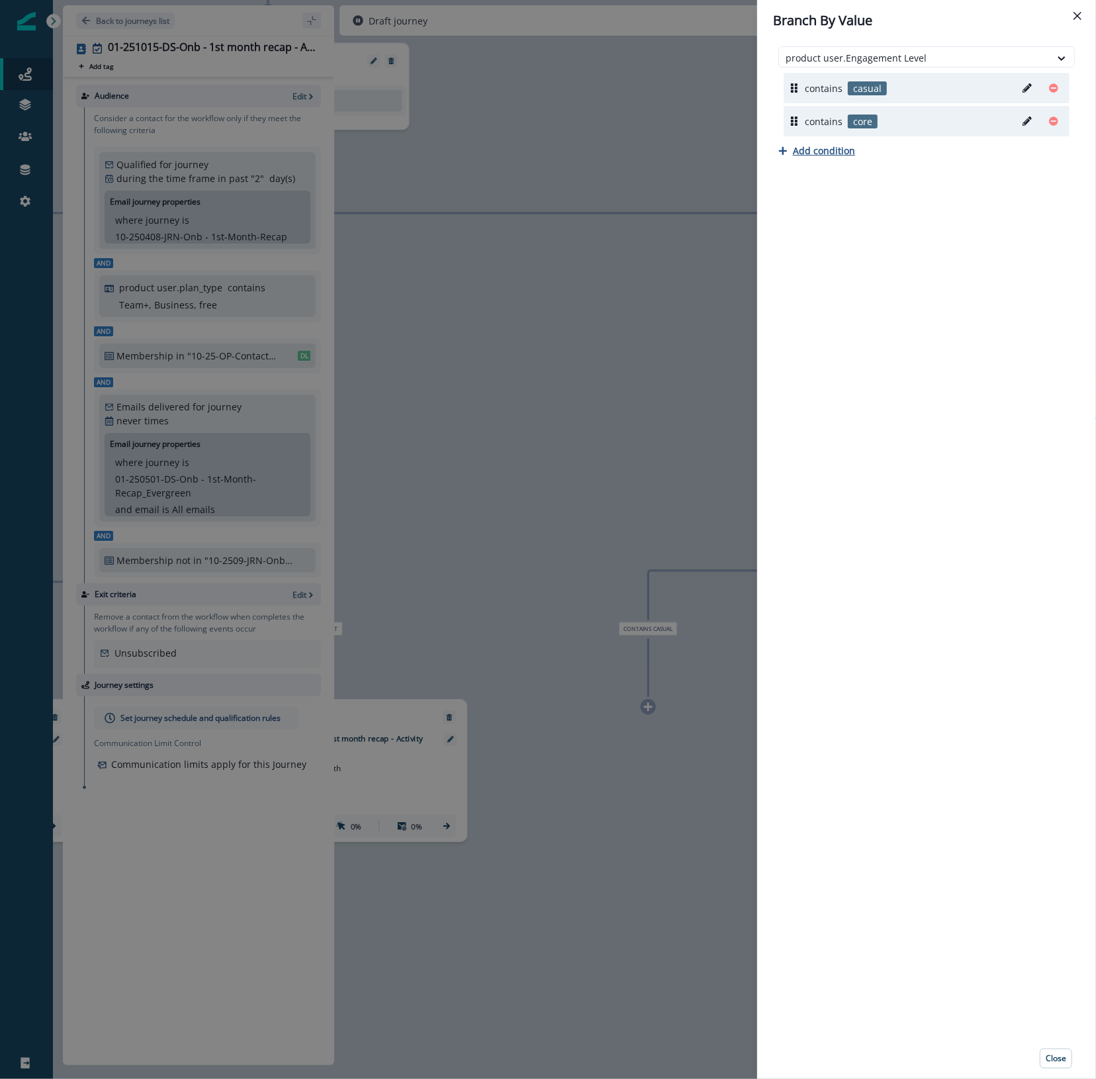
click at [816, 153] on p "Add condition" at bounding box center [824, 150] width 62 height 13
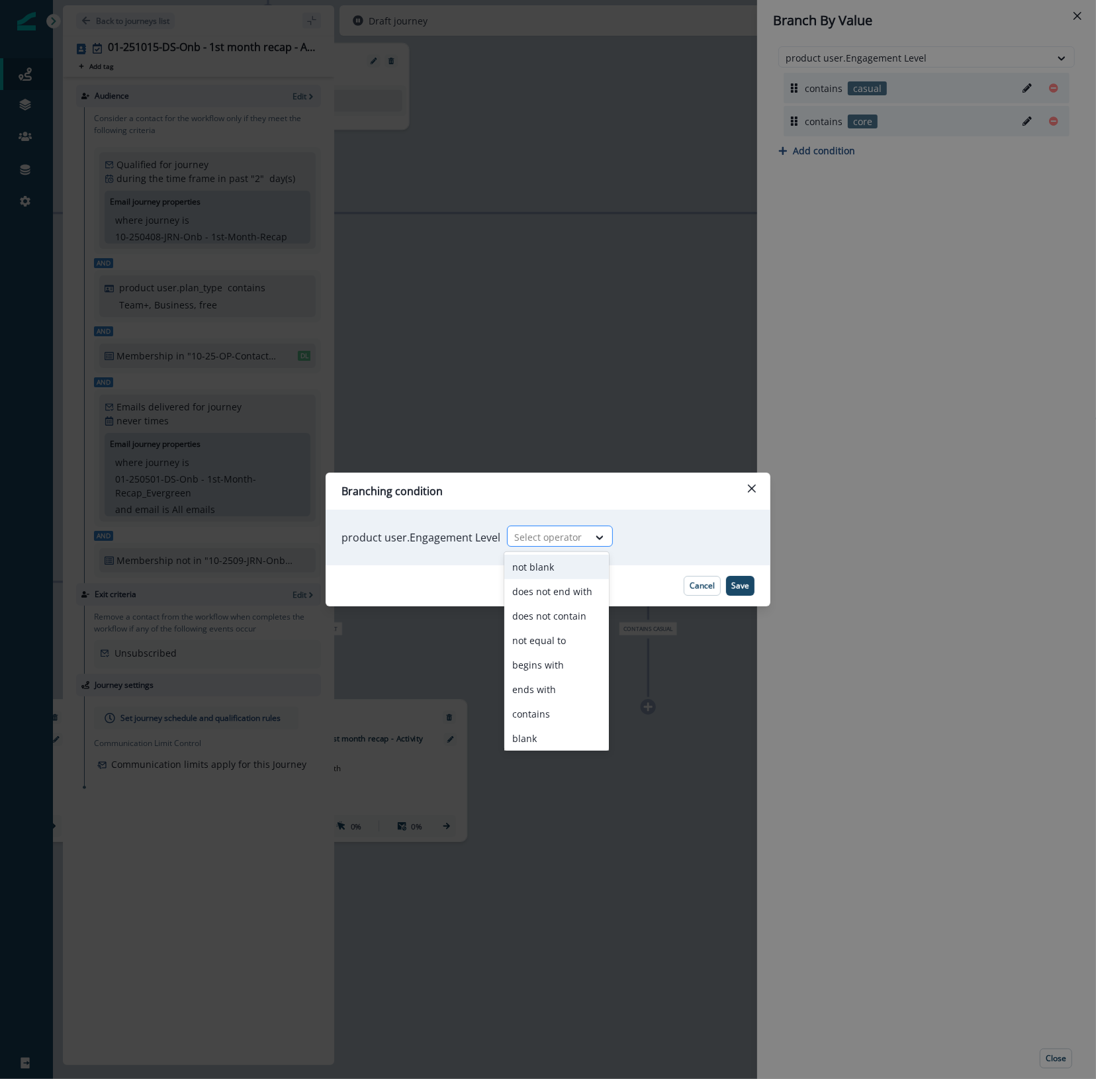
click at [563, 537] on div at bounding box center [548, 537] width 68 height 17
click at [553, 716] on div "contains" at bounding box center [556, 714] width 105 height 24
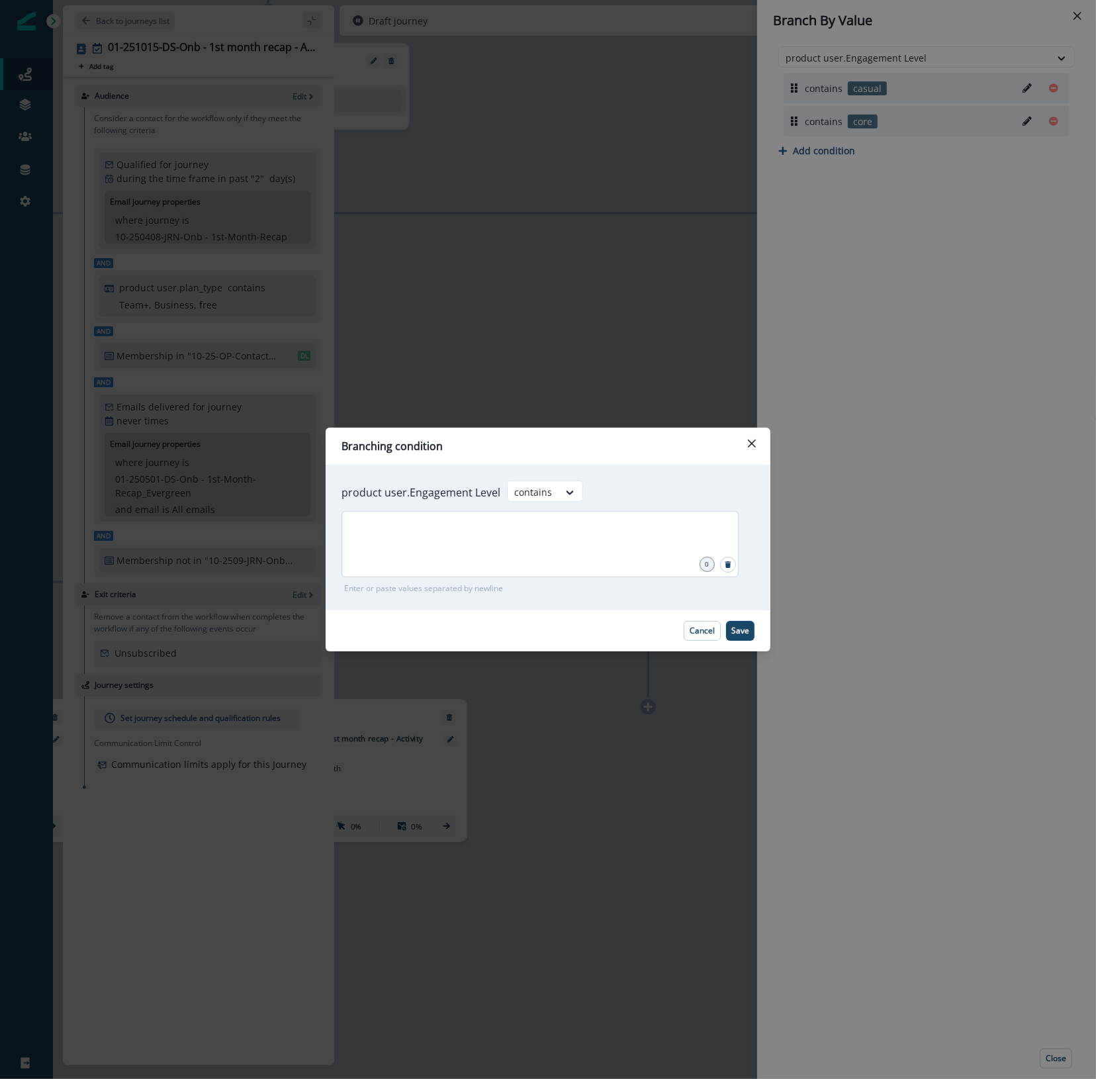
click at [579, 553] on div at bounding box center [540, 544] width 397 height 66
type input "*****"
click at [736, 626] on p "Save" at bounding box center [740, 630] width 18 height 9
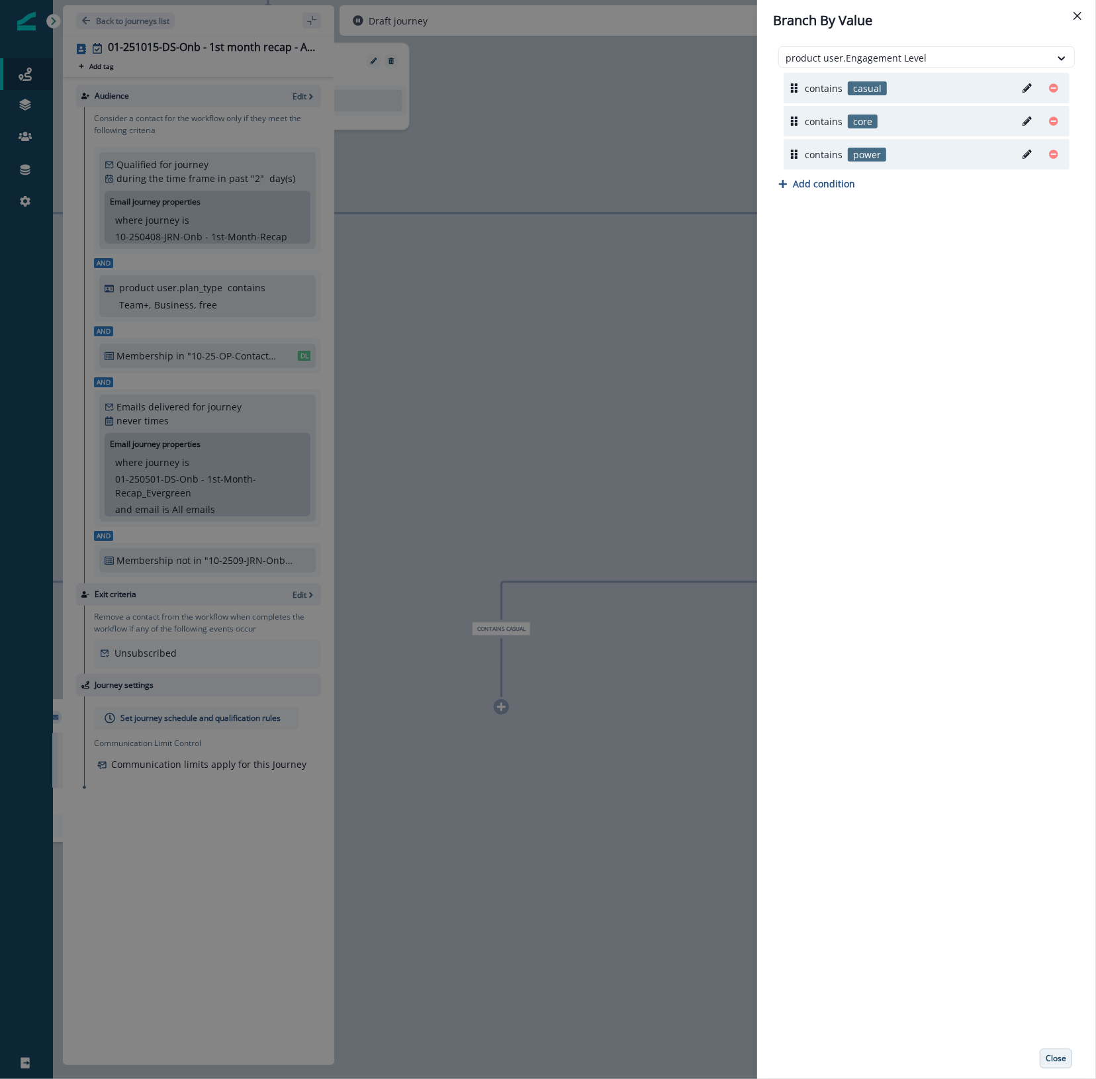
click at [1060, 1061] on p "Close" at bounding box center [1056, 1058] width 21 height 9
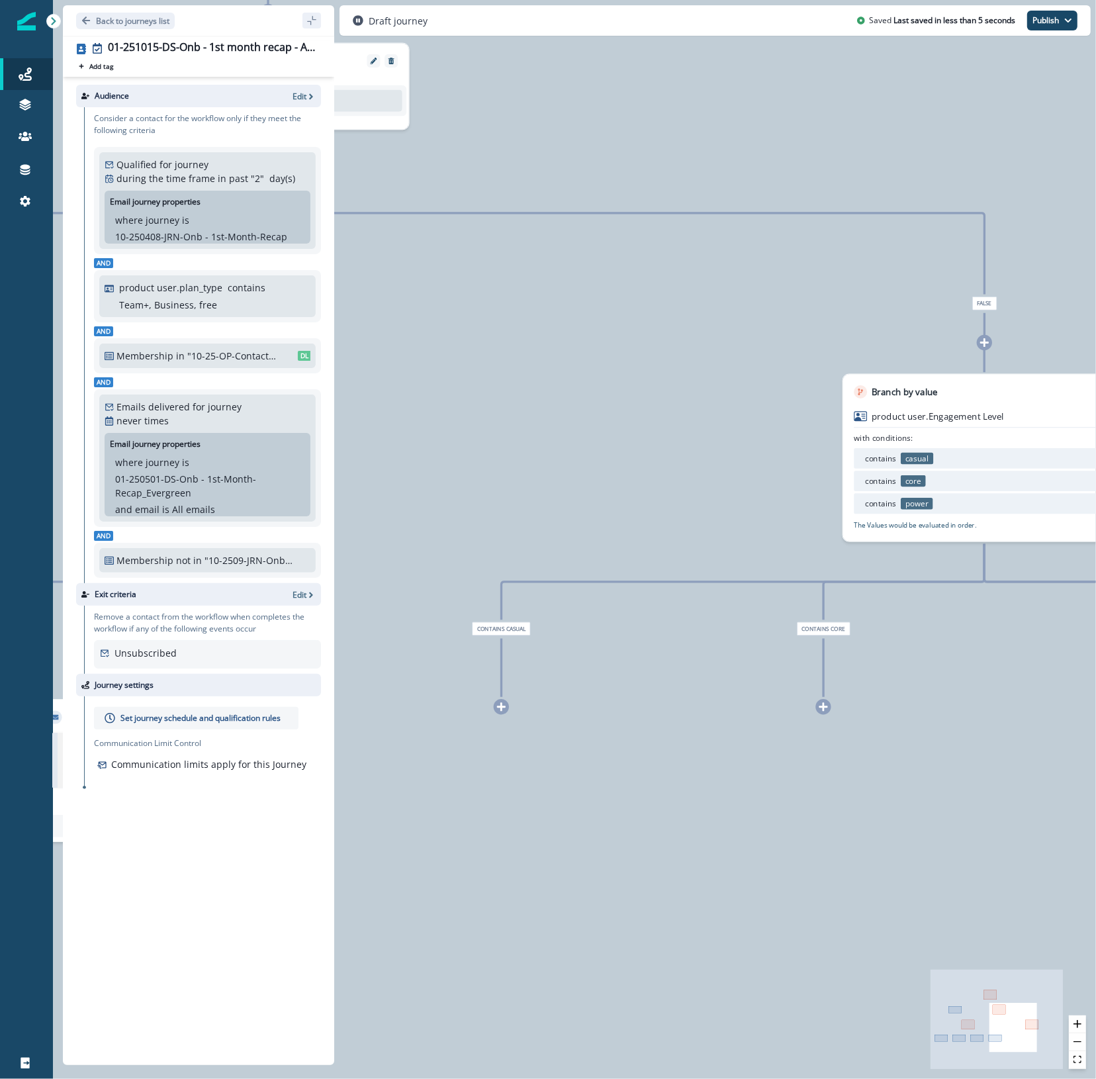
click at [500, 707] on icon at bounding box center [501, 706] width 9 height 9
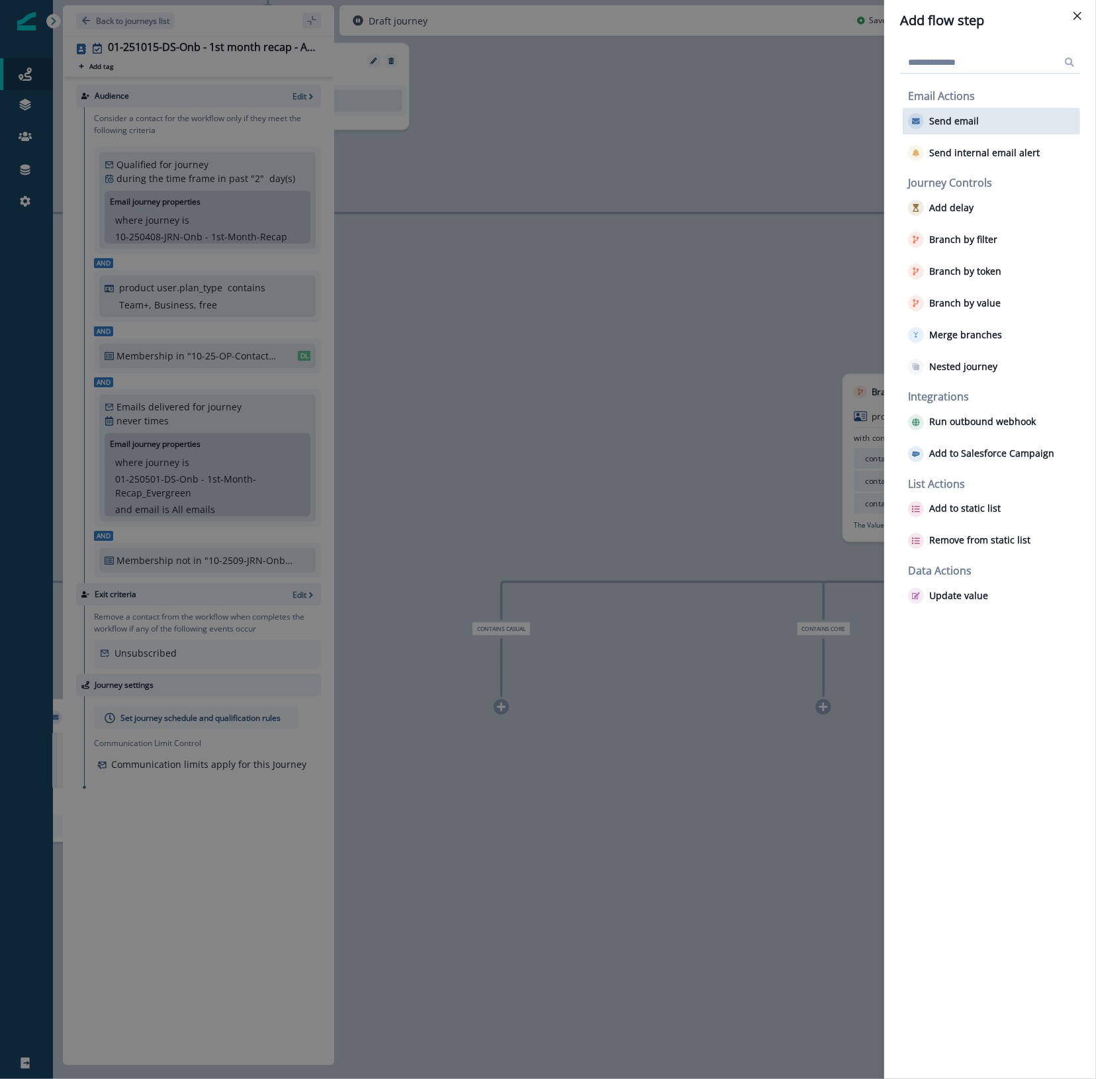
click at [961, 117] on p "Send email" at bounding box center [954, 121] width 50 height 11
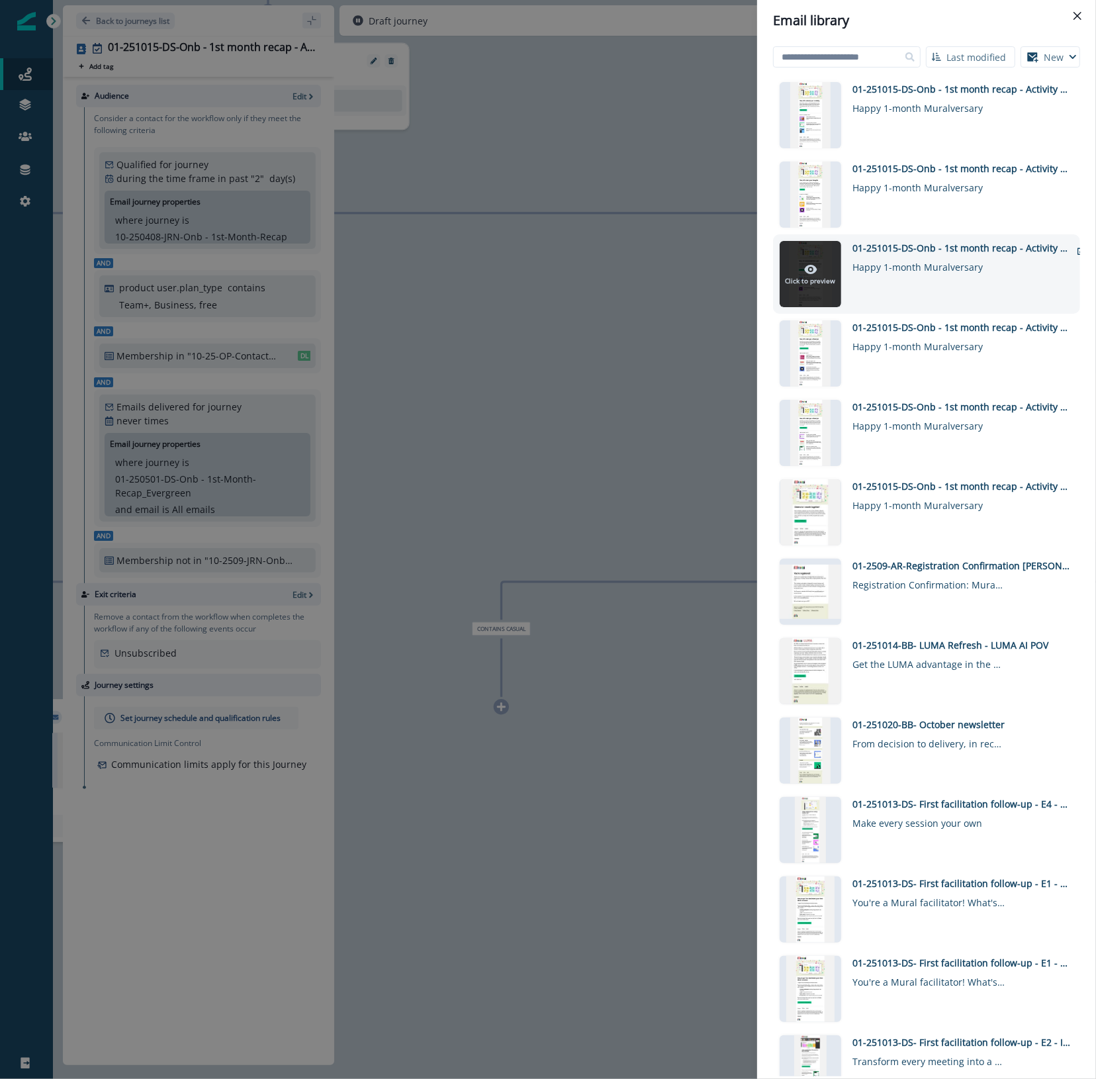
click at [812, 269] on icon at bounding box center [810, 269] width 13 height 13
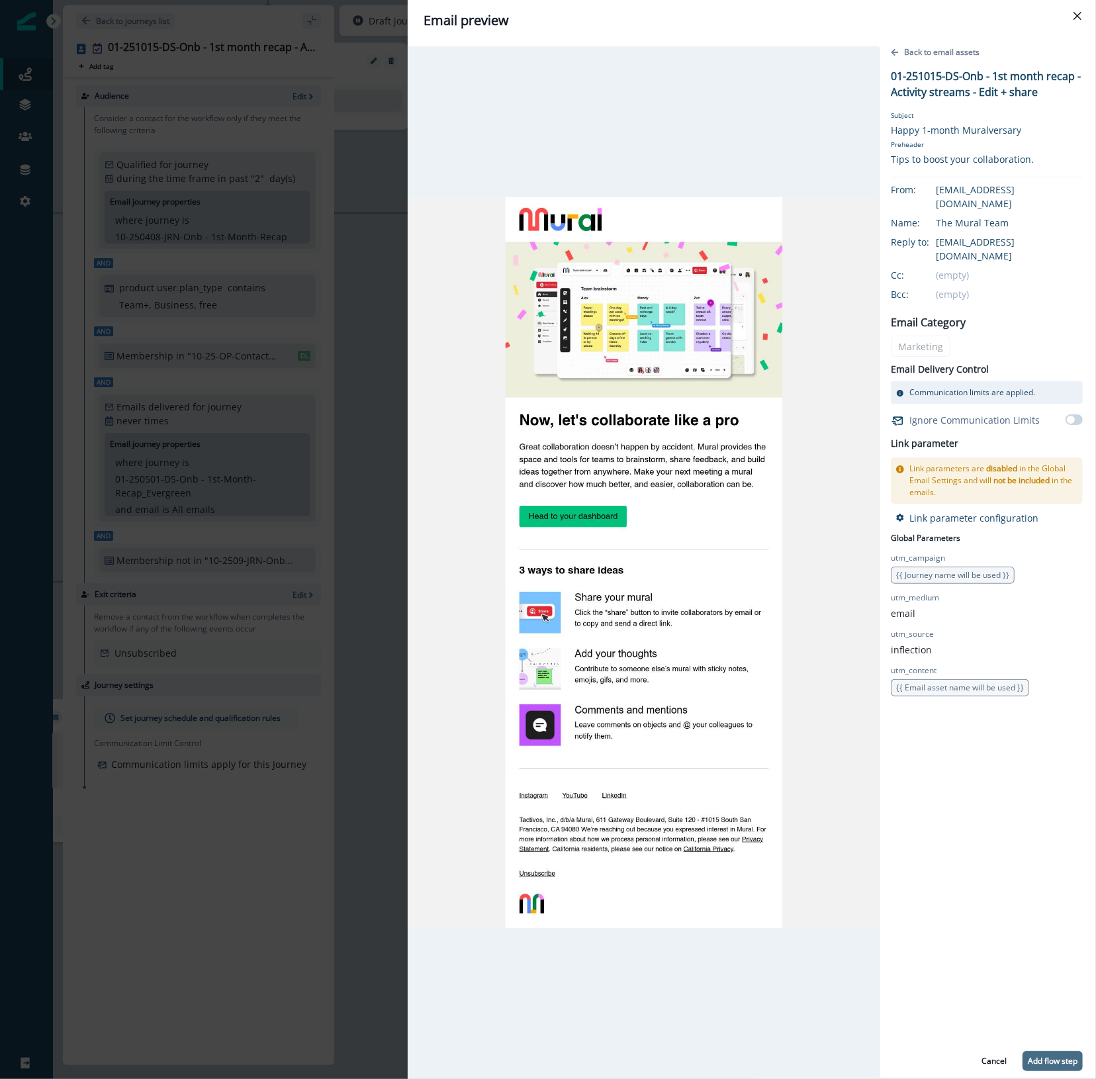
click at [1064, 1063] on p "Add flow step" at bounding box center [1053, 1060] width 50 height 9
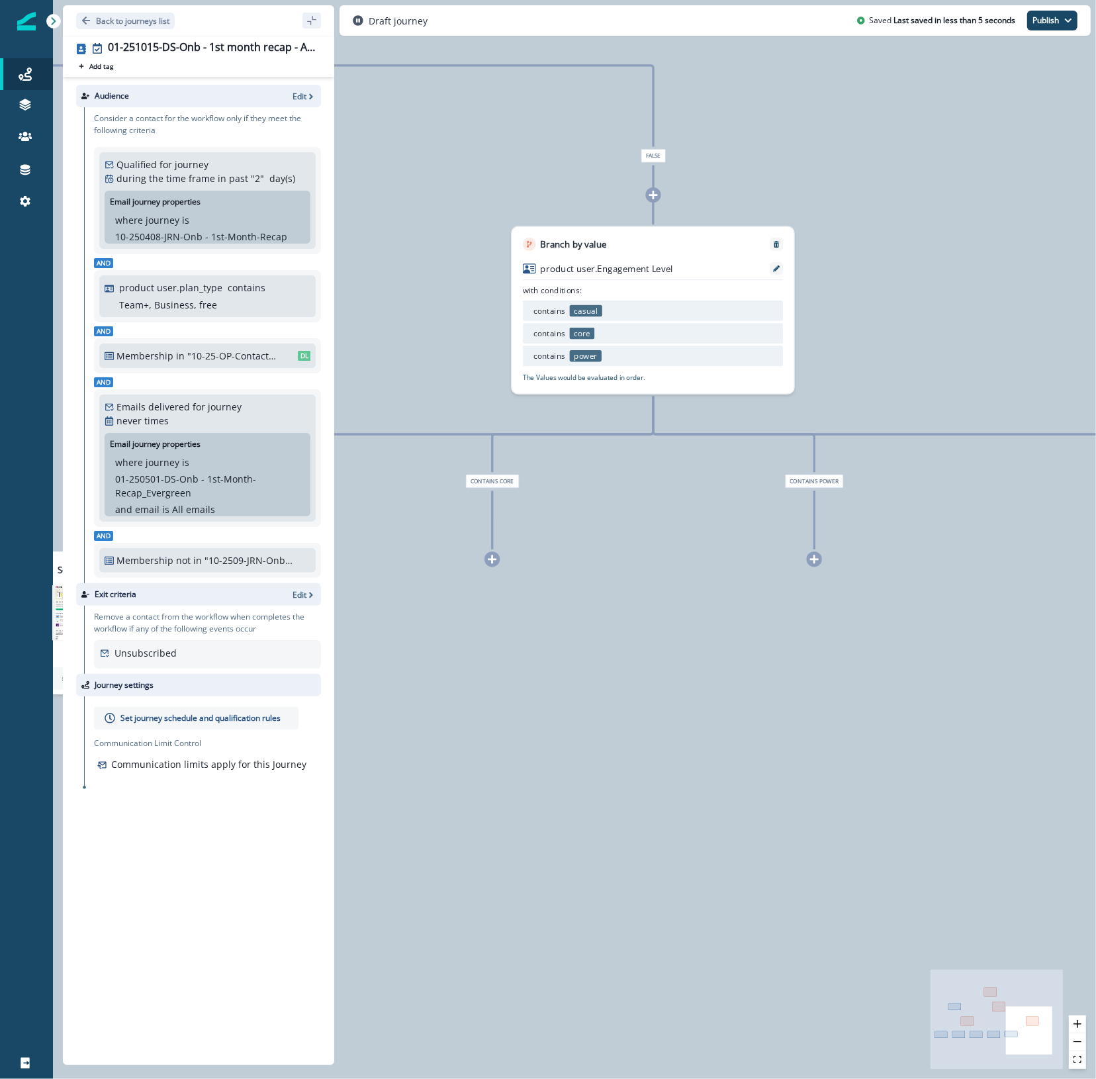
drag, startPoint x: 945, startPoint y: 834, endPoint x: 578, endPoint y: 686, distance: 395.9
click at [578, 686] on div "0 contact has entered the journey Branch by token ab_test_2 with conditions: is…" at bounding box center [574, 539] width 1043 height 1079
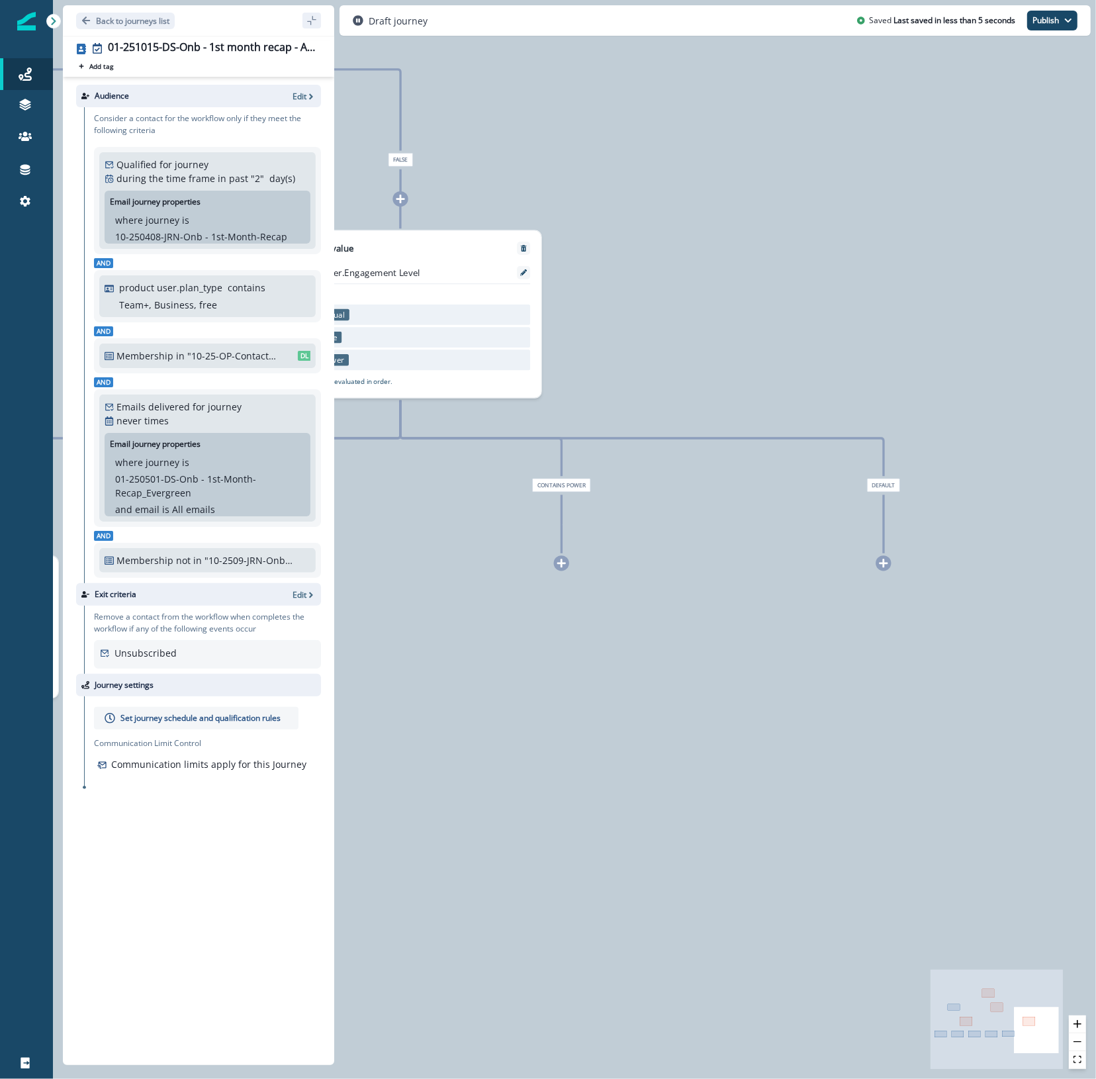
drag, startPoint x: 995, startPoint y: 636, endPoint x: 708, endPoint y: 635, distance: 286.6
click at [708, 635] on div "0 contact has entered the journey Branch by token ab_test_2 with conditions: is…" at bounding box center [574, 539] width 1043 height 1079
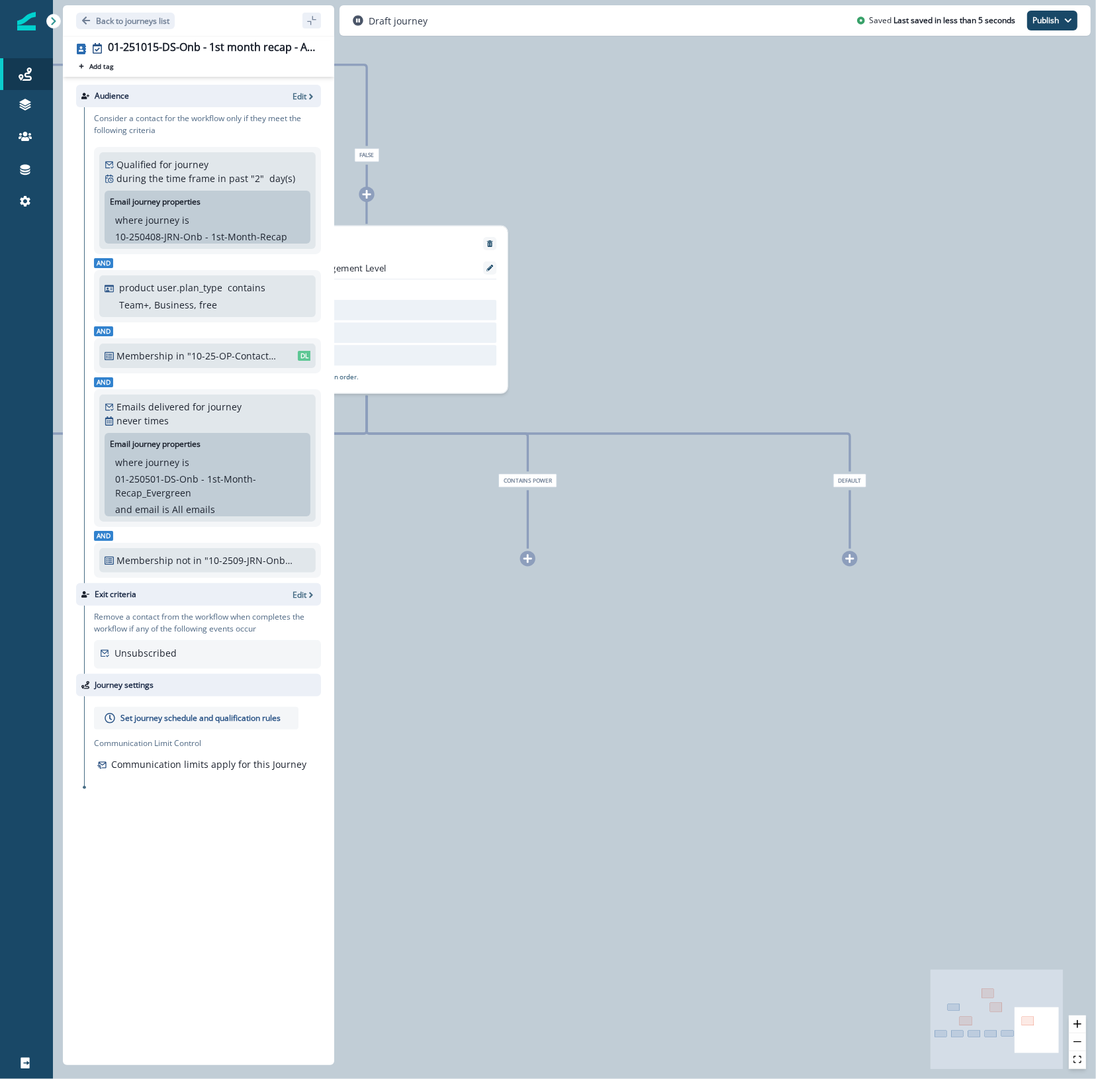
click at [846, 560] on icon at bounding box center [850, 558] width 10 height 10
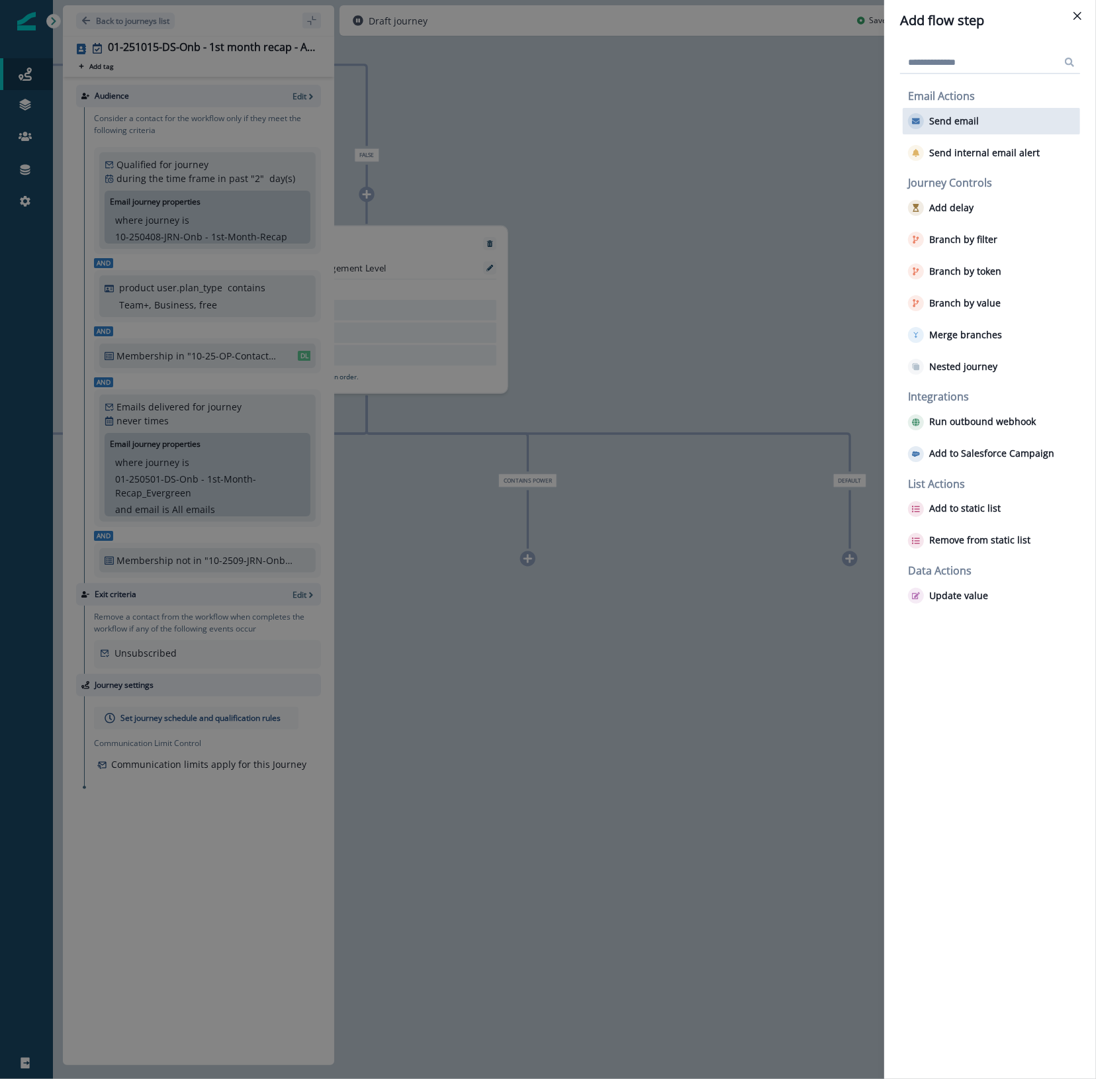
click at [951, 117] on p "Send email" at bounding box center [954, 121] width 50 height 11
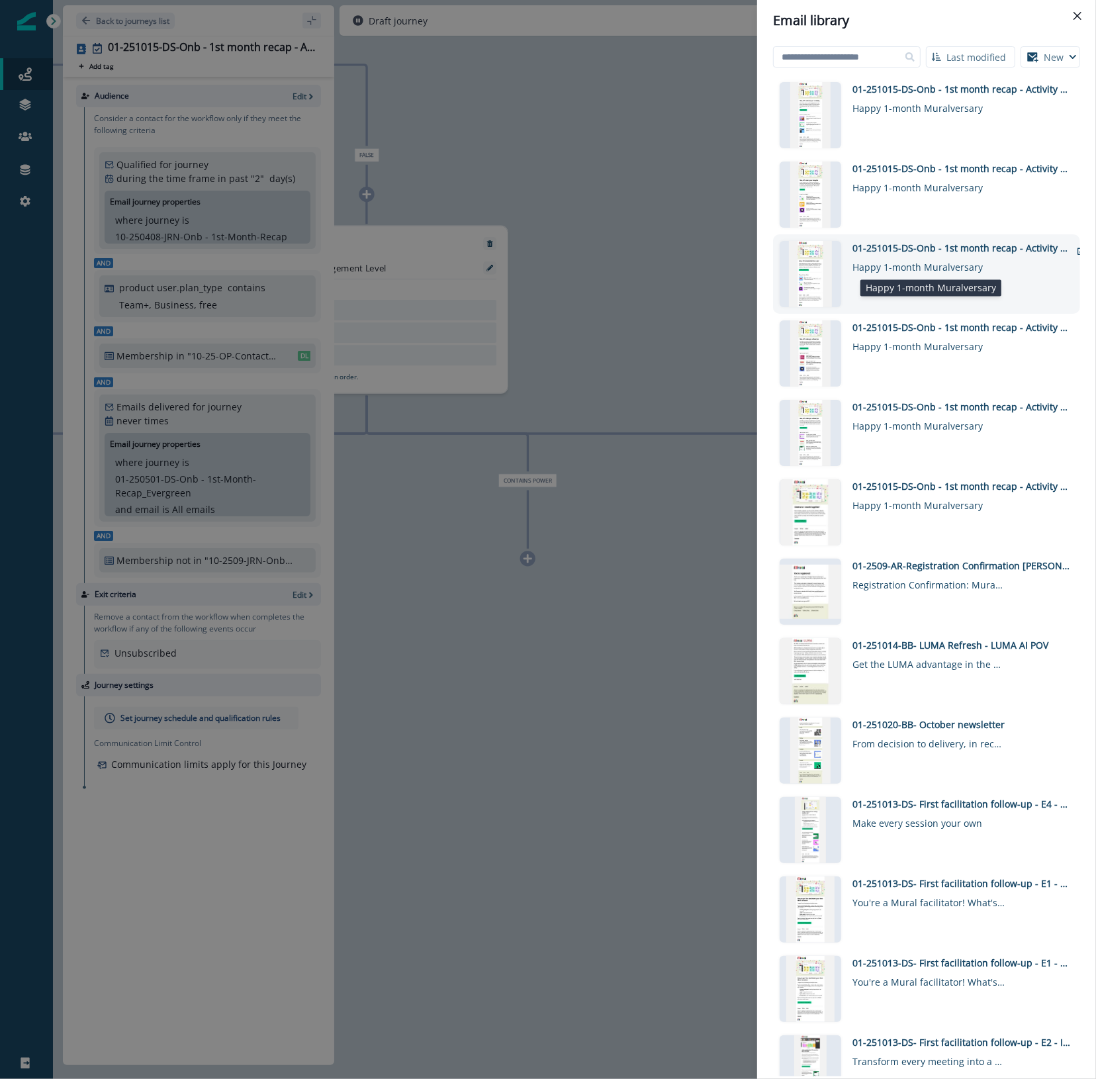
click at [913, 272] on div "Happy 1-month Muralversary" at bounding box center [929, 264] width 152 height 19
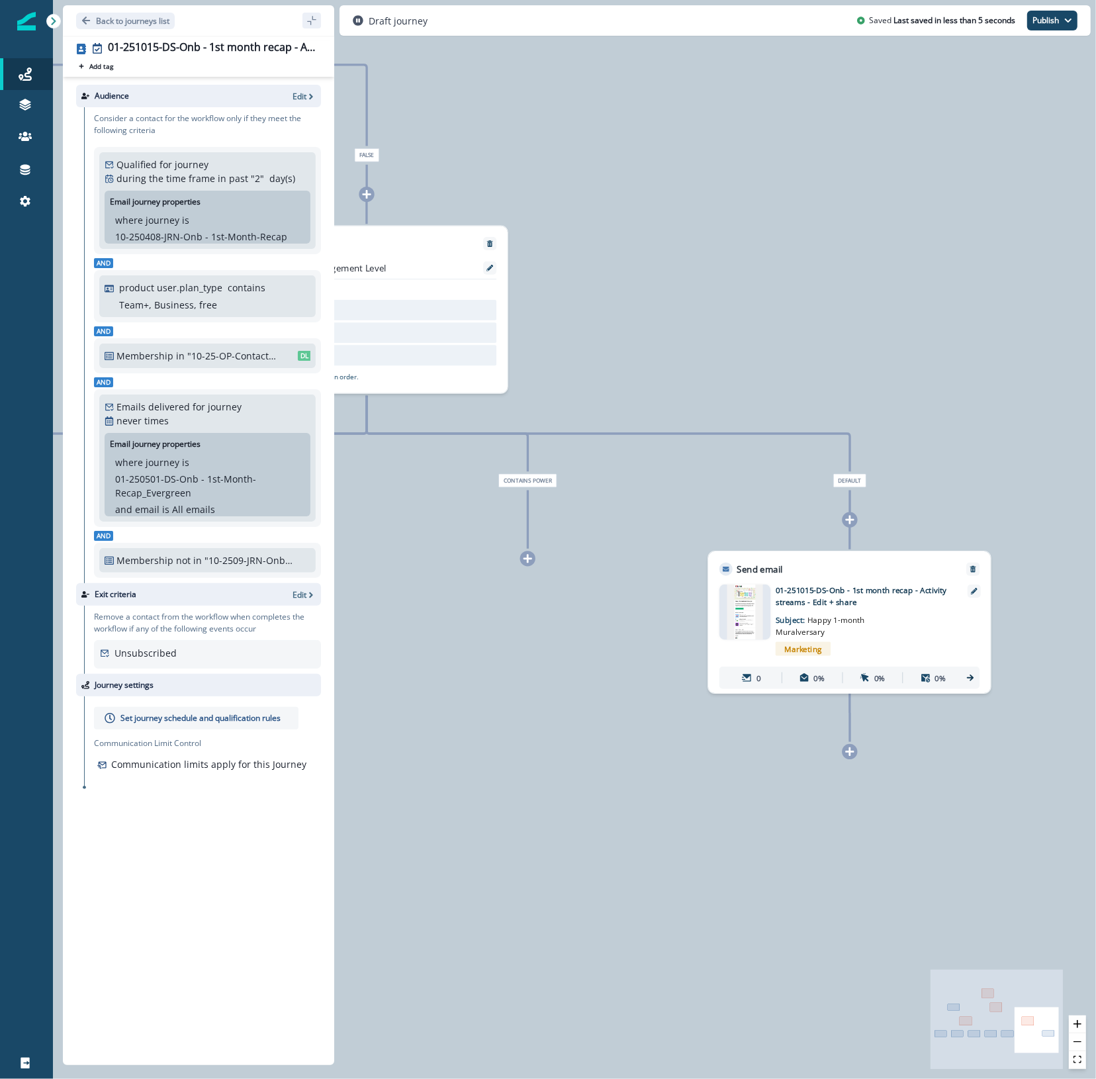
click at [525, 560] on icon at bounding box center [528, 558] width 10 height 10
click at [527, 559] on icon at bounding box center [528, 557] width 9 height 9
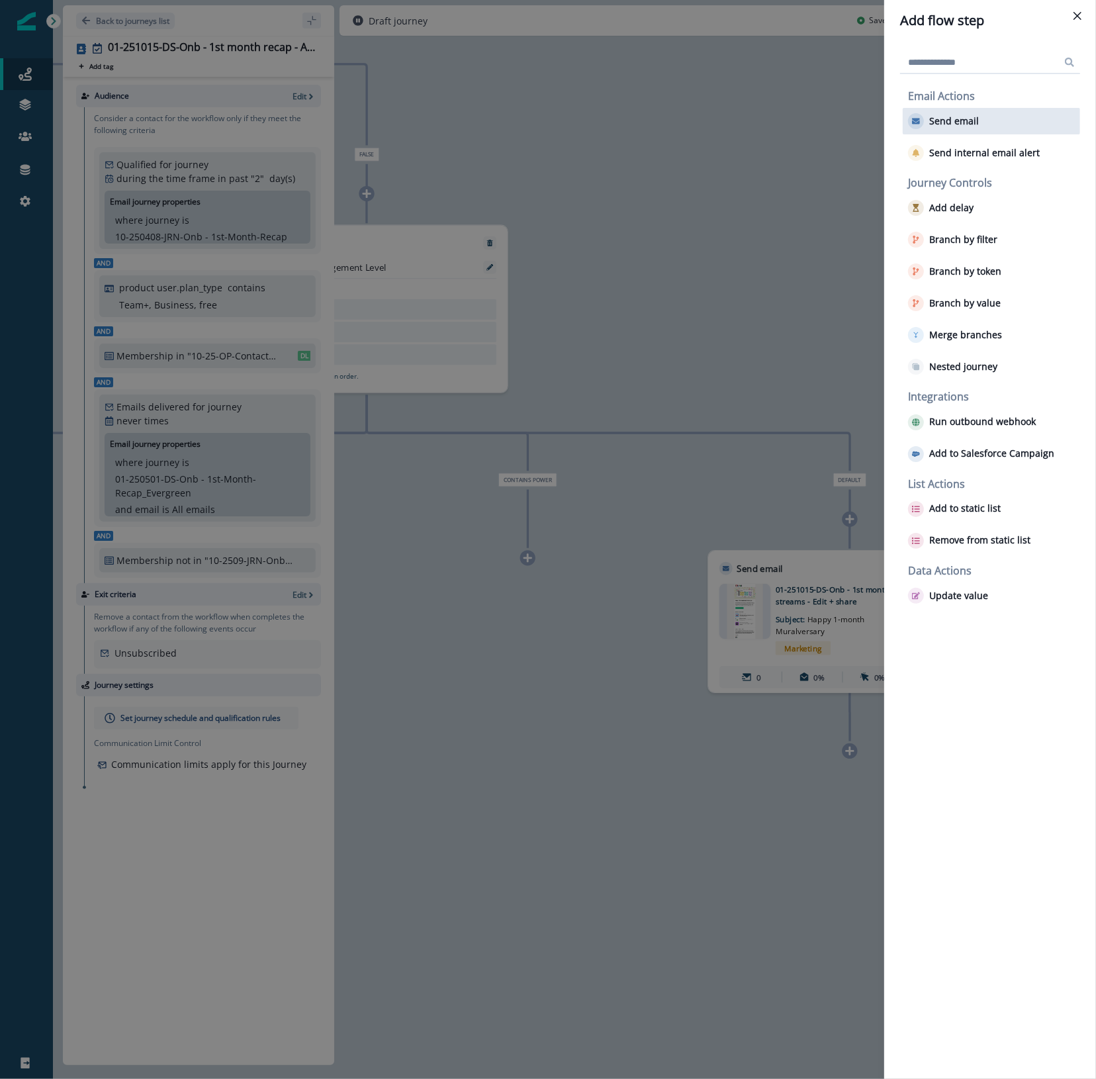
click at [960, 118] on p "Send email" at bounding box center [954, 121] width 50 height 11
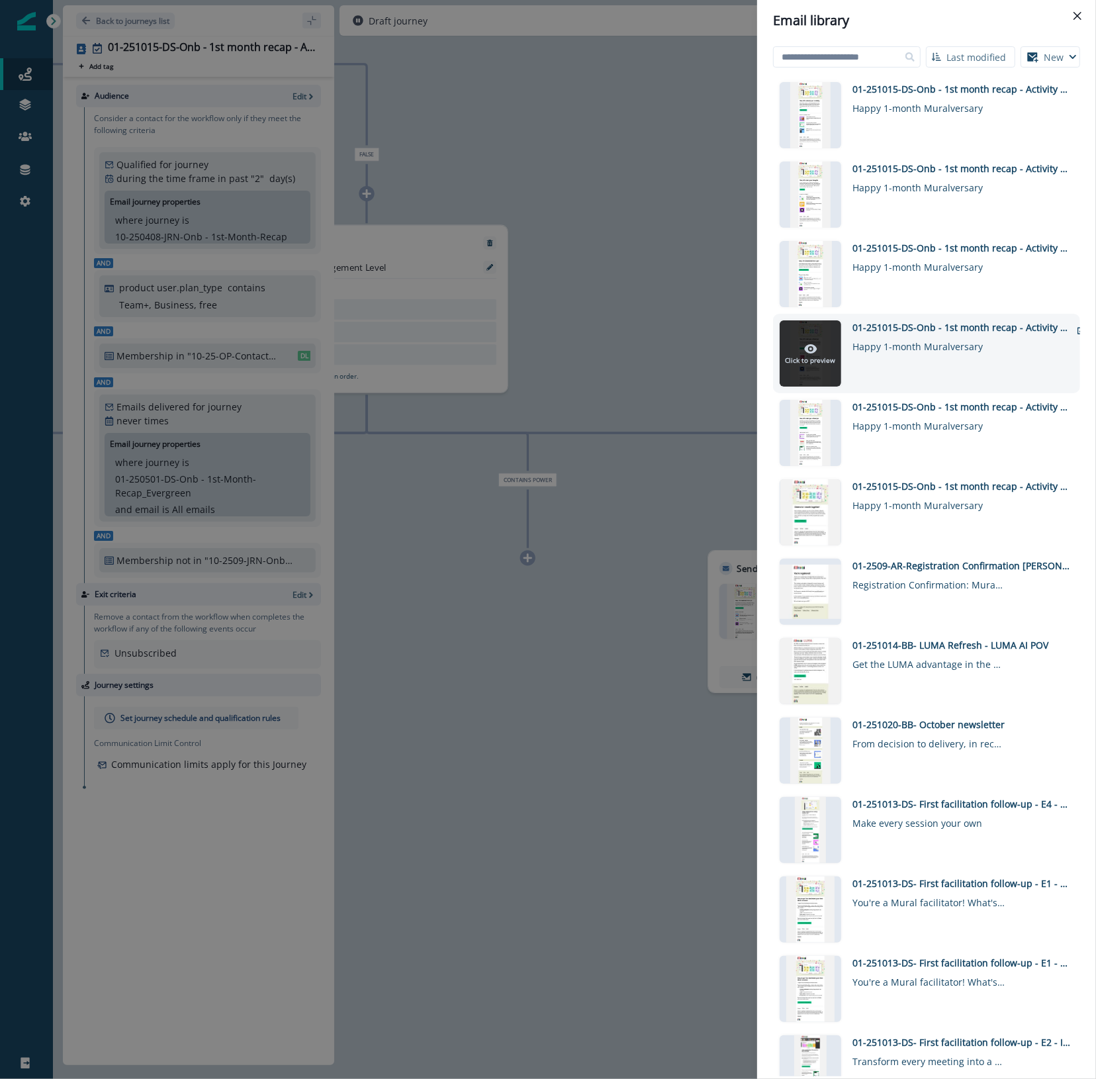
click at [812, 348] on icon at bounding box center [810, 348] width 13 height 13
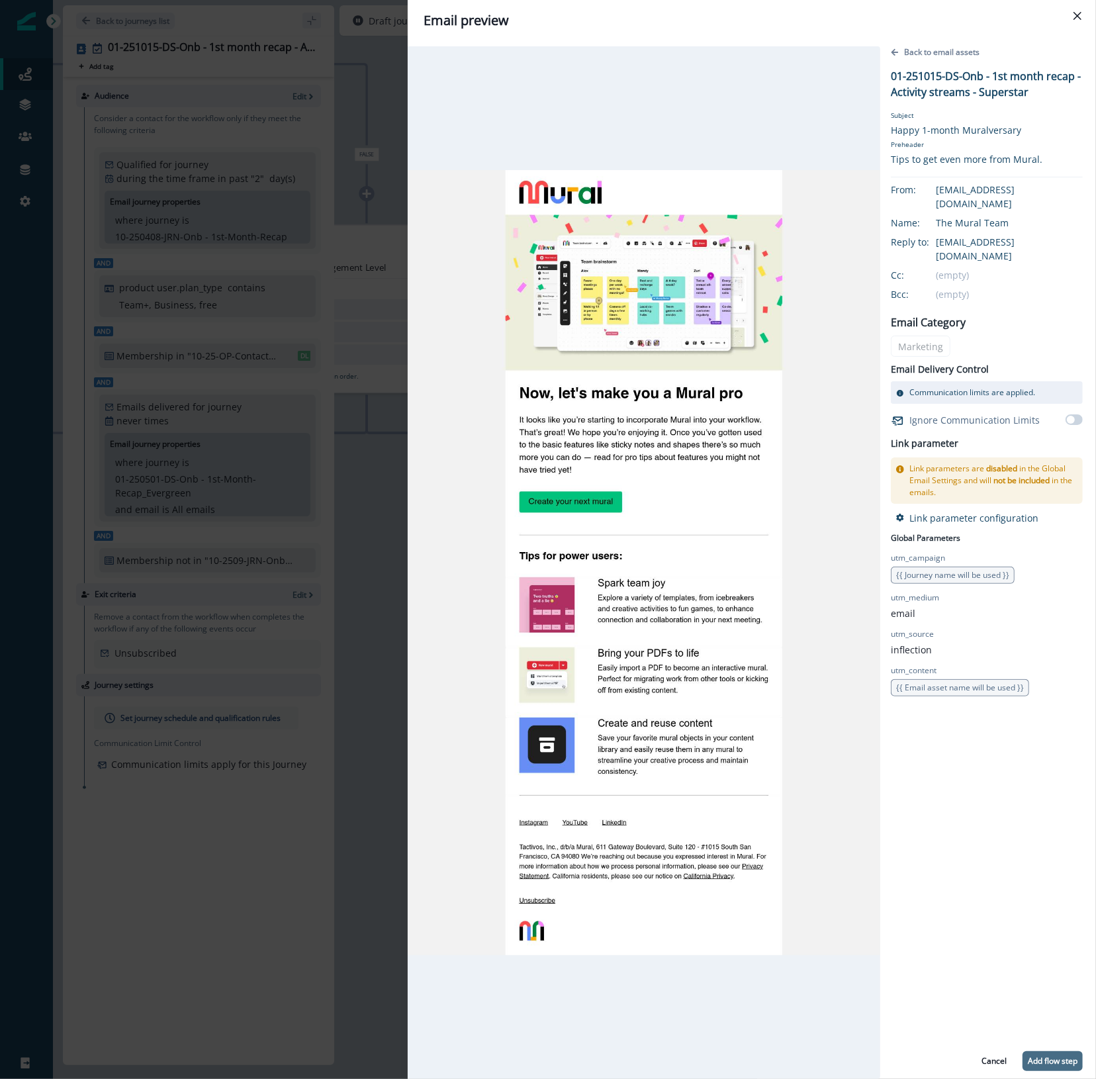
click at [1059, 1064] on p "Add flow step" at bounding box center [1053, 1060] width 50 height 9
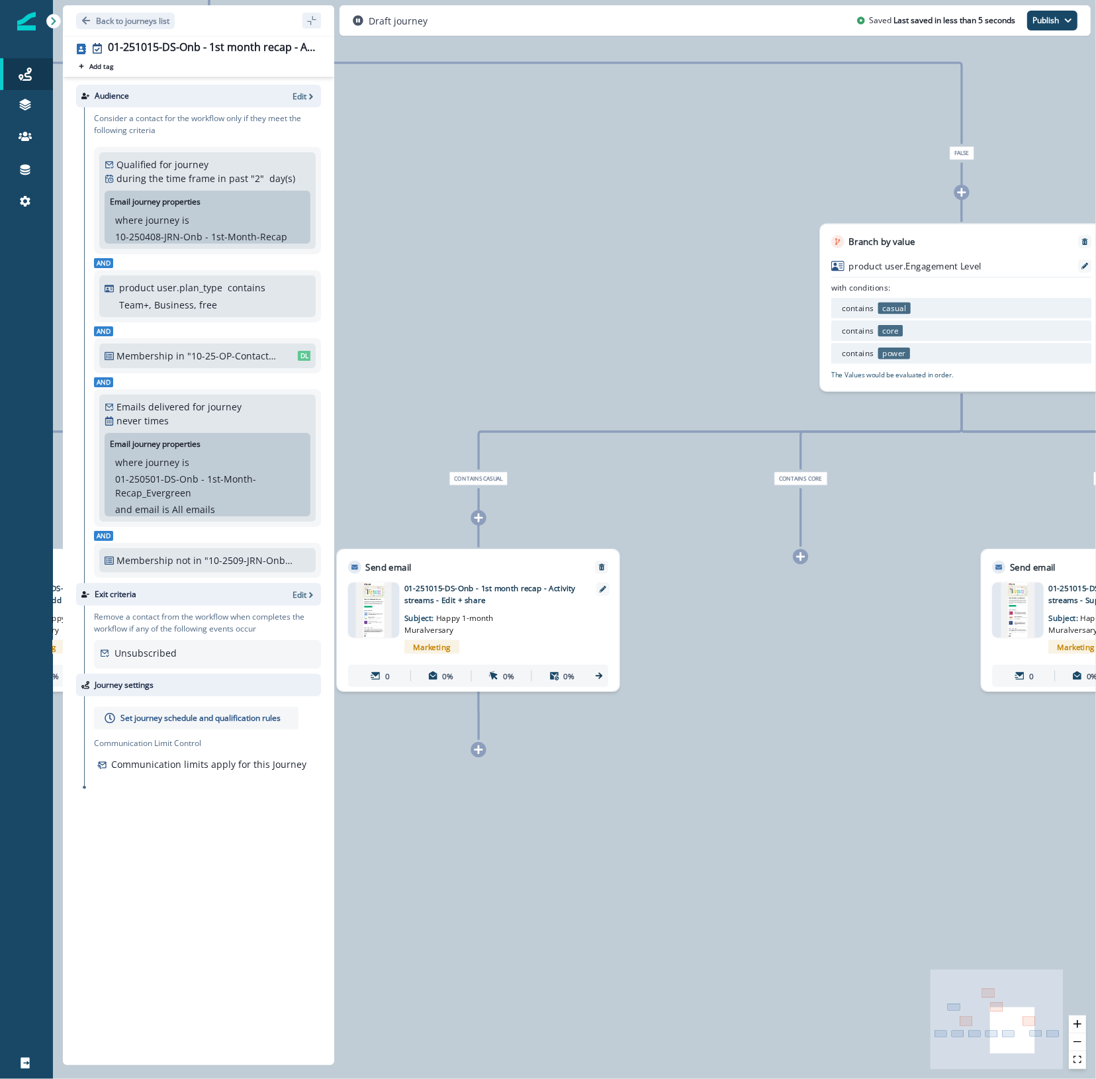
drag, startPoint x: 485, startPoint y: 895, endPoint x: 1080, endPoint y: 894, distance: 595.1
click at [1080, 894] on div "0 contact has entered the journey Branch by token ab_test_2 with conditions: is…" at bounding box center [574, 539] width 1043 height 1079
click at [799, 556] on icon at bounding box center [800, 556] width 9 height 9
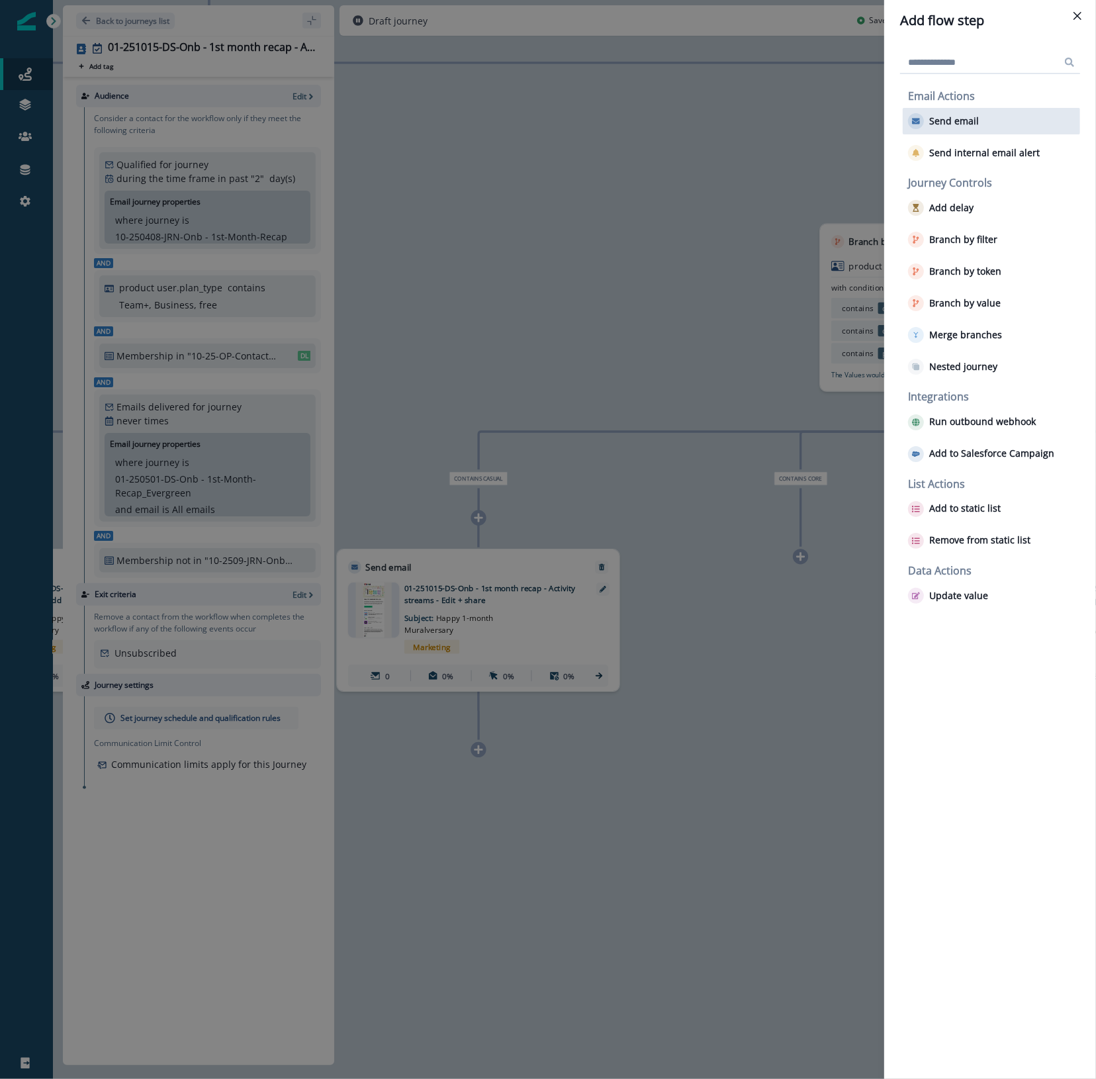
click at [953, 120] on p "Send email" at bounding box center [954, 121] width 50 height 11
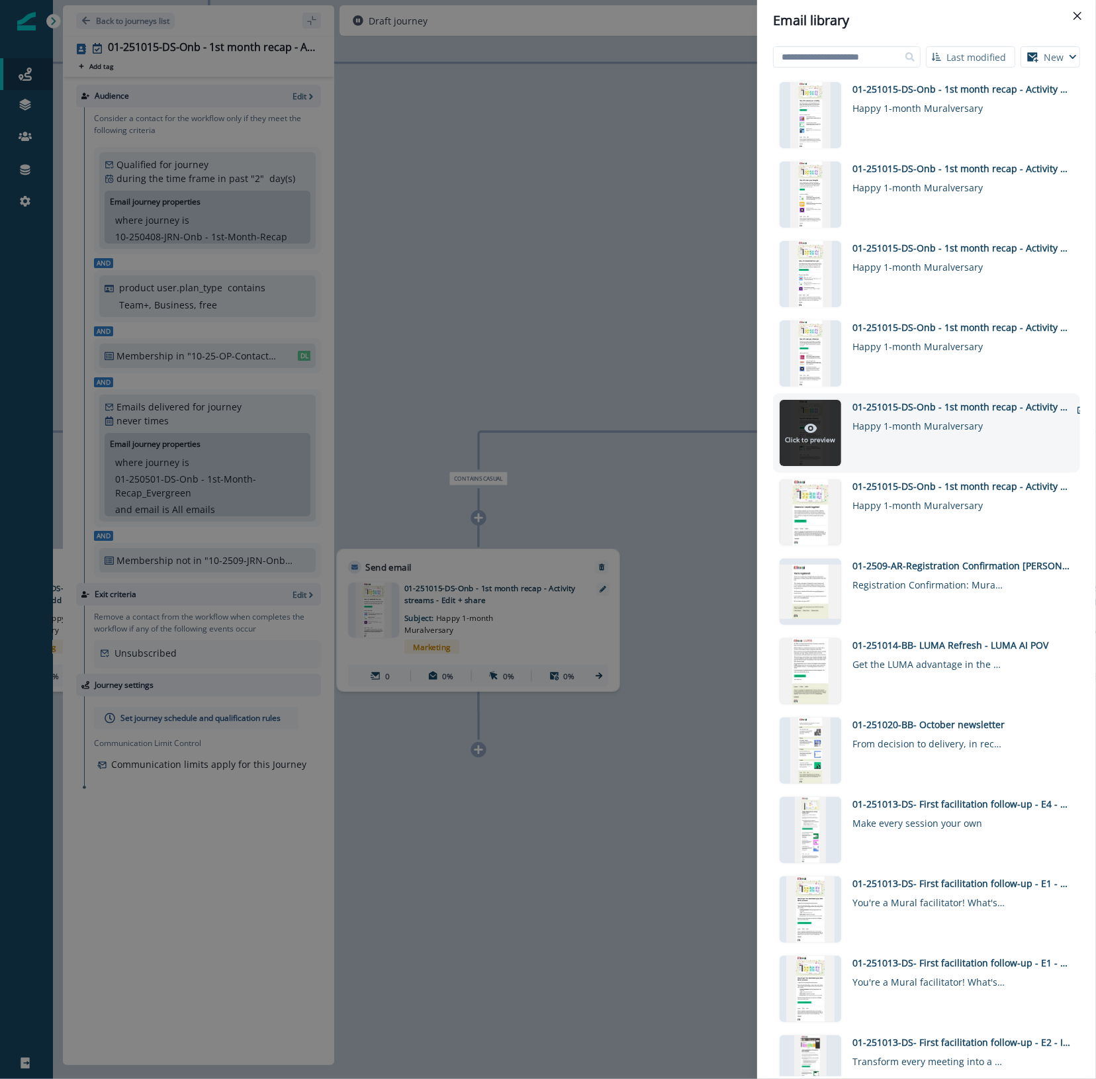
click at [812, 427] on icon at bounding box center [810, 428] width 13 height 13
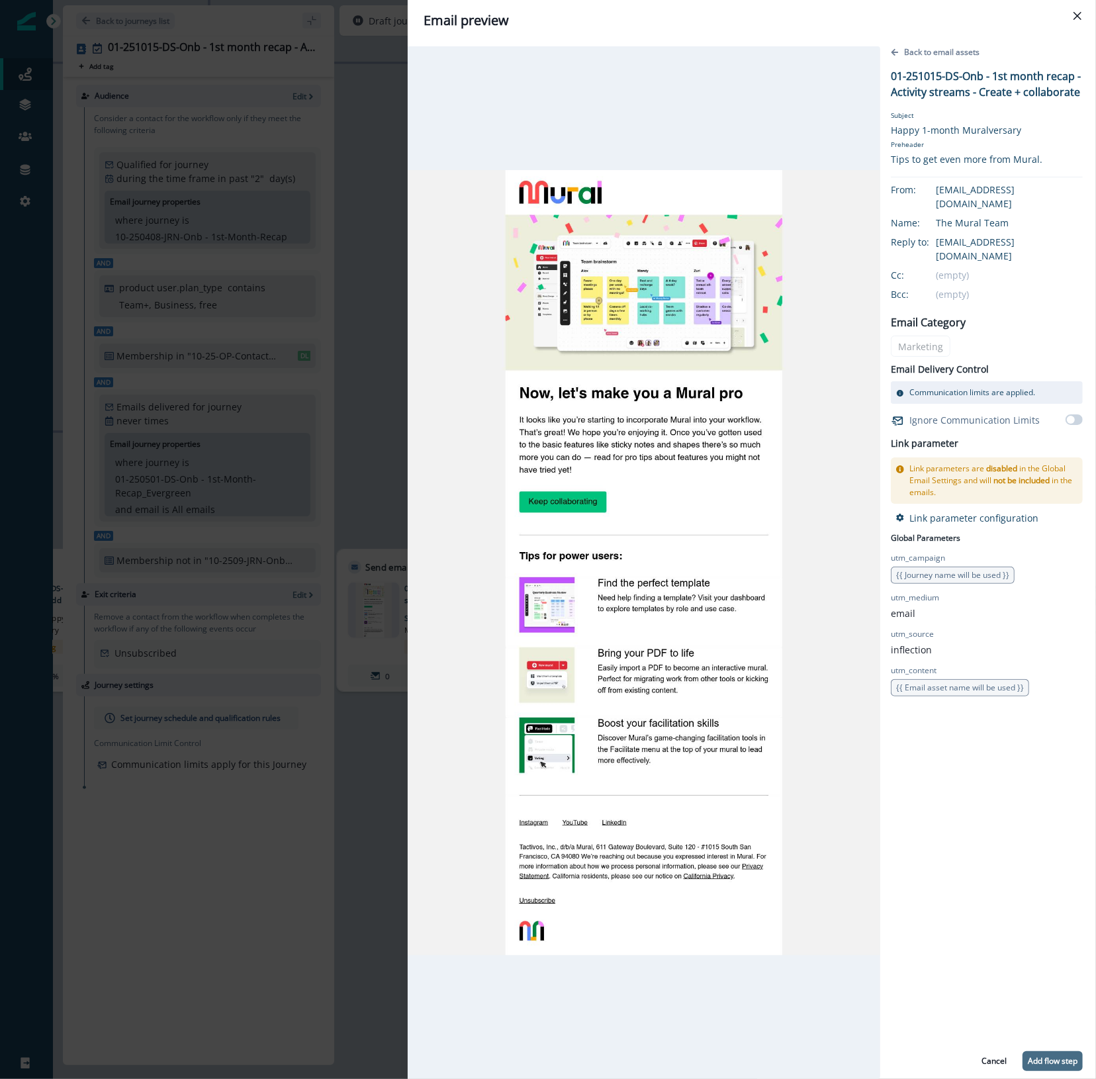
click at [1070, 1060] on p "Add flow step" at bounding box center [1053, 1060] width 50 height 9
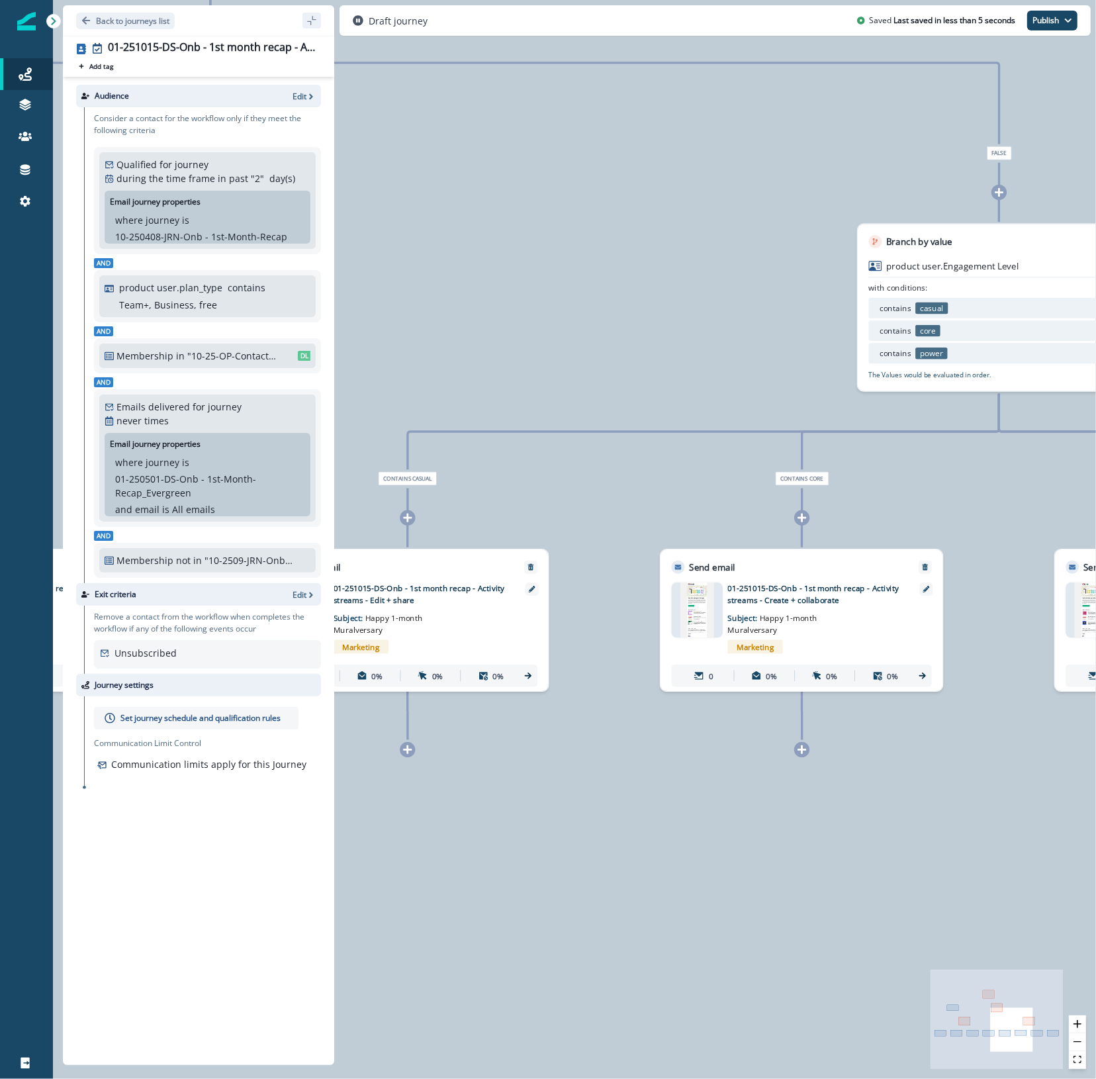
click at [907, 798] on div "0 contact has entered the journey Branch by token ab_test_2 with conditions: is…" at bounding box center [574, 539] width 1043 height 1079
click at [1079, 1041] on icon "zoom out" at bounding box center [1078, 1041] width 8 height 1
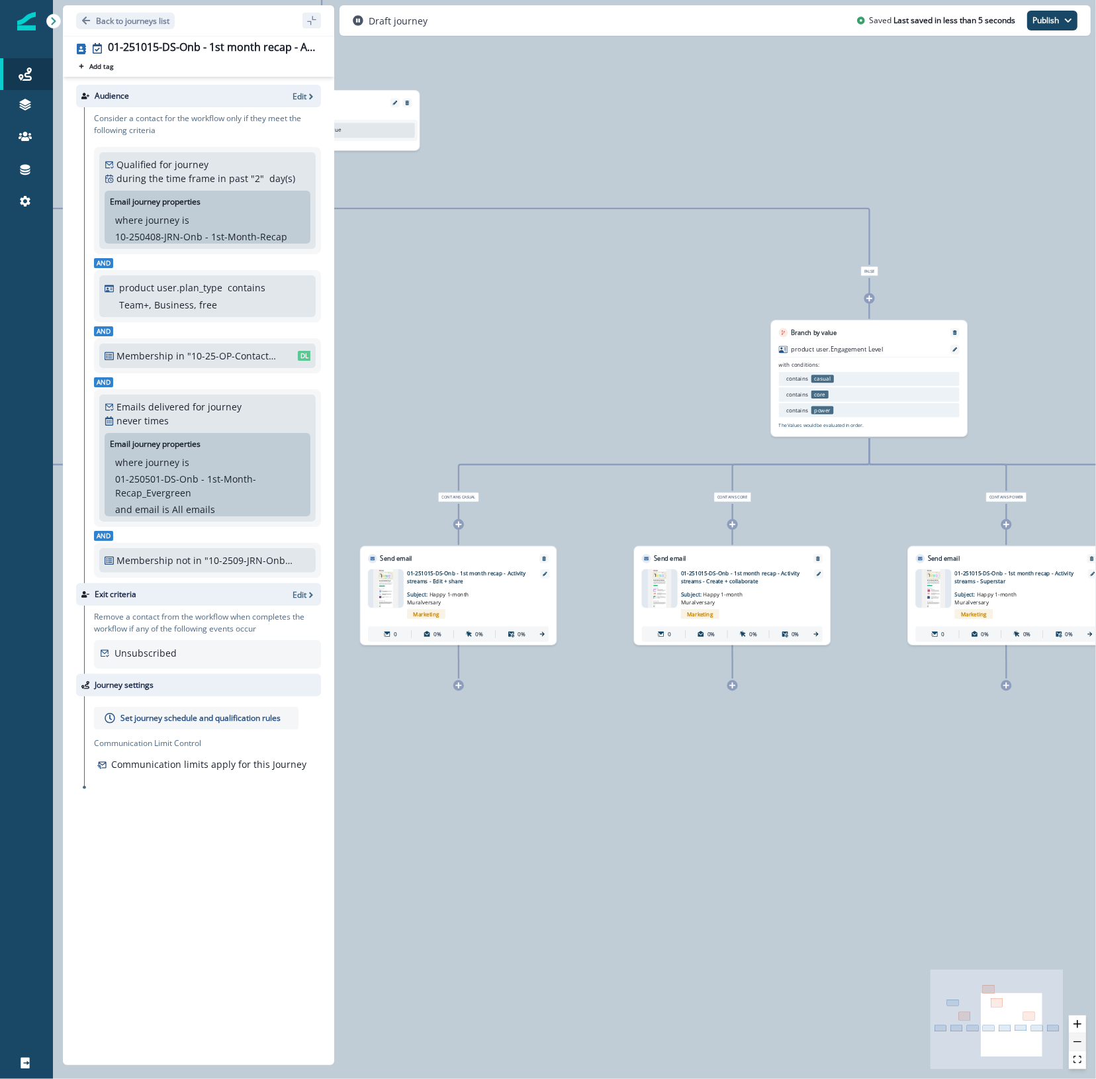
click at [1079, 1041] on icon "zoom out" at bounding box center [1078, 1041] width 8 height 1
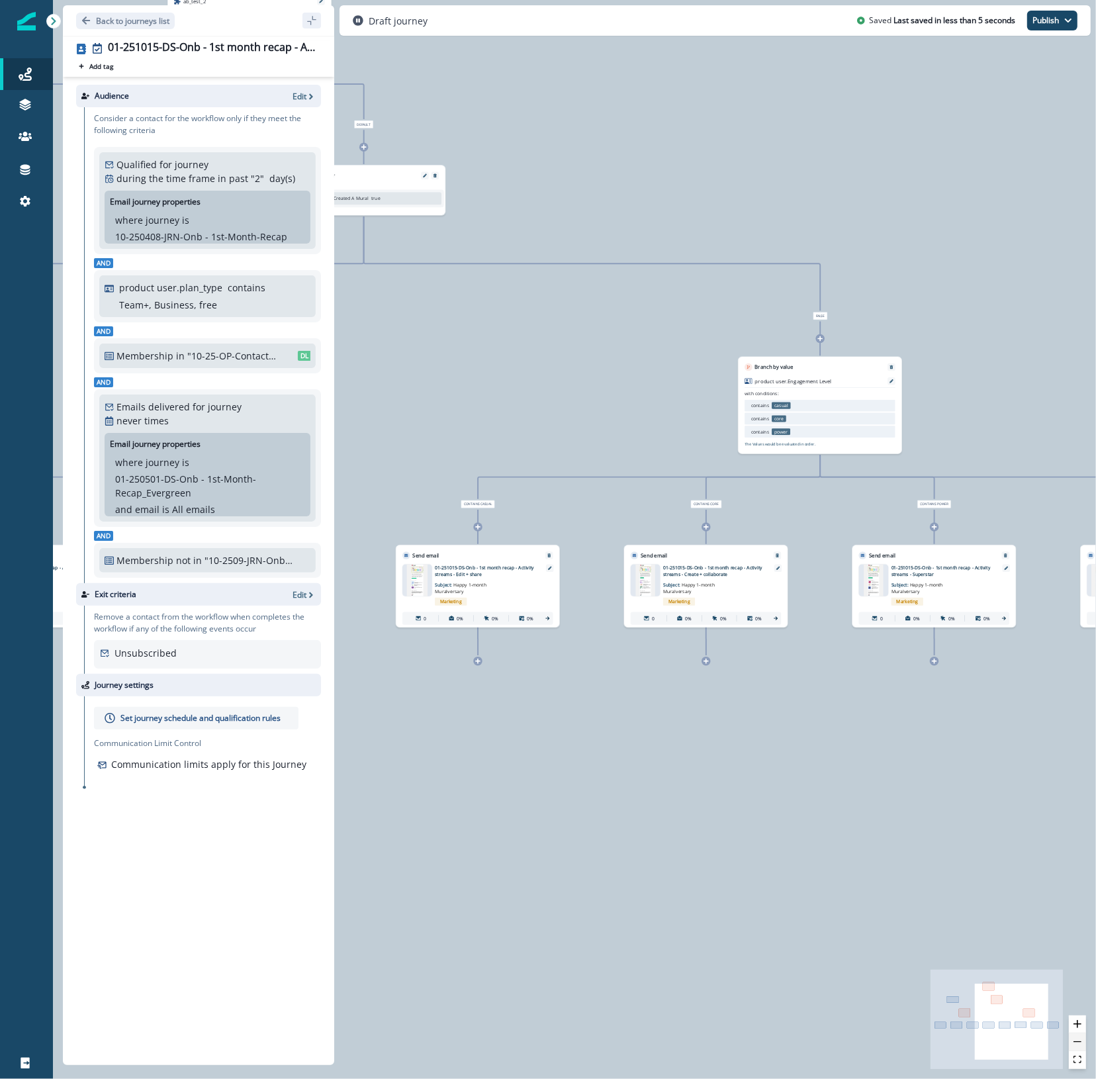
click at [1079, 1041] on icon "zoom out" at bounding box center [1078, 1041] width 8 height 1
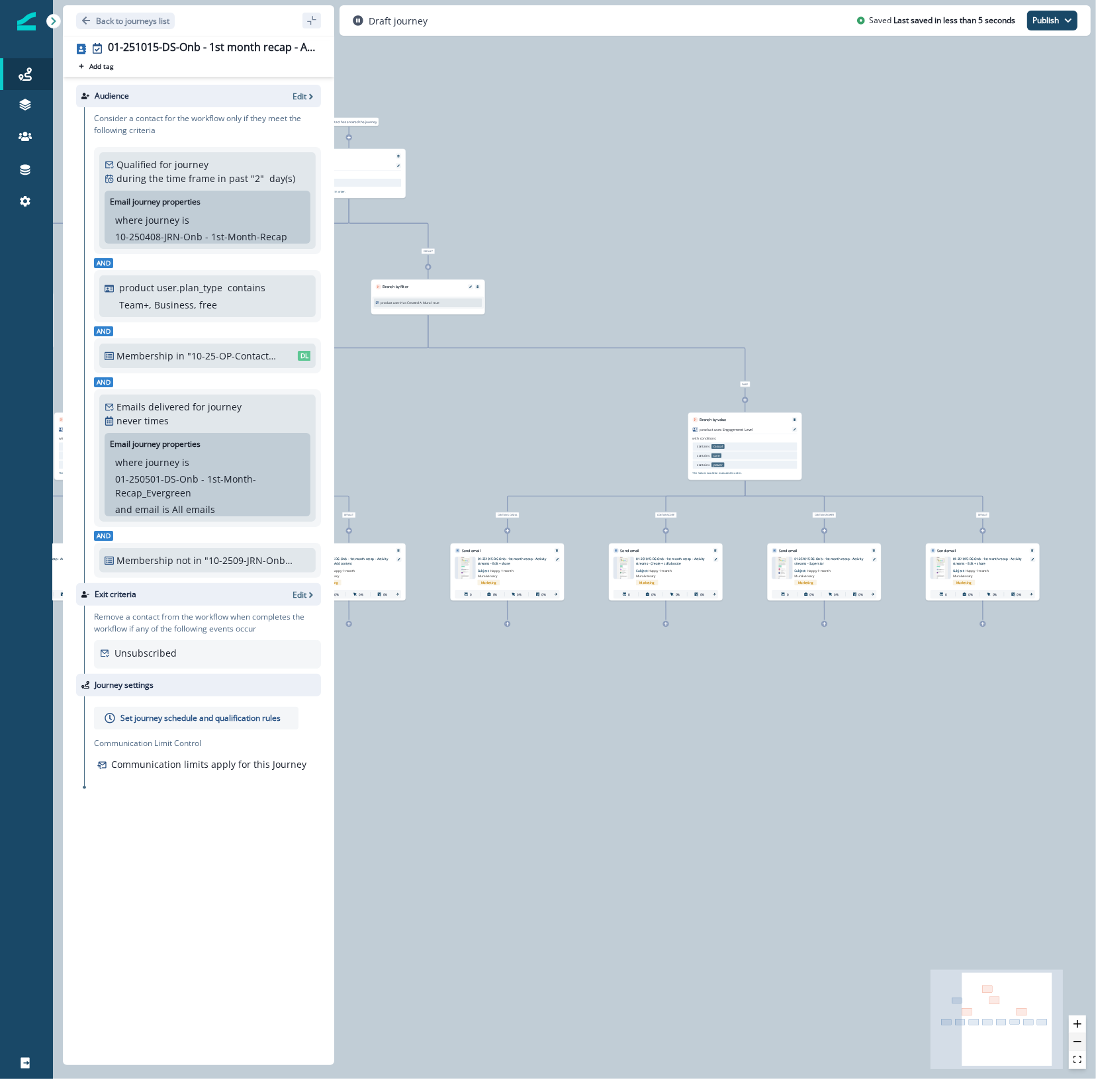
click at [1079, 1041] on icon "zoom out" at bounding box center [1078, 1041] width 8 height 1
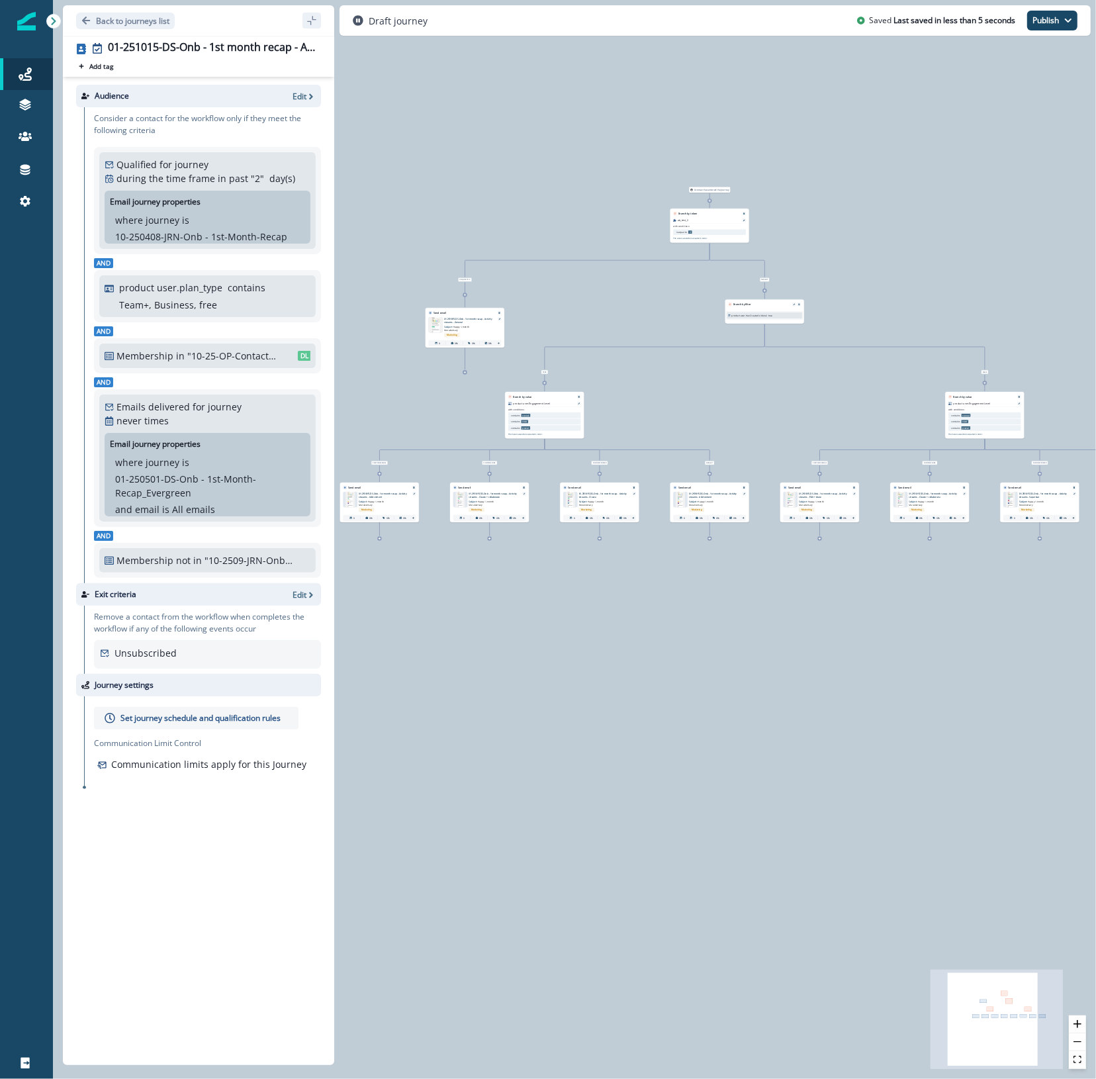
drag, startPoint x: 607, startPoint y: 864, endPoint x: 894, endPoint y: 806, distance: 293.0
click at [894, 806] on div "0 contact has entered the journey Branch by token ab_test_2 with conditions: is…" at bounding box center [574, 539] width 1043 height 1079
click at [179, 718] on p "Set journey schedule and qualification rules" at bounding box center [200, 718] width 160 height 12
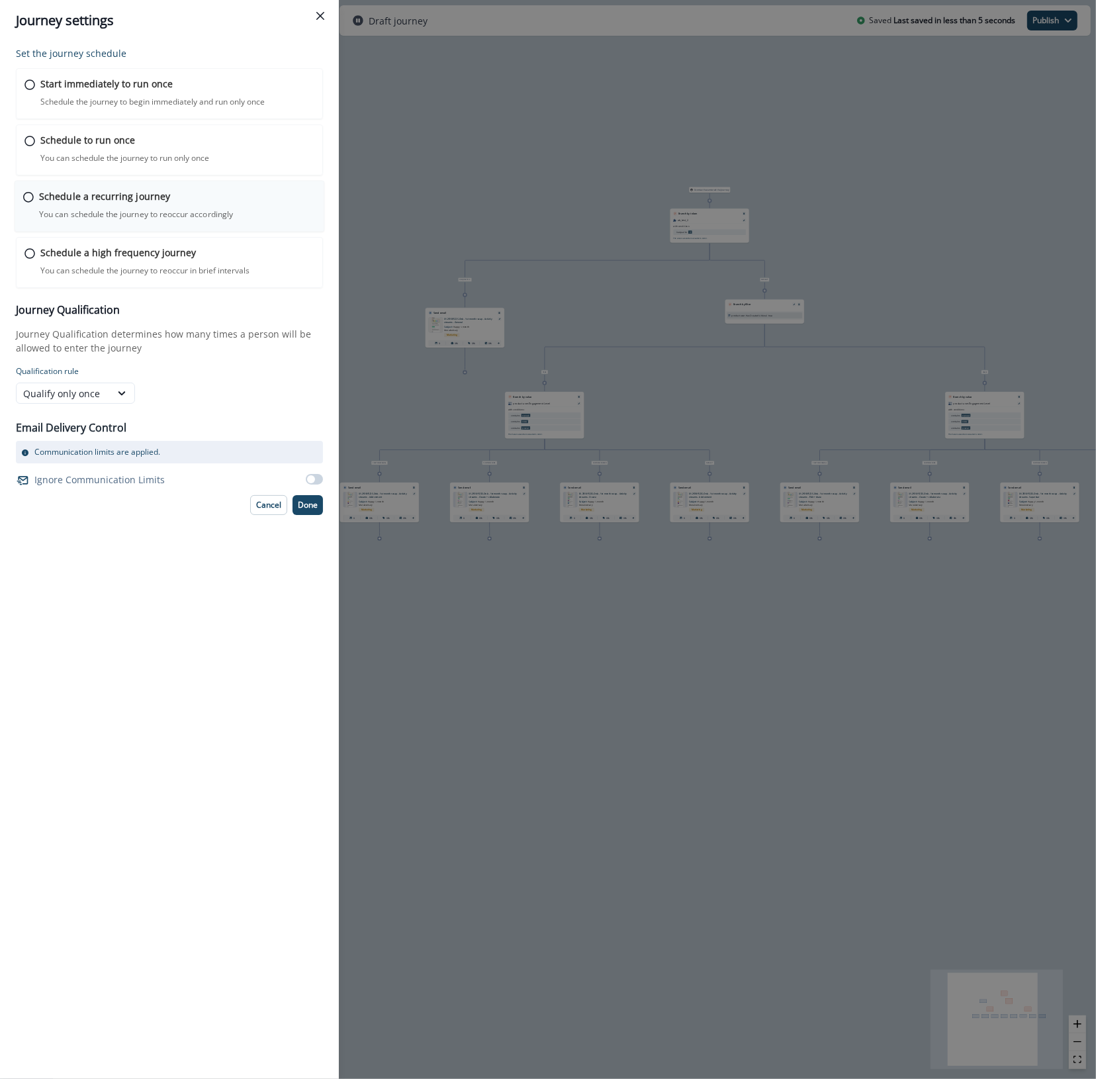
click at [86, 202] on p "Schedule a recurring journey" at bounding box center [104, 196] width 131 height 14
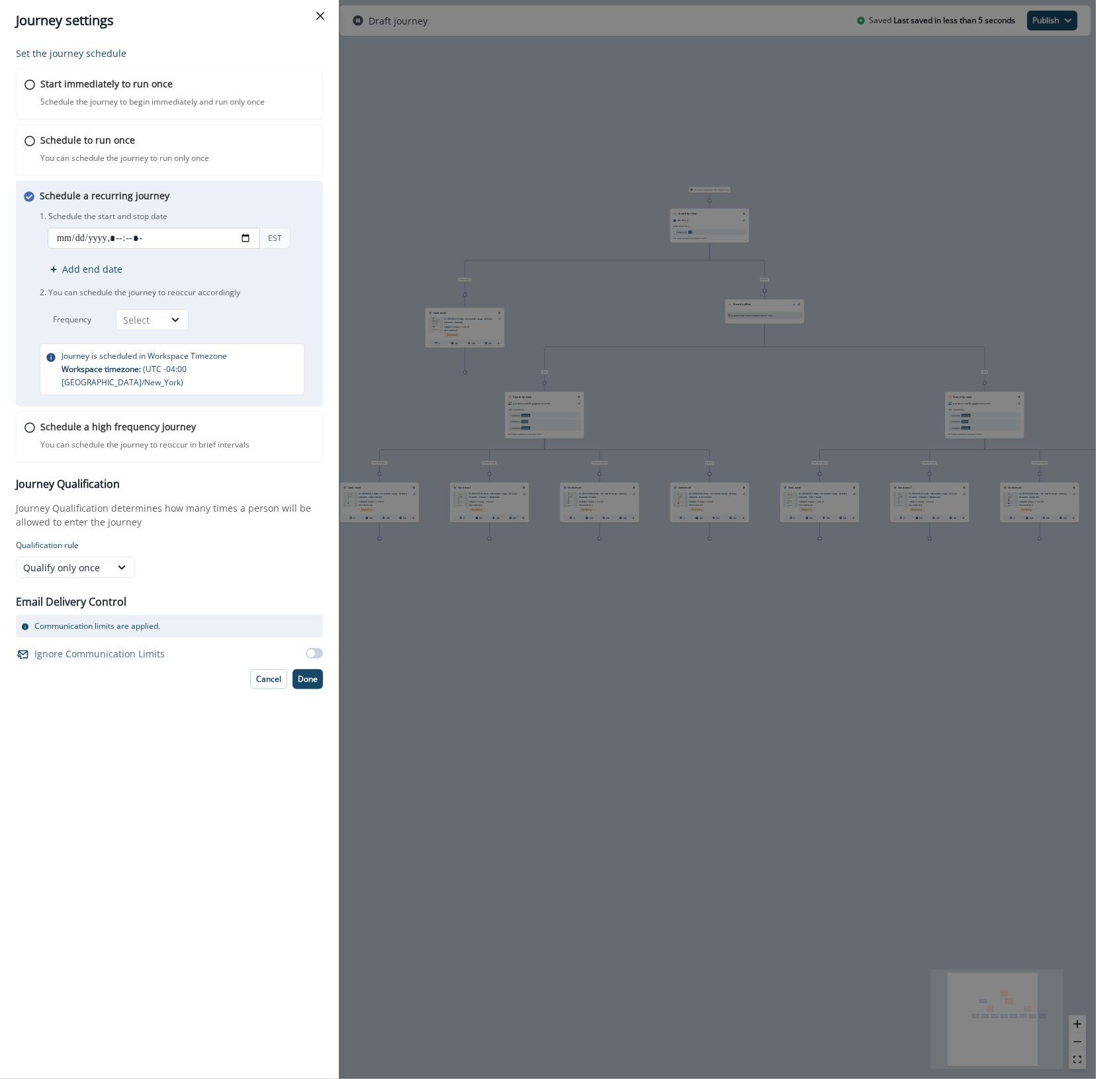
click at [248, 235] on input "datetime-local" at bounding box center [154, 238] width 212 height 21
type input "**********"
click at [232, 203] on div "Schedule a recurring journey You can schedule the journey to reoccur accordingl…" at bounding box center [179, 292] width 278 height 207
click at [158, 323] on div "Select" at bounding box center [141, 320] width 48 height 17
click at [146, 355] on div "Day" at bounding box center [152, 351] width 73 height 24
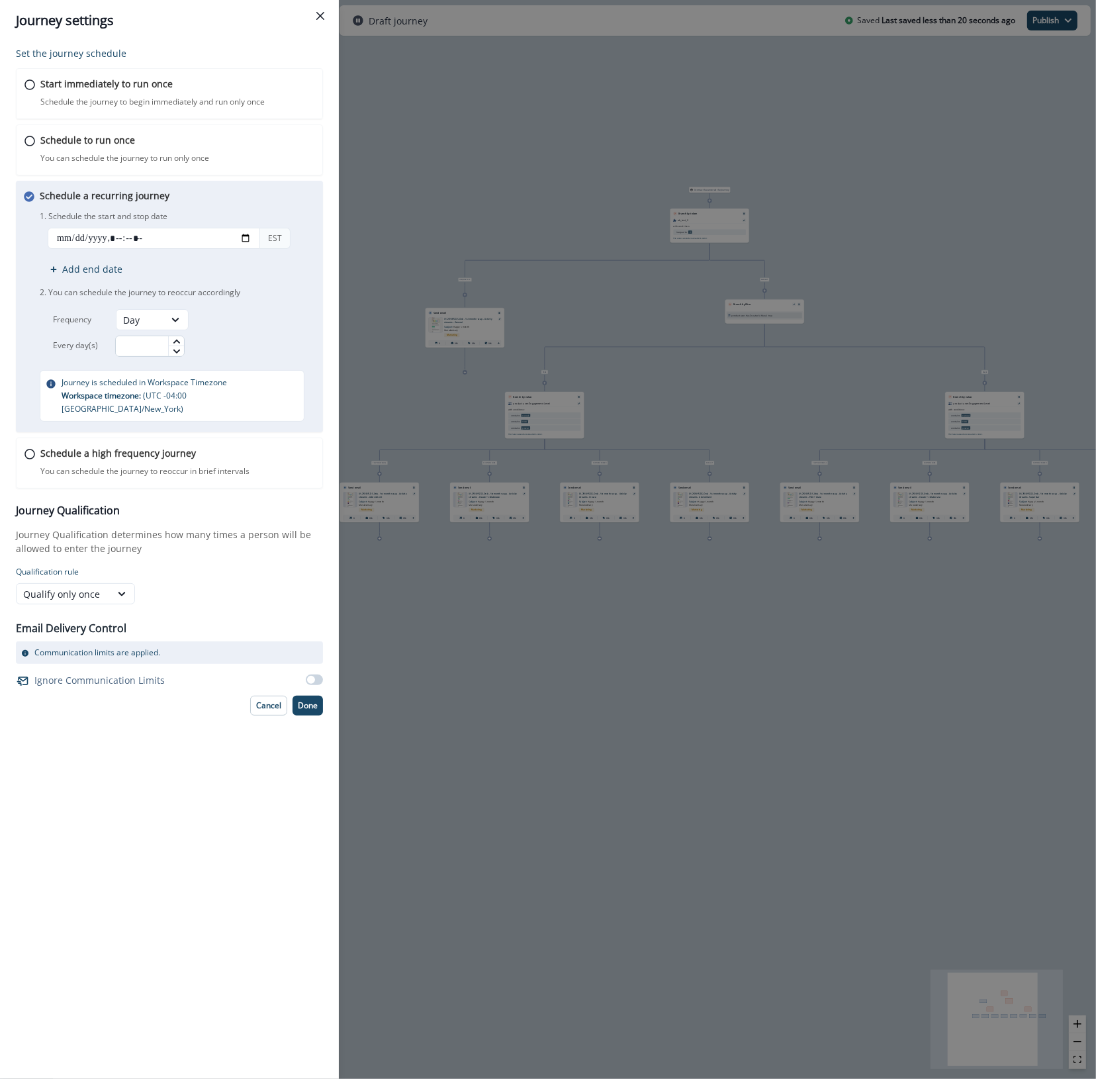
click at [152, 344] on input "text" at bounding box center [150, 346] width 70 height 21
type input "*"
click at [248, 314] on div "Frequency Day Every day(s) *" at bounding box center [179, 333] width 278 height 48
click at [316, 701] on p "Done" at bounding box center [308, 705] width 20 height 9
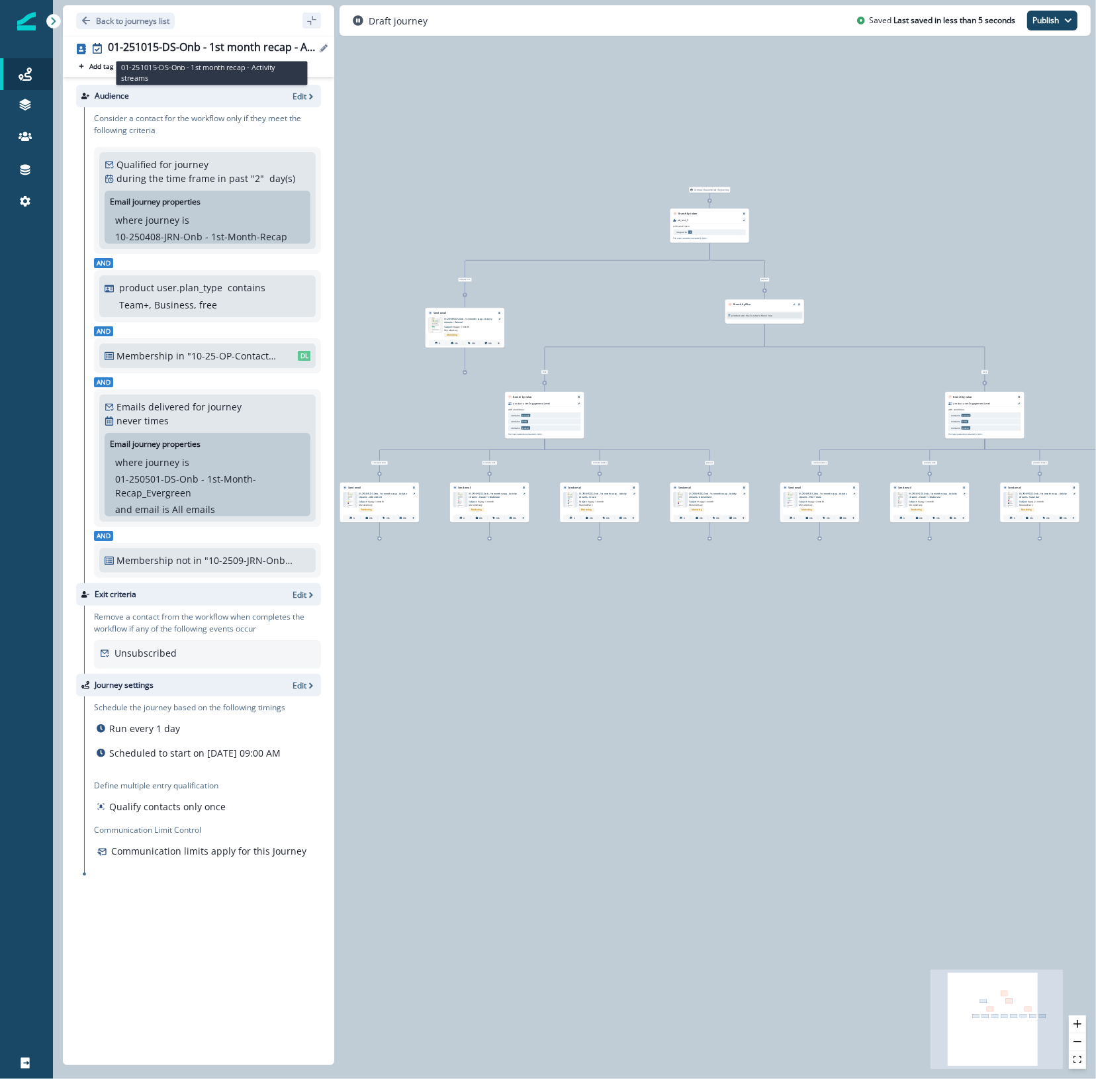
click at [194, 45] on div "01-251015-DS-Onb - 1st month recap - Activity streams" at bounding box center [212, 48] width 208 height 15
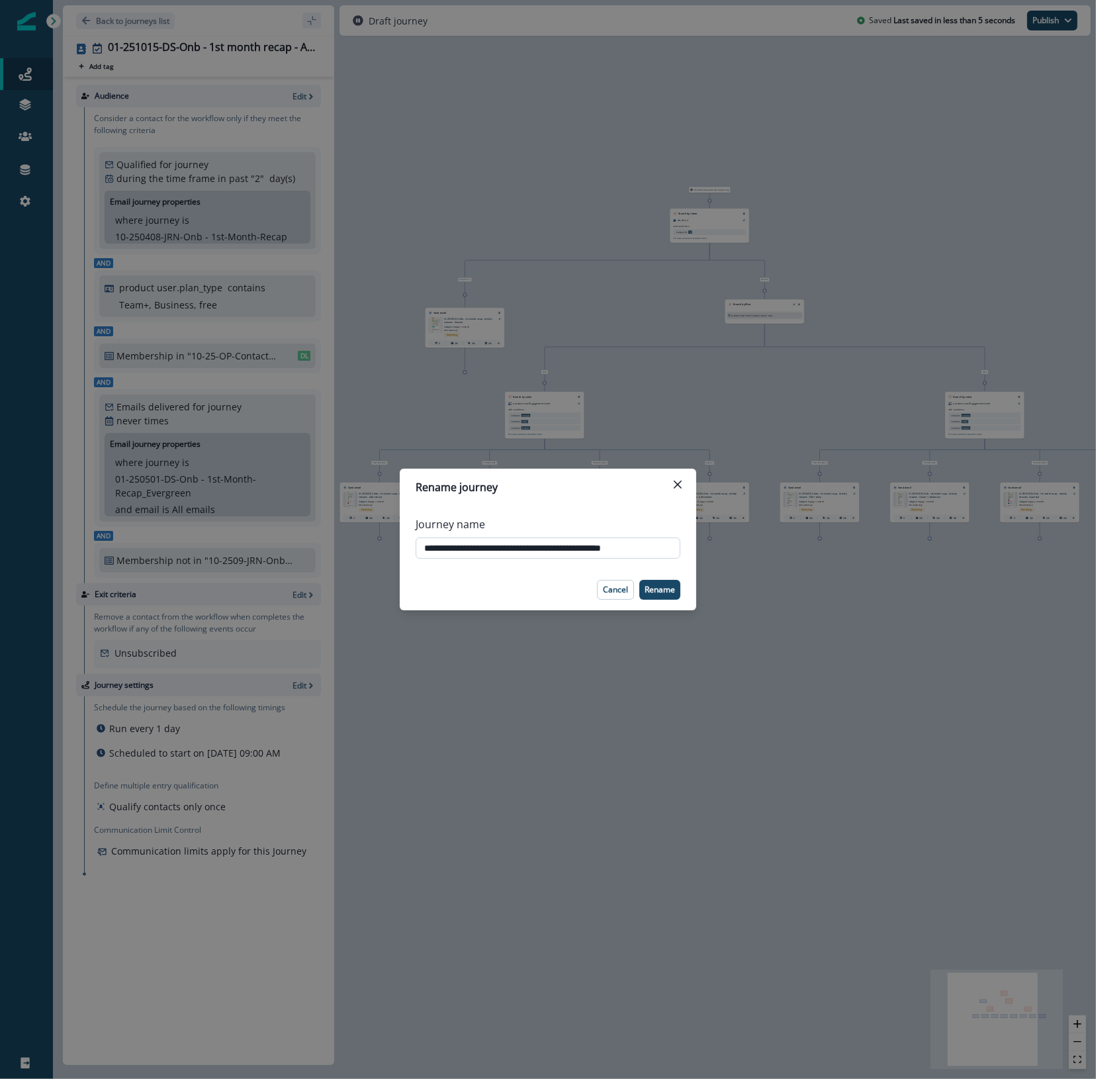
click at [611, 546] on input "**********" at bounding box center [548, 547] width 265 height 21
click at [610, 546] on input "**********" at bounding box center [548, 547] width 265 height 21
drag, startPoint x: 183, startPoint y: 990, endPoint x: 189, endPoint y: 986, distance: 7.2
click at [184, 990] on div "**********" at bounding box center [548, 539] width 1096 height 1079
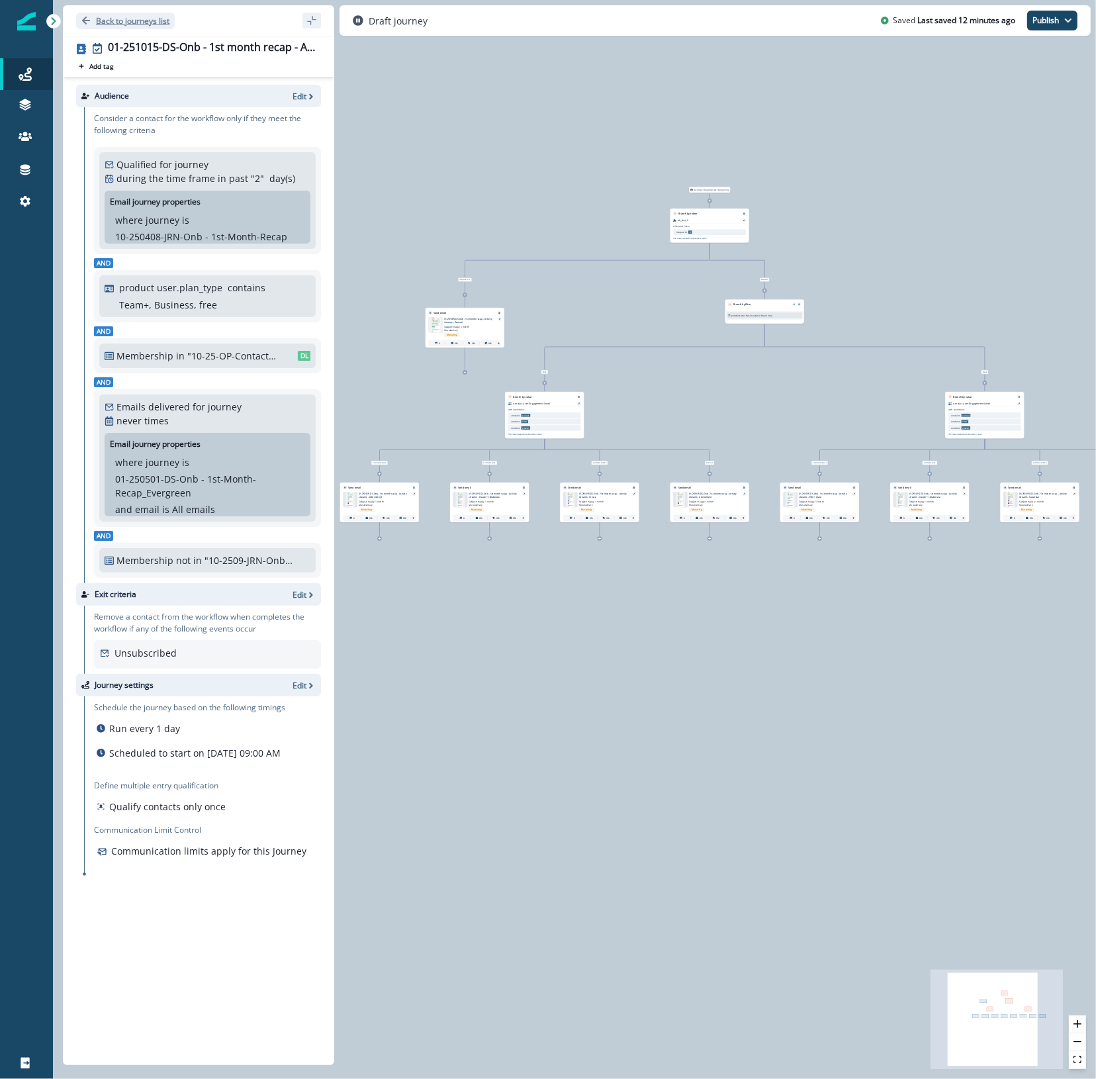
click at [148, 19] on p "Back to journeys list" at bounding box center [132, 20] width 73 height 11
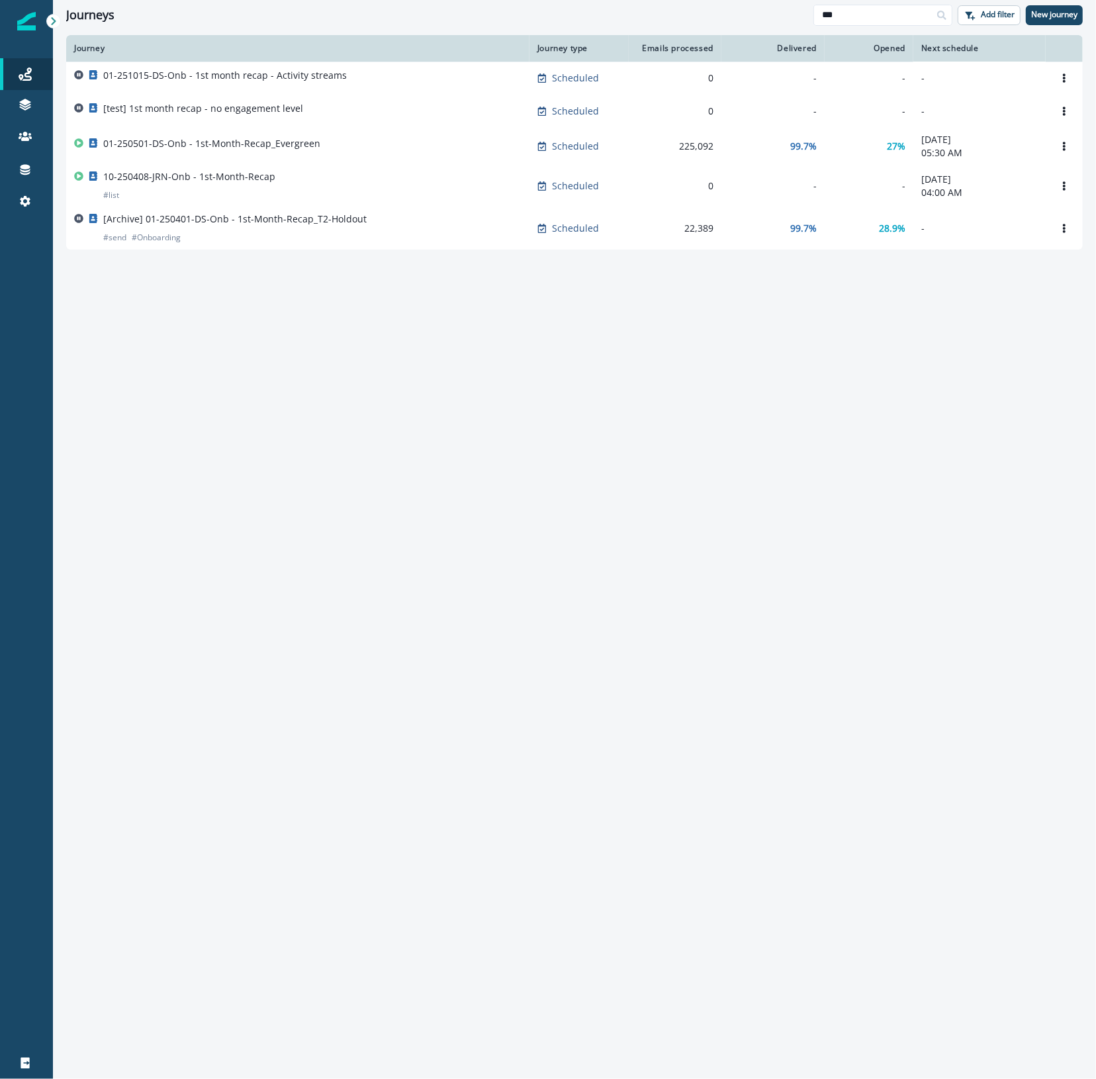
drag, startPoint x: 868, startPoint y: 13, endPoint x: 736, endPoint y: 14, distance: 131.7
click at [736, 14] on div "Journeys *** Add filter New journey" at bounding box center [574, 15] width 1043 height 30
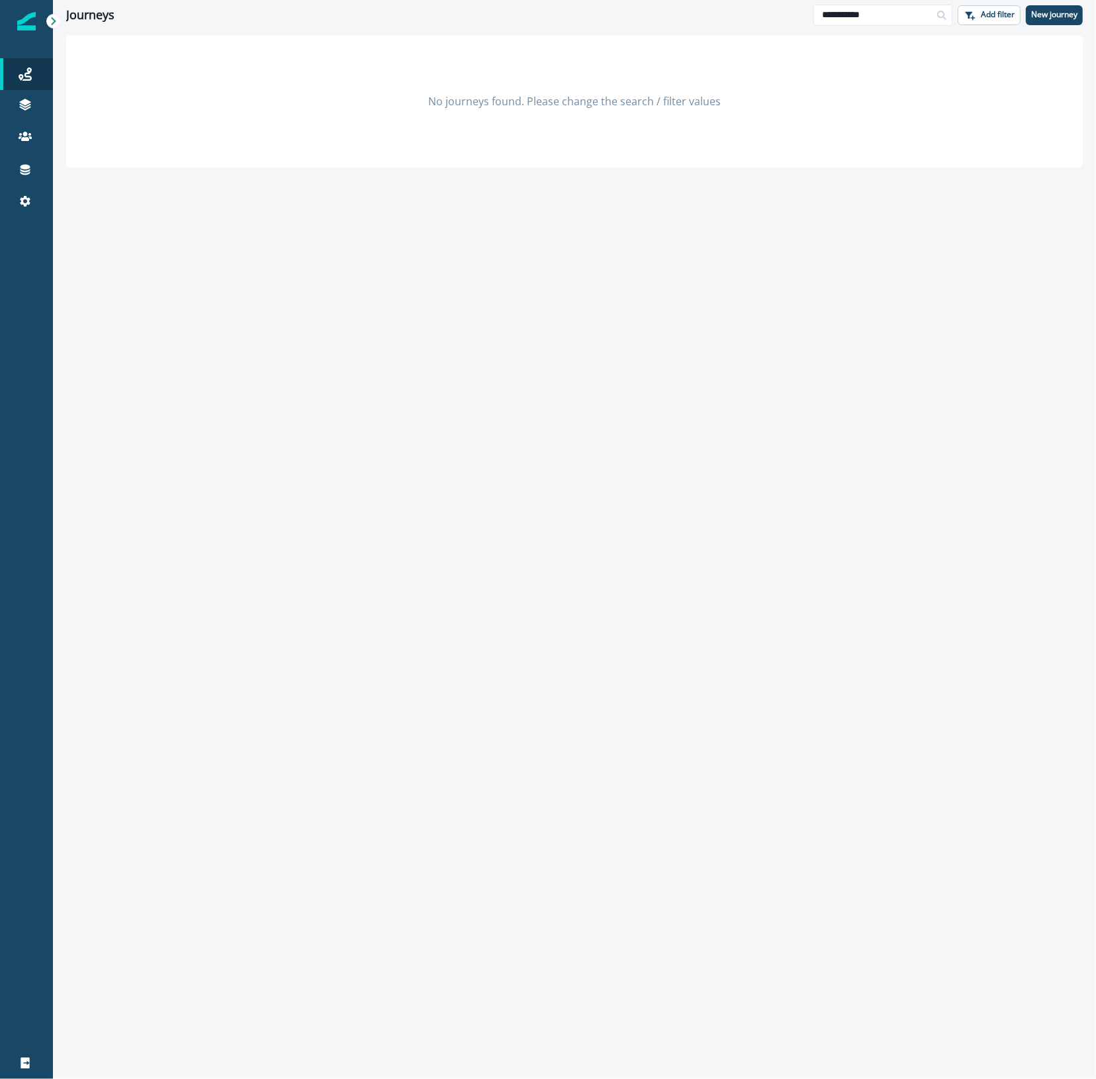
drag, startPoint x: 864, startPoint y: 11, endPoint x: 606, endPoint y: -19, distance: 259.9
click at [606, 0] on html "**********" at bounding box center [548, 539] width 1096 height 1079
drag, startPoint x: 918, startPoint y: 2, endPoint x: 756, endPoint y: 5, distance: 162.2
click at [756, 5] on div "**********" at bounding box center [574, 15] width 1043 height 30
click at [859, 22] on input "**********" at bounding box center [883, 15] width 139 height 21
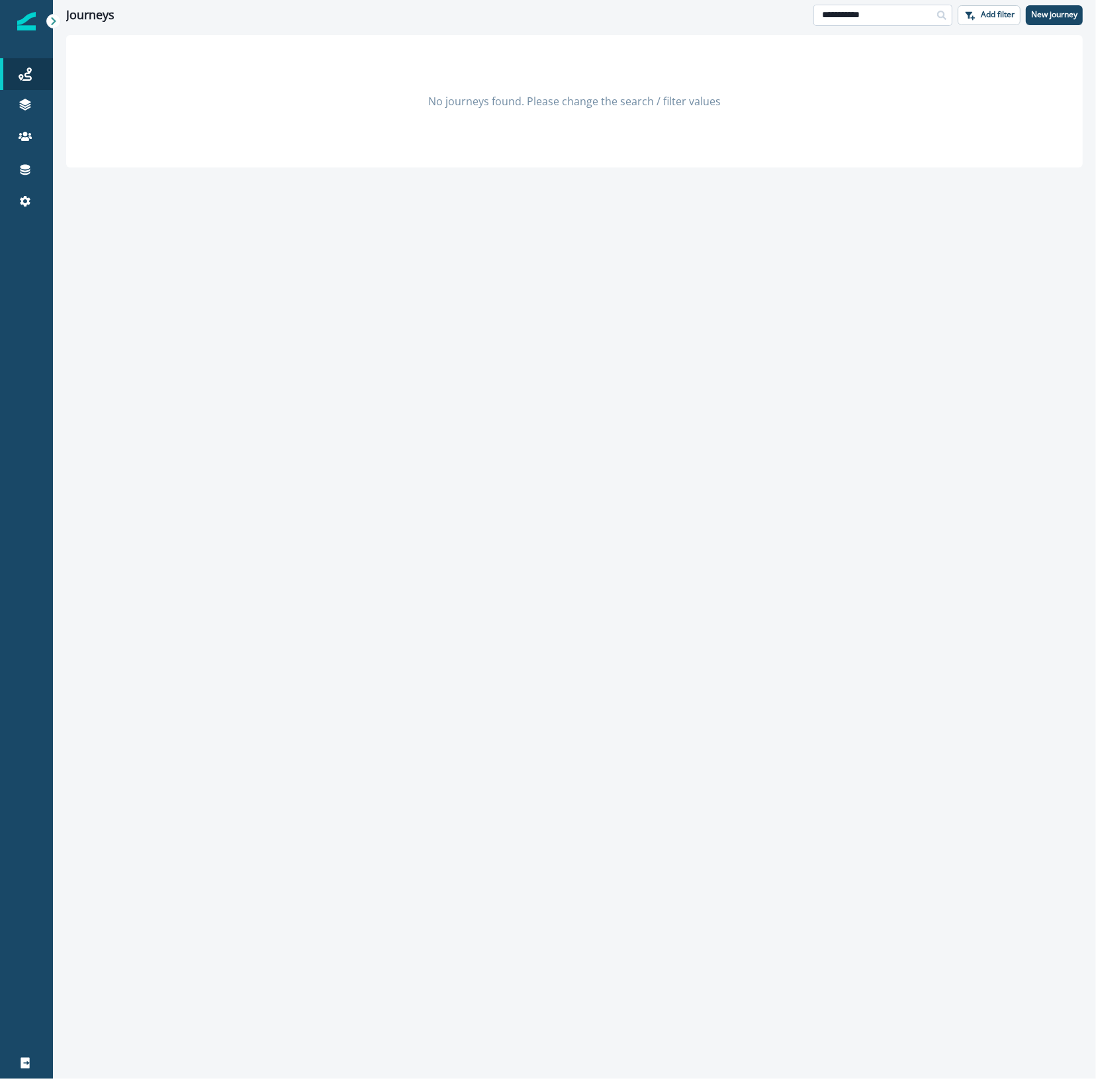
click at [859, 22] on input "**********" at bounding box center [883, 15] width 139 height 21
type input "*****"
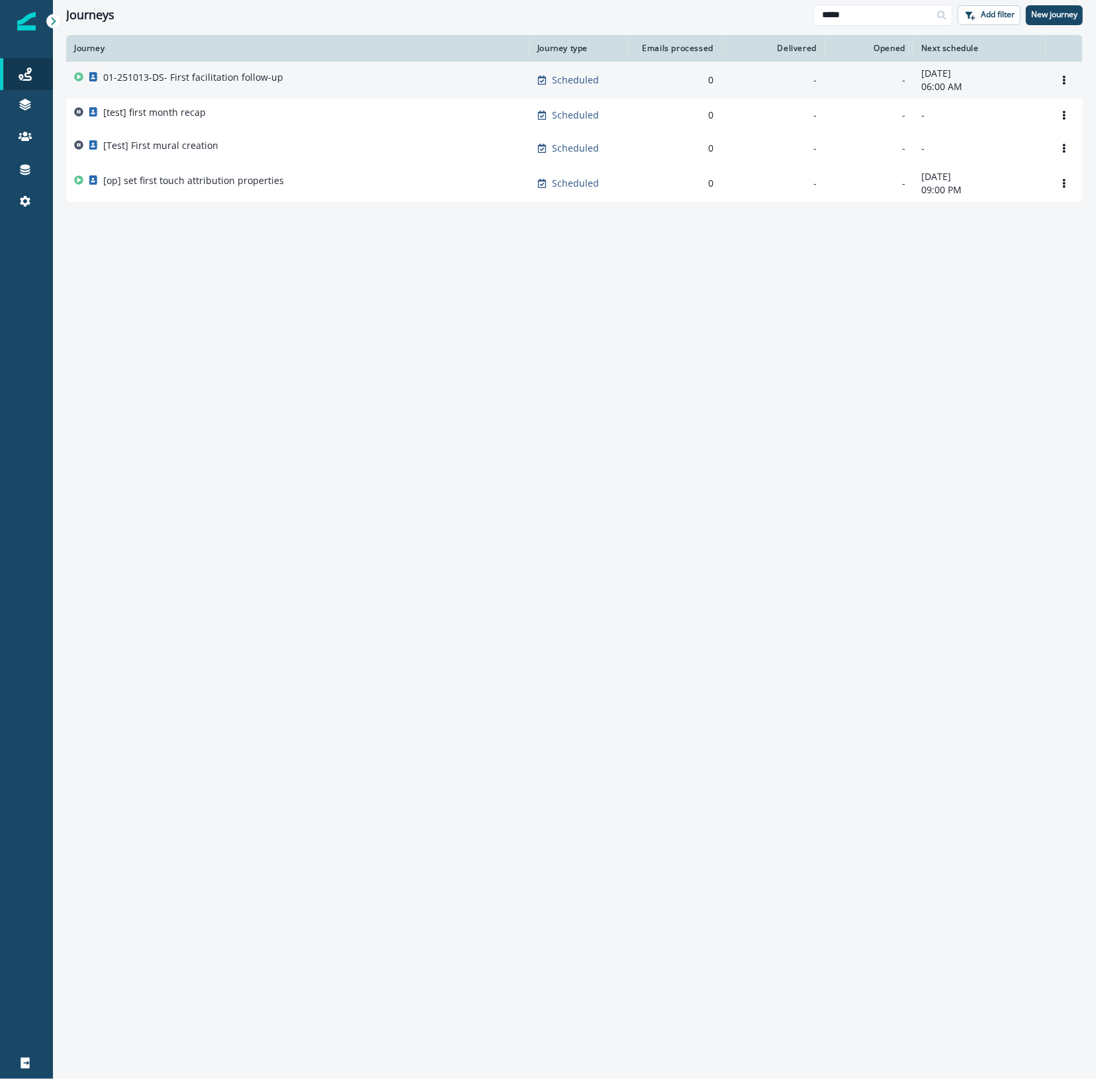
click at [281, 84] on div "01-251013-DS- First facilitation follow-up" at bounding box center [297, 80] width 447 height 19
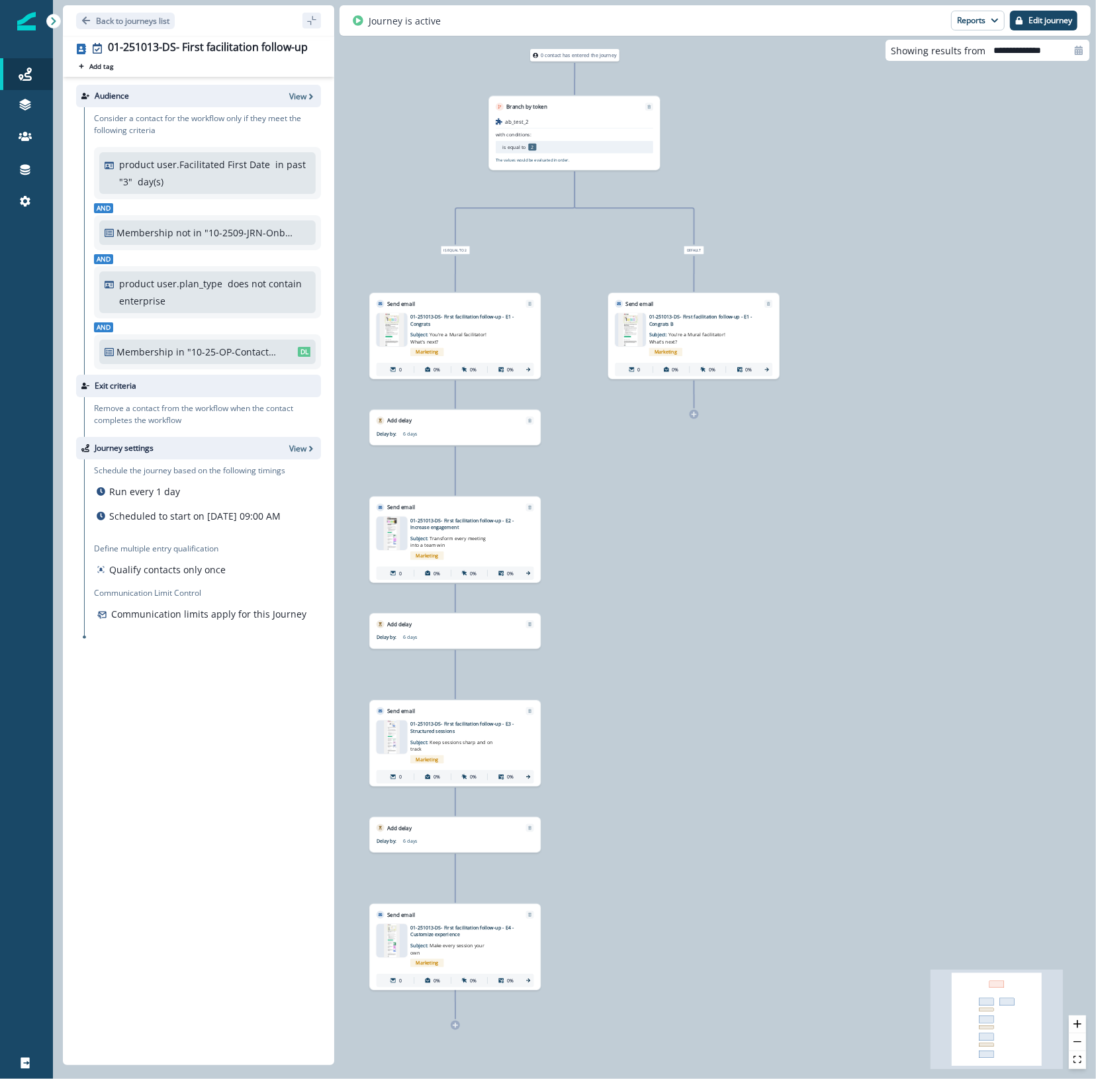
click at [37, 795] on div at bounding box center [26, 640] width 53 height 814
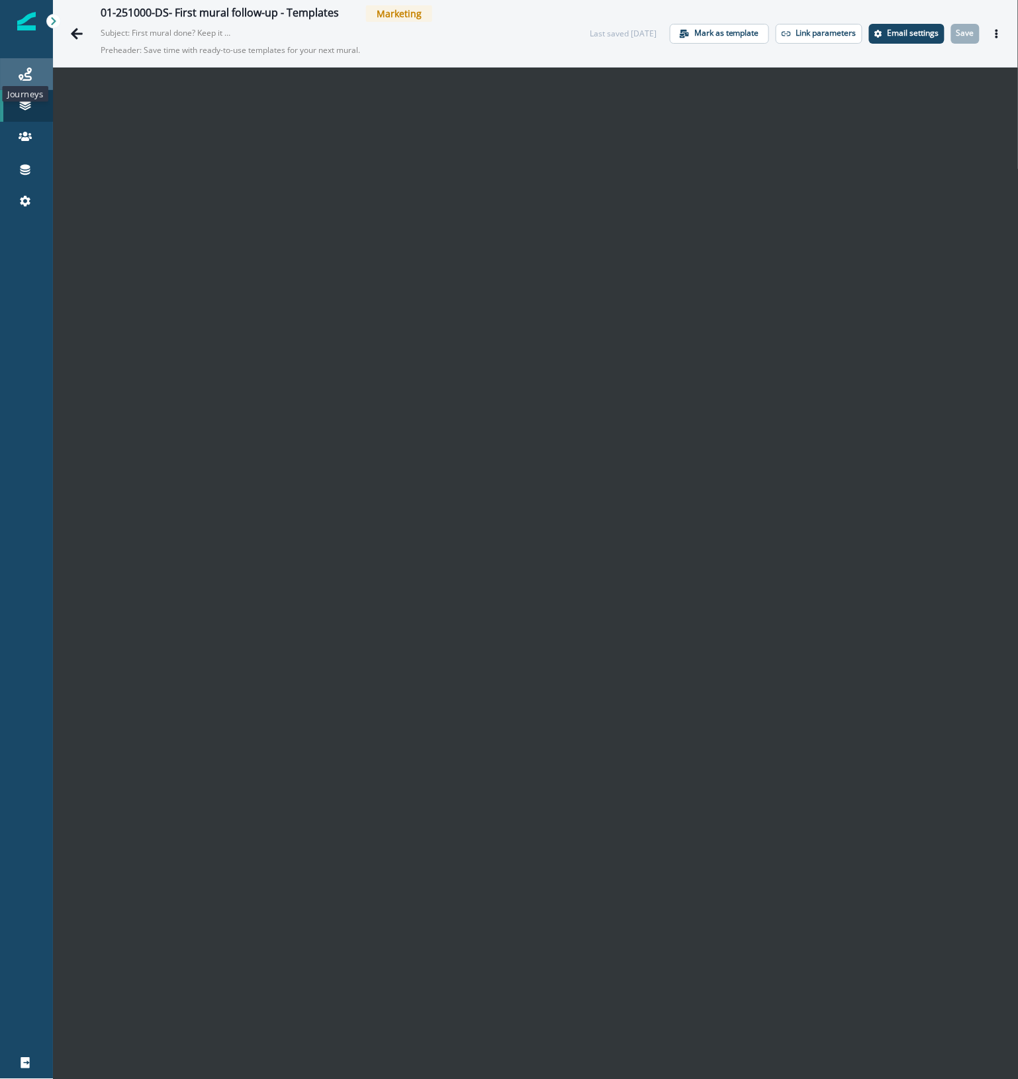
click at [25, 71] on icon at bounding box center [25, 74] width 13 height 13
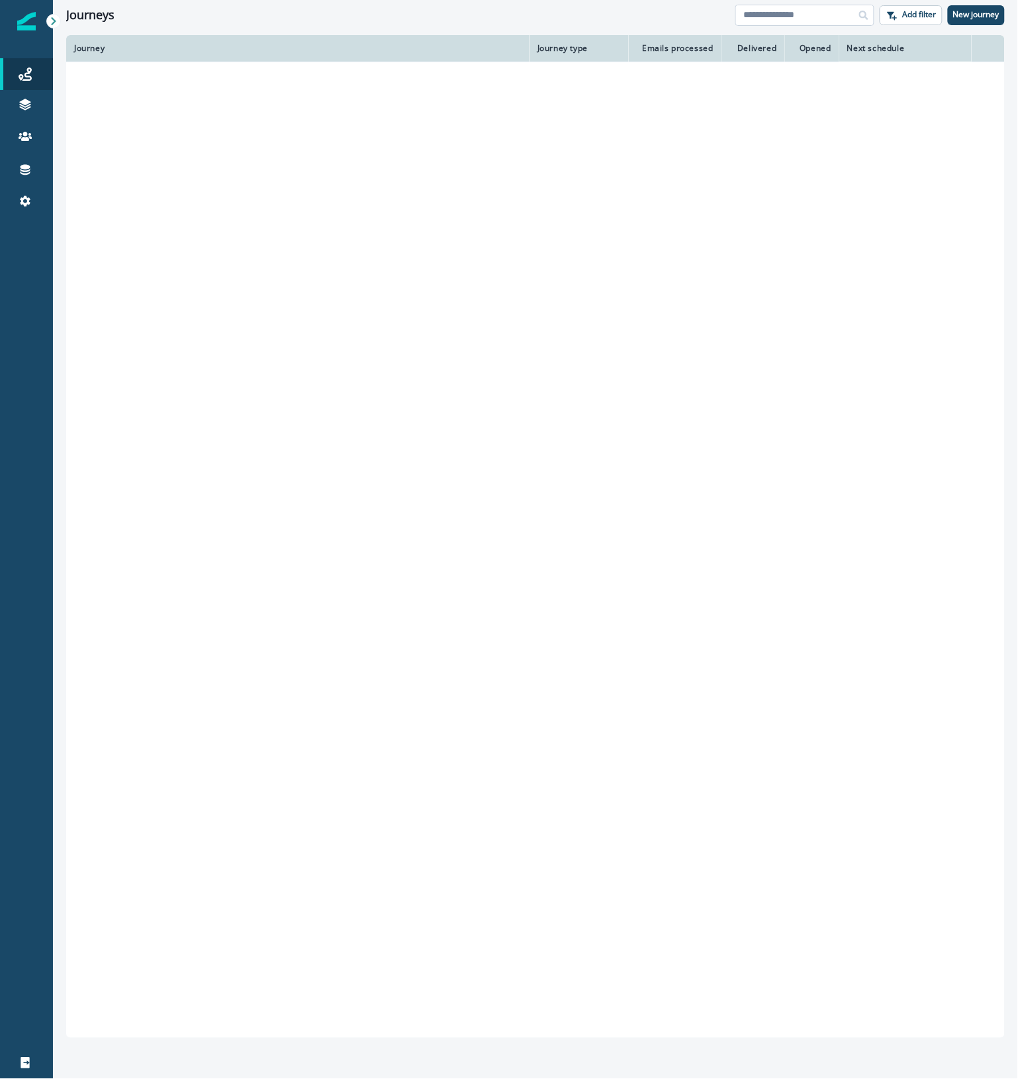
click at [805, 17] on input at bounding box center [804, 15] width 139 height 21
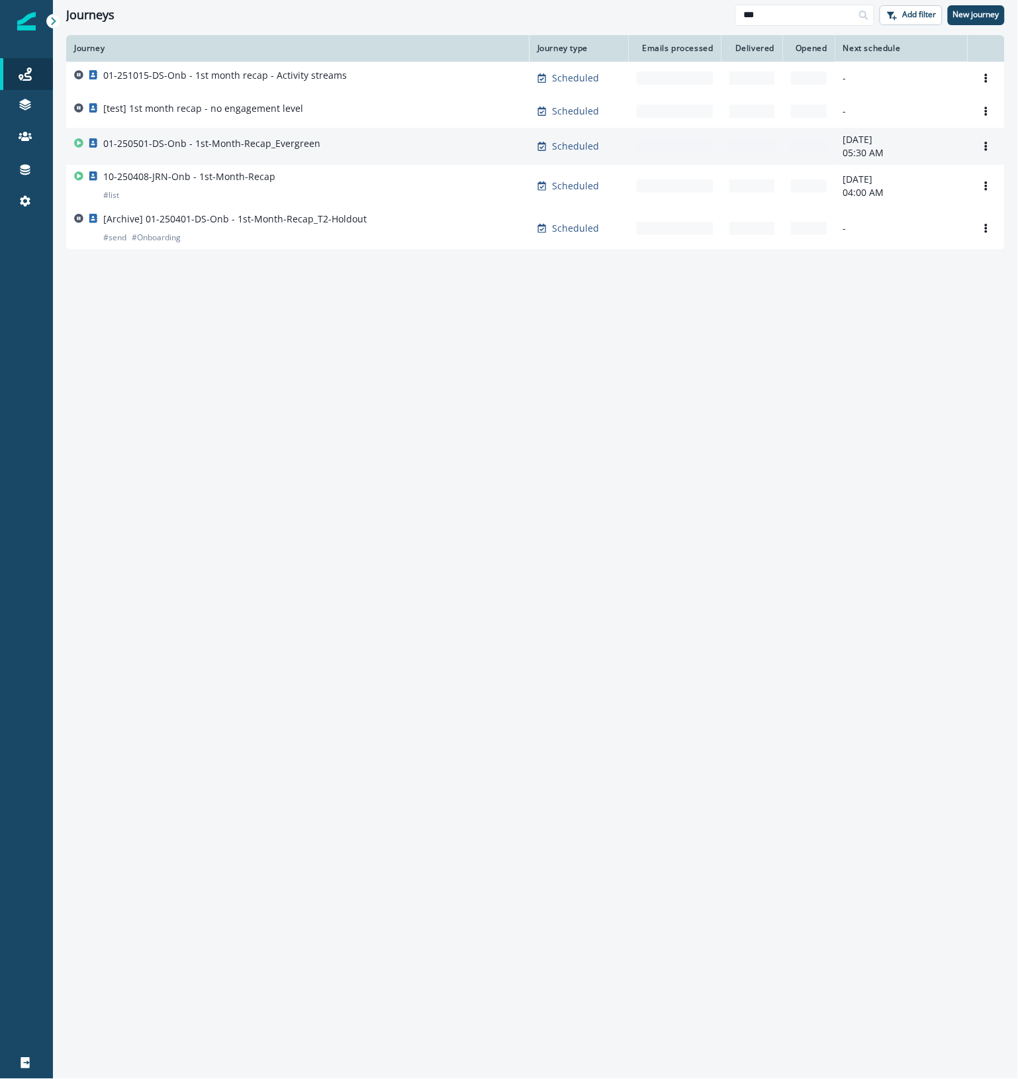
type input "***"
click at [391, 149] on div "01-250501-DS-Onb - 1st-Month-Recap_Evergreen" at bounding box center [297, 146] width 447 height 19
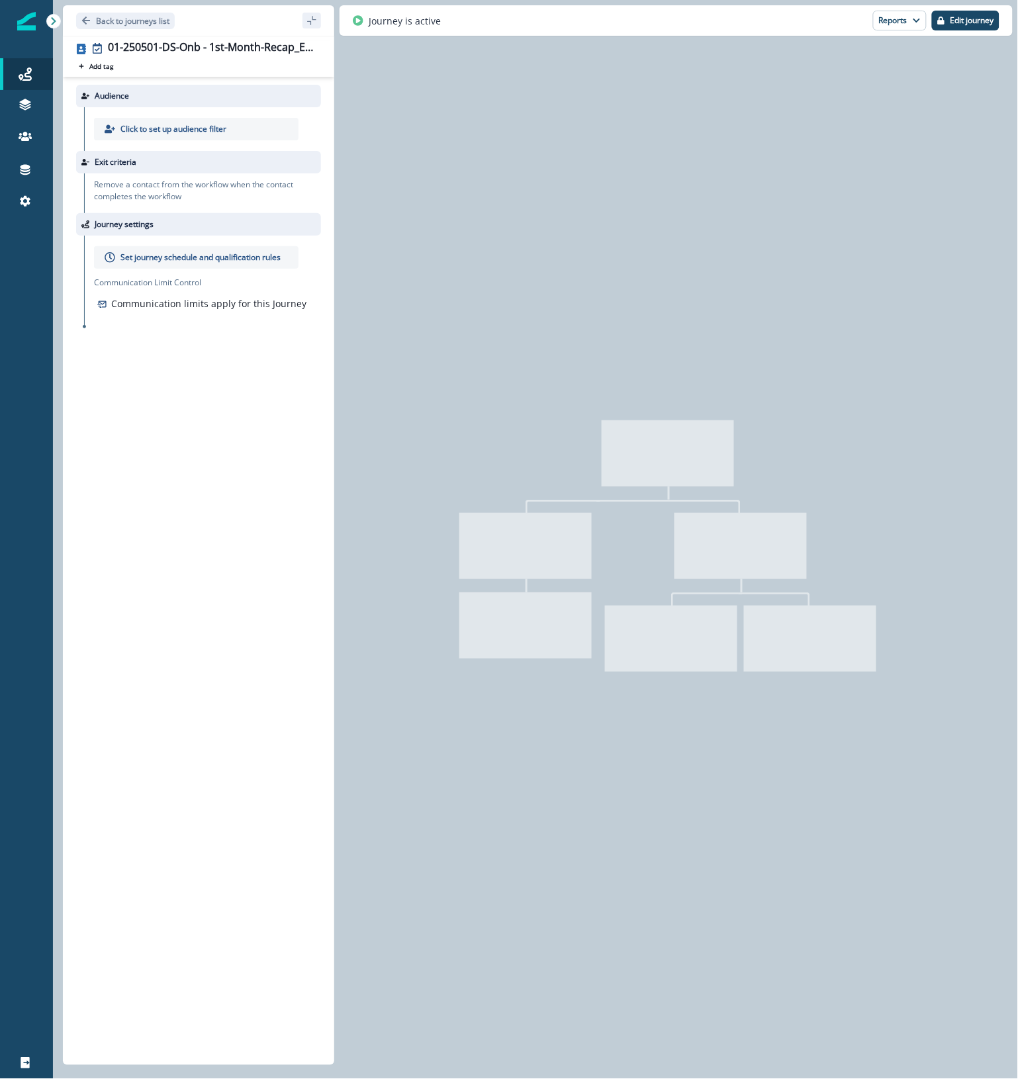
type input "**********"
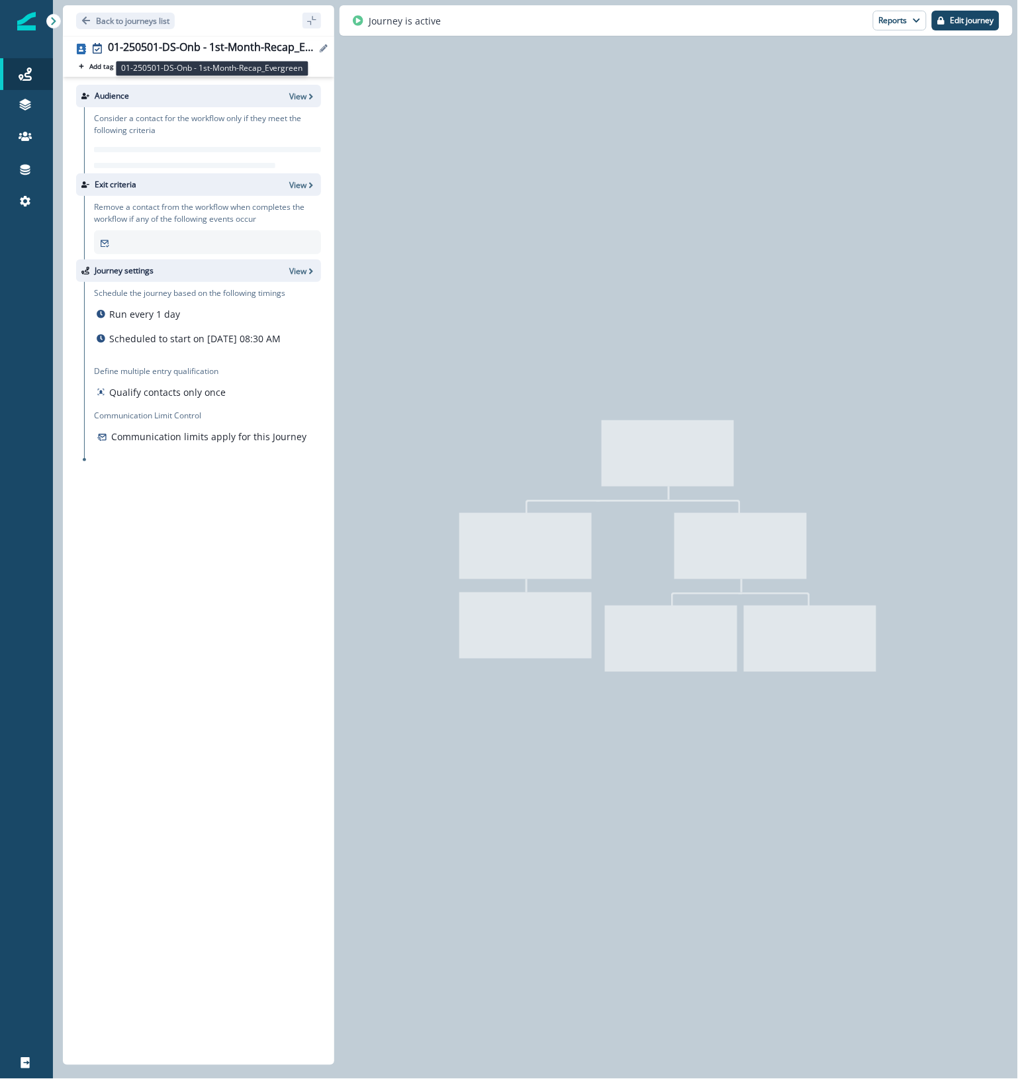
click at [183, 45] on div "01-250501-DS-Onb - 1st-Month-Recap_Evergreen" at bounding box center [212, 48] width 208 height 15
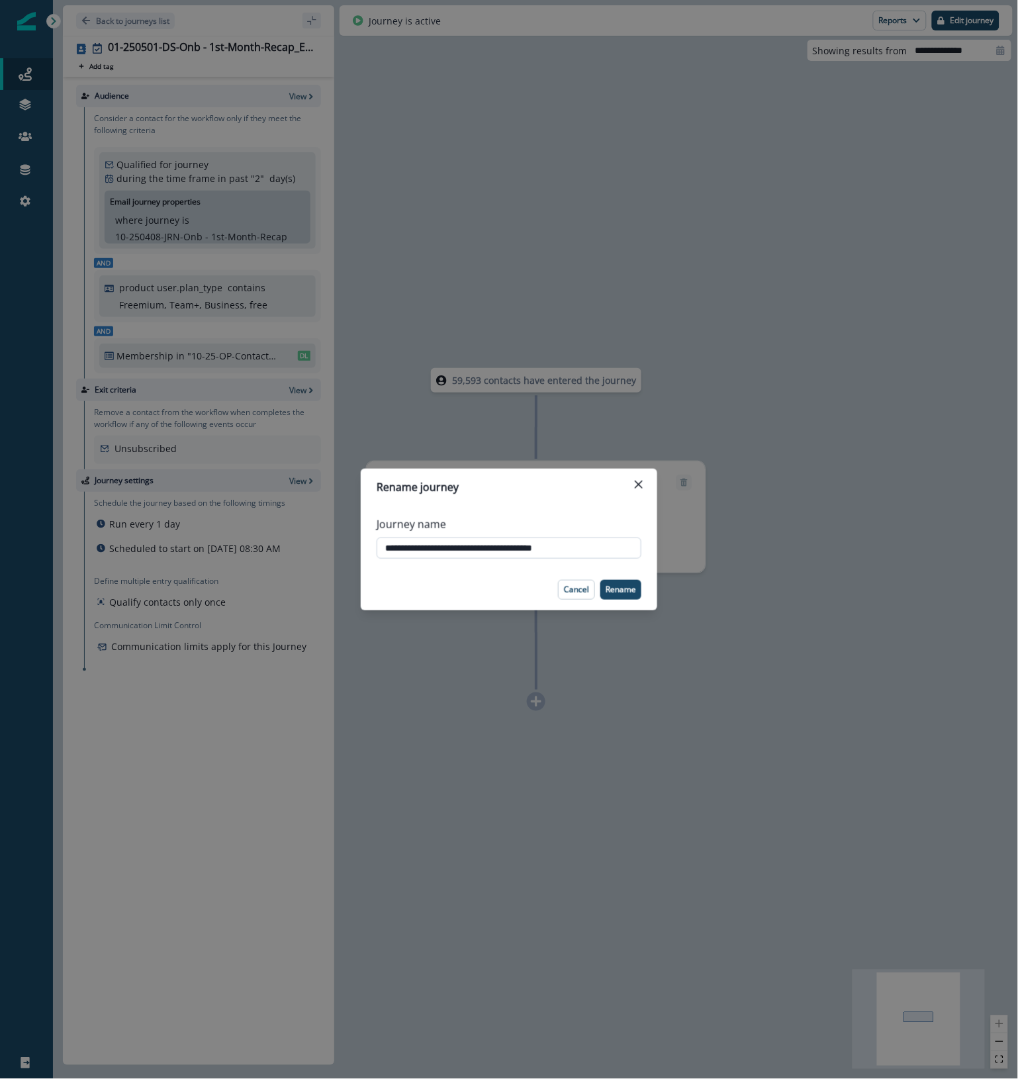
click at [527, 553] on input "**********" at bounding box center [509, 547] width 265 height 21
click at [815, 342] on div "**********" at bounding box center [509, 539] width 1018 height 1079
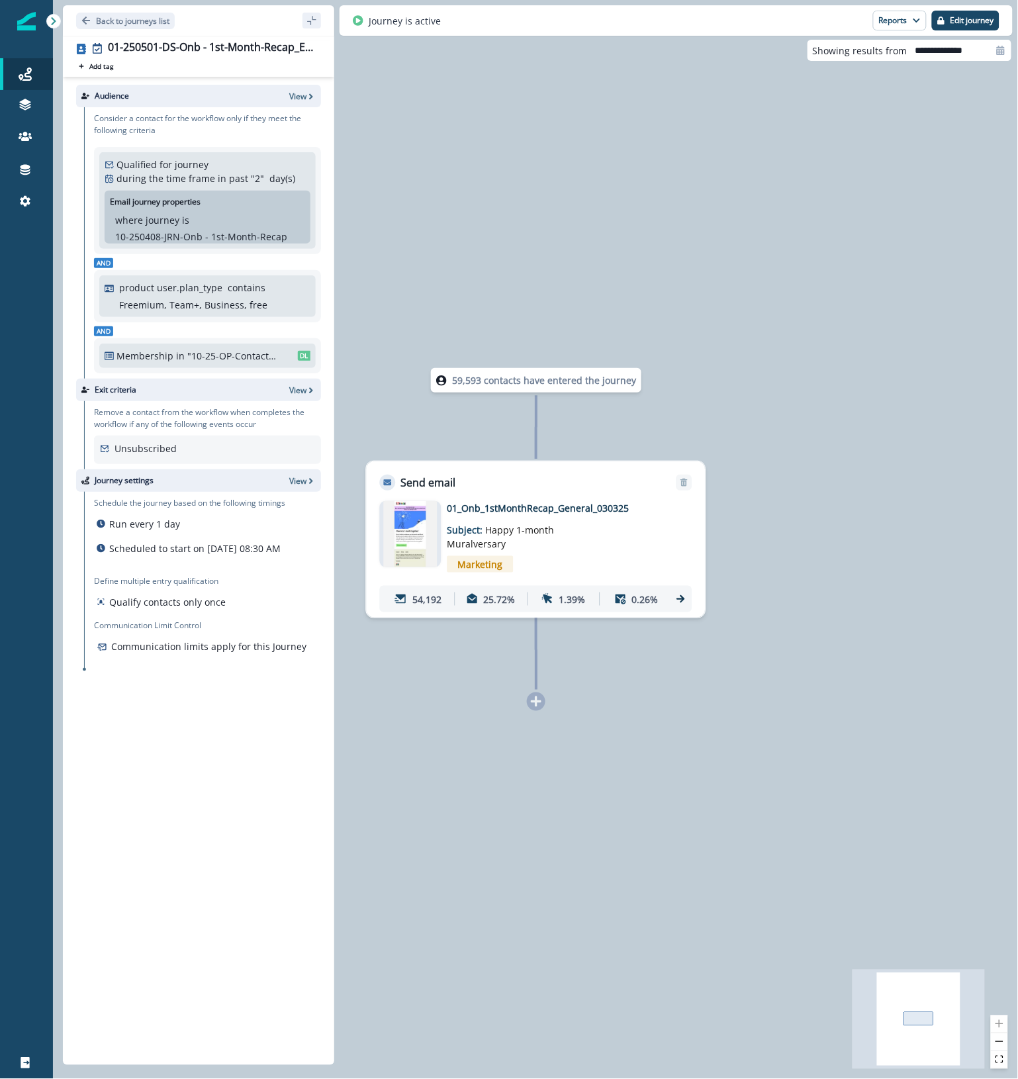
click at [680, 593] on icon at bounding box center [681, 599] width 12 height 12
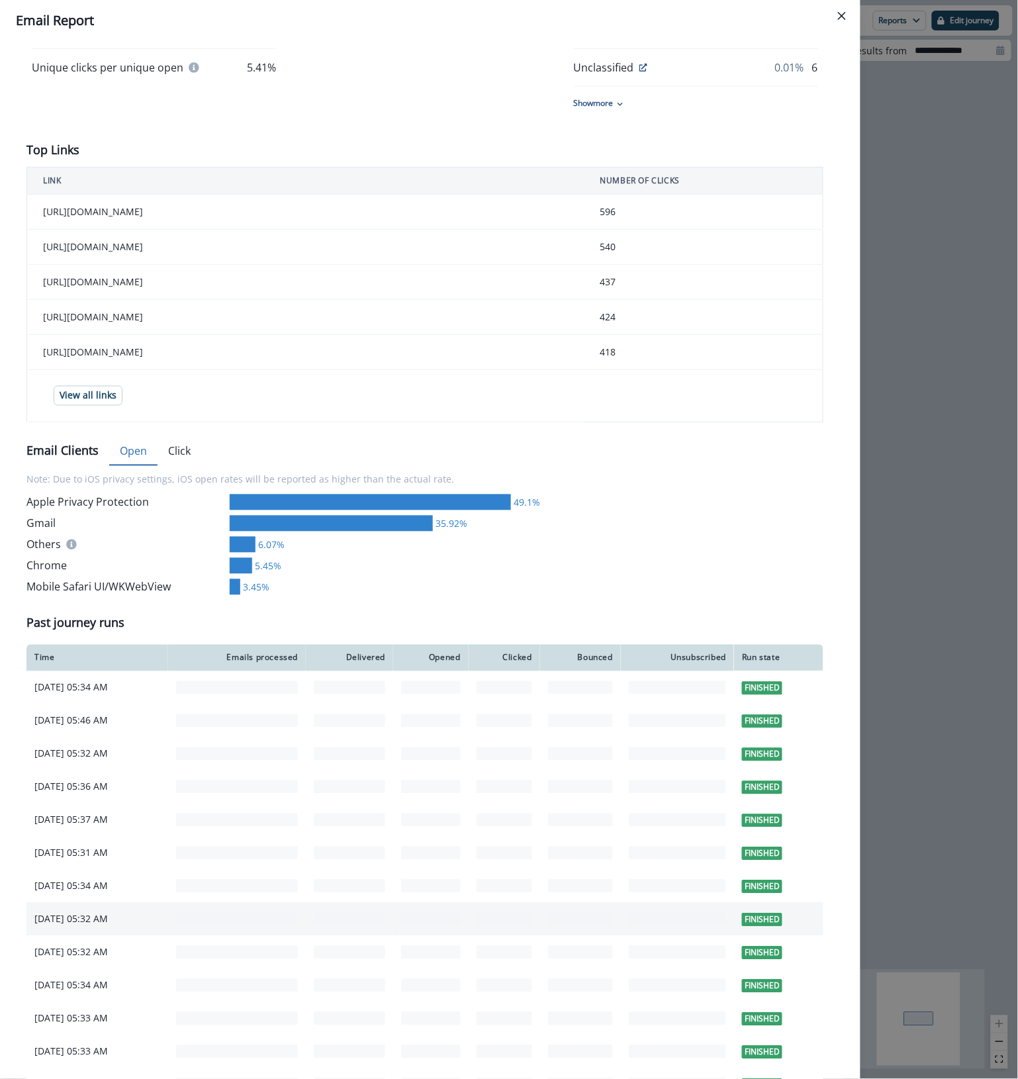
scroll to position [590, 0]
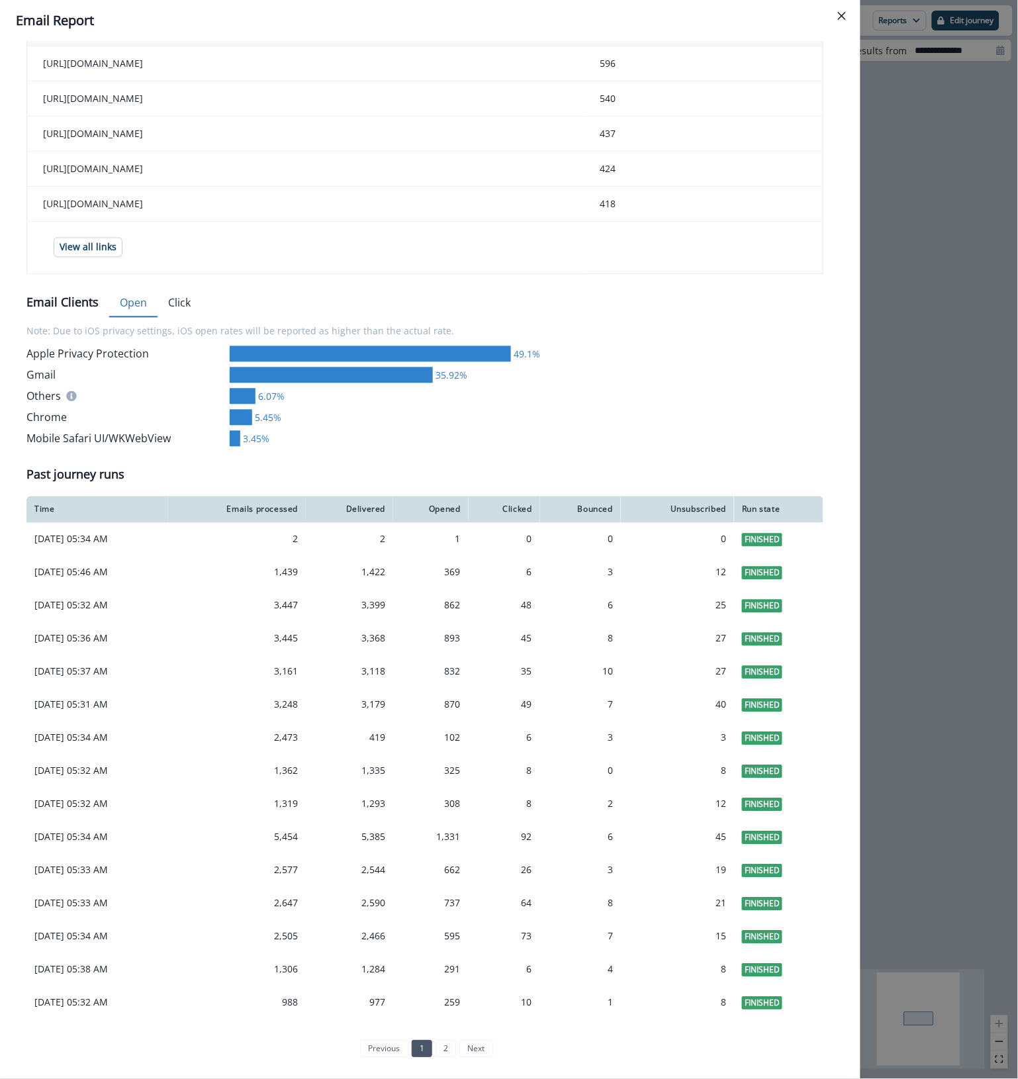
drag, startPoint x: 923, startPoint y: 140, endPoint x: 958, endPoint y: 85, distance: 65.7
click at [923, 139] on div "**********" at bounding box center [509, 539] width 1018 height 1079
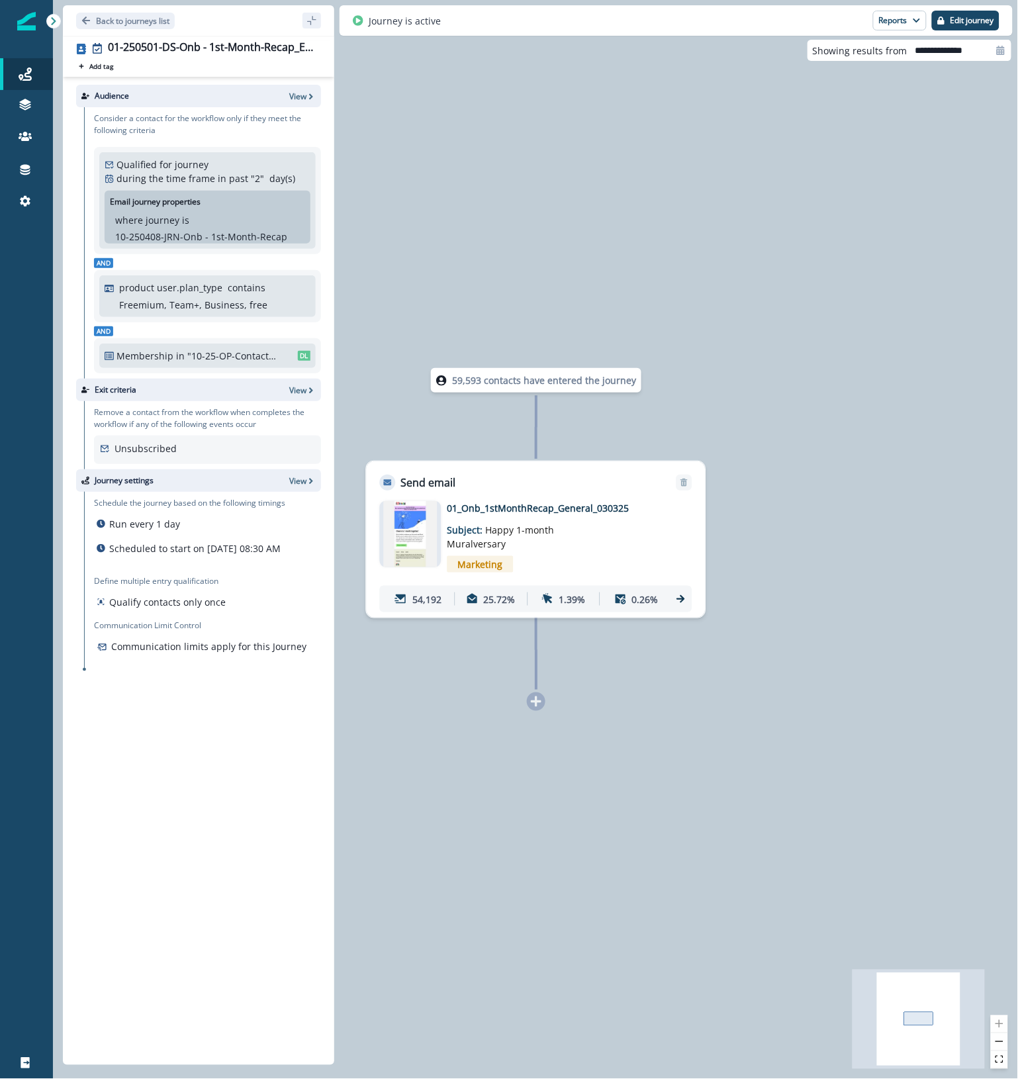
click at [973, 53] on input "**********" at bounding box center [960, 50] width 104 height 21
select select "*"
select select "****"
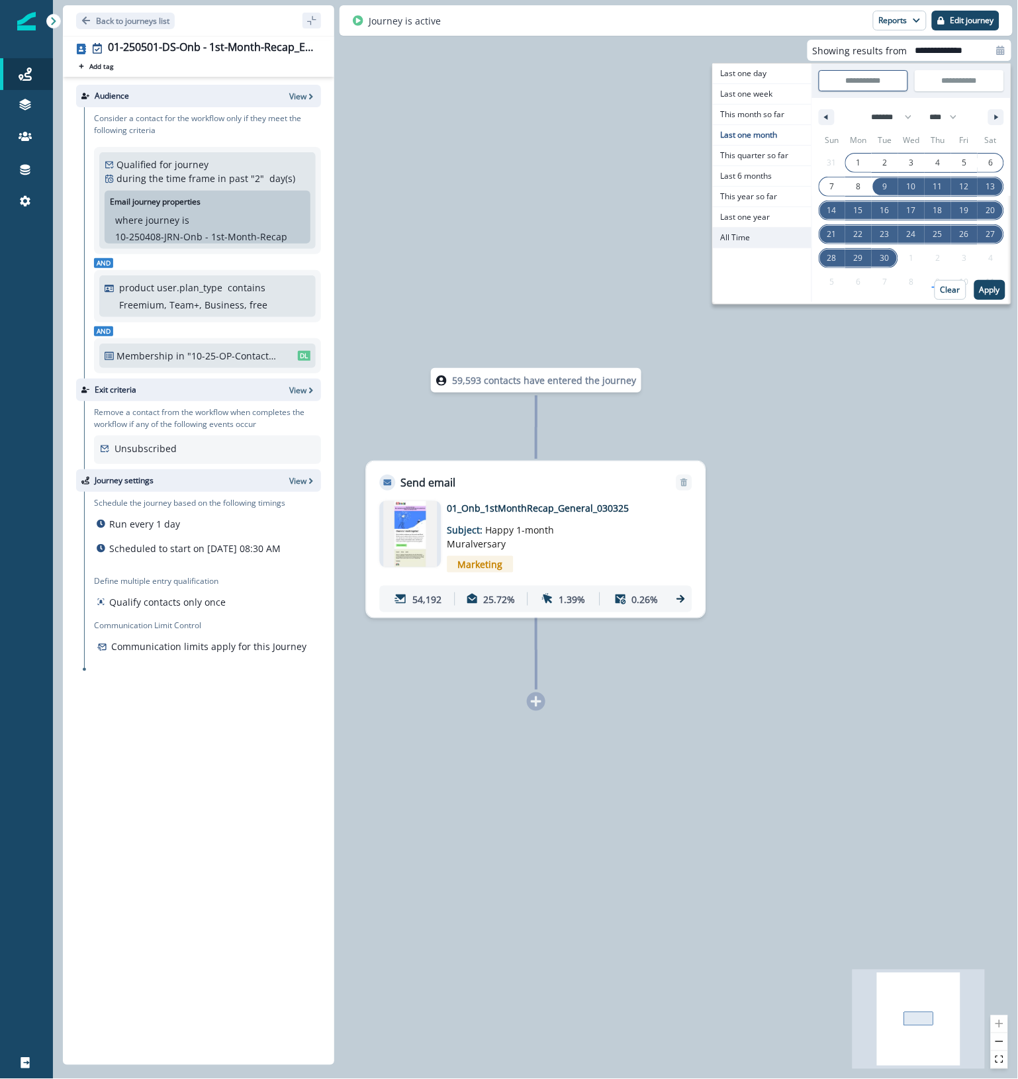
click at [751, 235] on span "All Time" at bounding box center [762, 238] width 99 height 20
type input "********"
type input "**********"
select select "**"
select select "****"
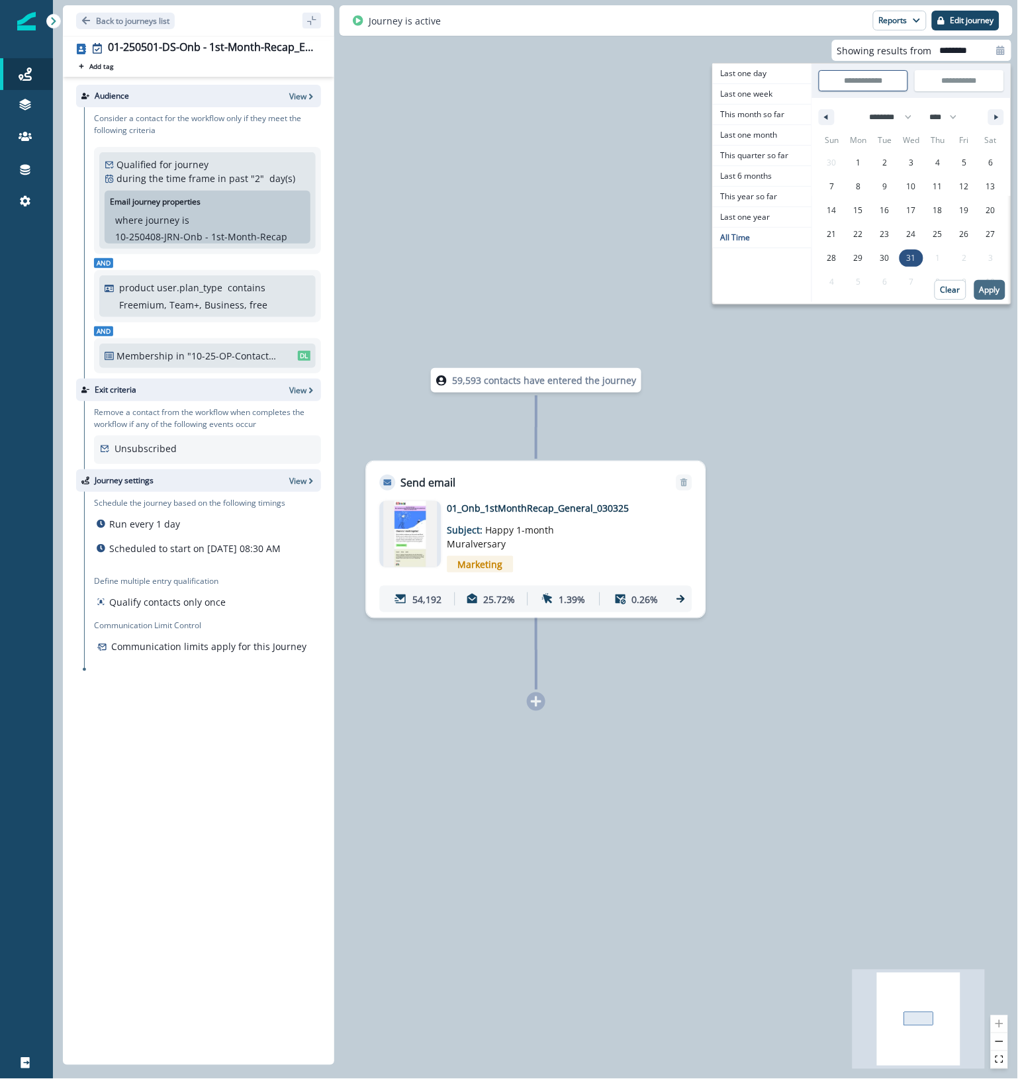
click at [998, 292] on p "Apply" at bounding box center [990, 289] width 21 height 9
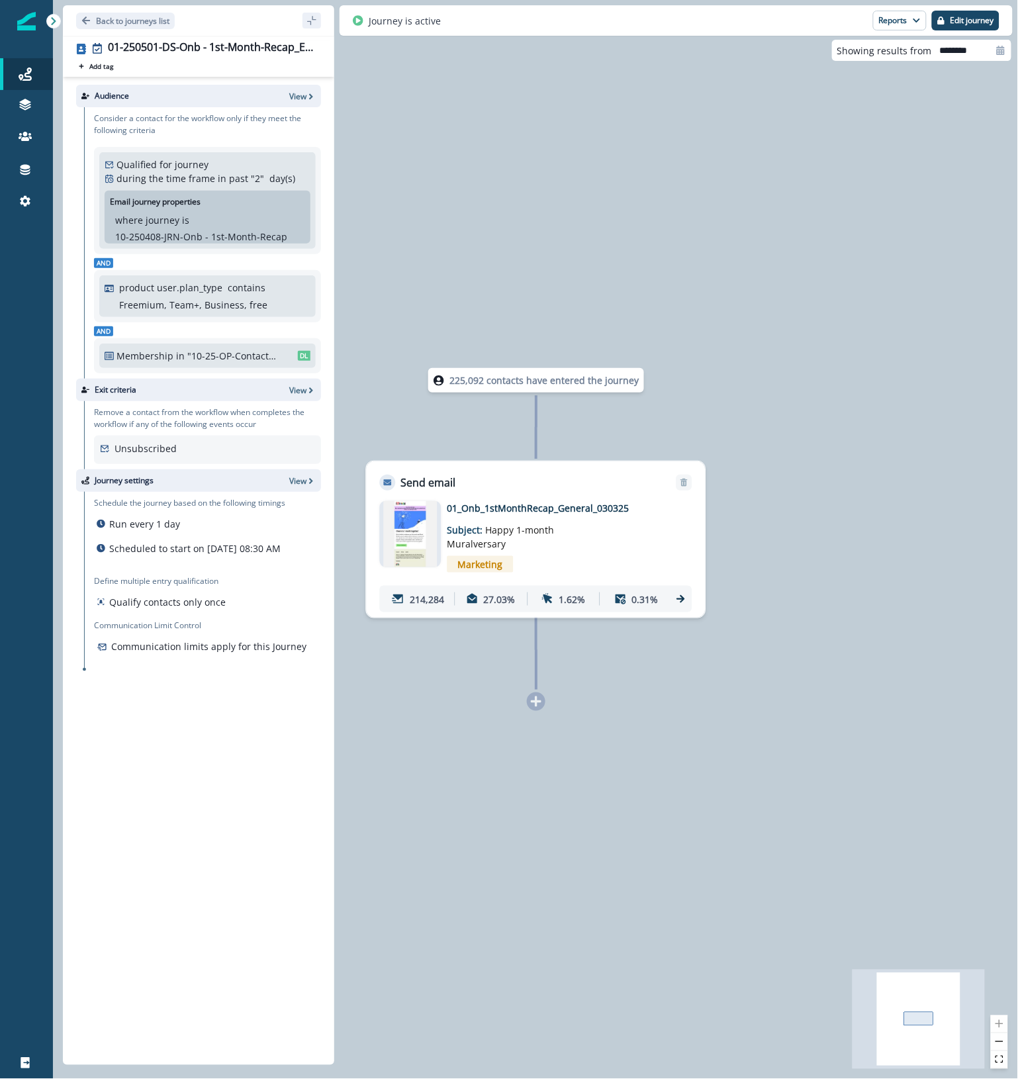
click at [680, 595] on icon at bounding box center [681, 599] width 8 height 8
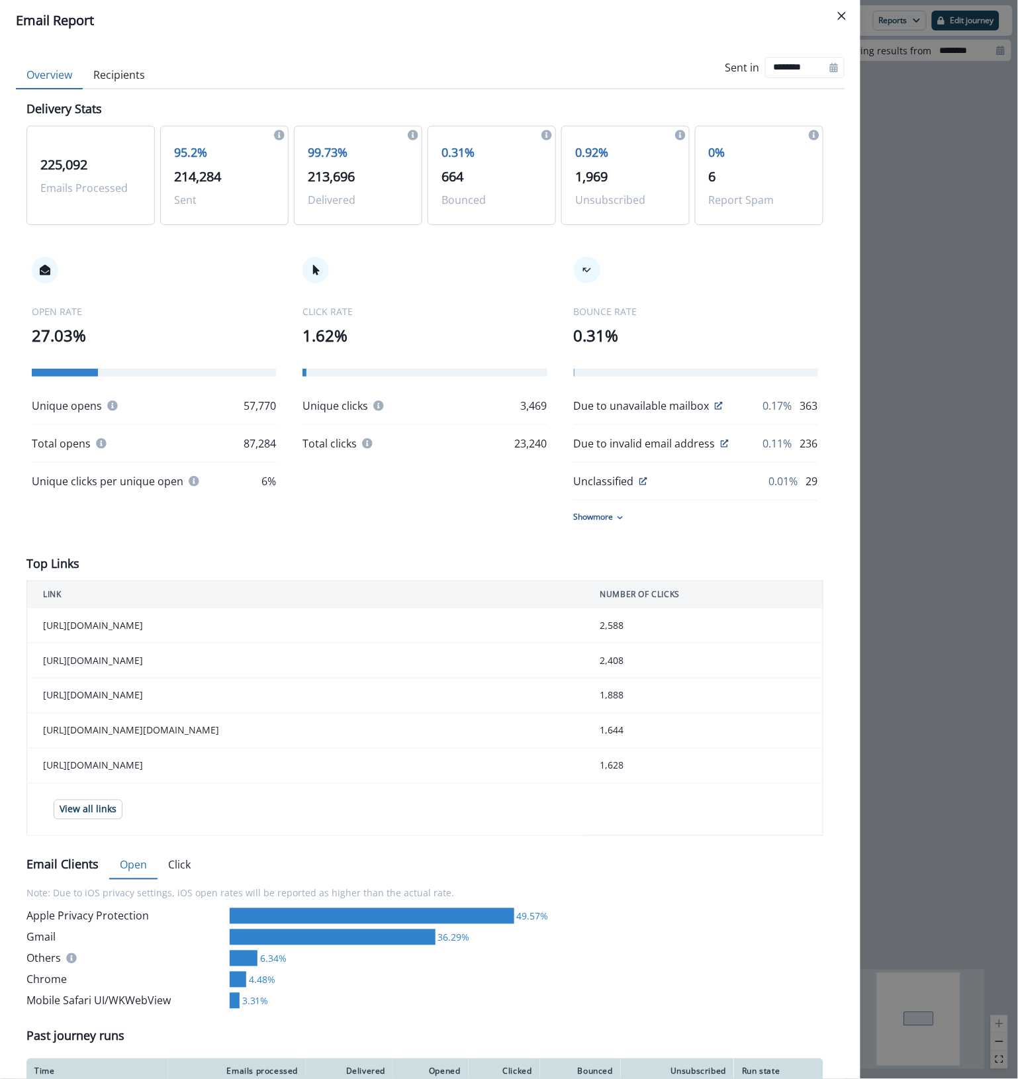
click at [886, 232] on div "Email Report Overview Recipients Sent in ******** Delivery Stats 225,092 Emails…" at bounding box center [509, 539] width 1018 height 1079
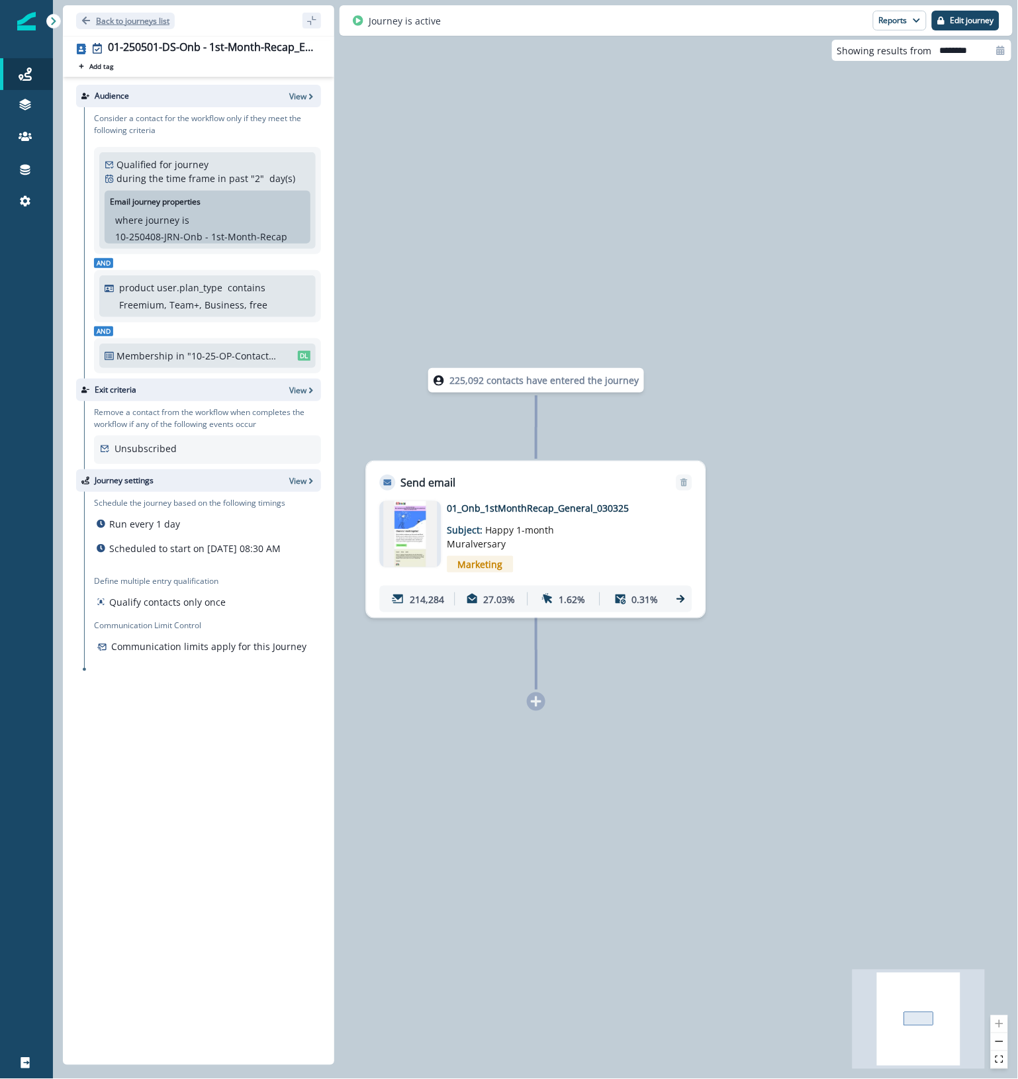
click at [121, 18] on p "Back to journeys list" at bounding box center [132, 20] width 73 height 11
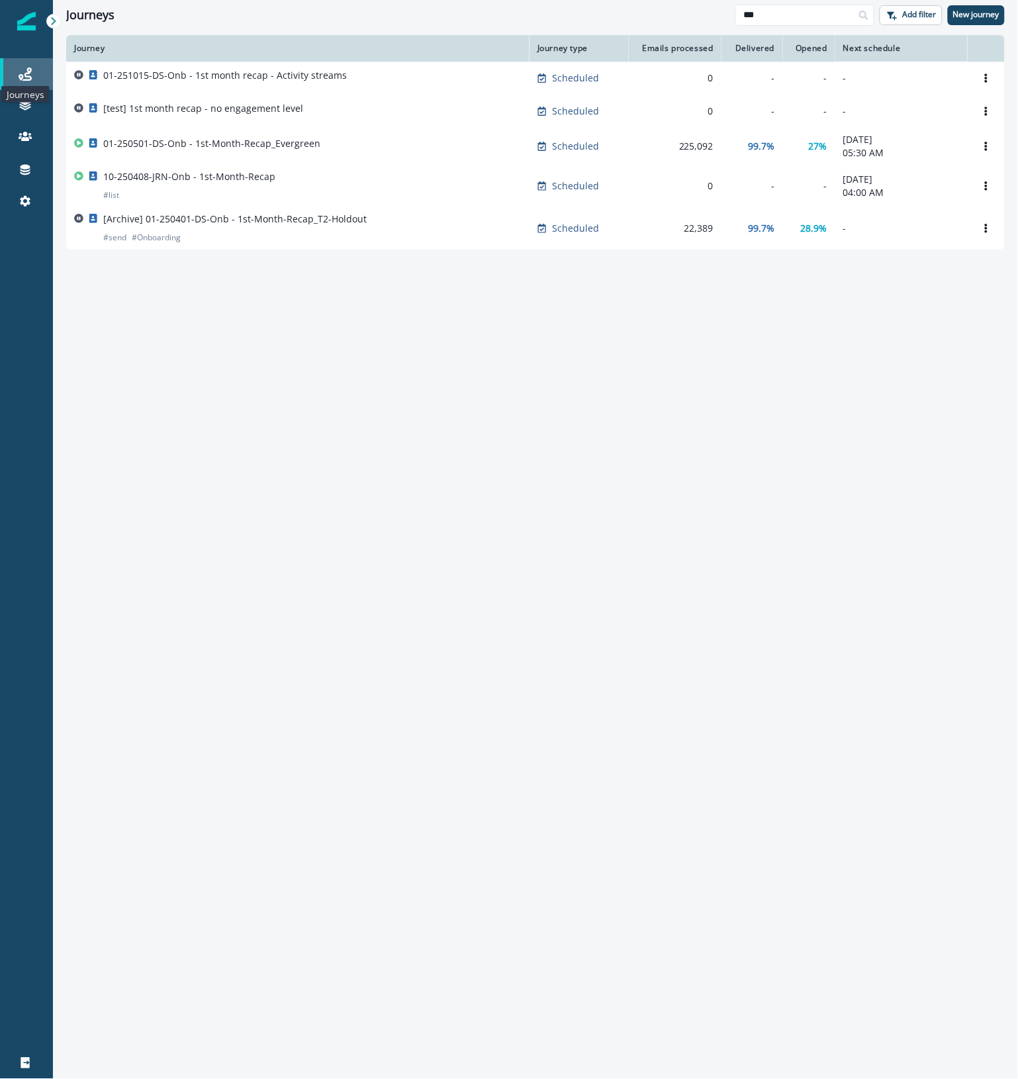
click at [28, 75] on icon at bounding box center [25, 74] width 13 height 13
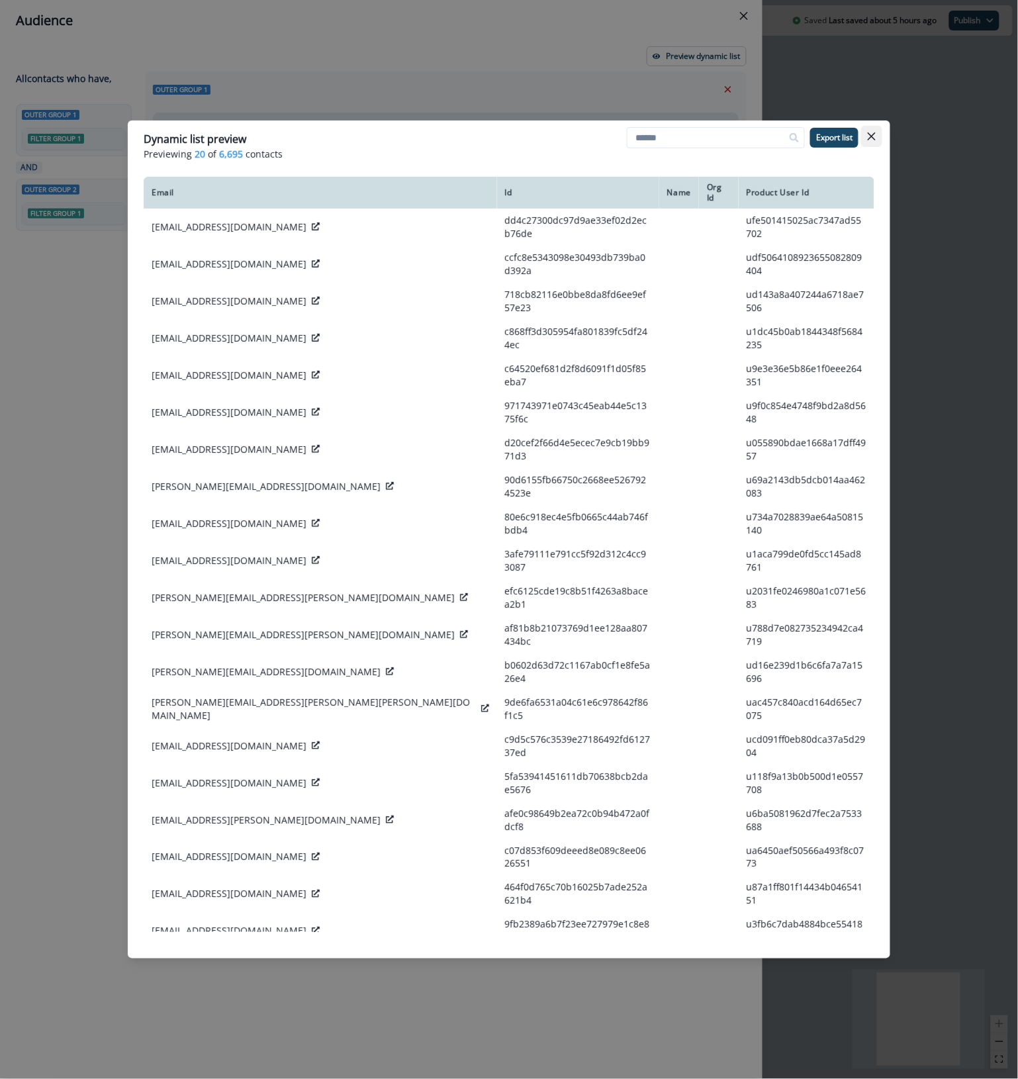
click at [869, 132] on icon "Close" at bounding box center [872, 136] width 8 height 8
